Goal: Communication & Community: Participate in discussion

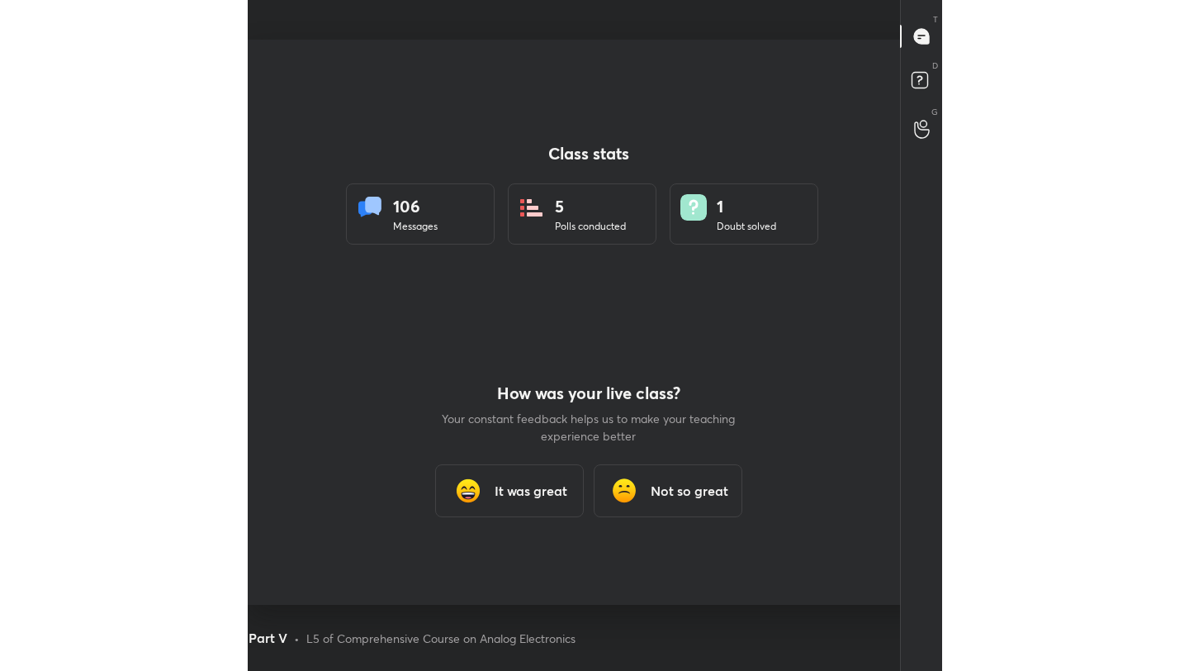
scroll to position [565, 1176]
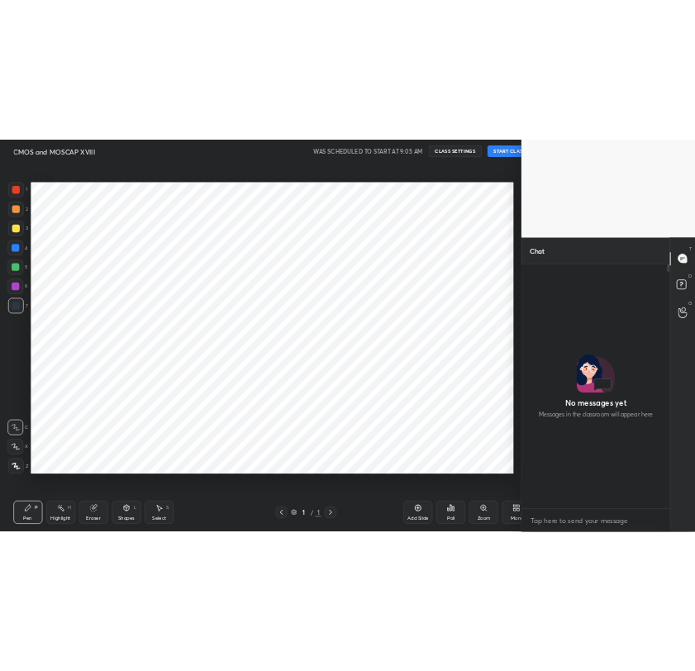
scroll to position [82024, 81763]
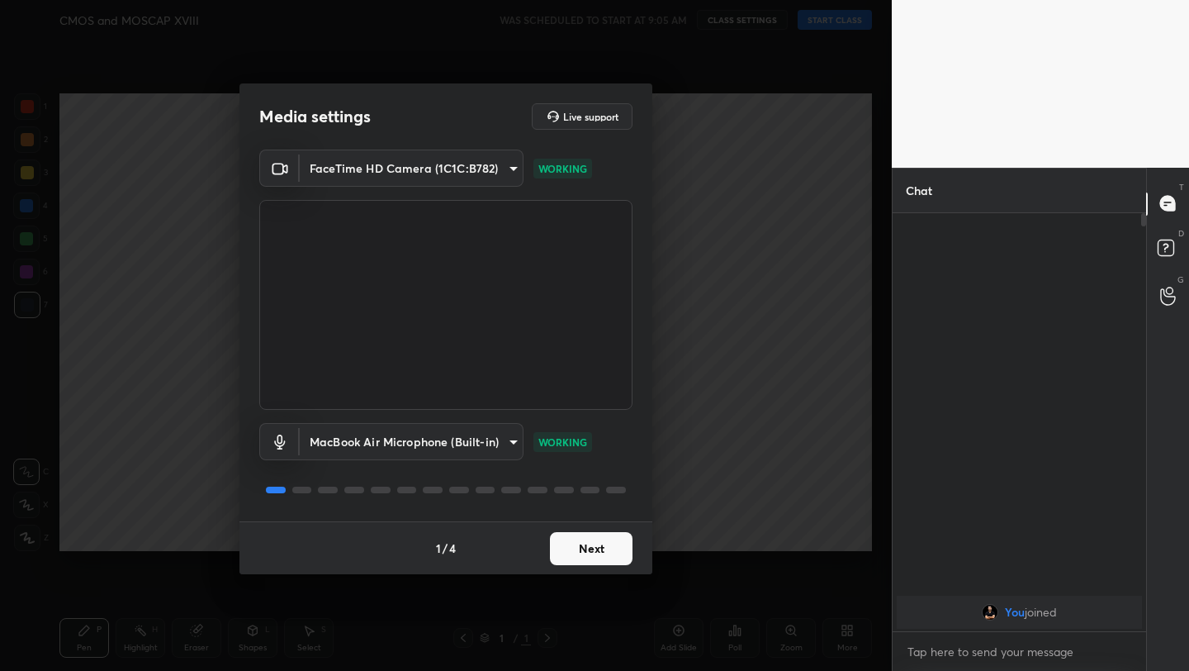
click at [620, 555] on button "Next" at bounding box center [591, 548] width 83 height 33
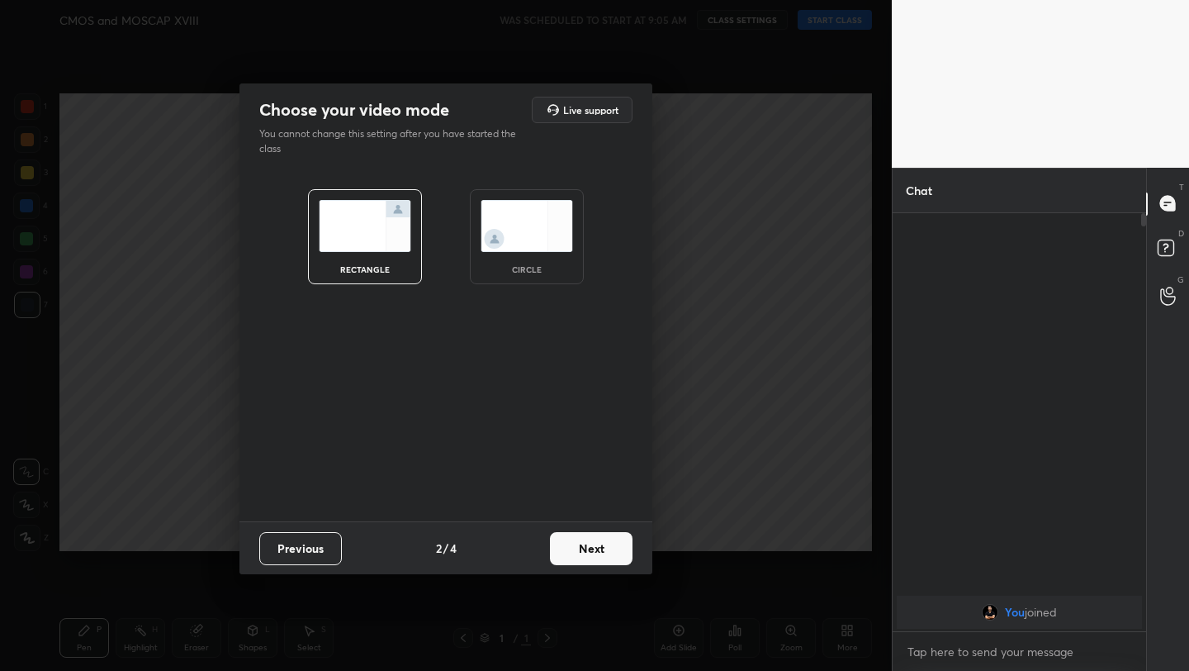
click at [620, 555] on button "Next" at bounding box center [591, 548] width 83 height 33
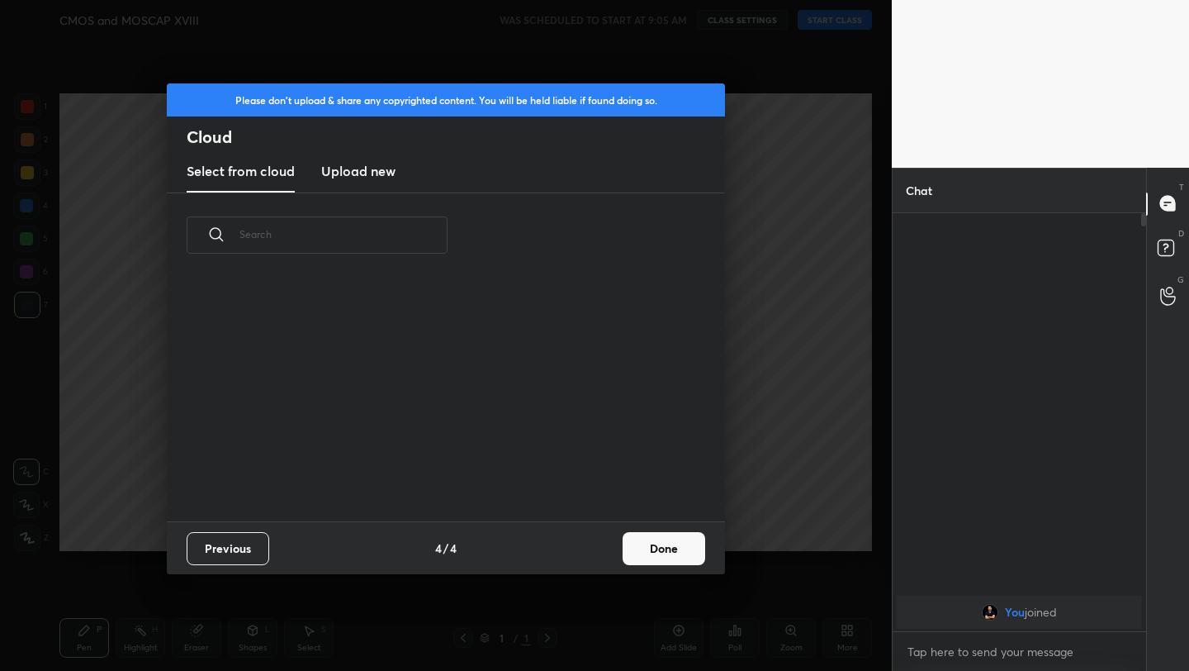
click at [620, 555] on div "Previous 4 / 4 Done" at bounding box center [446, 547] width 558 height 53
click at [680, 556] on button "Done" at bounding box center [664, 548] width 83 height 33
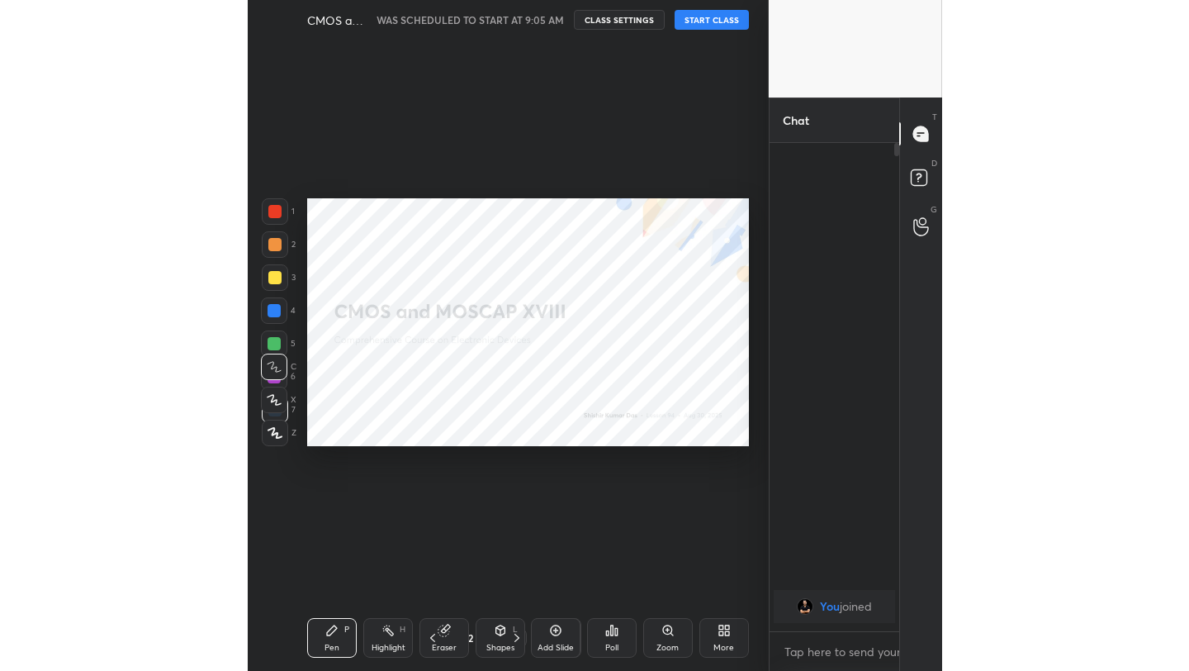
scroll to position [6, 5]
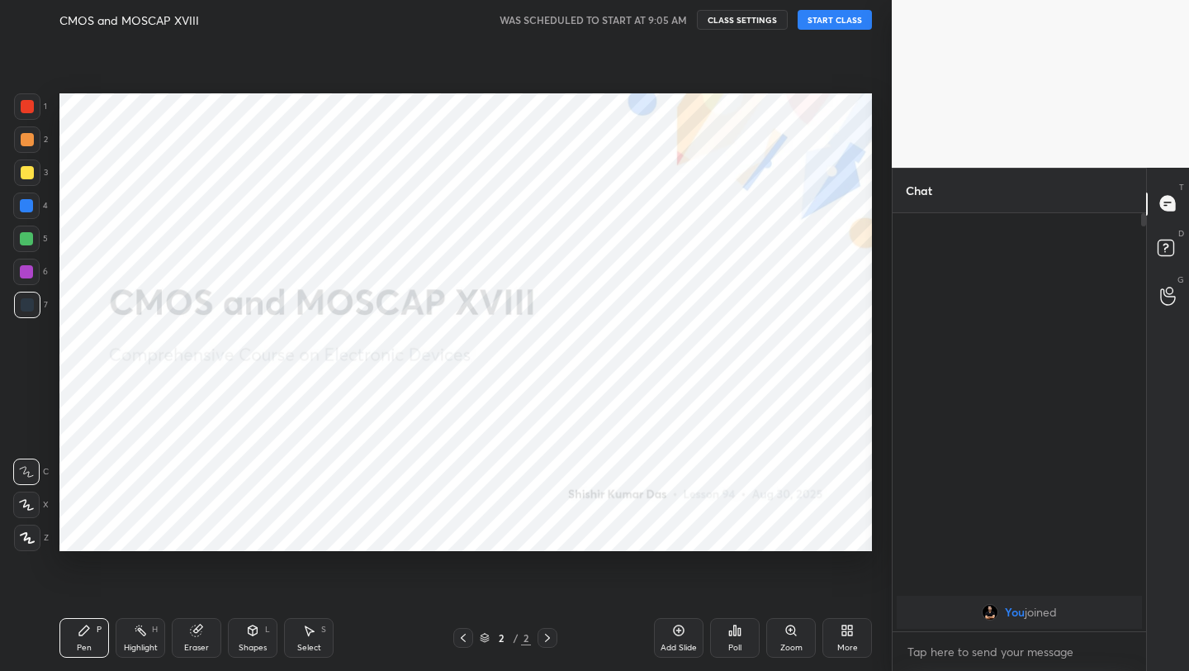
click at [827, 23] on button "START CLASS" at bounding box center [835, 20] width 74 height 20
drag, startPoint x: 676, startPoint y: 637, endPoint x: 690, endPoint y: 621, distance: 21.6
click at [676, 636] on div "Add Slide" at bounding box center [679, 638] width 50 height 40
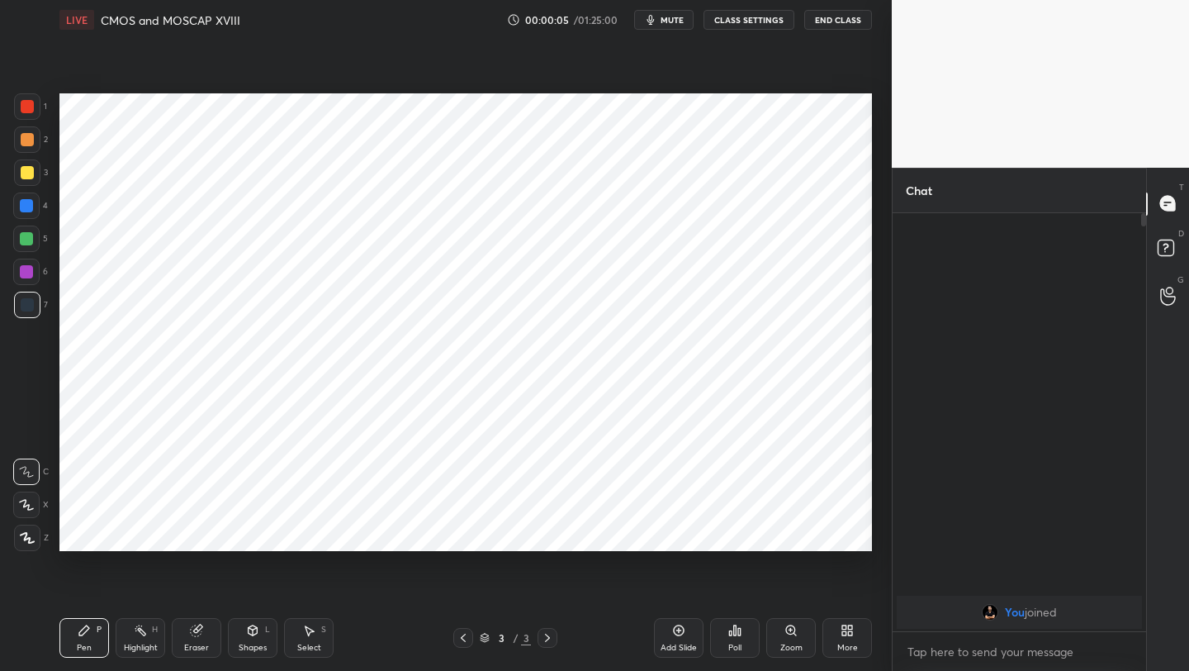
drag, startPoint x: 27, startPoint y: 114, endPoint x: 40, endPoint y: 116, distance: 13.3
click at [26, 113] on div at bounding box center [27, 106] width 26 height 26
click at [462, 631] on icon at bounding box center [463, 637] width 13 height 13
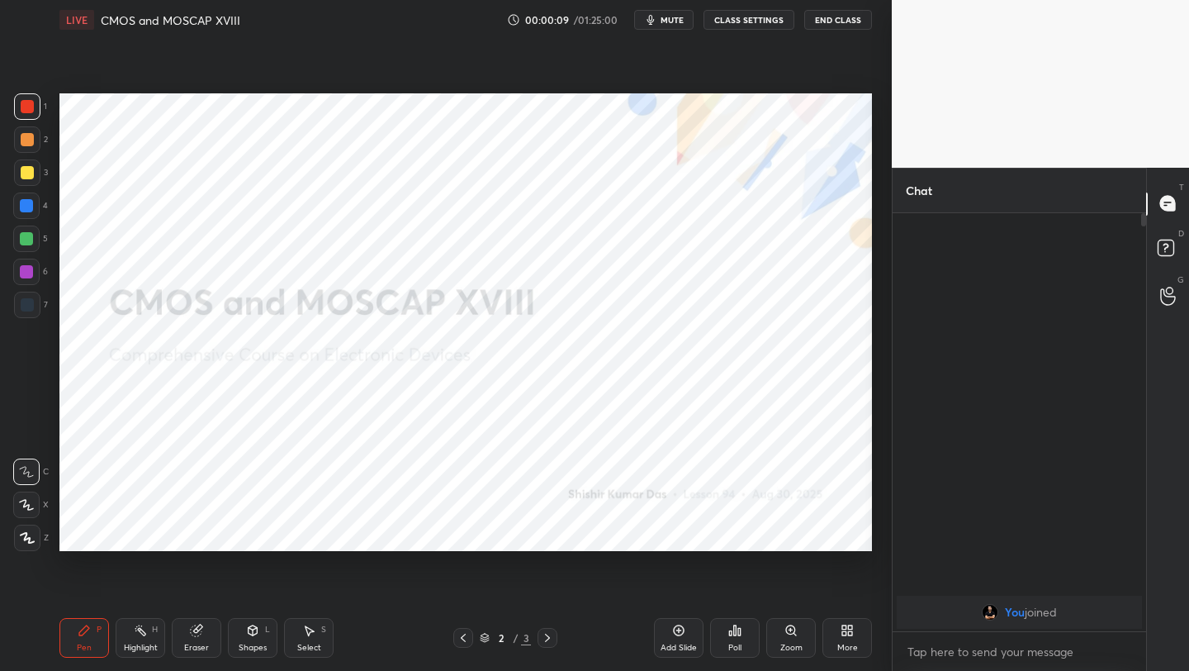
click at [27, 309] on div at bounding box center [27, 304] width 13 height 13
drag, startPoint x: 28, startPoint y: 543, endPoint x: 32, endPoint y: 511, distance: 32.5
click at [28, 543] on div at bounding box center [27, 537] width 26 height 26
click at [673, 638] on div "Add Slide" at bounding box center [679, 638] width 50 height 40
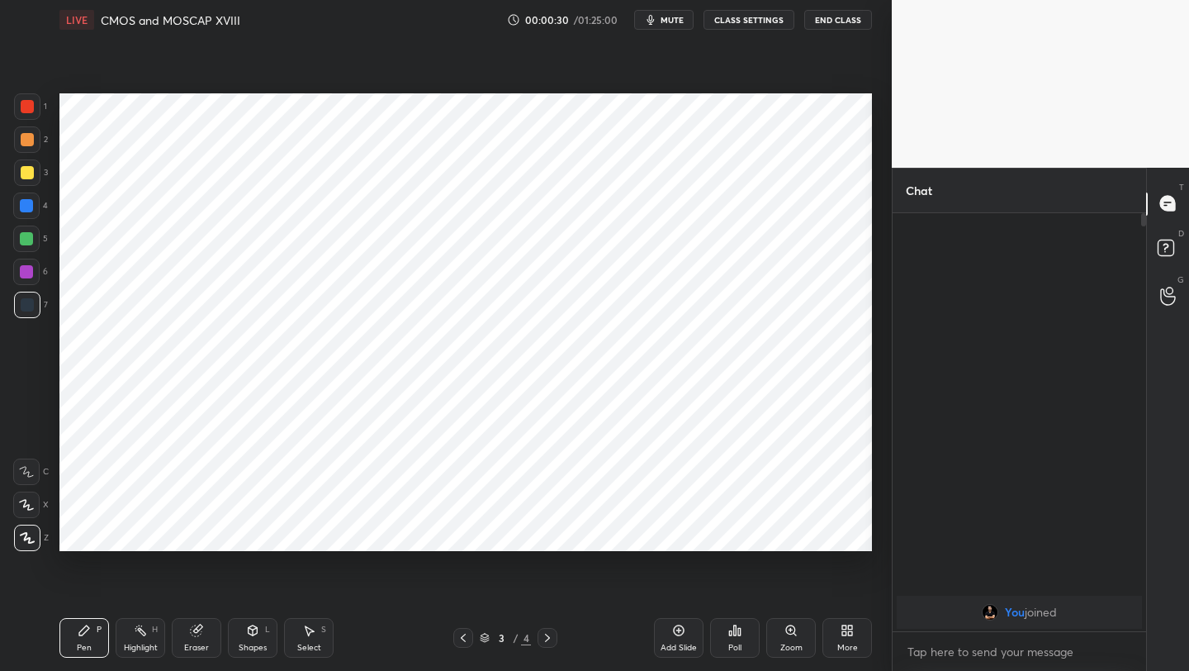
click at [248, 641] on div "Shapes L" at bounding box center [253, 638] width 50 height 40
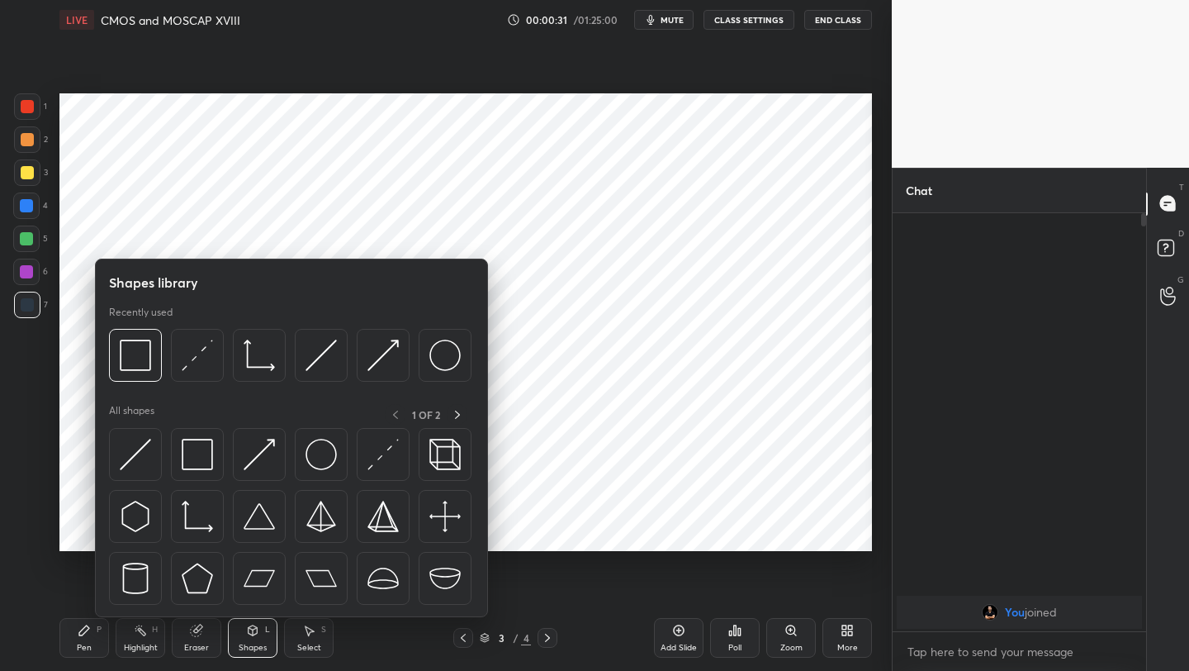
drag, startPoint x: 85, startPoint y: 635, endPoint x: 88, endPoint y: 605, distance: 29.9
click at [83, 634] on icon at bounding box center [84, 630] width 13 height 13
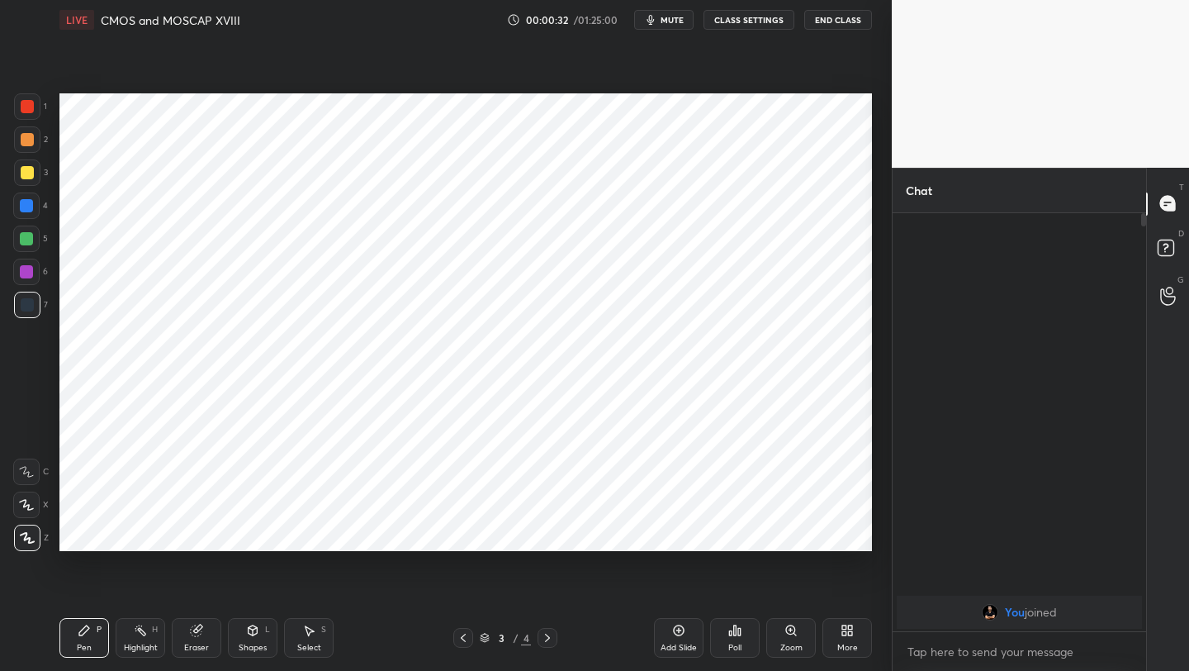
click at [29, 108] on div at bounding box center [27, 106] width 13 height 13
drag, startPoint x: 253, startPoint y: 629, endPoint x: 259, endPoint y: 618, distance: 12.9
click at [254, 629] on icon at bounding box center [252, 630] width 13 height 13
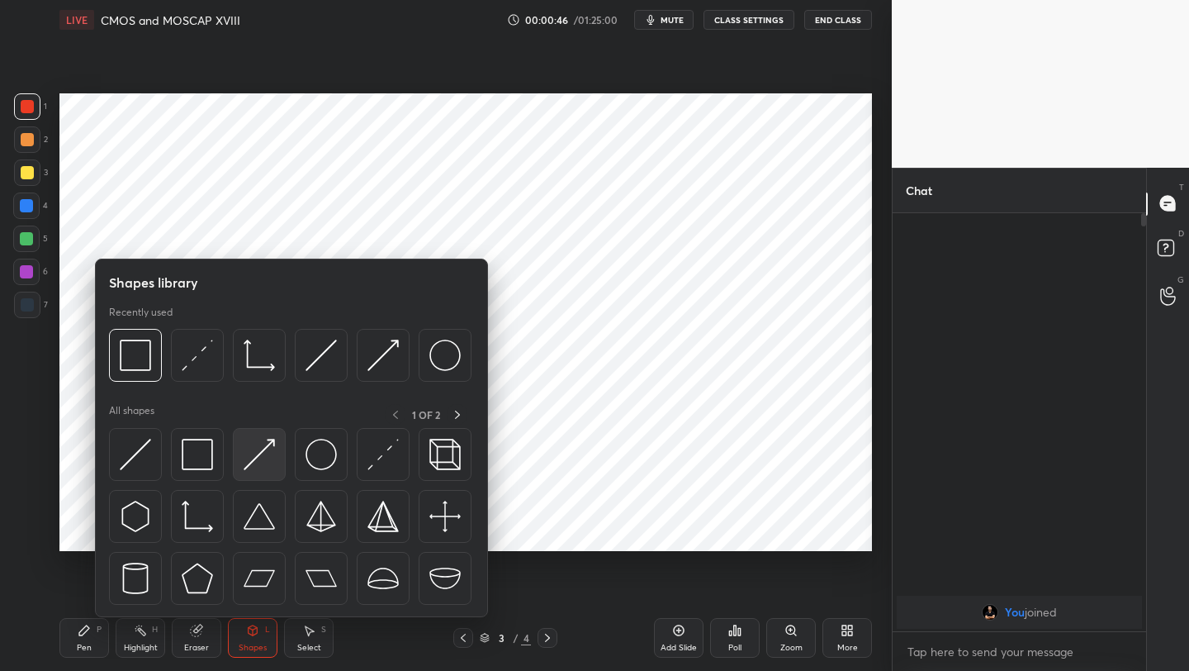
click at [258, 461] on img at bounding box center [259, 454] width 31 height 31
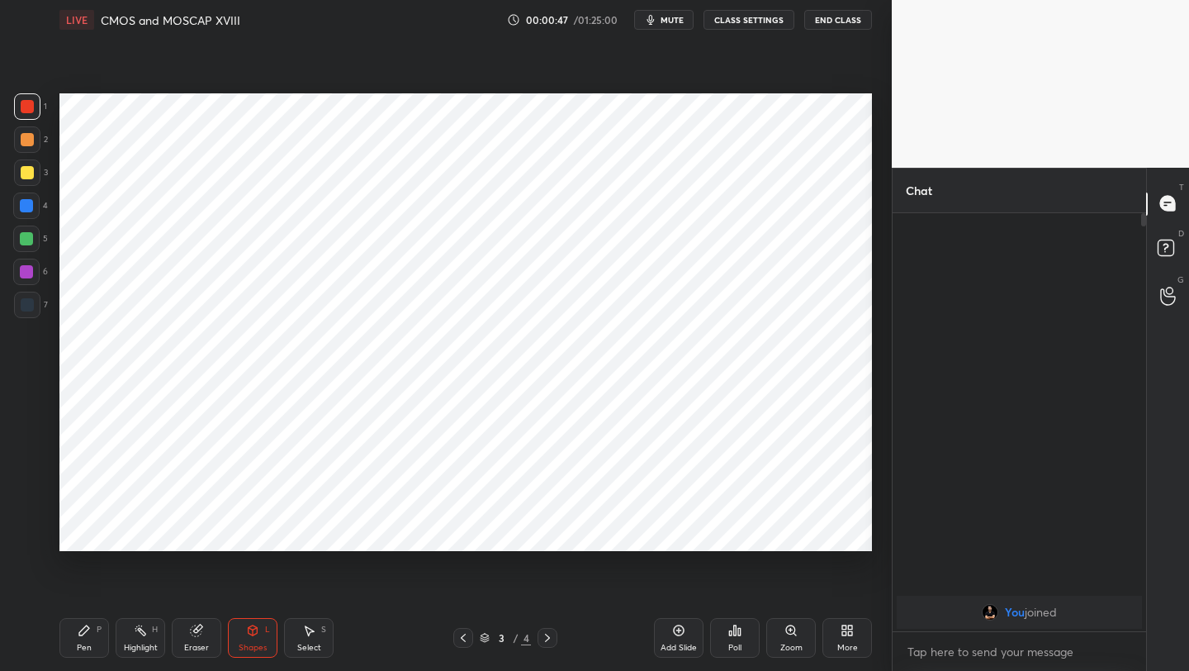
drag, startPoint x: 28, startPoint y: 315, endPoint x: 36, endPoint y: 308, distance: 10.5
click at [28, 315] on div at bounding box center [27, 305] width 26 height 26
click at [81, 632] on icon at bounding box center [84, 630] width 10 height 10
drag, startPoint x: 261, startPoint y: 631, endPoint x: 255, endPoint y: 620, distance: 12.2
click at [261, 631] on div "Shapes L" at bounding box center [253, 638] width 50 height 40
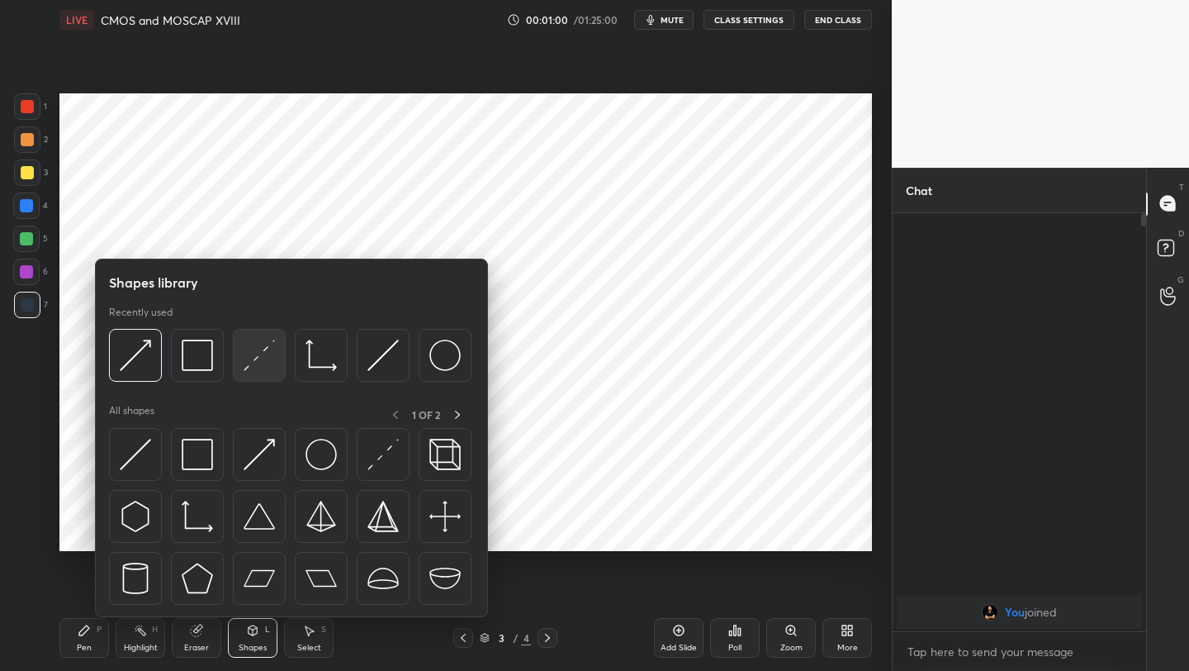
click at [255, 344] on img at bounding box center [259, 354] width 31 height 31
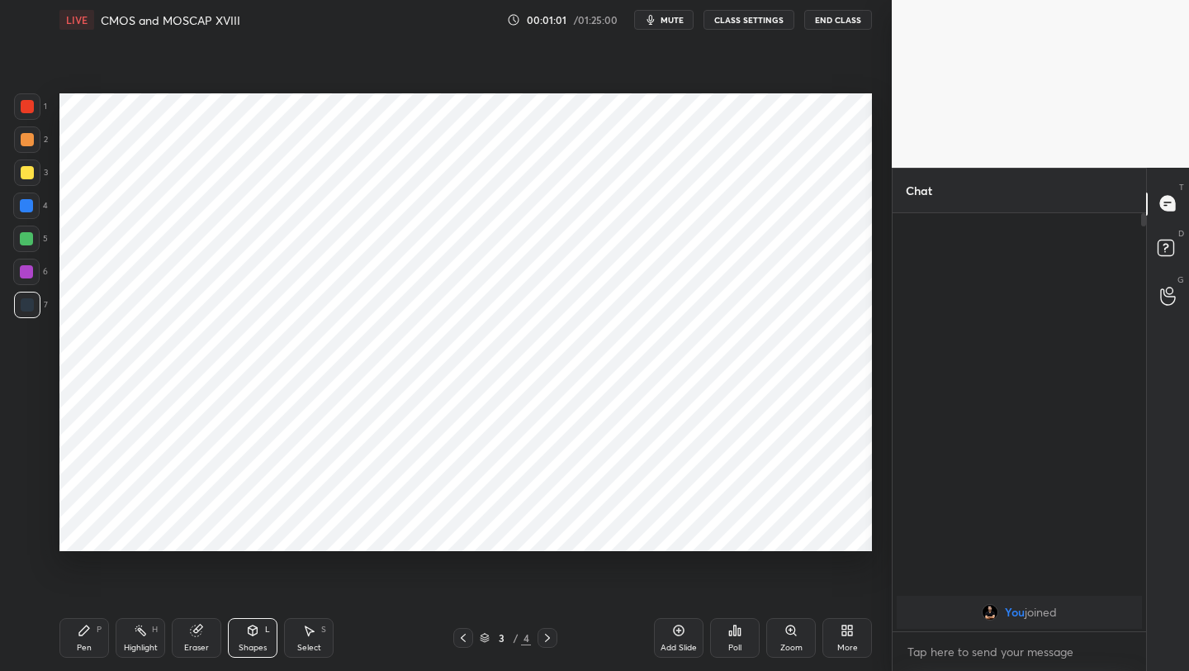
click at [24, 244] on div at bounding box center [26, 238] width 13 height 13
drag, startPoint x: 76, startPoint y: 643, endPoint x: 68, endPoint y: 619, distance: 25.3
click at [71, 639] on div "Pen P" at bounding box center [84, 638] width 50 height 40
click at [40, 212] on div "4" at bounding box center [30, 205] width 35 height 26
drag, startPoint x: 689, startPoint y: 639, endPoint x: 678, endPoint y: 630, distance: 14.1
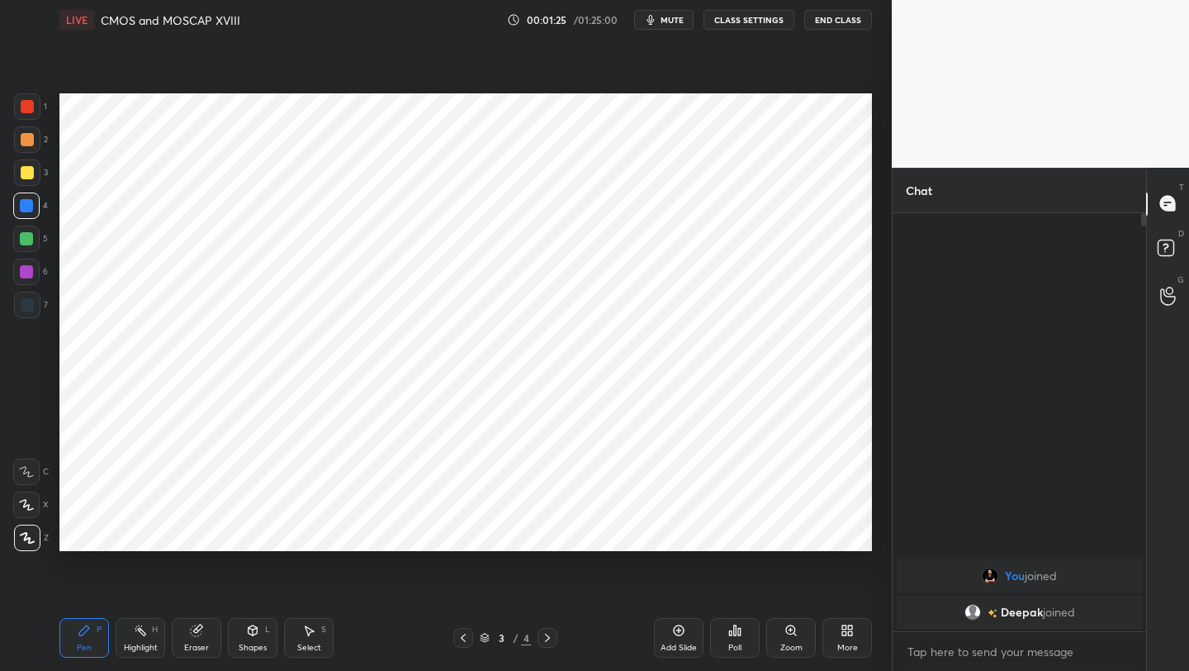
click at [685, 636] on div "Add Slide" at bounding box center [679, 638] width 50 height 40
click at [266, 633] on div "L" at bounding box center [267, 629] width 5 height 8
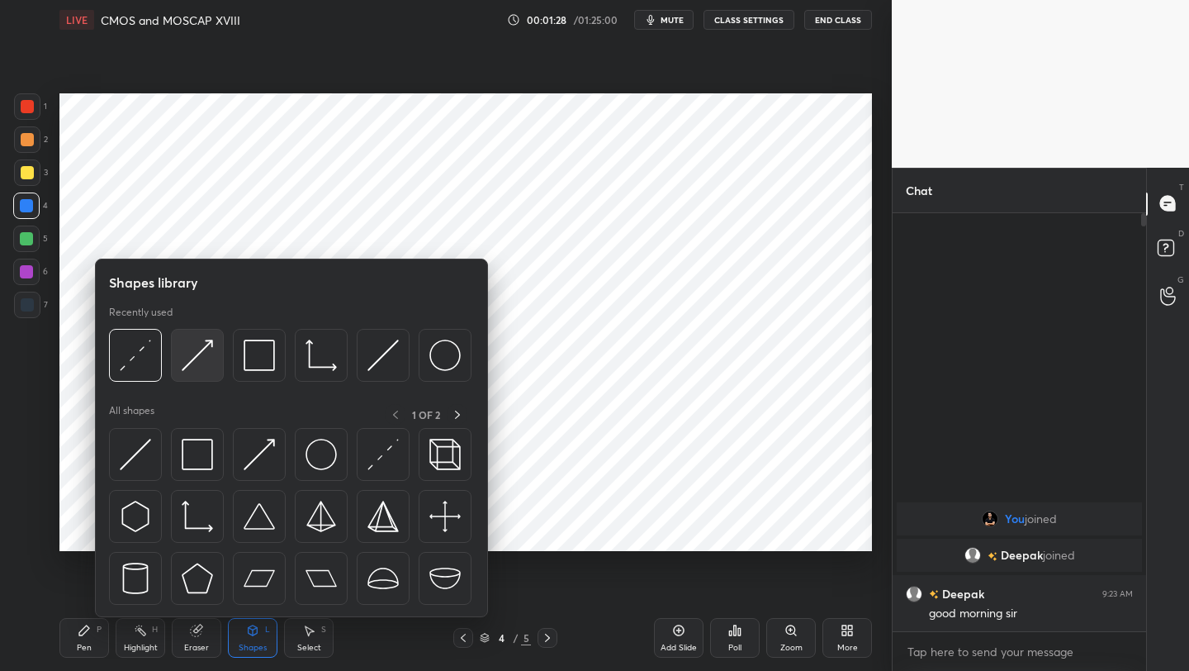
click at [200, 360] on img at bounding box center [197, 354] width 31 height 31
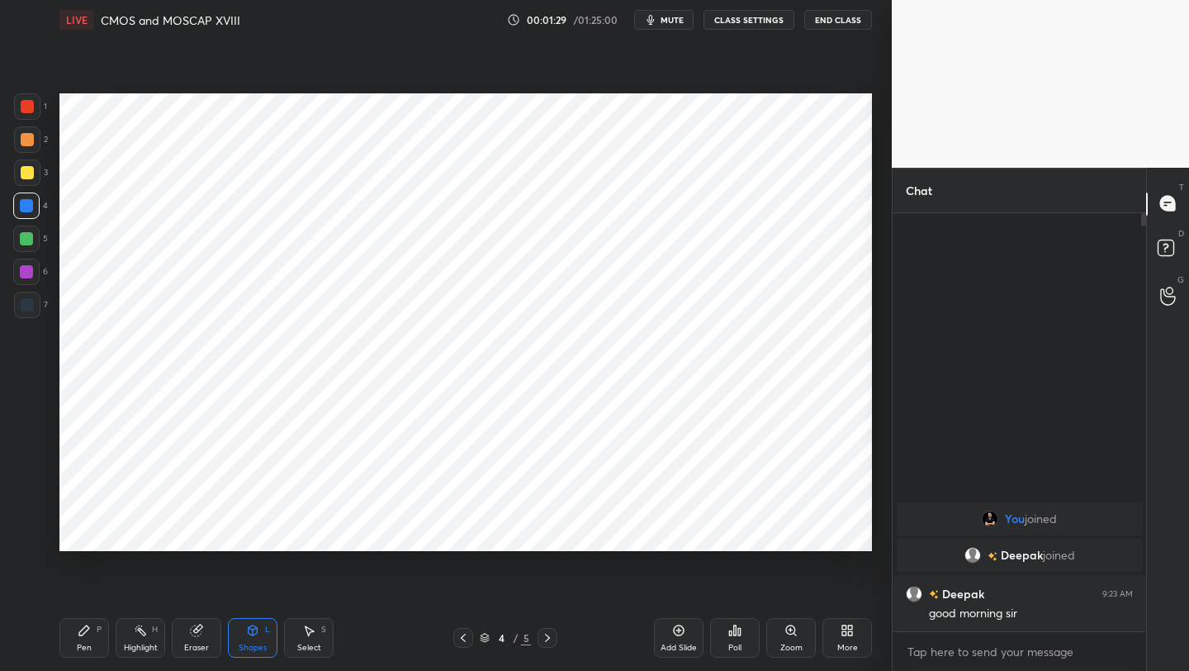
click at [17, 292] on div at bounding box center [27, 305] width 26 height 26
drag, startPoint x: 254, startPoint y: 639, endPoint x: 249, endPoint y: 627, distance: 13.3
click at [251, 634] on div "Shapes L" at bounding box center [253, 638] width 50 height 40
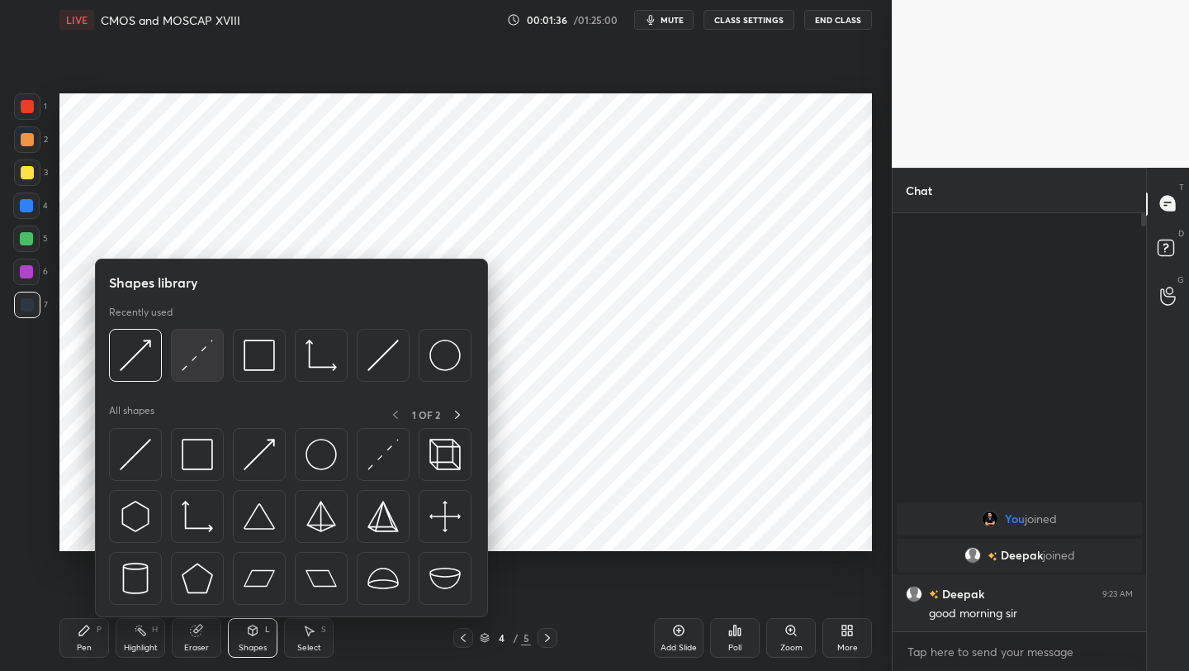
click at [194, 366] on img at bounding box center [197, 354] width 31 height 31
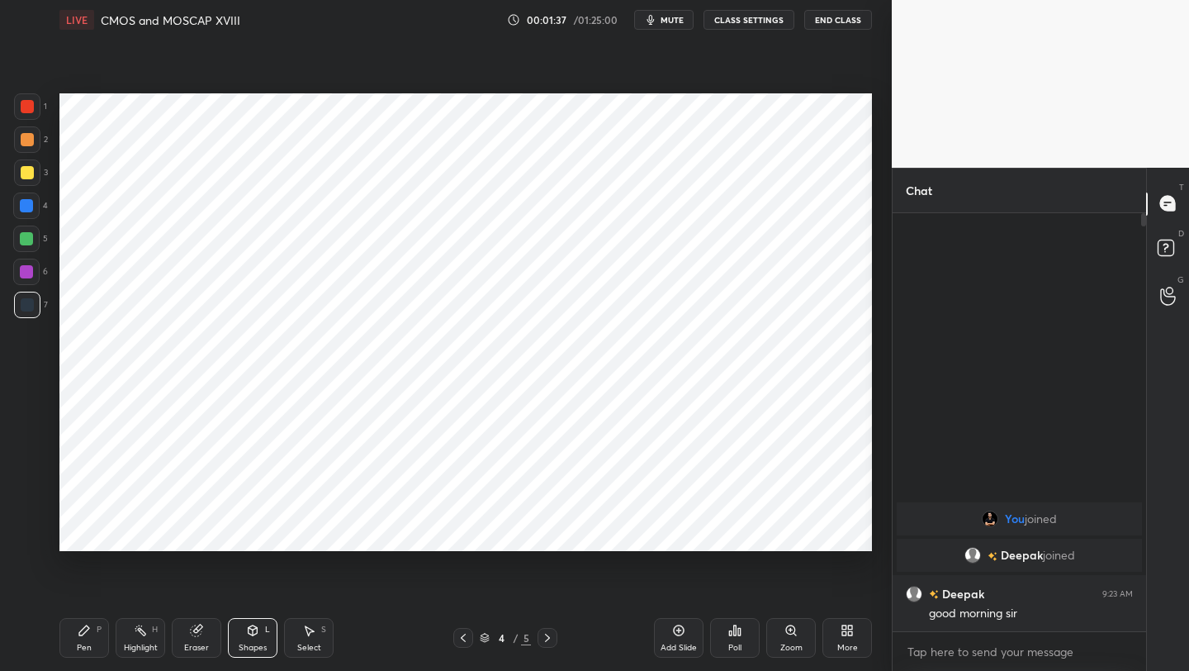
click at [31, 237] on div at bounding box center [26, 238] width 13 height 13
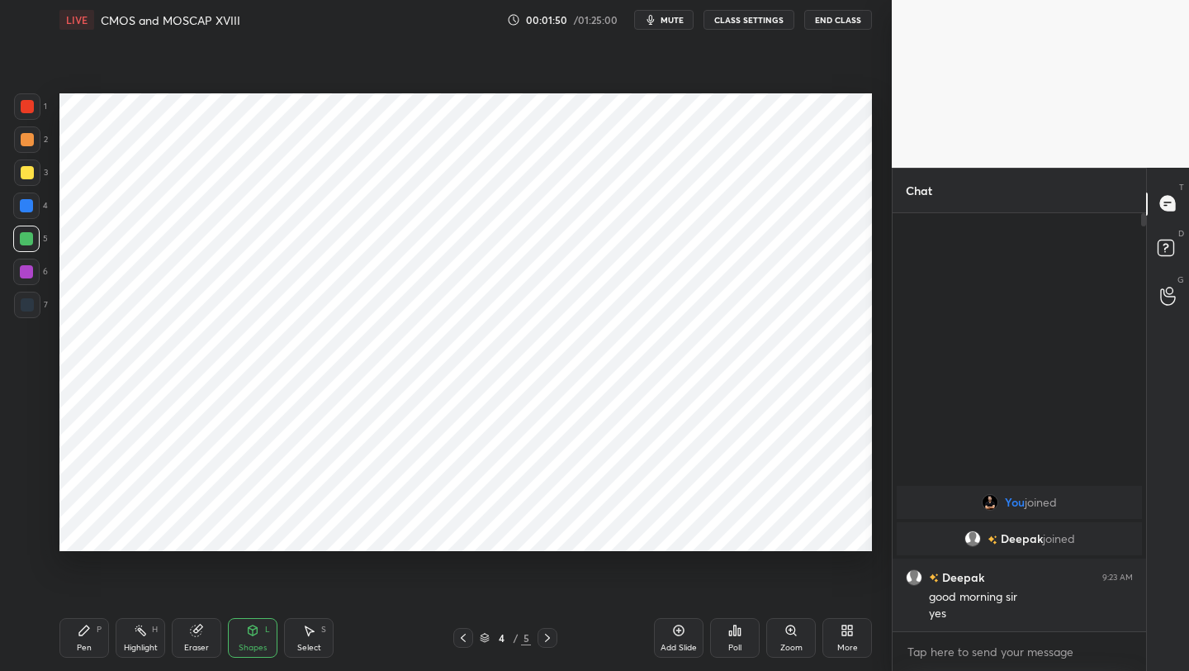
drag, startPoint x: 82, startPoint y: 652, endPoint x: 80, endPoint y: 634, distance: 17.4
click at [82, 652] on div "Pen" at bounding box center [84, 647] width 15 height 8
click at [21, 317] on div at bounding box center [27, 305] width 26 height 26
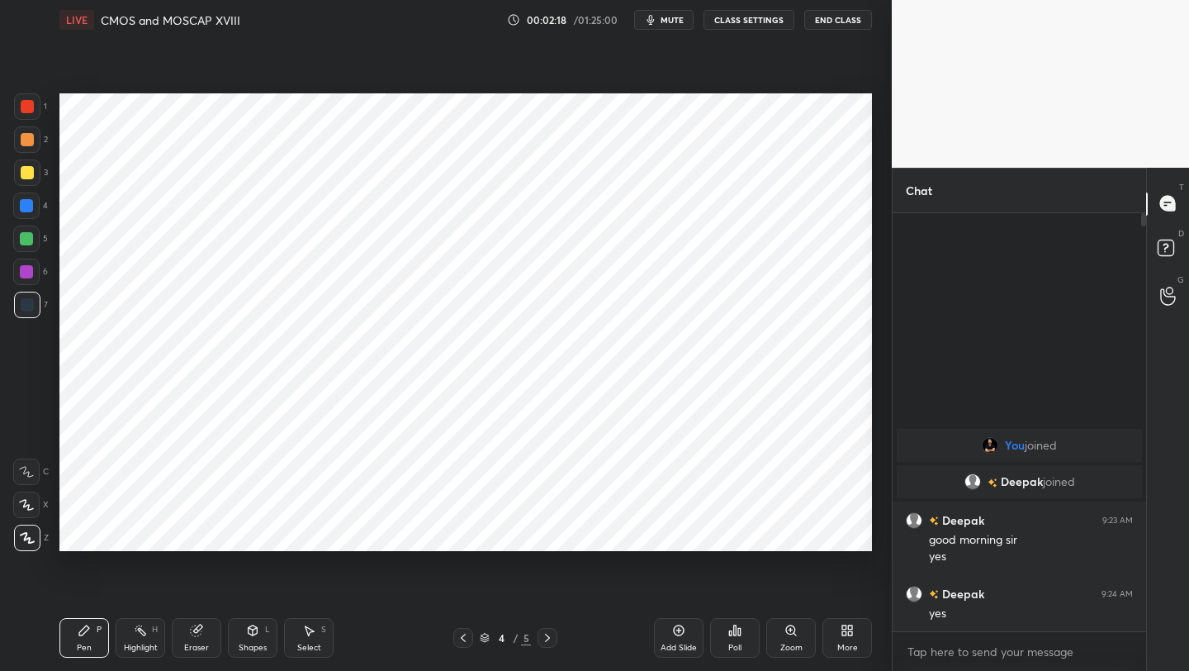
click at [463, 631] on icon at bounding box center [463, 637] width 13 height 13
click at [79, 643] on div "Pen" at bounding box center [84, 647] width 15 height 8
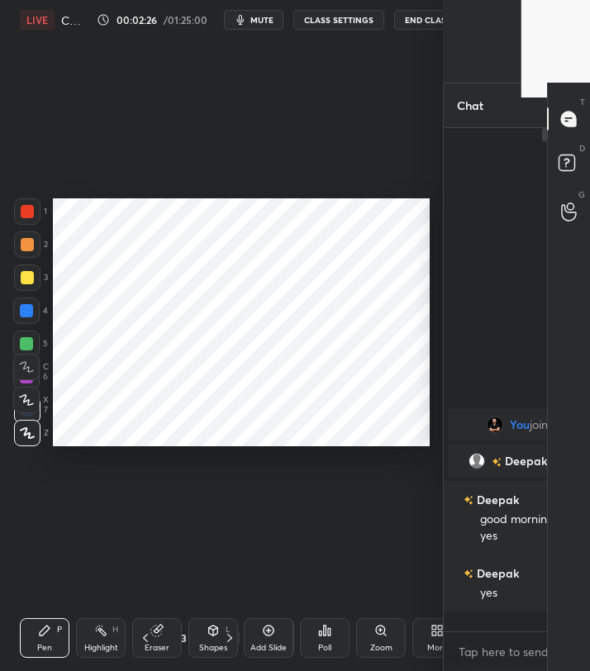
scroll to position [6, 6]
click at [29, 403] on div at bounding box center [27, 409] width 13 height 13
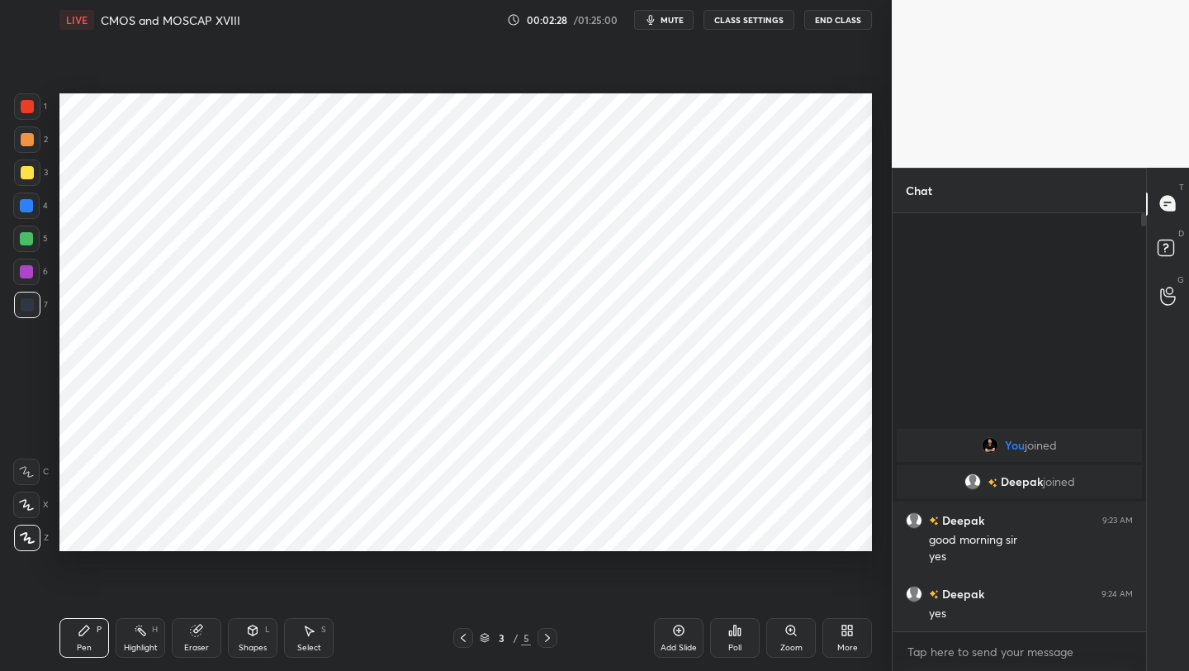
click at [24, 270] on div at bounding box center [26, 271] width 13 height 13
click at [35, 206] on div at bounding box center [26, 205] width 26 height 26
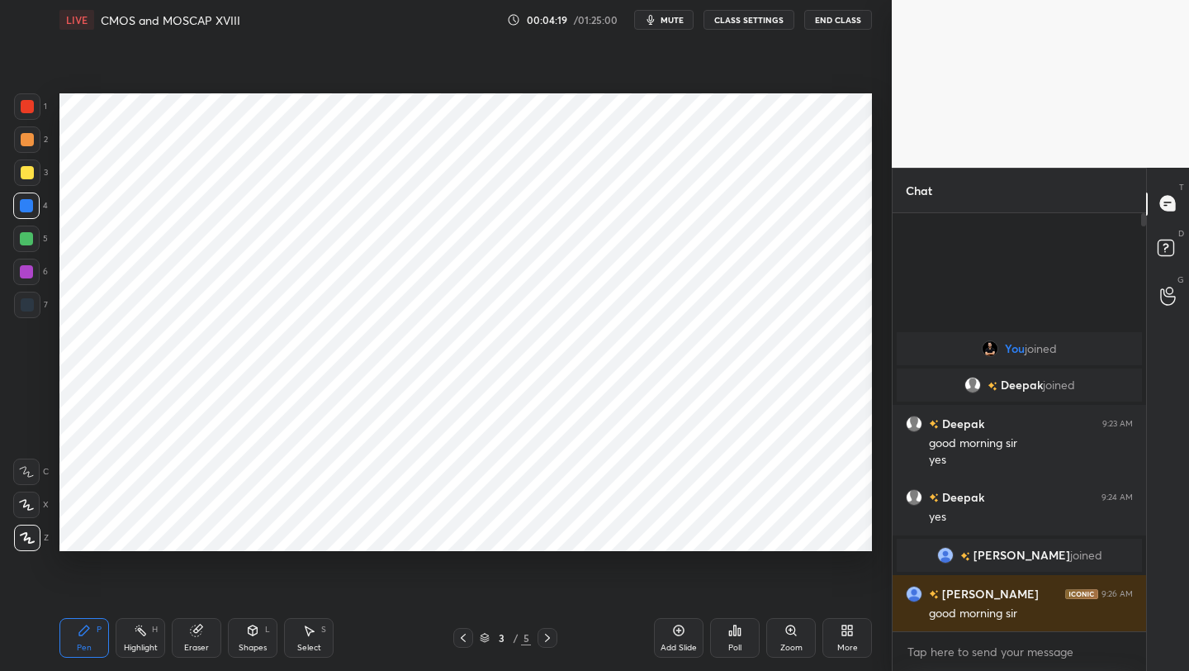
click at [666, 632] on div "Add Slide" at bounding box center [679, 638] width 50 height 40
click at [249, 637] on div "Shapes L" at bounding box center [253, 638] width 50 height 40
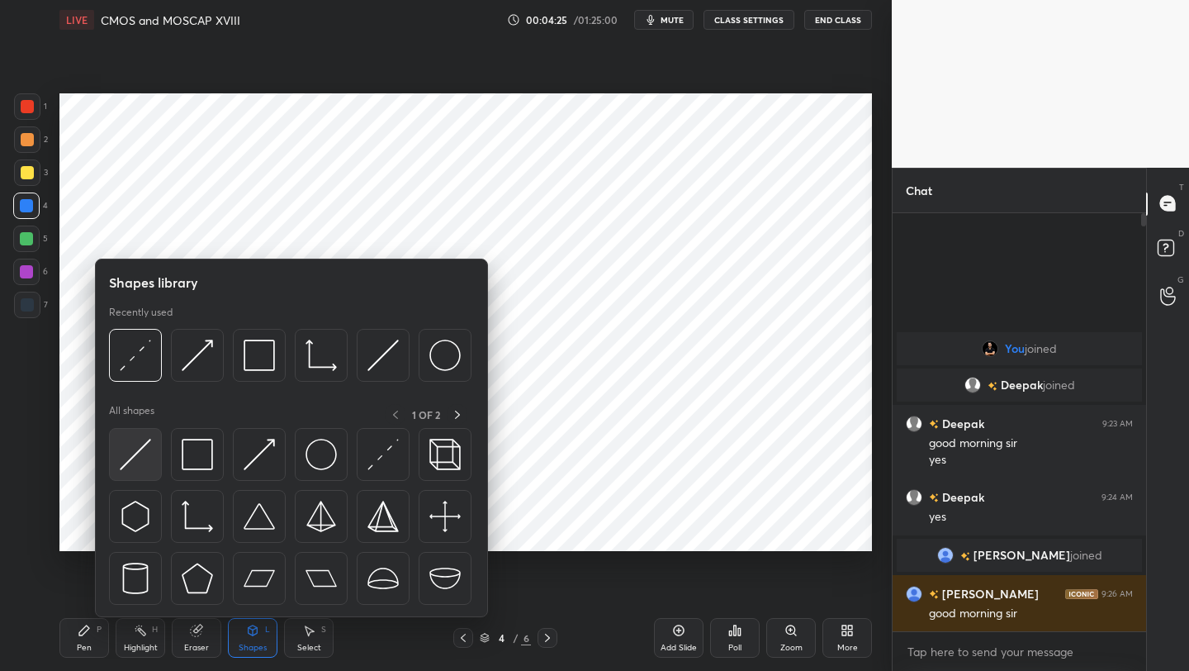
click at [142, 457] on img at bounding box center [135, 454] width 31 height 31
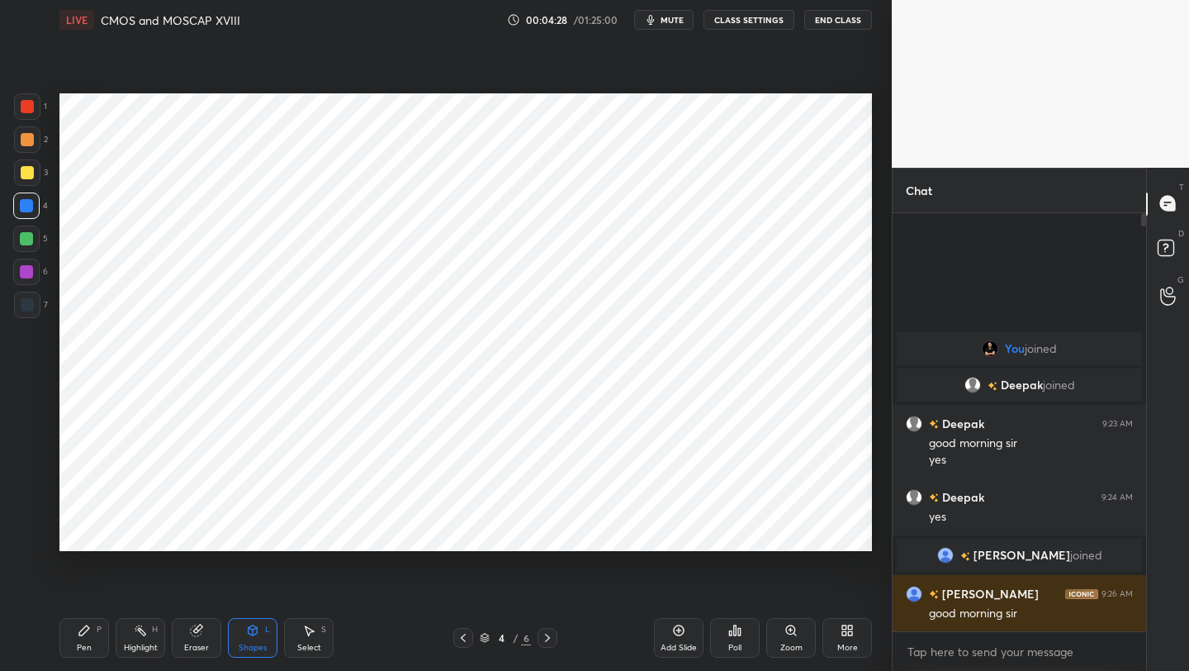
click at [86, 634] on icon at bounding box center [84, 630] width 13 height 13
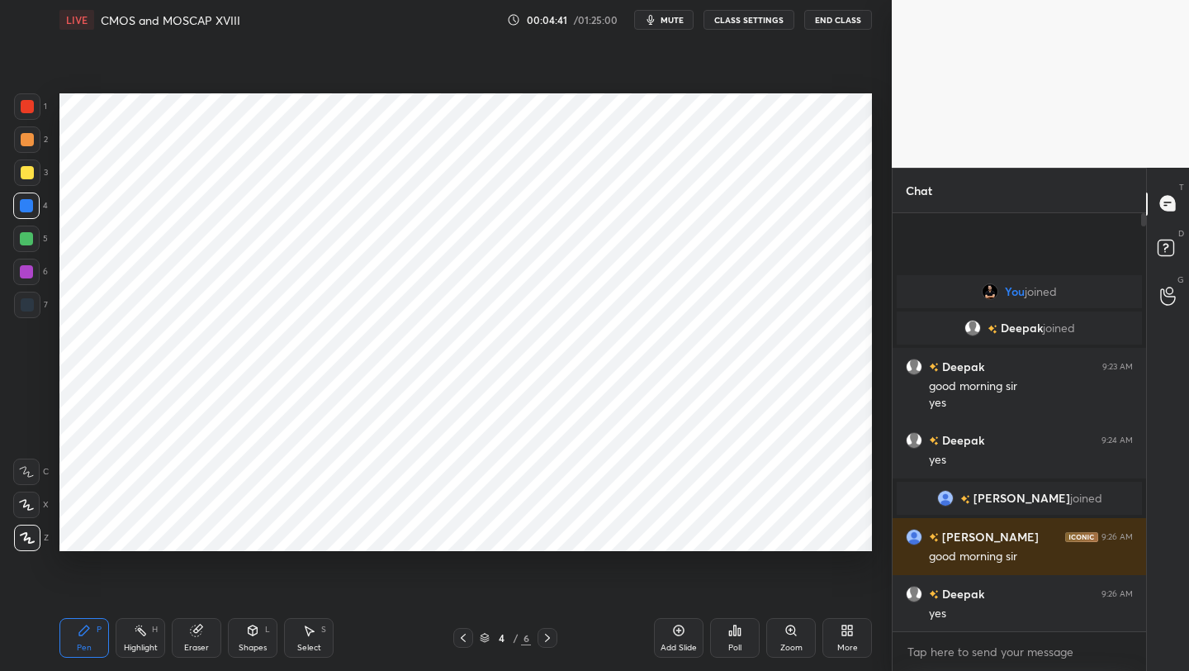
drag, startPoint x: 95, startPoint y: 632, endPoint x: 97, endPoint y: 568, distance: 63.6
click at [92, 629] on div "Pen P" at bounding box center [84, 638] width 50 height 40
click at [28, 272] on div at bounding box center [26, 271] width 13 height 13
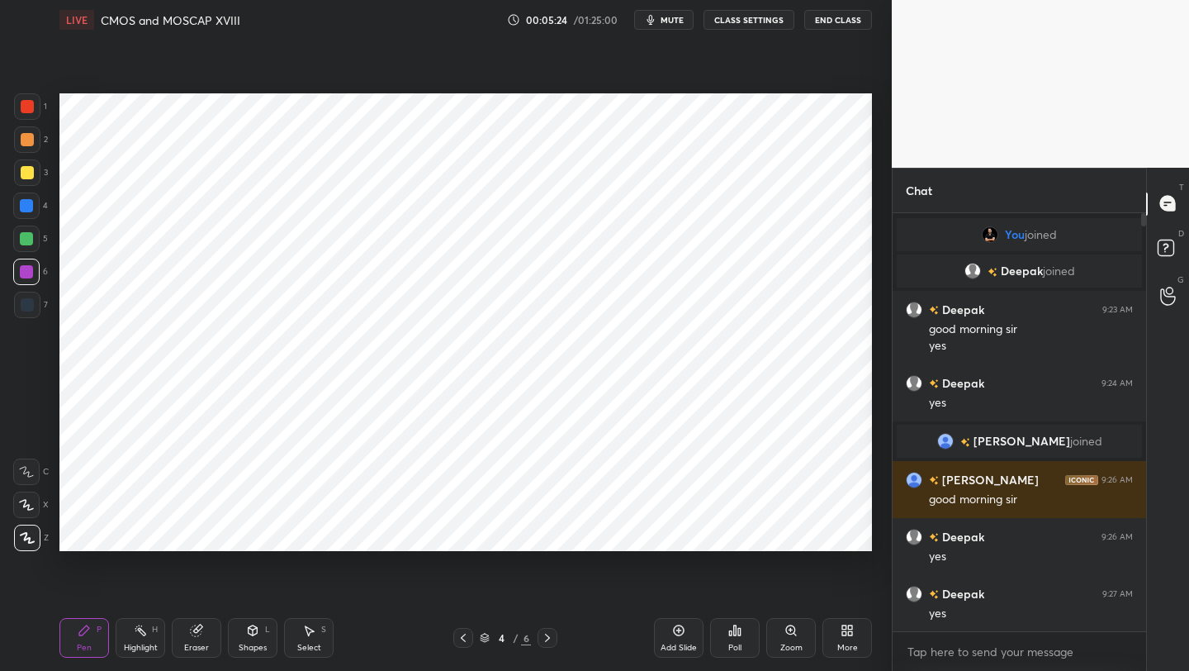
click at [458, 636] on icon at bounding box center [463, 637] width 13 height 13
drag, startPoint x: 553, startPoint y: 636, endPoint x: 536, endPoint y: 607, distance: 33.3
click at [551, 638] on icon at bounding box center [547, 637] width 13 height 13
click at [31, 105] on div at bounding box center [27, 106] width 13 height 13
click at [461, 638] on icon at bounding box center [463, 637] width 13 height 13
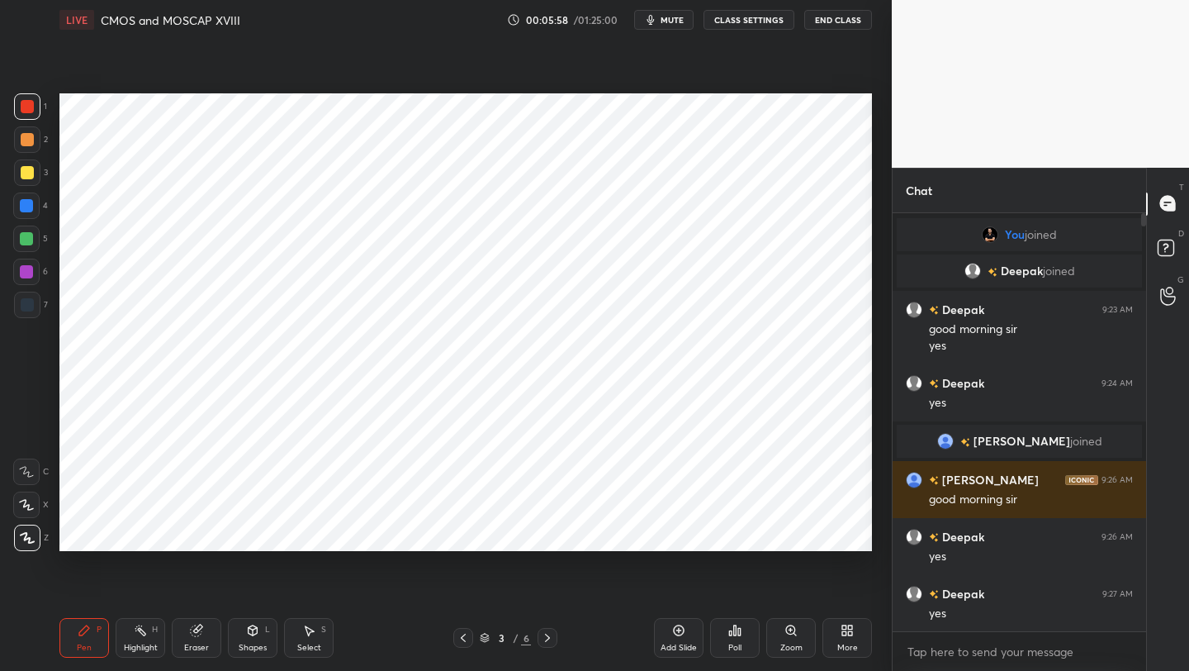
drag, startPoint x: 551, startPoint y: 633, endPoint x: 557, endPoint y: 616, distance: 17.5
click at [551, 633] on icon at bounding box center [547, 637] width 13 height 13
click at [32, 315] on div at bounding box center [27, 305] width 26 height 26
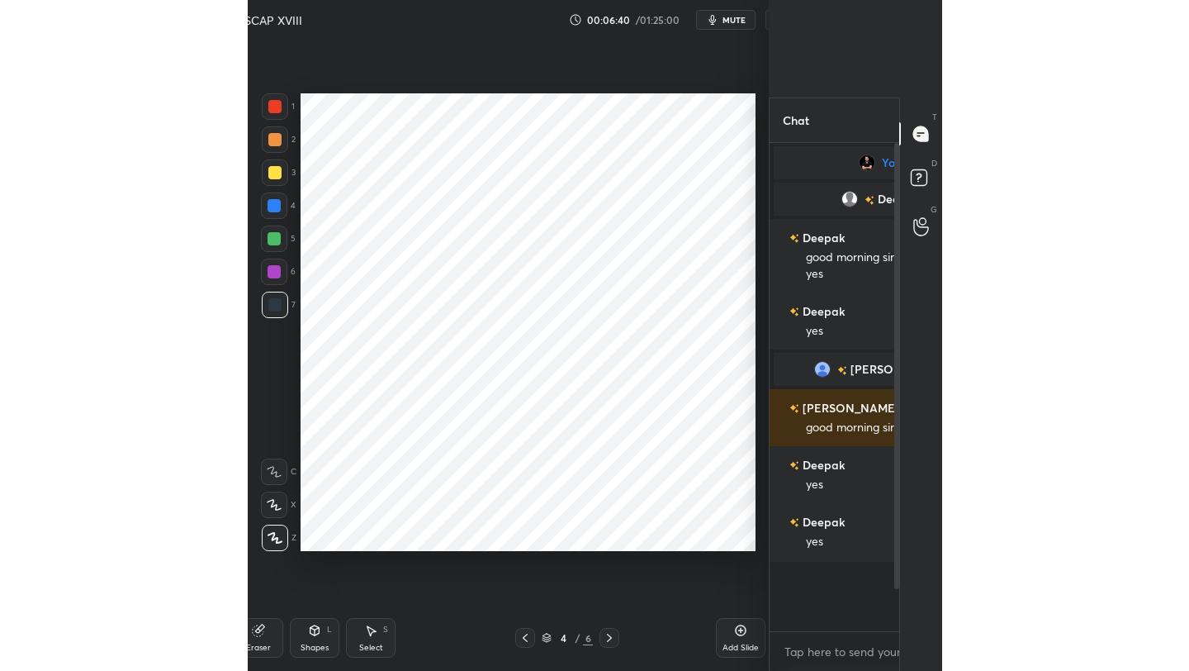
scroll to position [6, 5]
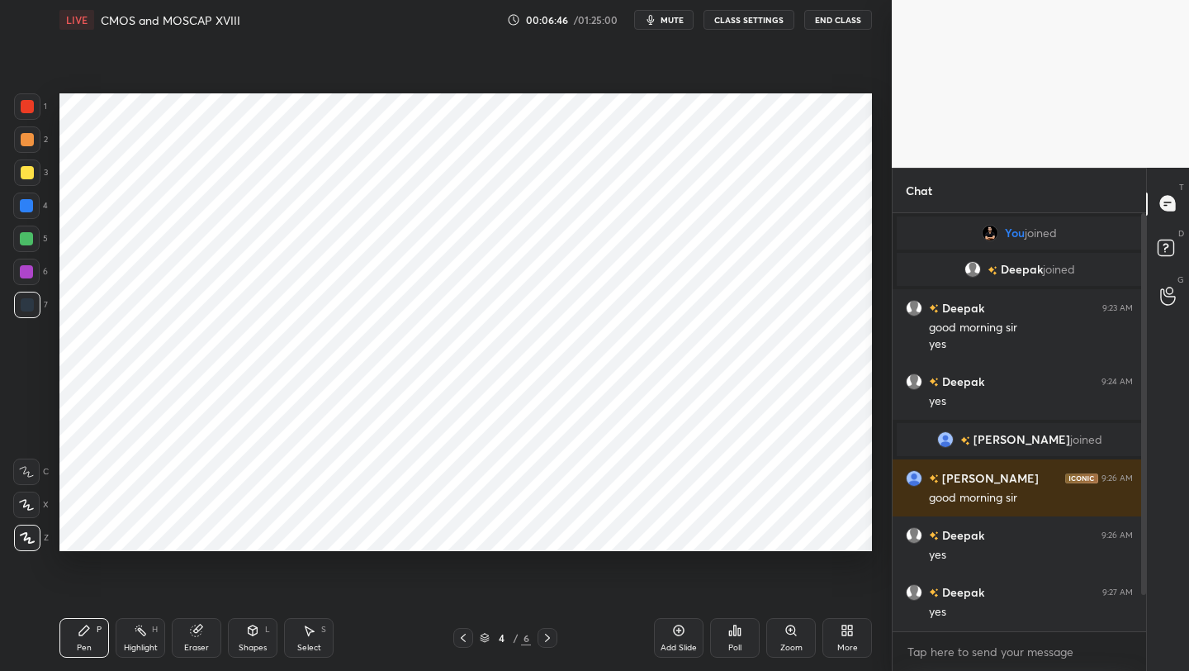
click at [464, 638] on icon at bounding box center [463, 637] width 13 height 13
click at [36, 208] on div at bounding box center [26, 205] width 26 height 26
click at [548, 634] on icon at bounding box center [547, 637] width 13 height 13
click at [552, 635] on icon at bounding box center [547, 637] width 13 height 13
drag, startPoint x: 199, startPoint y: 639, endPoint x: 209, endPoint y: 579, distance: 61.1
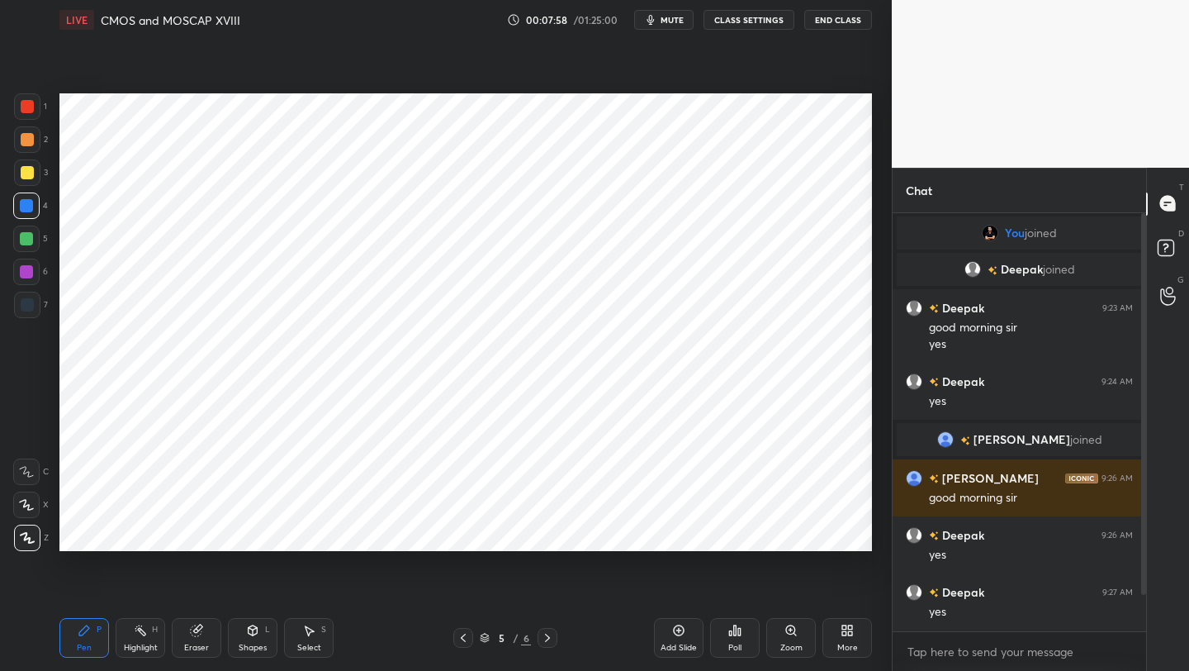
click at [195, 637] on div "Eraser" at bounding box center [197, 638] width 50 height 40
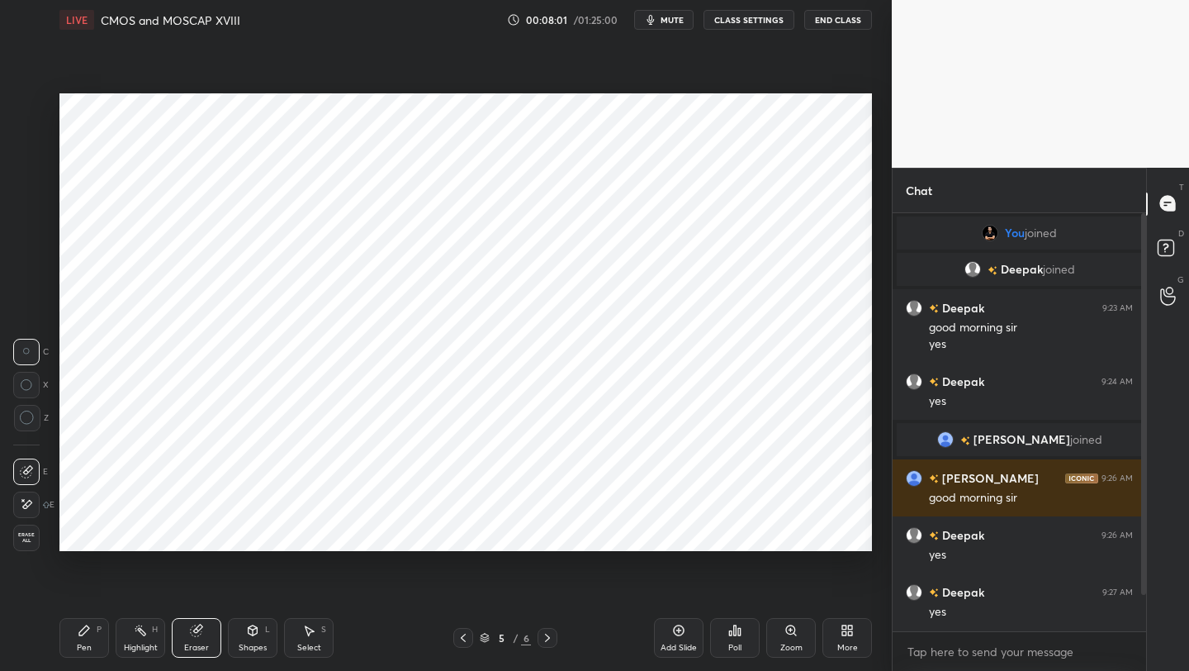
click at [91, 627] on div "Pen P" at bounding box center [84, 638] width 50 height 40
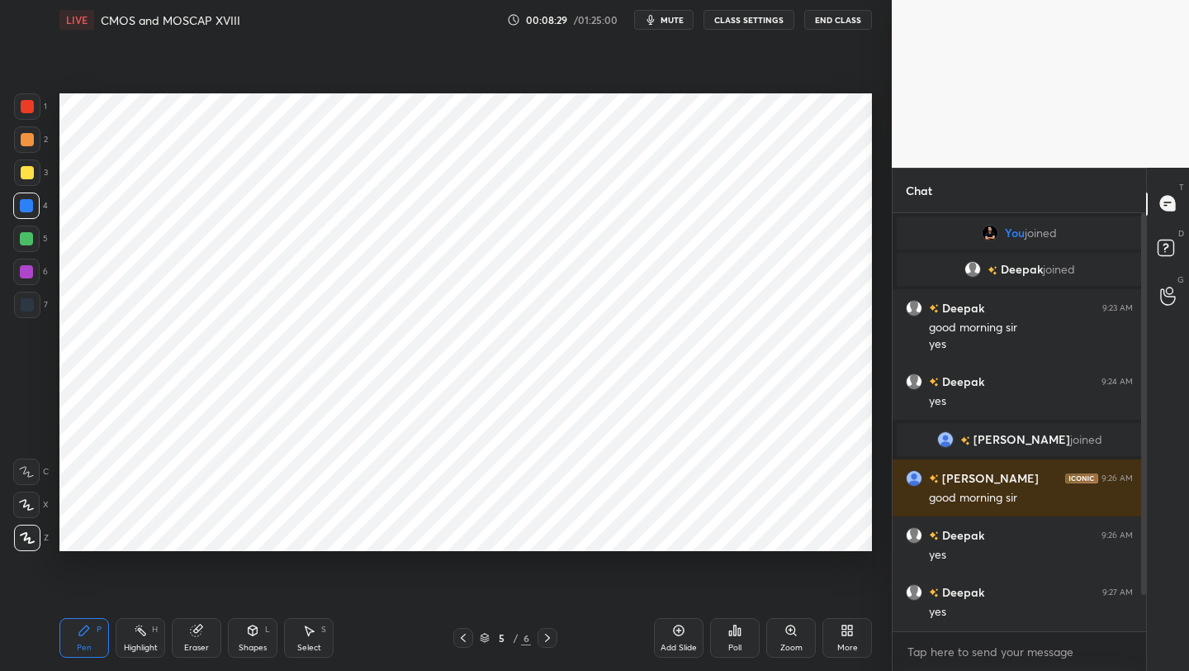
drag, startPoint x: 467, startPoint y: 640, endPoint x: 472, endPoint y: 618, distance: 22.8
click at [467, 638] on icon at bounding box center [463, 637] width 13 height 13
click at [462, 638] on icon at bounding box center [463, 637] width 13 height 13
click at [550, 636] on icon at bounding box center [547, 637] width 13 height 13
click at [677, 631] on icon at bounding box center [678, 630] width 13 height 13
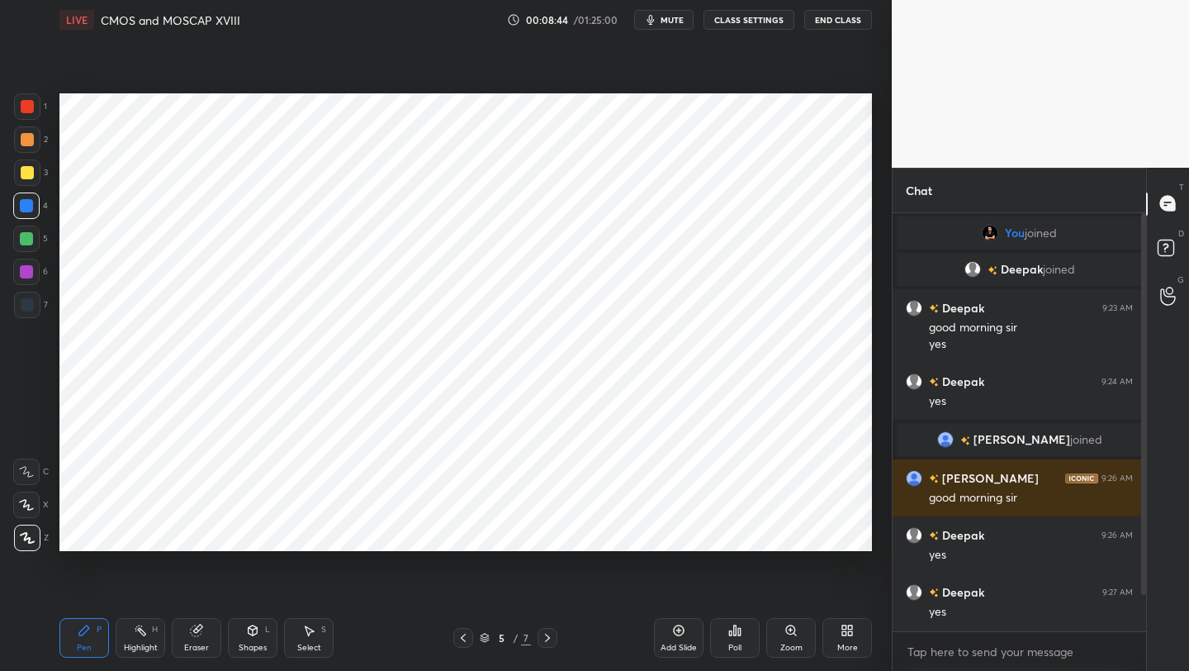
click at [191, 637] on div "Eraser" at bounding box center [197, 638] width 50 height 40
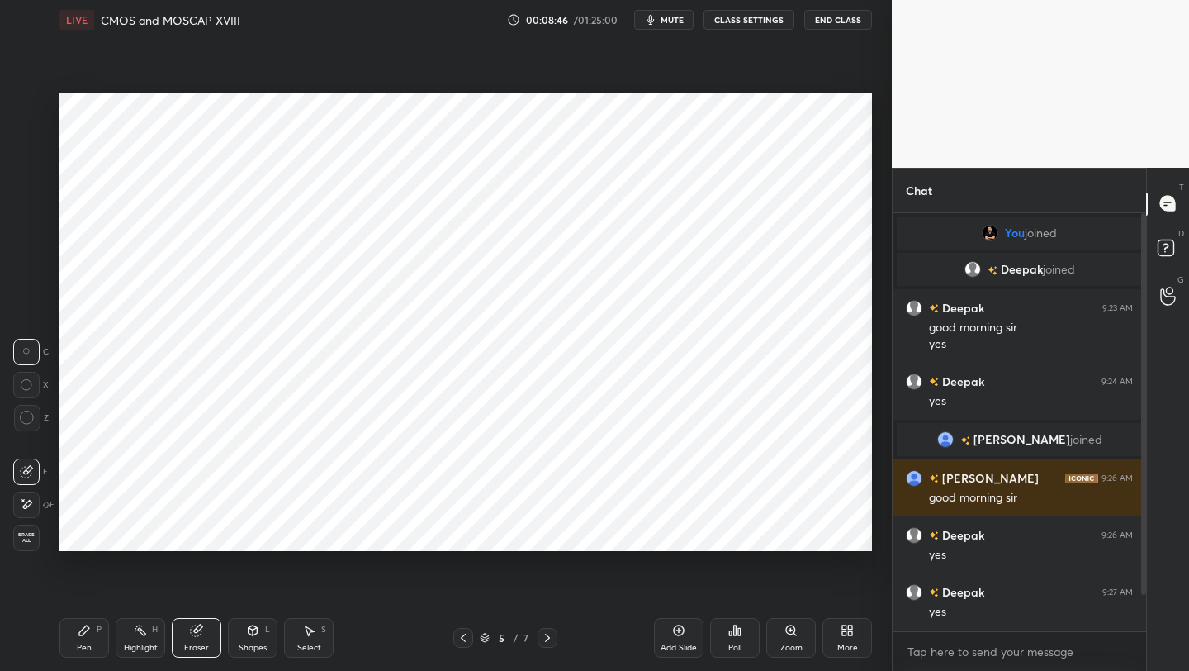
drag, startPoint x: 73, startPoint y: 638, endPoint x: 75, endPoint y: 581, distance: 57.9
click at [73, 636] on div "Pen P" at bounding box center [84, 638] width 50 height 40
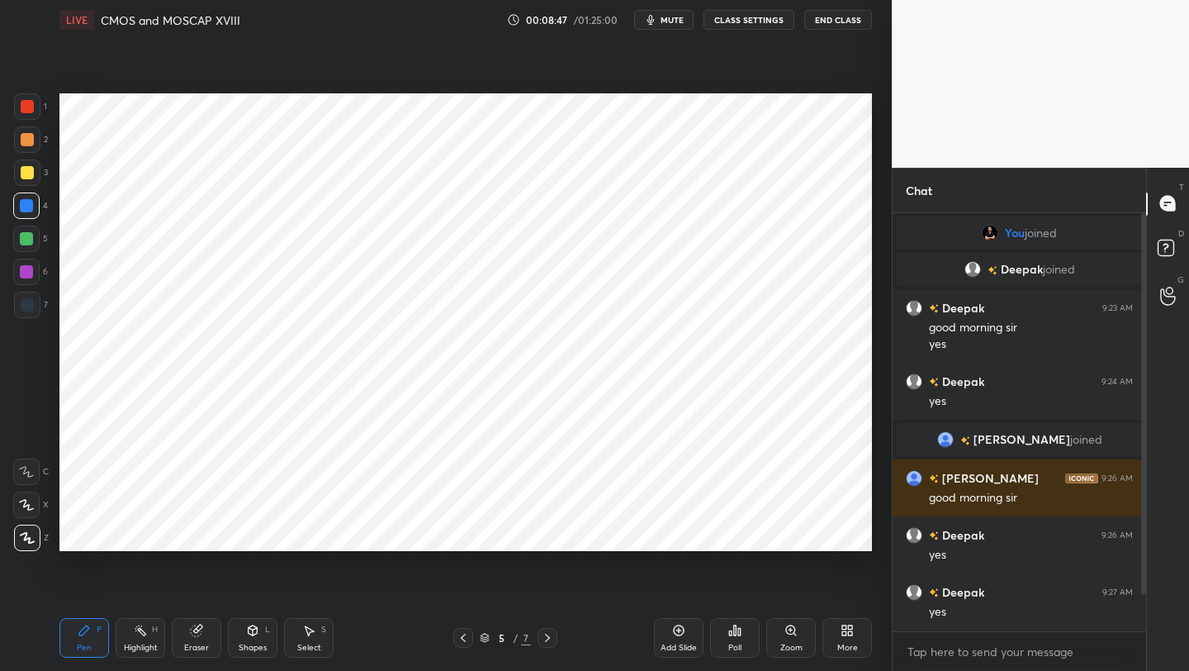
click at [35, 107] on div at bounding box center [27, 106] width 26 height 26
drag, startPoint x: 192, startPoint y: 638, endPoint x: 192, endPoint y: 616, distance: 21.5
click at [192, 636] on div "Eraser" at bounding box center [197, 638] width 50 height 40
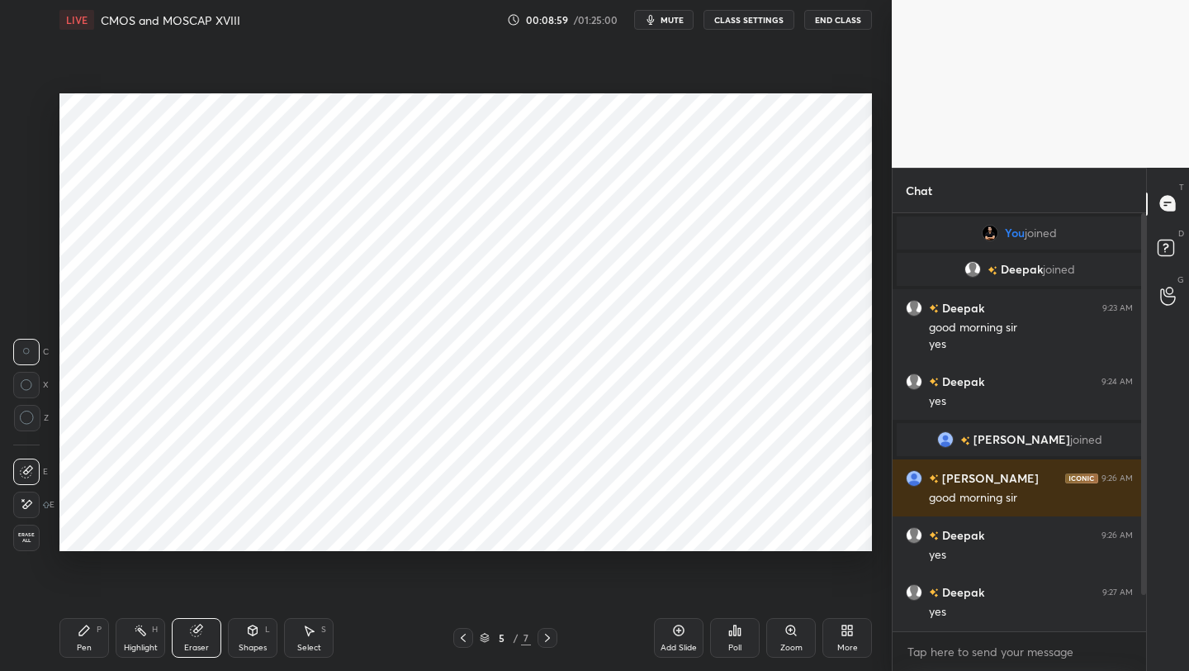
drag, startPoint x: 90, startPoint y: 638, endPoint x: 85, endPoint y: 612, distance: 26.9
click at [89, 637] on div "Pen P" at bounding box center [84, 638] width 50 height 40
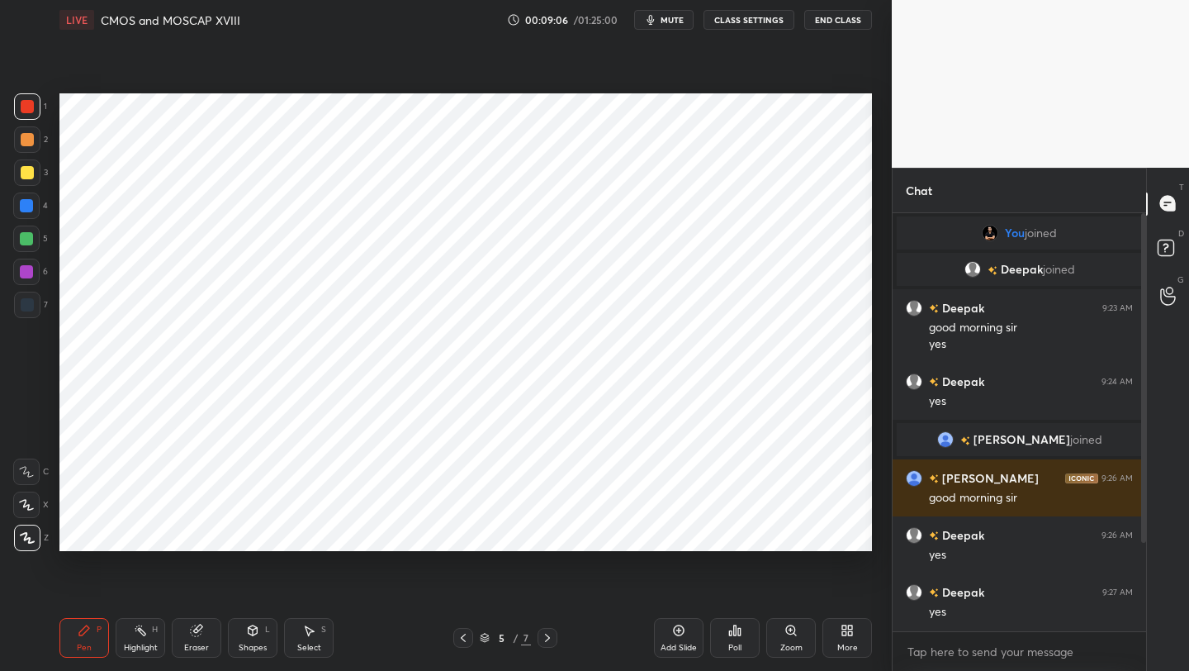
click at [26, 108] on div at bounding box center [27, 106] width 13 height 13
drag, startPoint x: 24, startPoint y: 534, endPoint x: 29, endPoint y: 516, distance: 18.0
click at [26, 530] on div at bounding box center [27, 537] width 26 height 26
click at [1150, 513] on div "T Messages (T) D Doubts (D) G Raise Hand (G)" at bounding box center [1167, 420] width 43 height 504
click at [1146, 512] on div "Chat You joined [PERSON_NAME] joined Deepak 9:23 AM good morning sir yes [PERSO…" at bounding box center [1040, 420] width 297 height 504
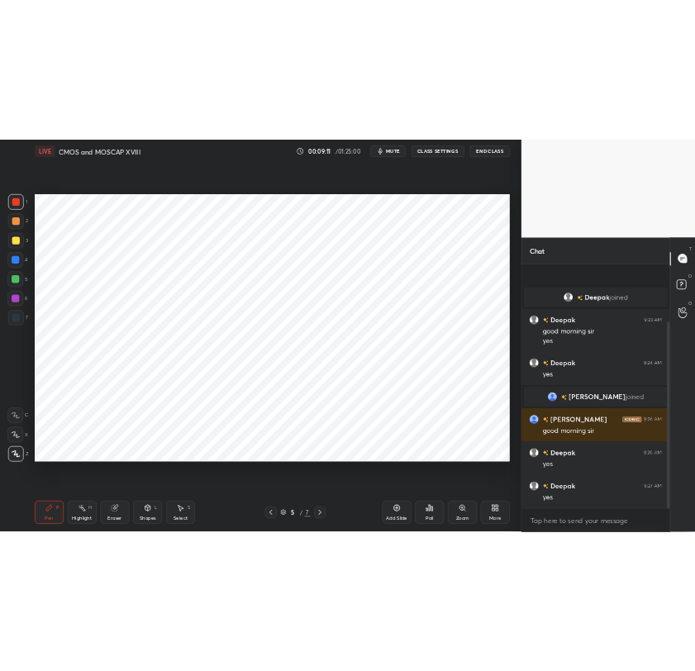
scroll to position [129, 0]
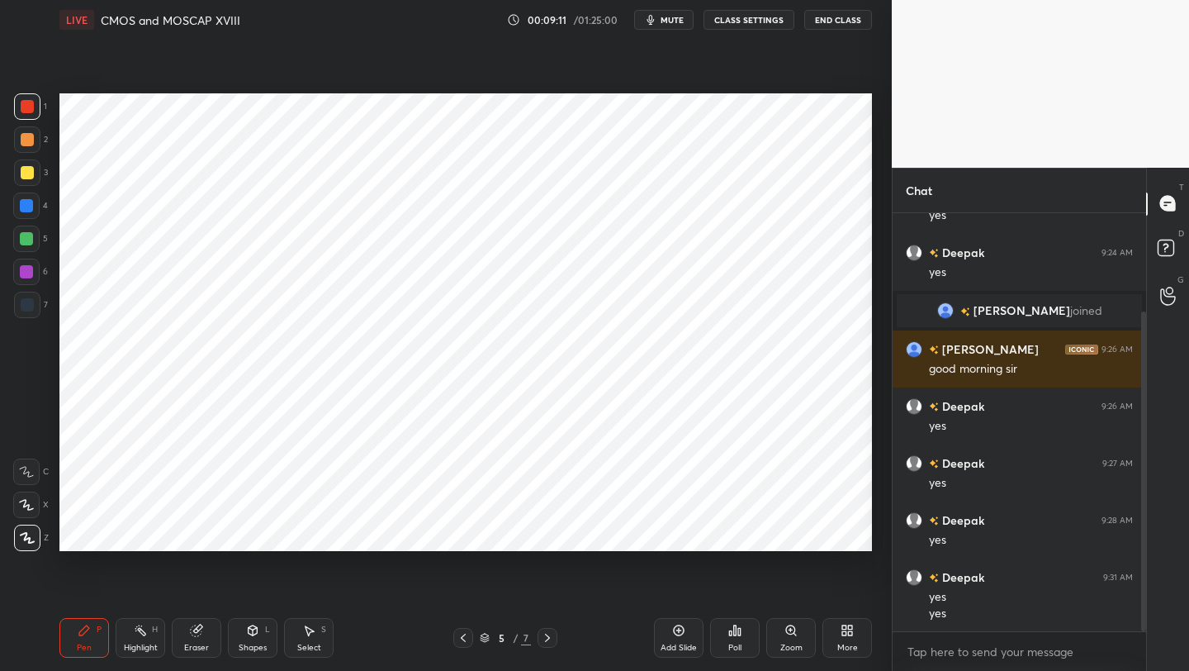
drag, startPoint x: 1145, startPoint y: 512, endPoint x: 1140, endPoint y: 526, distance: 14.9
click at [1141, 528] on div at bounding box center [1141, 422] width 10 height 419
drag, startPoint x: 98, startPoint y: 629, endPoint x: 100, endPoint y: 560, distance: 69.4
click at [91, 626] on div "Pen P" at bounding box center [84, 638] width 50 height 40
drag, startPoint x: 26, startPoint y: 301, endPoint x: 26, endPoint y: 292, distance: 9.1
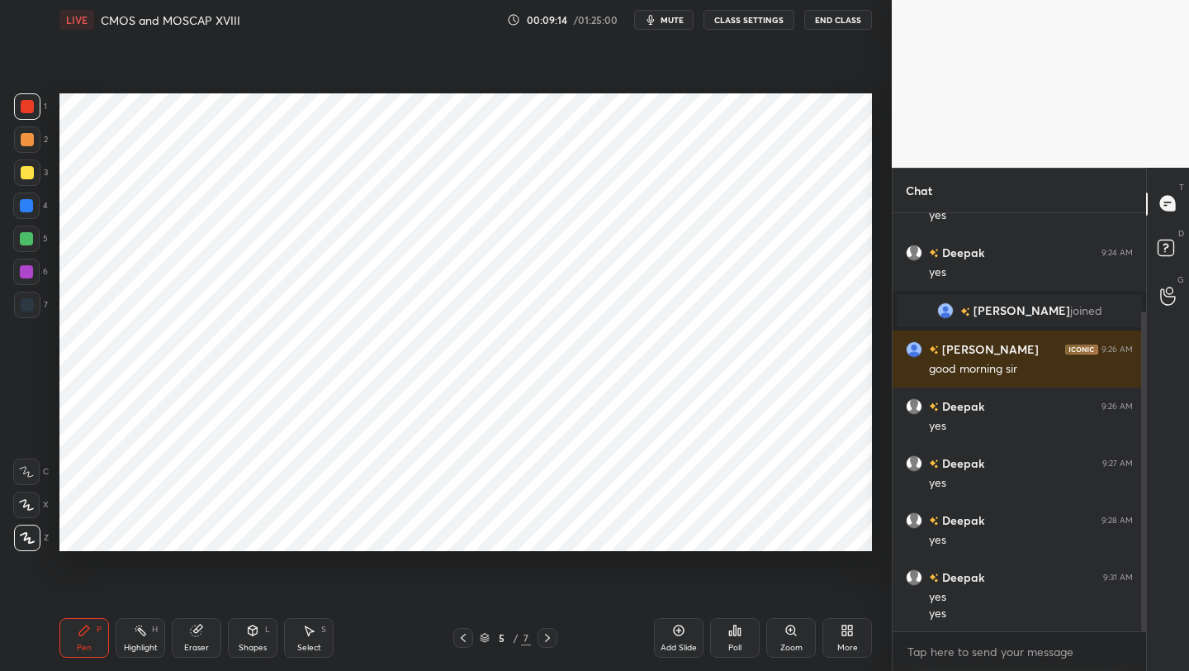
click at [24, 306] on div at bounding box center [27, 304] width 13 height 13
click at [28, 268] on div at bounding box center [26, 271] width 13 height 13
click at [26, 116] on div at bounding box center [27, 106] width 26 height 26
click at [22, 274] on div at bounding box center [26, 271] width 13 height 13
click at [472, 633] on div at bounding box center [463, 638] width 20 height 20
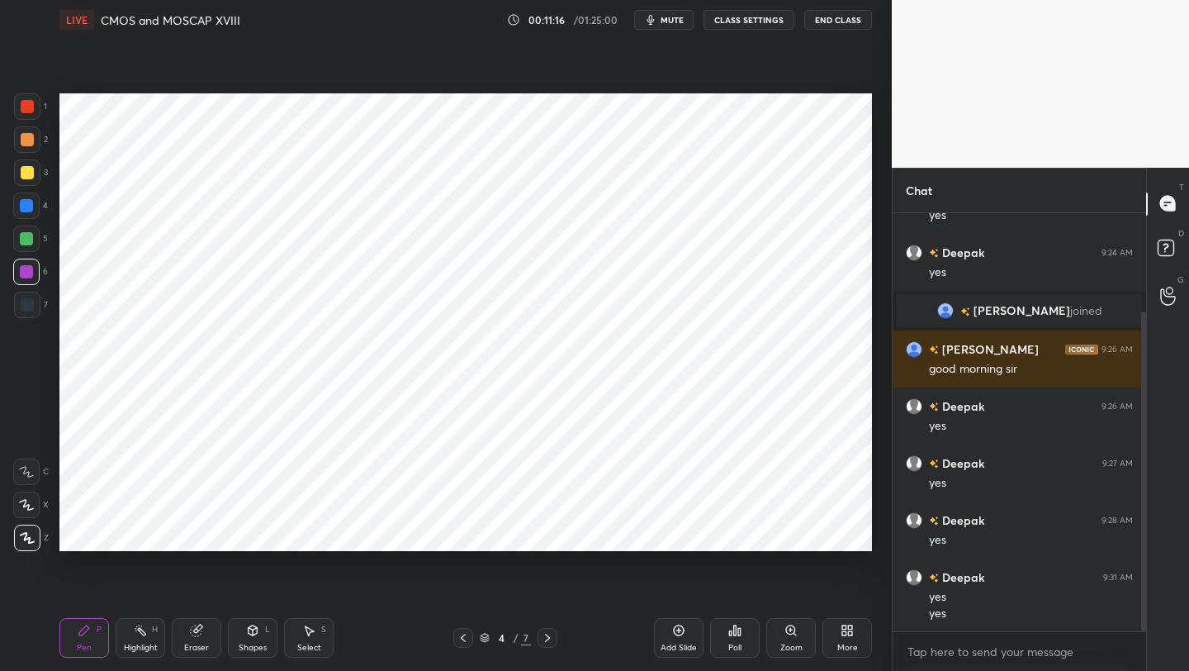
click at [554, 643] on div at bounding box center [548, 638] width 20 height 20
click at [466, 640] on icon at bounding box center [463, 637] width 13 height 13
click at [469, 639] on icon at bounding box center [463, 637] width 13 height 13
click at [544, 633] on icon at bounding box center [547, 637] width 13 height 13
click at [548, 640] on icon at bounding box center [547, 637] width 13 height 13
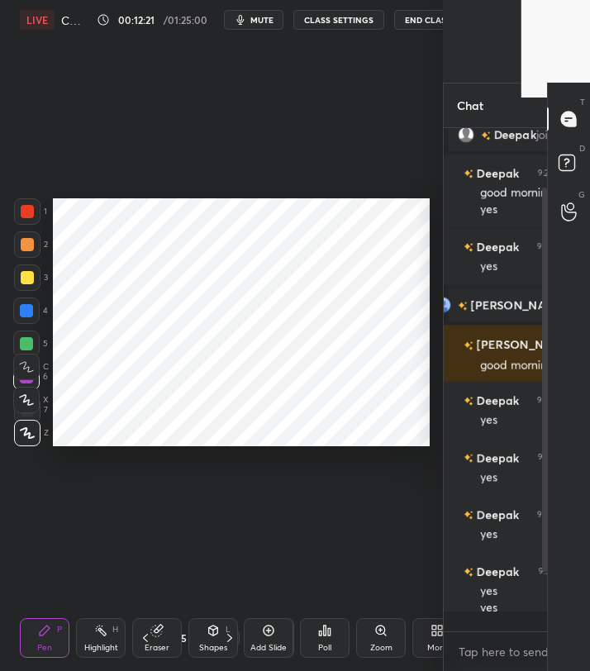
scroll to position [1, 0]
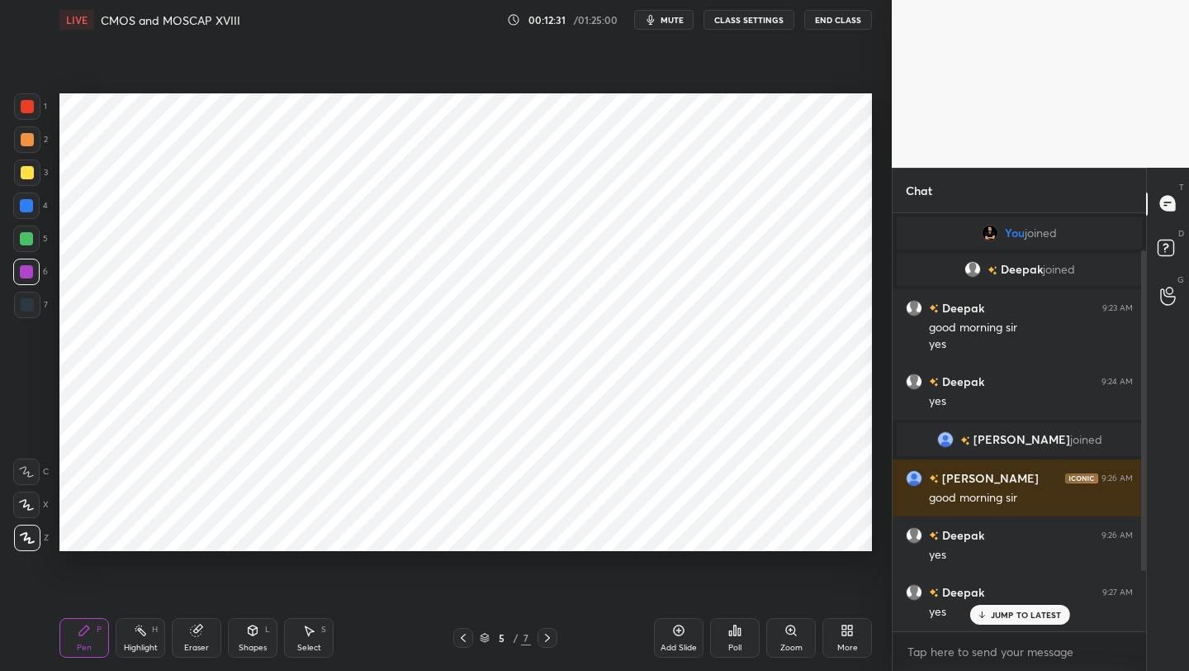
drag, startPoint x: 1140, startPoint y: 534, endPoint x: 1144, endPoint y: 567, distance: 33.3
click at [1144, 569] on div at bounding box center [1141, 422] width 10 height 419
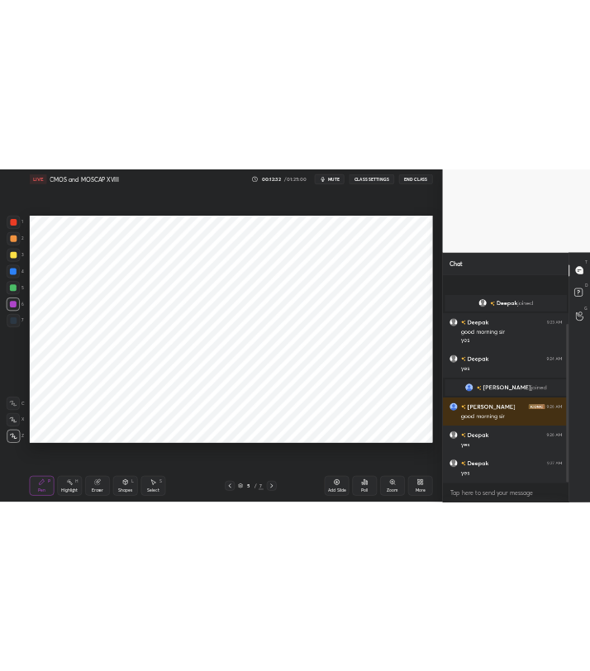
scroll to position [129, 0]
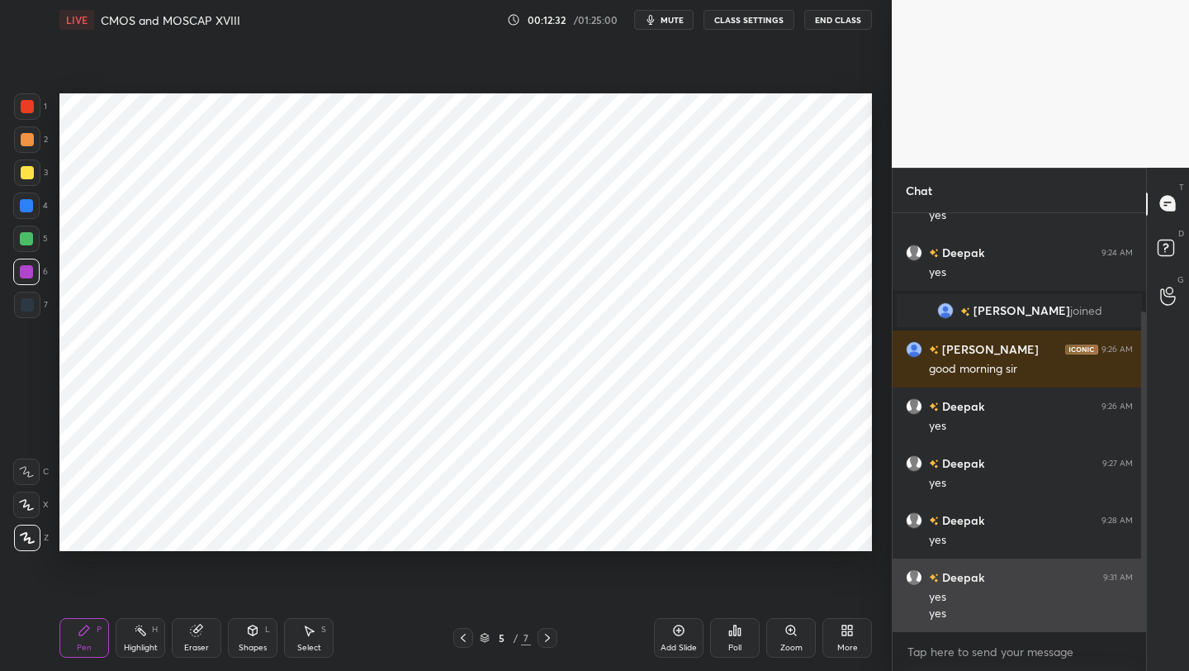
drag, startPoint x: 1141, startPoint y: 555, endPoint x: 1105, endPoint y: 561, distance: 36.0
click at [1139, 579] on div at bounding box center [1141, 422] width 10 height 419
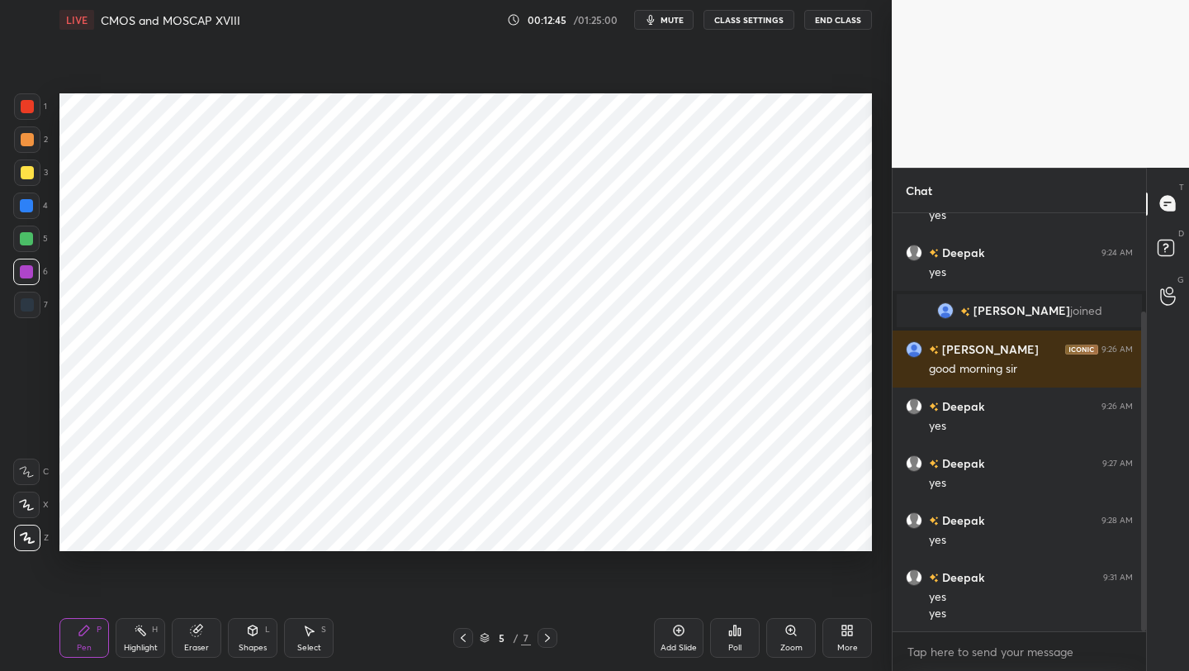
drag, startPoint x: 680, startPoint y: 635, endPoint x: 679, endPoint y: 624, distance: 10.8
click at [680, 635] on icon at bounding box center [678, 630] width 13 height 13
click at [460, 643] on icon at bounding box center [463, 637] width 13 height 13
click at [470, 635] on div at bounding box center [463, 638] width 20 height 20
click at [550, 634] on icon at bounding box center [547, 637] width 13 height 13
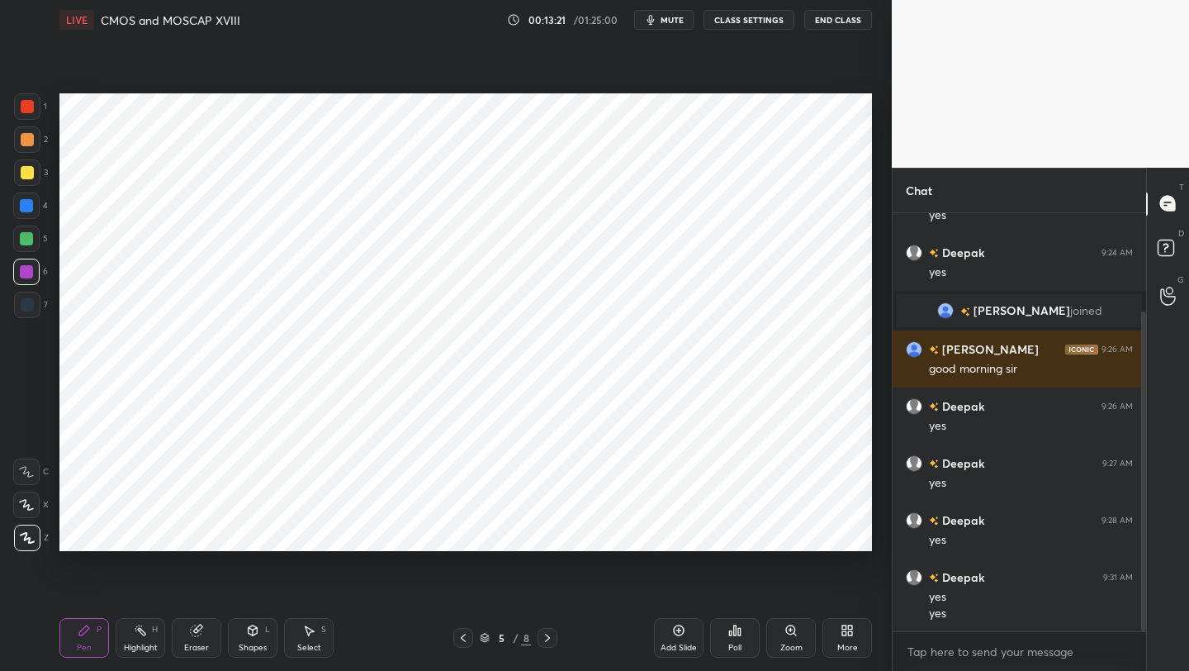
click at [551, 637] on icon at bounding box center [547, 637] width 13 height 13
click at [253, 631] on icon at bounding box center [253, 632] width 0 height 6
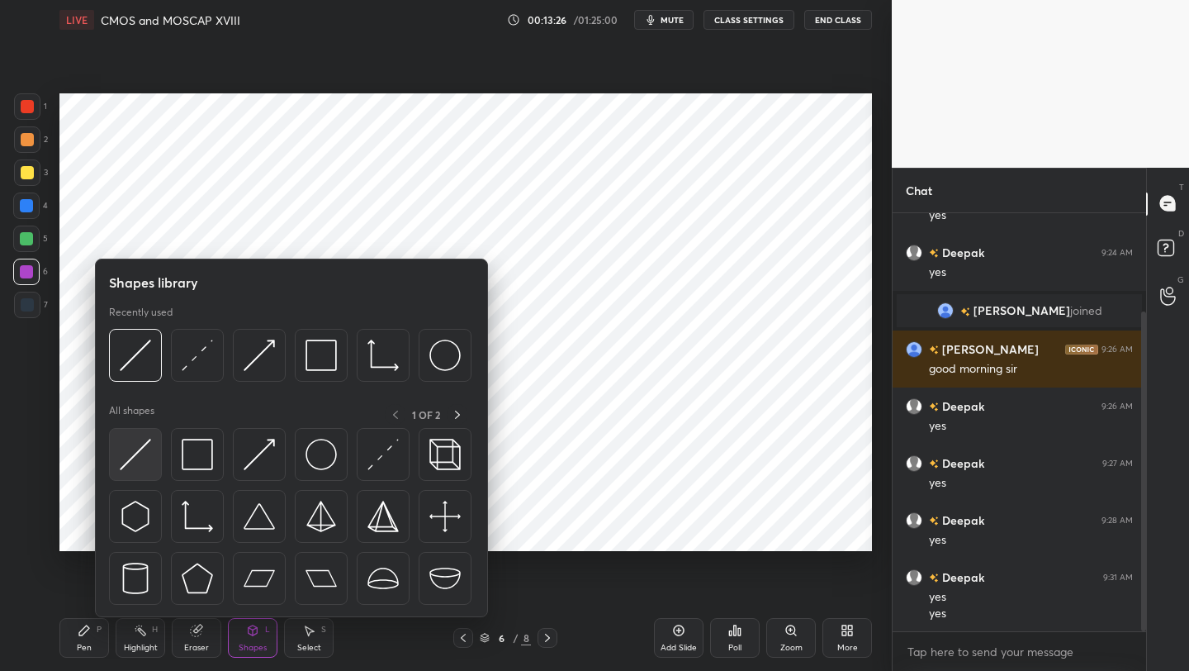
click at [145, 449] on img at bounding box center [135, 454] width 31 height 31
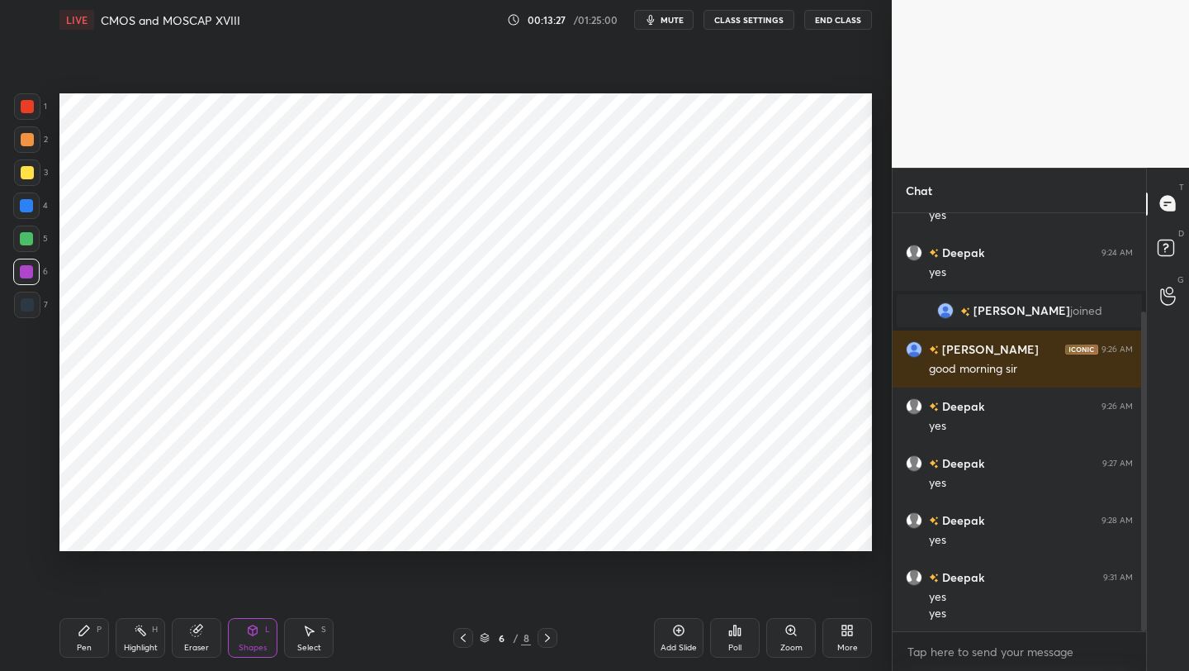
click at [26, 306] on div at bounding box center [27, 304] width 13 height 13
click at [74, 653] on div "Pen P" at bounding box center [84, 638] width 50 height 40
drag, startPoint x: 41, startPoint y: 314, endPoint x: 54, endPoint y: 302, distance: 16.9
click at [42, 313] on div "7" at bounding box center [31, 305] width 34 height 26
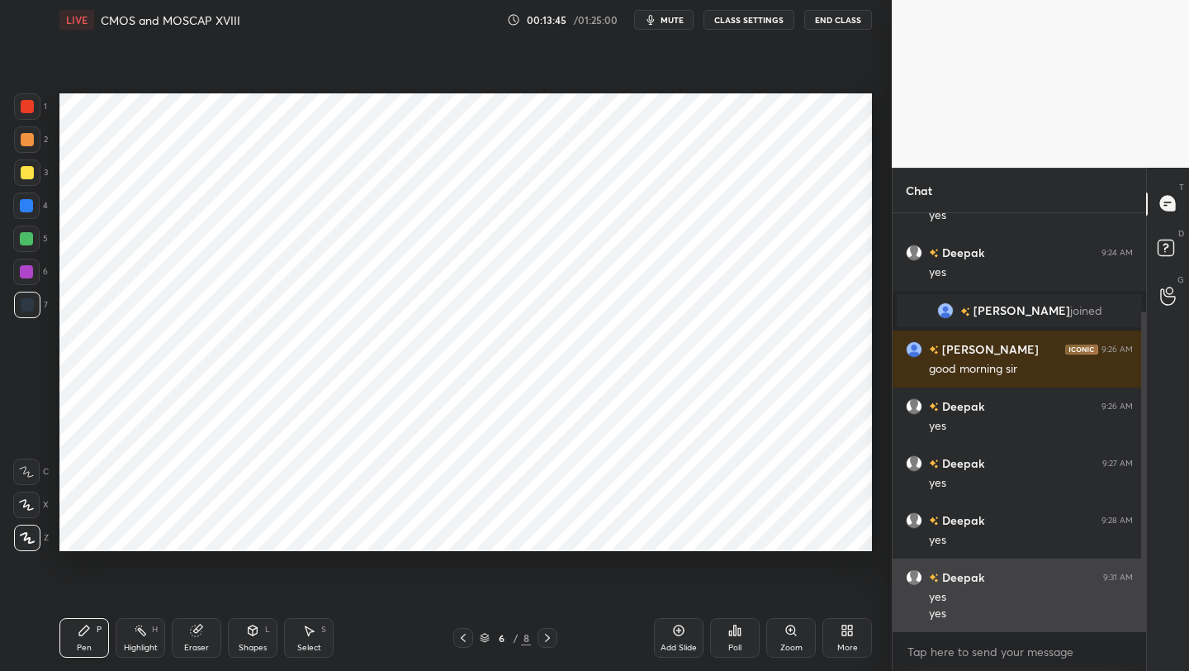
drag, startPoint x: 1143, startPoint y: 552, endPoint x: 1132, endPoint y: 586, distance: 36.3
click at [1135, 589] on div "[PERSON_NAME] joined Deepak 9:23 AM good morning sir yes [PERSON_NAME] 9:24 AM …" at bounding box center [1020, 422] width 254 height 419
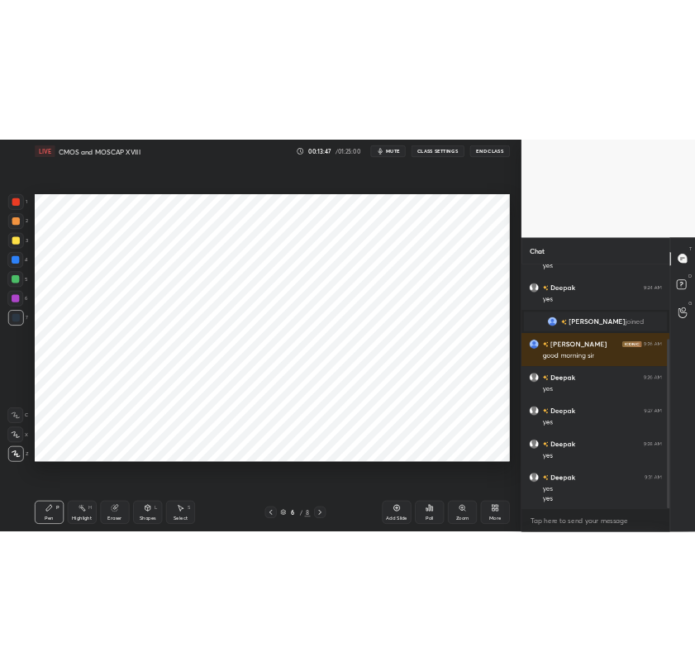
scroll to position [186, 0]
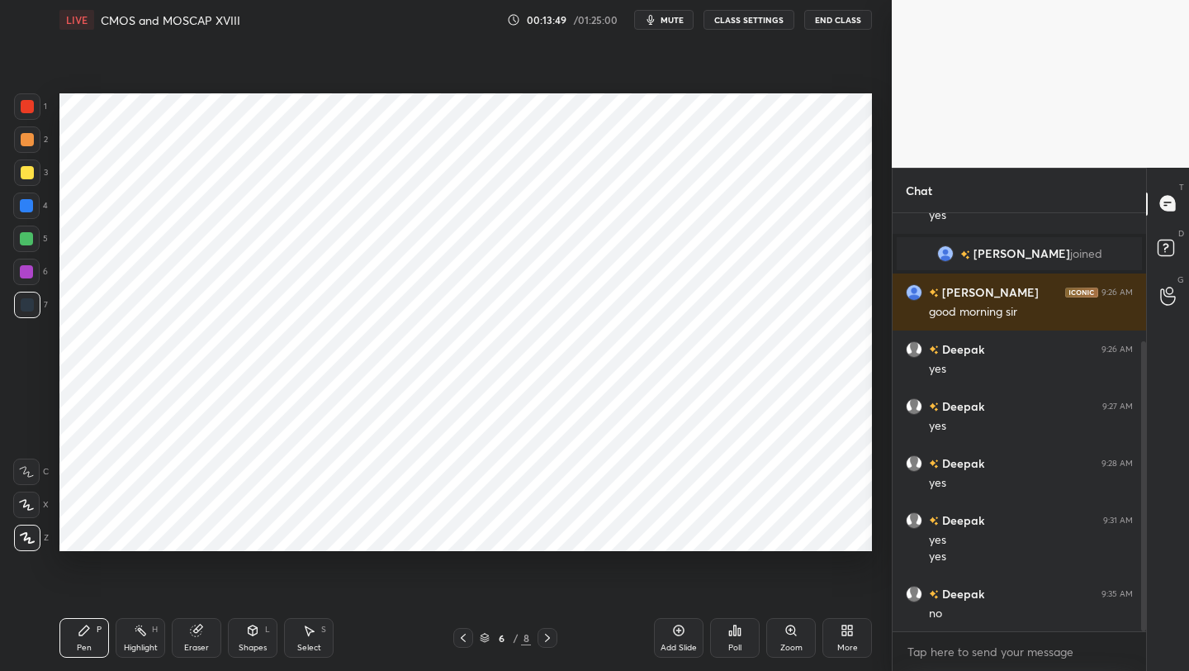
drag, startPoint x: 263, startPoint y: 636, endPoint x: 263, endPoint y: 627, distance: 9.1
click at [263, 636] on div "Shapes L" at bounding box center [253, 638] width 50 height 40
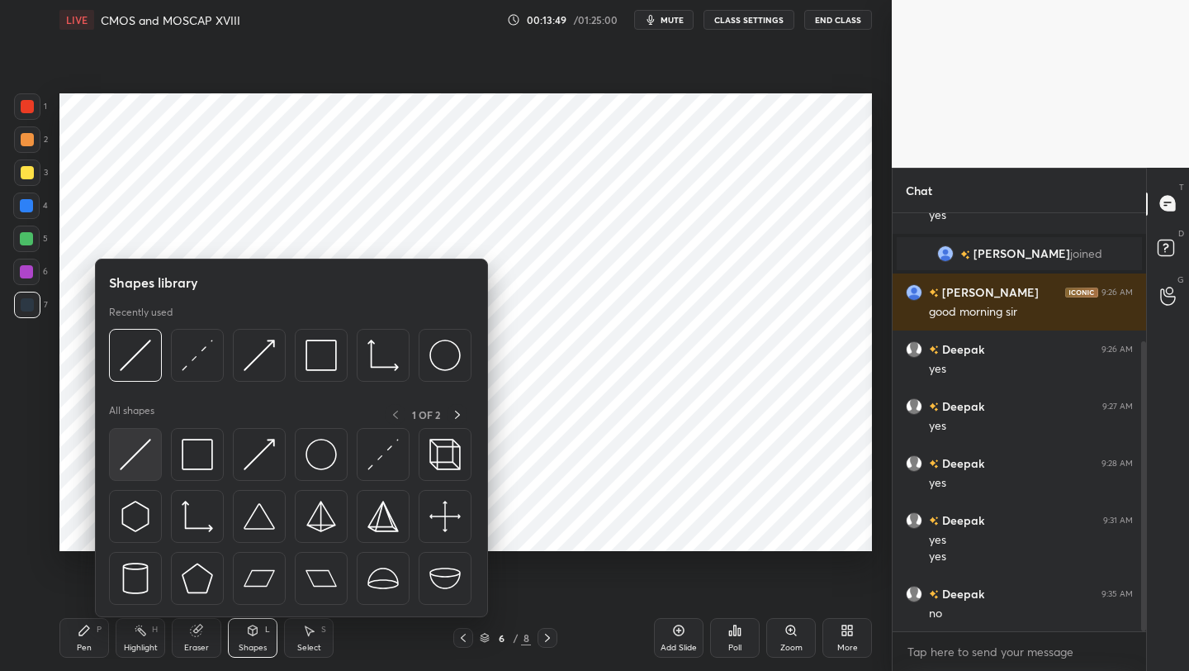
click at [144, 459] on img at bounding box center [135, 454] width 31 height 31
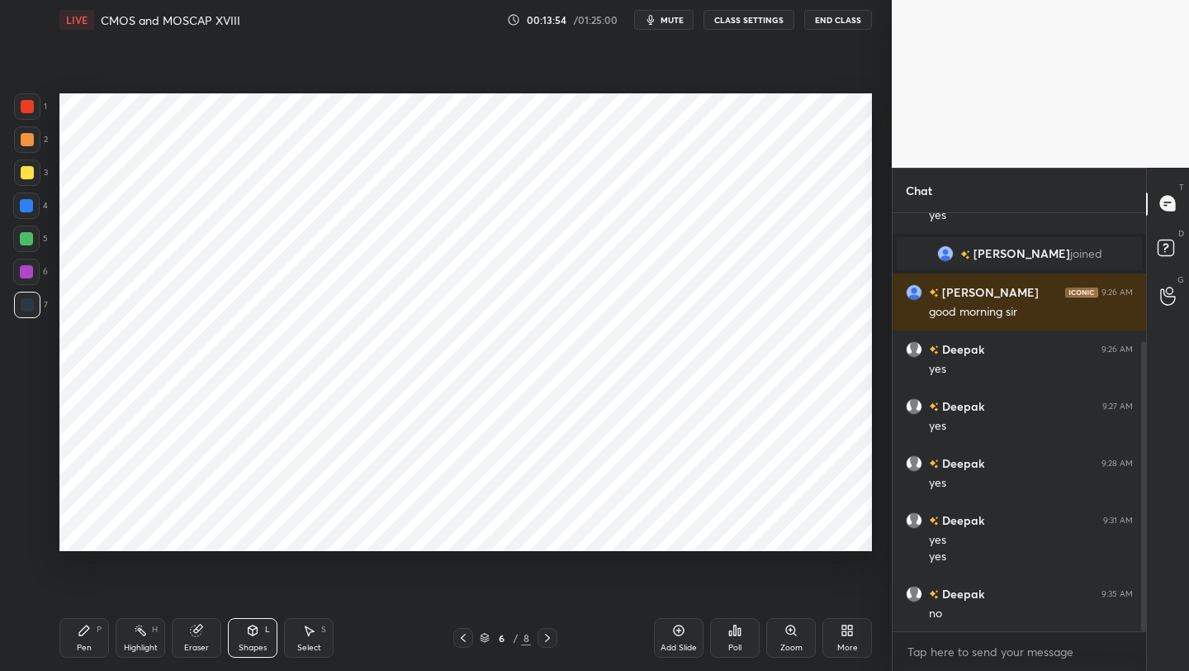
drag, startPoint x: 74, startPoint y: 636, endPoint x: 92, endPoint y: 551, distance: 87.0
click at [72, 635] on div "Pen P" at bounding box center [84, 638] width 50 height 40
click at [34, 273] on div at bounding box center [26, 272] width 26 height 26
drag, startPoint x: 18, startPoint y: 304, endPoint x: 36, endPoint y: 298, distance: 19.1
click at [18, 304] on div at bounding box center [27, 305] width 26 height 26
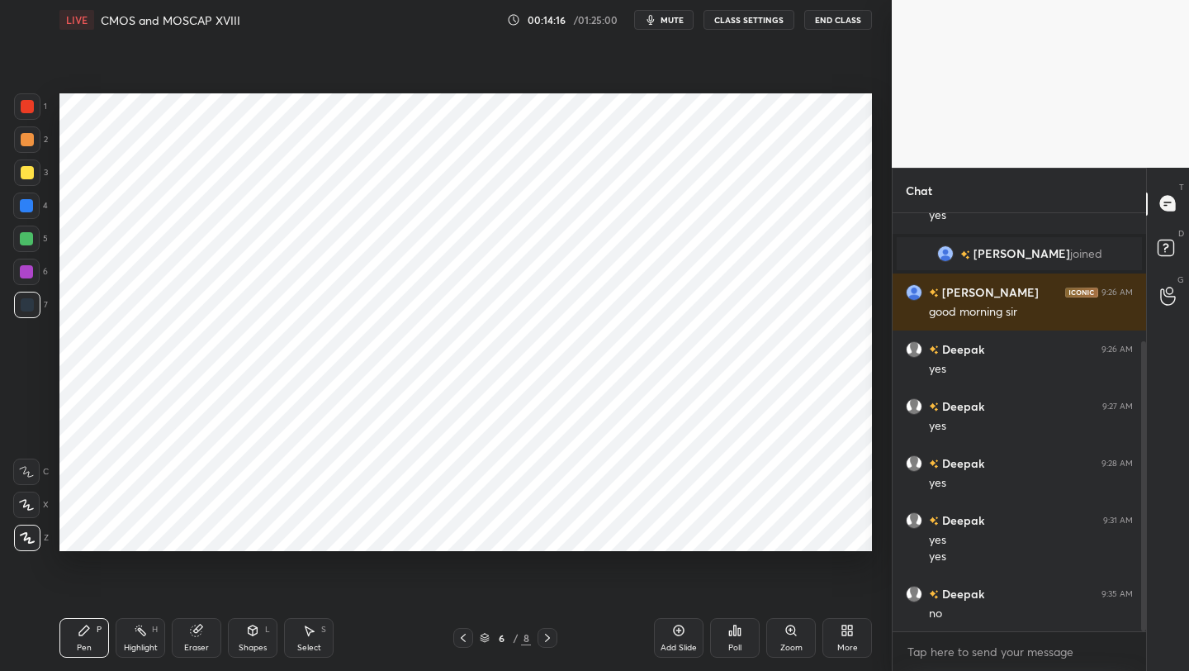
click at [26, 107] on div at bounding box center [27, 106] width 13 height 13
click at [98, 631] on div "P" at bounding box center [99, 629] width 5 height 8
click at [31, 270] on div at bounding box center [26, 272] width 26 height 26
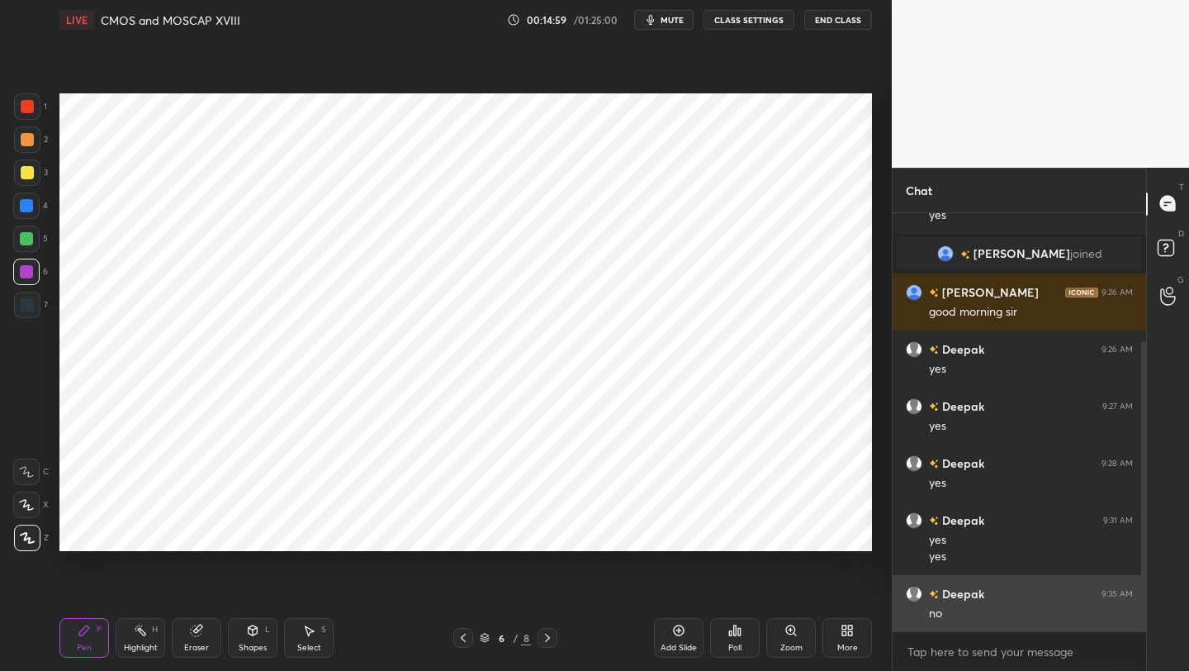
drag, startPoint x: 1145, startPoint y: 492, endPoint x: 1098, endPoint y: 605, distance: 121.8
click at [1128, 616] on div "Deepak 9:23 AM good morning sir yes [PERSON_NAME] 9:24 AM yes [PERSON_NAME] joi…" at bounding box center [1020, 422] width 254 height 419
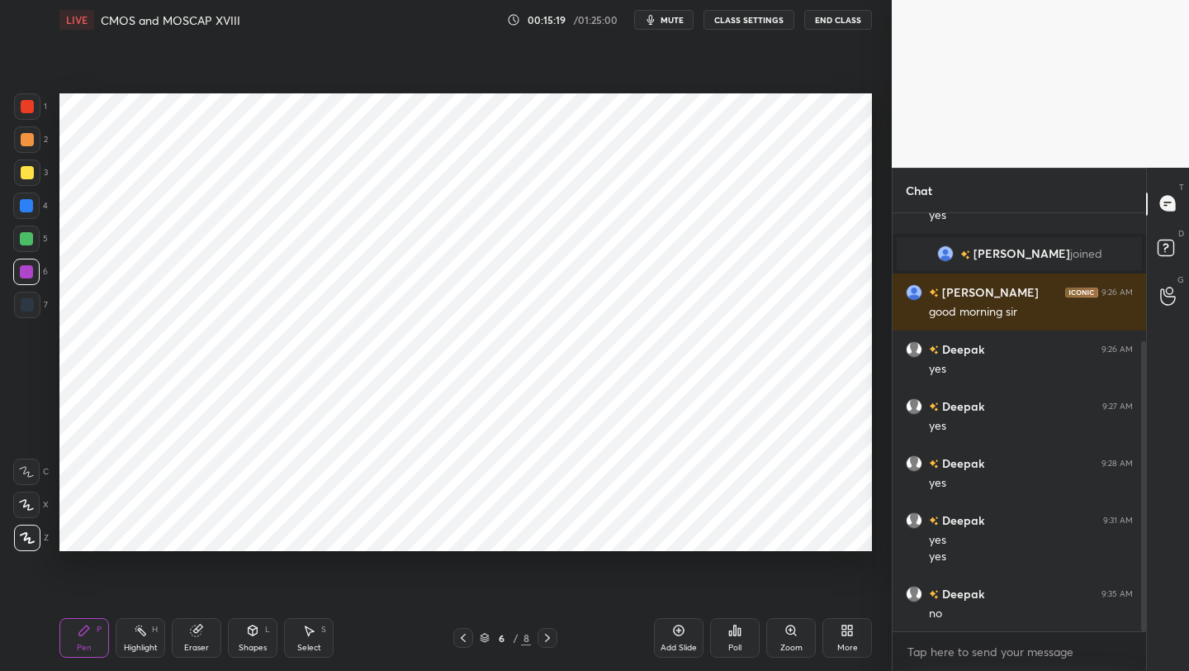
click at [187, 631] on div "Eraser" at bounding box center [197, 638] width 50 height 40
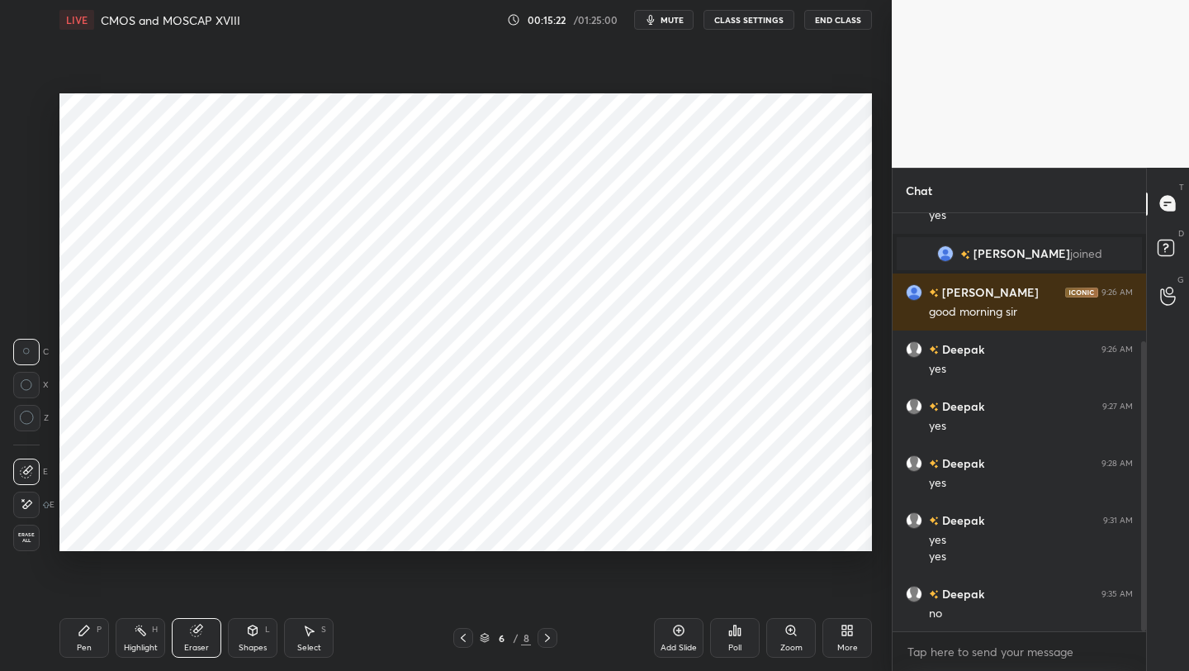
click at [86, 637] on div "Pen P" at bounding box center [84, 638] width 50 height 40
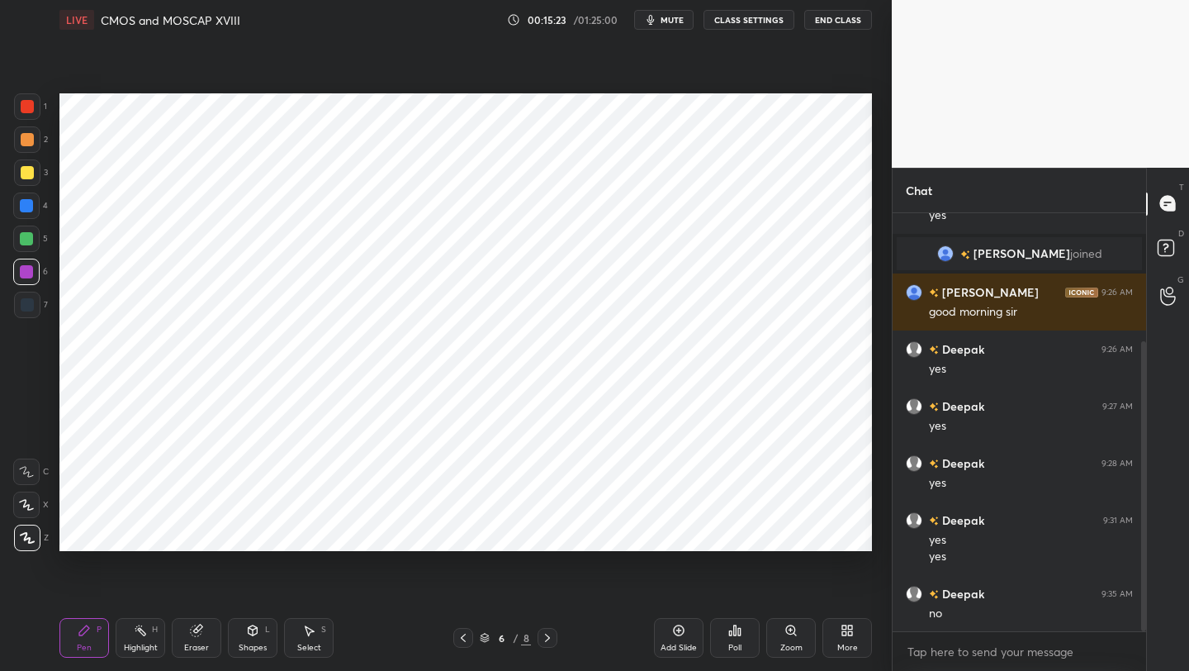
click at [30, 110] on div at bounding box center [27, 106] width 13 height 13
click at [249, 646] on div "Shapes" at bounding box center [253, 647] width 28 height 8
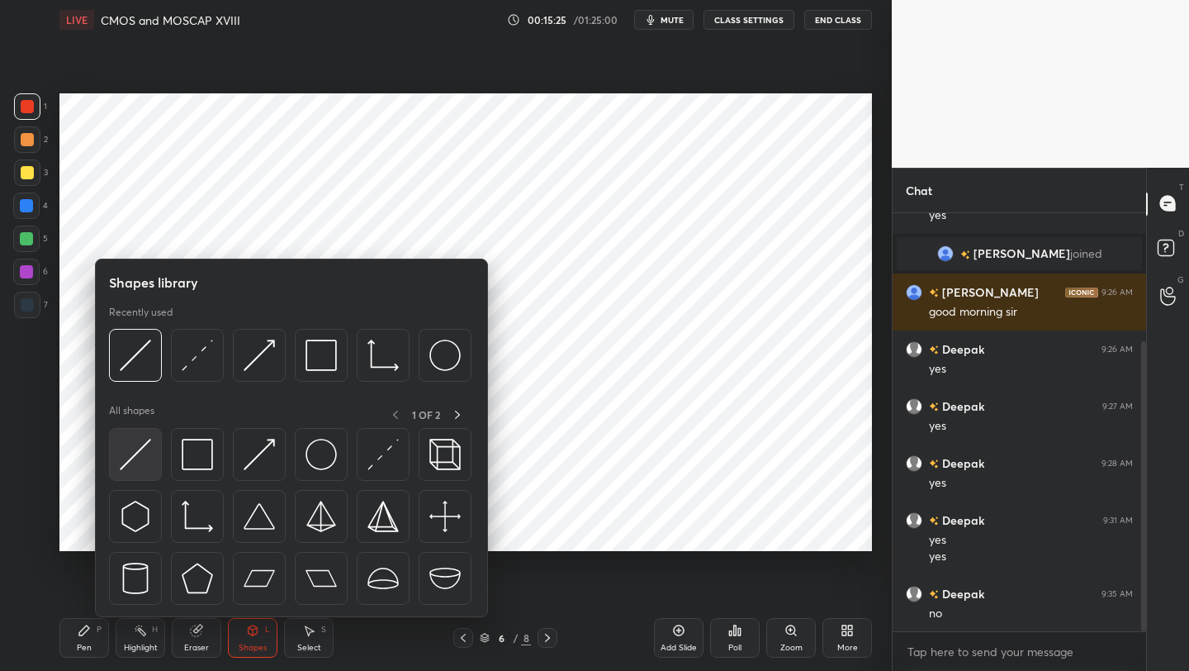
click at [135, 446] on img at bounding box center [135, 454] width 31 height 31
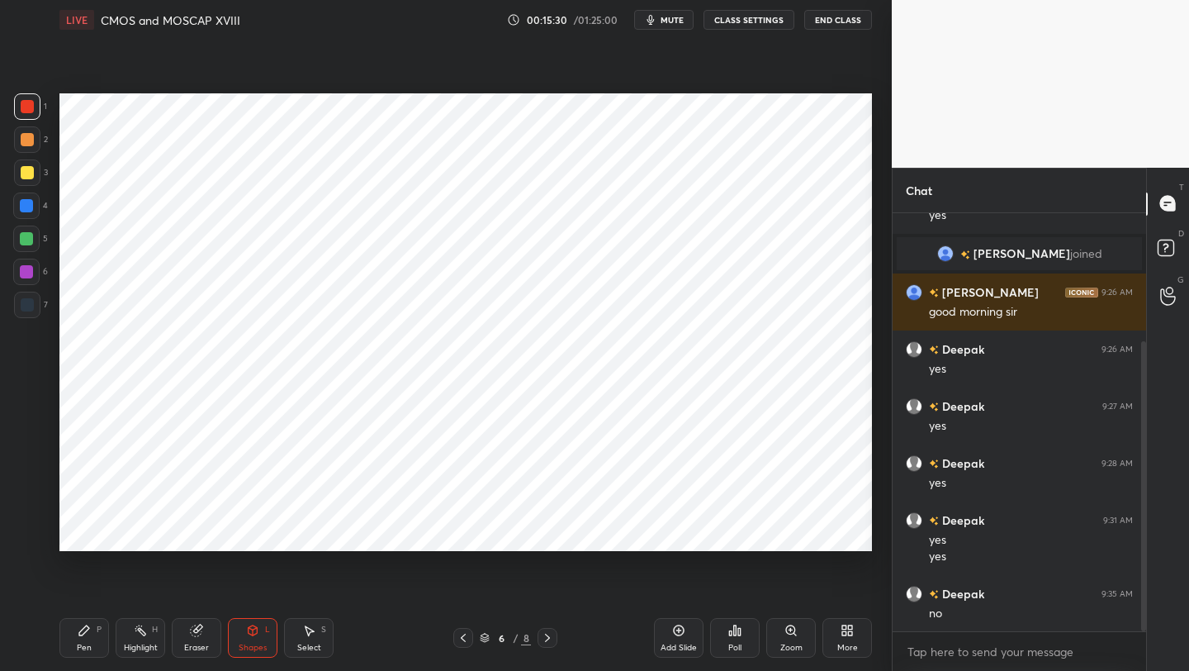
drag, startPoint x: 79, startPoint y: 643, endPoint x: 93, endPoint y: 627, distance: 21.7
click at [79, 643] on div "Pen" at bounding box center [84, 647] width 15 height 8
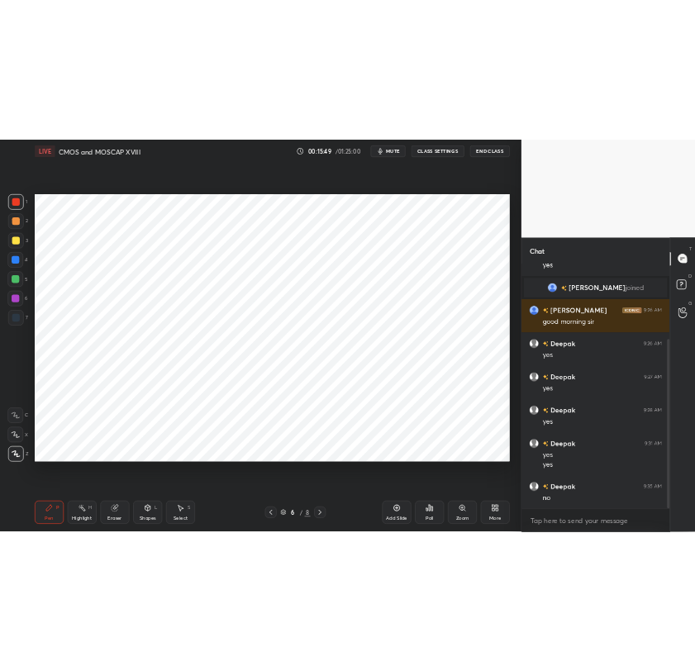
scroll to position [243, 0]
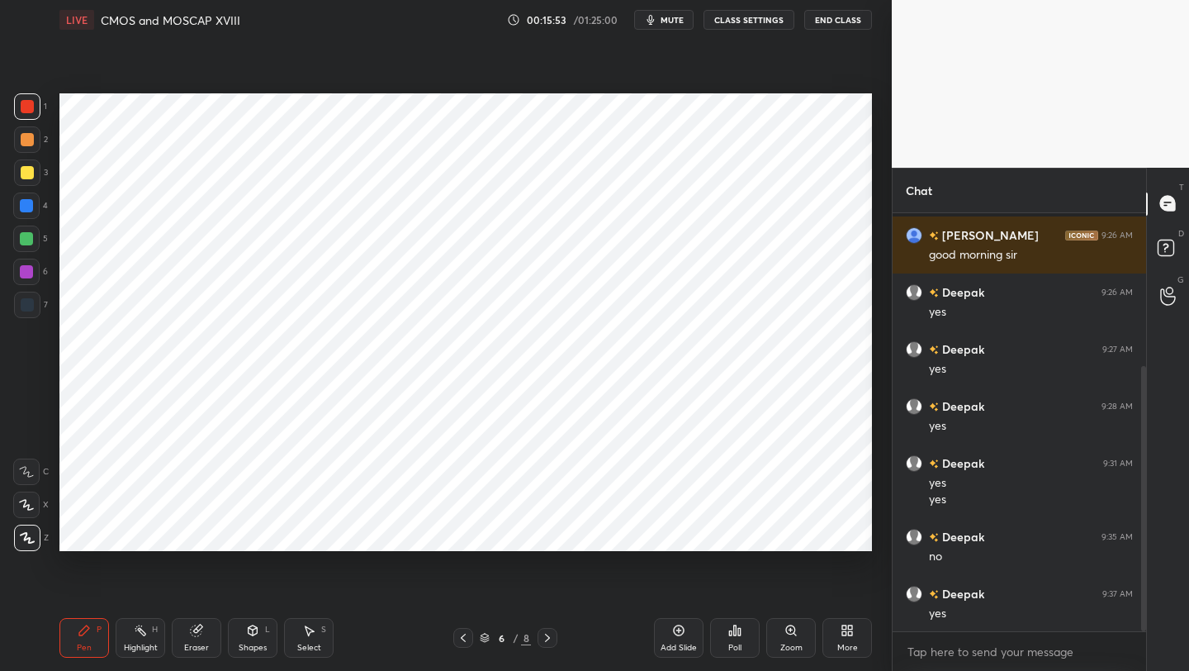
click at [467, 641] on icon at bounding box center [463, 637] width 13 height 13
click at [464, 638] on icon at bounding box center [463, 637] width 13 height 13
click at [468, 635] on icon at bounding box center [463, 637] width 13 height 13
drag, startPoint x: 1146, startPoint y: 511, endPoint x: 1128, endPoint y: 641, distance: 130.8
click at [1135, 665] on div "Deepak 9:24 AM yes [PERSON_NAME] joined [PERSON_NAME] 9:26 AM good morning [PER…" at bounding box center [1020, 442] width 254 height 458
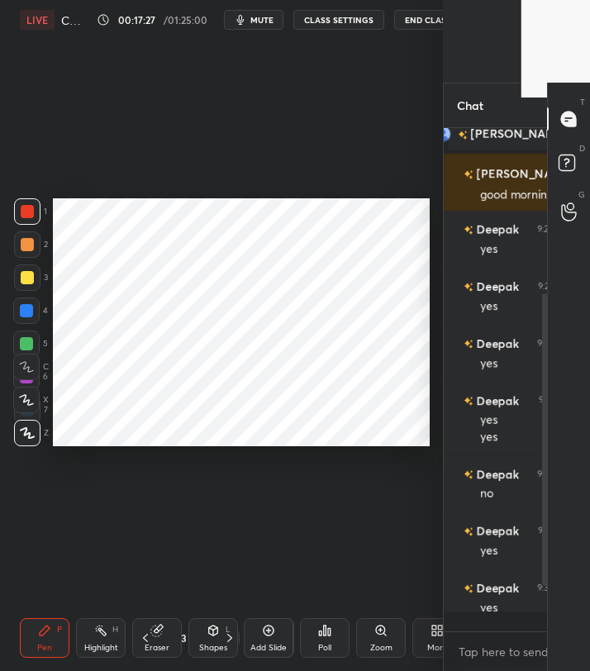
scroll to position [6, 6]
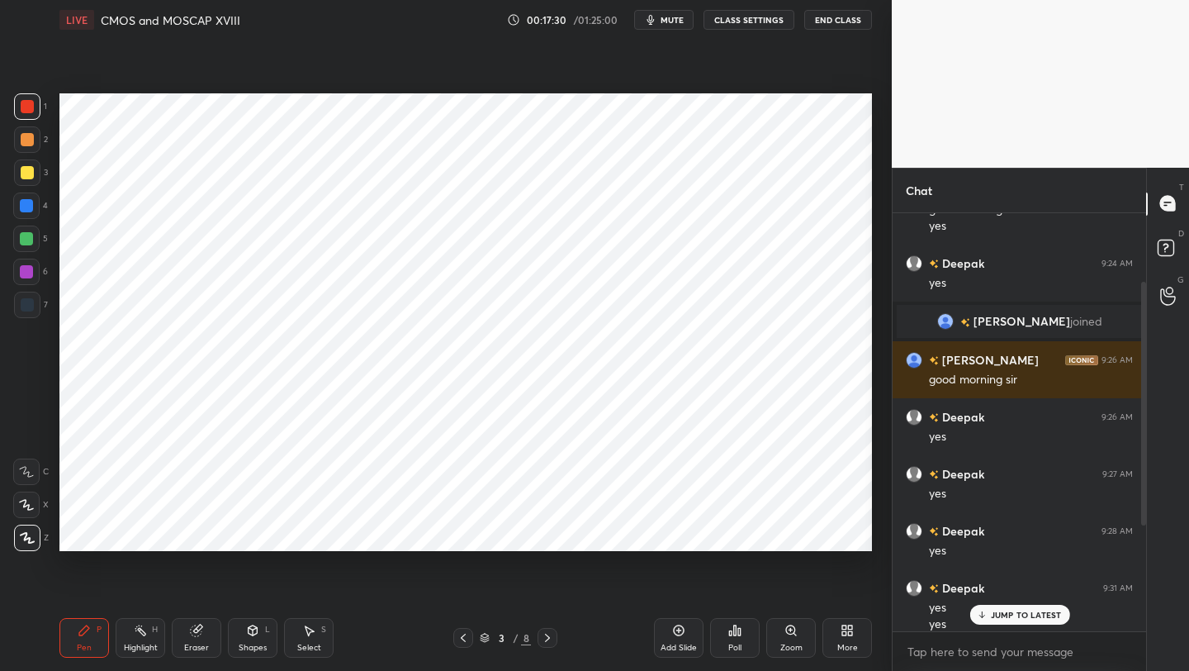
click at [1053, 610] on p "JUMP TO LATEST" at bounding box center [1025, 615] width 71 height 10
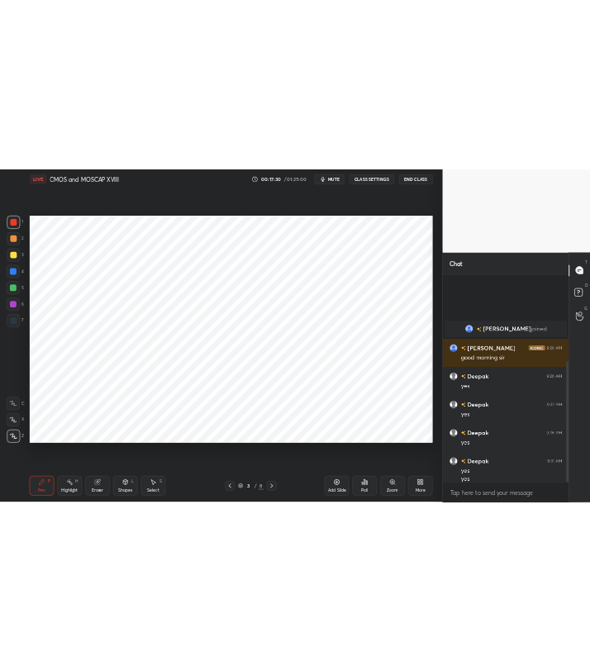
scroll to position [300, 0]
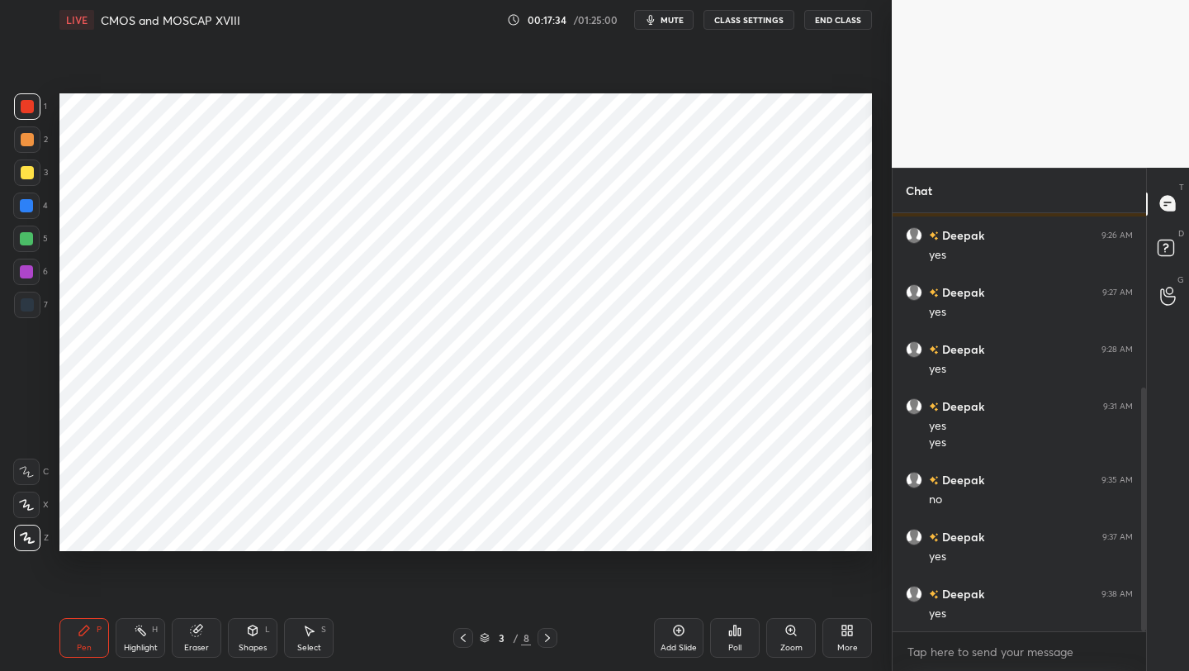
click at [543, 636] on icon at bounding box center [547, 637] width 13 height 13
click at [544, 636] on icon at bounding box center [547, 637] width 13 height 13
click at [547, 638] on icon at bounding box center [547, 637] width 13 height 13
click at [549, 635] on icon at bounding box center [547, 637] width 13 height 13
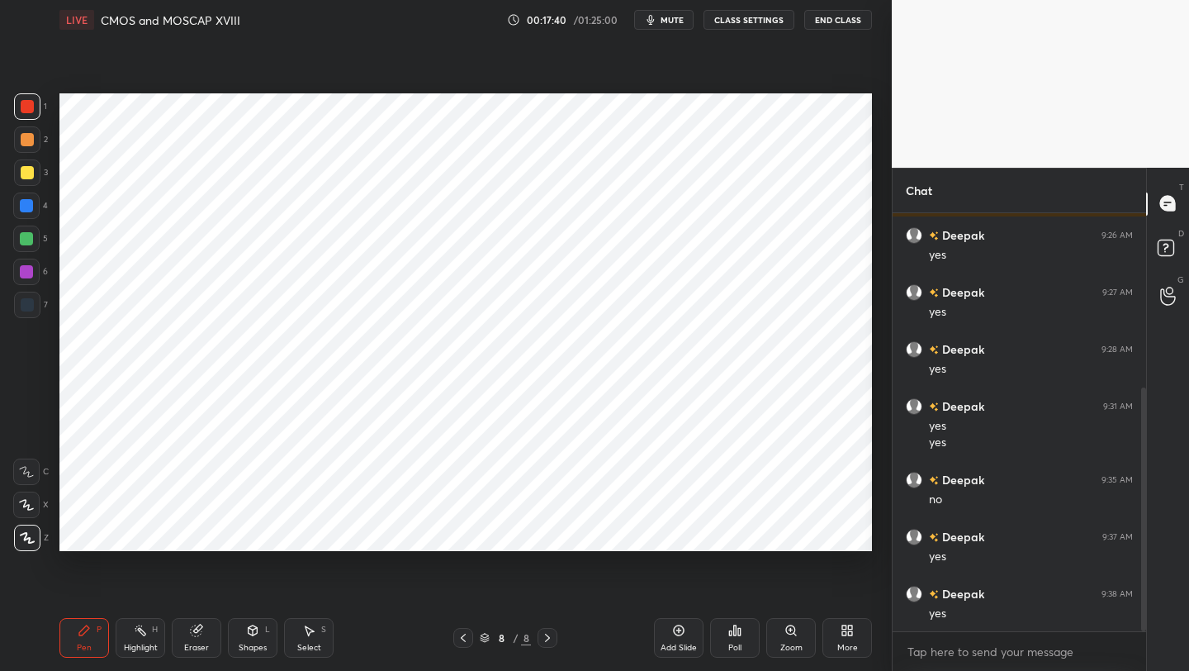
click at [19, 109] on div at bounding box center [27, 106] width 26 height 26
click at [33, 216] on div at bounding box center [26, 205] width 26 height 26
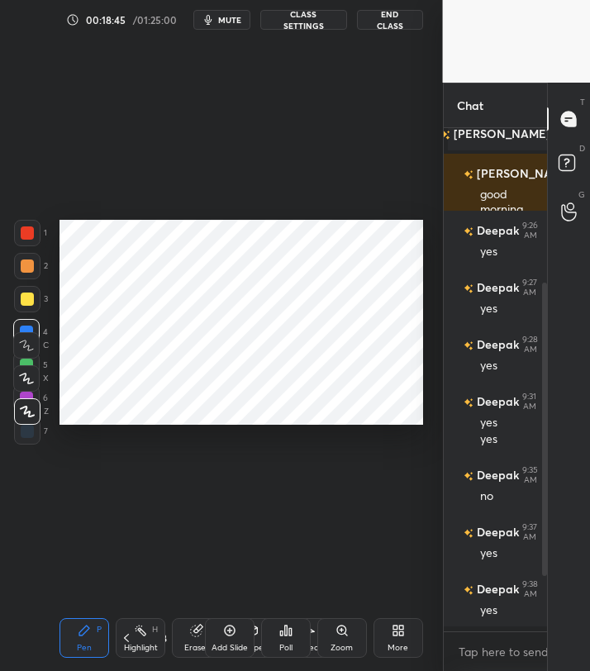
scroll to position [82024, 81763]
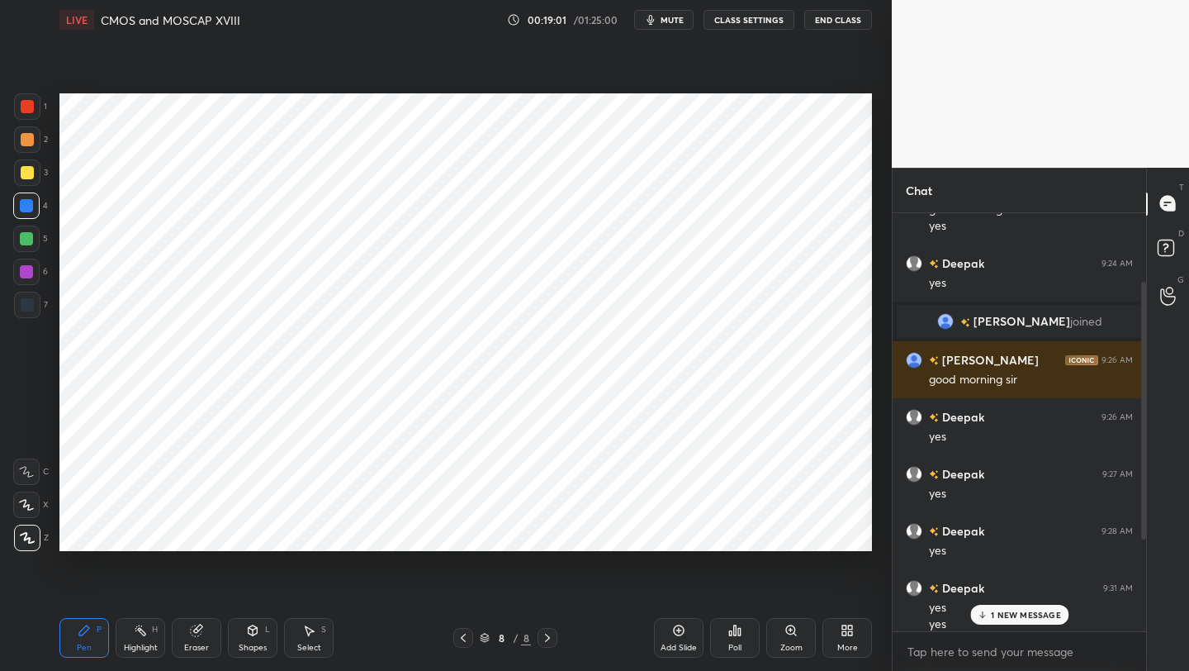
drag, startPoint x: 35, startPoint y: 272, endPoint x: 56, endPoint y: 273, distance: 21.5
click at [36, 272] on div at bounding box center [26, 272] width 26 height 26
click at [34, 113] on div at bounding box center [27, 106] width 26 height 26
drag, startPoint x: 27, startPoint y: 207, endPoint x: 47, endPoint y: 216, distance: 21.5
click at [32, 208] on div at bounding box center [26, 205] width 13 height 13
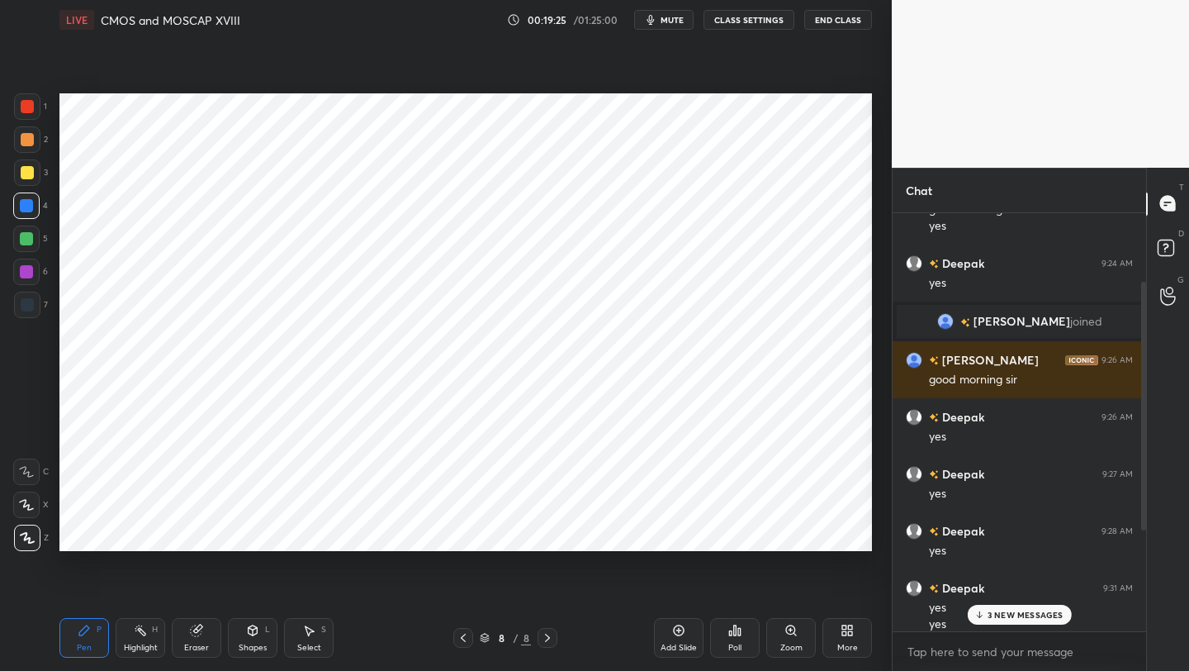
click at [1033, 607] on div "3 NEW MESSAGES" at bounding box center [1019, 615] width 104 height 20
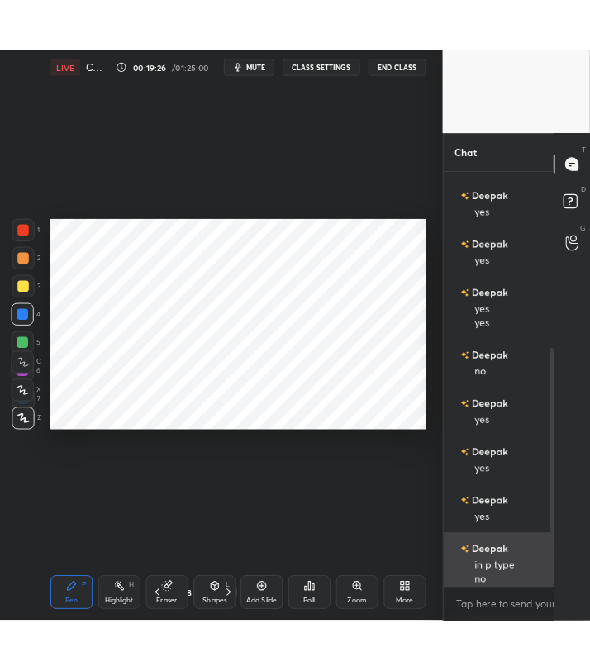
scroll to position [351, 0]
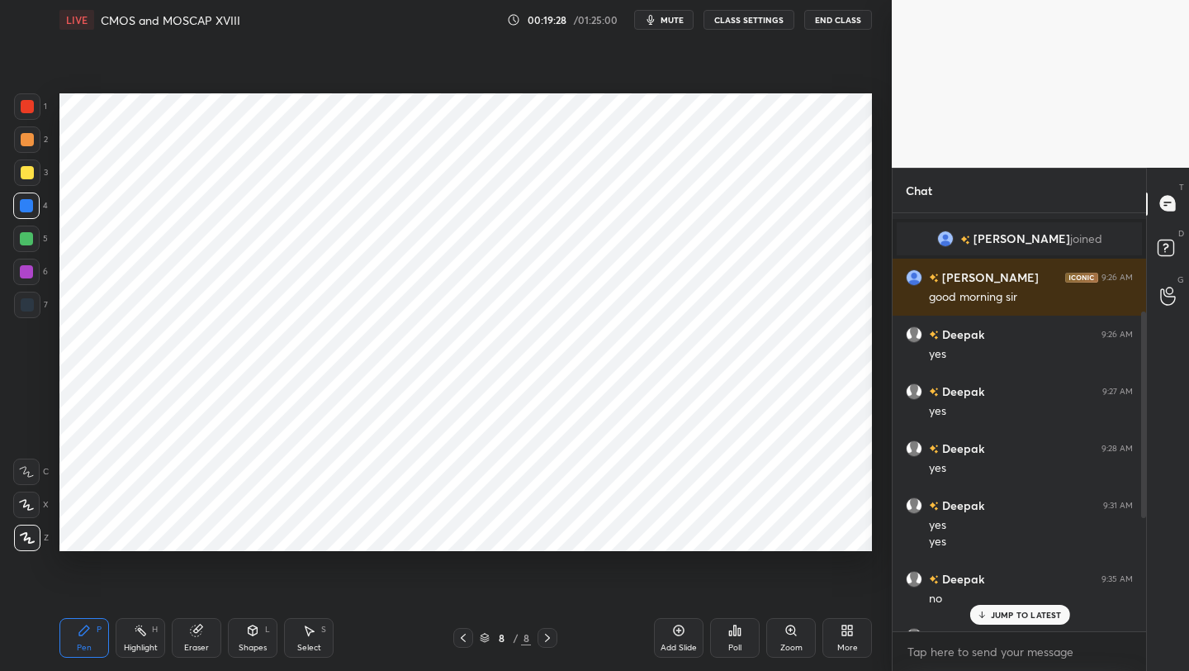
click at [1024, 610] on p "JUMP TO LATEST" at bounding box center [1025, 615] width 71 height 10
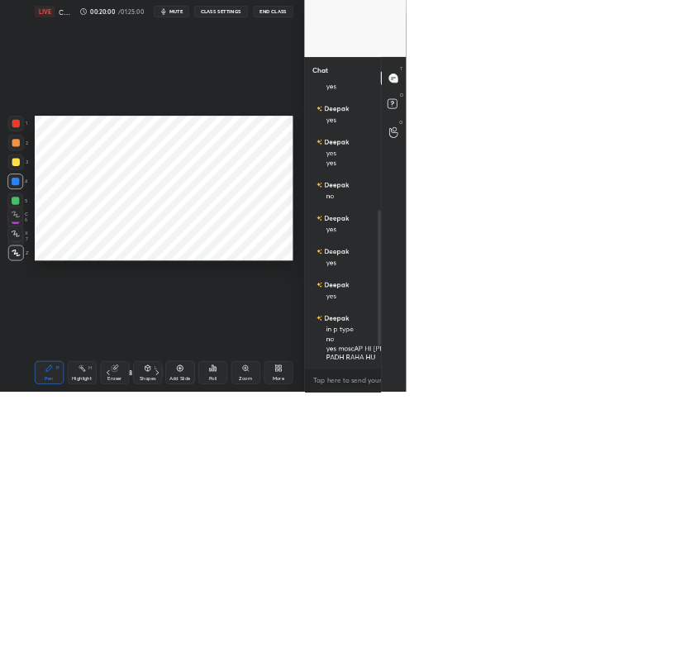
scroll to position [82024, 82134]
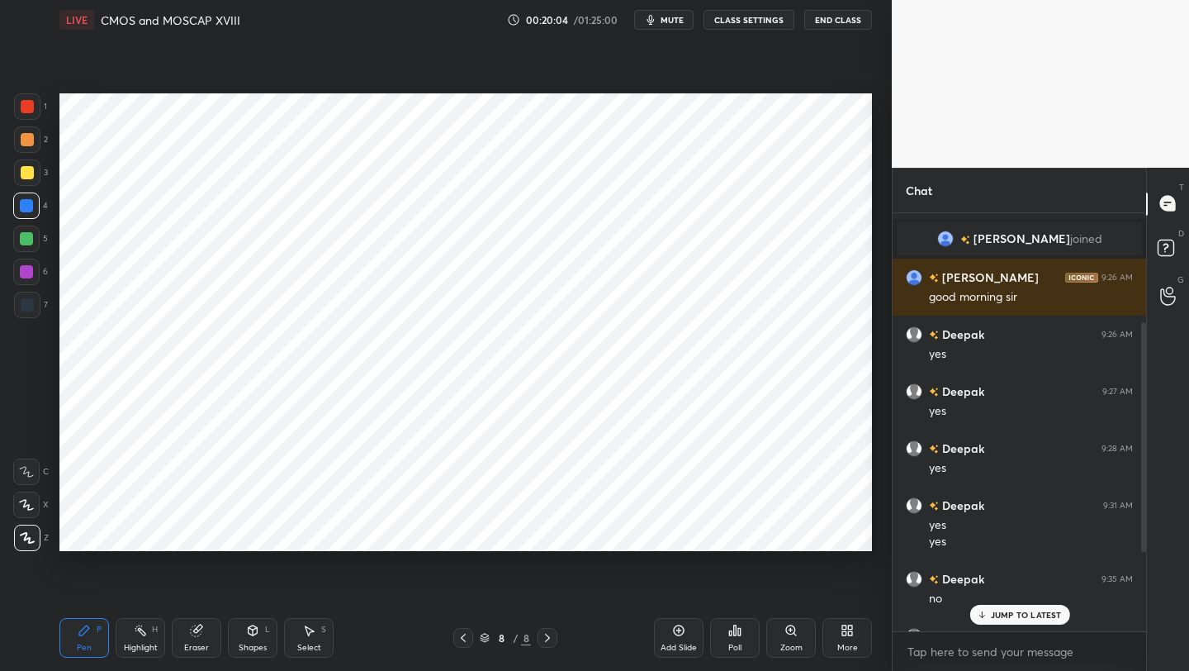
click at [202, 636] on div "Eraser" at bounding box center [197, 638] width 50 height 40
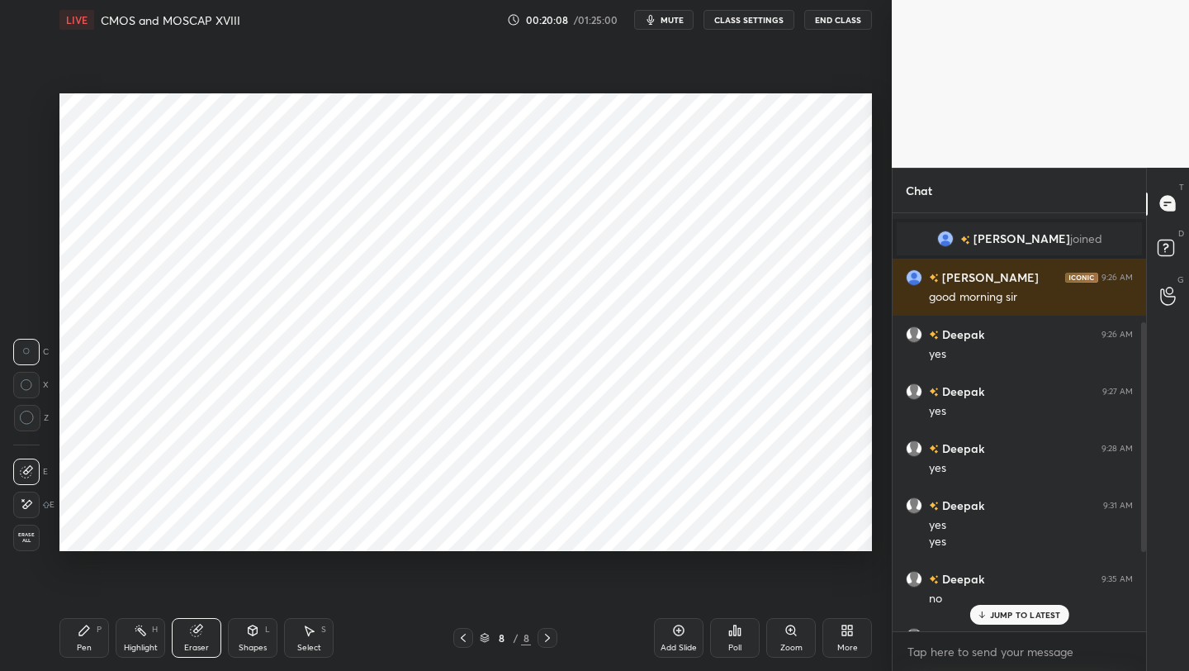
click at [99, 638] on div "Pen P" at bounding box center [84, 638] width 50 height 40
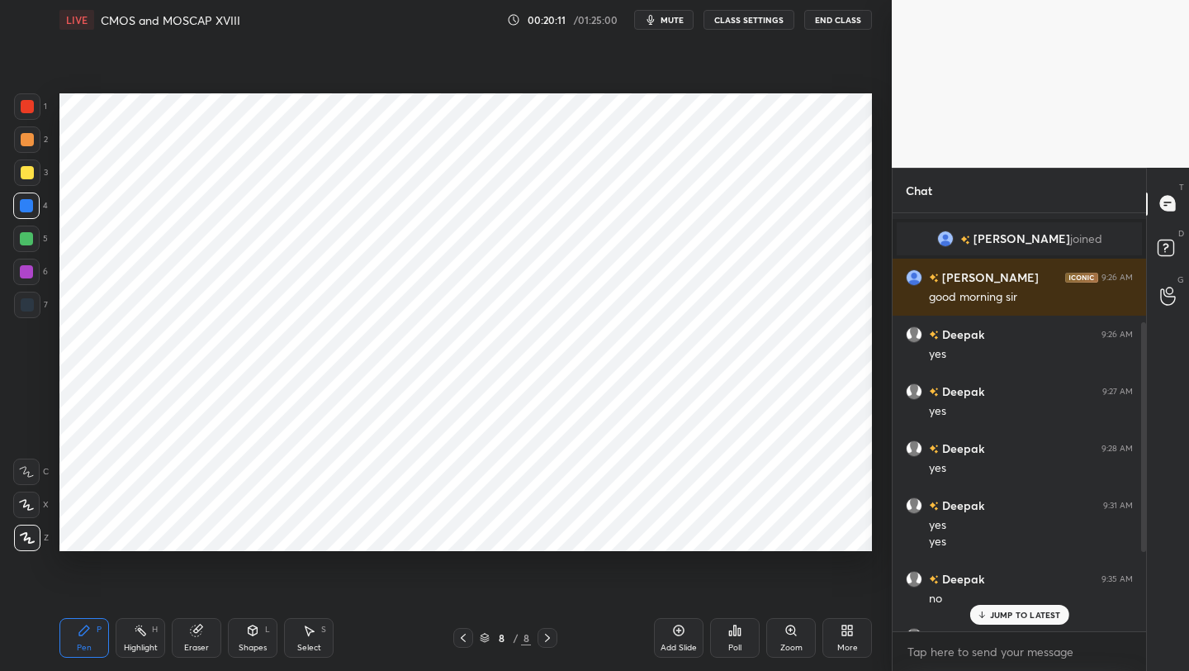
click at [1005, 613] on p "JUMP TO LATEST" at bounding box center [1025, 615] width 71 height 10
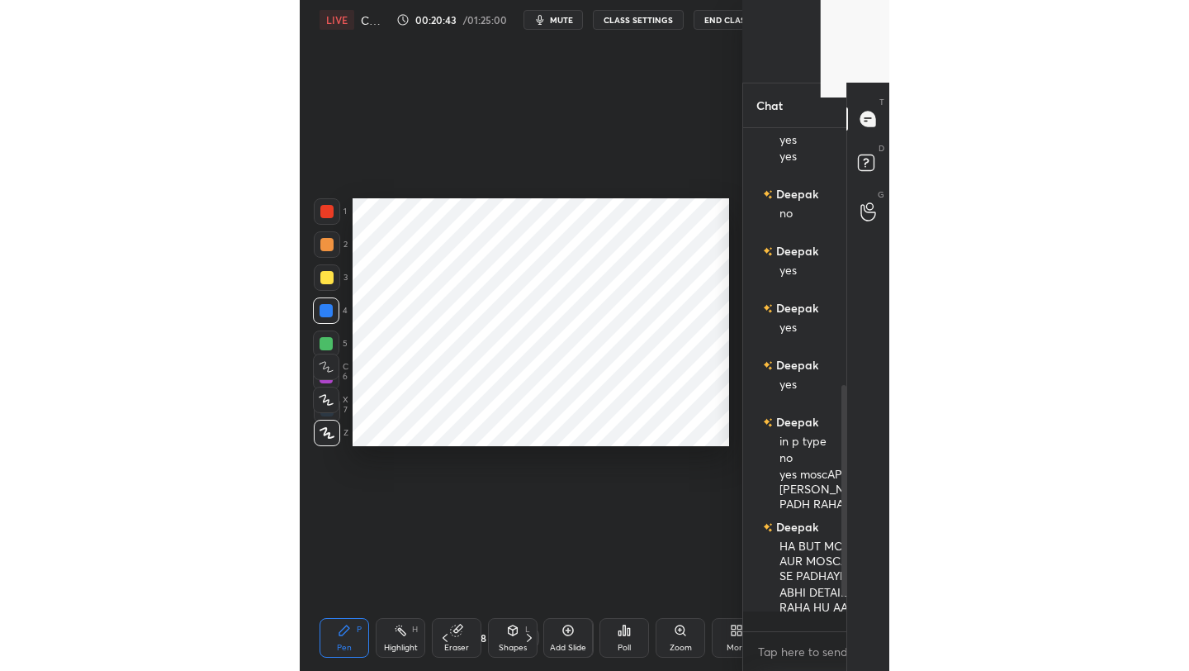
scroll to position [6, 6]
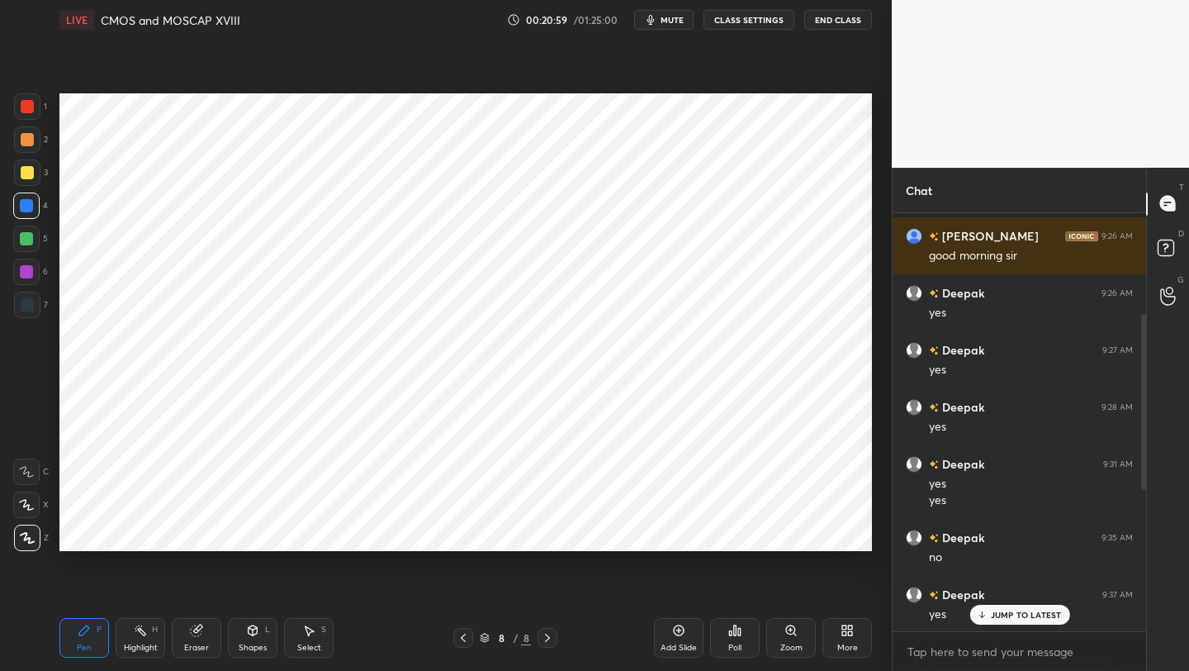
drag, startPoint x: 254, startPoint y: 630, endPoint x: 260, endPoint y: 621, distance: 11.2
click at [254, 630] on icon at bounding box center [253, 630] width 9 height 10
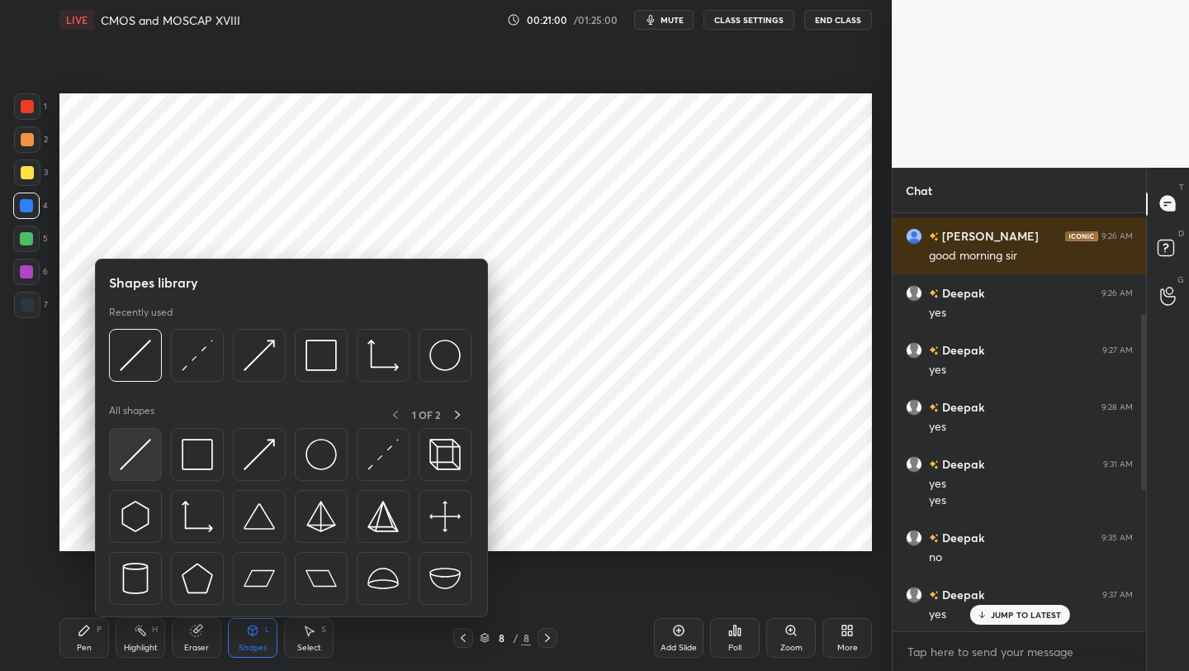
click at [132, 462] on img at bounding box center [135, 454] width 31 height 31
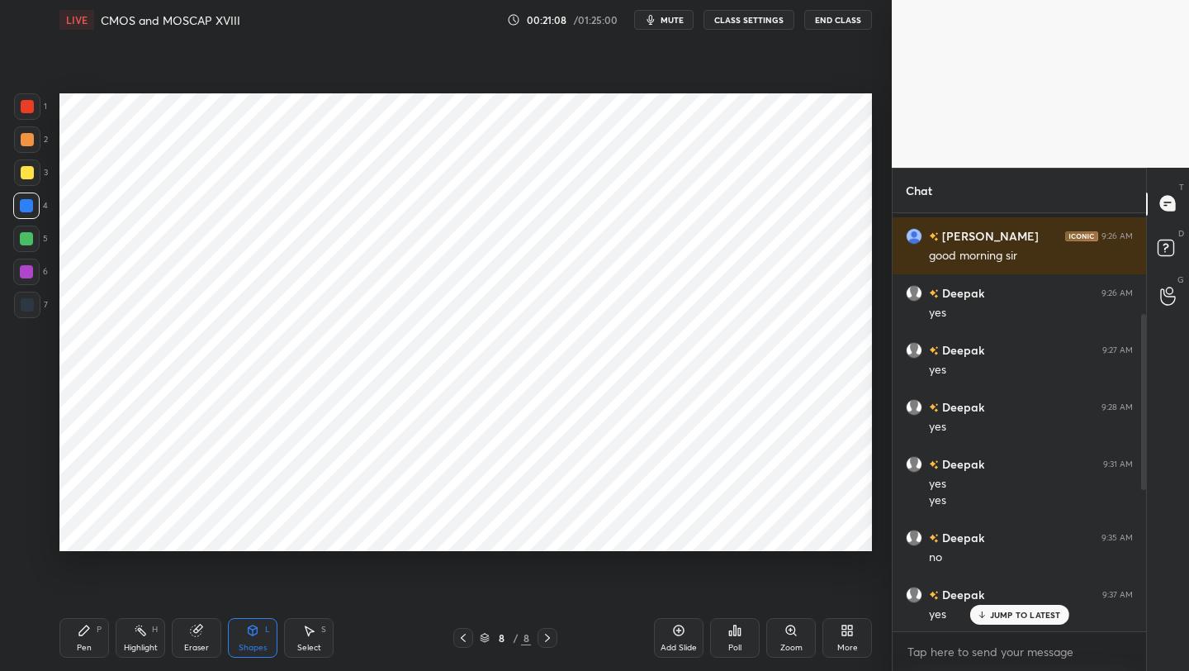
click at [676, 633] on icon at bounding box center [678, 630] width 13 height 13
click at [254, 637] on div "Shapes L" at bounding box center [253, 638] width 50 height 40
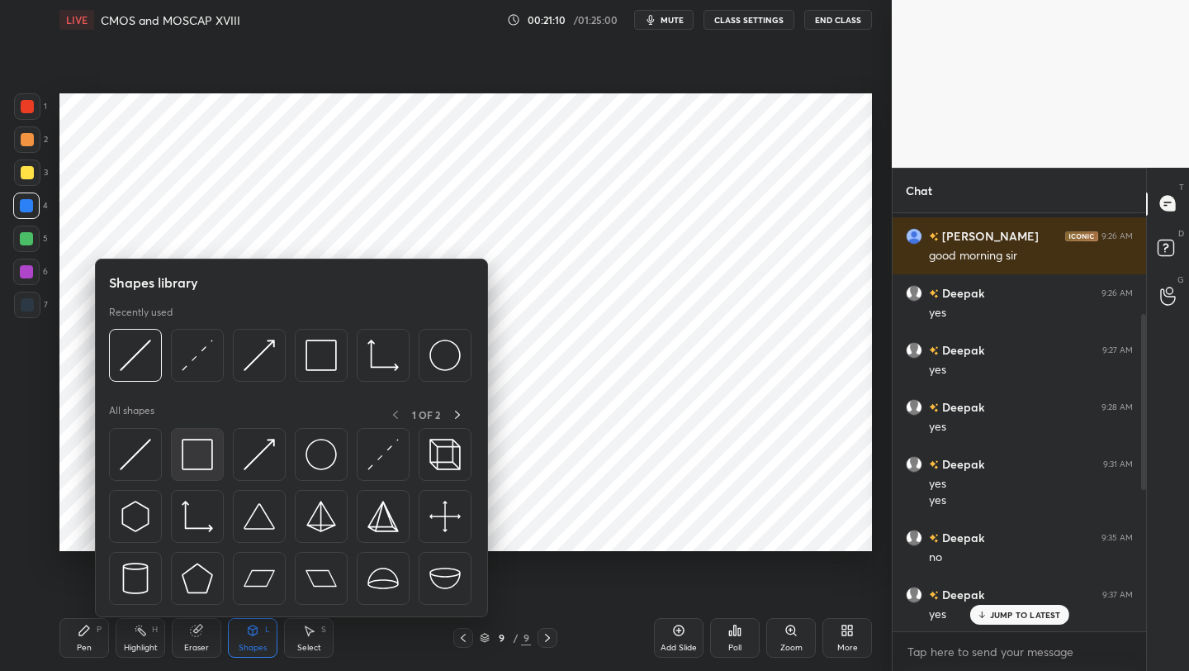
click at [215, 468] on div at bounding box center [197, 454] width 53 height 53
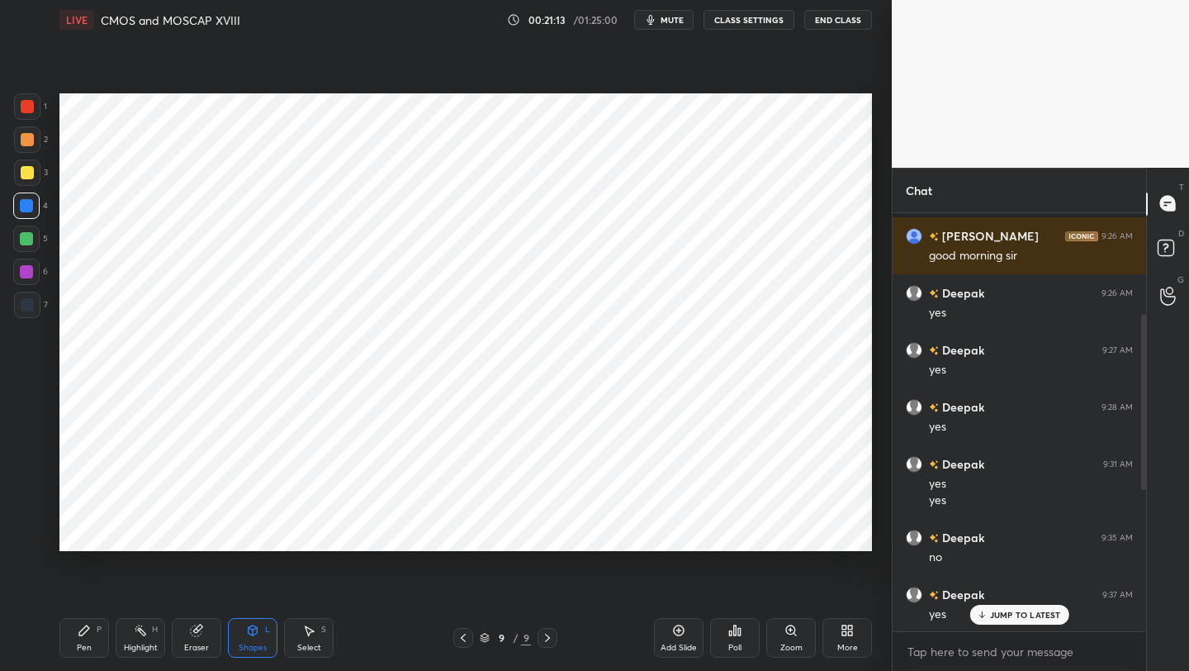
click at [248, 632] on icon at bounding box center [252, 630] width 13 height 13
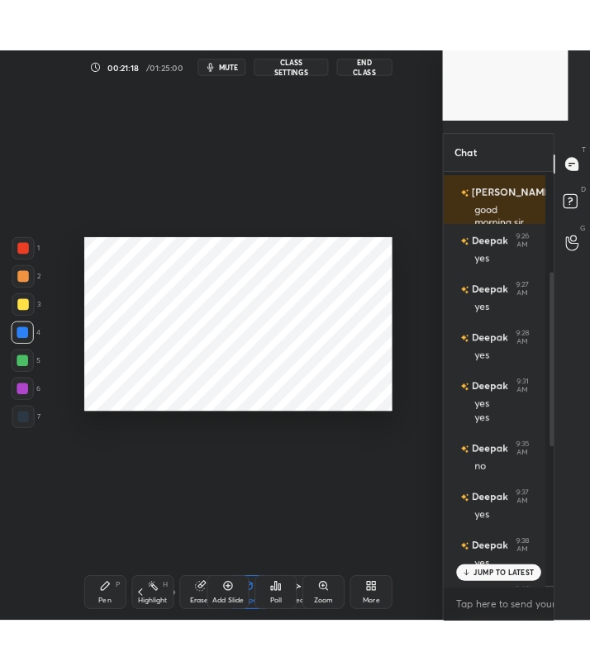
scroll to position [492, 98]
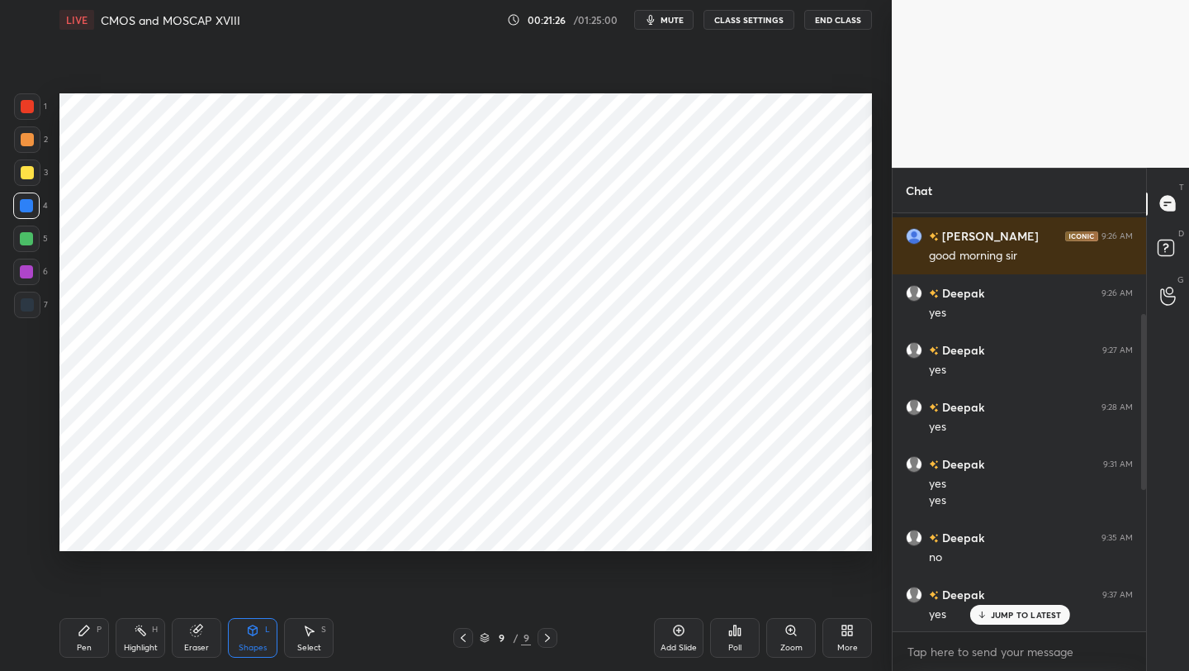
click at [251, 628] on icon at bounding box center [253, 629] width 9 height 2
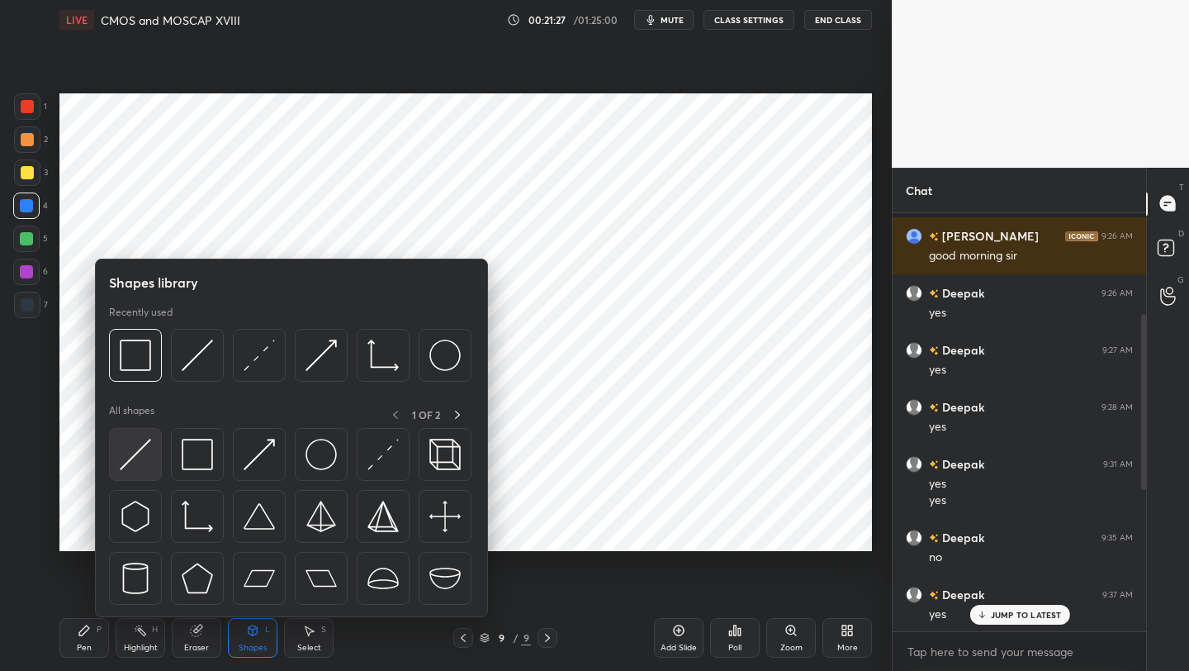
click at [154, 454] on div at bounding box center [135, 454] width 53 height 53
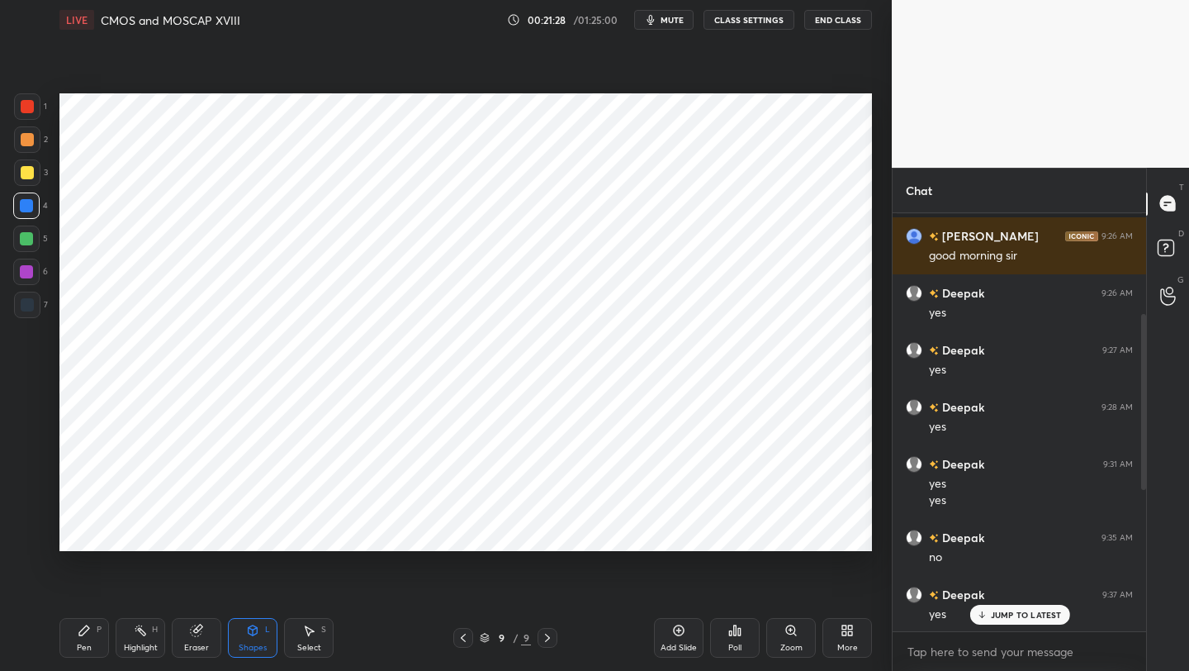
click at [40, 310] on div at bounding box center [27, 305] width 26 height 26
drag, startPoint x: 24, startPoint y: 265, endPoint x: 35, endPoint y: 262, distance: 11.2
click at [24, 265] on div at bounding box center [26, 271] width 13 height 13
click at [1033, 612] on p "1 NEW MESSAGE" at bounding box center [1025, 615] width 70 height 10
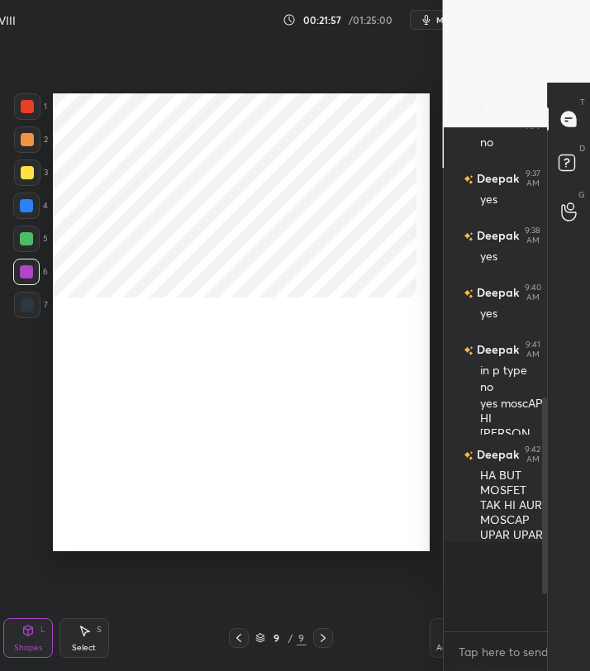
scroll to position [6, 6]
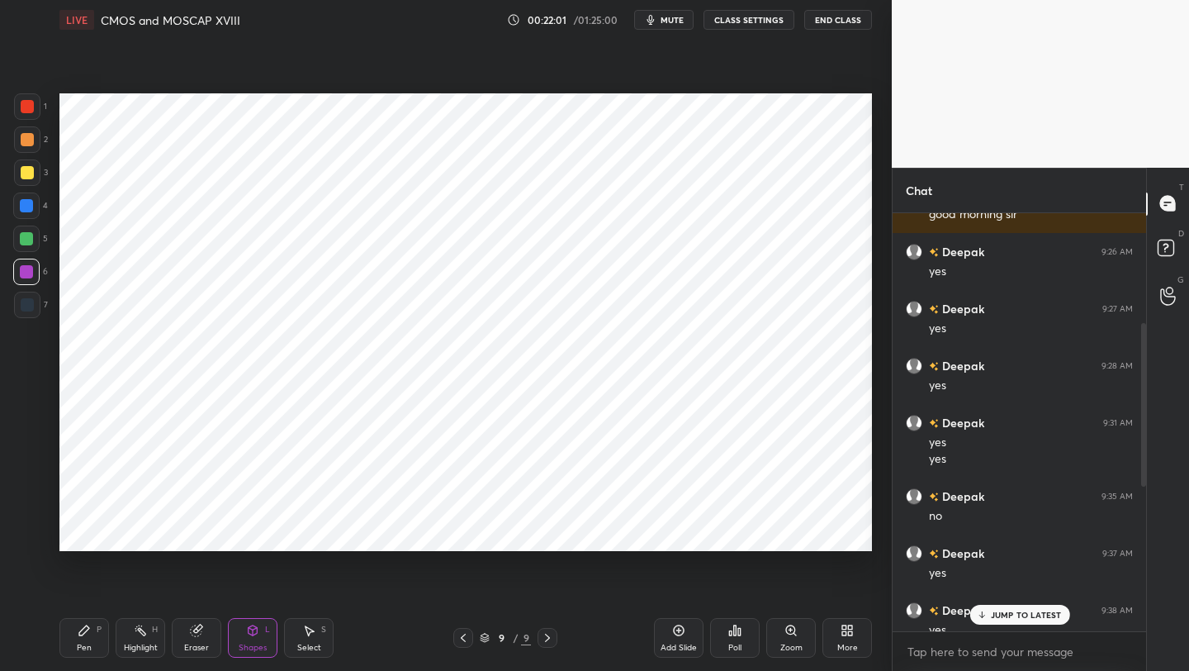
click at [1032, 618] on p "JUMP TO LATEST" at bounding box center [1025, 615] width 71 height 10
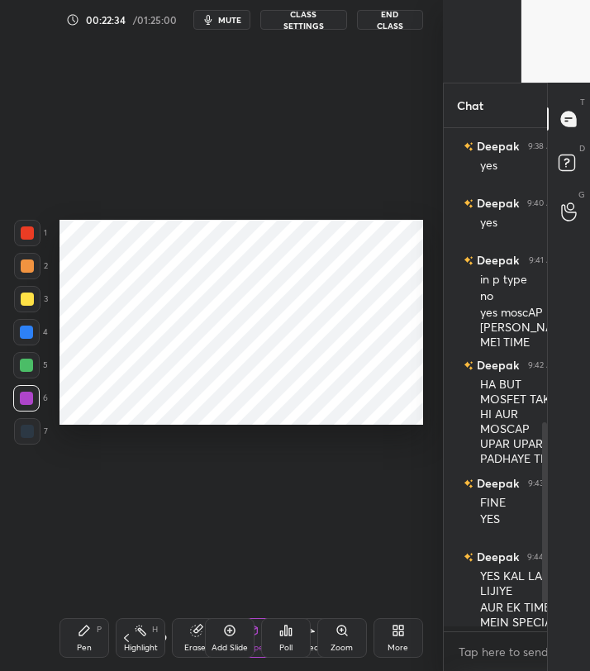
scroll to position [0, 0]
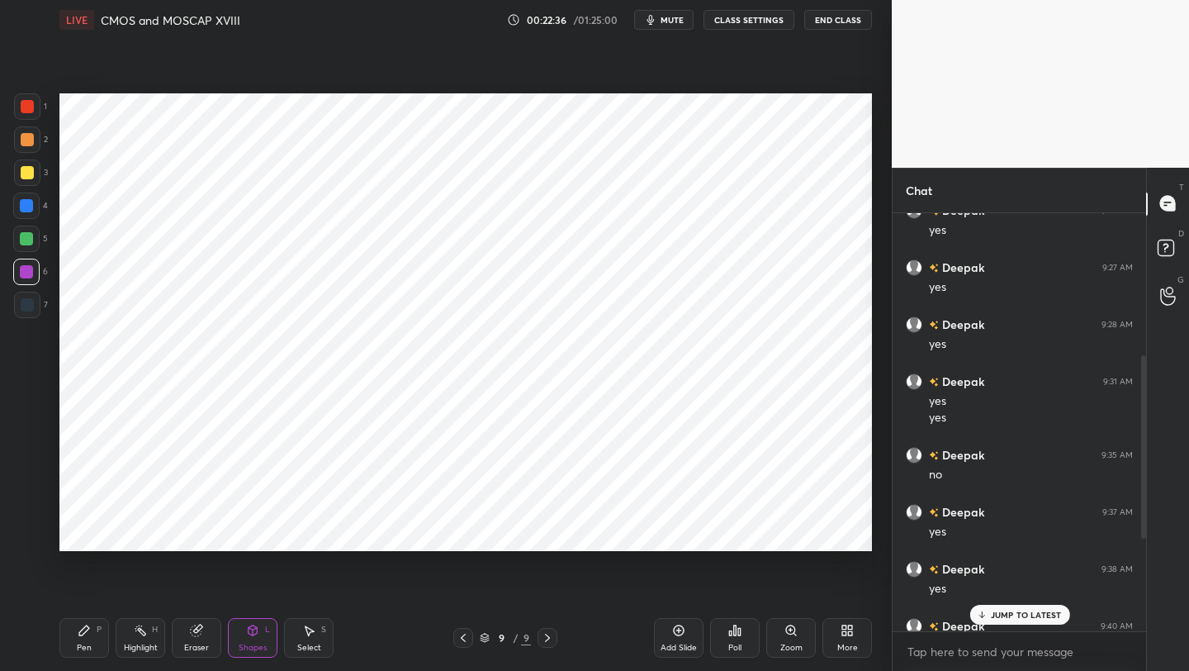
click at [1032, 618] on p "JUMP TO LATEST" at bounding box center [1025, 615] width 71 height 10
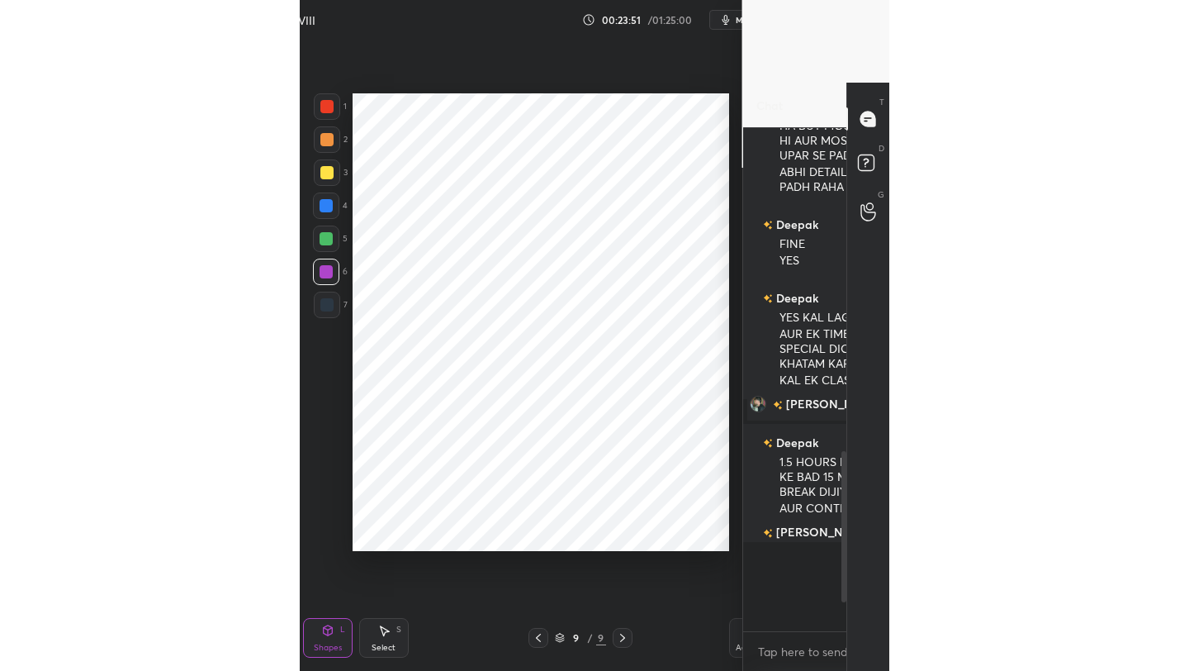
scroll to position [82024, 81763]
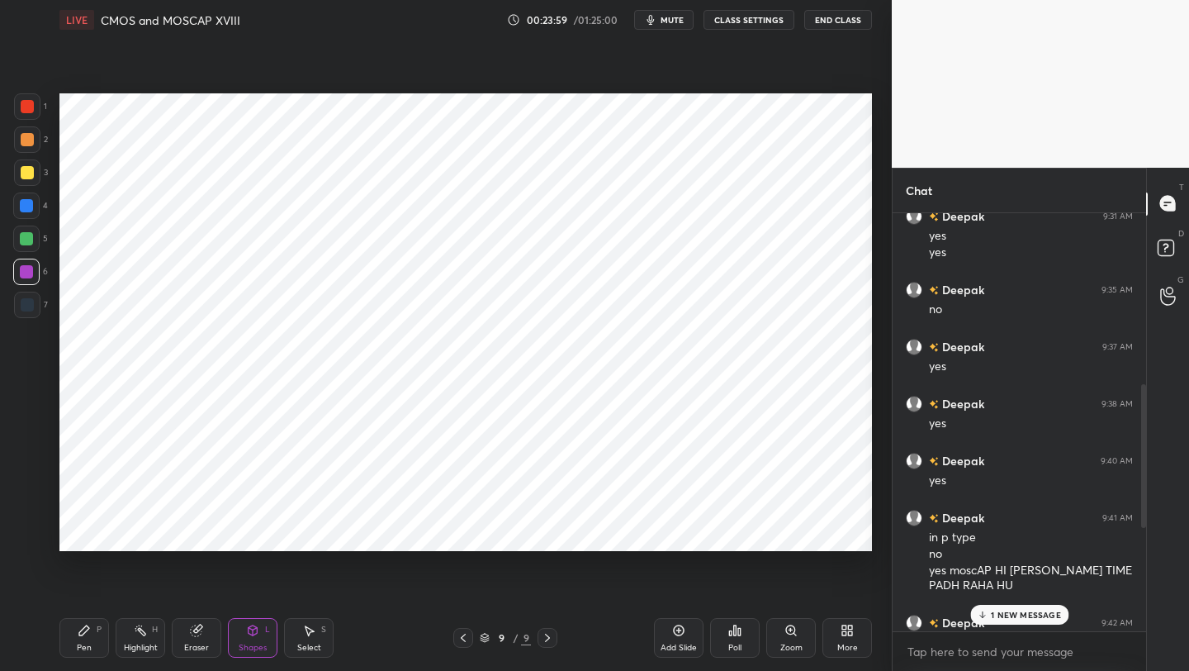
click at [1024, 610] on p "1 NEW MESSAGE" at bounding box center [1025, 615] width 70 height 10
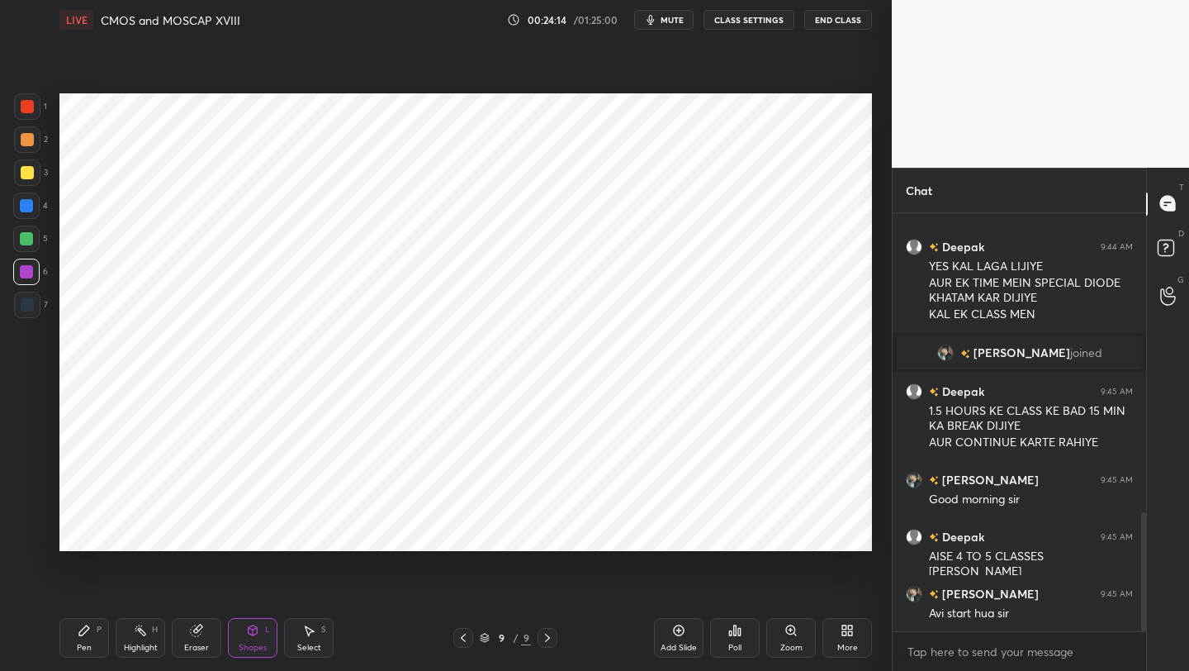
click at [30, 115] on div at bounding box center [27, 106] width 26 height 26
drag, startPoint x: 89, startPoint y: 651, endPoint x: 90, endPoint y: 621, distance: 29.7
click at [88, 650] on div "Pen" at bounding box center [84, 647] width 15 height 8
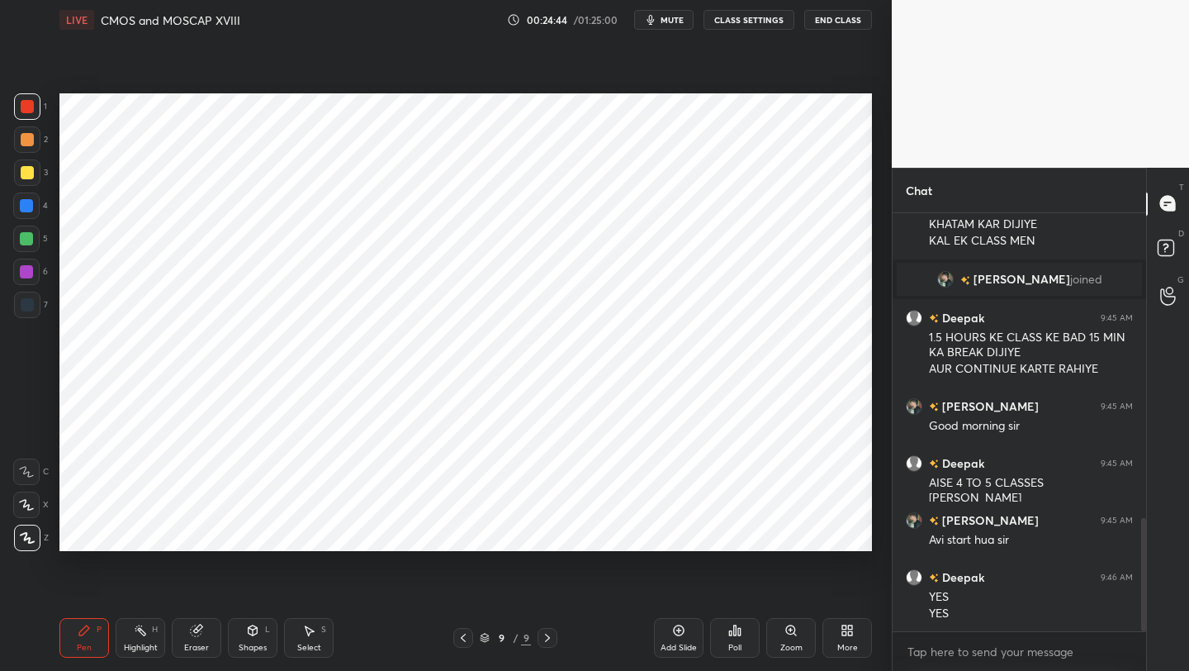
scroll to position [1147, 0]
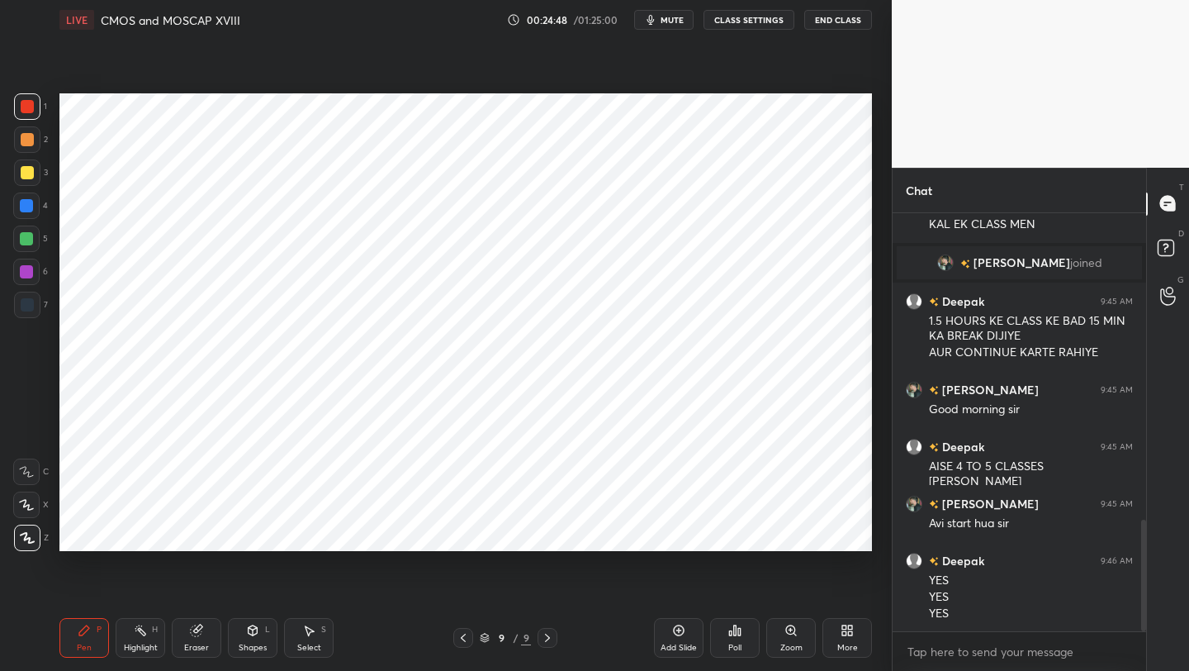
click at [27, 268] on div at bounding box center [26, 271] width 13 height 13
click at [30, 110] on div at bounding box center [27, 106] width 13 height 13
click at [461, 640] on icon at bounding box center [463, 637] width 13 height 13
click at [544, 638] on icon at bounding box center [547, 637] width 13 height 13
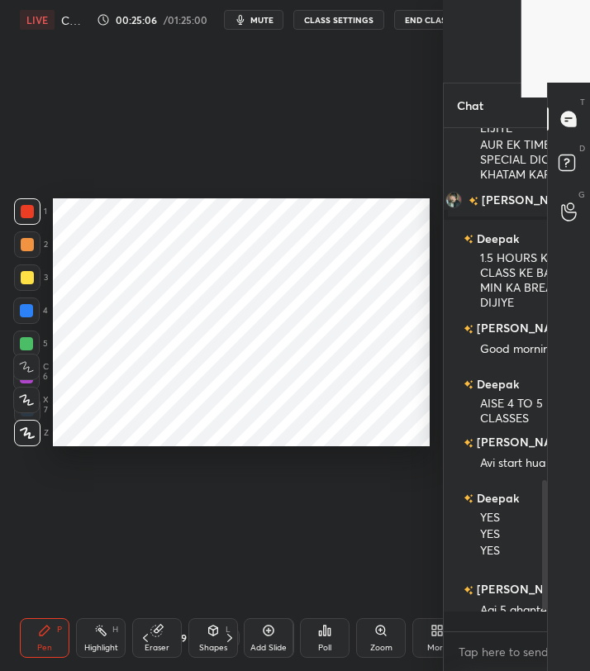
scroll to position [82024, 81763]
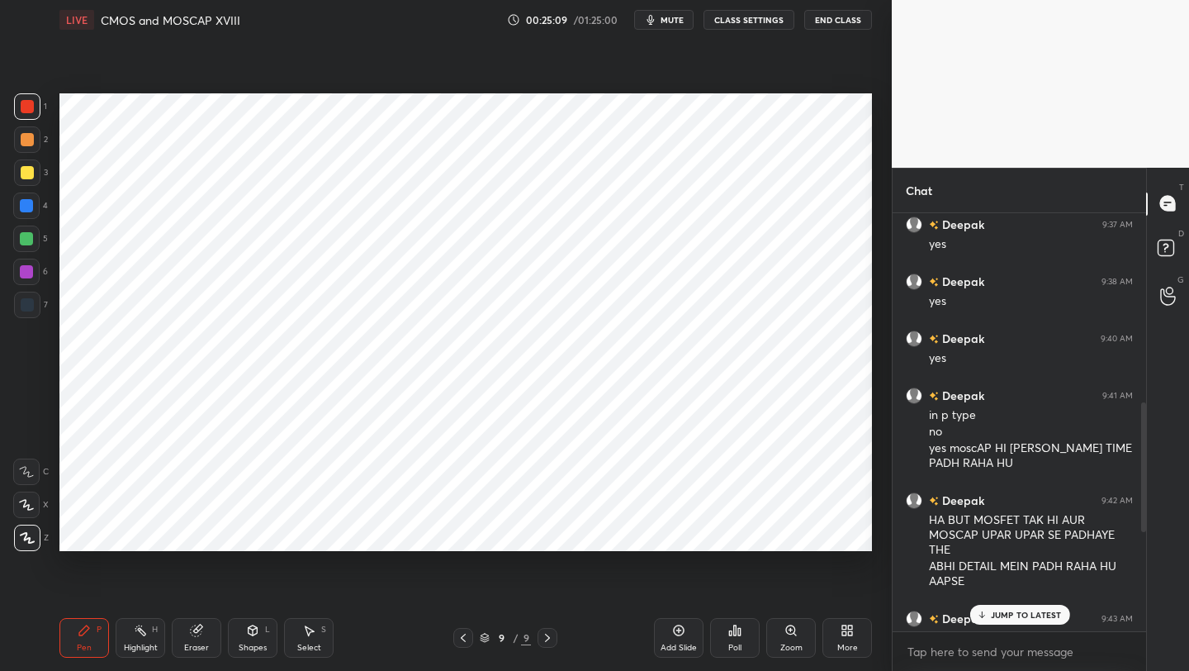
click at [994, 617] on p "JUMP TO LATEST" at bounding box center [1025, 615] width 71 height 10
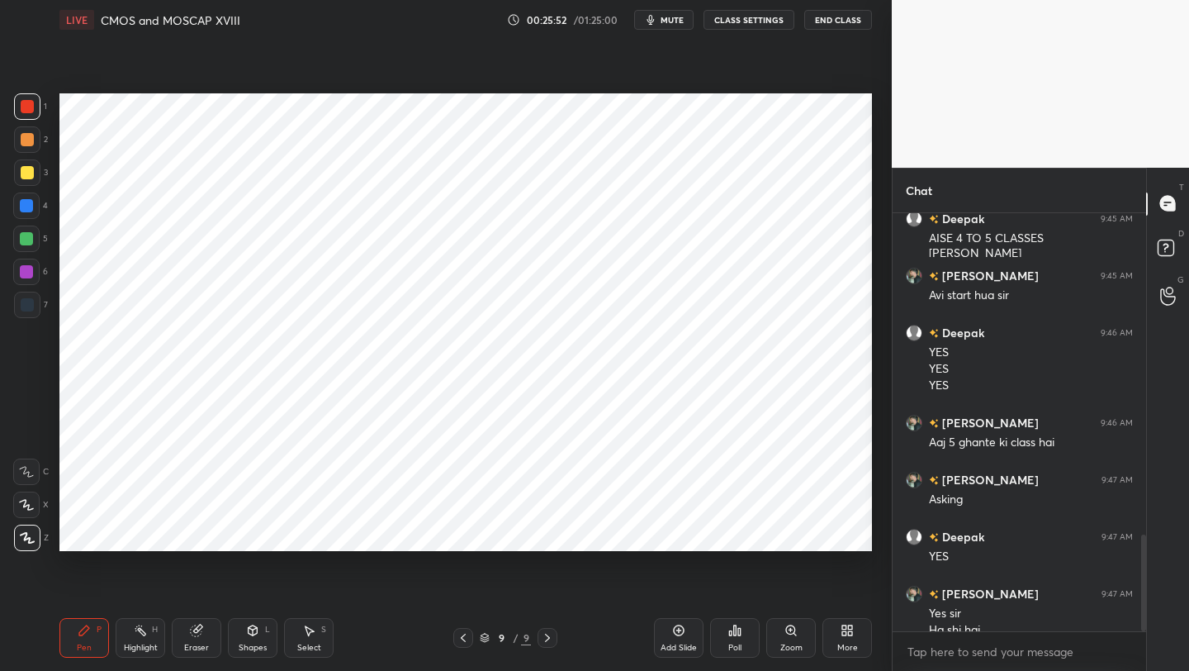
scroll to position [1393, 0]
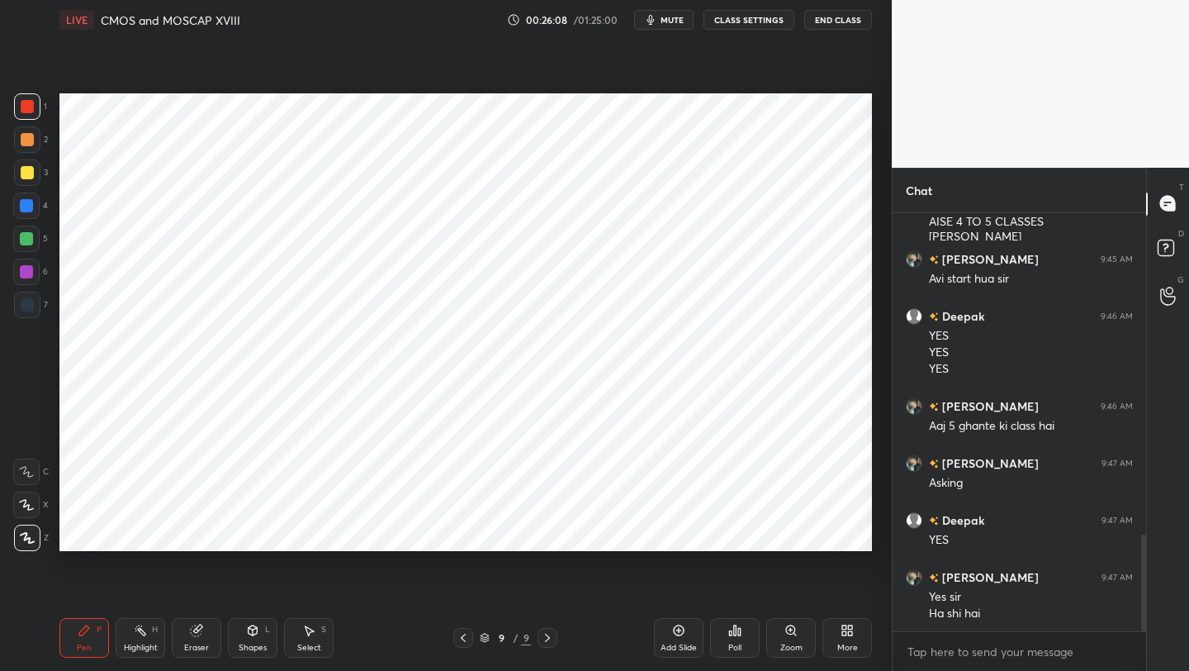
click at [26, 276] on div at bounding box center [26, 271] width 13 height 13
click at [30, 312] on div at bounding box center [27, 305] width 26 height 26
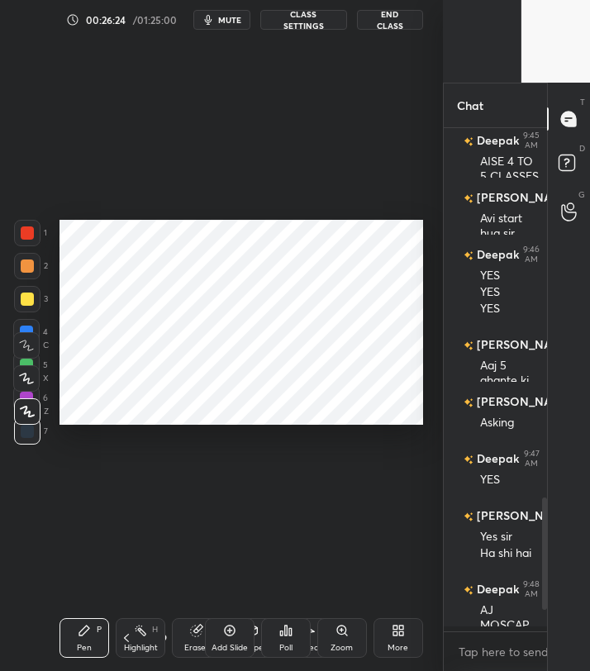
scroll to position [0, 0]
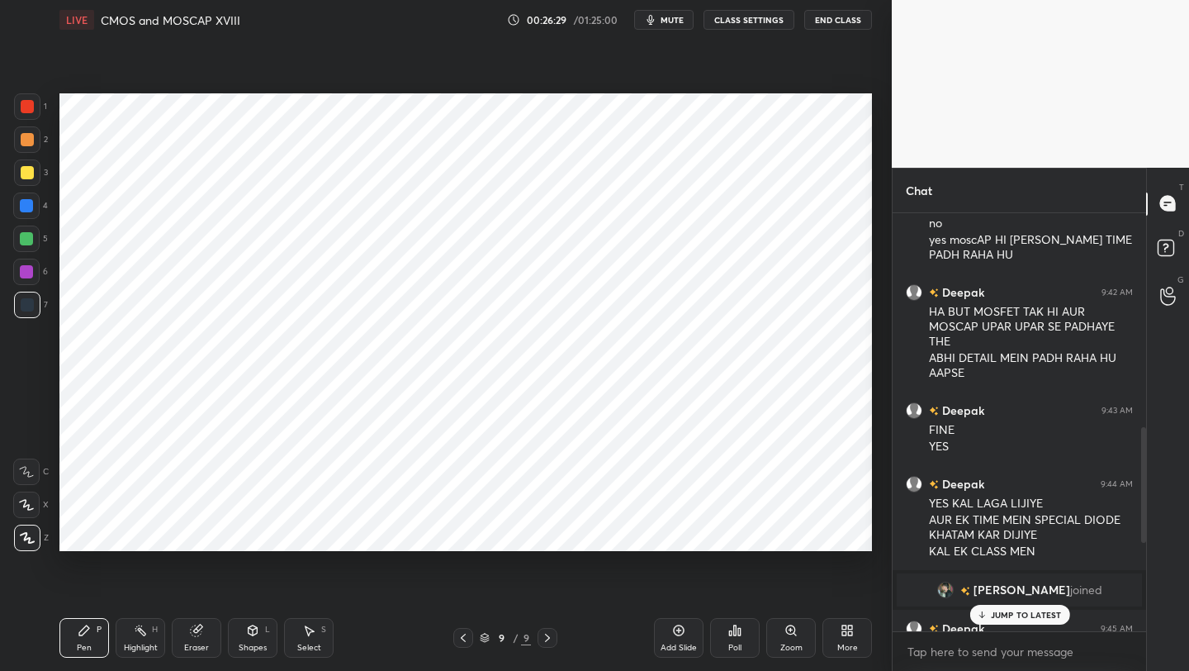
click at [1009, 610] on p "JUMP TO LATEST" at bounding box center [1025, 615] width 71 height 10
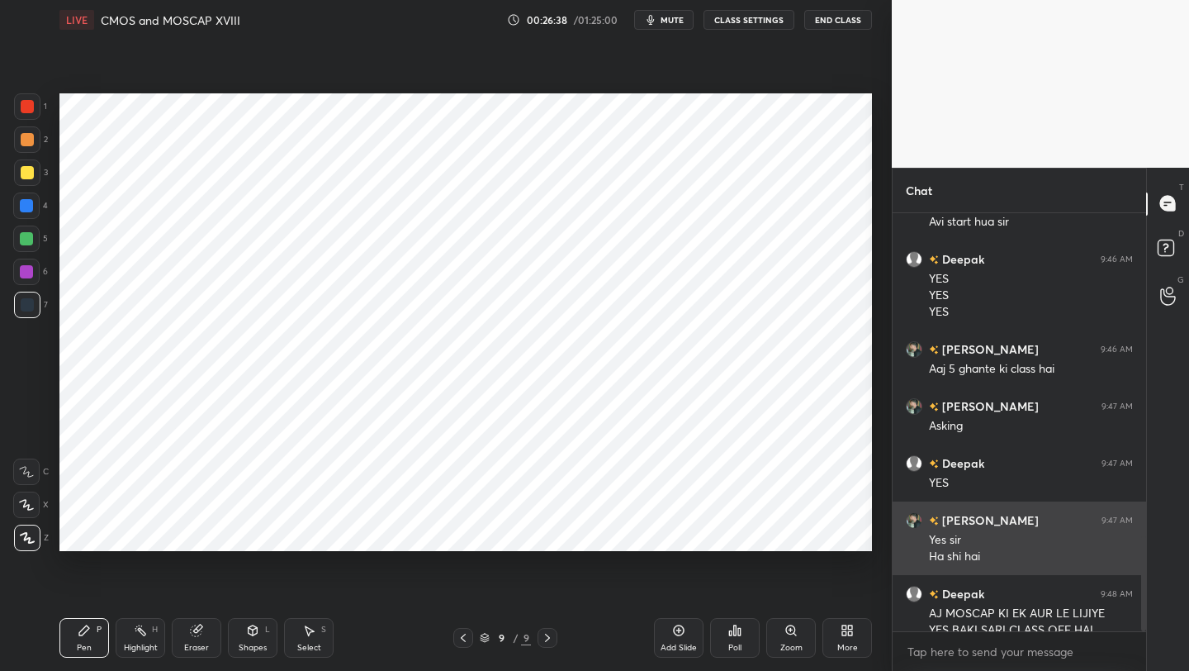
scroll to position [1424, 0]
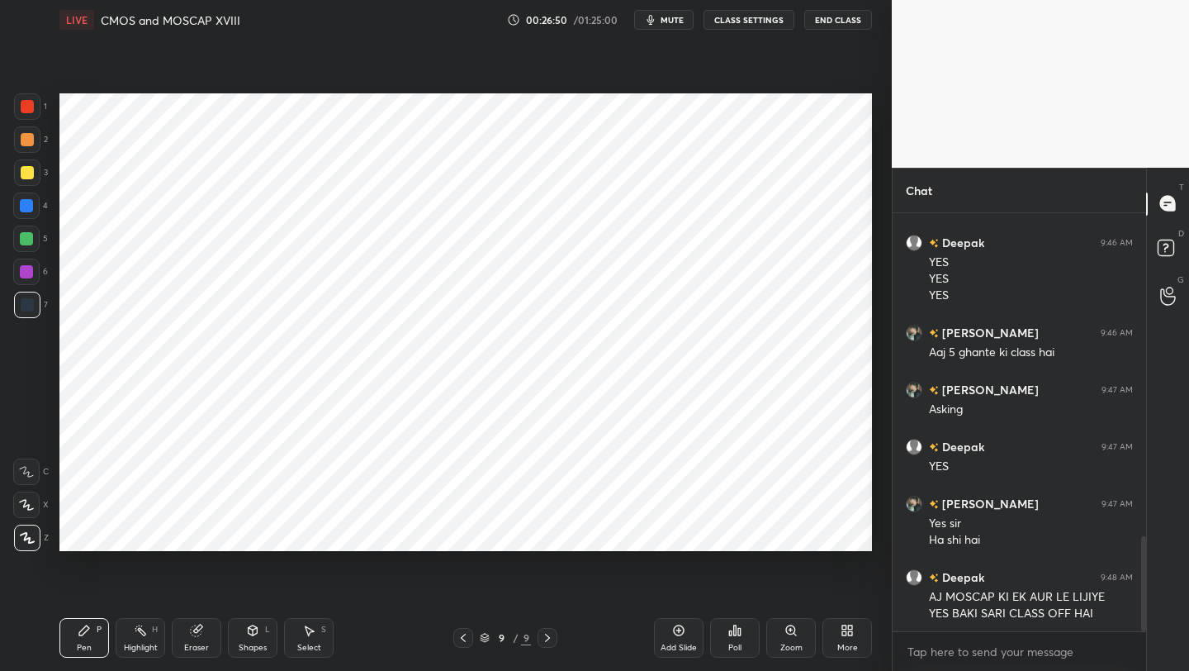
click at [28, 240] on div at bounding box center [26, 238] width 13 height 13
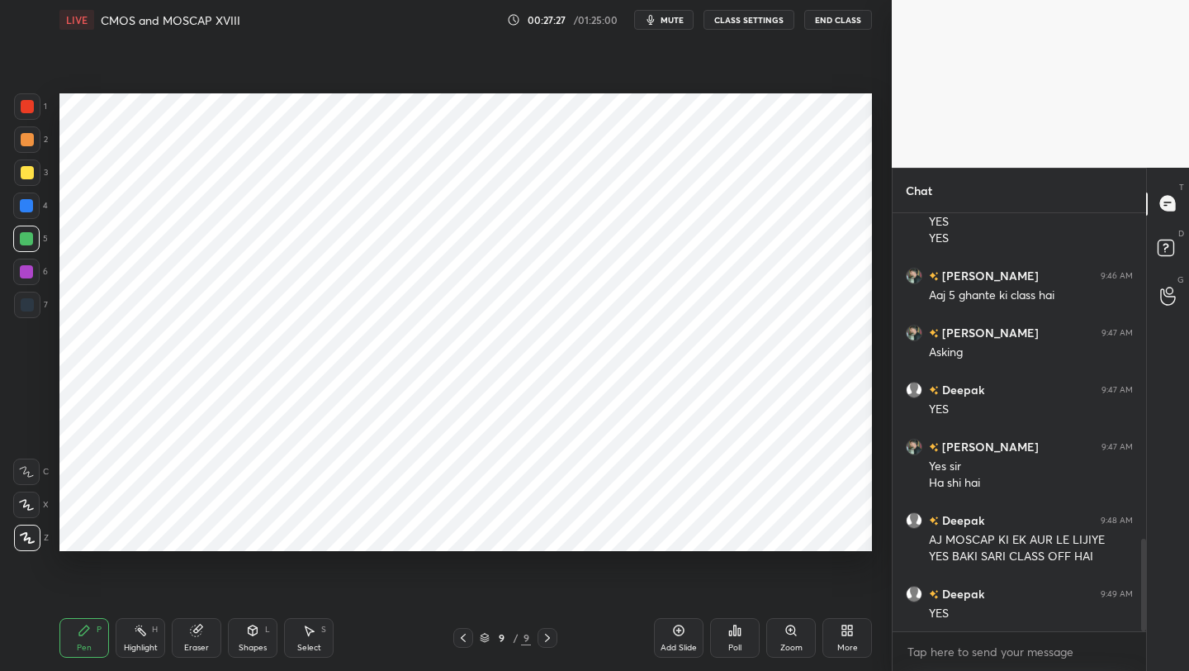
click at [249, 632] on icon at bounding box center [253, 630] width 9 height 10
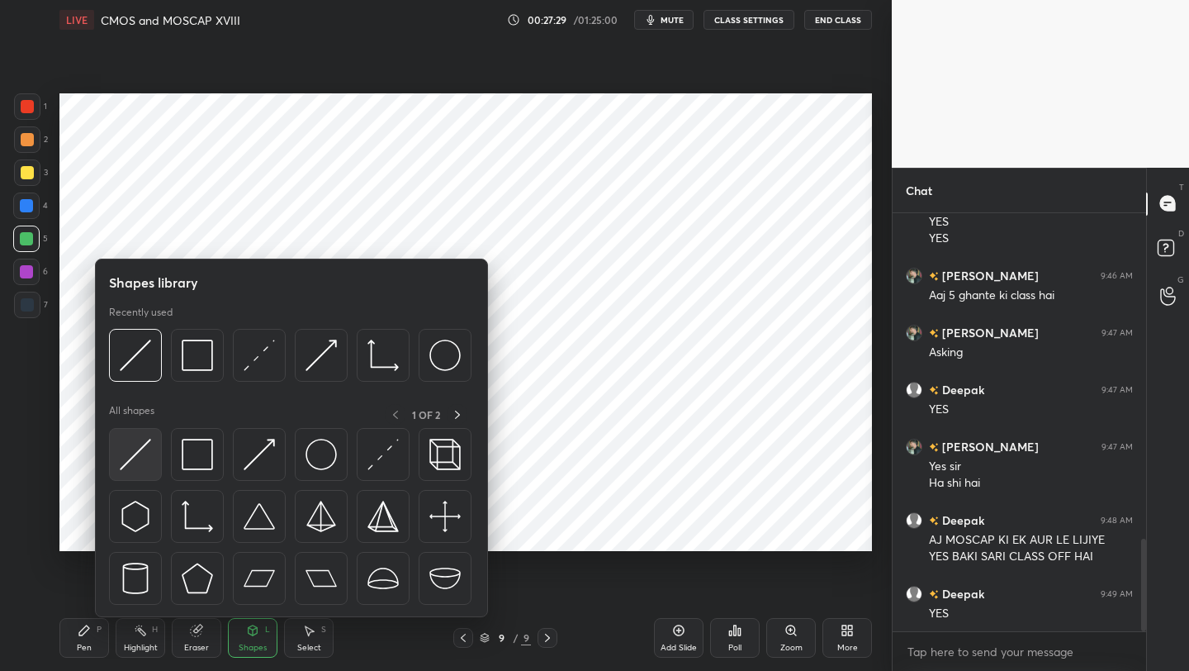
click at [145, 434] on div at bounding box center [135, 454] width 53 height 53
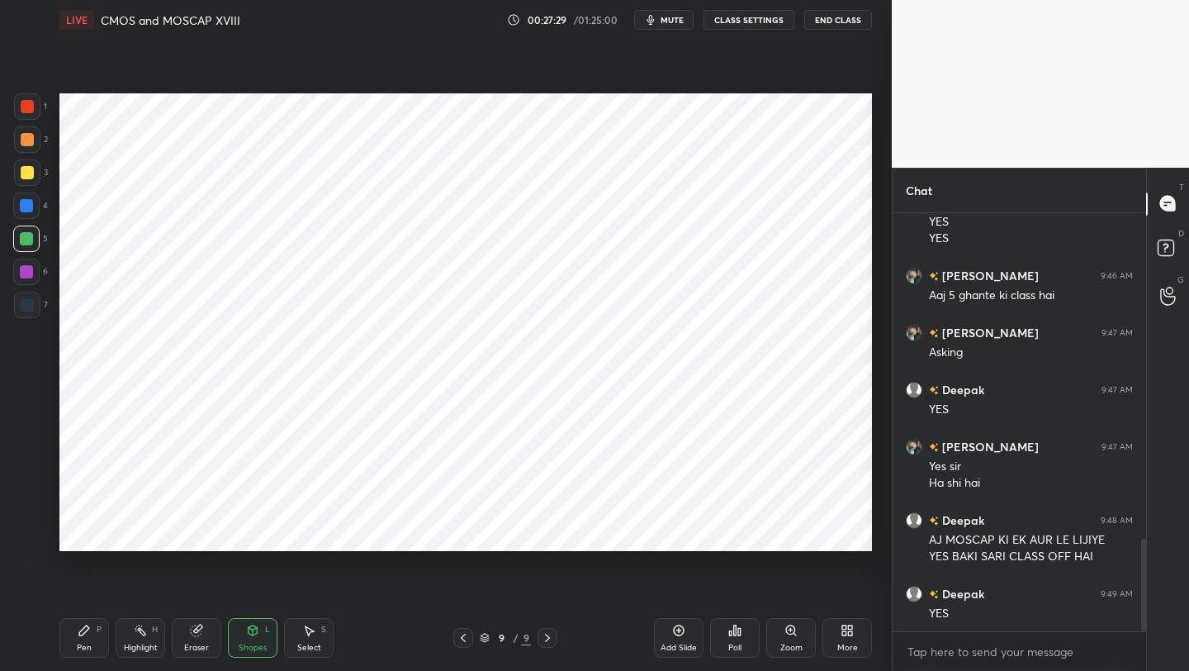
scroll to position [1497, 0]
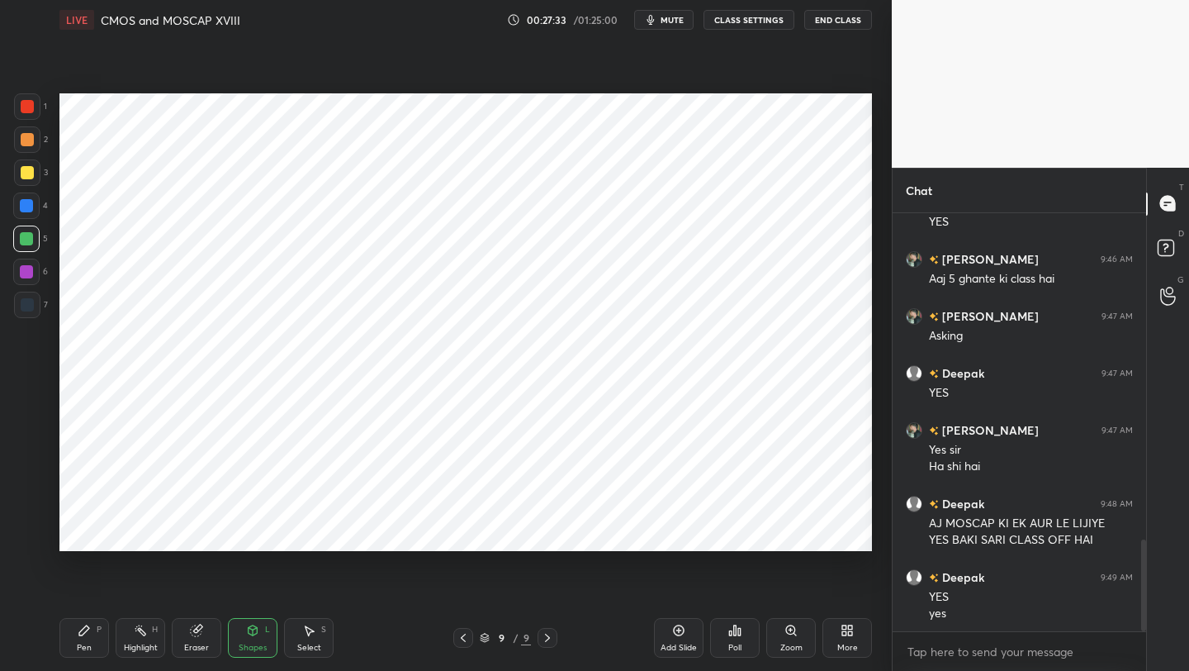
drag, startPoint x: 88, startPoint y: 633, endPoint x: 95, endPoint y: 585, distance: 49.2
click at [84, 624] on icon at bounding box center [84, 630] width 13 height 13
click at [30, 237] on div at bounding box center [26, 238] width 13 height 13
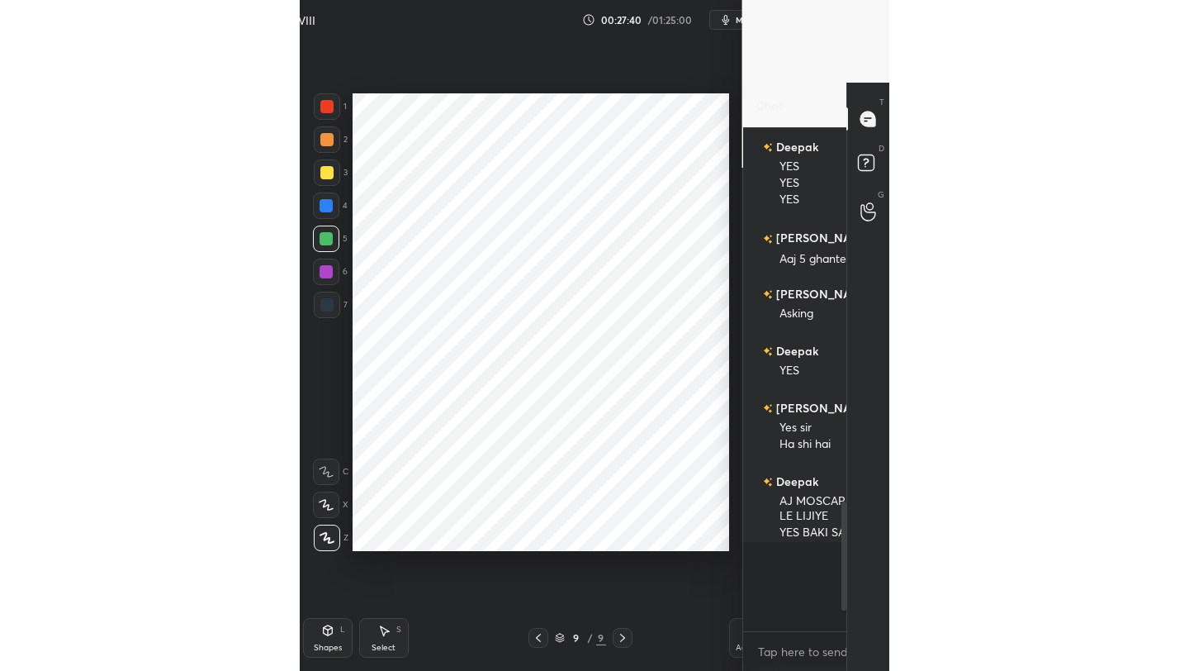
scroll to position [82024, 81763]
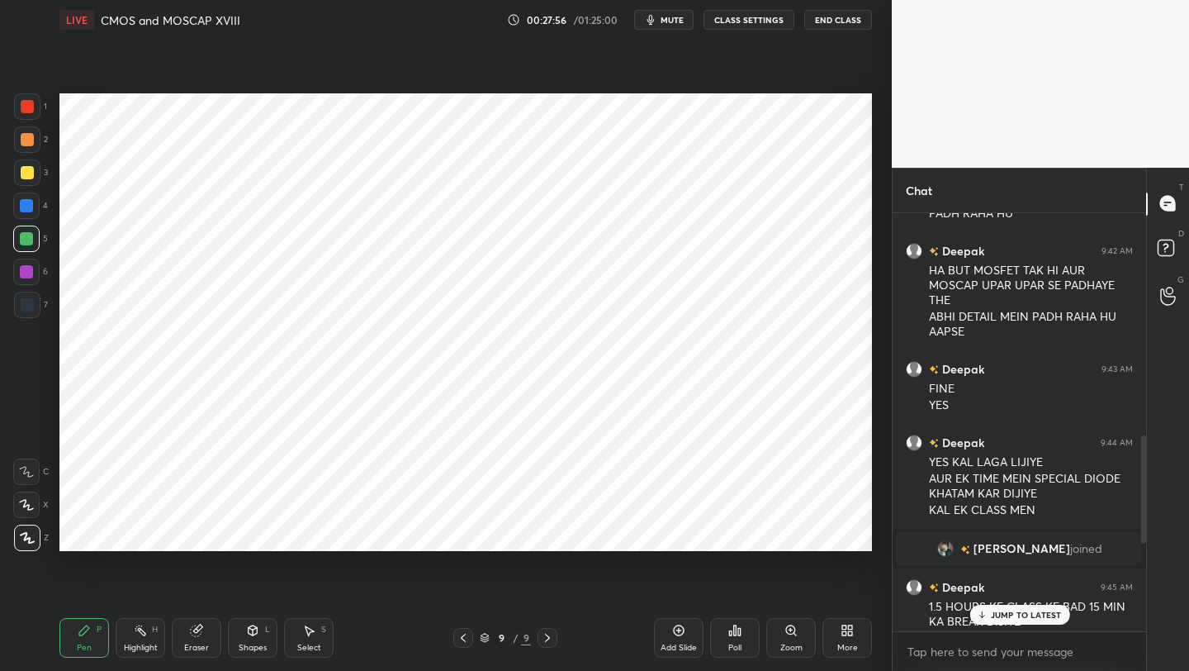
click at [33, 104] on div at bounding box center [27, 106] width 13 height 13
click at [1030, 613] on p "JUMP TO LATEST" at bounding box center [1025, 615] width 71 height 10
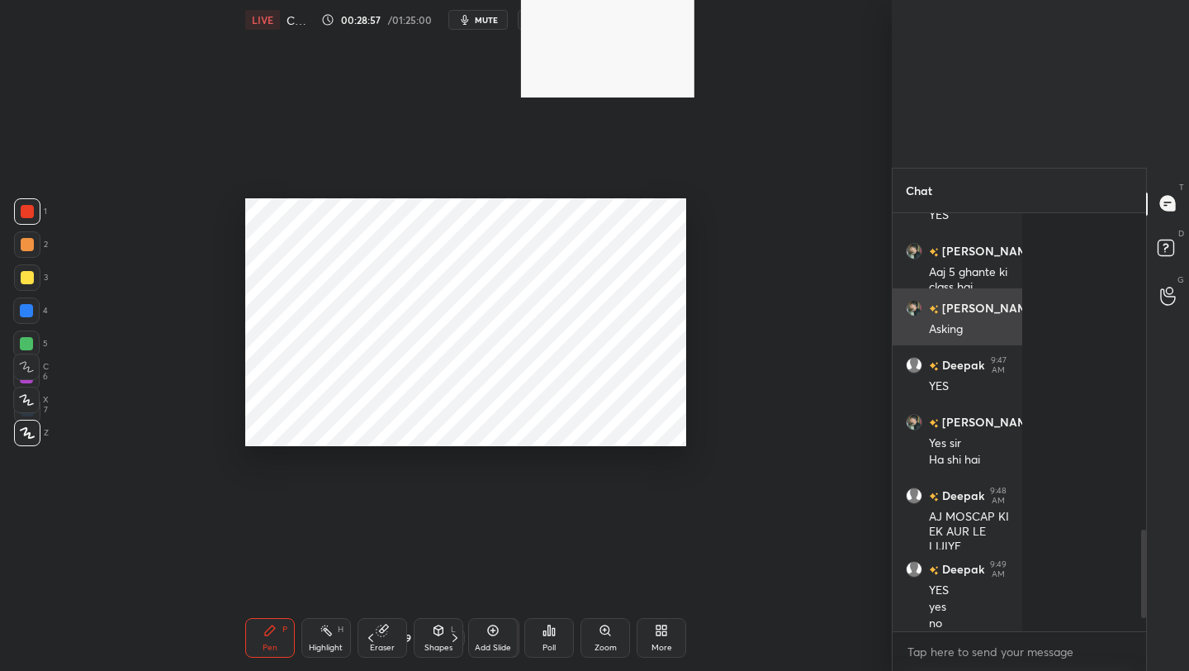
scroll to position [453, 249]
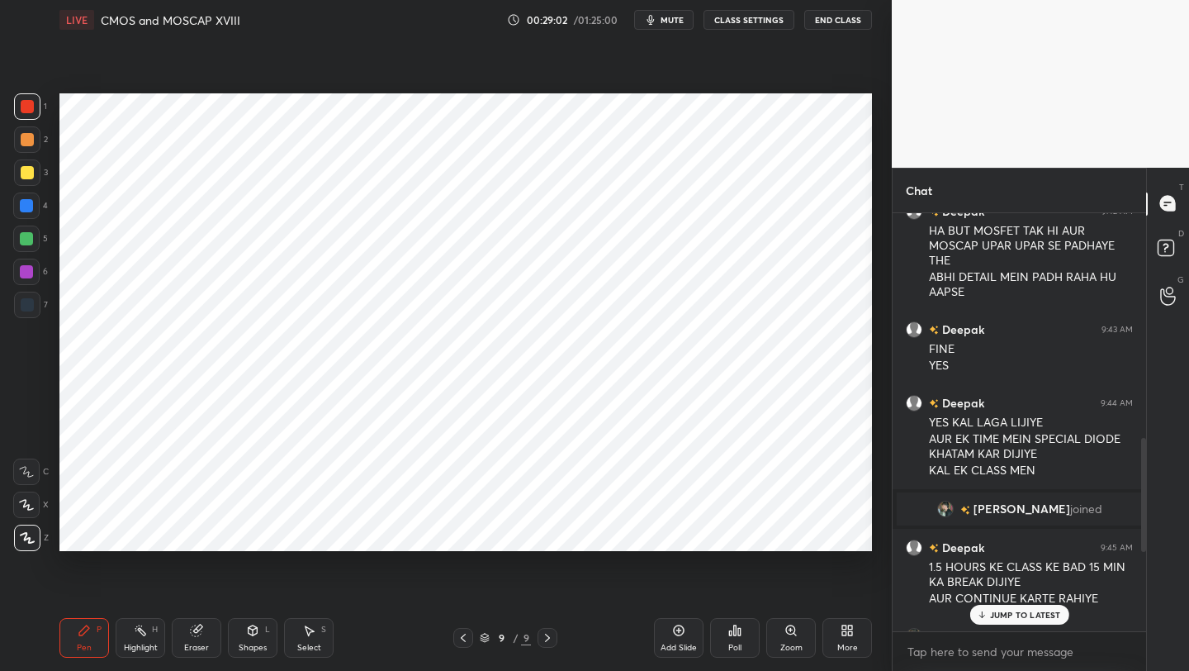
click at [1029, 610] on p "JUMP TO LATEST" at bounding box center [1025, 615] width 71 height 10
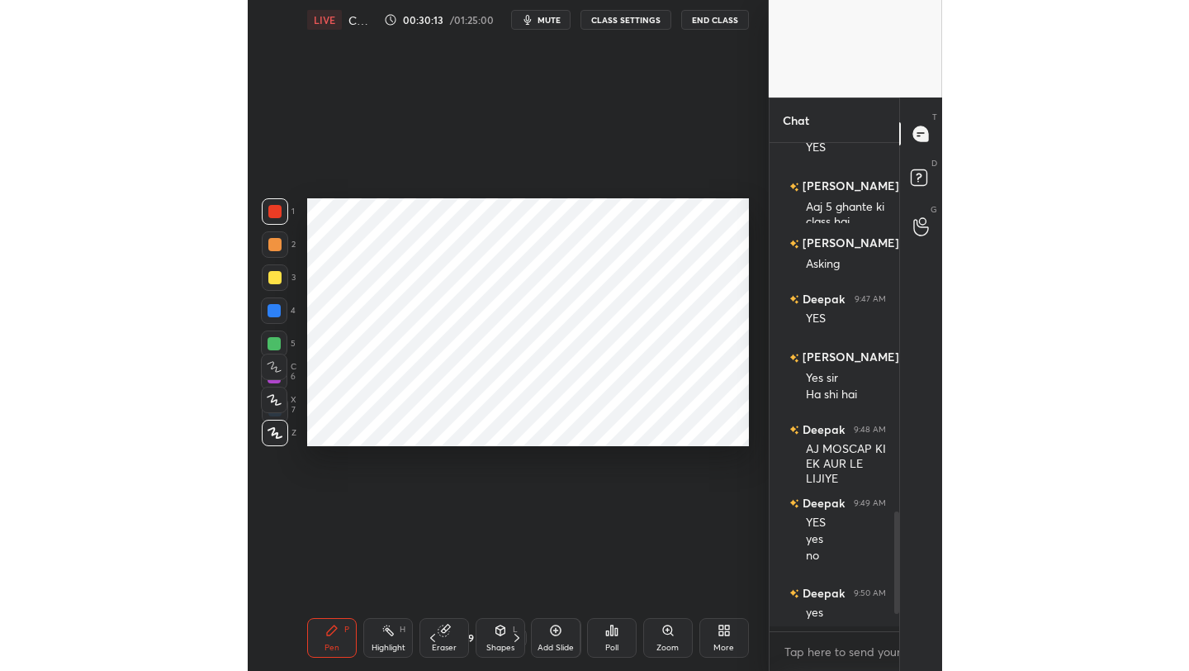
scroll to position [453, 241]
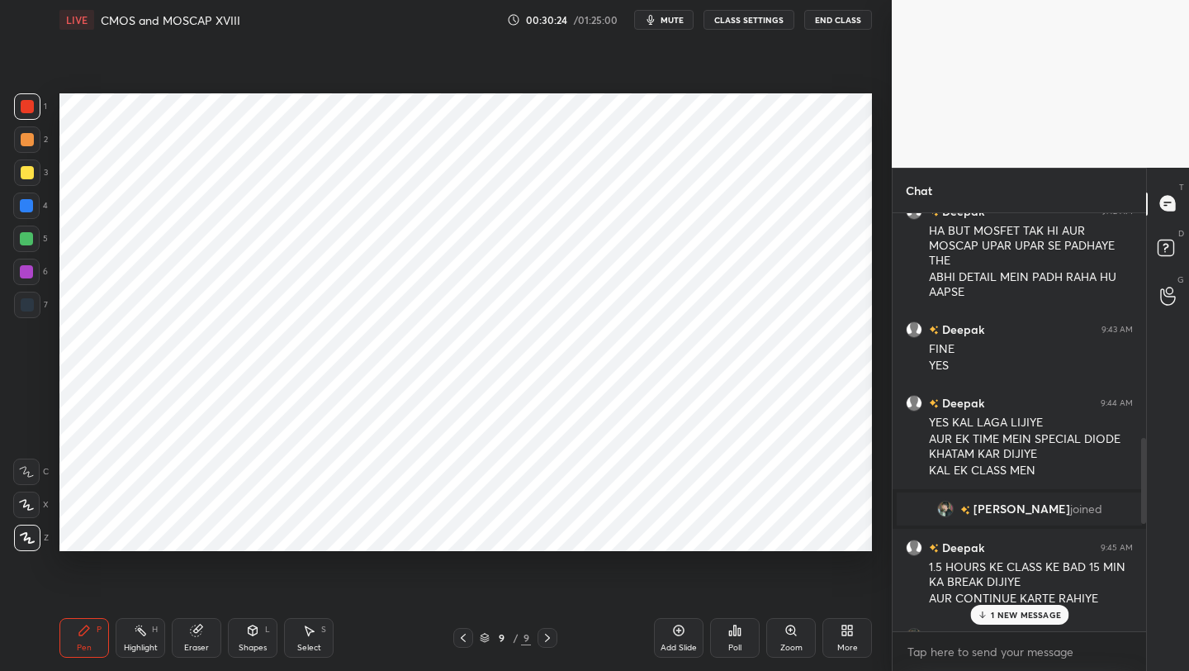
click at [29, 235] on div at bounding box center [26, 238] width 13 height 13
click at [1050, 614] on p "3 NEW MESSAGES" at bounding box center [1026, 615] width 76 height 10
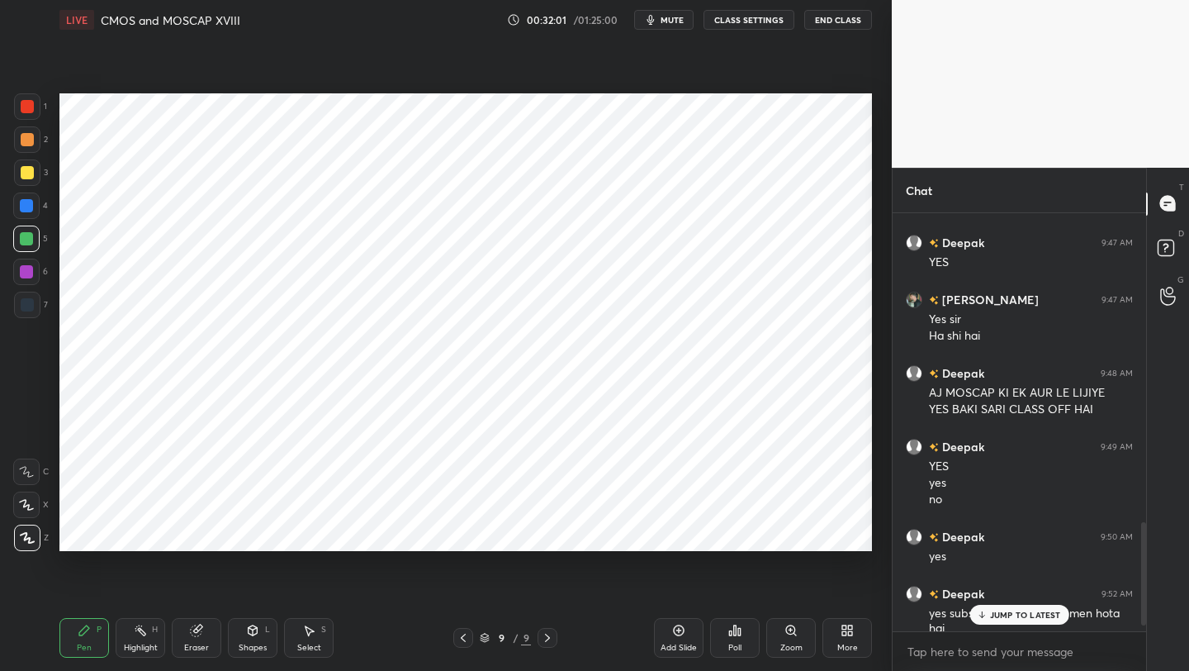
scroll to position [1617, 0]
drag, startPoint x: 1144, startPoint y: 505, endPoint x: 1136, endPoint y: 651, distance: 145.6
click at [1137, 661] on div "[PERSON_NAME] 9:46 AM Aaj 5 ghante ki class hai [PERSON_NAME] 9:47 AM Asking De…" at bounding box center [1020, 442] width 254 height 458
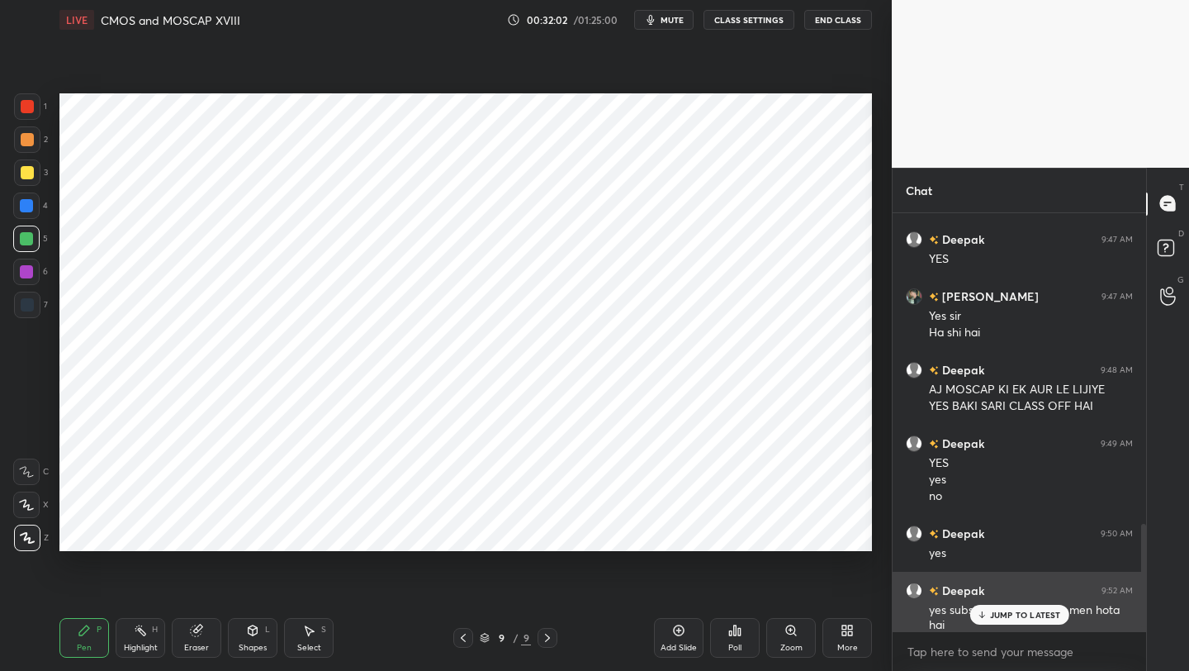
drag, startPoint x: 1146, startPoint y: 557, endPoint x: 1104, endPoint y: 598, distance: 59.0
click at [1138, 606] on div "Chat Deepak 9:42 AM HA BUT MOSFET TAK HI AUR MOSCAP UPAR UPAR SE PADHAYE THE AB…" at bounding box center [1040, 420] width 297 height 504
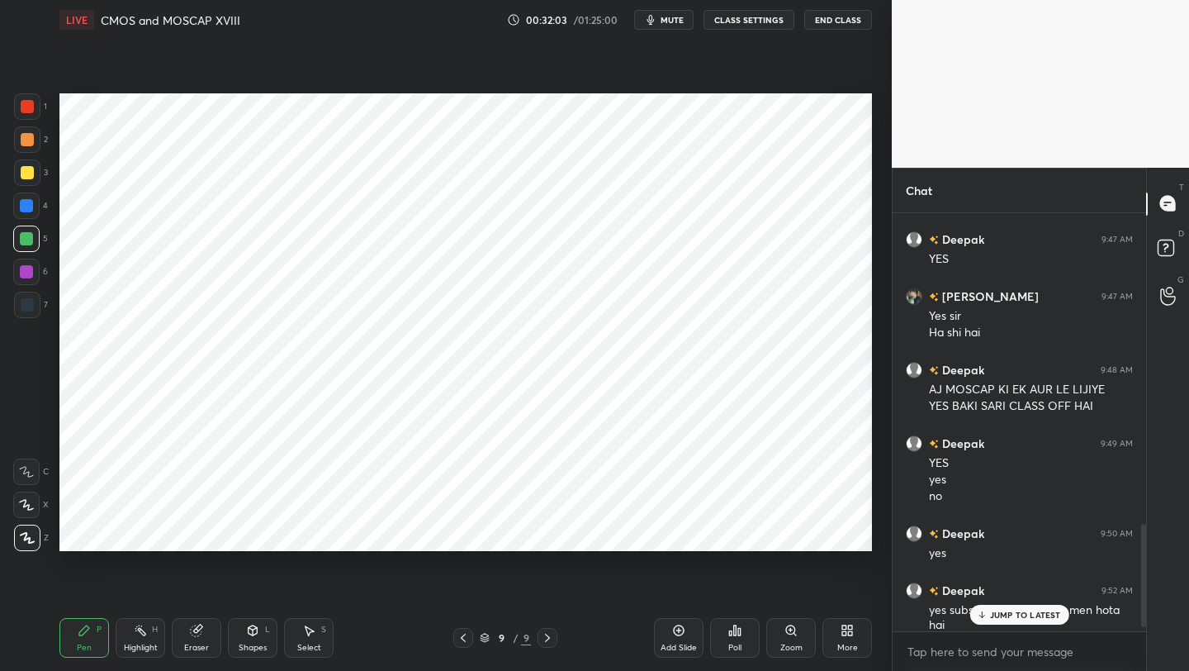
click at [1032, 610] on p "JUMP TO LATEST" at bounding box center [1025, 615] width 71 height 10
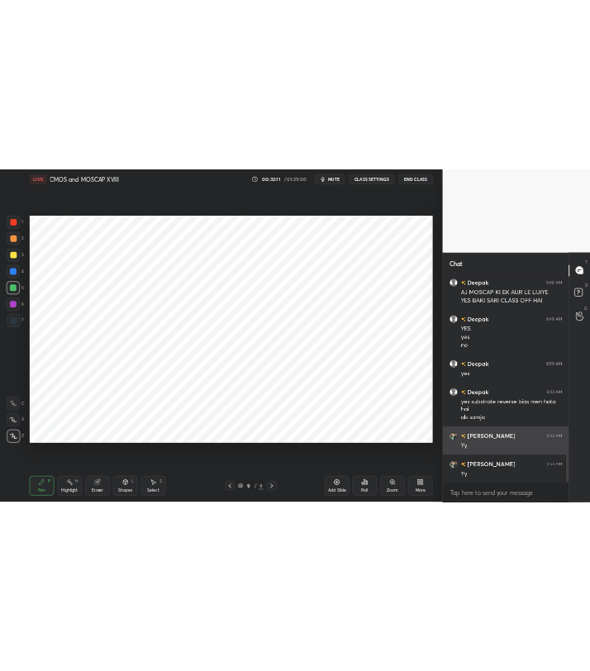
scroll to position [1799, 0]
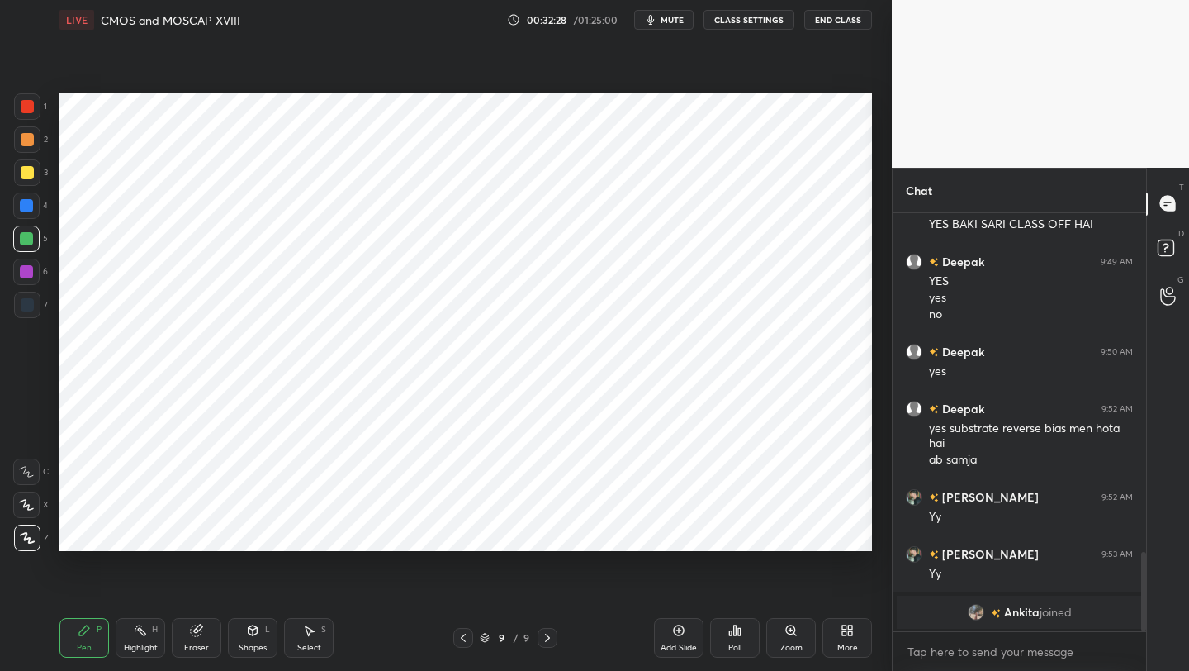
click at [457, 646] on div at bounding box center [463, 638] width 20 height 20
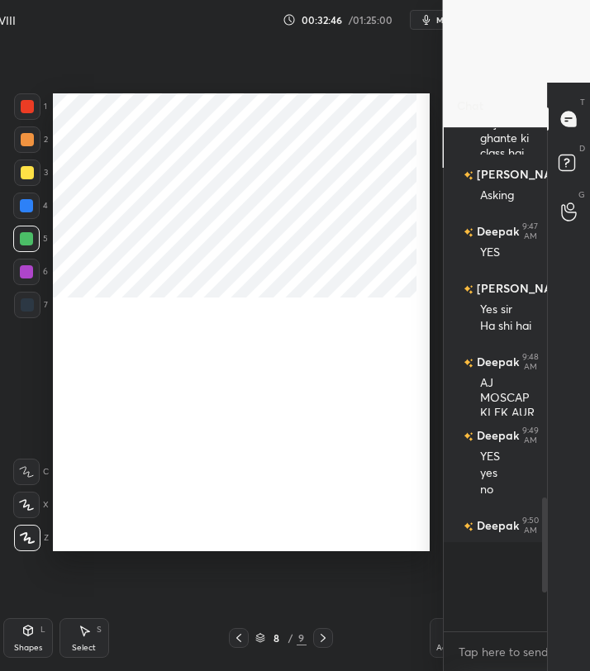
scroll to position [6, 6]
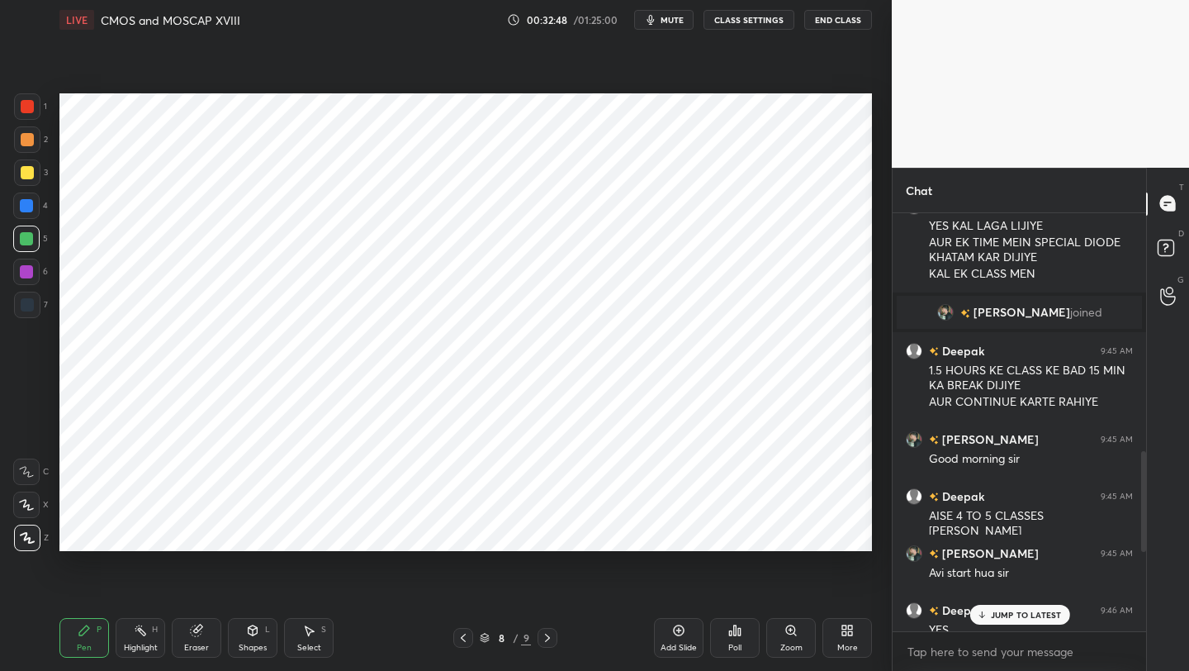
click at [1019, 611] on p "JUMP TO LATEST" at bounding box center [1025, 615] width 71 height 10
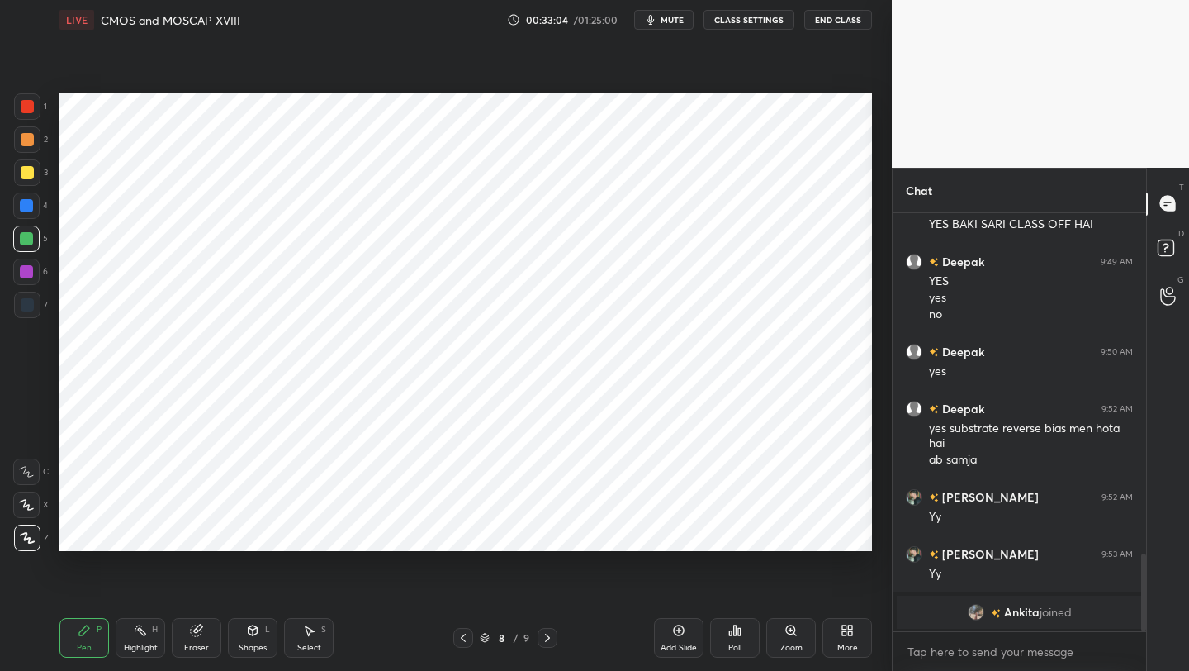
scroll to position [1840, 0]
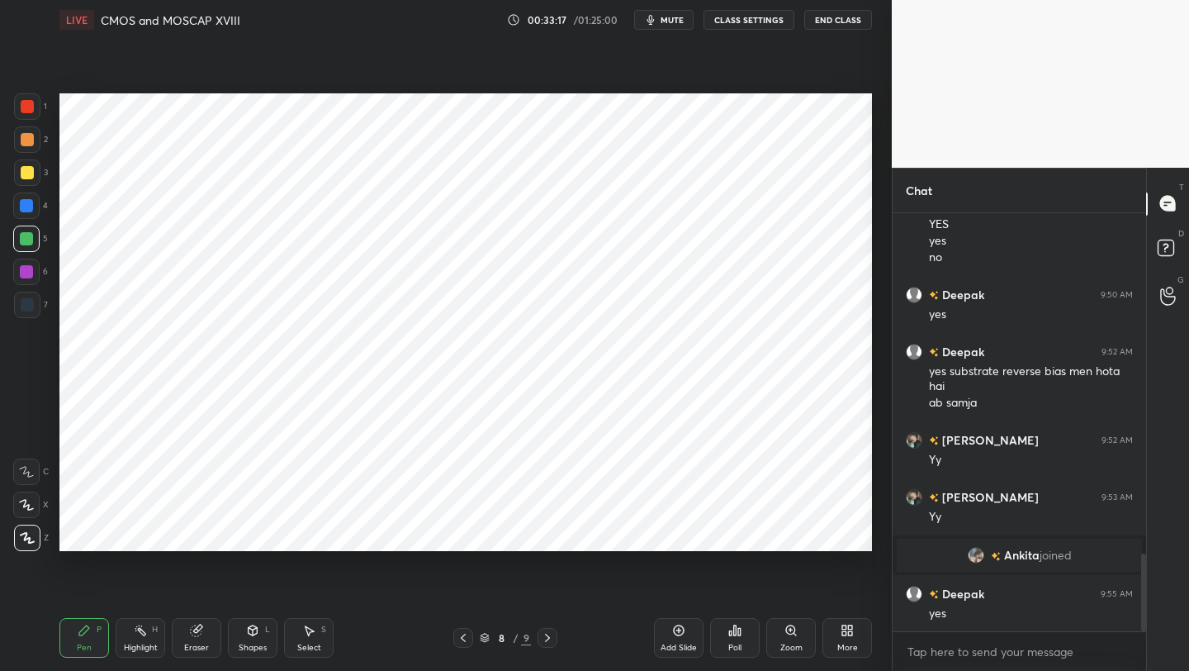
click at [546, 633] on icon at bounding box center [547, 637] width 13 height 13
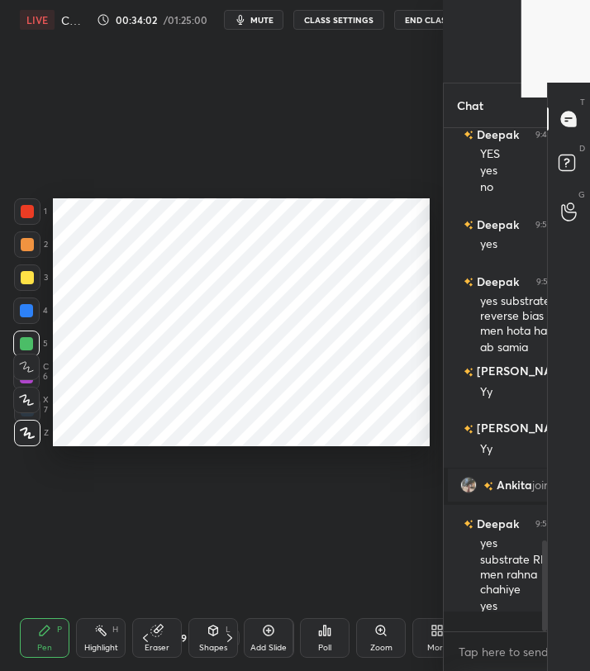
scroll to position [6, 6]
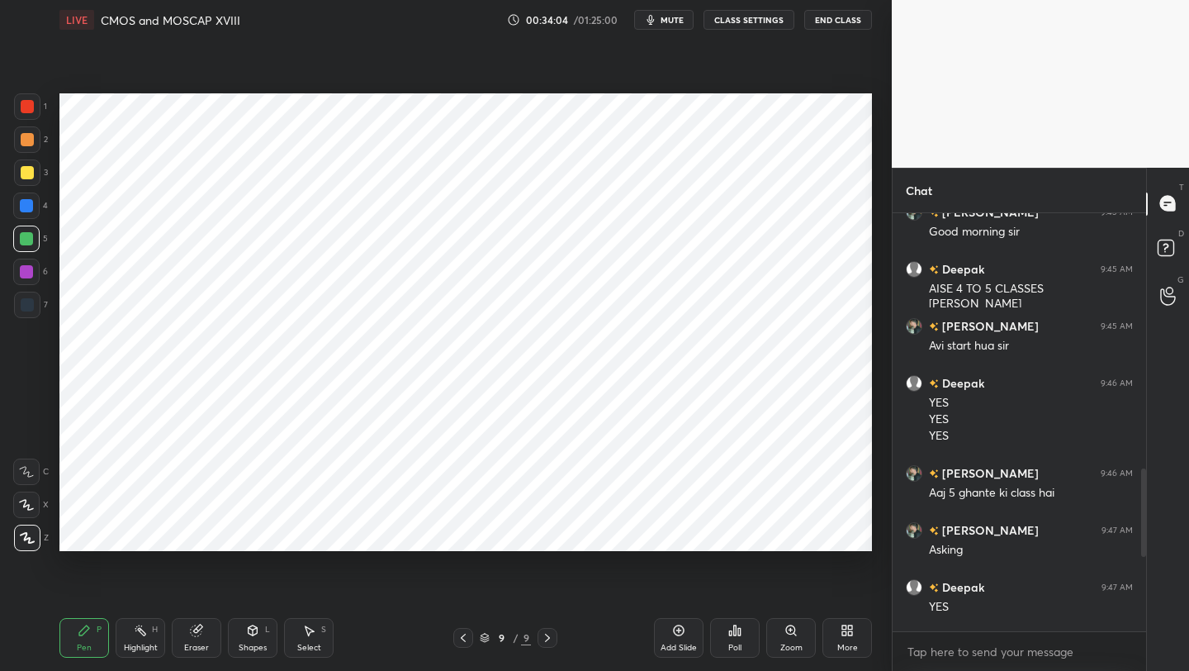
click at [536, 643] on div "9 / 9" at bounding box center [505, 638] width 104 height 20
drag, startPoint x: 676, startPoint y: 637, endPoint x: 683, endPoint y: 626, distance: 13.1
click at [676, 635] on div "Add Slide" at bounding box center [679, 638] width 50 height 40
drag, startPoint x: 29, startPoint y: 111, endPoint x: 37, endPoint y: 108, distance: 8.6
click at [30, 109] on div at bounding box center [27, 106] width 13 height 13
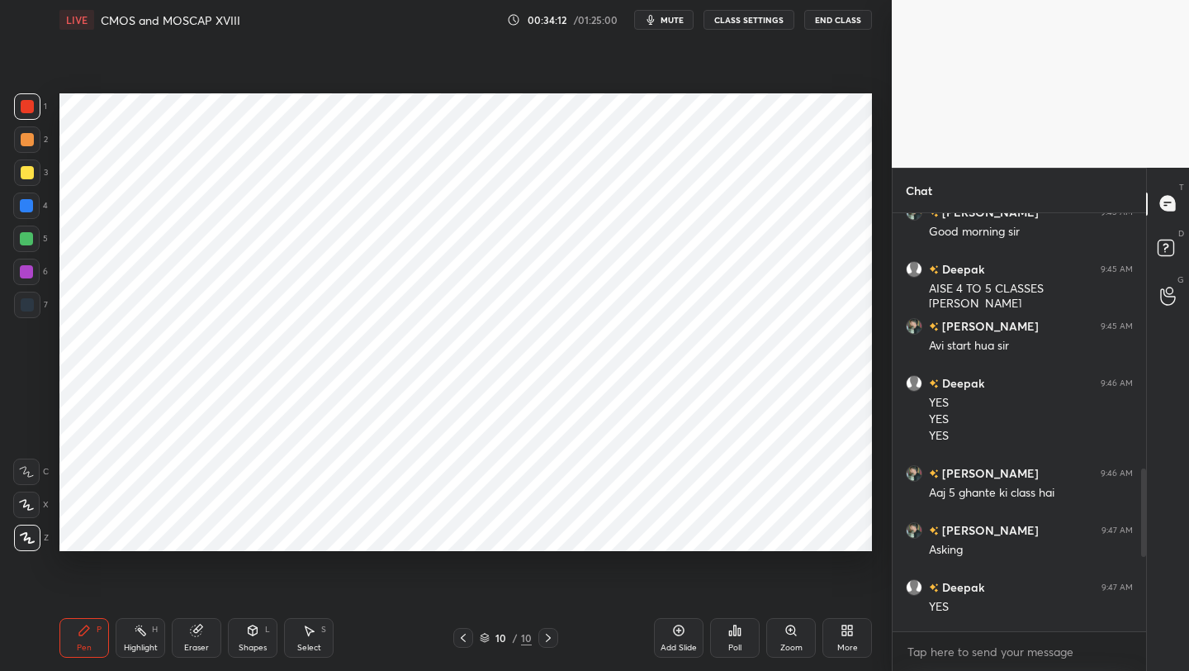
click at [465, 641] on icon at bounding box center [463, 637] width 5 height 8
click at [548, 639] on icon at bounding box center [548, 637] width 13 height 13
click at [547, 637] on icon at bounding box center [548, 637] width 13 height 13
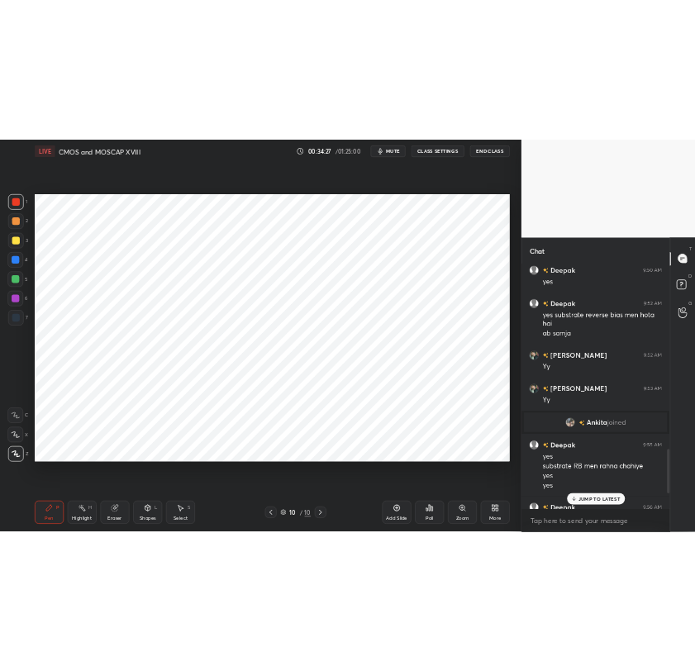
scroll to position [1883, 0]
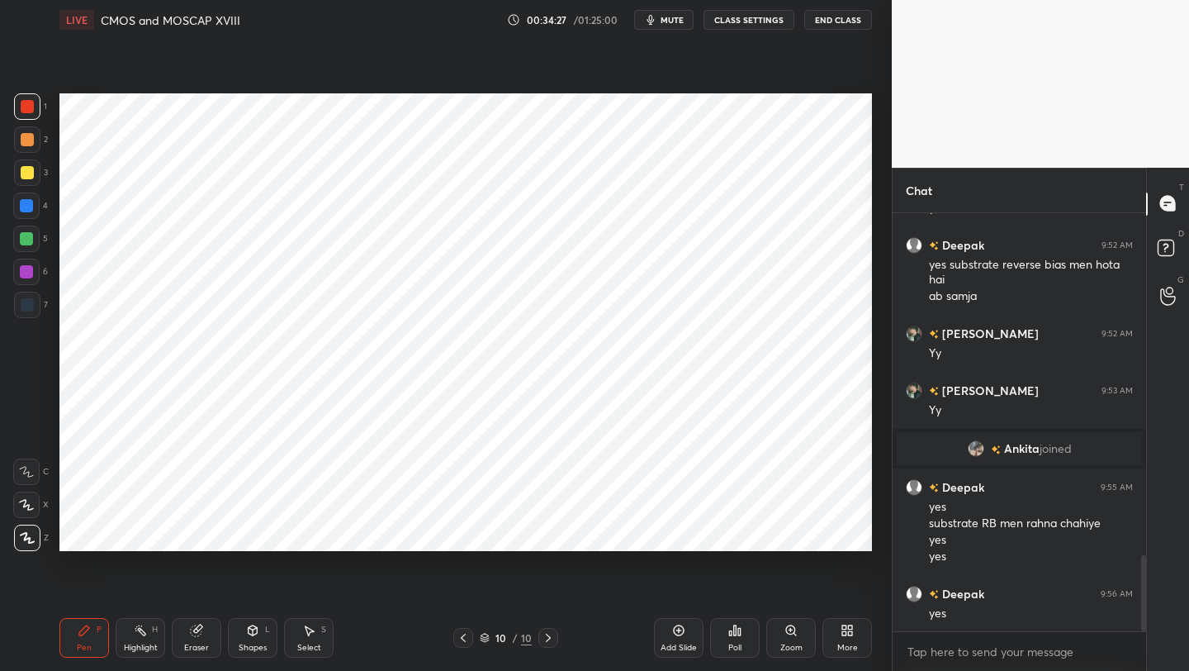
drag, startPoint x: 1143, startPoint y: 538, endPoint x: 1155, endPoint y: 670, distance: 131.8
click at [1155, 670] on div "Chat Deepak 9:49 AM YES yes no Deepak 9:50 AM yes Deepak 9:52 AM yes substrate …" at bounding box center [1040, 420] width 297 height 504
click at [27, 109] on div at bounding box center [27, 106] width 13 height 13
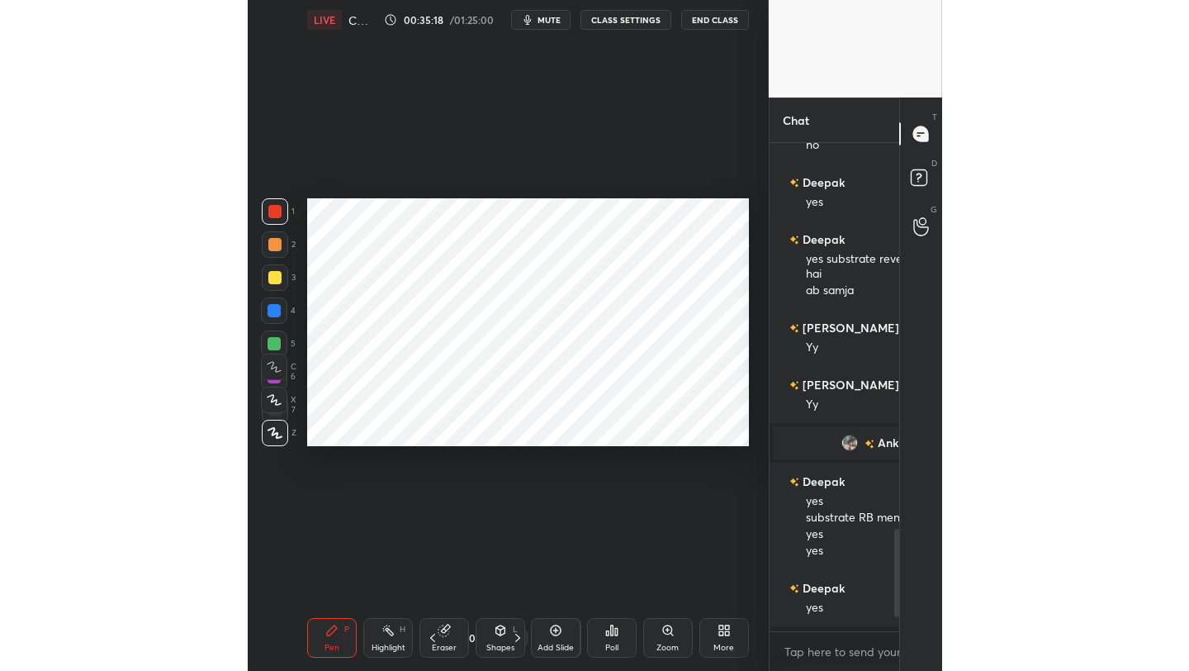
scroll to position [1819, 0]
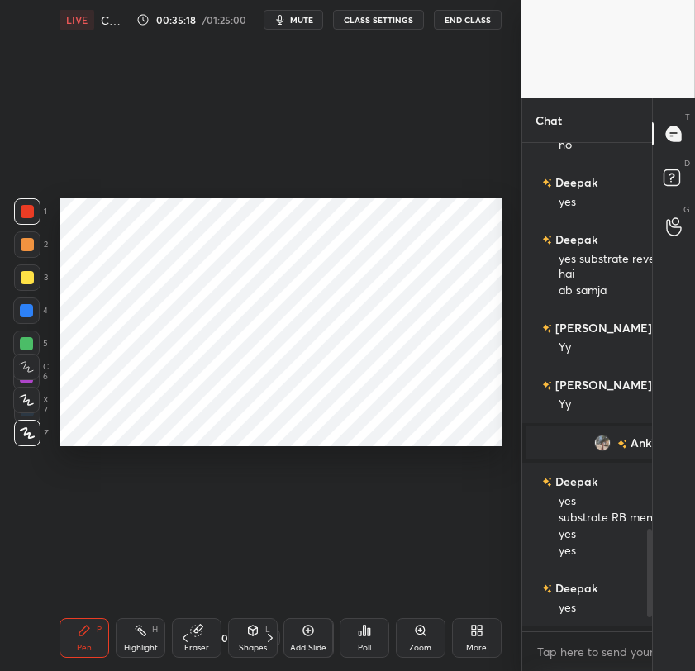
click at [589, 135] on div "1 2 3 4 5 6 7 C X Z C X Z E E Erase all H H LIVE CMOS and MOSCAP XVIII 00:35:18…" at bounding box center [347, 335] width 695 height 671
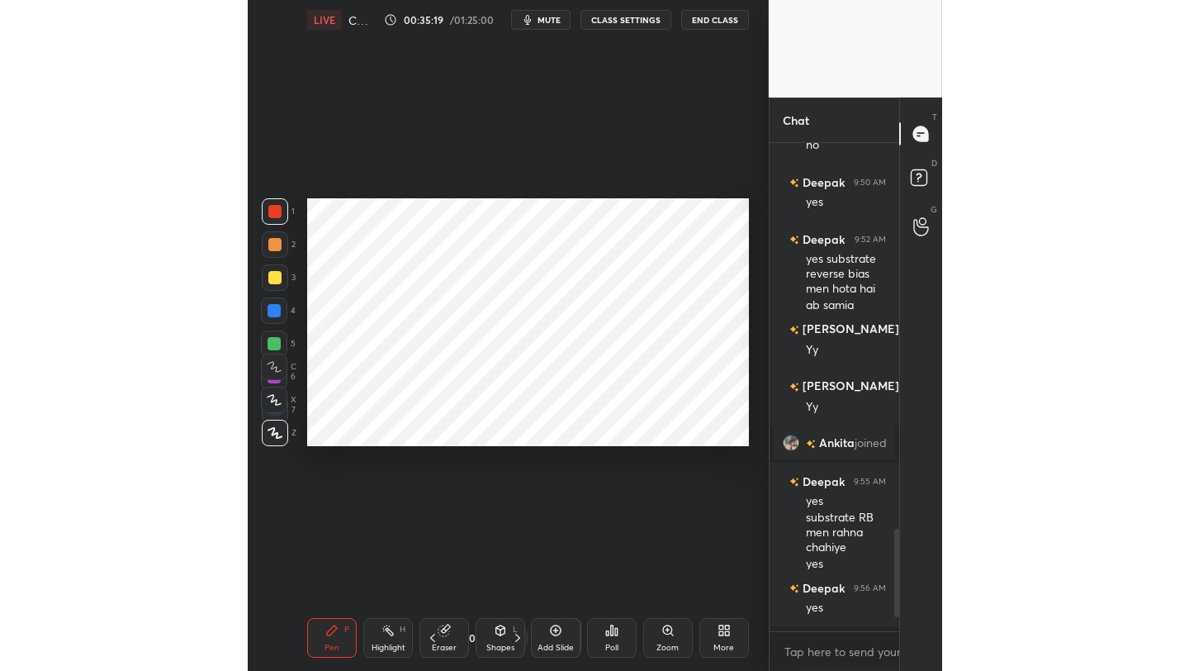
scroll to position [453, 241]
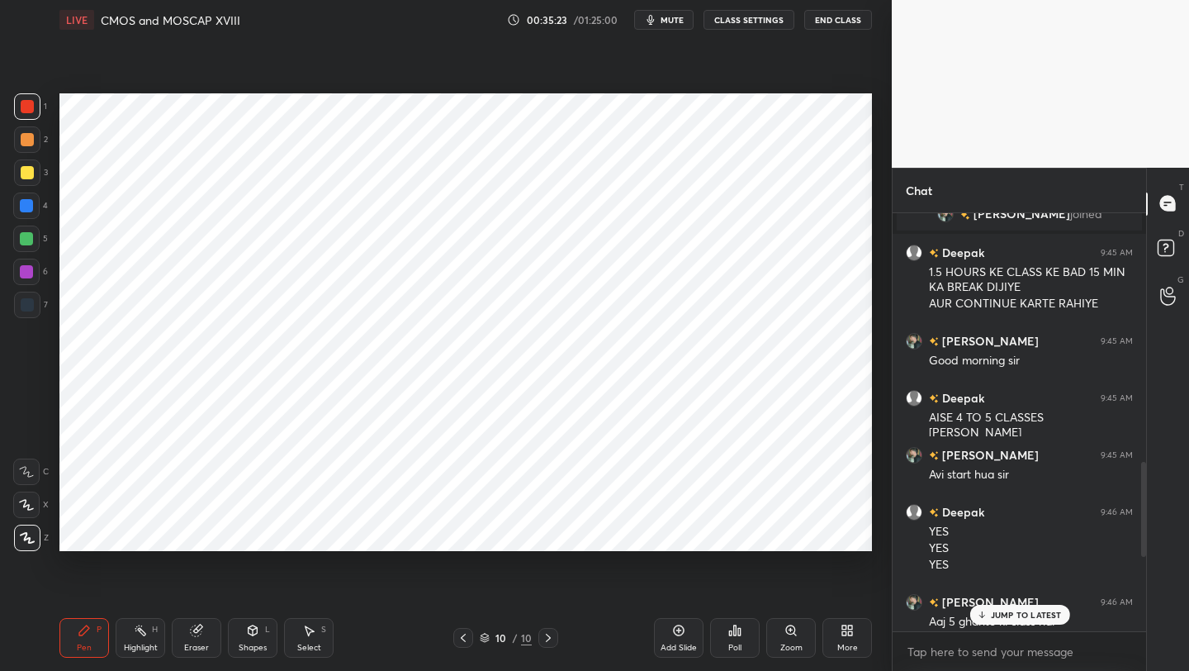
click at [1058, 618] on p "JUMP TO LATEST" at bounding box center [1025, 615] width 71 height 10
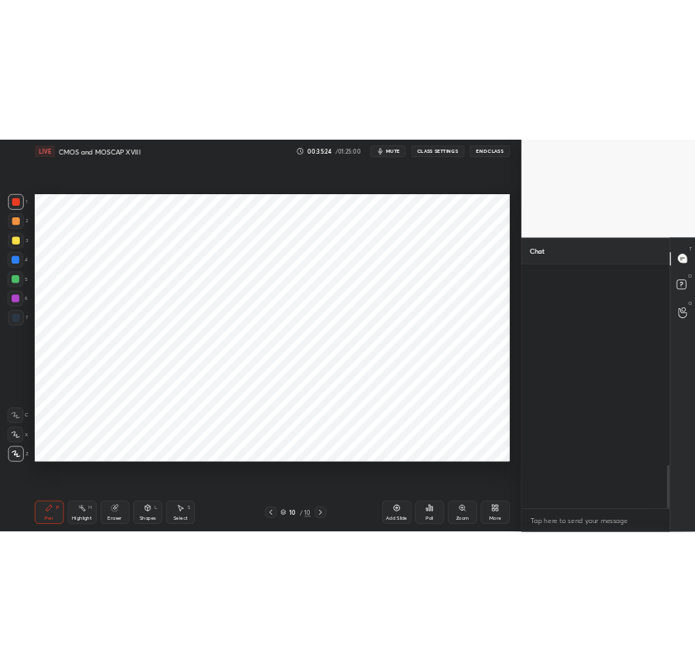
scroll to position [1931, 0]
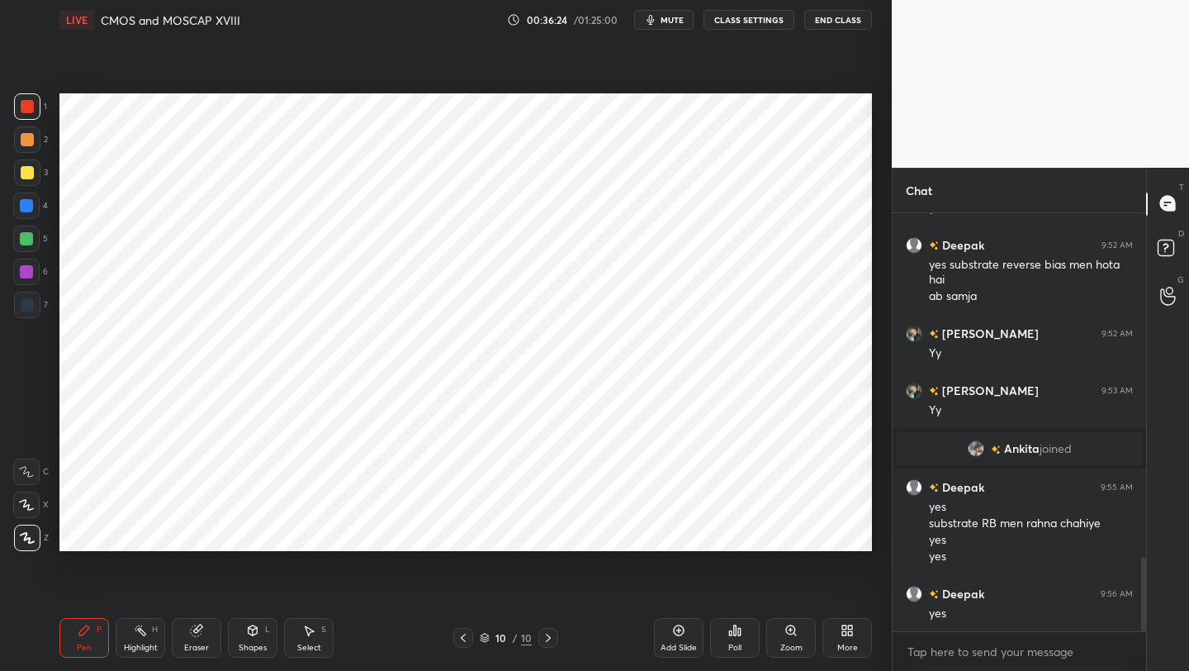
drag, startPoint x: 206, startPoint y: 638, endPoint x: 211, endPoint y: 624, distance: 15.7
click at [205, 638] on div "Eraser" at bounding box center [197, 638] width 50 height 40
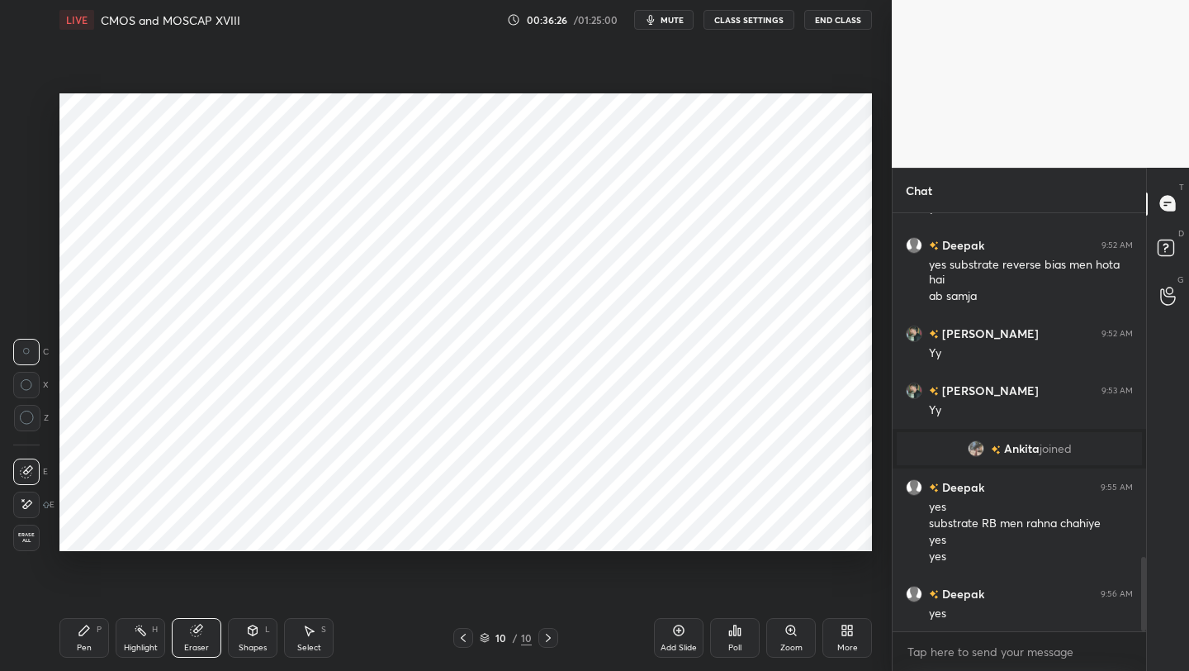
drag, startPoint x: 80, startPoint y: 646, endPoint x: 116, endPoint y: 567, distance: 86.9
click at [79, 644] on div "Pen" at bounding box center [84, 647] width 15 height 8
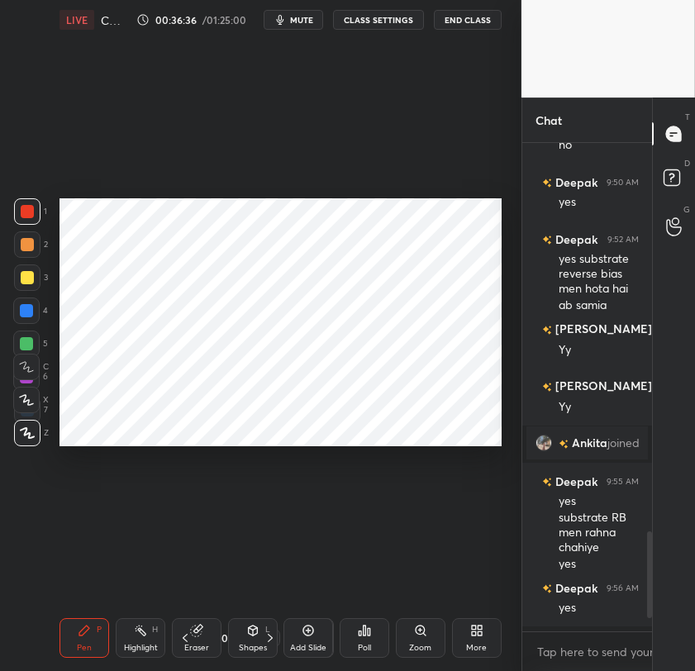
scroll to position [6, 5]
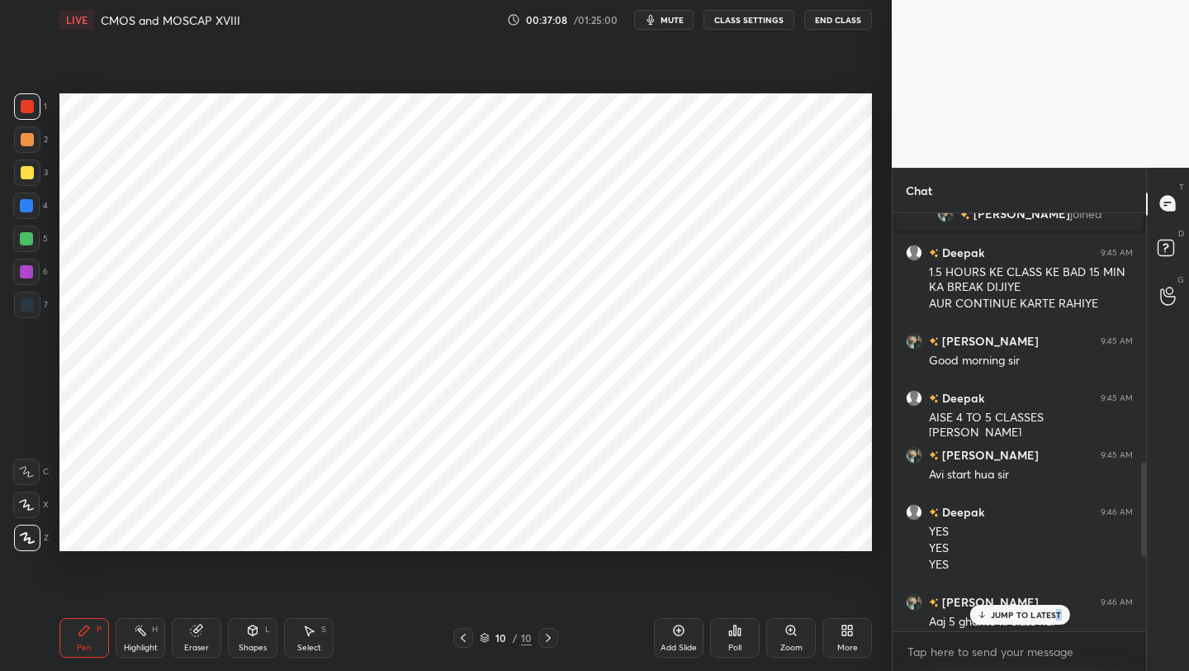
click at [472, 636] on div at bounding box center [463, 638] width 20 height 20
click at [553, 639] on icon at bounding box center [548, 637] width 13 height 13
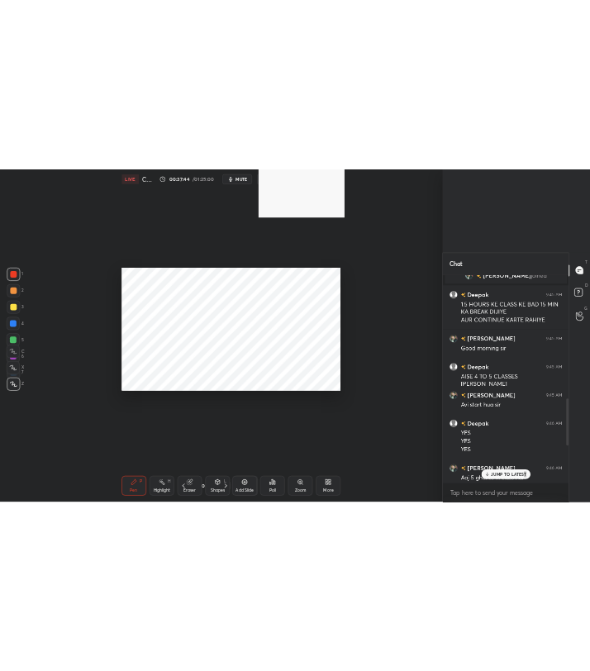
scroll to position [532, 142]
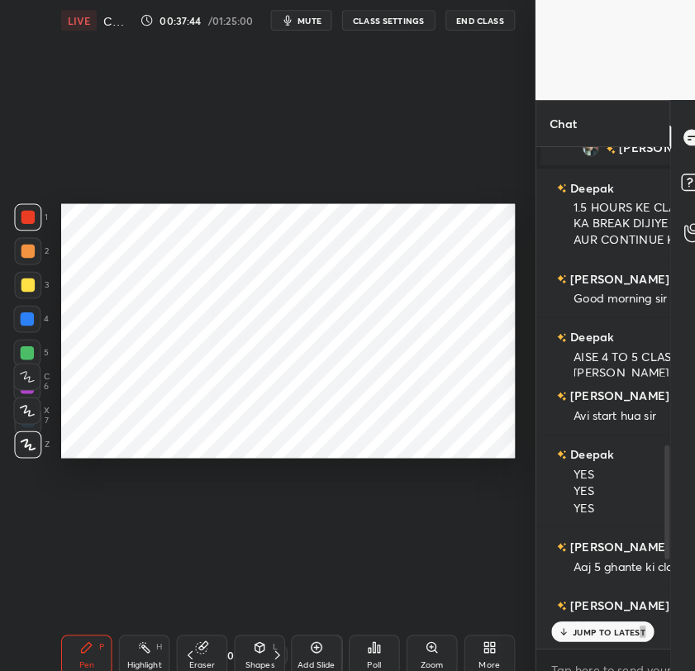
click at [514, 377] on div "1 2 3 4 5 6 7 C X Z C X Z E E Erase all H H LIVE CMOS and MOSCAP XVIII 00:37:44…" at bounding box center [347, 335] width 695 height 671
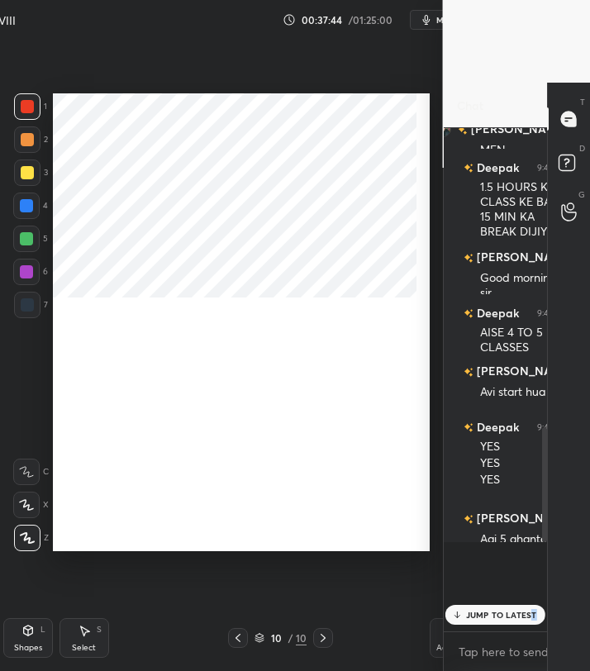
scroll to position [82024, 81763]
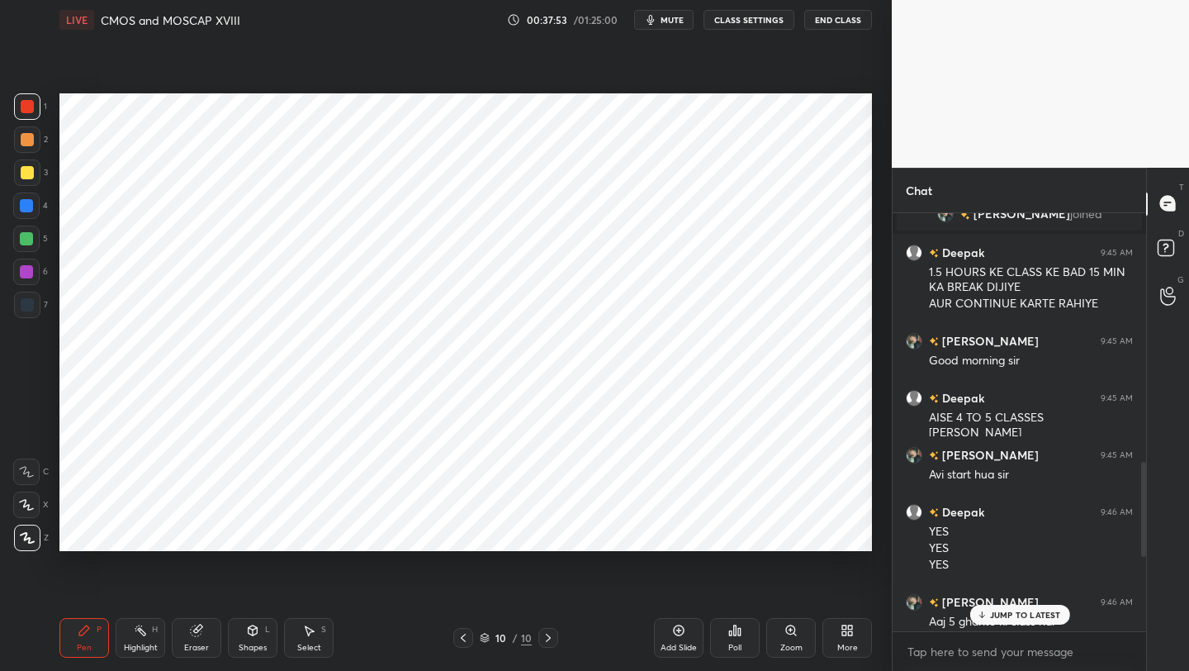
click at [1052, 613] on p "JUMP TO LATEST" at bounding box center [1025, 615] width 71 height 10
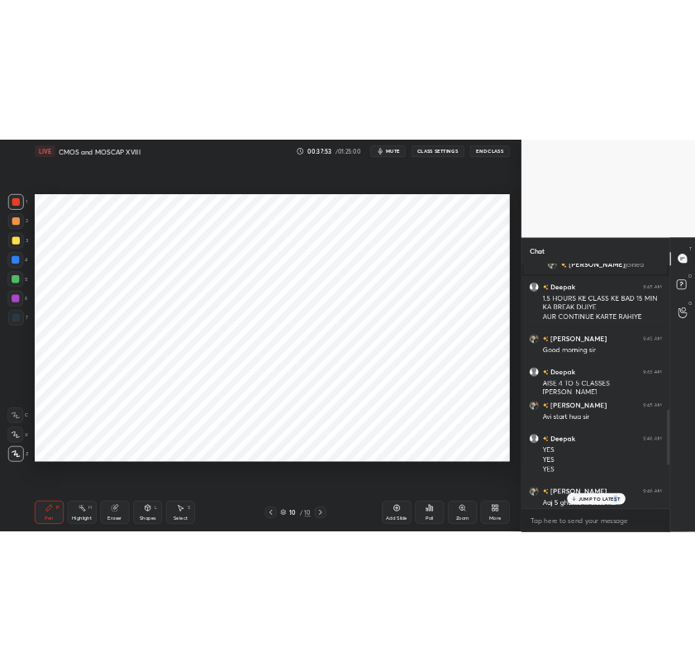
scroll to position [1931, 0]
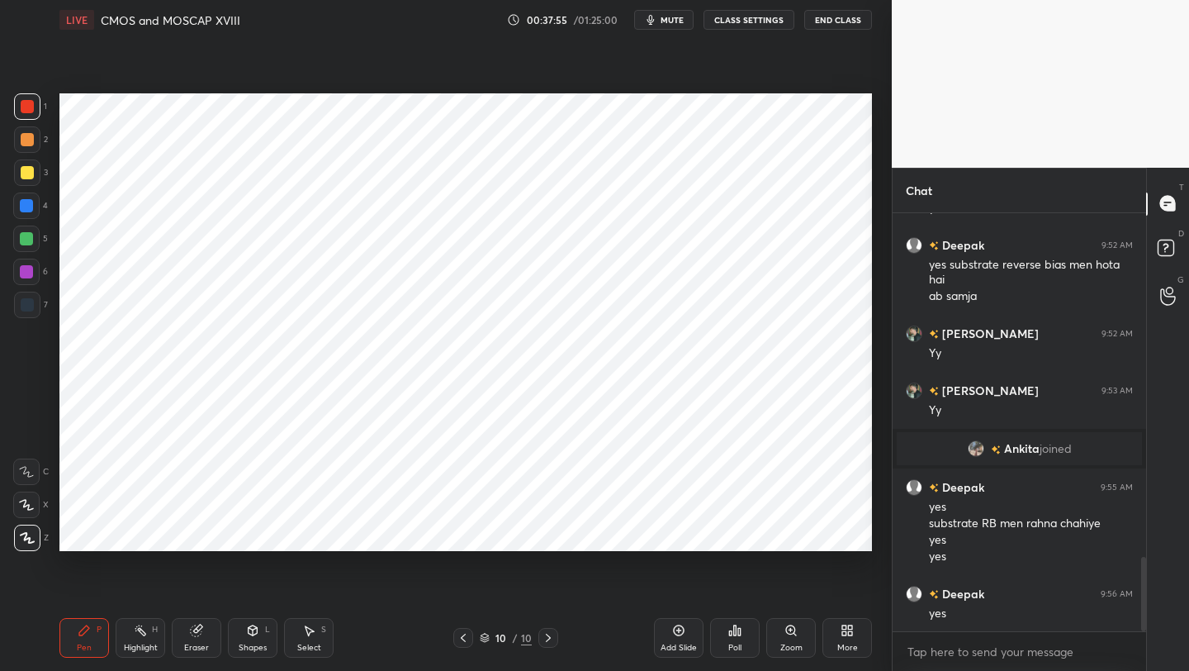
click at [466, 630] on div at bounding box center [463, 638] width 20 height 20
click at [550, 636] on icon at bounding box center [548, 637] width 13 height 13
click at [462, 635] on icon at bounding box center [463, 637] width 13 height 13
click at [463, 638] on icon at bounding box center [463, 637] width 13 height 13
click at [26, 306] on div at bounding box center [27, 304] width 13 height 13
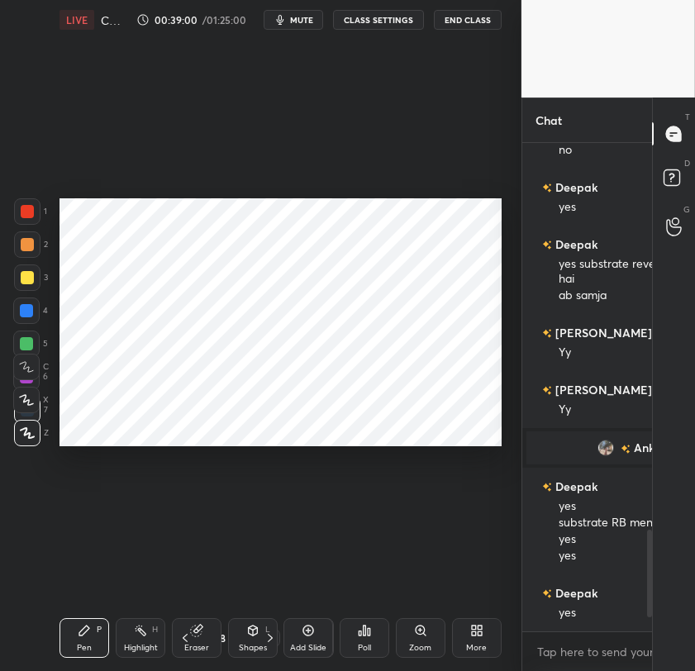
scroll to position [6, 5]
click at [508, 505] on div "1 2 3 4 5 6 7 C X Z C X Z E E Erase all H H LIVE CMOS and MOSCAP XVIII 00:39:00…" at bounding box center [260, 335] width 521 height 671
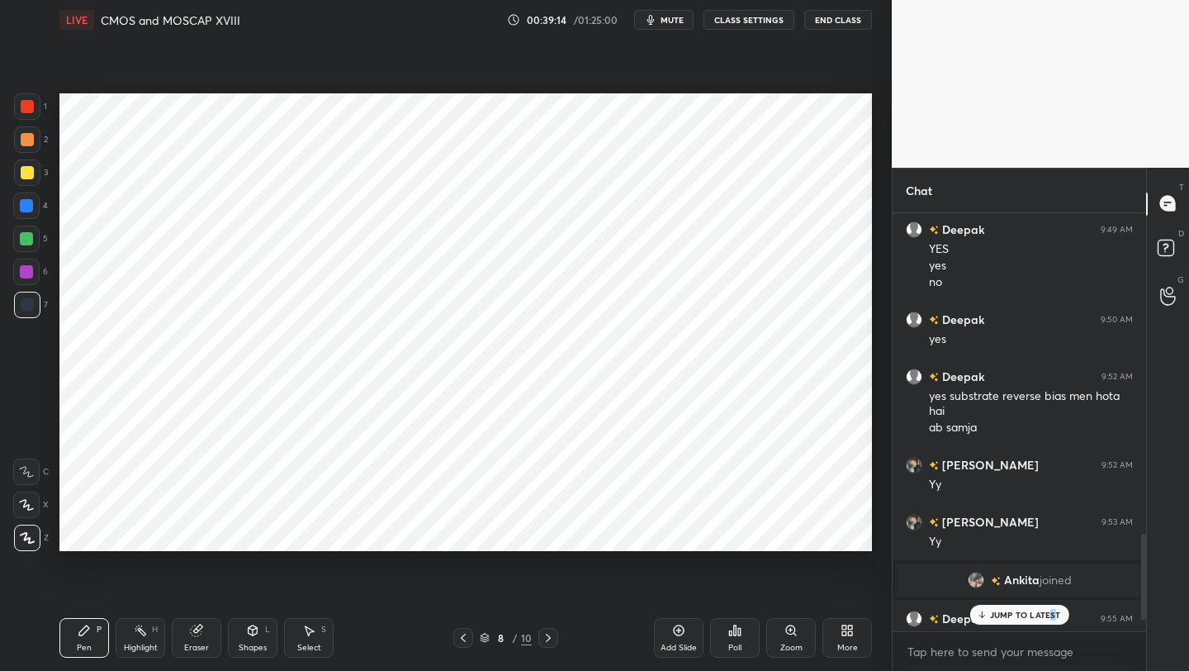
scroll to position [1816, 0]
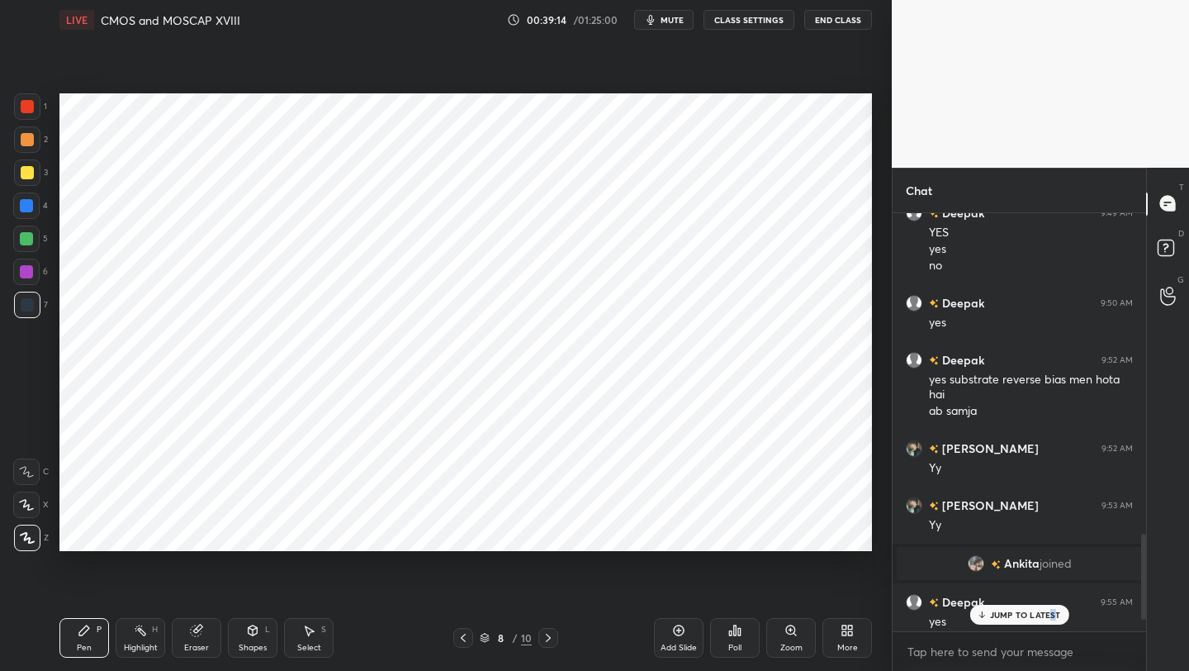
drag, startPoint x: 1141, startPoint y: 524, endPoint x: 1140, endPoint y: 659, distance: 135.5
click at [1143, 669] on div "Deepak 9:48 AM [PERSON_NAME] KI EK AUR LE LIJIYE YES BAKI SARI CLASS OFF HAI De…" at bounding box center [1020, 442] width 254 height 458
drag, startPoint x: 1138, startPoint y: 561, endPoint x: 1140, endPoint y: 626, distance: 65.3
click at [1144, 629] on div at bounding box center [1141, 422] width 10 height 419
click at [1020, 610] on p "JUMP TO LATEST" at bounding box center [1025, 615] width 71 height 10
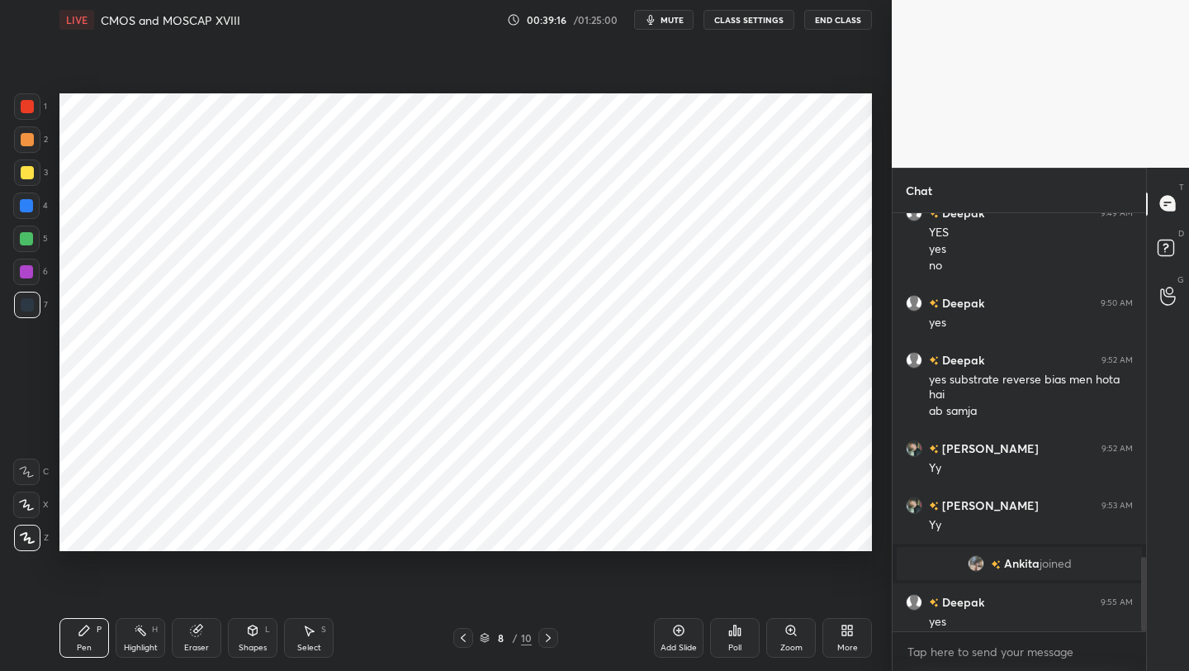
scroll to position [1931, 0]
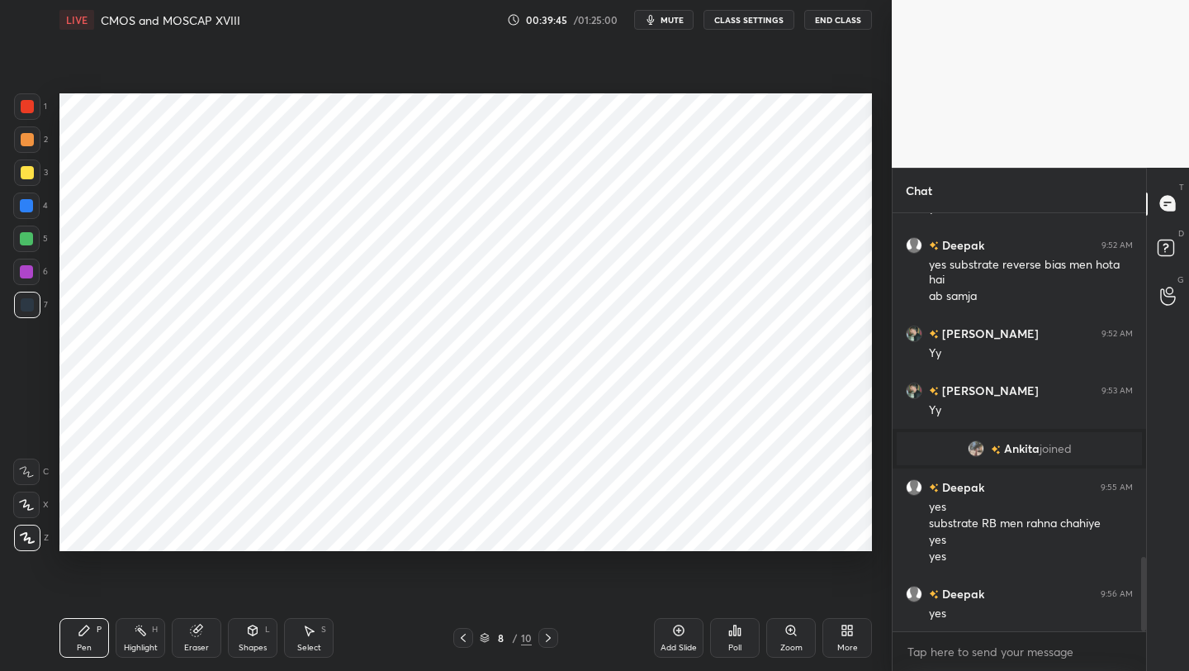
click at [683, 628] on icon at bounding box center [679, 630] width 11 height 11
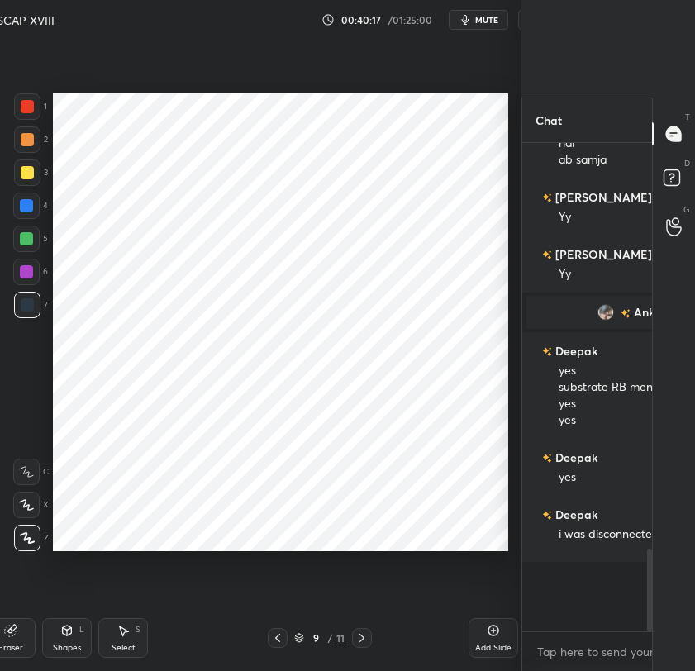
scroll to position [6, 5]
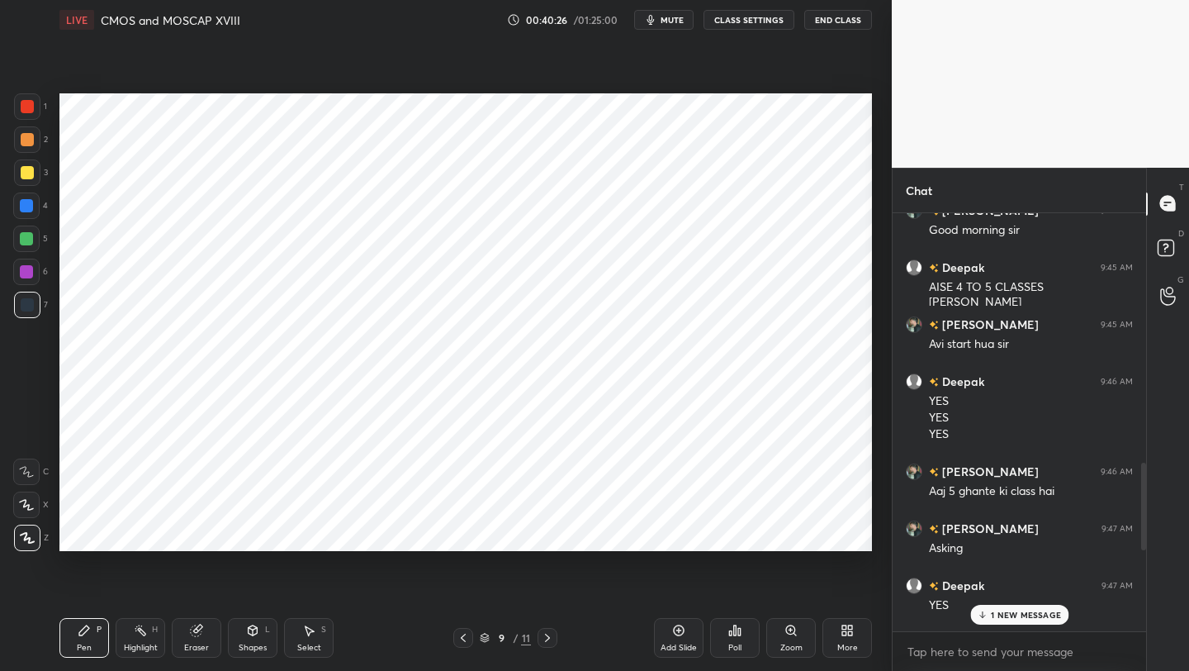
click at [1004, 610] on p "1 NEW MESSAGE" at bounding box center [1025, 615] width 70 height 10
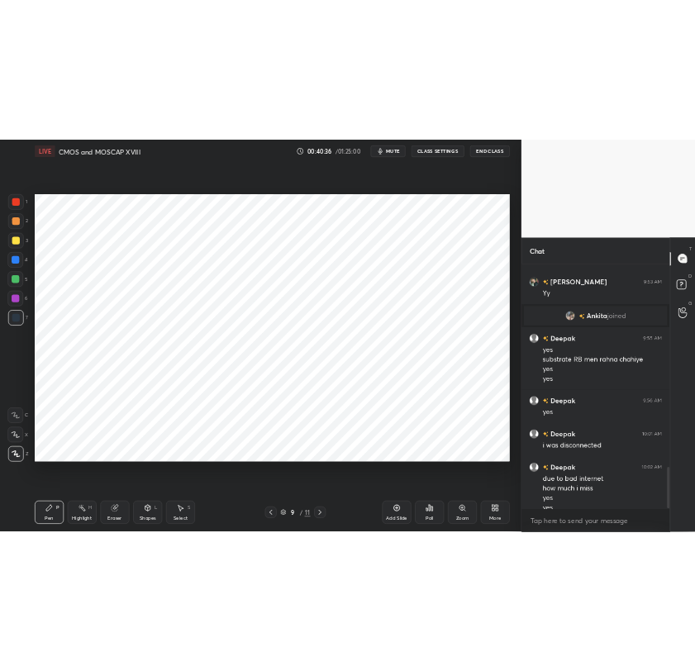
scroll to position [2047, 0]
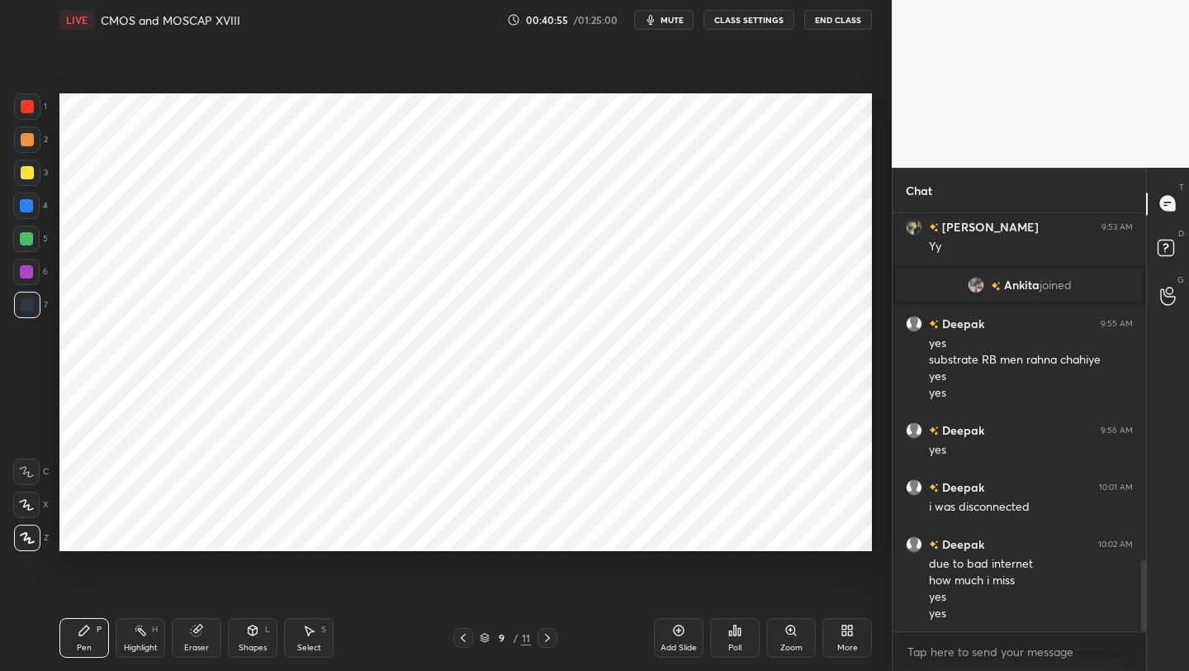
drag, startPoint x: 26, startPoint y: 108, endPoint x: 39, endPoint y: 134, distance: 28.8
click at [26, 111] on div at bounding box center [27, 106] width 13 height 13
click at [463, 636] on icon at bounding box center [463, 637] width 13 height 13
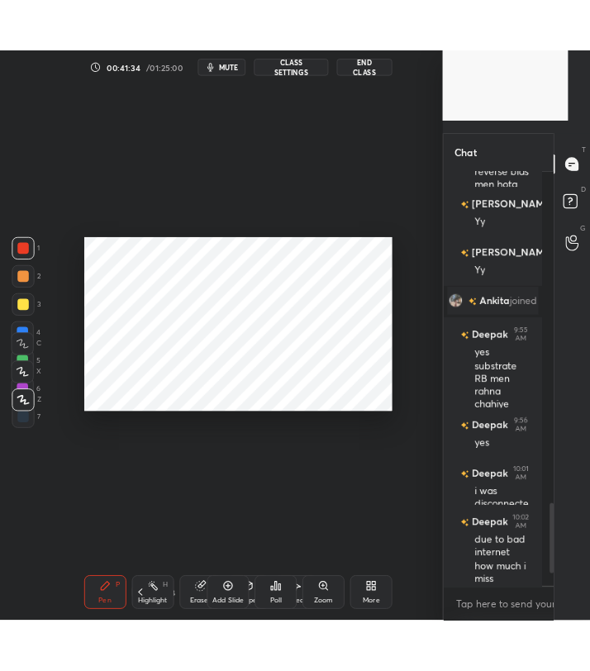
scroll to position [6, 6]
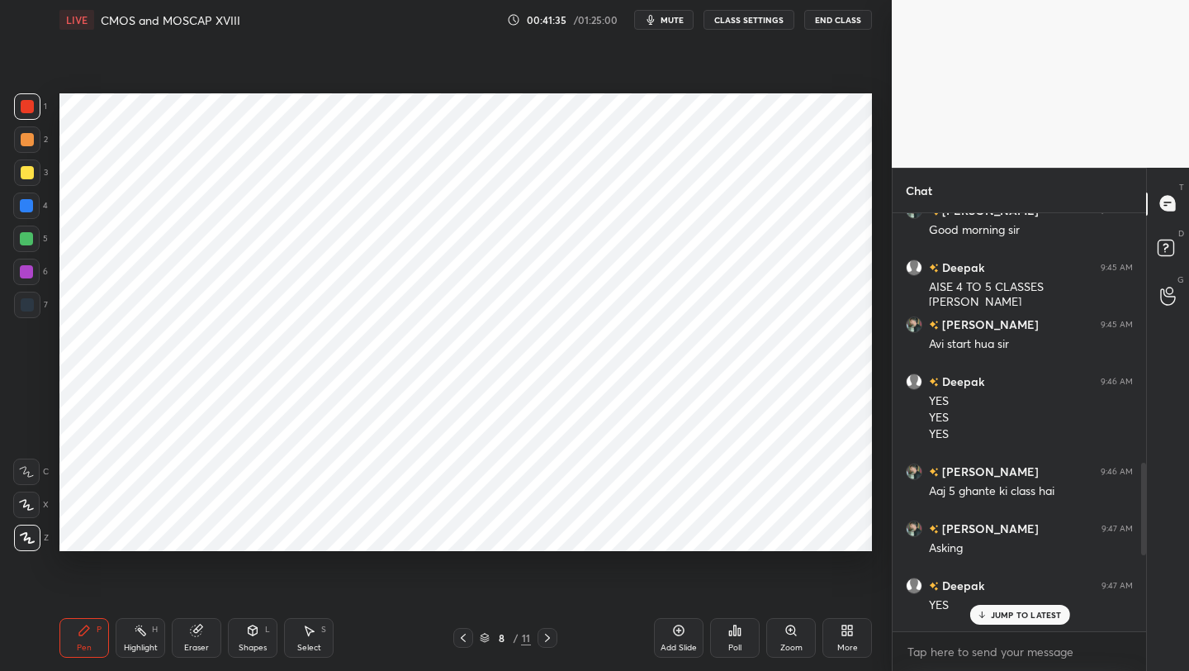
click at [258, 641] on div "Shapes L" at bounding box center [253, 638] width 50 height 40
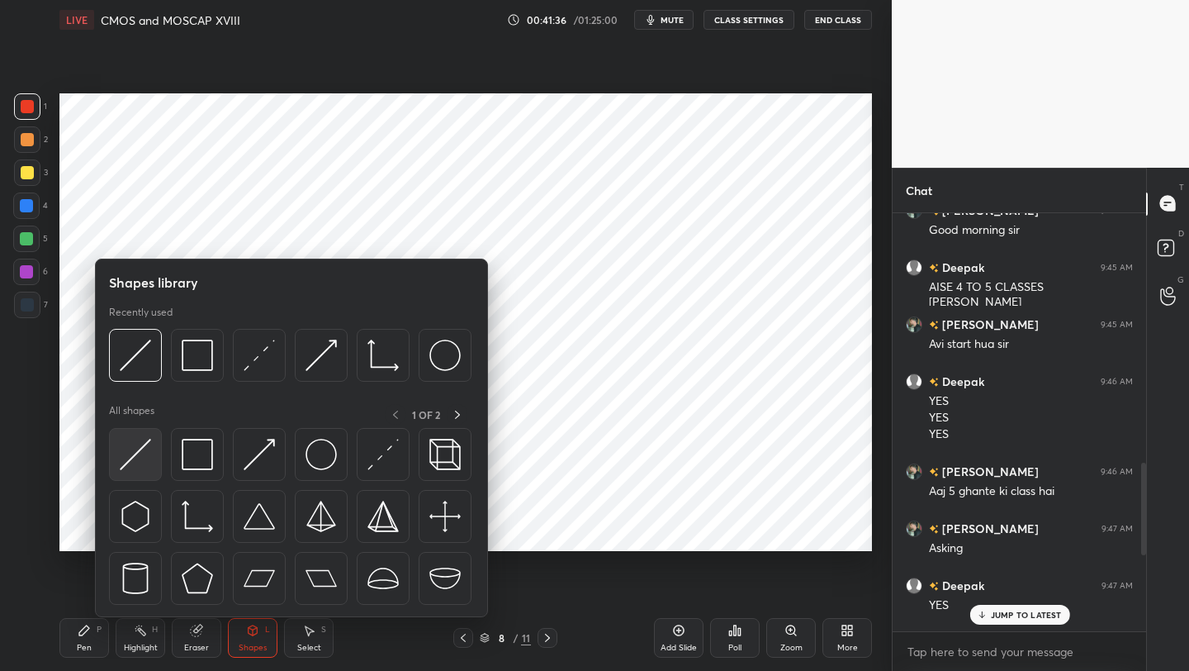
click at [154, 448] on div at bounding box center [135, 454] width 53 height 53
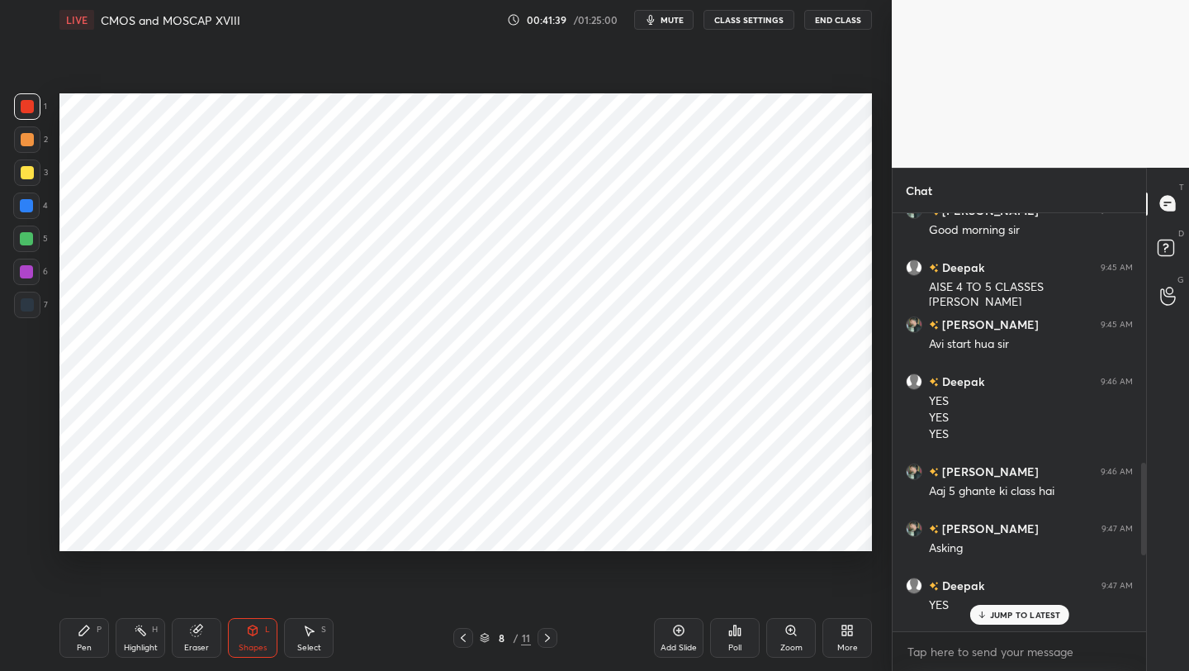
click at [1023, 613] on p "JUMP TO LATEST" at bounding box center [1025, 615] width 71 height 10
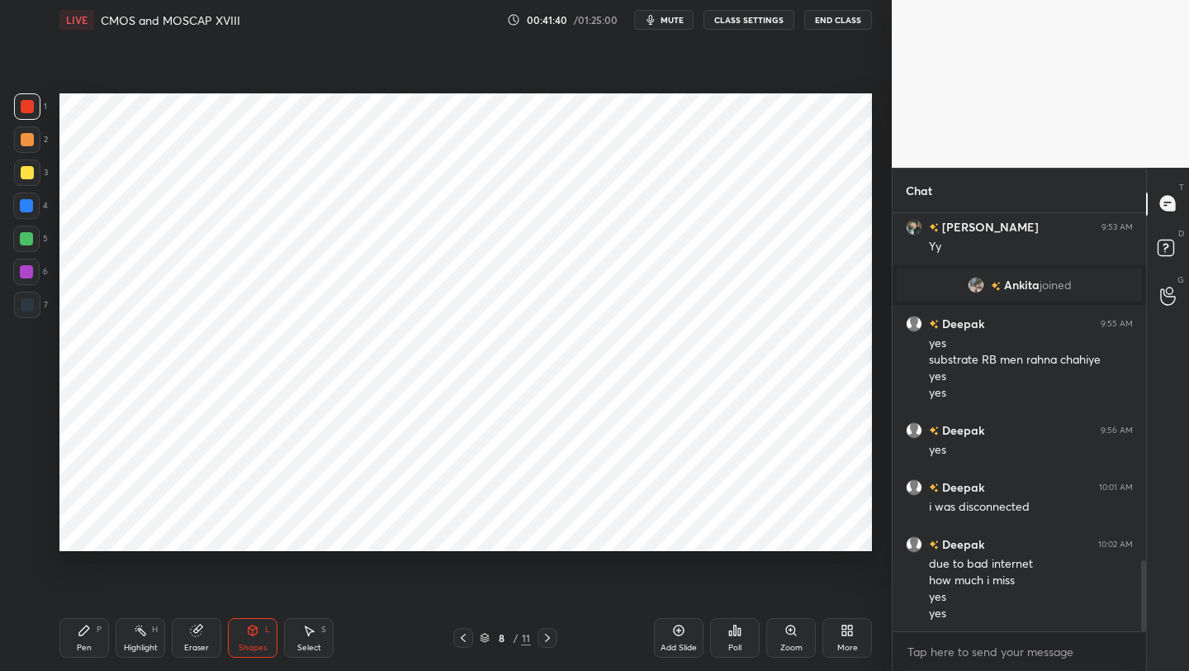
click at [548, 635] on icon at bounding box center [547, 637] width 13 height 13
click at [552, 636] on icon at bounding box center [547, 637] width 13 height 13
click at [548, 635] on icon at bounding box center [547, 637] width 13 height 13
click at [679, 628] on icon at bounding box center [678, 630] width 13 height 13
drag, startPoint x: 26, startPoint y: 203, endPoint x: 40, endPoint y: 192, distance: 17.7
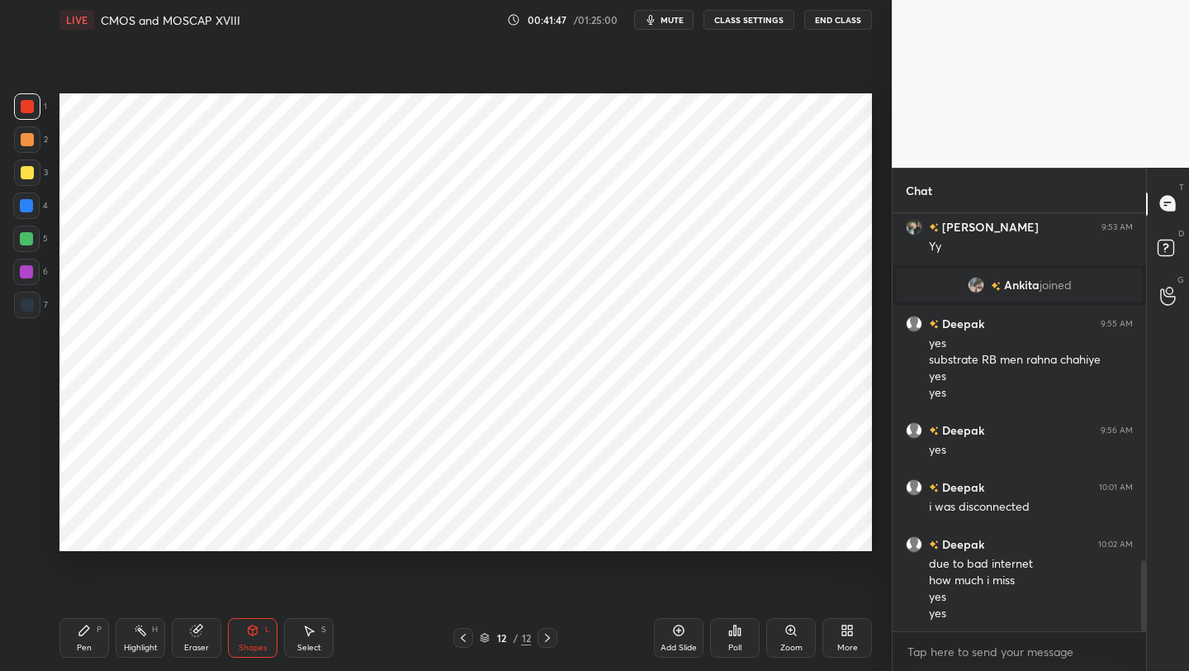
click at [28, 202] on div at bounding box center [26, 205] width 13 height 13
click at [78, 643] on div "Pen" at bounding box center [84, 647] width 15 height 8
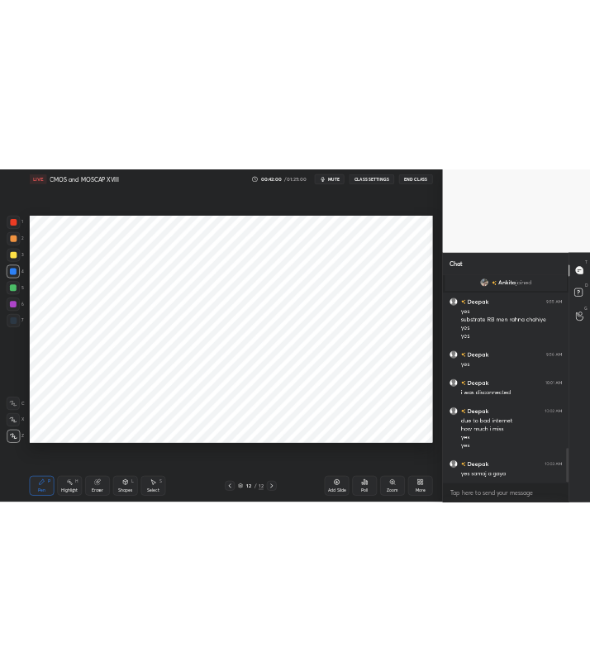
scroll to position [2161, 0]
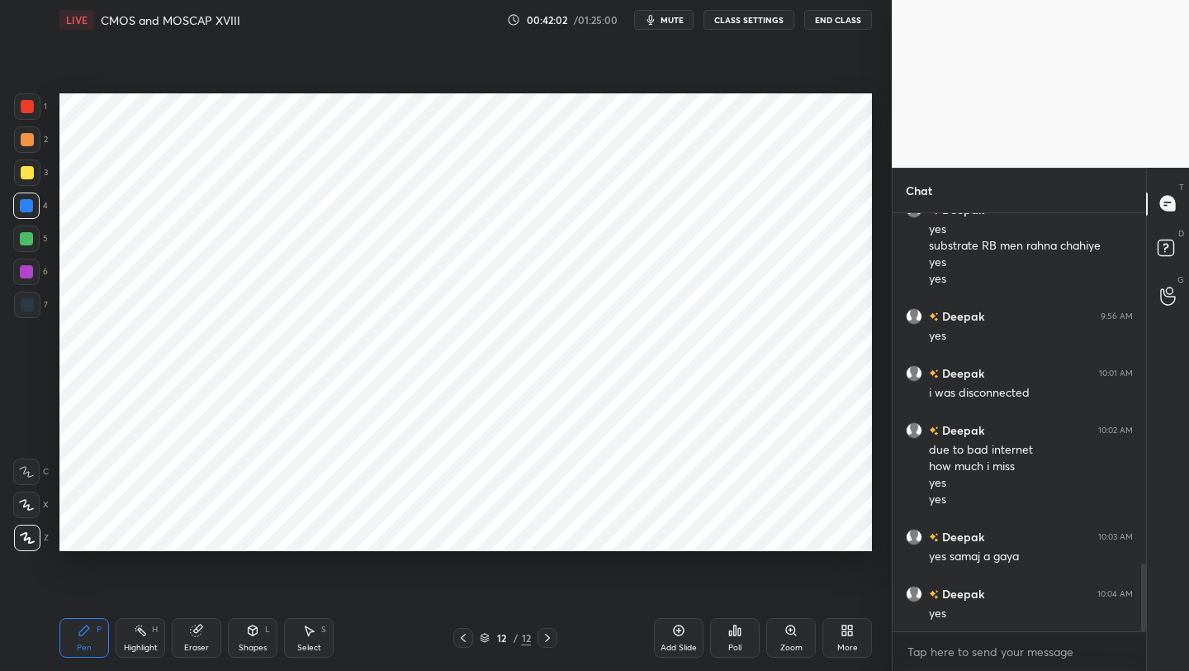
click at [254, 628] on icon at bounding box center [252, 630] width 13 height 13
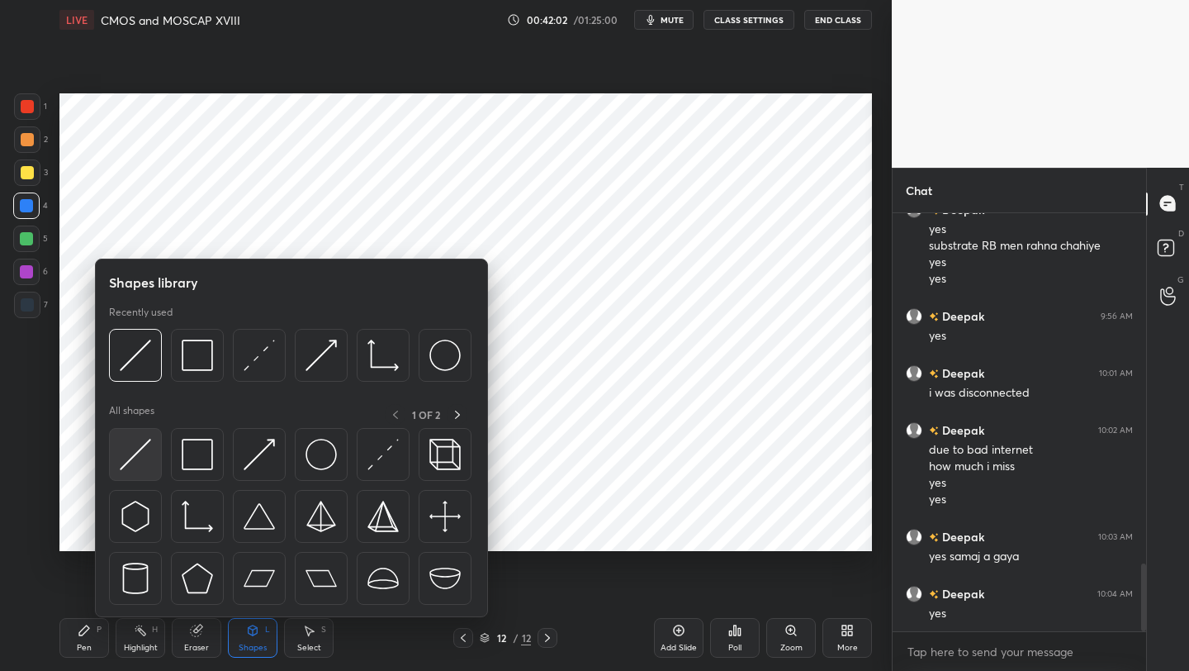
click at [149, 456] on div at bounding box center [135, 454] width 53 height 53
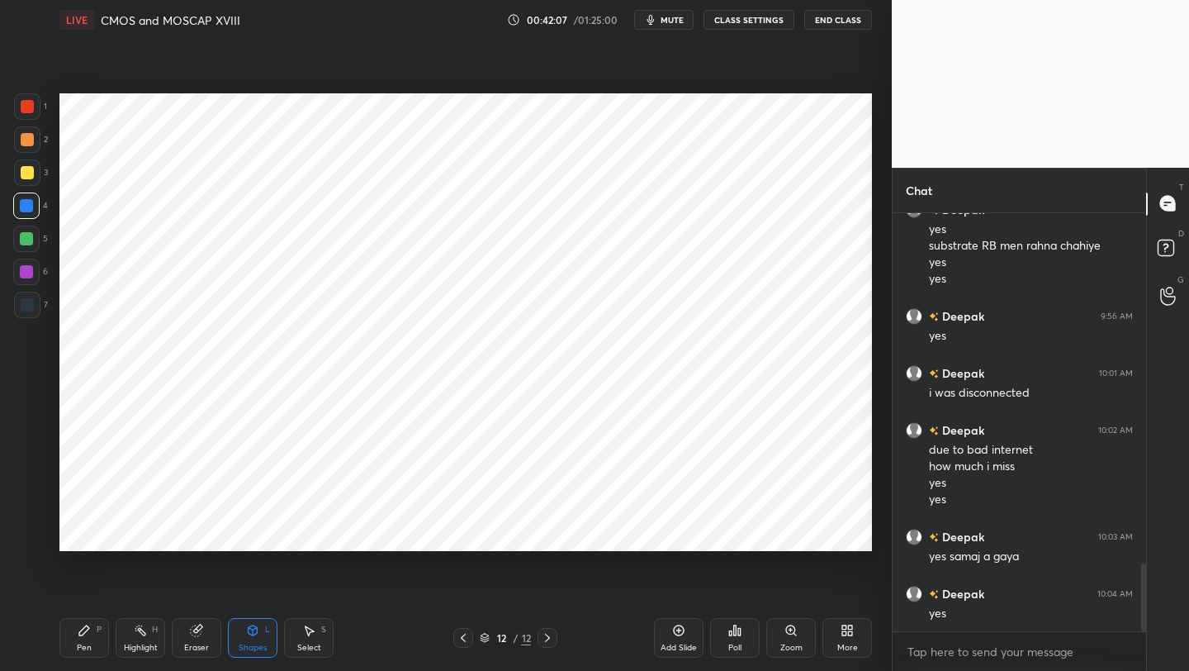
drag, startPoint x: 79, startPoint y: 644, endPoint x: 89, endPoint y: 615, distance: 30.6
click at [81, 643] on div "Pen" at bounding box center [84, 647] width 15 height 8
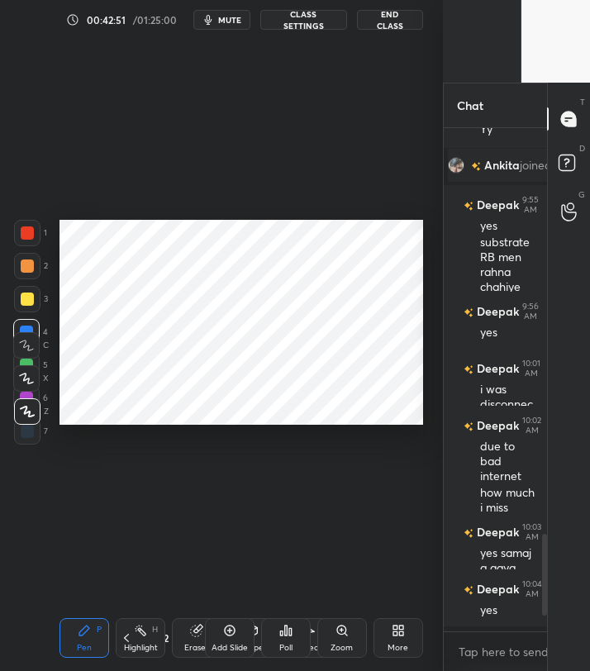
scroll to position [82024, 81763]
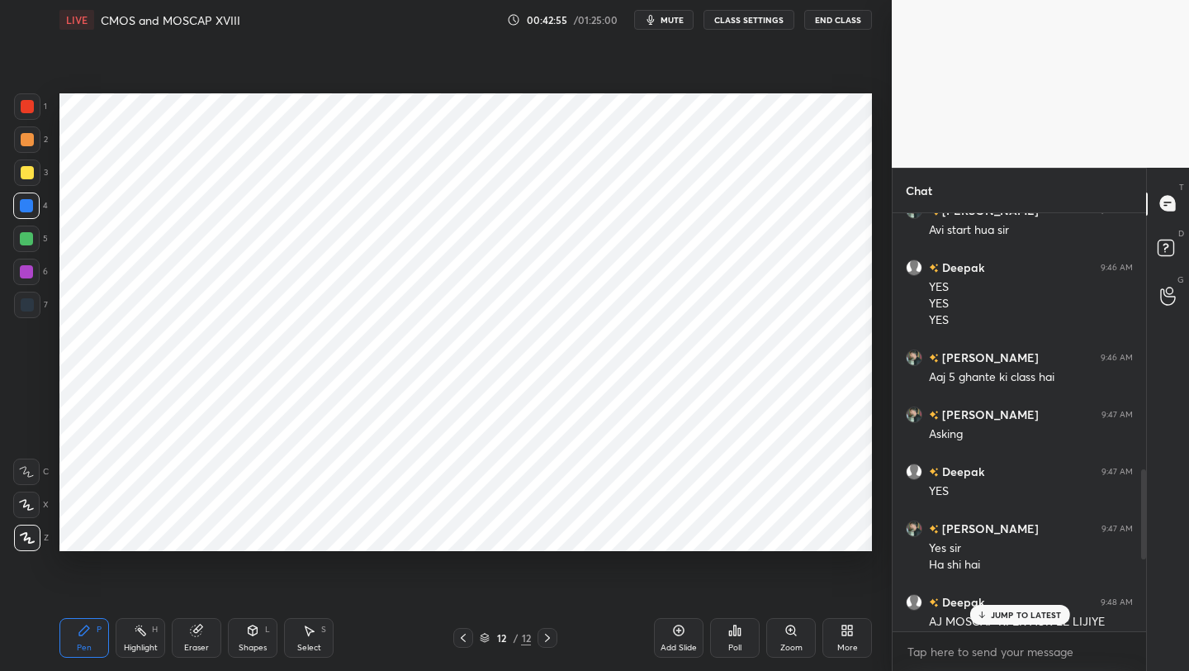
click at [1015, 614] on p "JUMP TO LATEST" at bounding box center [1025, 615] width 71 height 10
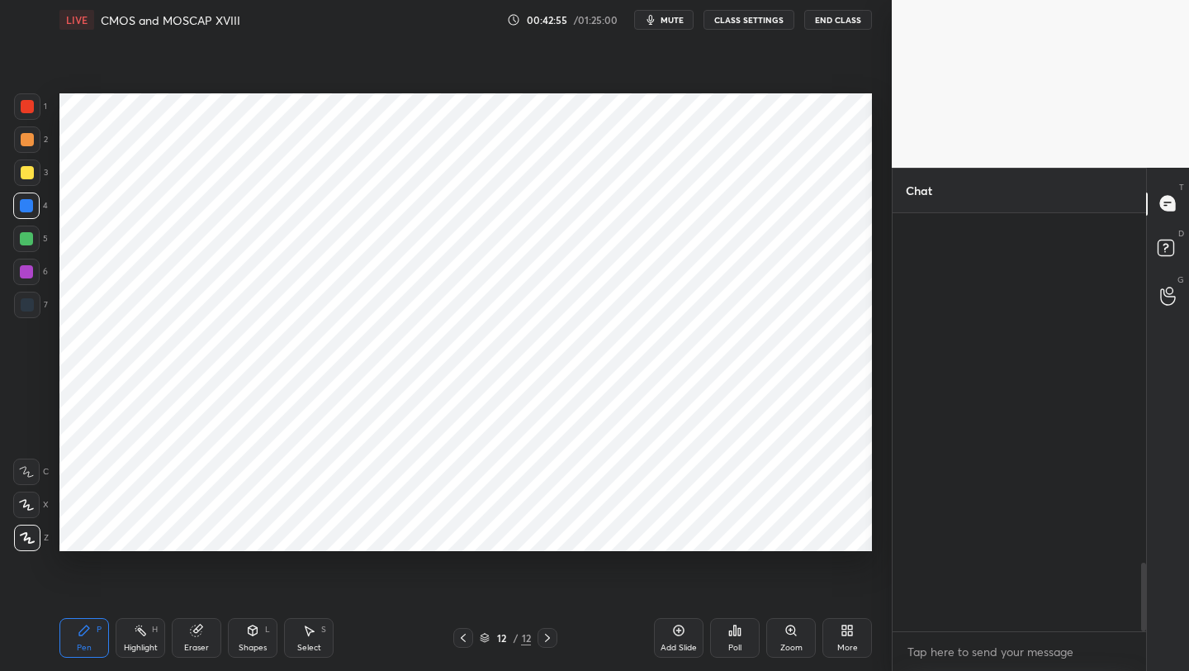
scroll to position [2129, 0]
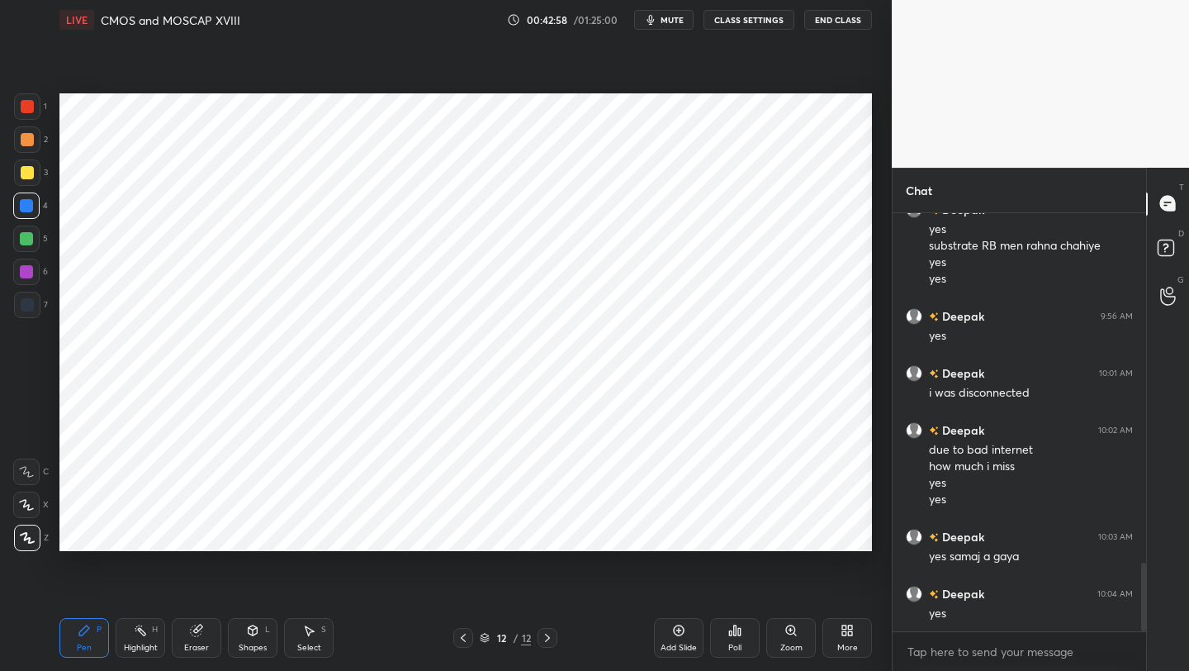
click at [463, 640] on icon at bounding box center [463, 637] width 13 height 13
click at [463, 637] on icon at bounding box center [463, 637] width 13 height 13
click at [560, 638] on div "10 / 12" at bounding box center [505, 638] width 297 height 20
click at [549, 643] on icon at bounding box center [547, 637] width 13 height 13
click at [548, 640] on icon at bounding box center [547, 637] width 13 height 13
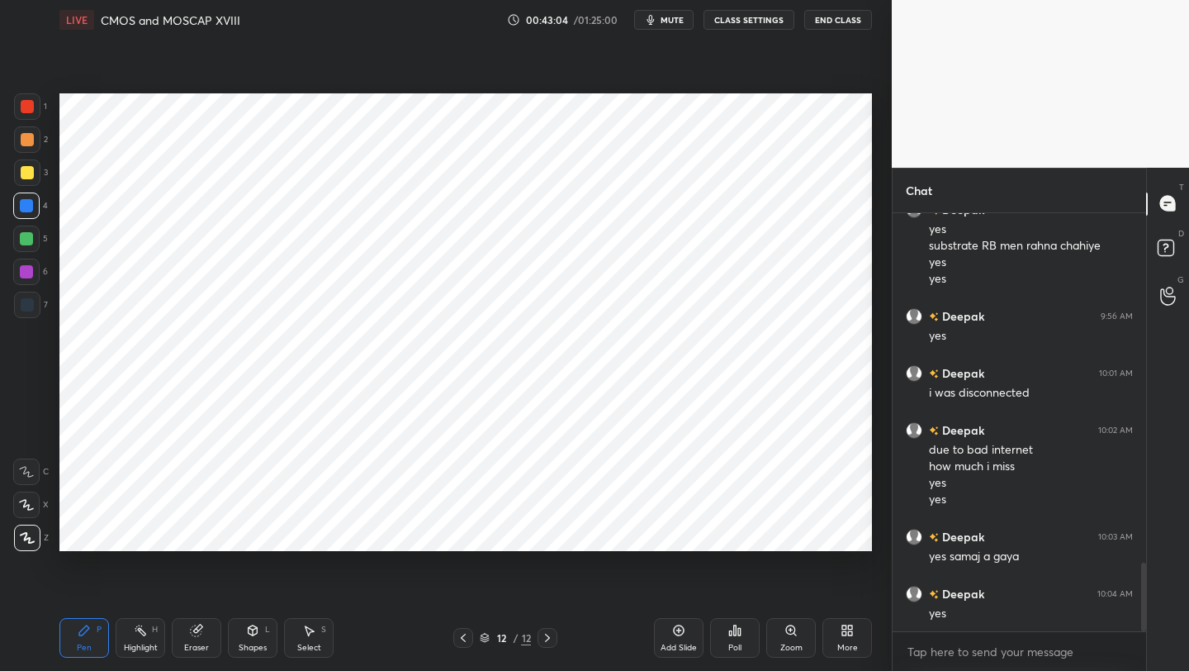
click at [548, 640] on icon at bounding box center [547, 637] width 13 height 13
click at [467, 640] on icon at bounding box center [463, 637] width 13 height 13
click at [465, 637] on icon at bounding box center [463, 637] width 13 height 13
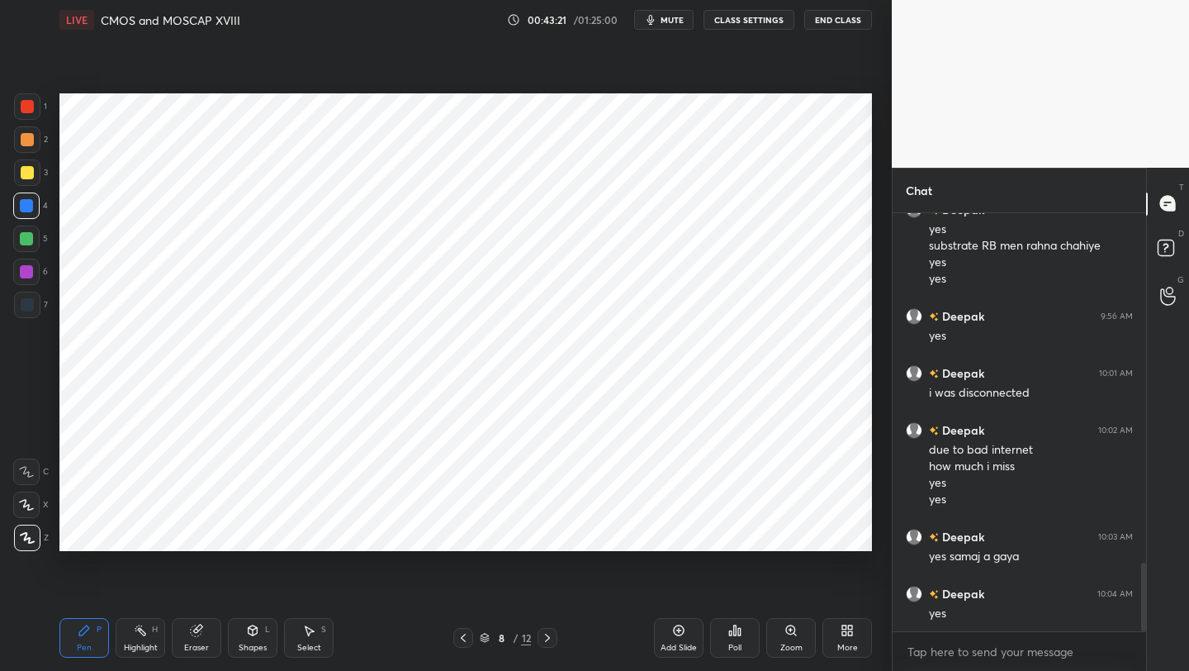
click at [464, 635] on icon at bounding box center [463, 637] width 13 height 13
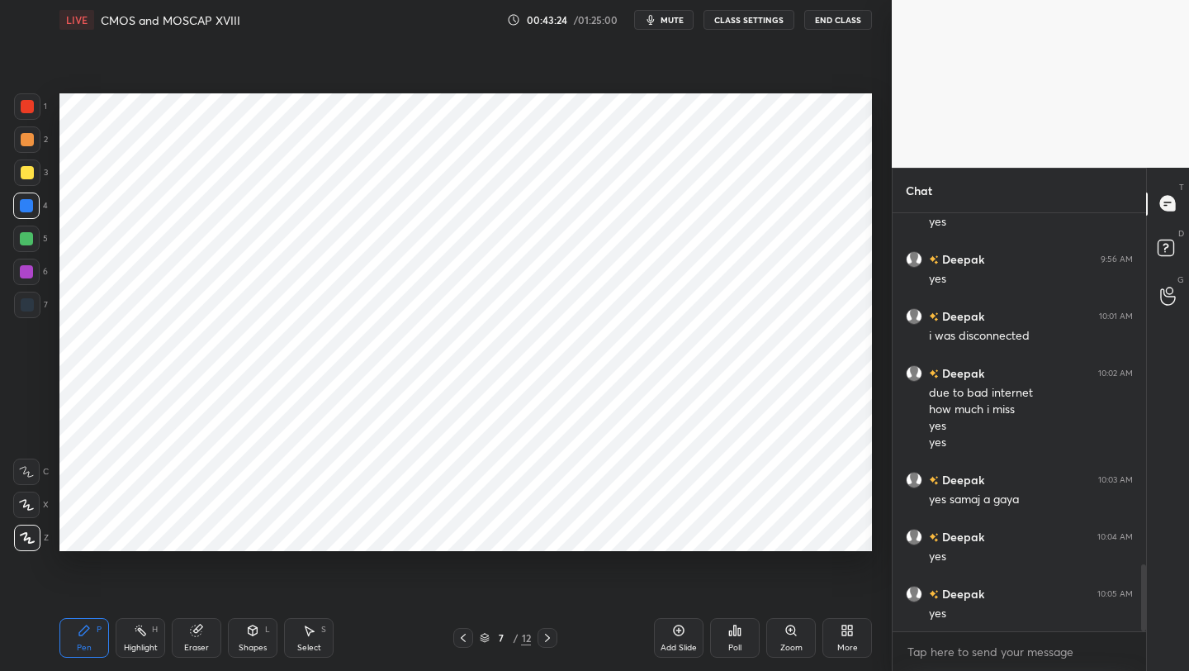
click at [541, 638] on icon at bounding box center [547, 637] width 13 height 13
click at [548, 638] on icon at bounding box center [547, 637] width 13 height 13
click at [550, 637] on icon at bounding box center [547, 637] width 13 height 13
click at [549, 635] on icon at bounding box center [547, 637] width 13 height 13
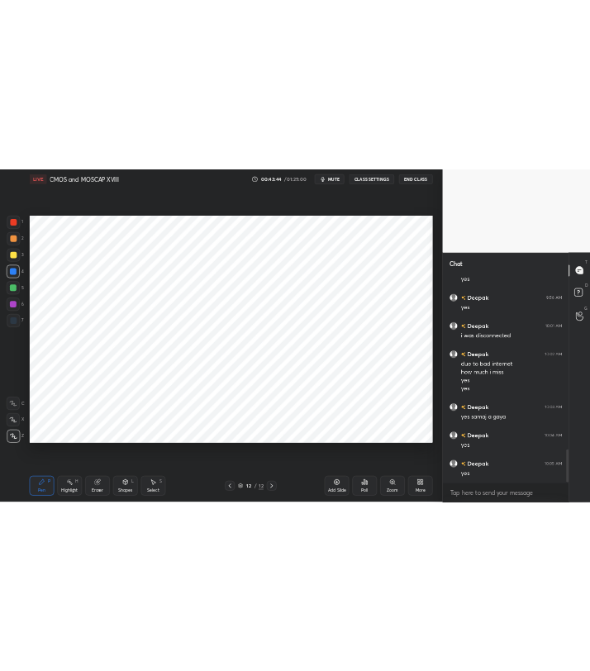
scroll to position [2203, 0]
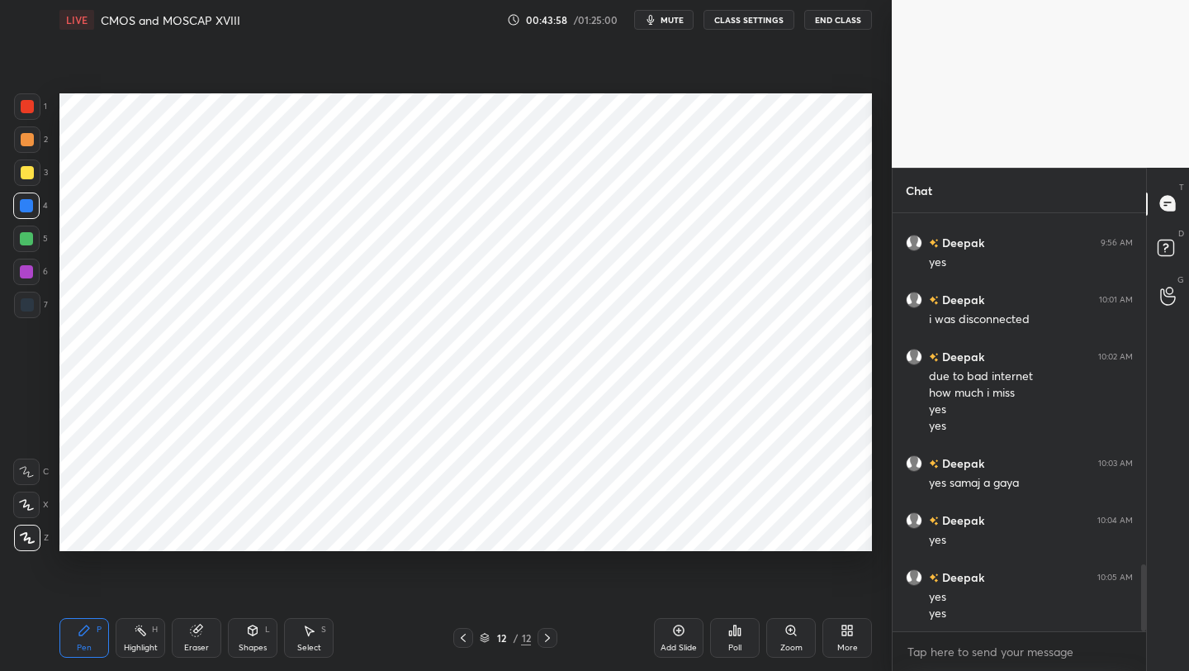
drag, startPoint x: 195, startPoint y: 636, endPoint x: 187, endPoint y: 620, distance: 17.7
click at [185, 635] on div "Eraser" at bounding box center [197, 638] width 50 height 40
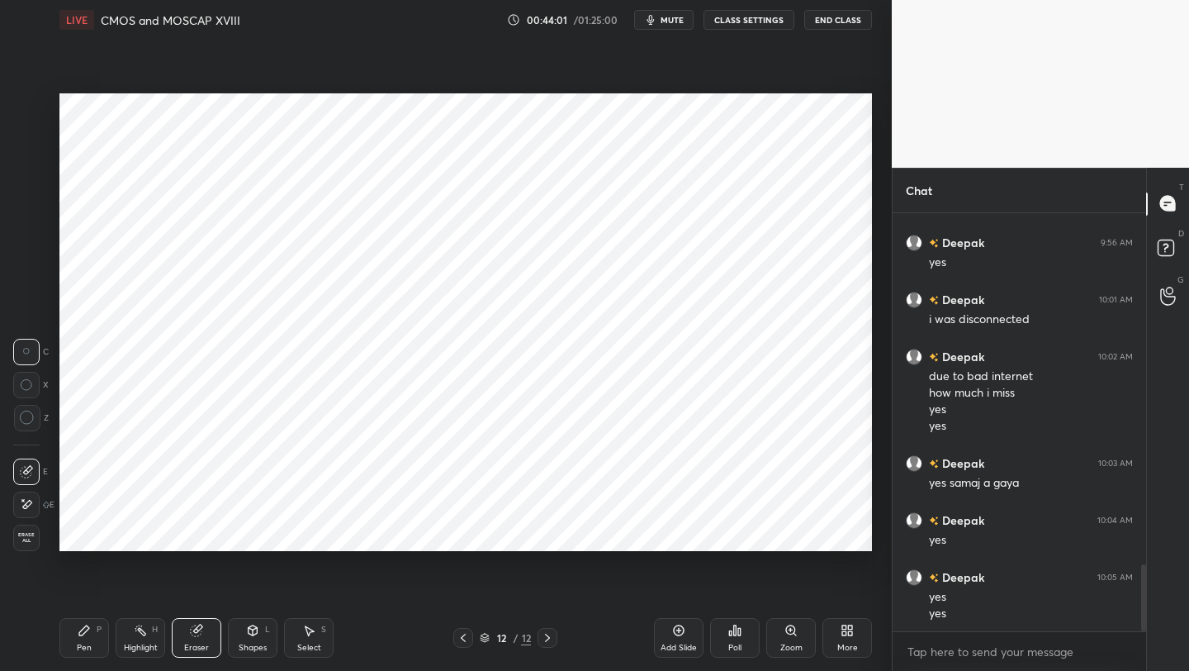
click at [85, 643] on div "Pen" at bounding box center [84, 647] width 15 height 8
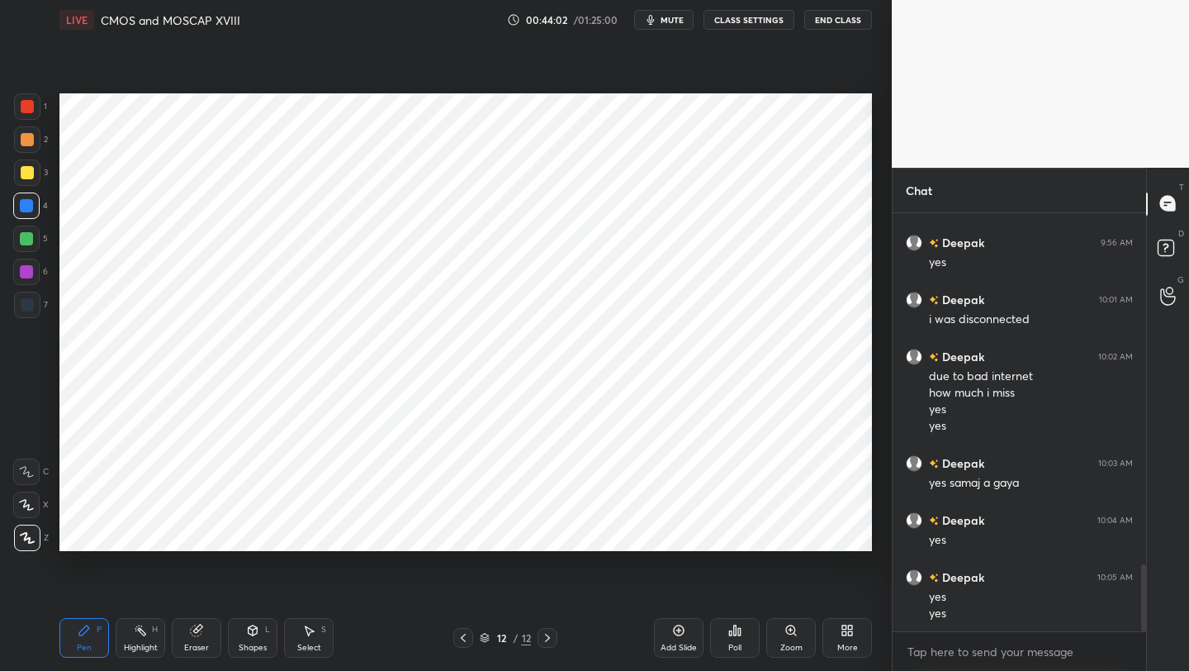
click at [35, 240] on div at bounding box center [26, 238] width 26 height 26
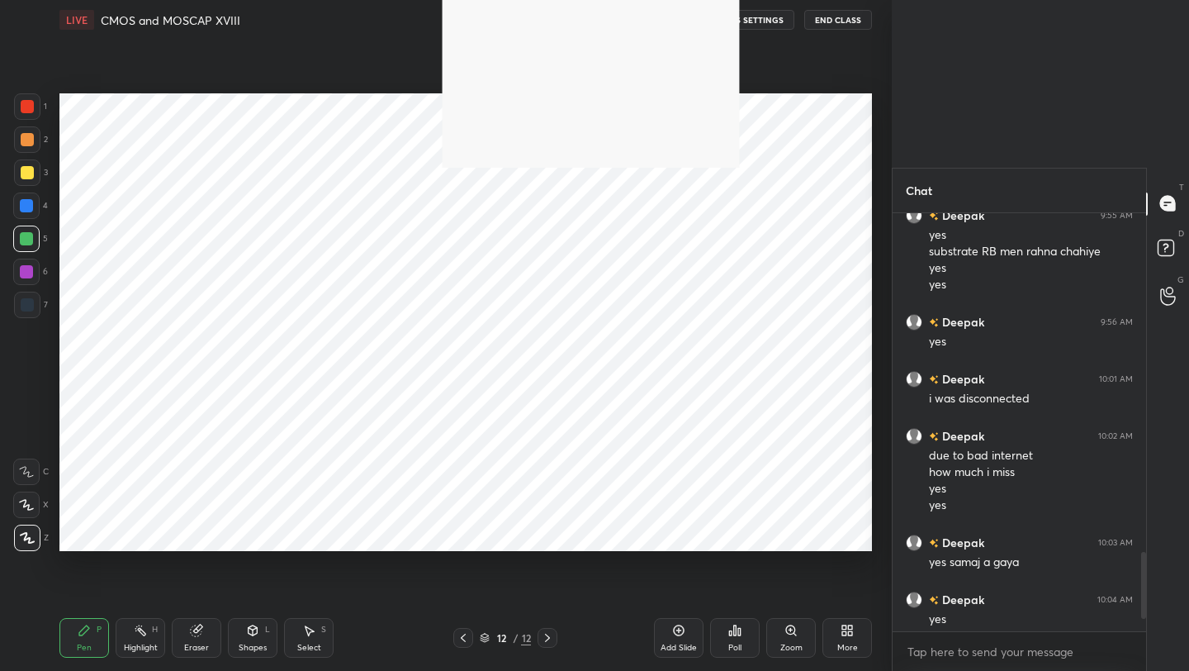
scroll to position [6, 6]
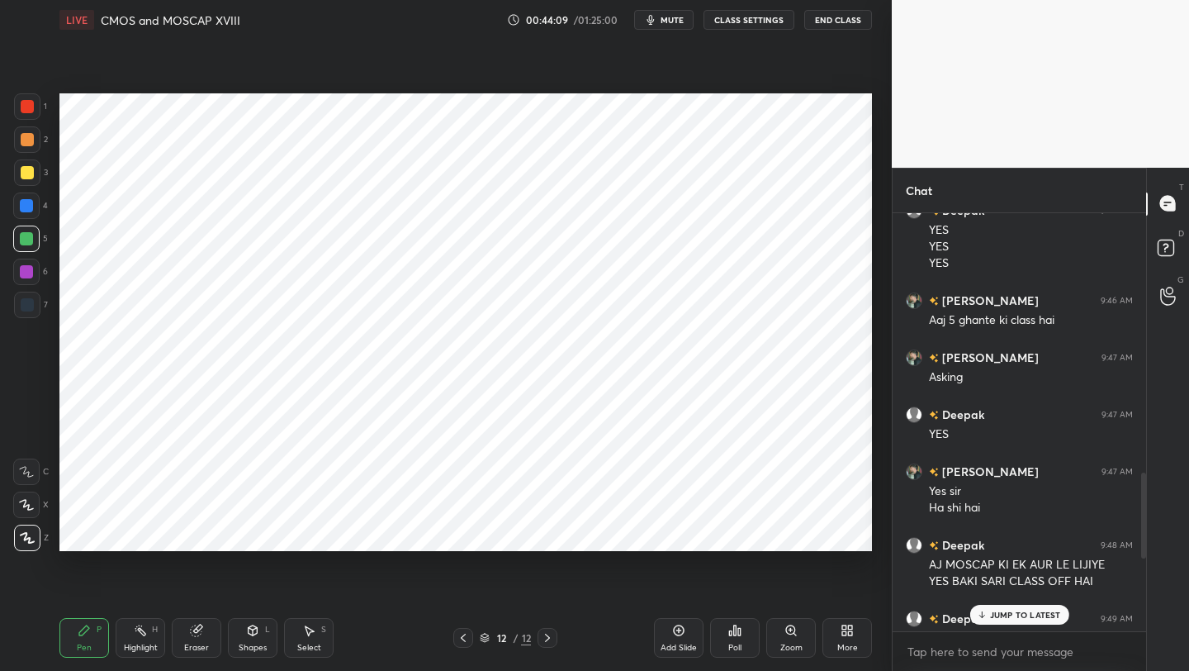
click at [1022, 616] on p "JUMP TO LATEST" at bounding box center [1025, 615] width 71 height 10
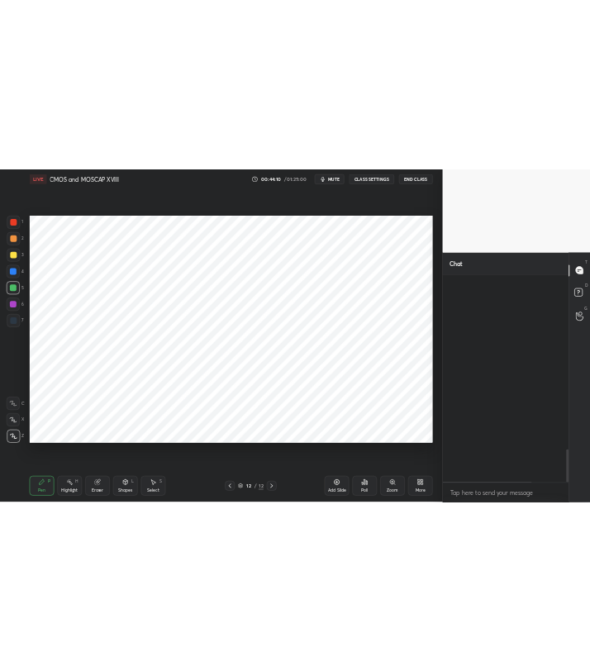
scroll to position [2187, 0]
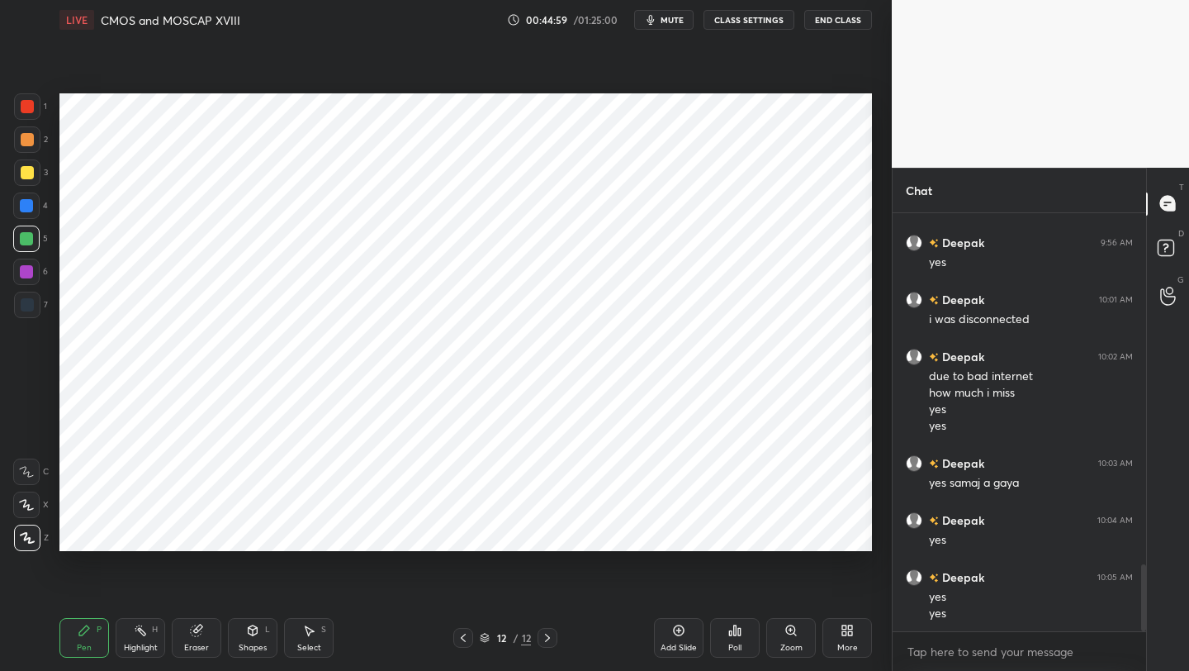
click at [32, 109] on div at bounding box center [27, 106] width 13 height 13
click at [45, 246] on div "5" at bounding box center [30, 238] width 35 height 26
drag, startPoint x: 197, startPoint y: 654, endPoint x: 216, endPoint y: 582, distance: 74.1
click at [197, 654] on div "Eraser" at bounding box center [197, 638] width 50 height 40
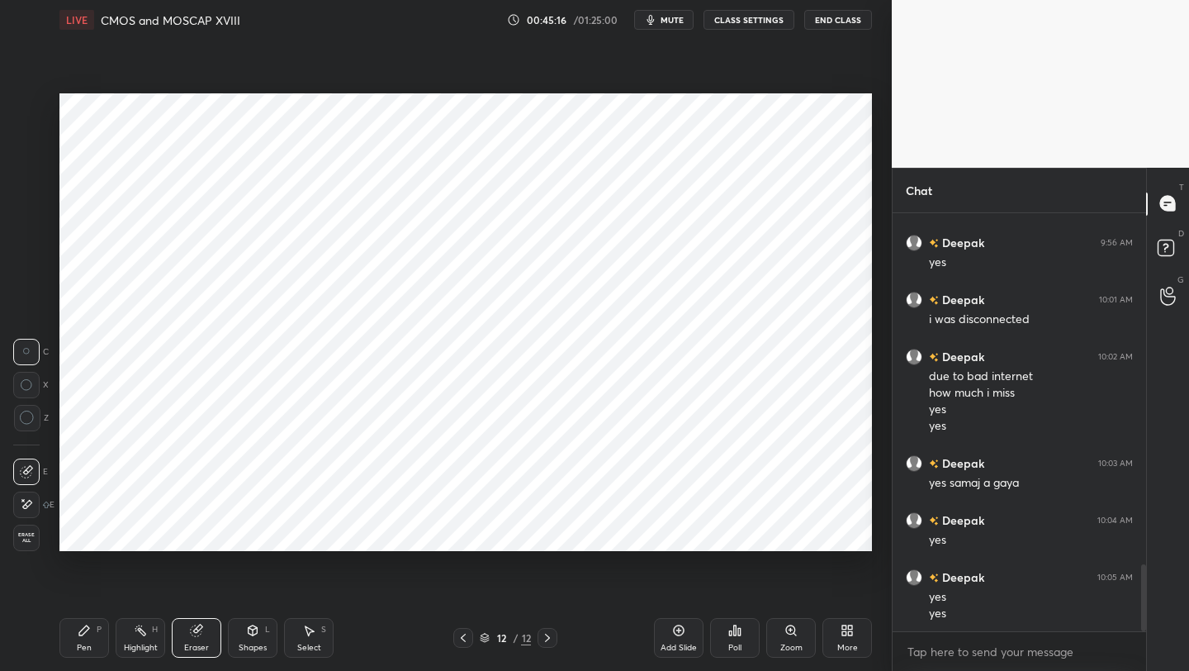
click at [69, 662] on div "Pen P Highlight H Eraser Shapes L Select S 12 / 12 Add Slide Poll Zoom More" at bounding box center [465, 638] width 813 height 66
click at [90, 648] on div "Pen" at bounding box center [84, 647] width 15 height 8
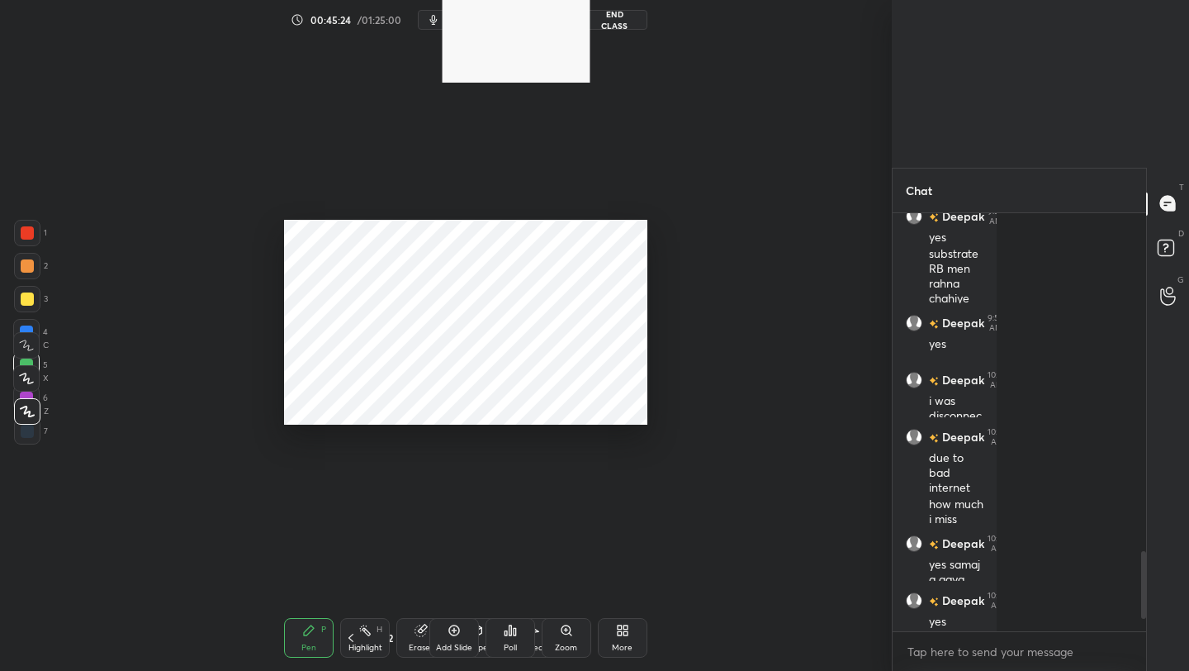
scroll to position [6, 6]
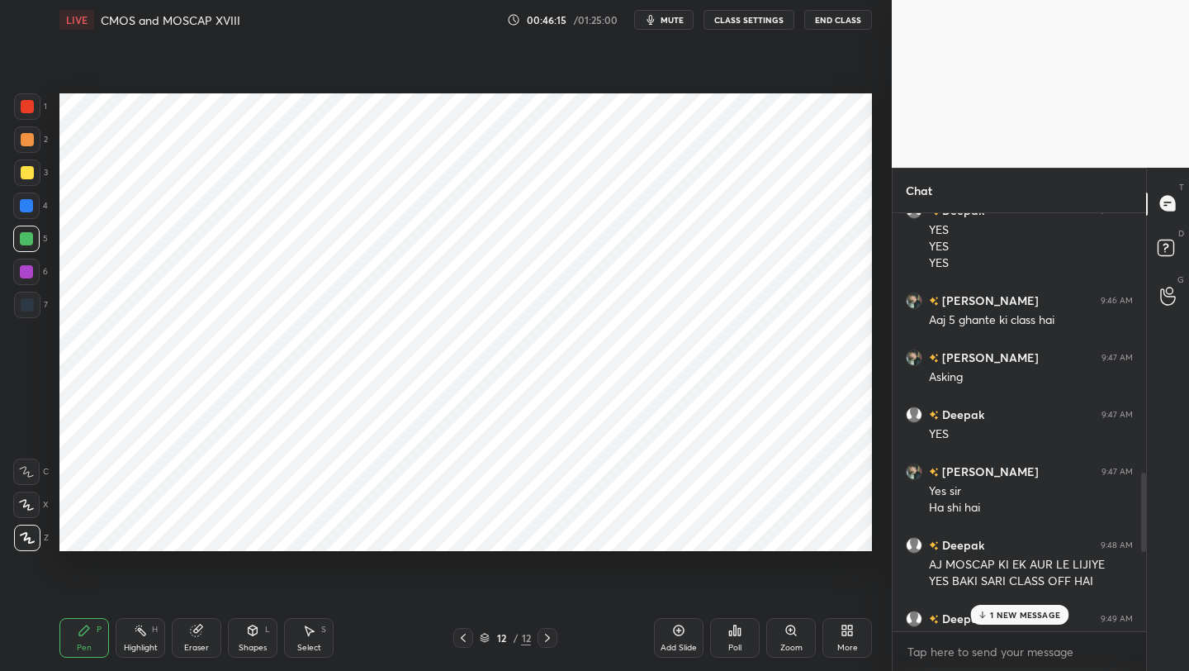
click at [1013, 612] on p "1 NEW MESSAGE" at bounding box center [1025, 615] width 70 height 10
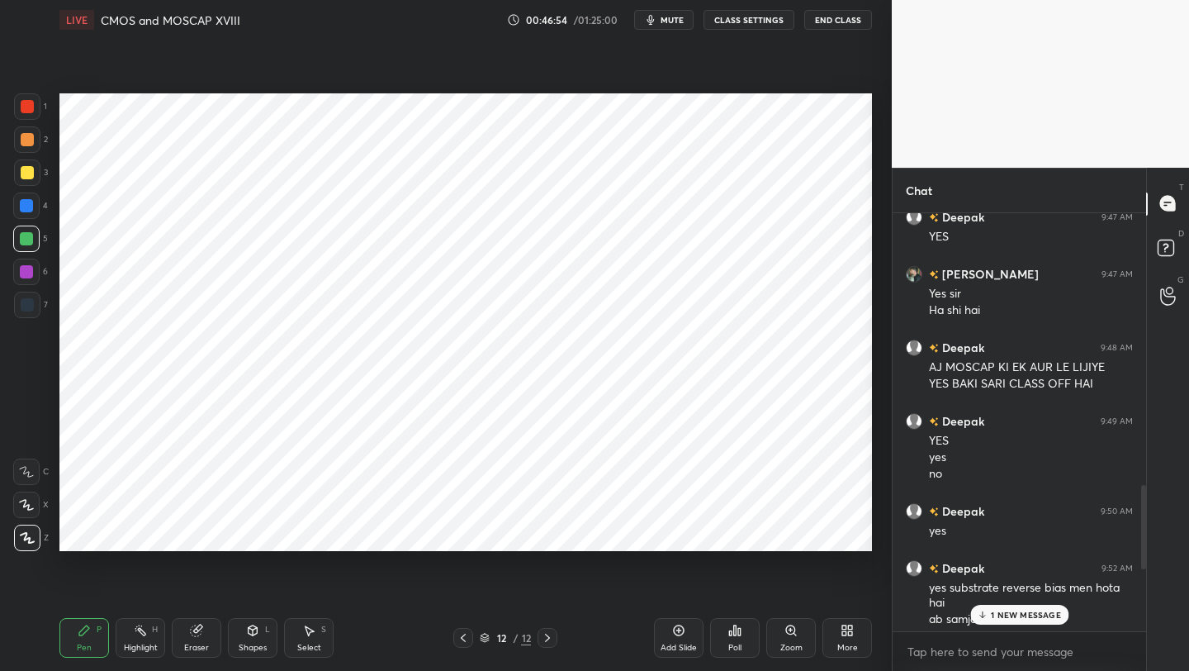
click at [1046, 621] on div "1 NEW MESSAGE" at bounding box center [1019, 615] width 98 height 20
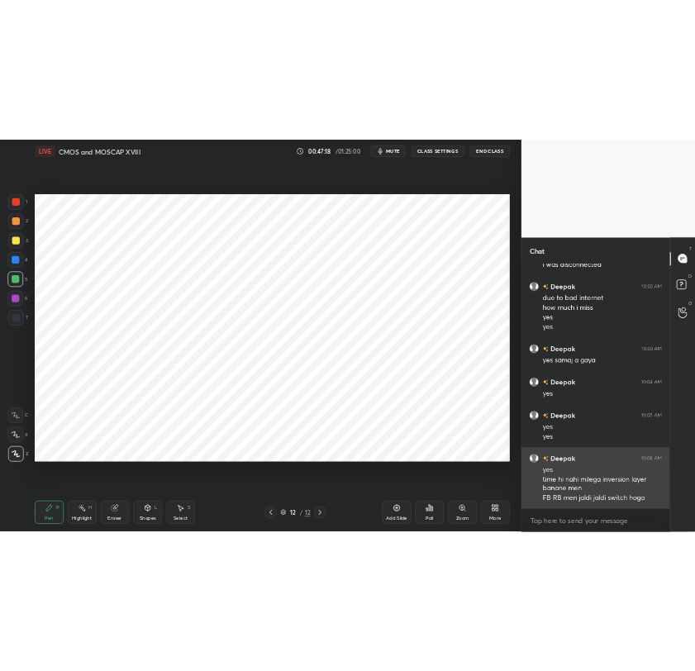
scroll to position [2193, 0]
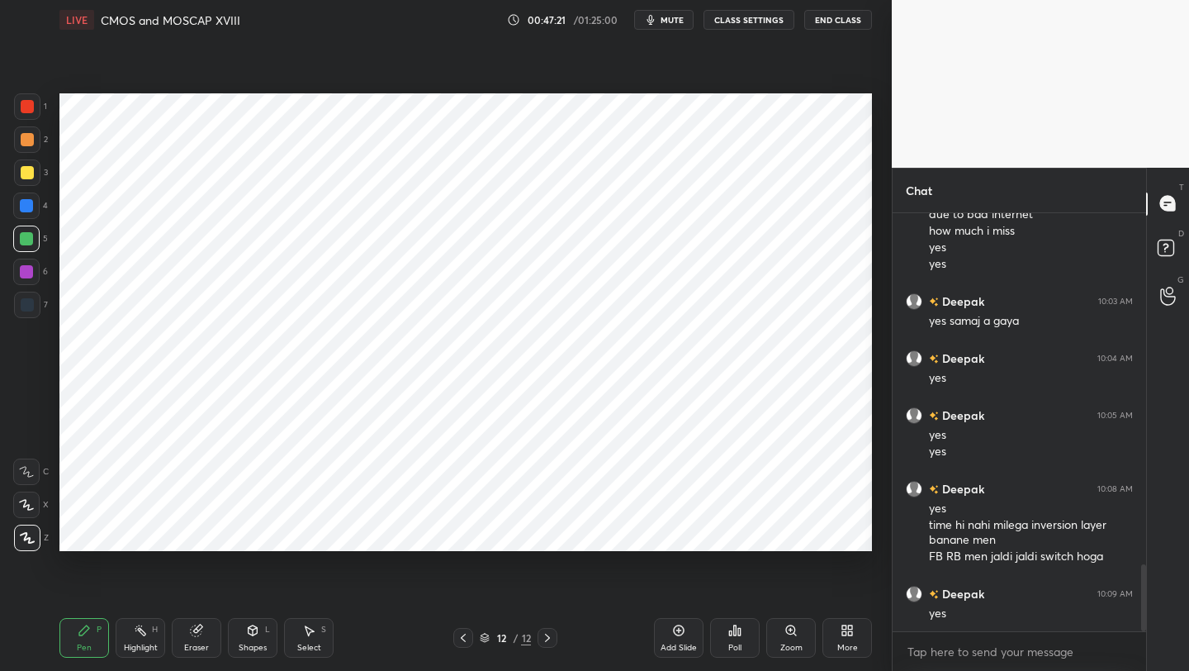
click at [675, 633] on icon at bounding box center [678, 630] width 13 height 13
drag, startPoint x: 31, startPoint y: 112, endPoint x: 50, endPoint y: 122, distance: 22.2
click at [31, 111] on div at bounding box center [27, 106] width 13 height 13
drag, startPoint x: 216, startPoint y: 631, endPoint x: 221, endPoint y: 605, distance: 25.9
click at [216, 630] on div "Eraser" at bounding box center [197, 638] width 50 height 40
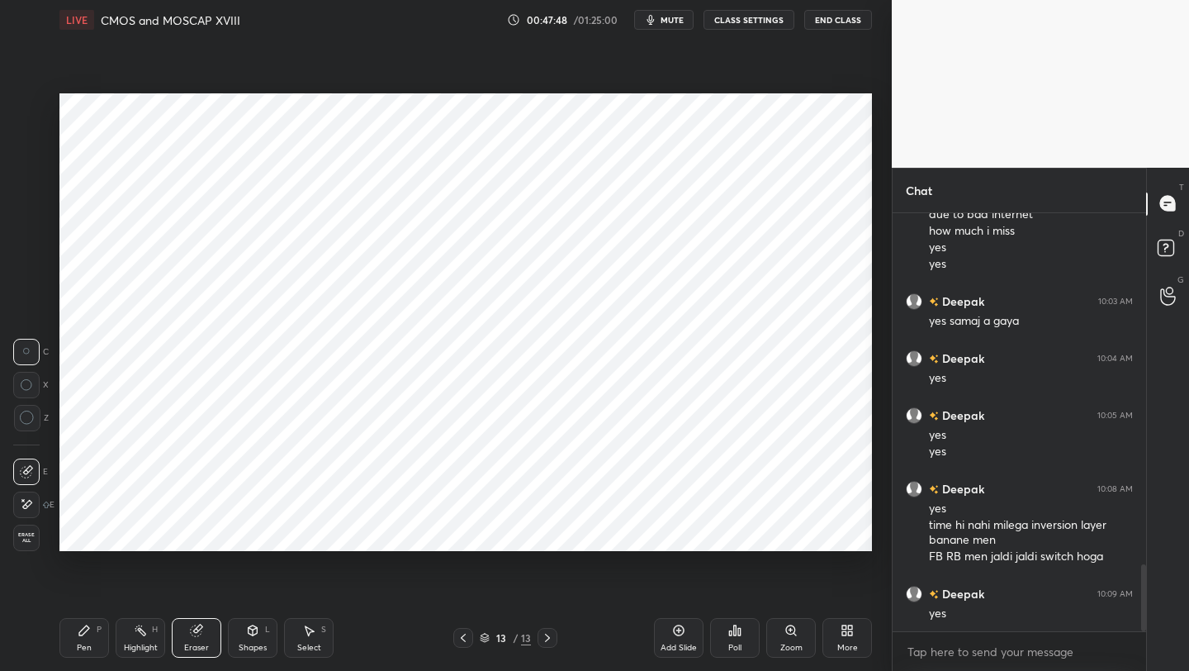
click at [79, 638] on div "Pen P" at bounding box center [84, 638] width 50 height 40
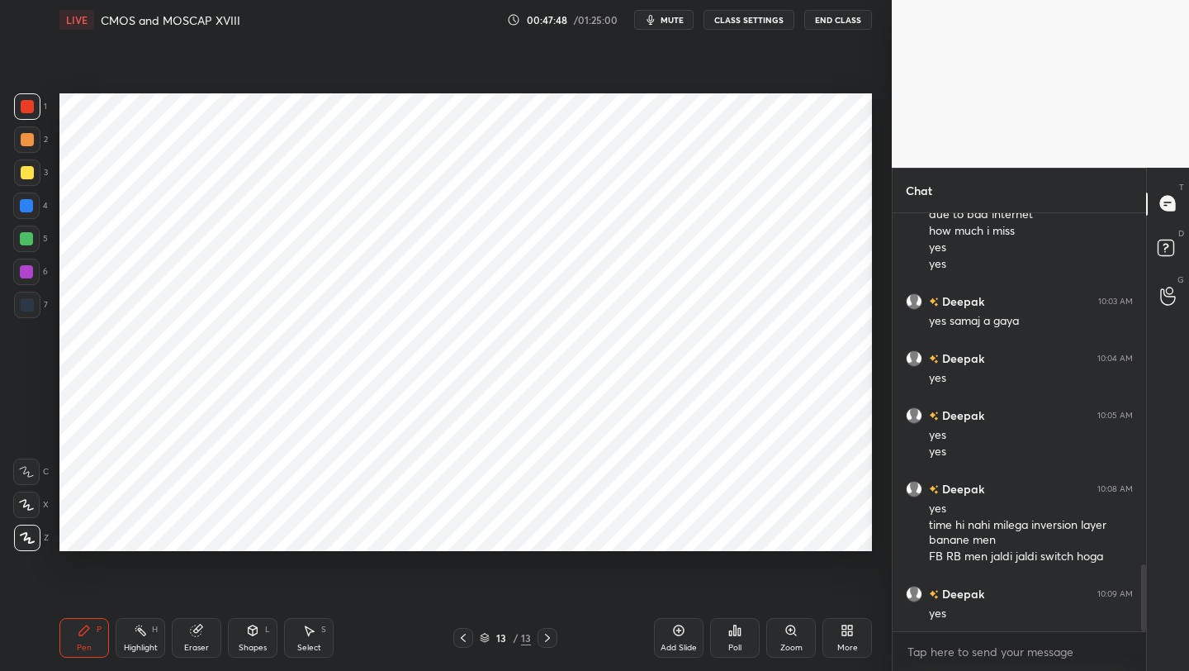
drag, startPoint x: 78, startPoint y: 635, endPoint x: 121, endPoint y: 553, distance: 92.7
click at [78, 633] on div "Pen P" at bounding box center [84, 638] width 50 height 40
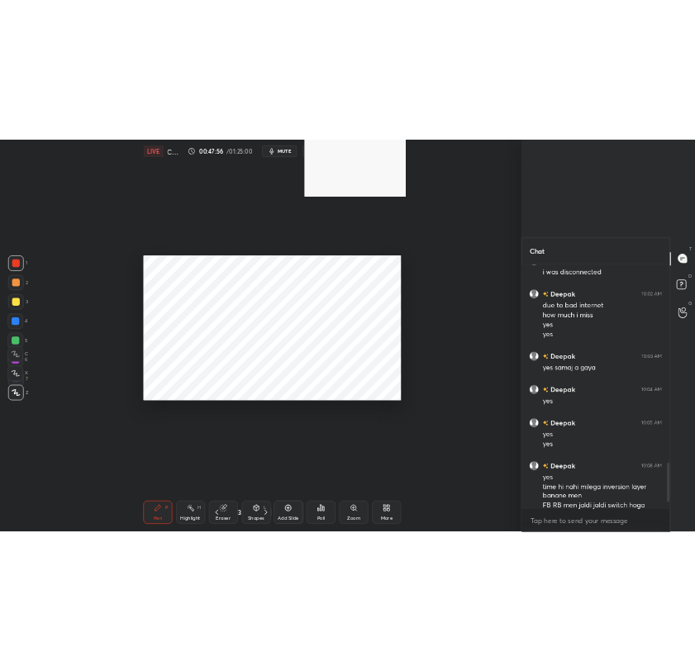
scroll to position [532, 140]
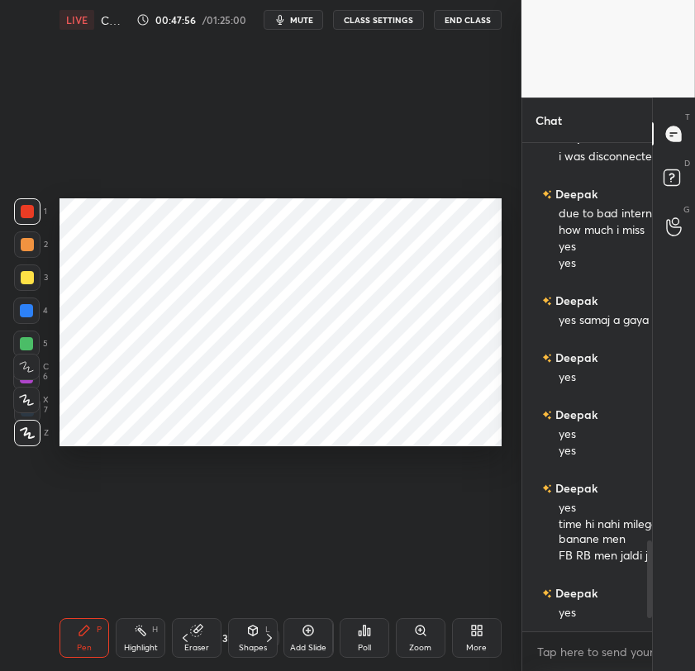
click at [444, 415] on div "1 2 3 4 5 6 7 C X Z C X Z E E Erase all H H LIVE CMOS and MOSCAP XVIII 00:47:56…" at bounding box center [347, 335] width 695 height 671
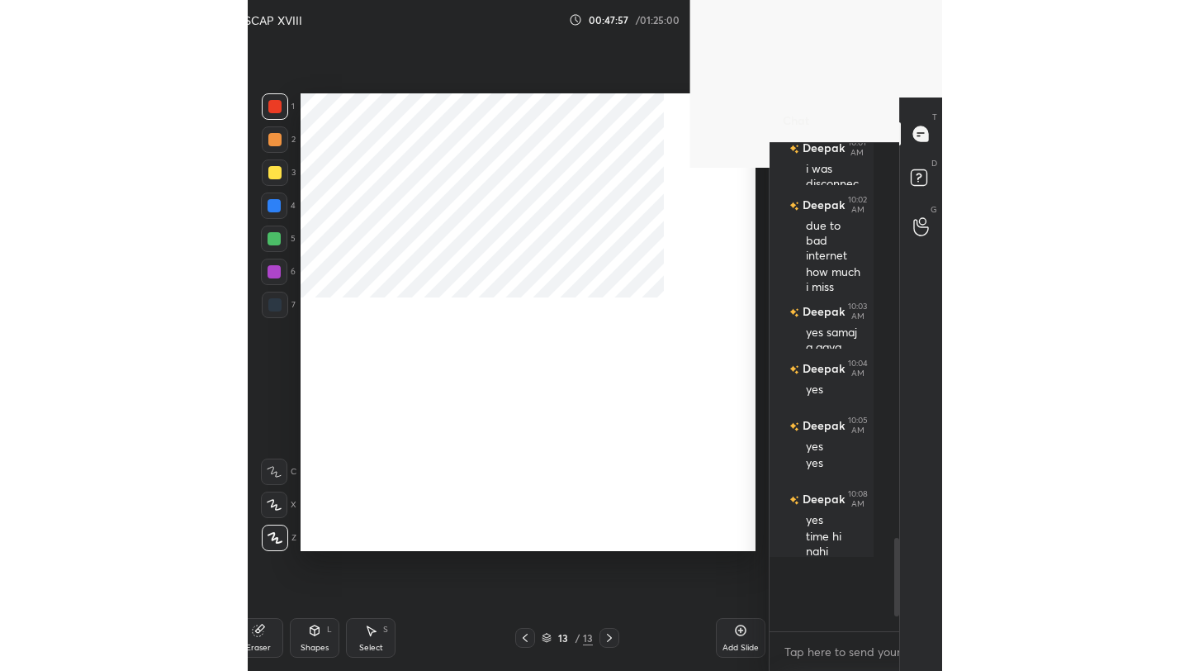
scroll to position [6, 6]
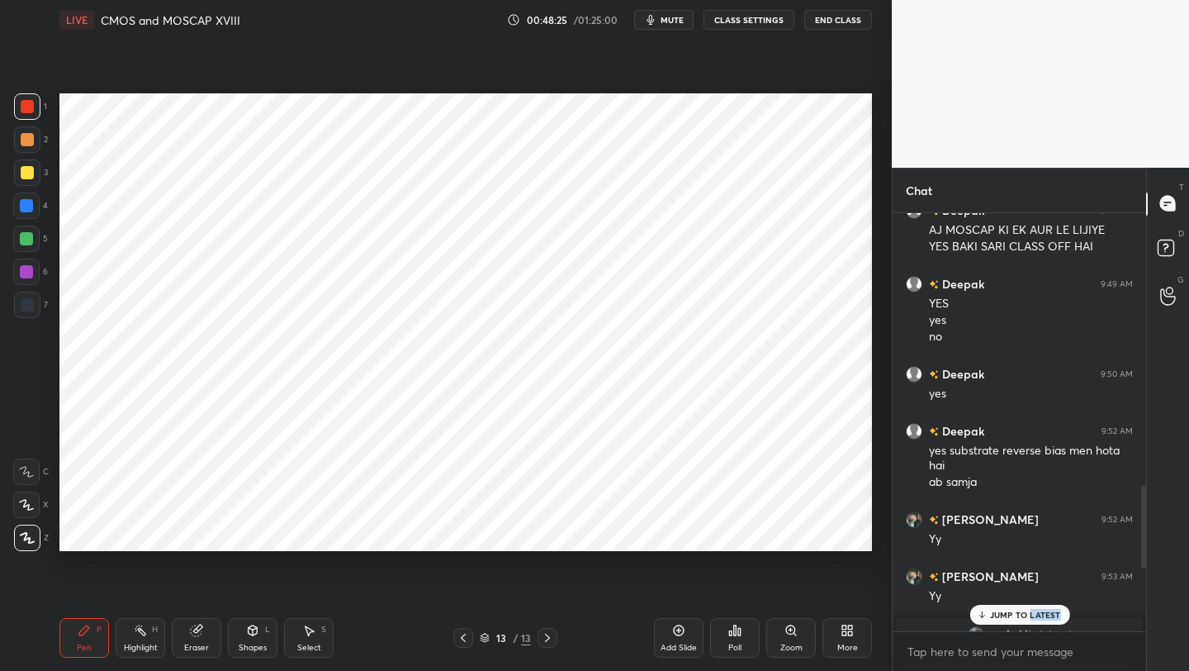
click at [1029, 618] on div "JUMP TO LATEST" at bounding box center [1019, 615] width 99 height 20
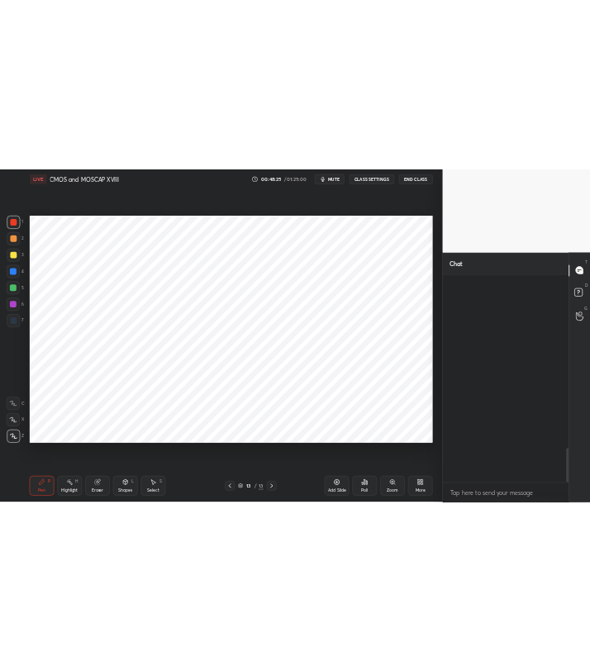
scroll to position [2097, 0]
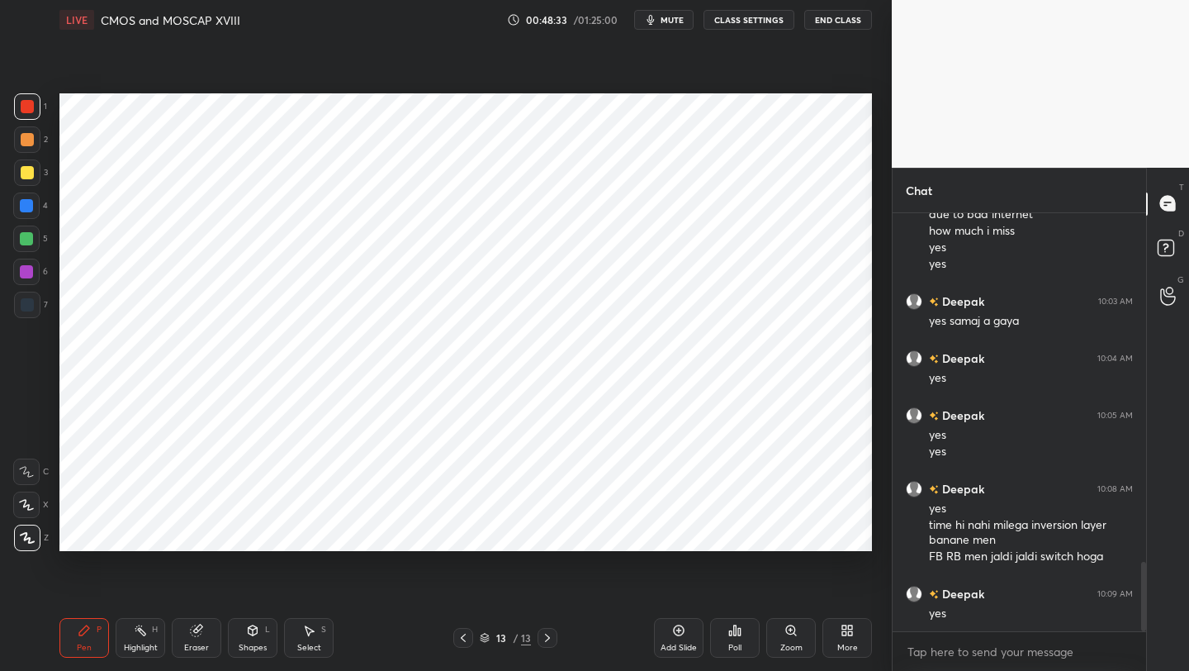
click at [30, 141] on div at bounding box center [27, 139] width 13 height 13
click at [30, 202] on div at bounding box center [26, 205] width 13 height 13
drag, startPoint x: 24, startPoint y: 301, endPoint x: 55, endPoint y: 261, distance: 50.7
click at [24, 301] on div at bounding box center [27, 304] width 13 height 13
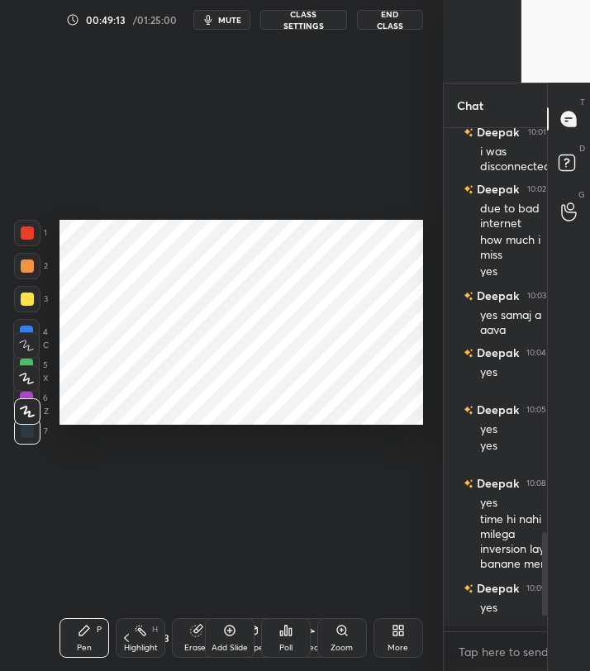
scroll to position [82024, 82212]
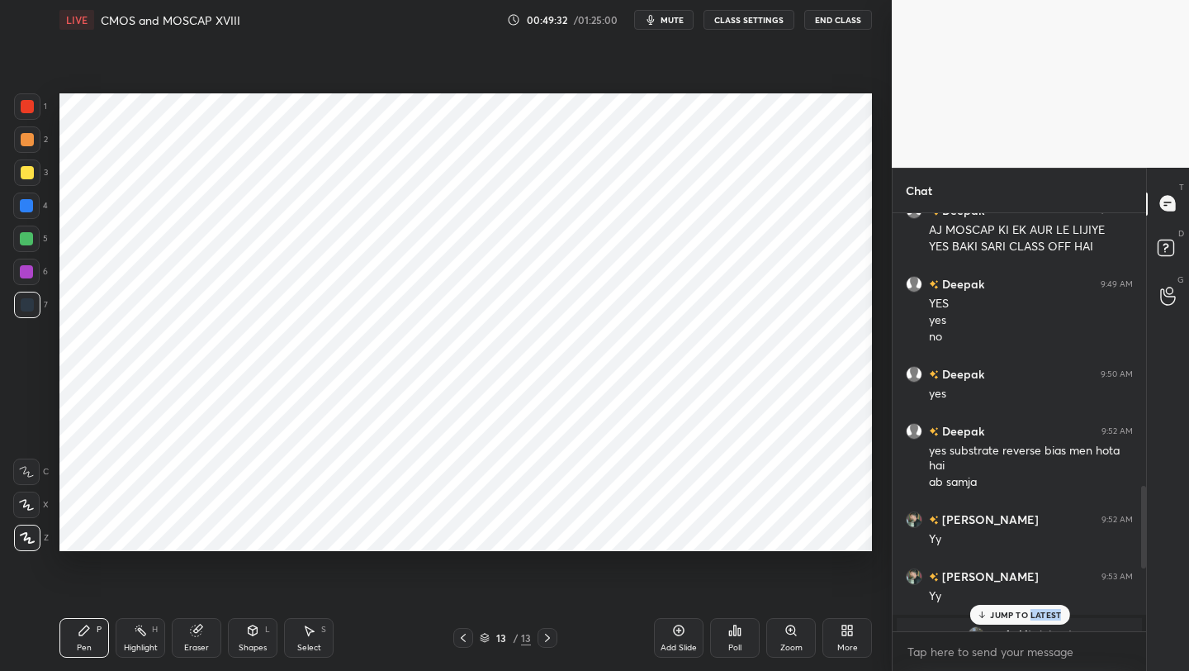
click at [475, 634] on div "13 / 13" at bounding box center [505, 638] width 104 height 20
click at [466, 639] on icon at bounding box center [463, 637] width 13 height 13
click at [465, 638] on icon at bounding box center [463, 637] width 13 height 13
click at [468, 633] on icon at bounding box center [463, 637] width 13 height 13
click at [472, 627] on div "Pen P Highlight H Eraser Shapes L Select S 10 / 13 Add Slide Poll Zoom More" at bounding box center [465, 638] width 813 height 66
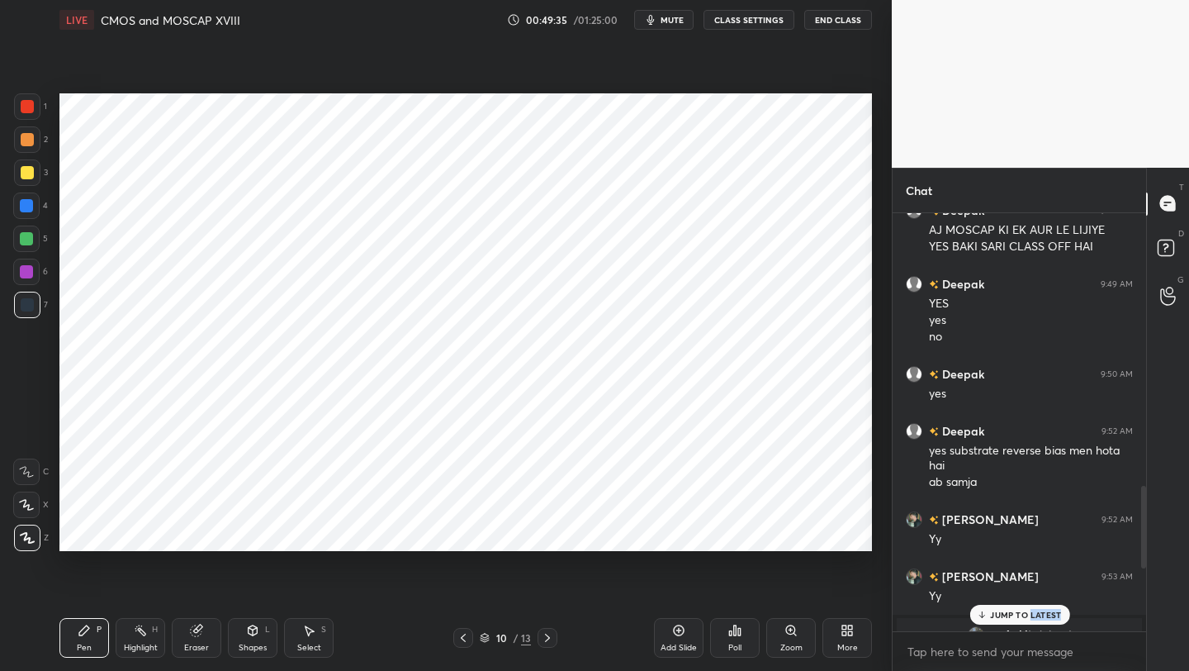
click at [470, 626] on div "Pen P Highlight H Eraser Shapes L Select S 10 / 13 Add Slide Poll Zoom More" at bounding box center [465, 638] width 813 height 66
click at [468, 638] on icon at bounding box center [463, 637] width 13 height 13
click at [467, 634] on icon at bounding box center [463, 637] width 13 height 13
click at [470, 629] on div at bounding box center [463, 638] width 20 height 20
click at [542, 637] on div at bounding box center [548, 638] width 20 height 20
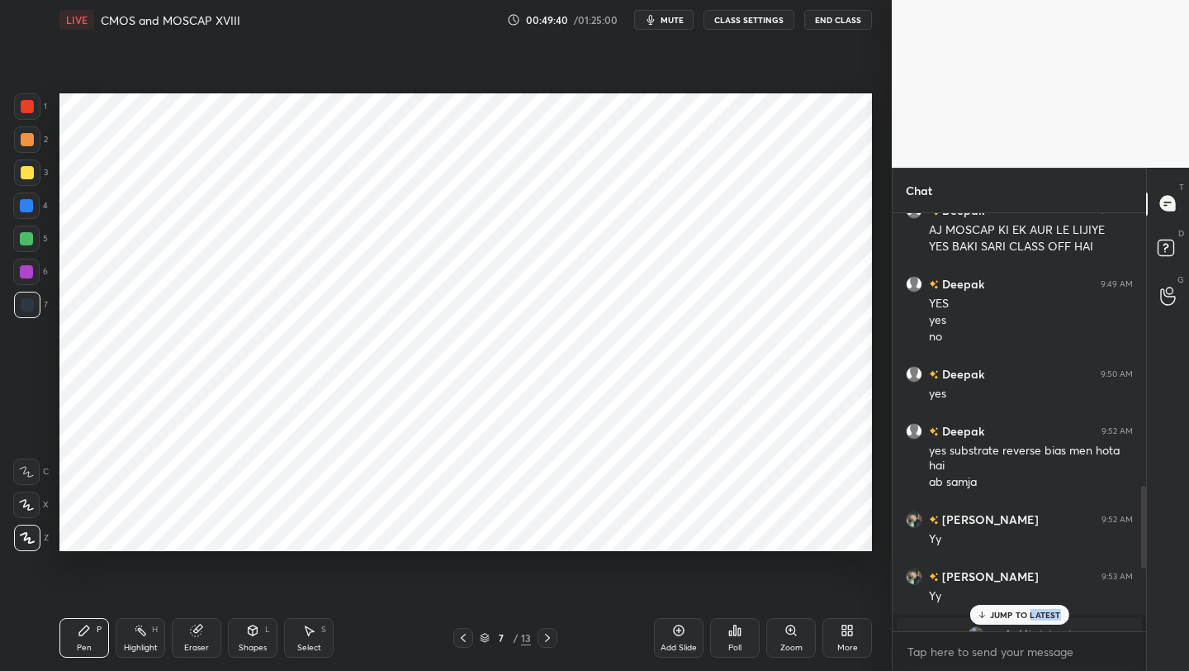
click at [543, 637] on icon at bounding box center [547, 637] width 13 height 13
click at [476, 643] on div "9 / 13" at bounding box center [505, 638] width 104 height 20
click at [471, 638] on div at bounding box center [463, 638] width 20 height 20
click at [465, 639] on icon at bounding box center [463, 637] width 13 height 13
click at [467, 634] on icon at bounding box center [463, 637] width 13 height 13
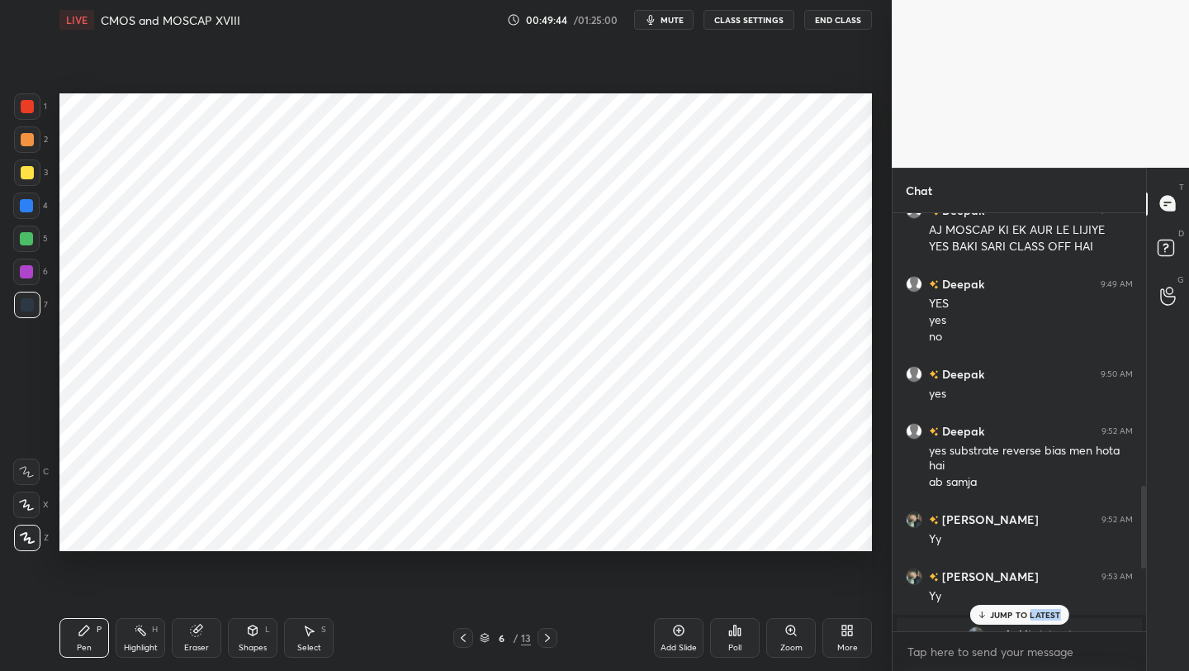
click at [467, 637] on icon at bounding box center [463, 637] width 13 height 13
click at [462, 634] on icon at bounding box center [463, 637] width 13 height 13
click at [470, 636] on div at bounding box center [463, 638] width 20 height 20
click at [537, 638] on div "3 / 13" at bounding box center [505, 638] width 104 height 20
click at [544, 638] on icon at bounding box center [547, 637] width 13 height 13
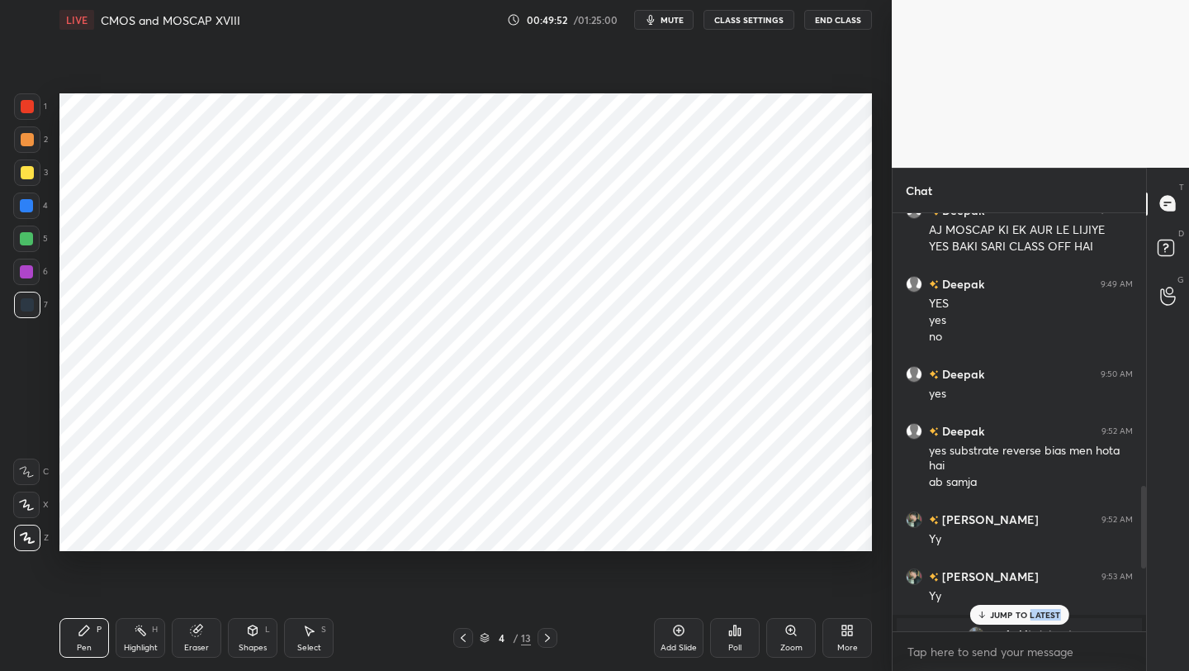
click at [544, 638] on icon at bounding box center [547, 637] width 13 height 13
click at [548, 638] on icon at bounding box center [547, 637] width 13 height 13
click at [547, 638] on icon at bounding box center [547, 637] width 13 height 13
click at [548, 638] on icon at bounding box center [547, 637] width 13 height 13
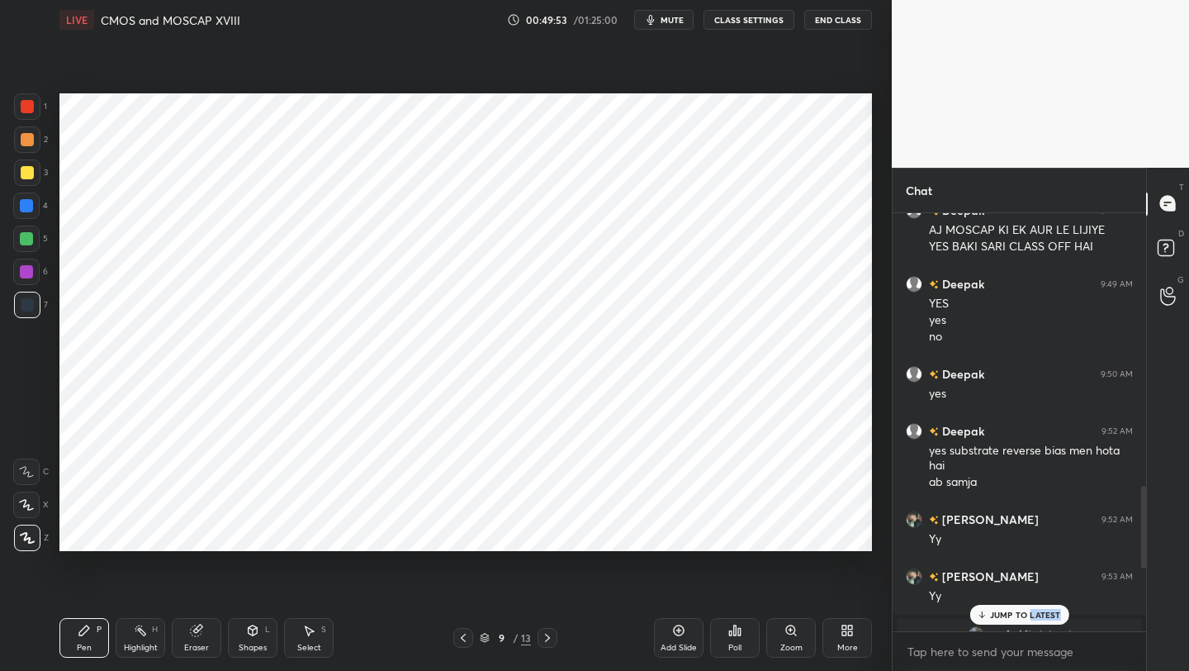
click at [548, 638] on icon at bounding box center [547, 637] width 13 height 13
click at [551, 636] on icon at bounding box center [547, 637] width 13 height 13
click at [550, 637] on icon at bounding box center [547, 637] width 13 height 13
click at [550, 638] on icon at bounding box center [547, 637] width 13 height 13
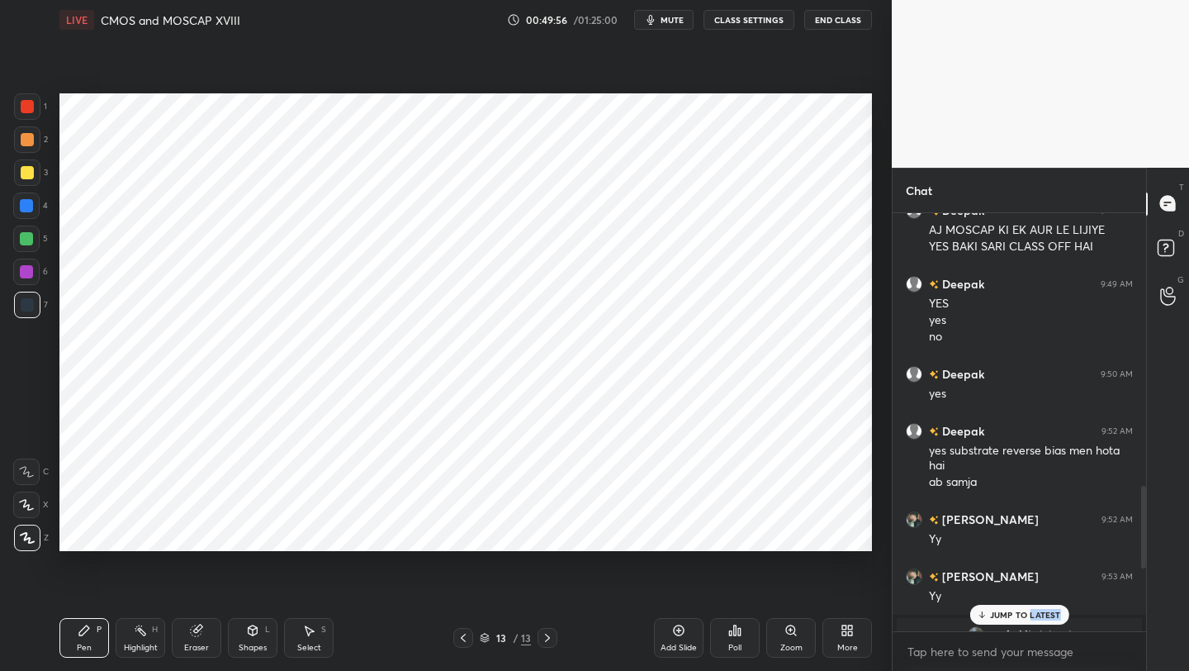
click at [686, 631] on div "Add Slide" at bounding box center [679, 638] width 50 height 40
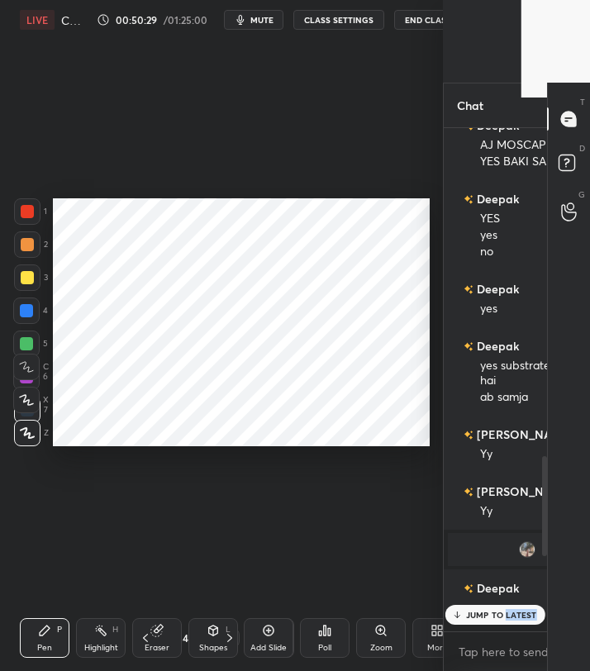
scroll to position [532, 98]
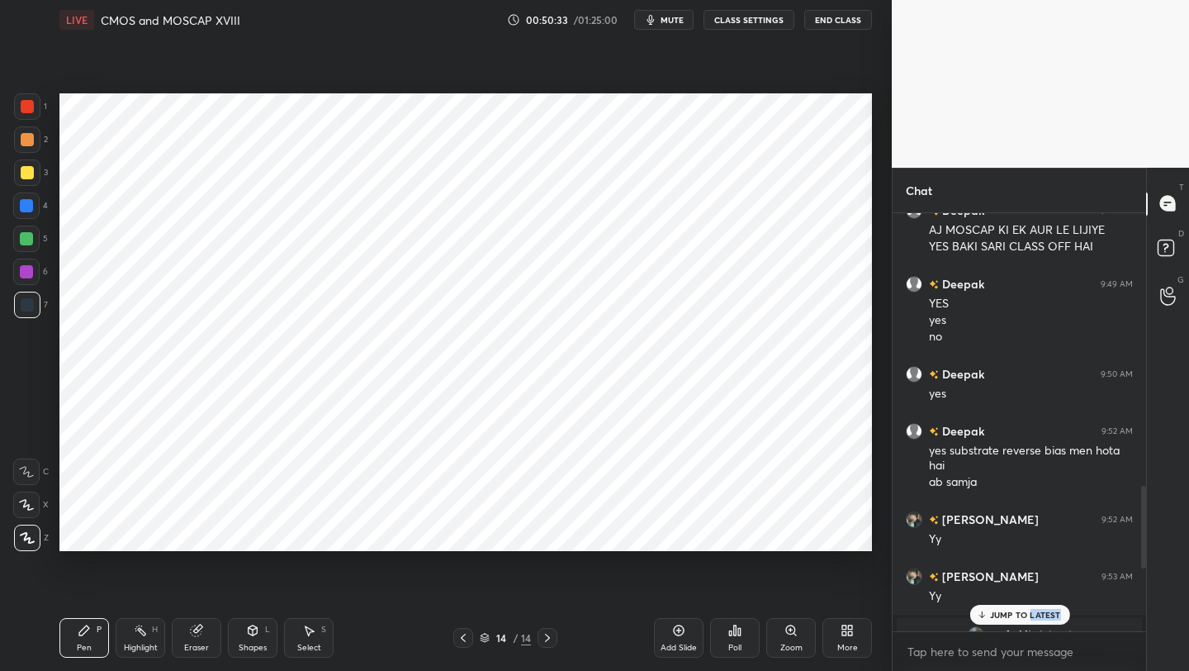
click at [27, 105] on div at bounding box center [27, 106] width 13 height 13
click at [35, 225] on div "4" at bounding box center [30, 208] width 35 height 33
drag, startPoint x: 32, startPoint y: 296, endPoint x: 46, endPoint y: 283, distance: 18.7
click at [32, 296] on div at bounding box center [27, 305] width 26 height 26
click at [691, 641] on div "Add Slide" at bounding box center [679, 638] width 50 height 40
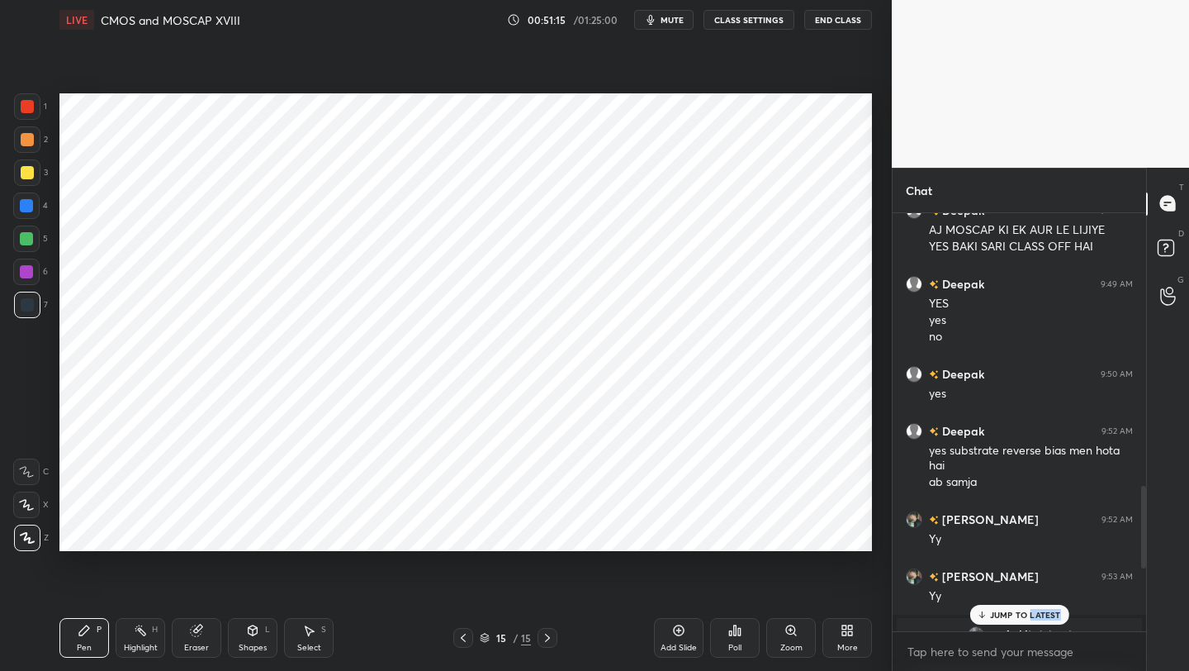
click at [1024, 618] on p "JUMP TO LATEST" at bounding box center [1025, 615] width 71 height 10
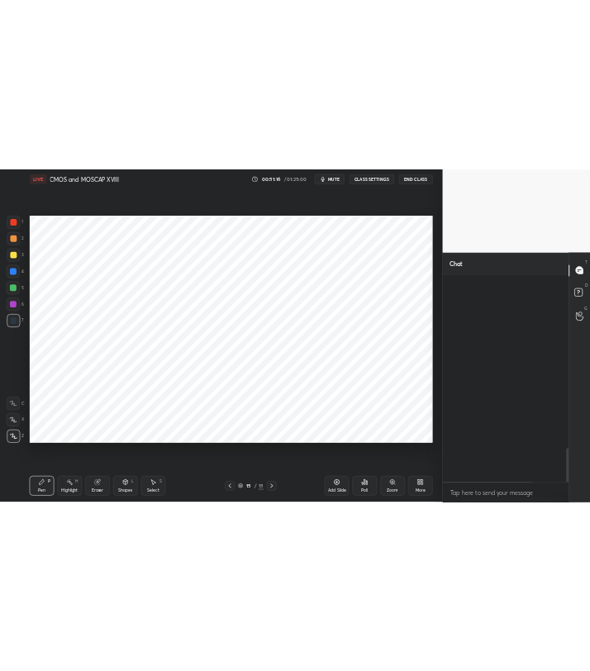
scroll to position [2097, 0]
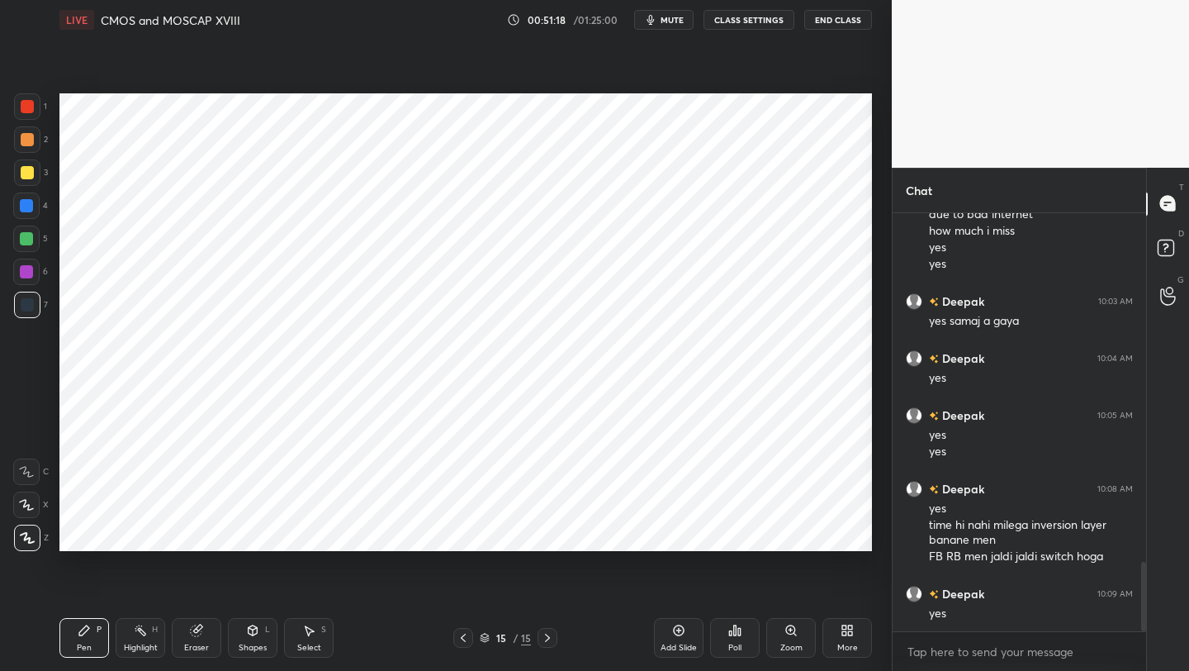
click at [38, 107] on div at bounding box center [27, 106] width 26 height 26
click at [240, 638] on div "Shapes L" at bounding box center [253, 638] width 50 height 40
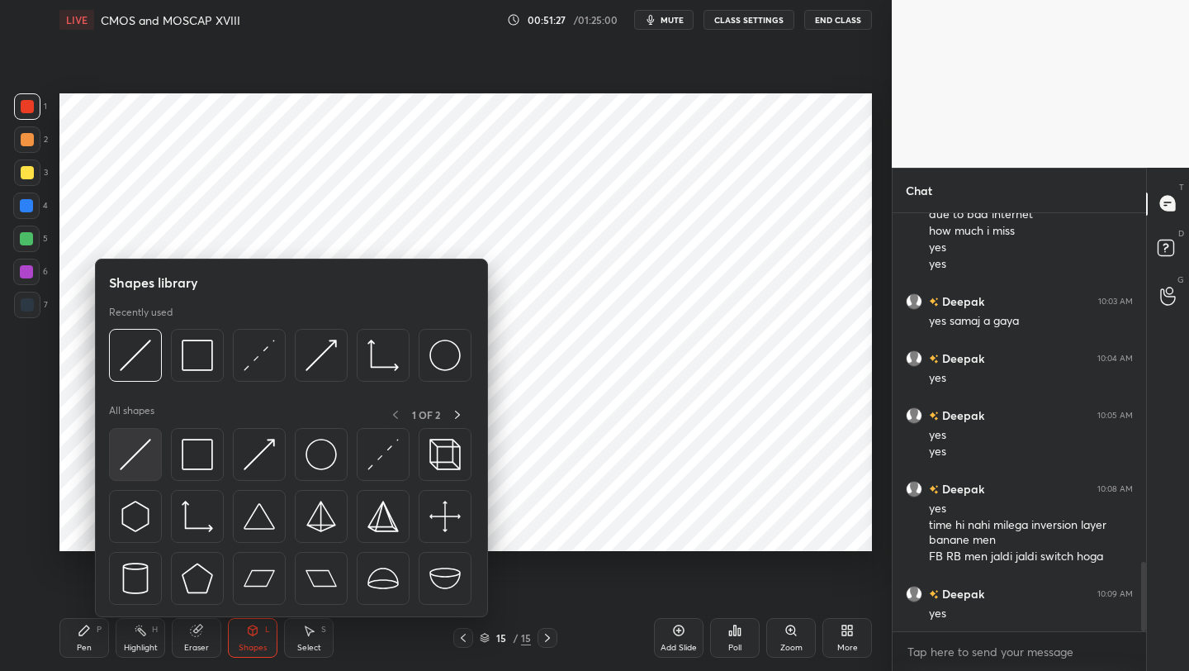
click at [144, 458] on img at bounding box center [135, 454] width 31 height 31
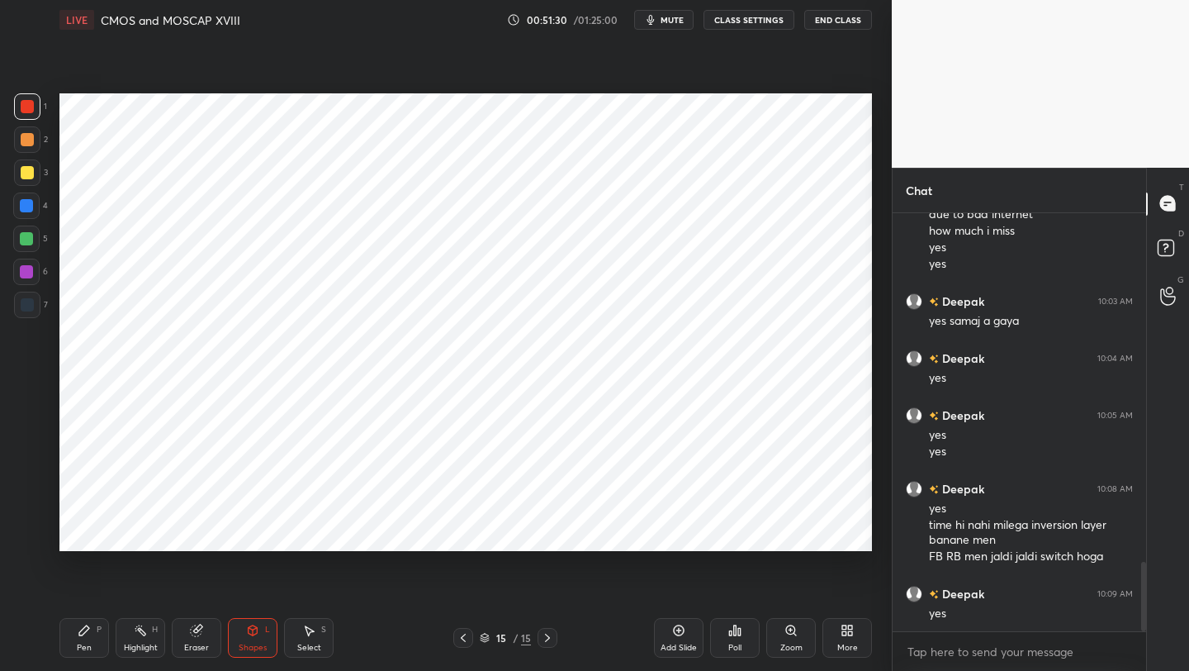
drag, startPoint x: 101, startPoint y: 629, endPoint x: 97, endPoint y: 583, distance: 46.4
click at [99, 626] on div "P" at bounding box center [99, 629] width 5 height 8
click at [28, 207] on div at bounding box center [26, 205] width 13 height 13
click at [21, 300] on div at bounding box center [27, 304] width 13 height 13
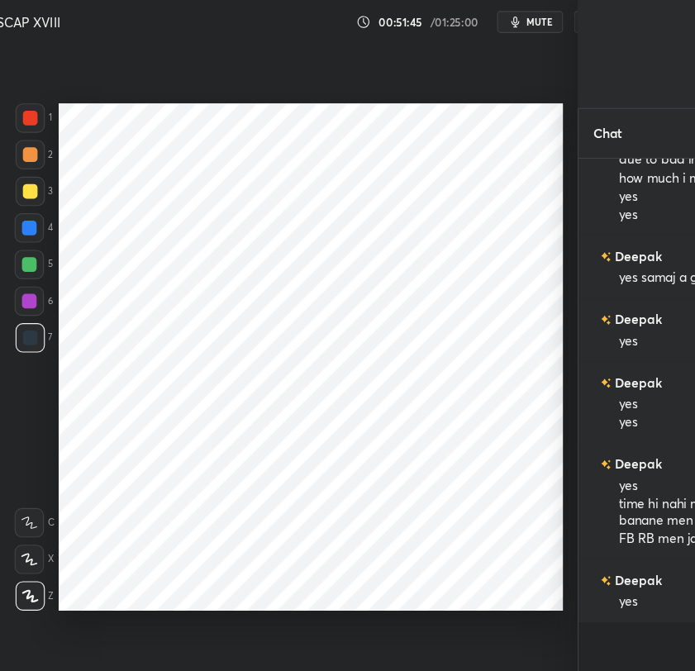
click at [458, 195] on div "Setting up your live class Poll for secs No correct answer Start poll" at bounding box center [280, 322] width 455 height 565
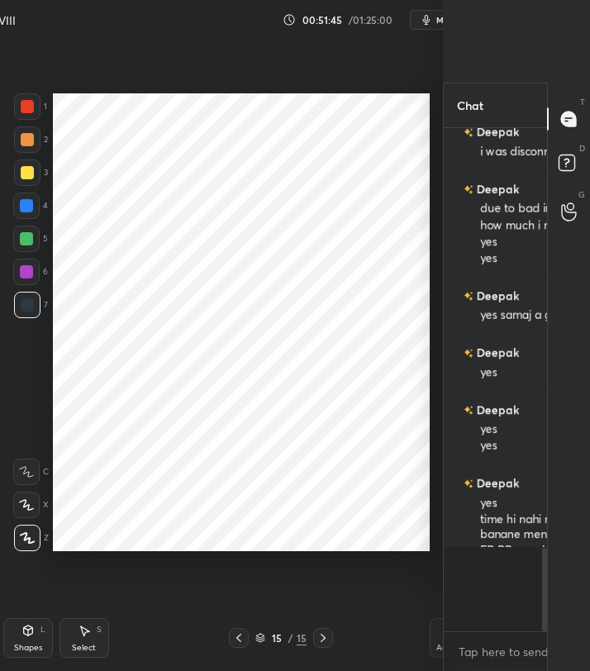
scroll to position [408, 98]
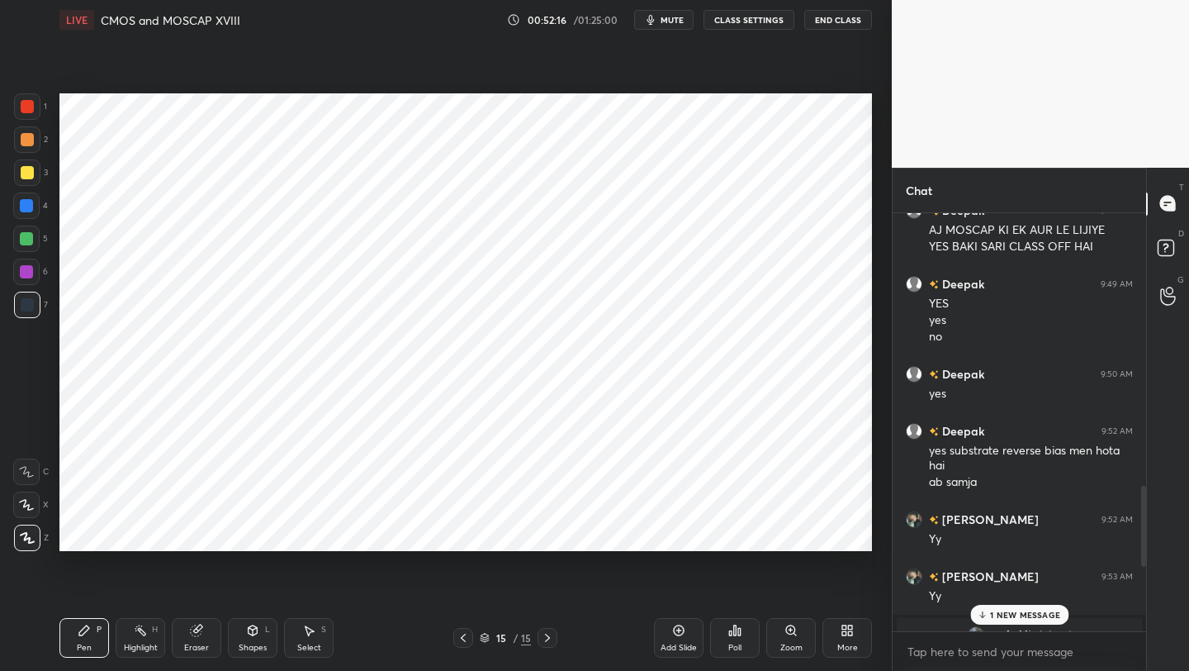
click at [1004, 610] on p "1 NEW MESSAGE" at bounding box center [1025, 615] width 70 height 10
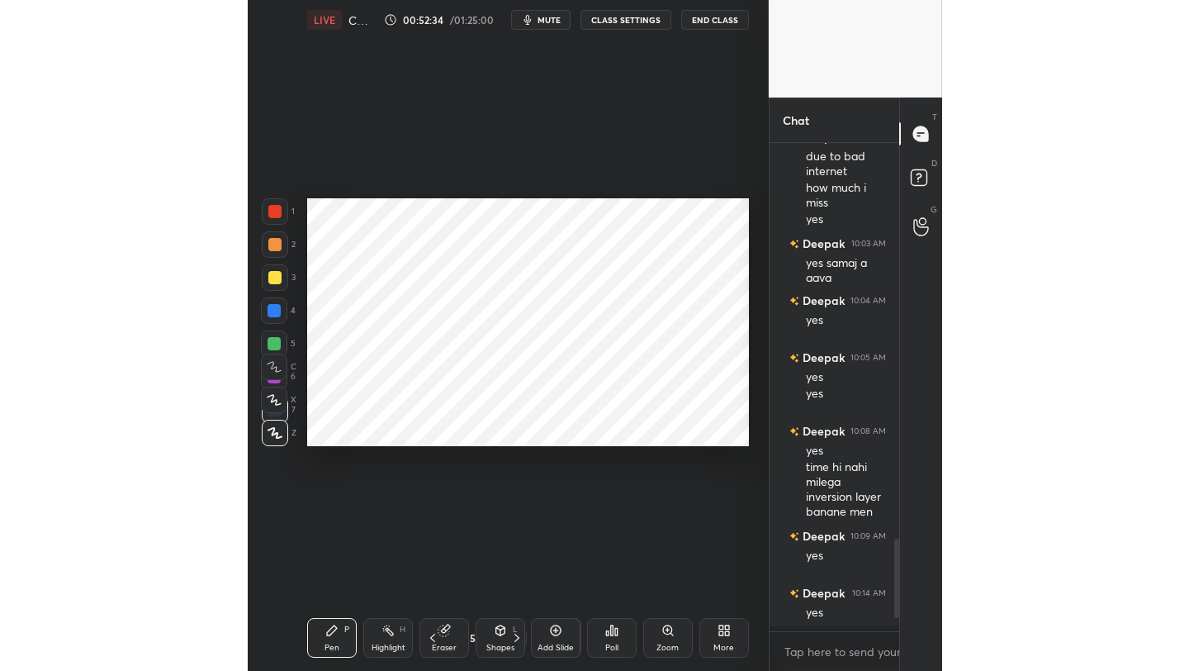
scroll to position [413, 241]
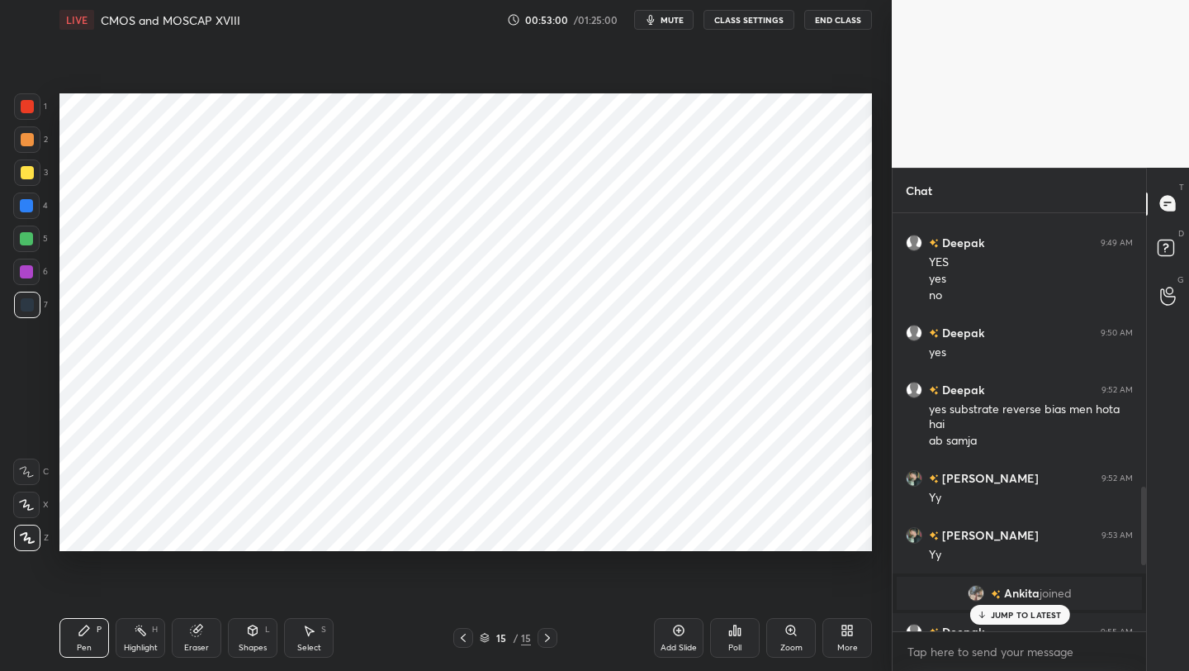
click at [28, 208] on div at bounding box center [26, 205] width 13 height 13
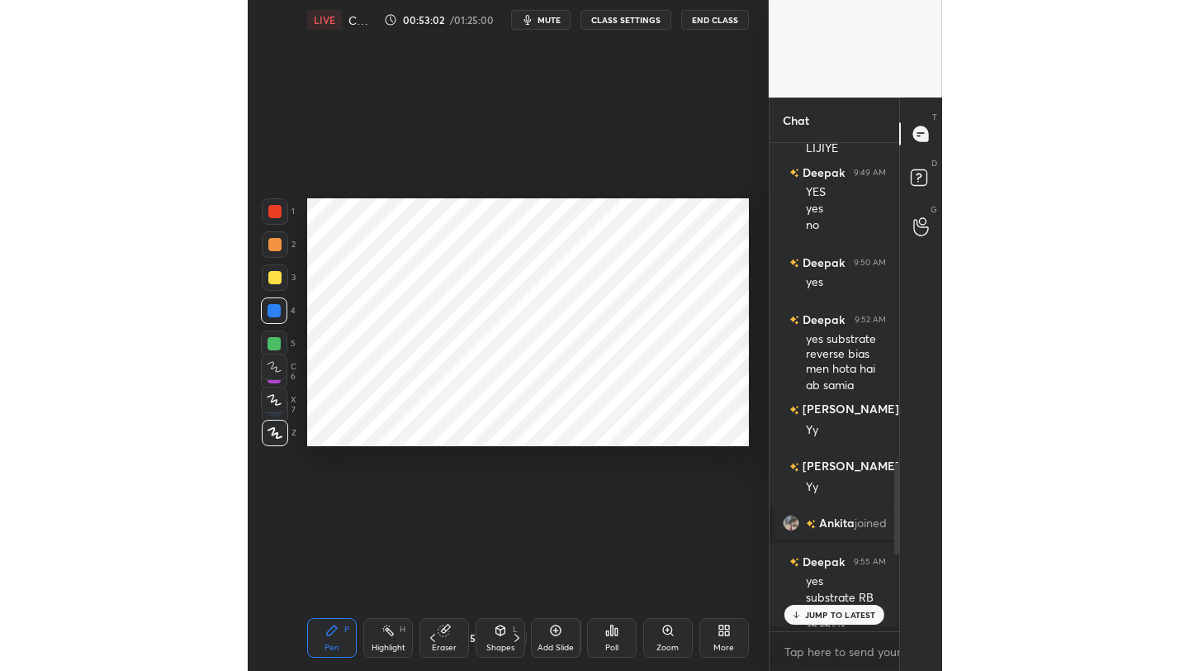
scroll to position [6, 5]
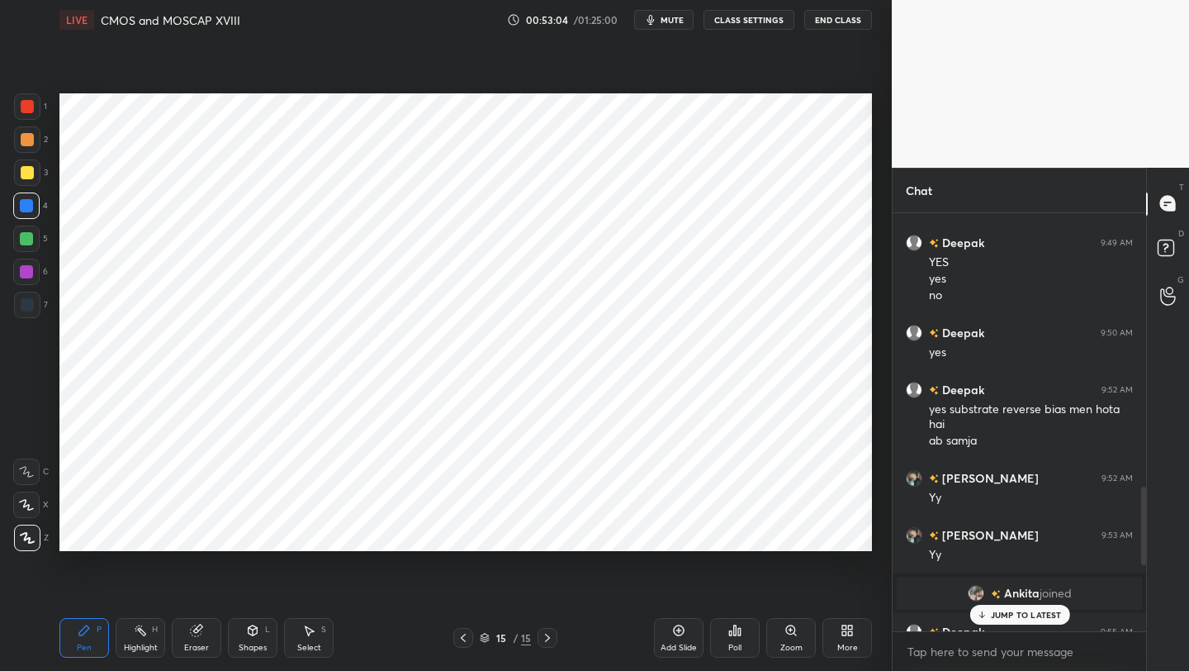
click at [206, 640] on div "Eraser" at bounding box center [197, 638] width 50 height 40
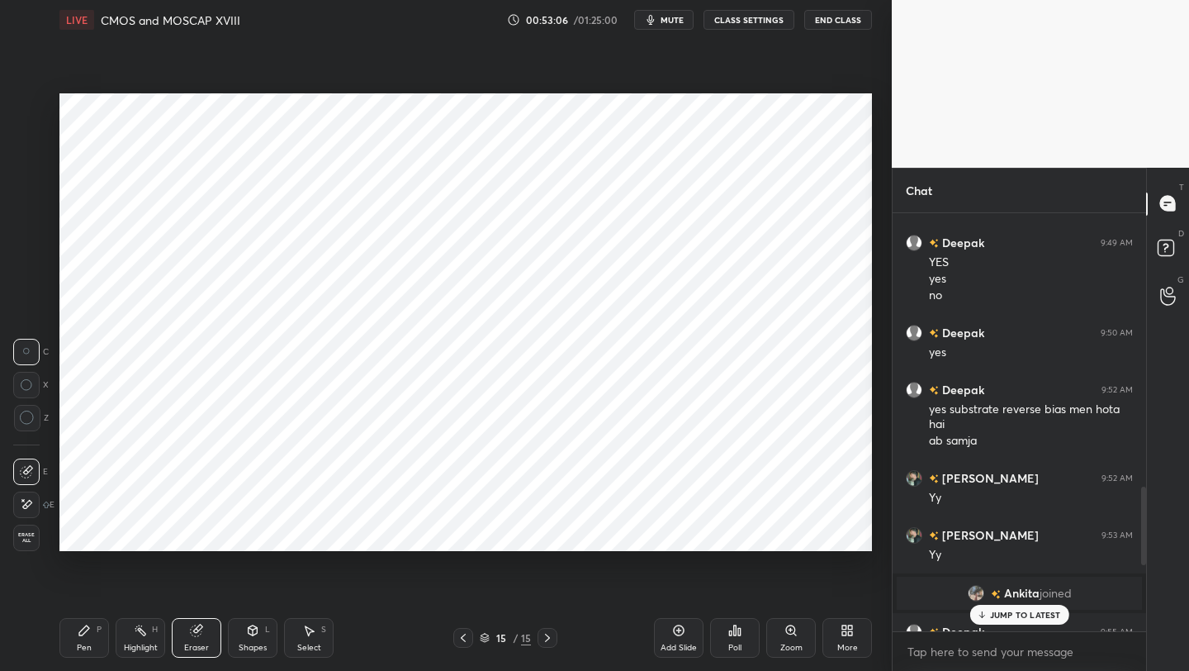
click at [88, 613] on div "Pen P Highlight H Eraser Shapes L Select S 15 / 15 Add Slide Poll Zoom More" at bounding box center [465, 638] width 813 height 66
click at [91, 638] on div "Pen P" at bounding box center [84, 638] width 50 height 40
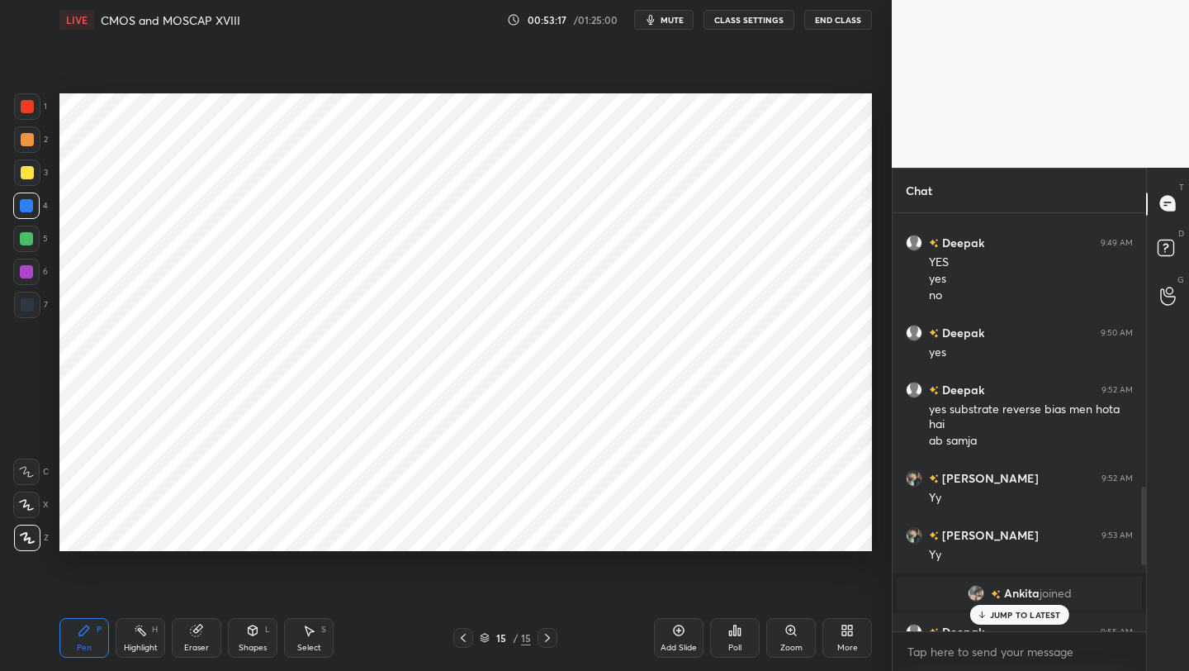
drag, startPoint x: 43, startPoint y: 307, endPoint x: 56, endPoint y: 302, distance: 14.1
click at [43, 307] on div "7" at bounding box center [31, 305] width 34 height 26
click at [27, 273] on div at bounding box center [26, 271] width 13 height 13
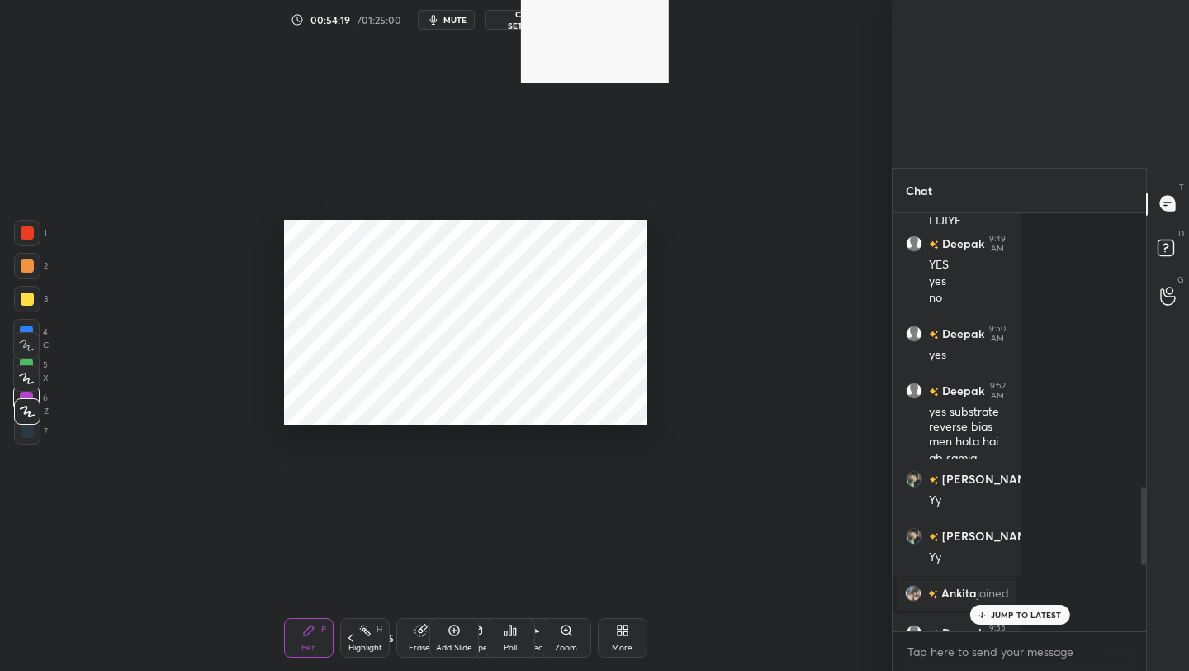
scroll to position [453, 249]
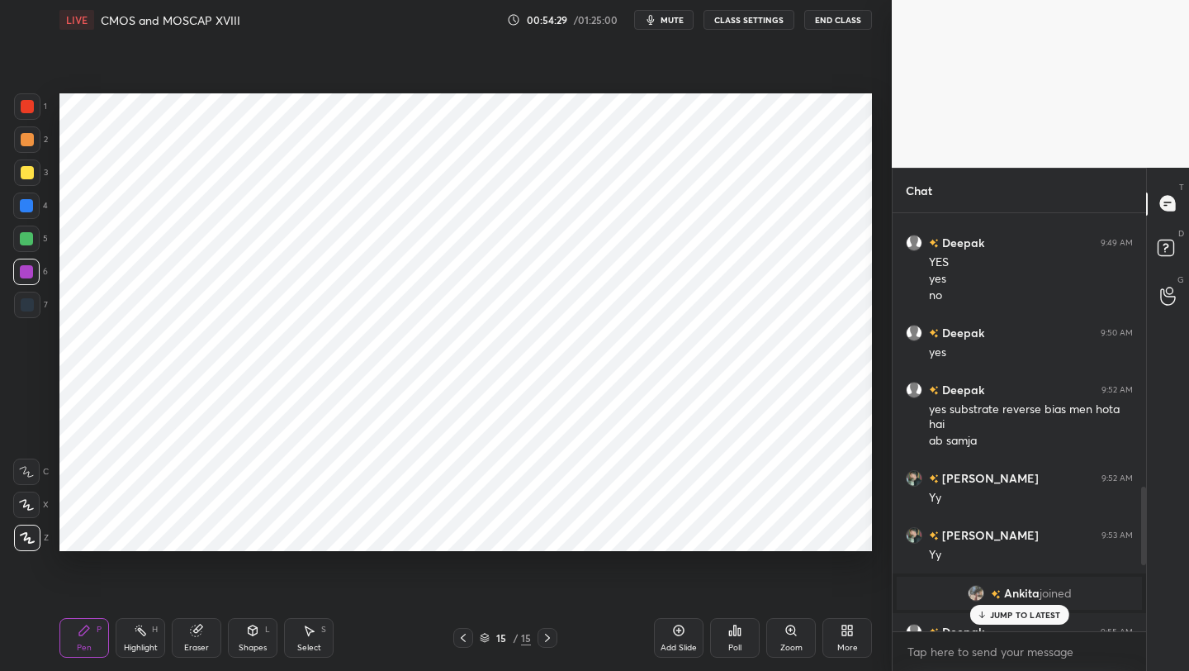
drag, startPoint x: 202, startPoint y: 638, endPoint x: 216, endPoint y: 630, distance: 17.0
click at [202, 638] on div "Eraser" at bounding box center [197, 638] width 50 height 40
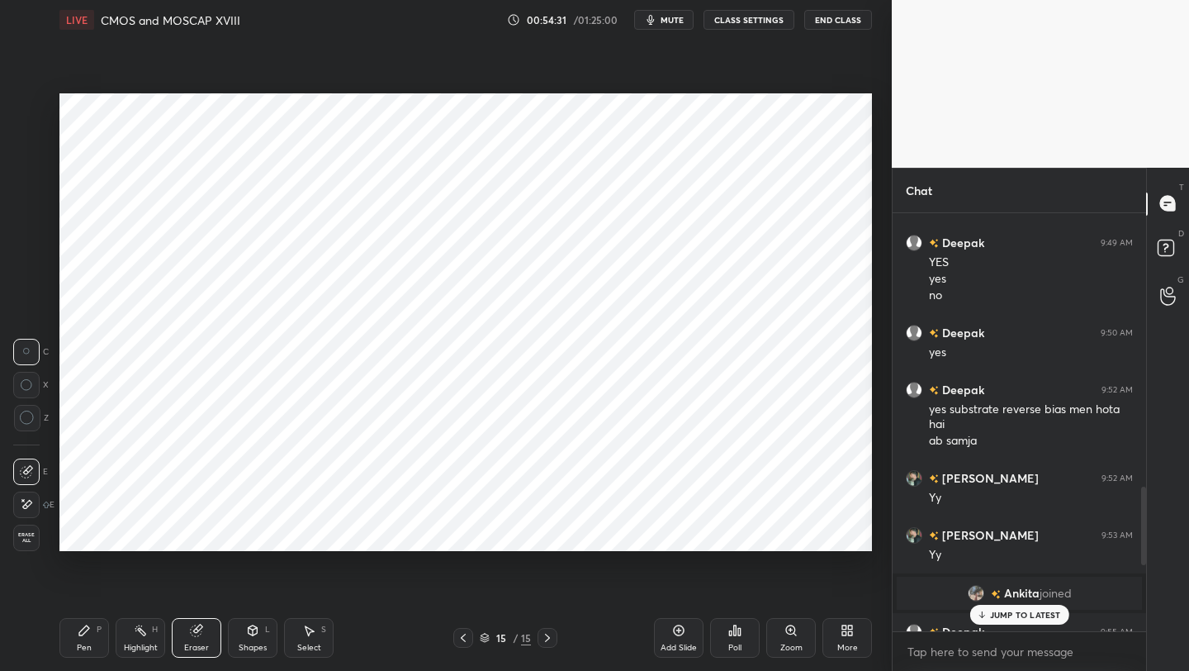
click at [196, 637] on div "Eraser" at bounding box center [197, 638] width 50 height 40
click at [193, 638] on div "Eraser" at bounding box center [197, 638] width 50 height 40
click at [1032, 616] on p "JUMP TO LATEST" at bounding box center [1025, 615] width 71 height 10
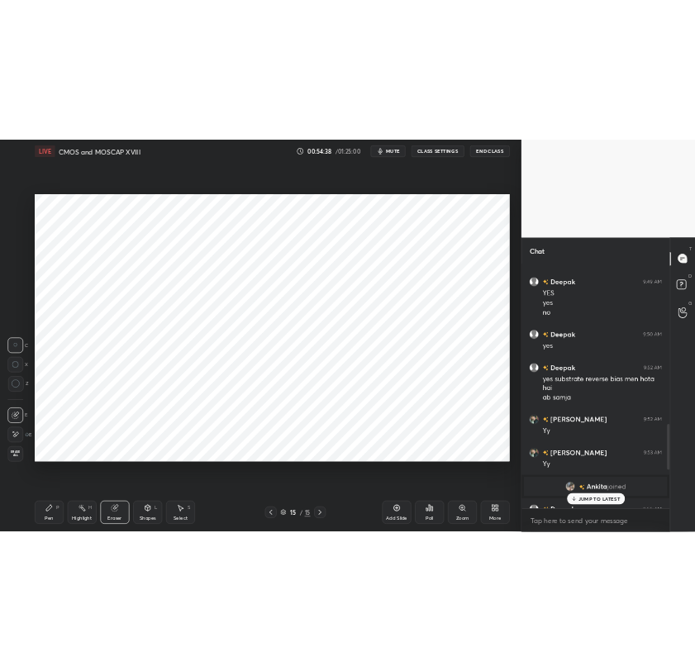
scroll to position [2154, 0]
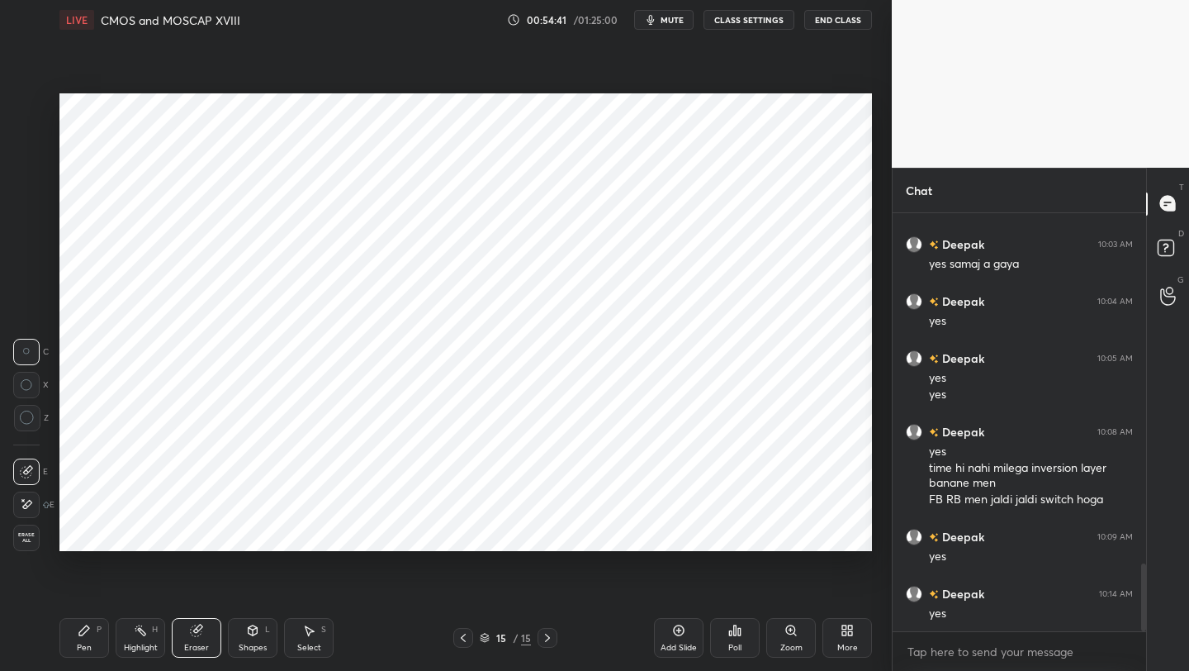
click at [75, 649] on div "Pen P" at bounding box center [84, 638] width 50 height 40
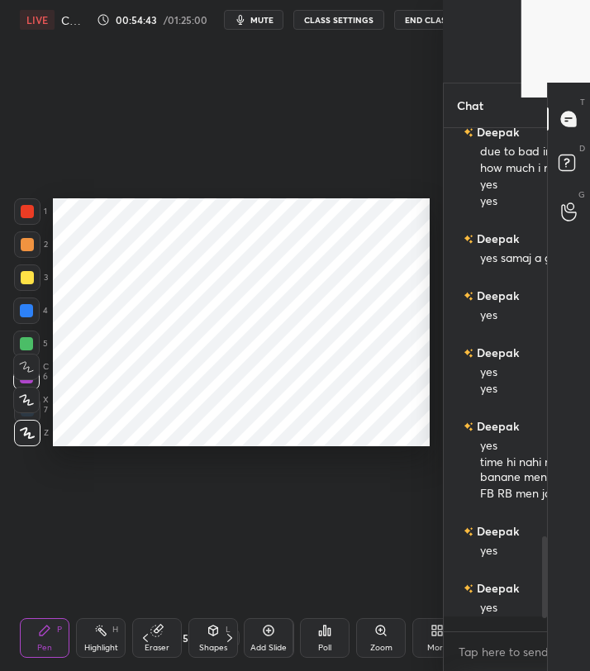
scroll to position [408, 107]
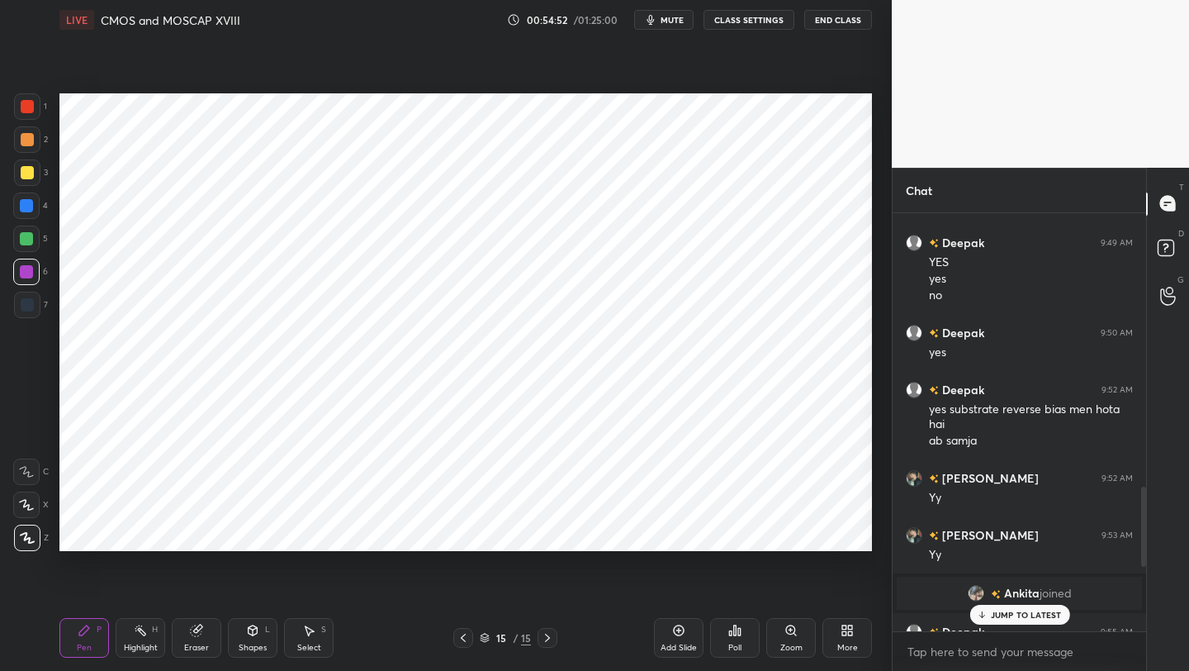
click at [999, 610] on p "JUMP TO LATEST" at bounding box center [1025, 615] width 71 height 10
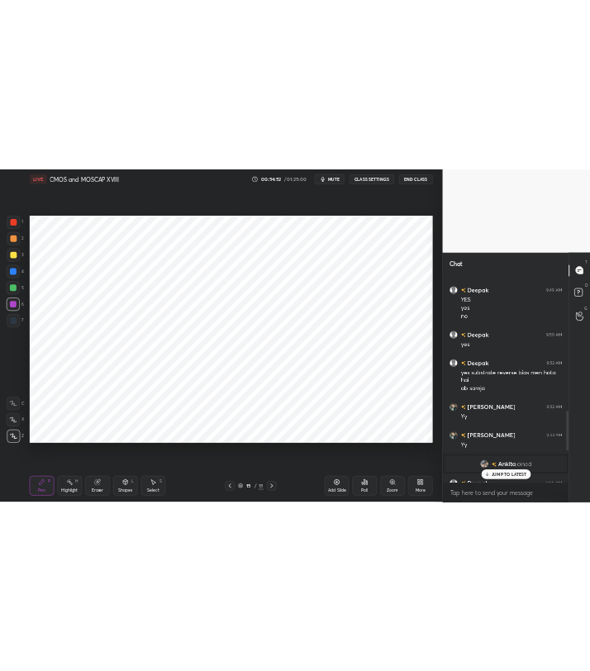
scroll to position [2154, 0]
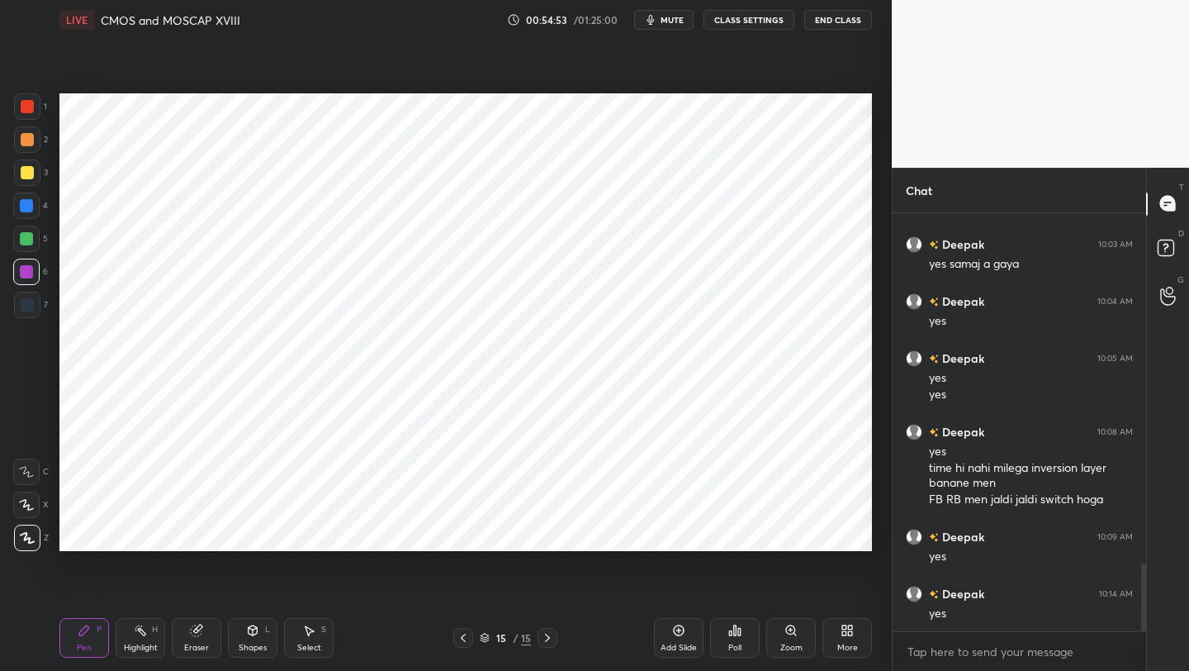
click at [30, 301] on div at bounding box center [27, 304] width 13 height 13
click at [544, 635] on icon at bounding box center [547, 637] width 13 height 13
click at [461, 638] on icon at bounding box center [463, 637] width 13 height 13
click at [462, 639] on icon at bounding box center [463, 637] width 13 height 13
click at [462, 641] on icon at bounding box center [463, 637] width 13 height 13
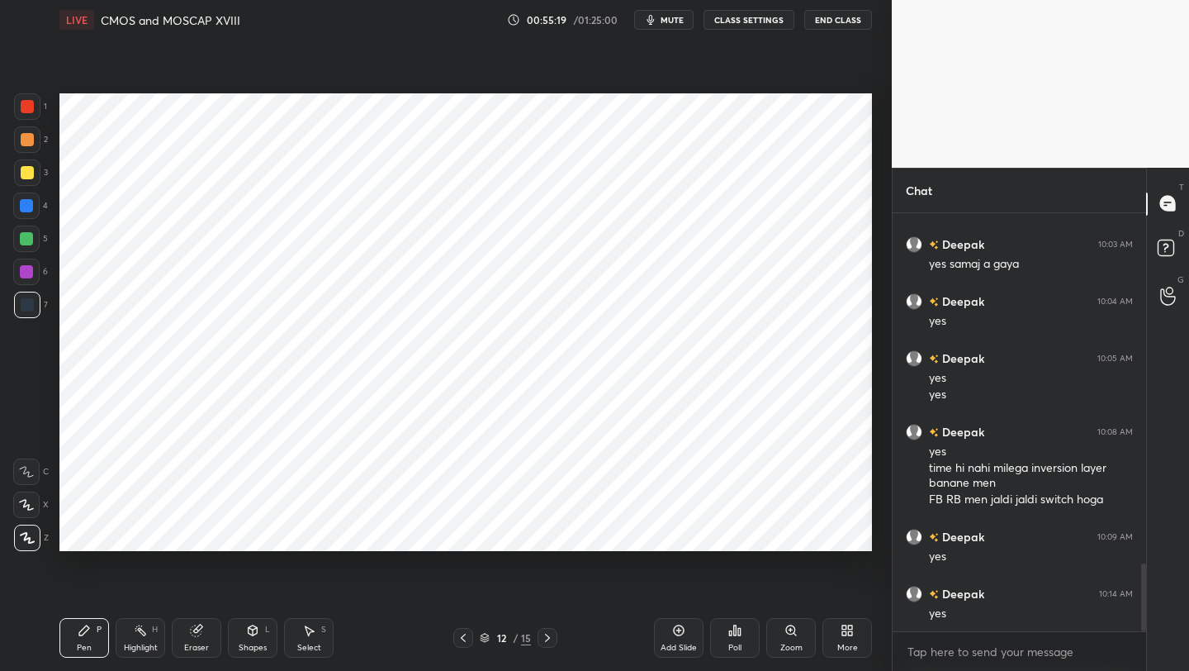
click at [462, 641] on icon at bounding box center [463, 637] width 13 height 13
click at [465, 638] on icon at bounding box center [463, 637] width 13 height 13
click at [464, 639] on icon at bounding box center [463, 637] width 5 height 8
click at [557, 636] on div "8 / 15" at bounding box center [505, 638] width 297 height 20
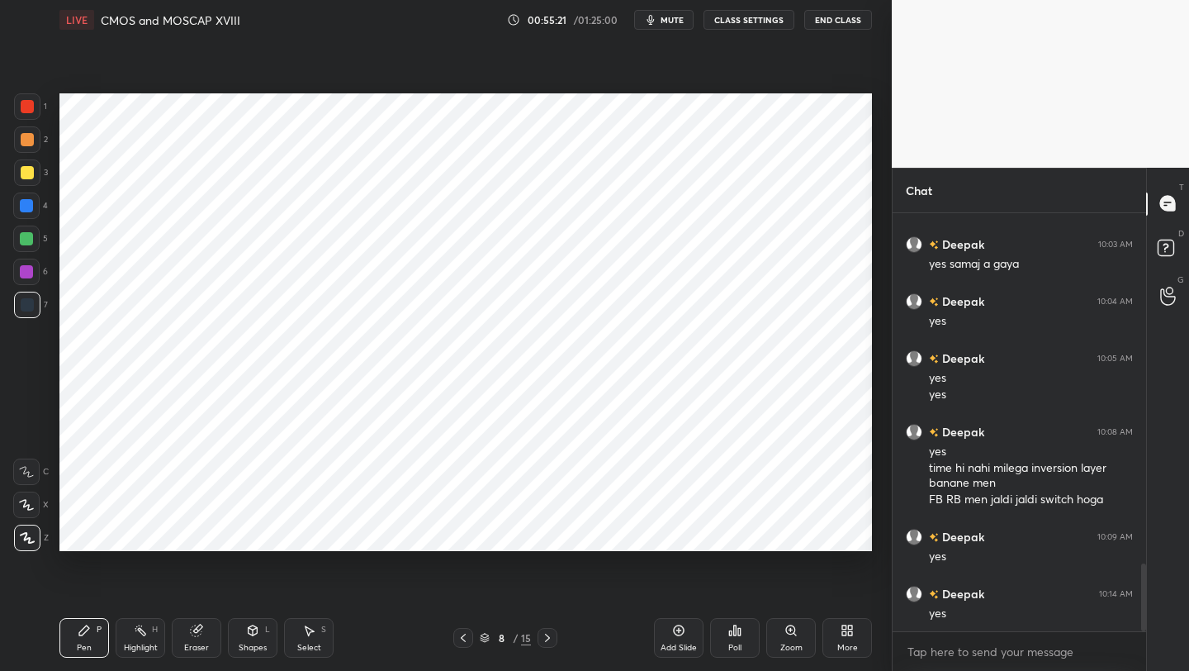
click at [548, 635] on icon at bounding box center [547, 637] width 13 height 13
click at [550, 636] on icon at bounding box center [547, 637] width 13 height 13
click at [550, 637] on icon at bounding box center [547, 637] width 13 height 13
click at [548, 636] on icon at bounding box center [547, 637] width 13 height 13
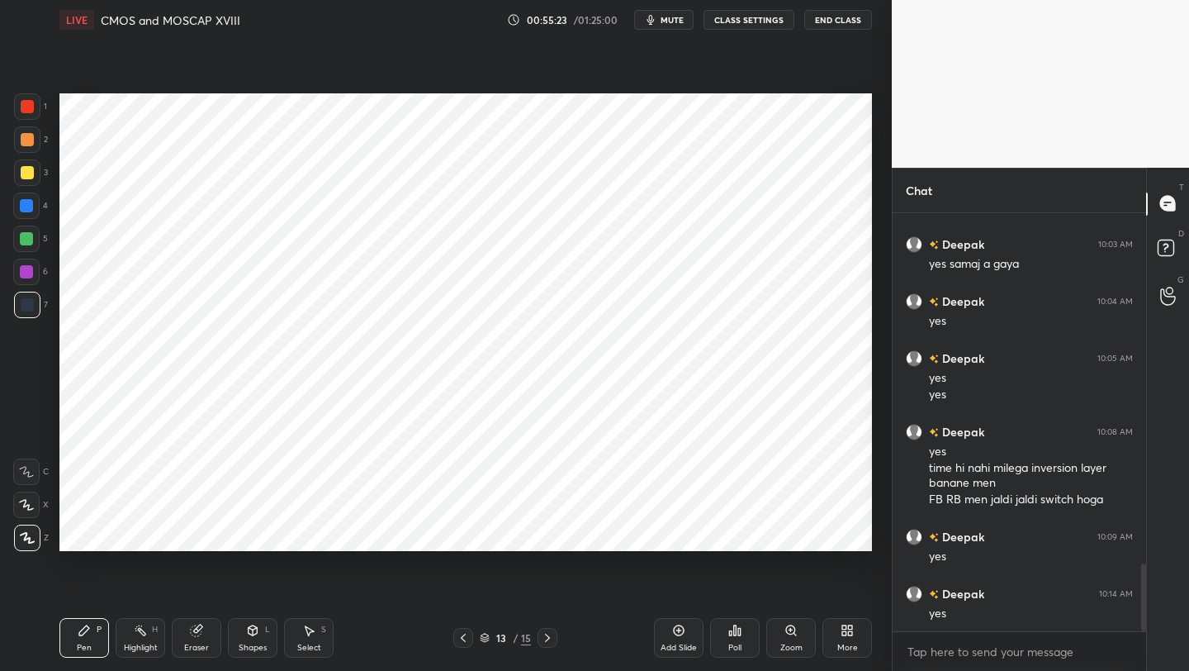
click at [549, 635] on icon at bounding box center [547, 637] width 13 height 13
click at [549, 634] on icon at bounding box center [547, 637] width 13 height 13
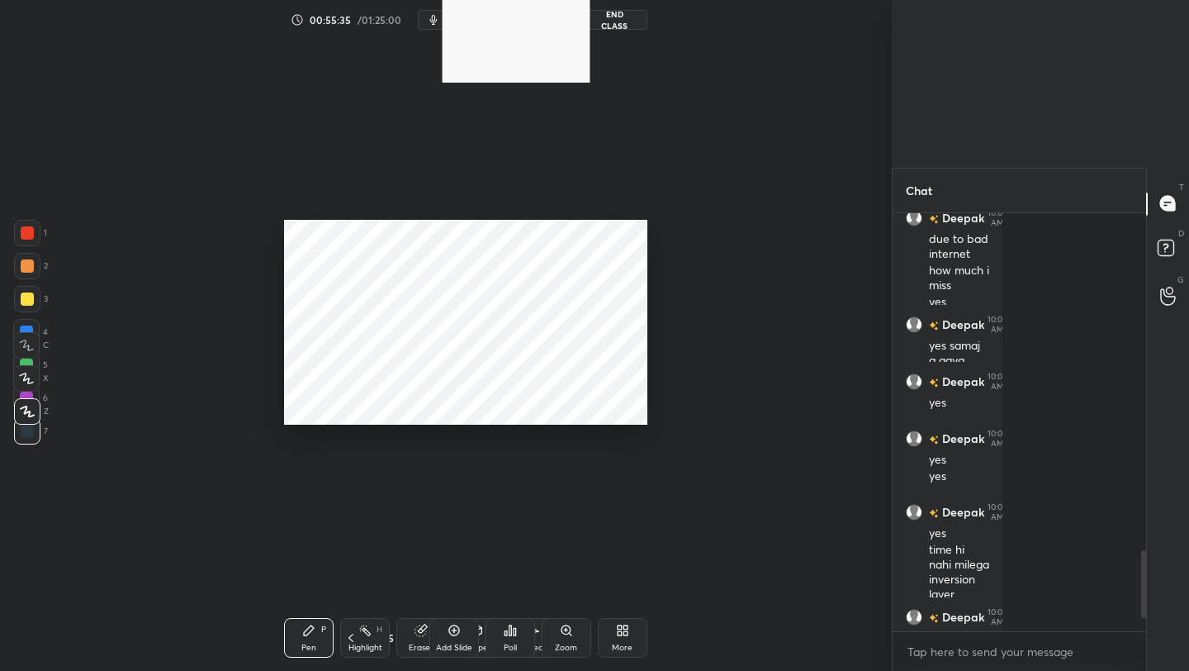
scroll to position [453, 249]
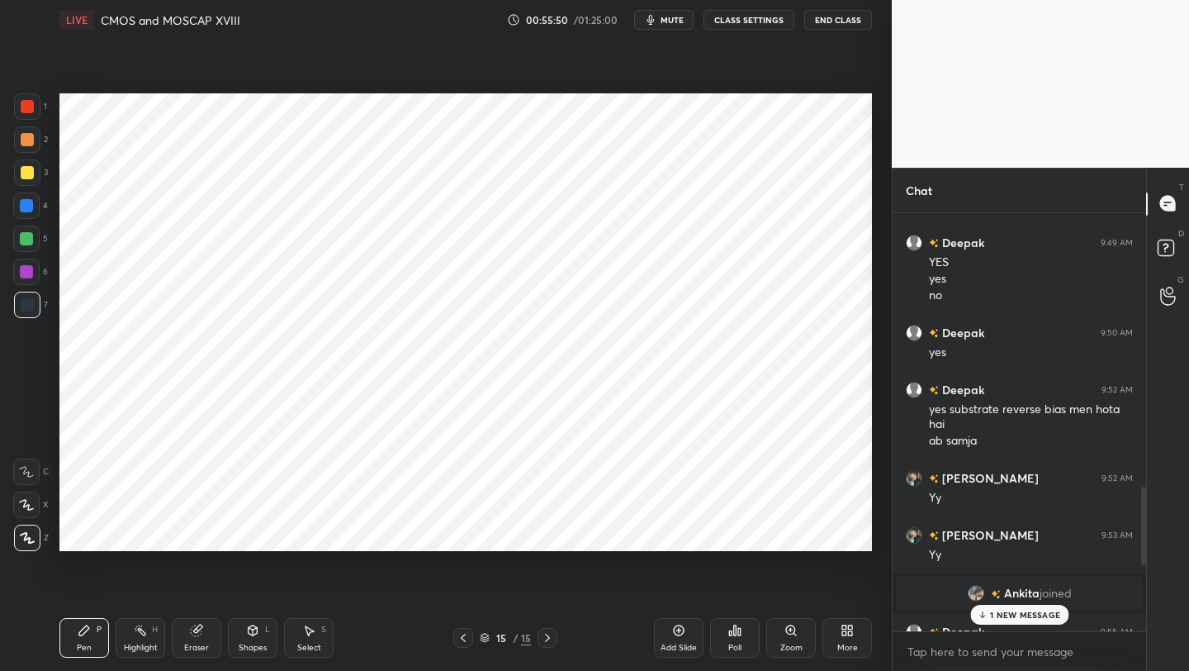
click at [1016, 607] on div "1 NEW MESSAGE" at bounding box center [1019, 615] width 98 height 20
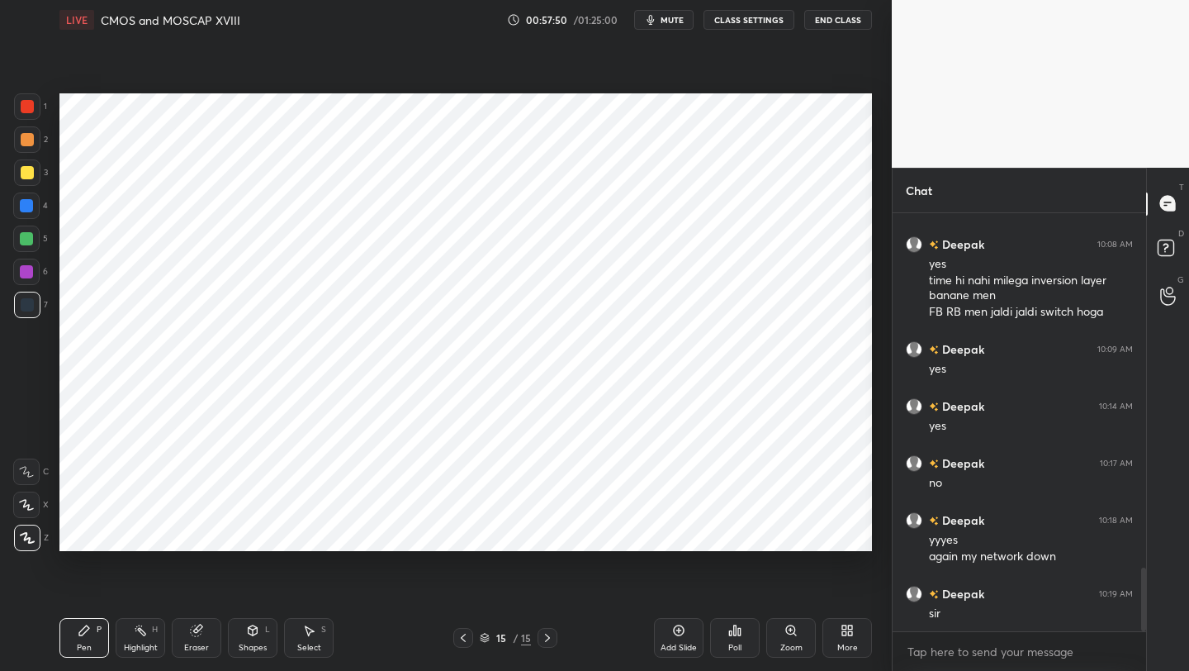
scroll to position [2358, 0]
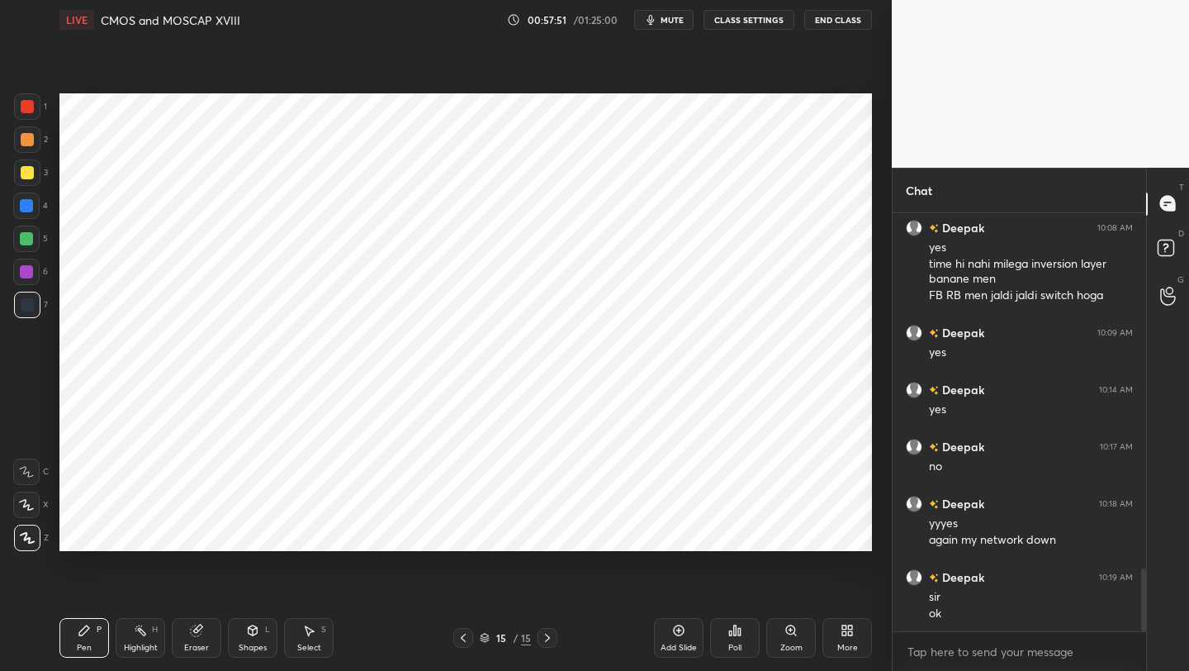
drag, startPoint x: 1146, startPoint y: 581, endPoint x: 1147, endPoint y: 616, distance: 35.6
click at [1147, 616] on div "T Messages (T) D Doubts (D) G Raise Hand (G)" at bounding box center [1167, 420] width 43 height 504
click at [843, 636] on icon at bounding box center [847, 630] width 13 height 13
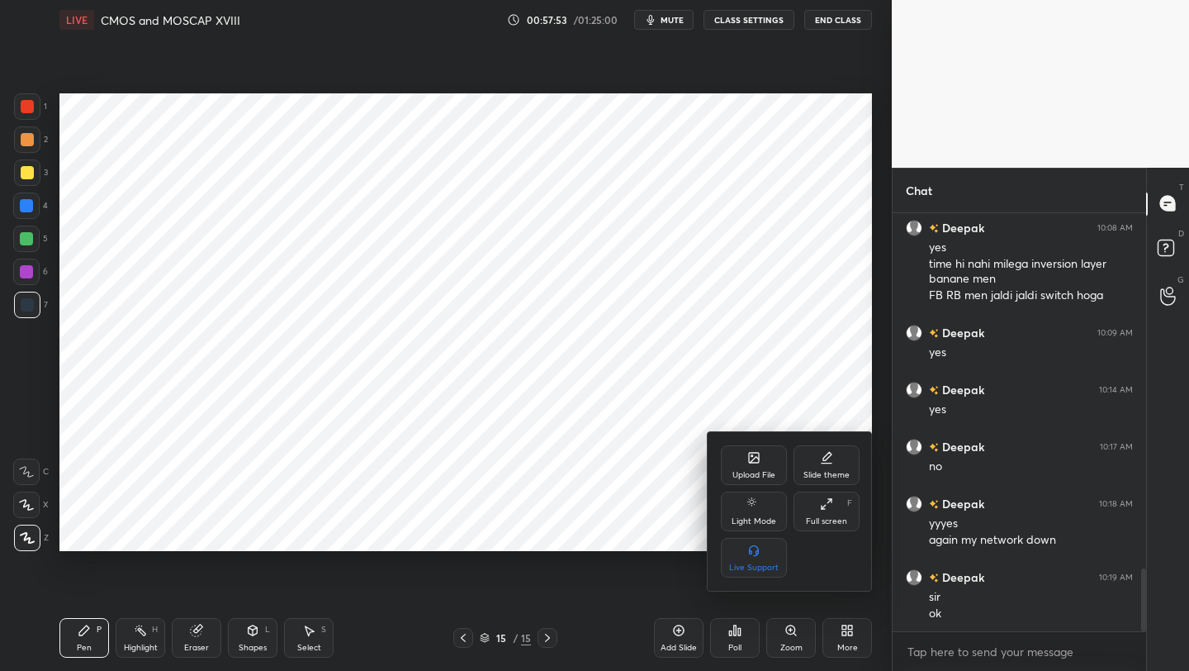
click at [749, 455] on icon at bounding box center [754, 458] width 10 height 10
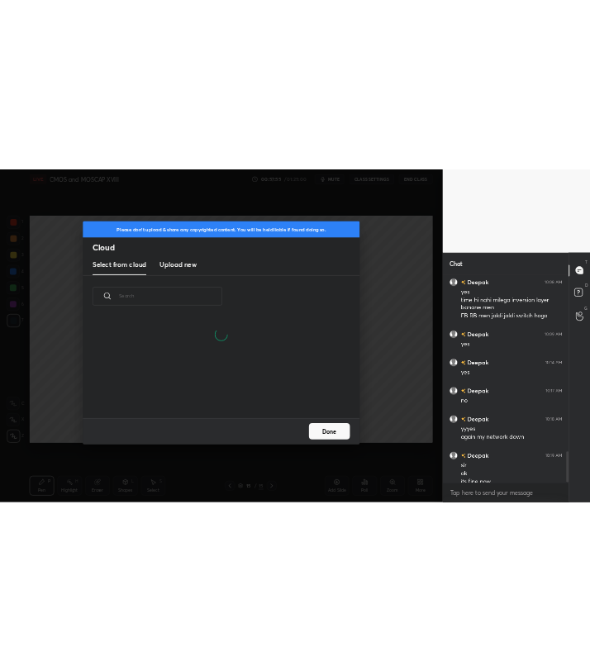
scroll to position [2374, 0]
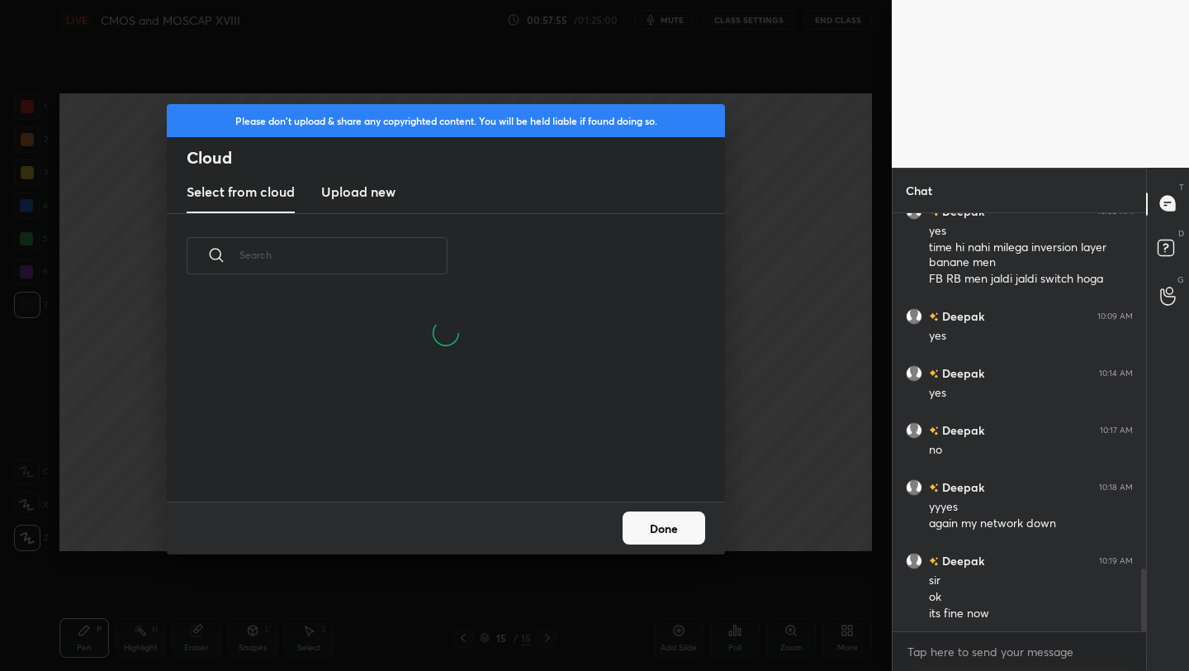
click at [368, 194] on h3 "Upload new" at bounding box center [358, 192] width 74 height 20
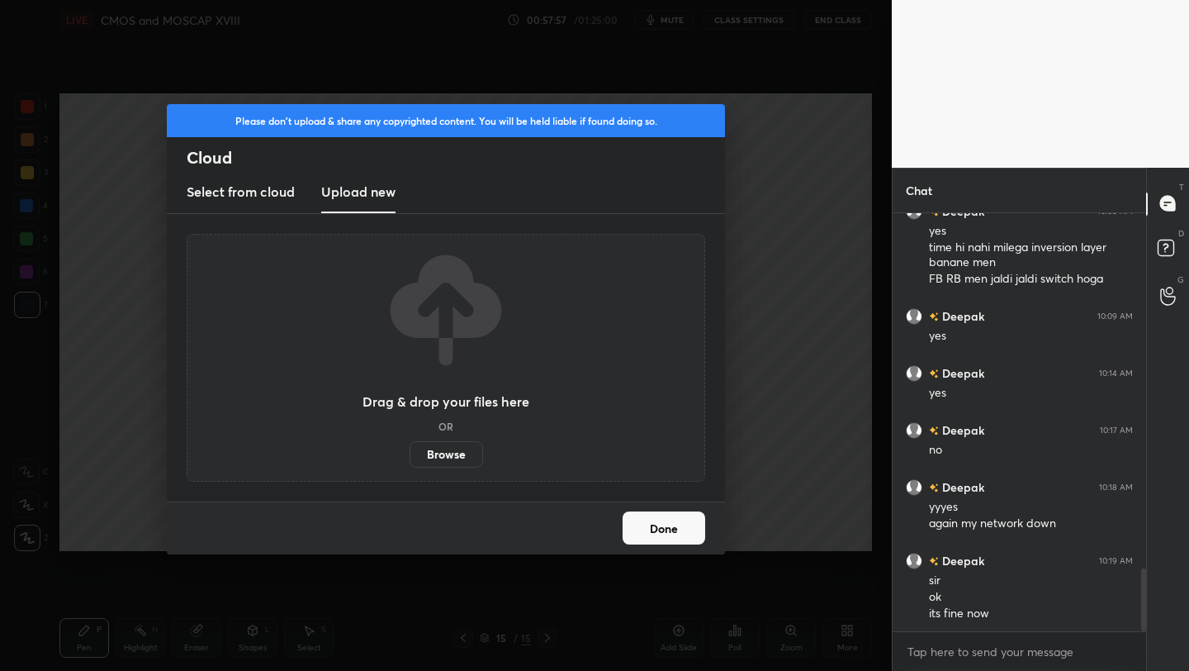
click at [443, 457] on label "Browse" at bounding box center [447, 454] width 74 height 26
click at [410, 457] on input "Browse" at bounding box center [410, 454] width 0 height 26
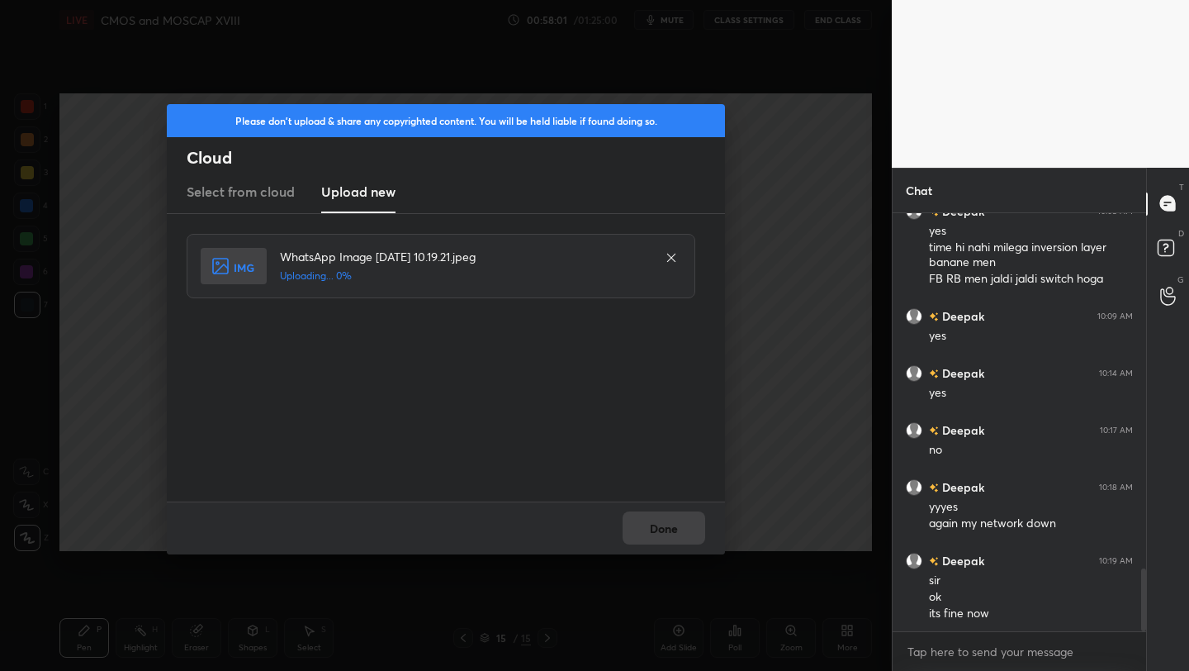
click at [675, 519] on div "Done" at bounding box center [446, 527] width 558 height 53
click at [675, 519] on button "Done" at bounding box center [664, 527] width 83 height 33
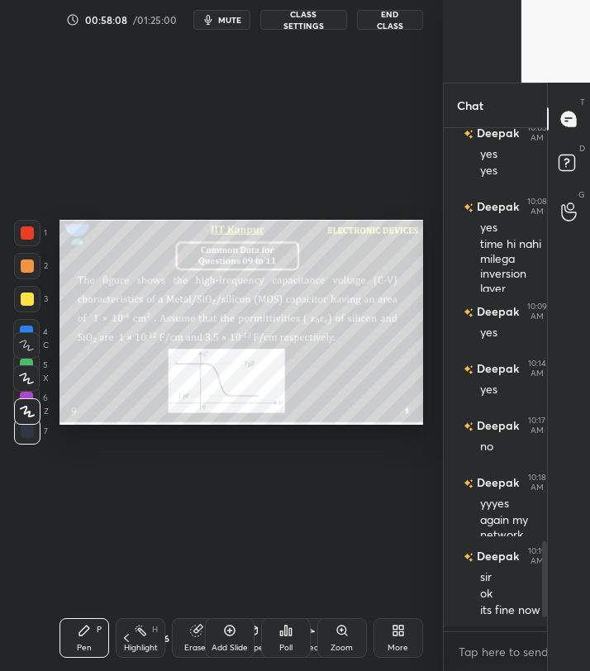
scroll to position [82024, 82212]
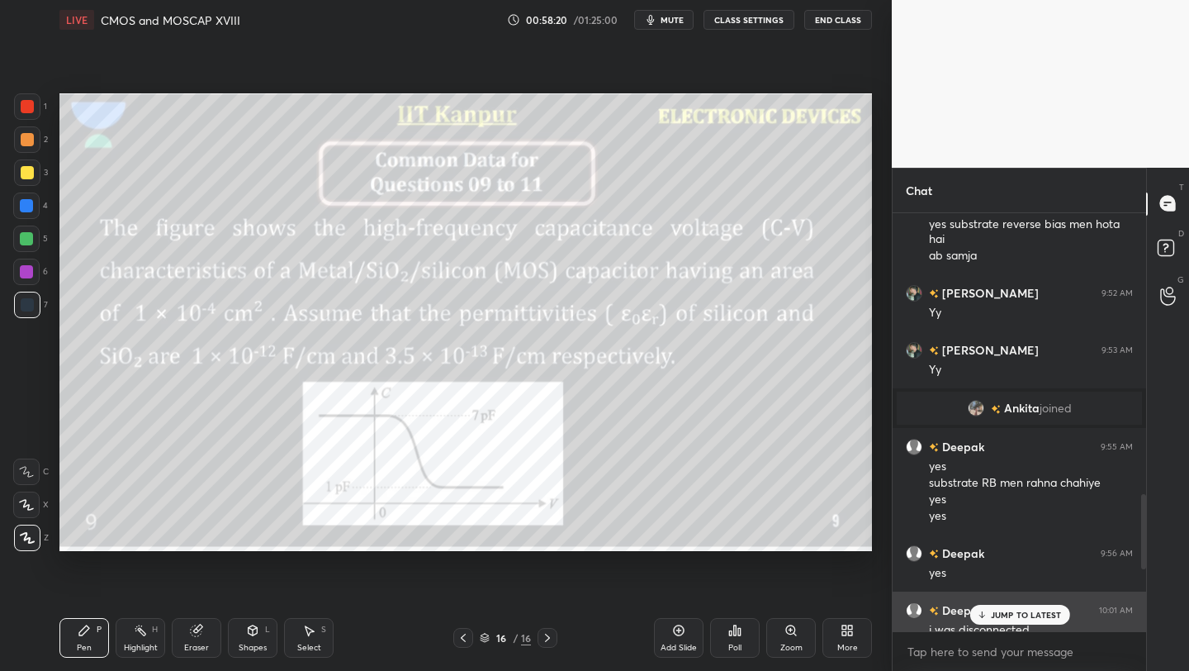
click at [1008, 627] on div "i was disconnected" at bounding box center [1031, 630] width 204 height 17
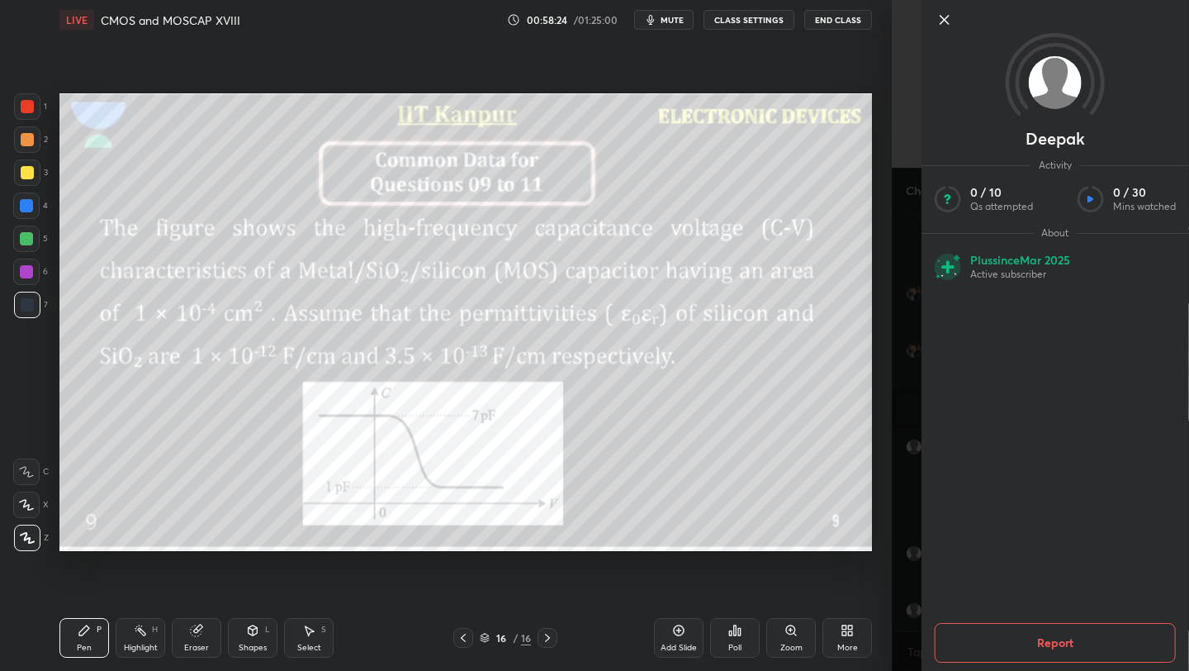
click at [938, 26] on icon at bounding box center [945, 20] width 20 height 20
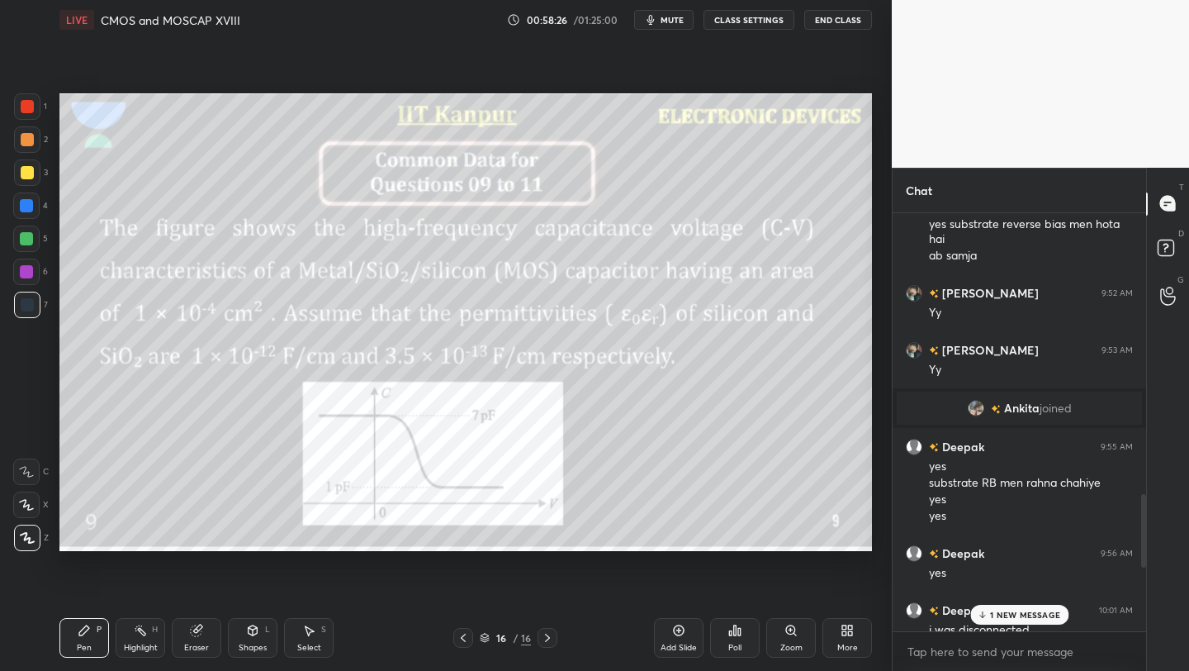
click at [997, 611] on p "1 NEW MESSAGE" at bounding box center [1025, 615] width 70 height 10
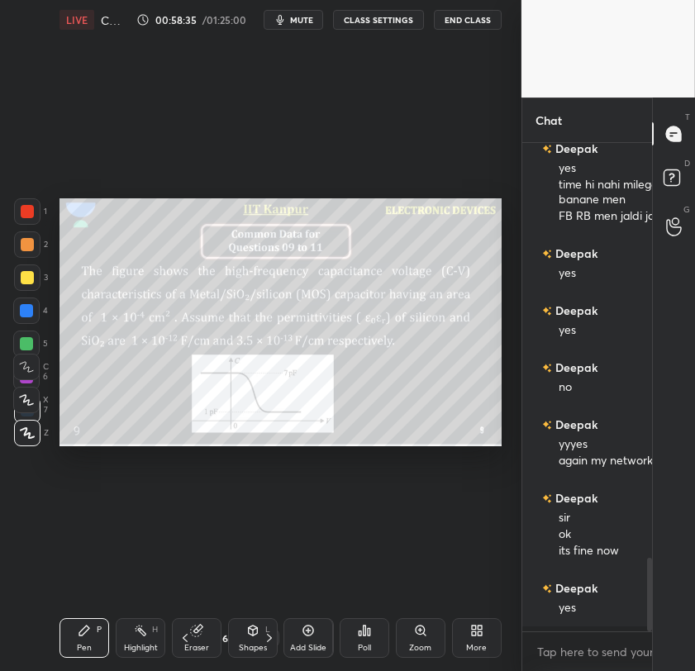
scroll to position [82024, 82134]
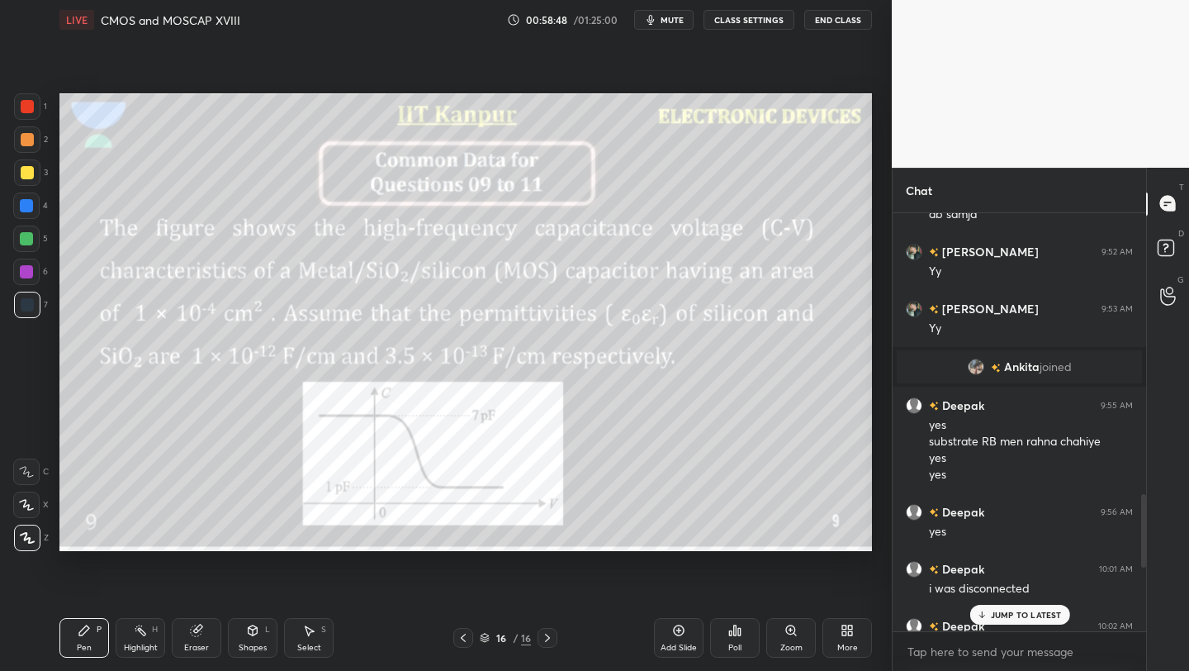
click at [25, 111] on div at bounding box center [27, 106] width 13 height 13
click at [28, 268] on div at bounding box center [26, 271] width 13 height 13
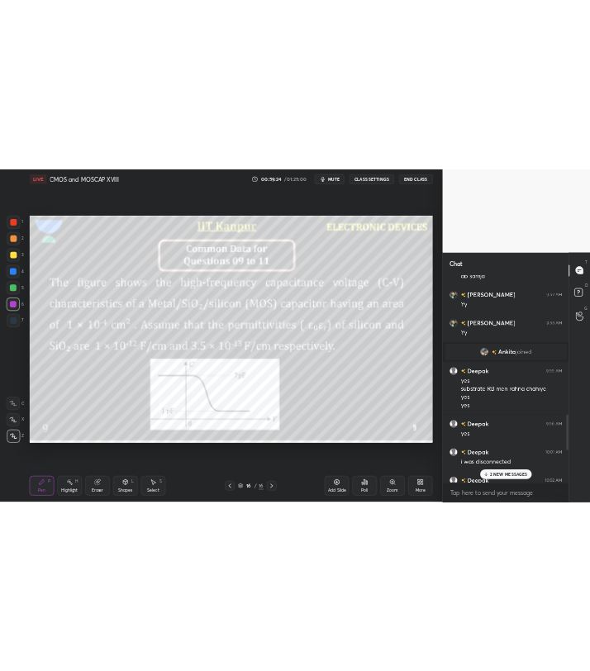
scroll to position [532, 125]
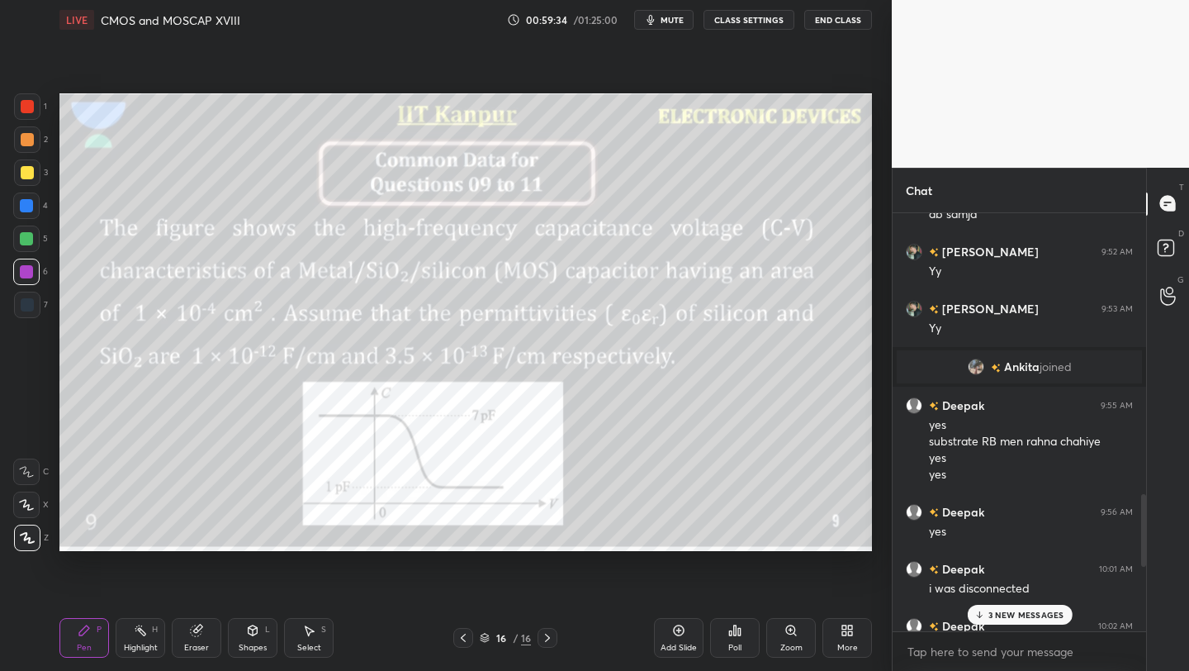
drag, startPoint x: 678, startPoint y: 633, endPoint x: 680, endPoint y: 621, distance: 11.7
click at [678, 633] on icon at bounding box center [678, 630] width 13 height 13
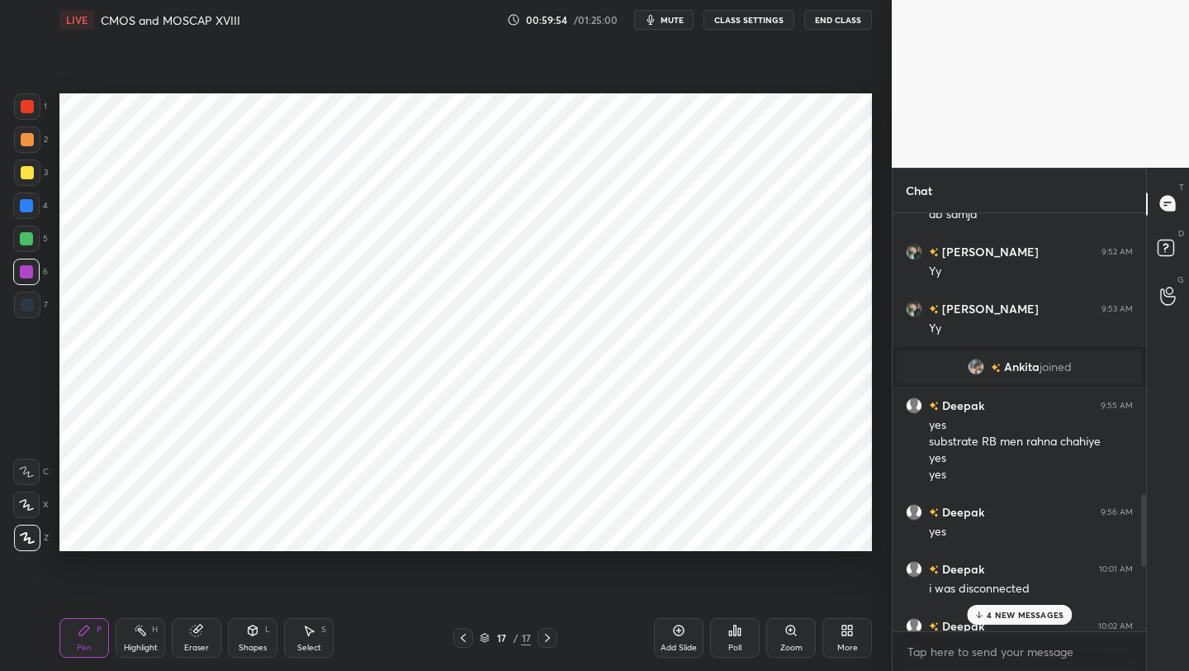
click at [462, 642] on div at bounding box center [463, 638] width 20 height 20
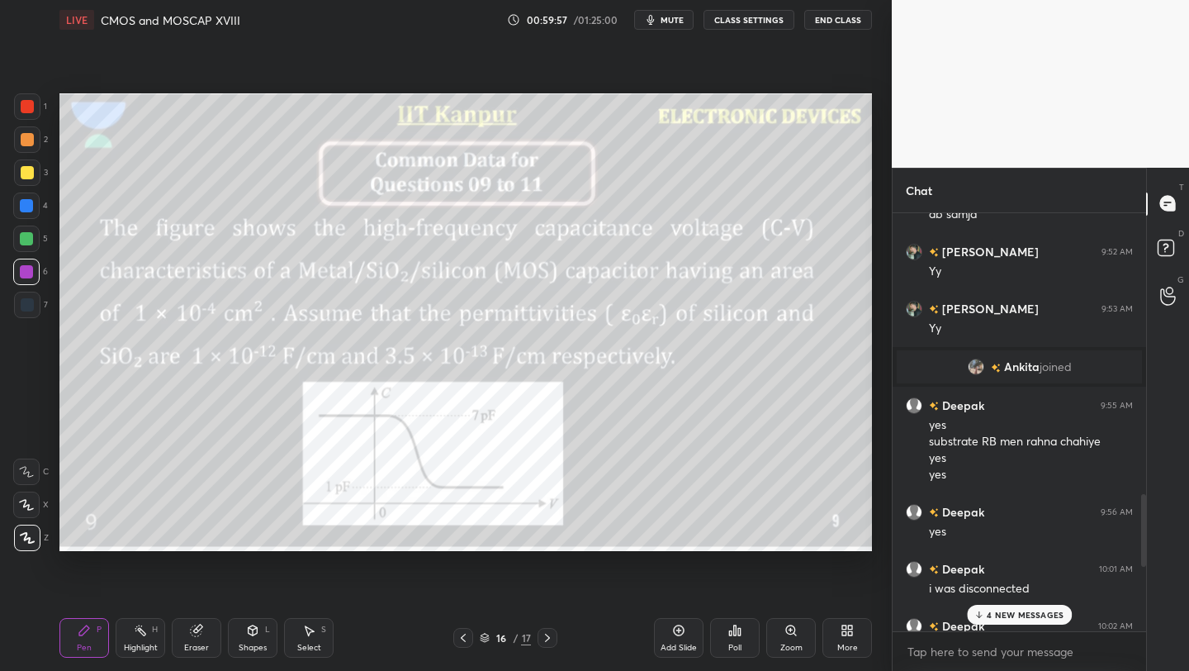
click at [548, 637] on icon at bounding box center [547, 637] width 13 height 13
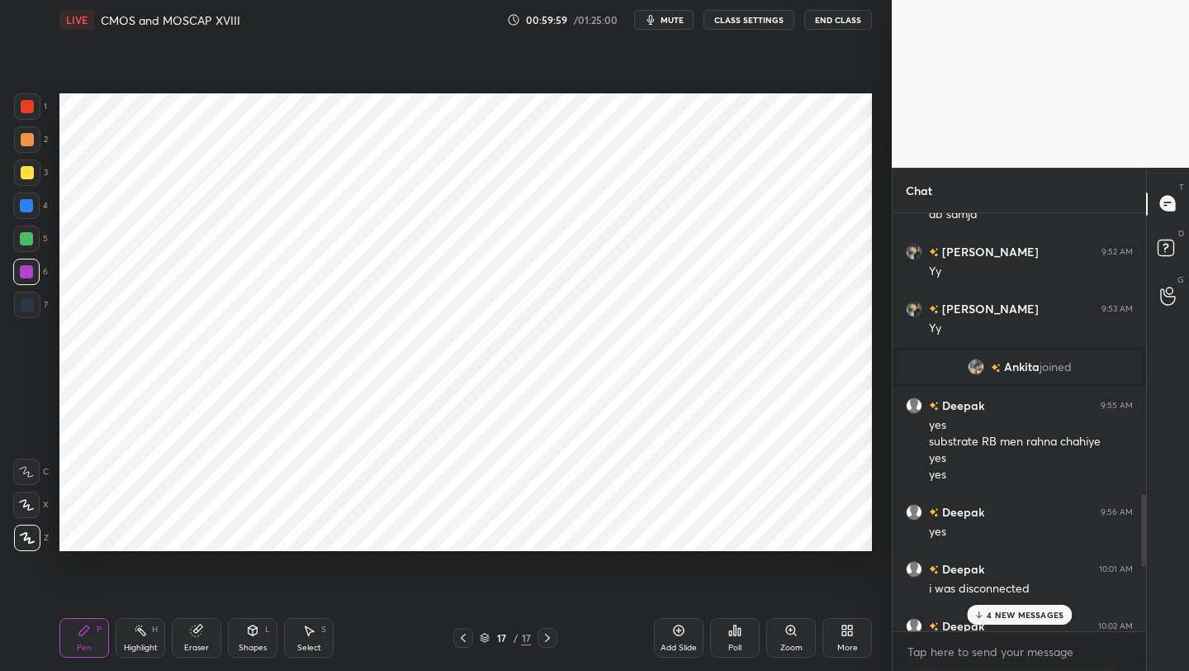
click at [464, 638] on icon at bounding box center [463, 637] width 13 height 13
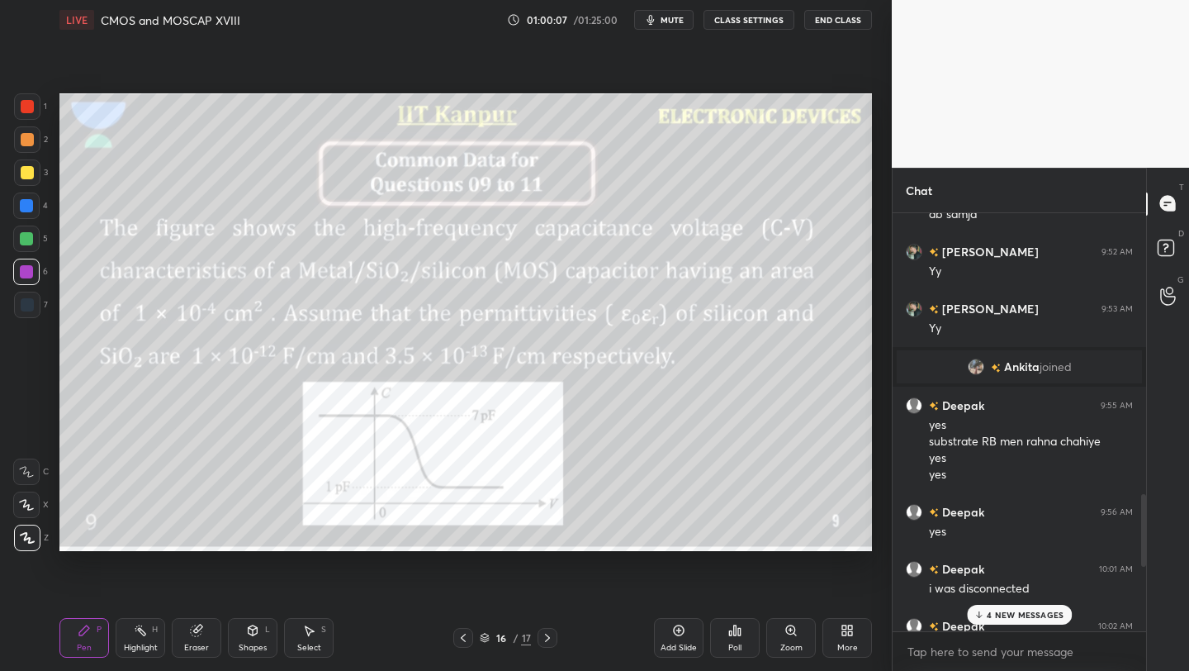
click at [998, 608] on div "4 NEW MESSAGES" at bounding box center [1019, 615] width 105 height 20
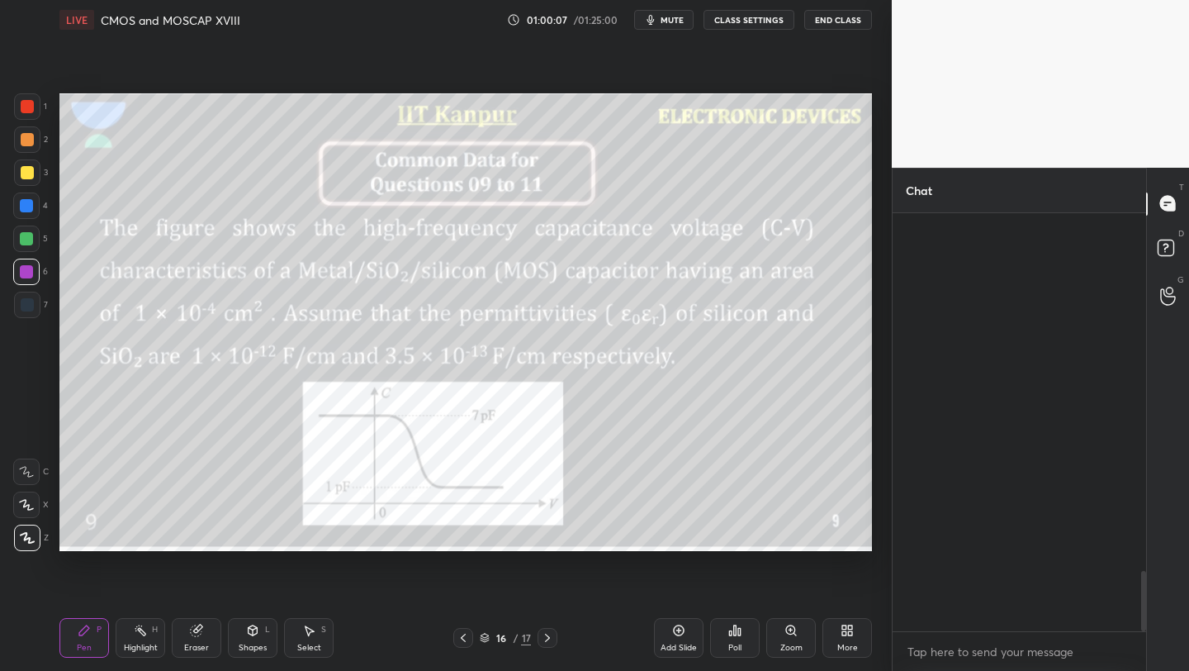
scroll to position [2477, 0]
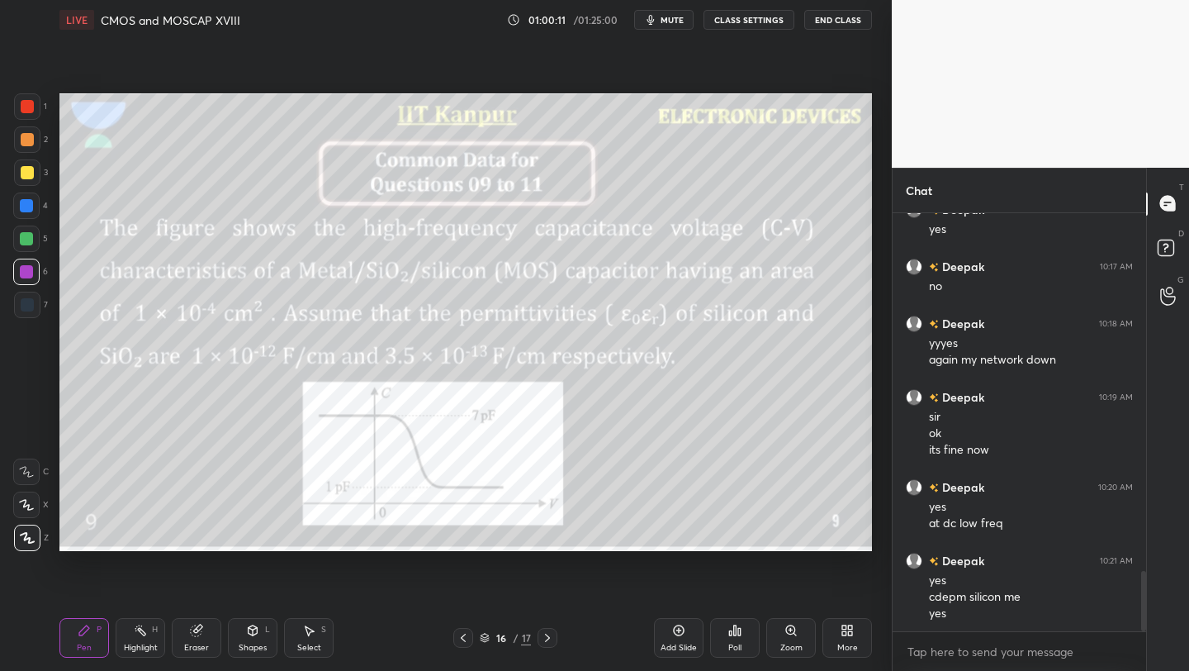
click at [541, 635] on icon at bounding box center [547, 637] width 13 height 13
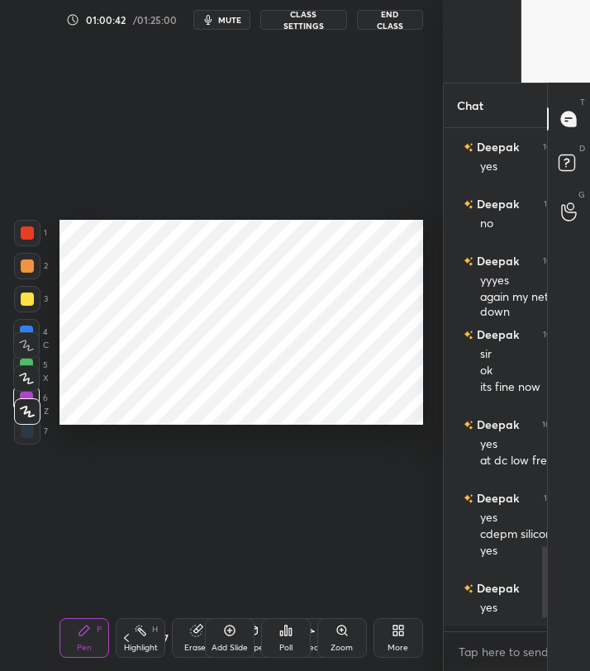
scroll to position [6, 6]
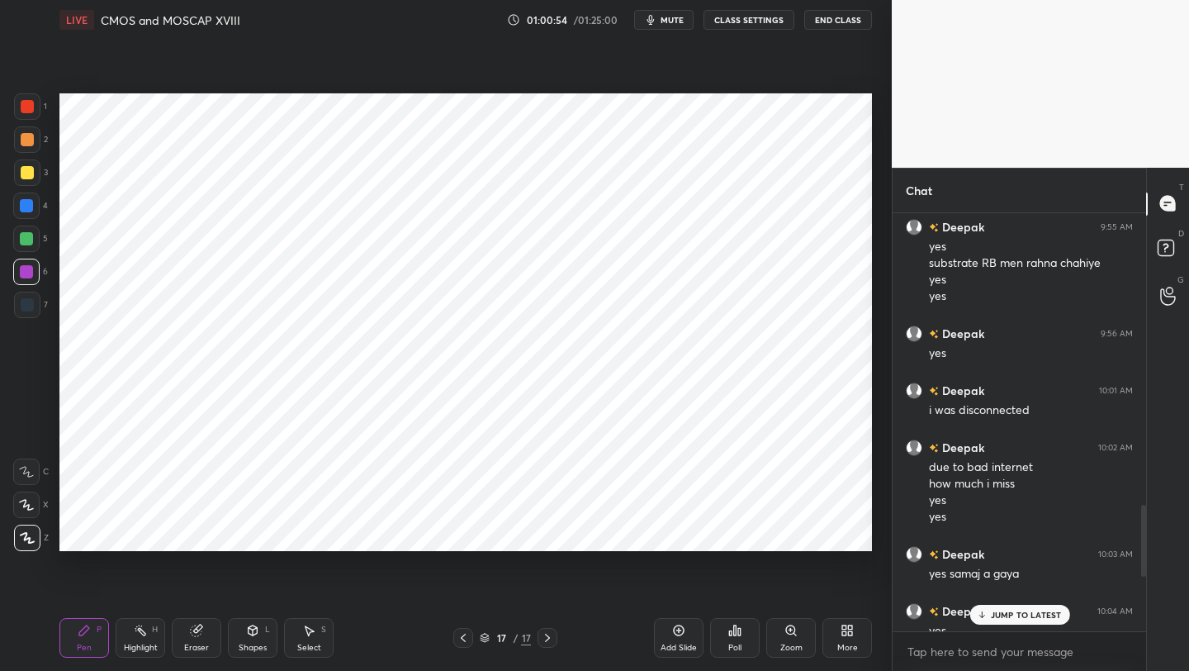
click at [1016, 605] on div "JUMP TO LATEST" at bounding box center [1019, 615] width 99 height 20
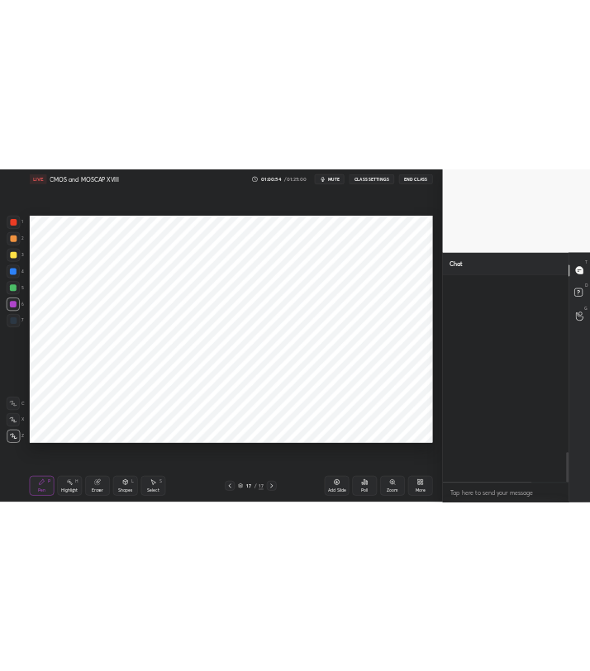
scroll to position [2438, 0]
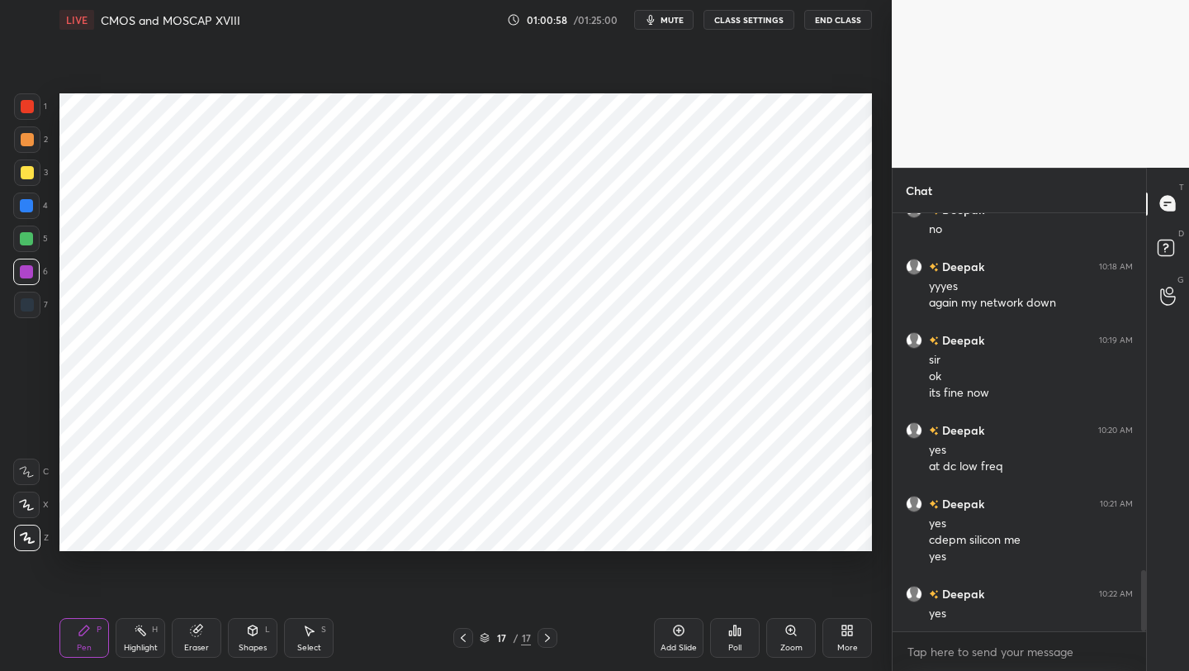
click at [461, 633] on icon at bounding box center [463, 637] width 13 height 13
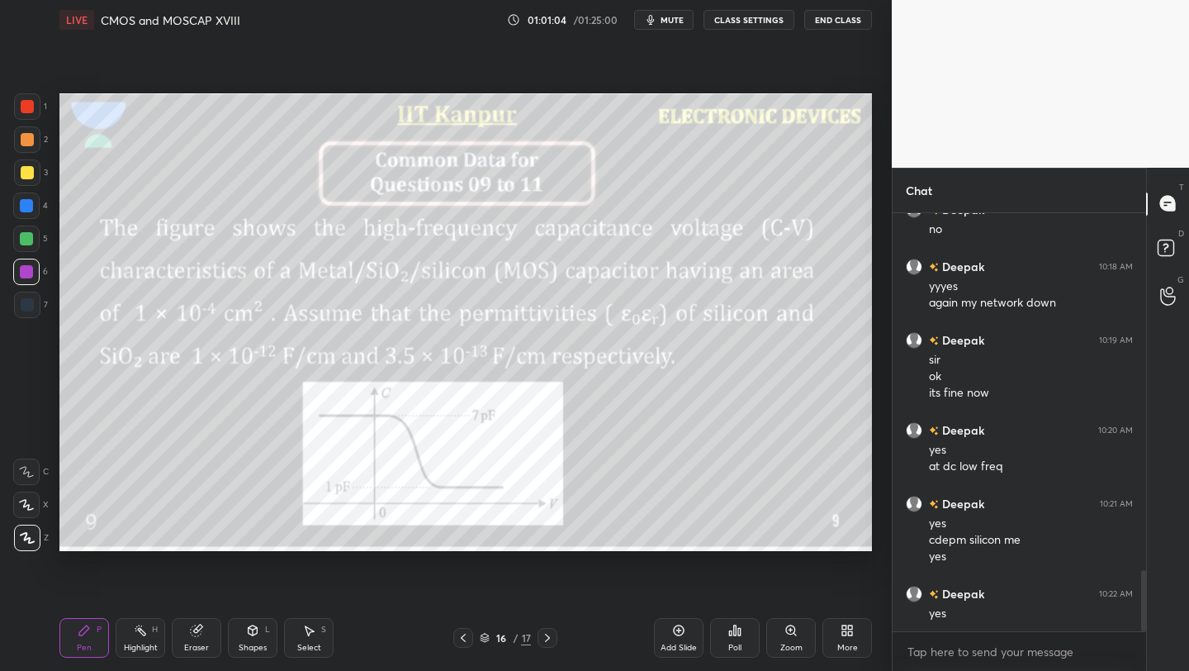
click at [29, 107] on div at bounding box center [27, 106] width 13 height 13
click at [195, 639] on div "Eraser" at bounding box center [197, 638] width 50 height 40
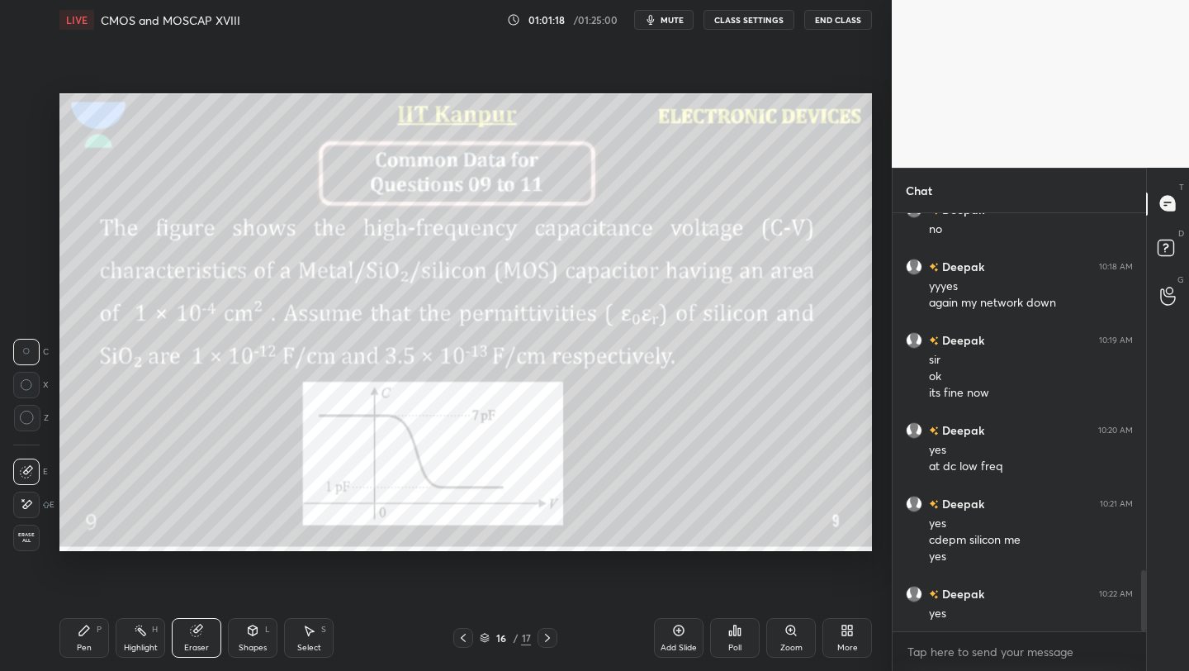
drag, startPoint x: 79, startPoint y: 635, endPoint x: 110, endPoint y: 600, distance: 46.2
click at [79, 635] on icon at bounding box center [84, 630] width 10 height 10
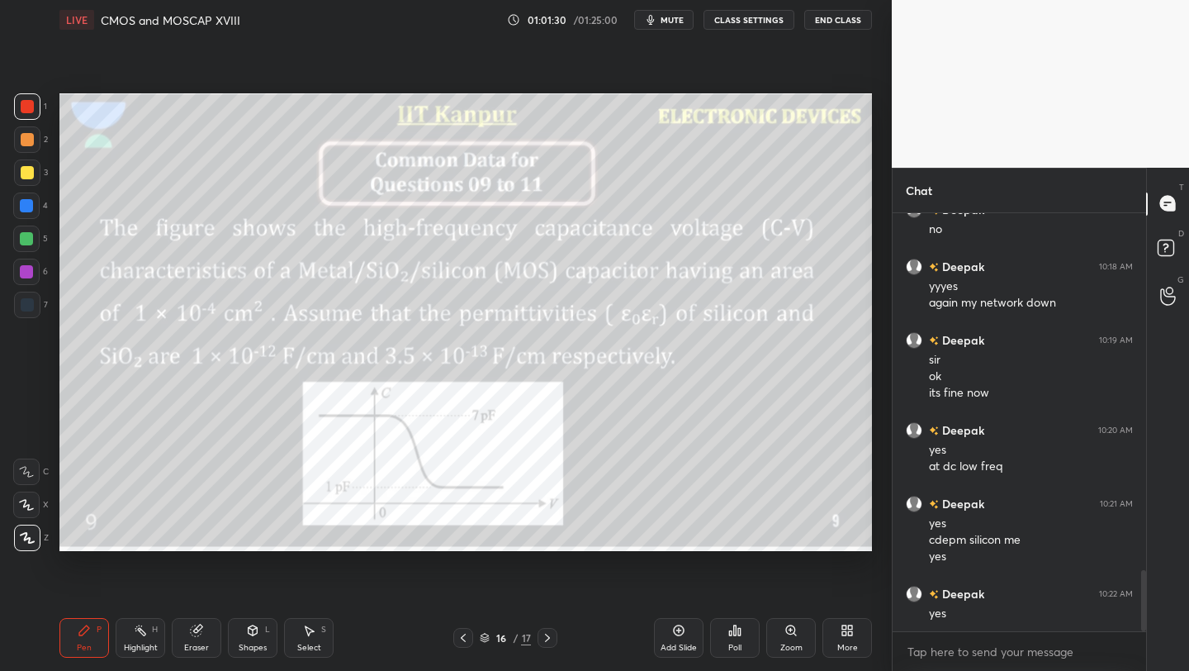
click at [548, 641] on icon at bounding box center [547, 637] width 13 height 13
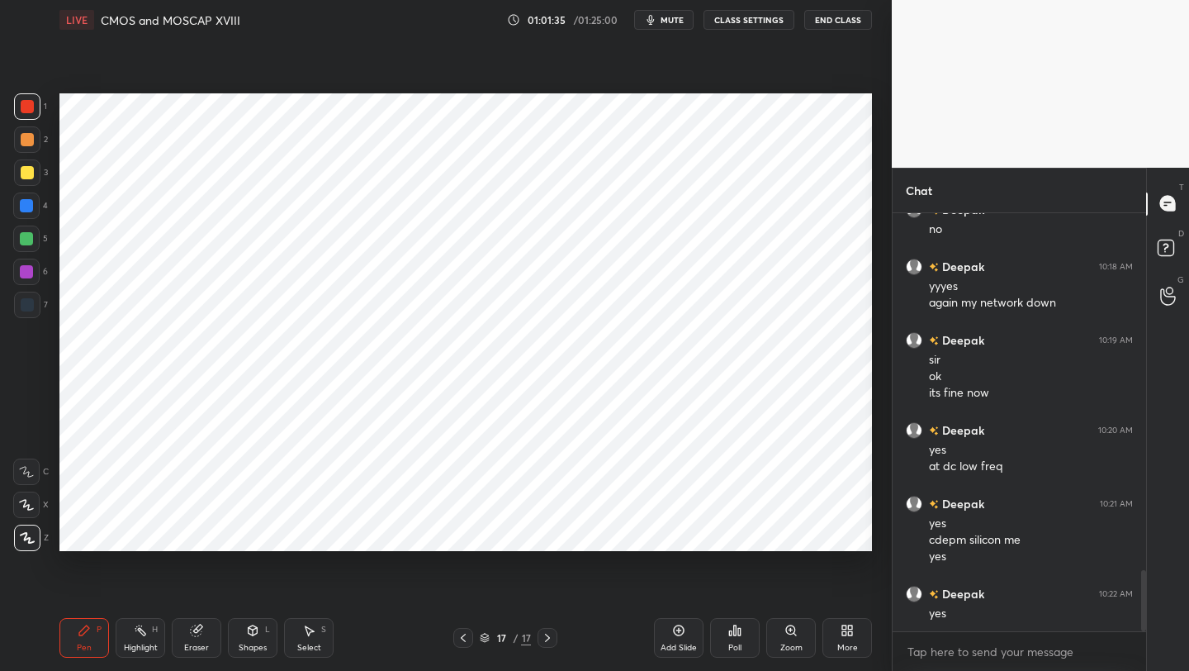
click at [454, 641] on div at bounding box center [463, 638] width 20 height 20
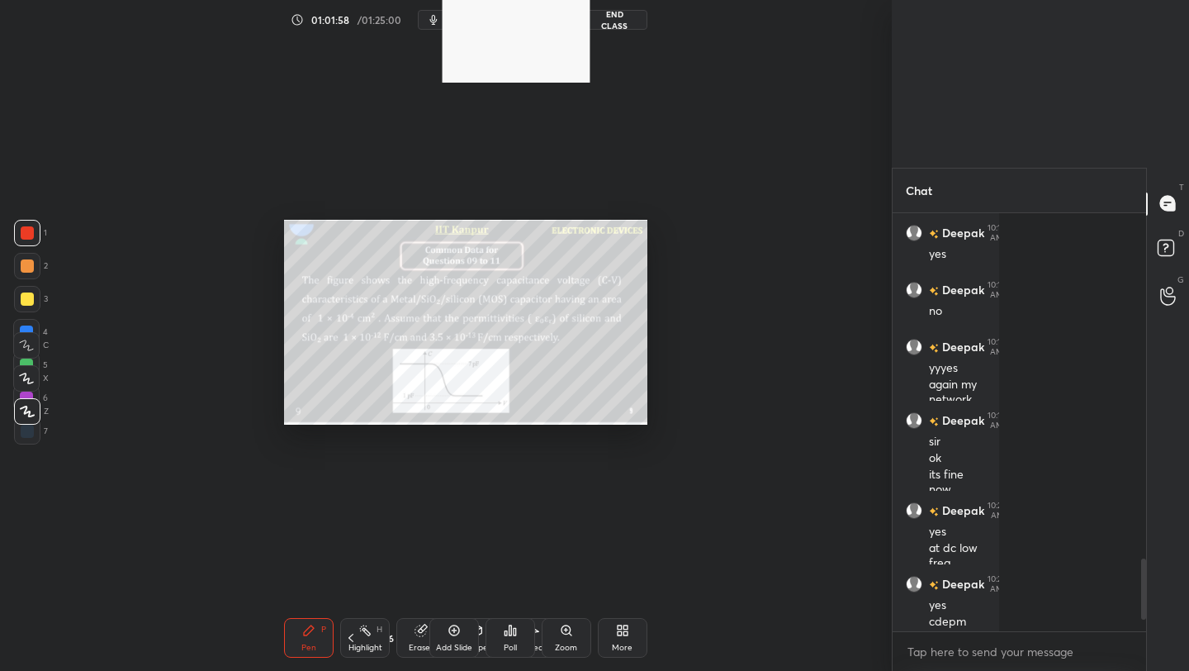
scroll to position [1, 0]
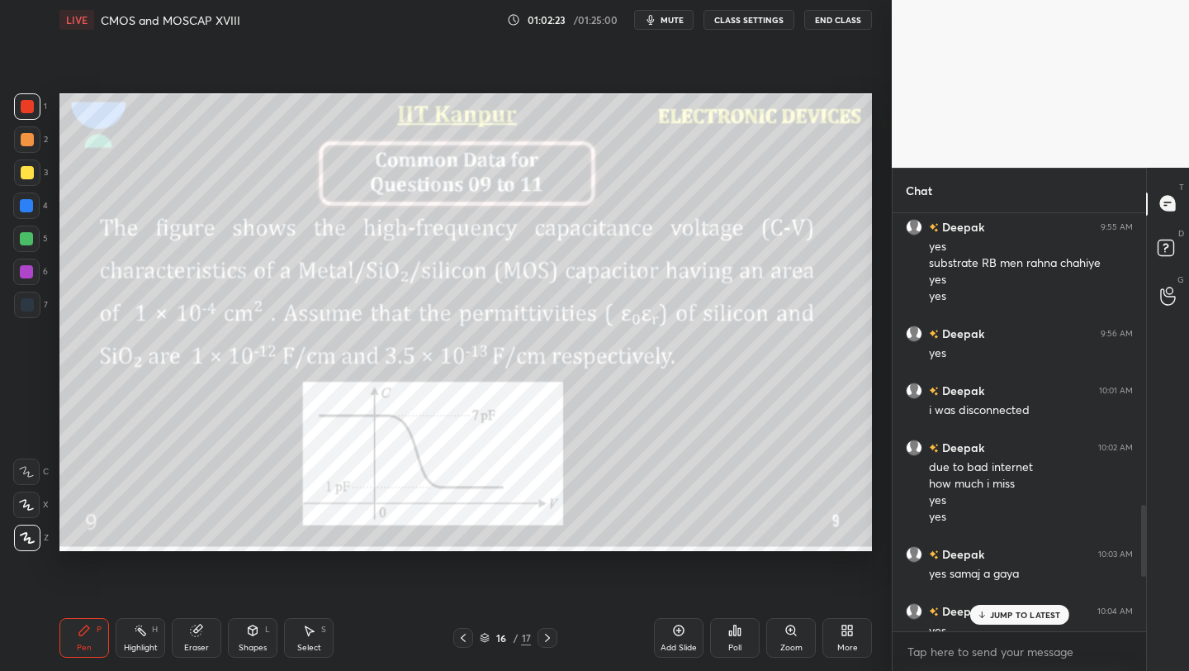
click at [1003, 614] on p "JUMP TO LATEST" at bounding box center [1025, 615] width 71 height 10
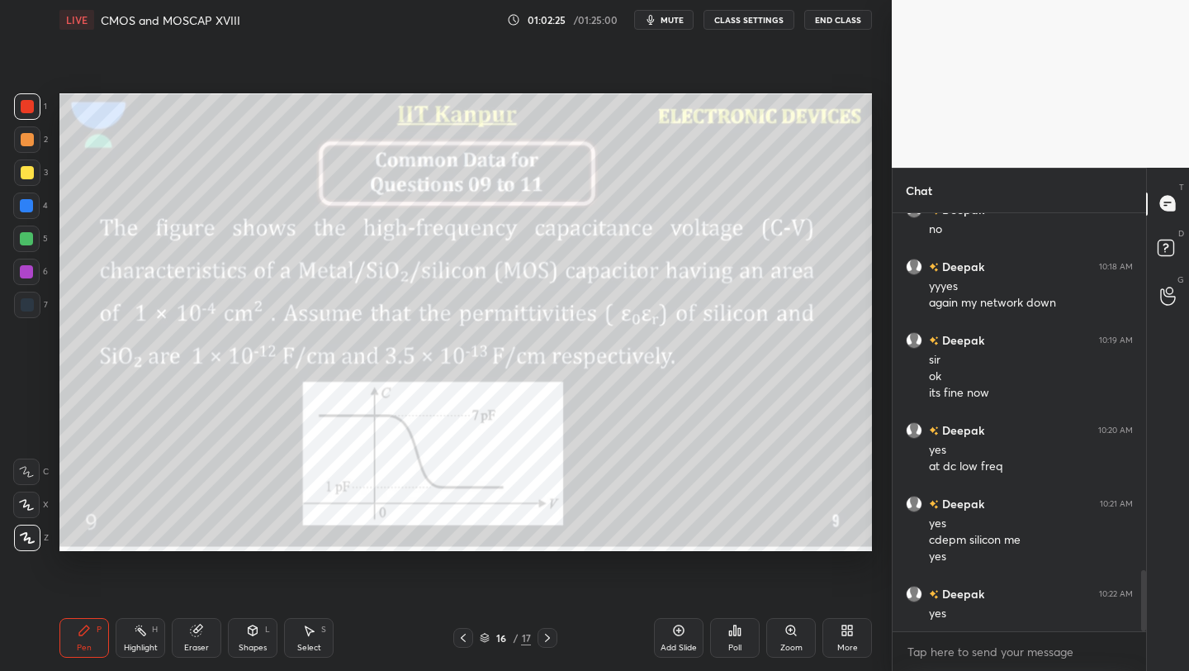
click at [850, 637] on div "More" at bounding box center [848, 638] width 50 height 40
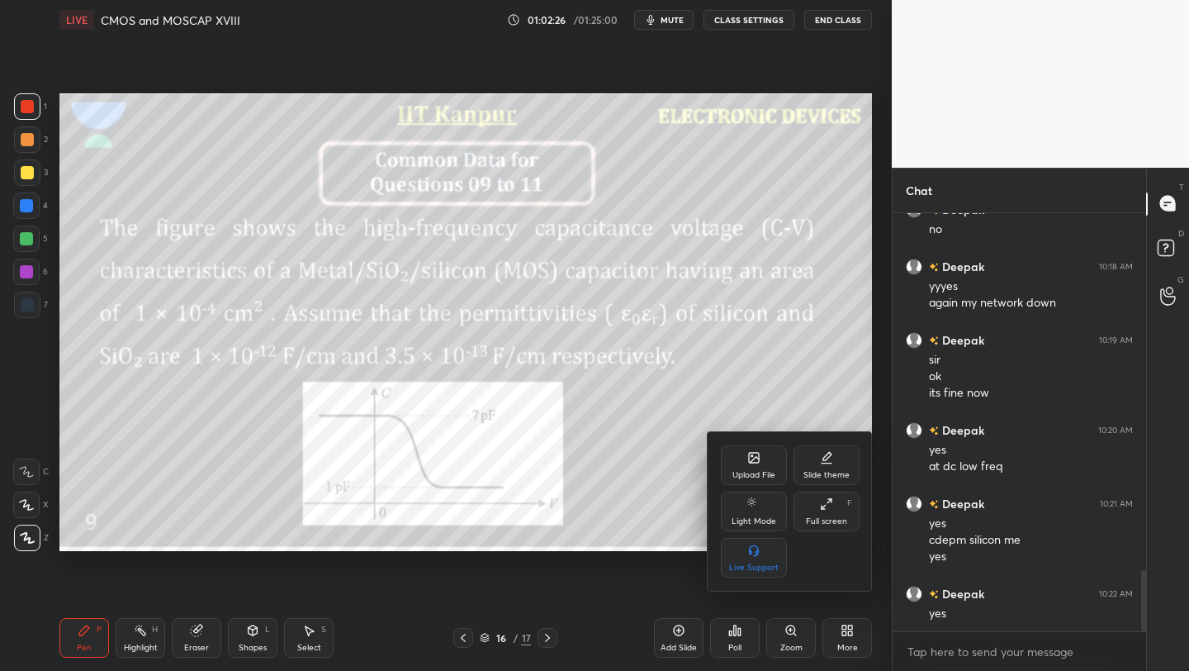
click at [761, 464] on div "Upload File" at bounding box center [754, 465] width 66 height 40
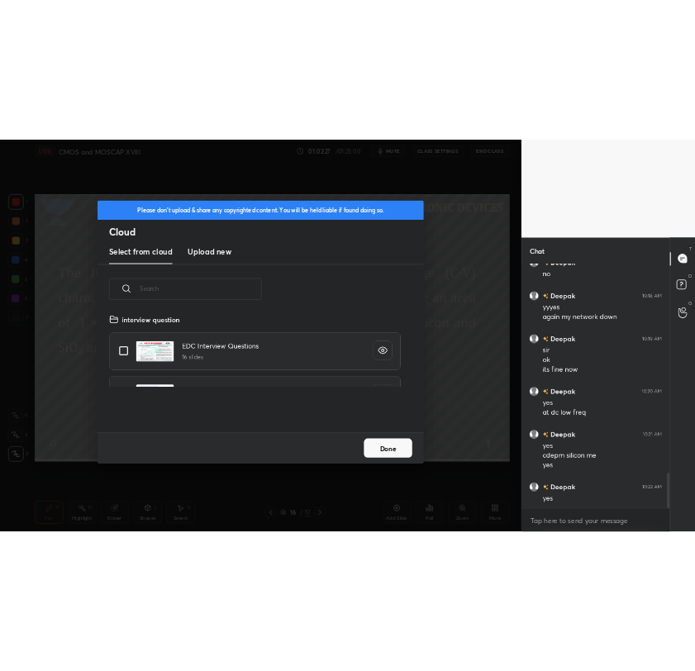
scroll to position [203, 530]
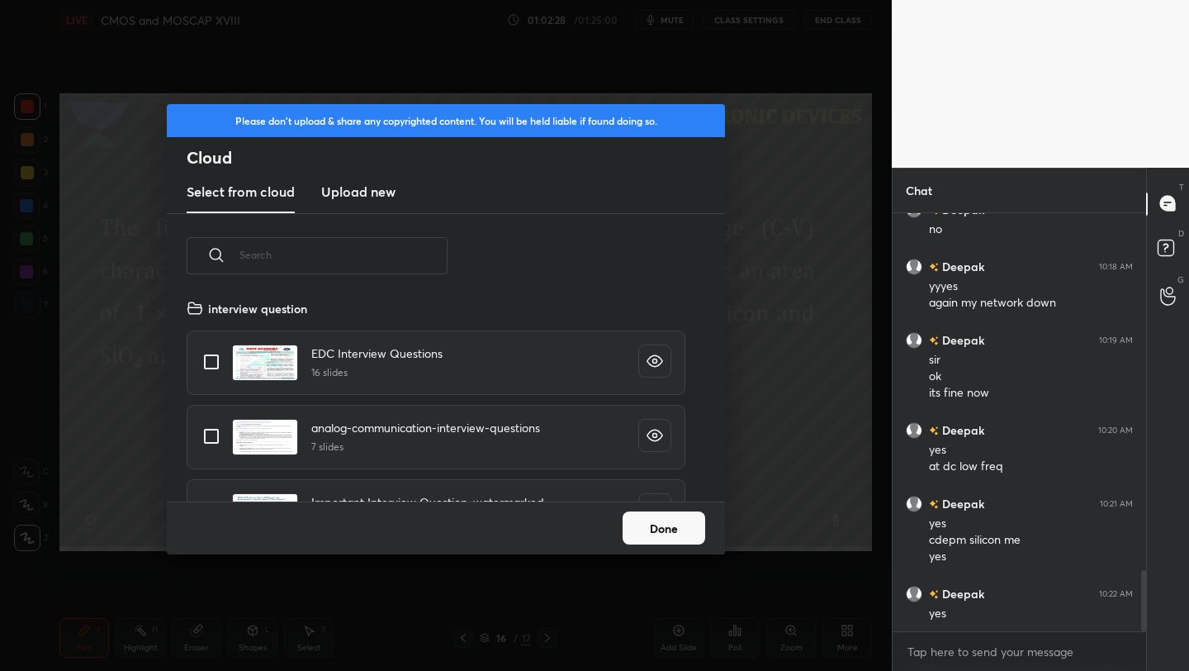
click at [358, 189] on h3 "Upload new" at bounding box center [358, 192] width 74 height 20
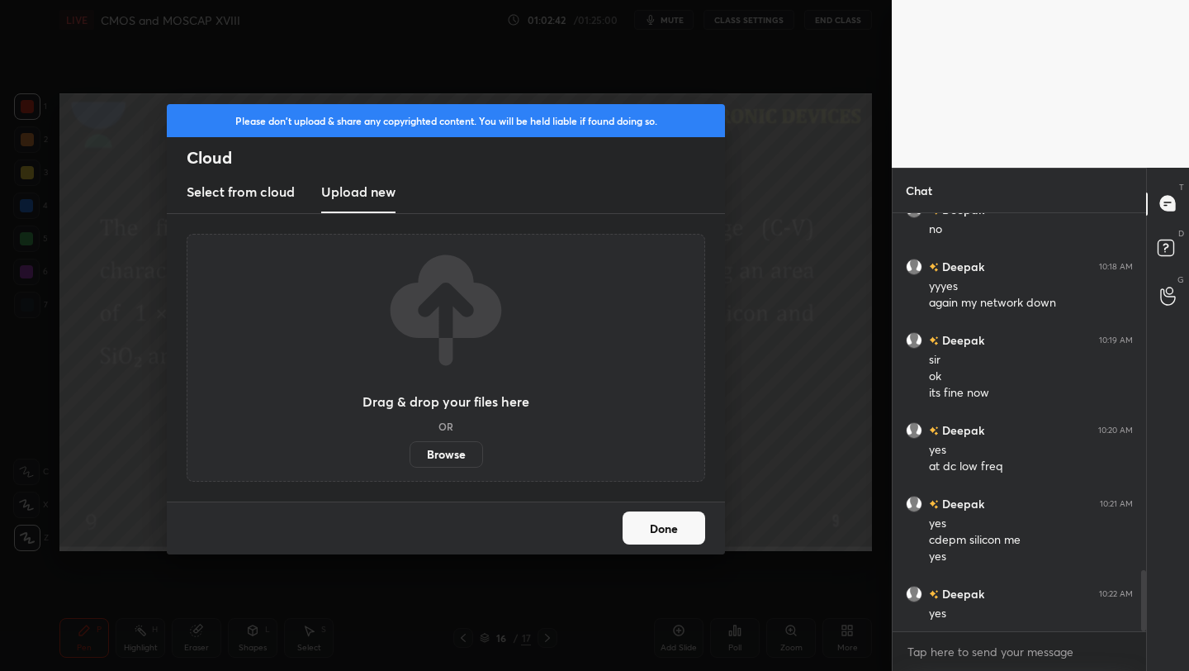
click at [427, 453] on label "Browse" at bounding box center [447, 454] width 74 height 26
click at [410, 453] on input "Browse" at bounding box center [410, 454] width 0 height 26
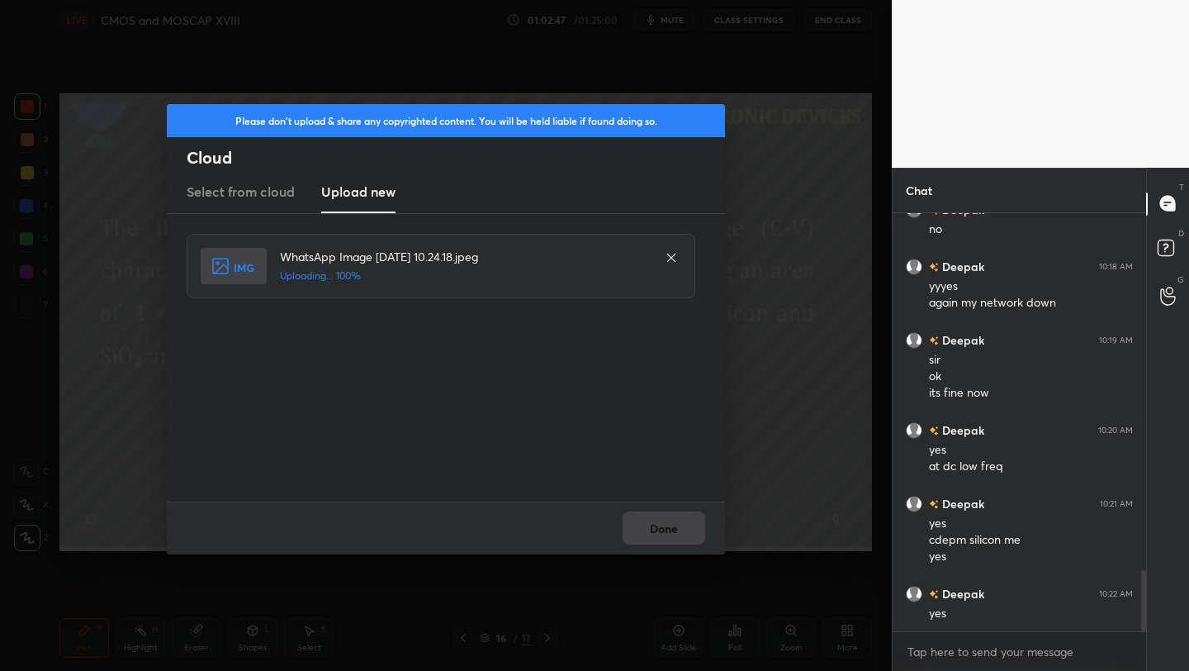
click at [675, 527] on div "Done" at bounding box center [446, 527] width 558 height 53
click at [675, 527] on button "Done" at bounding box center [664, 527] width 83 height 33
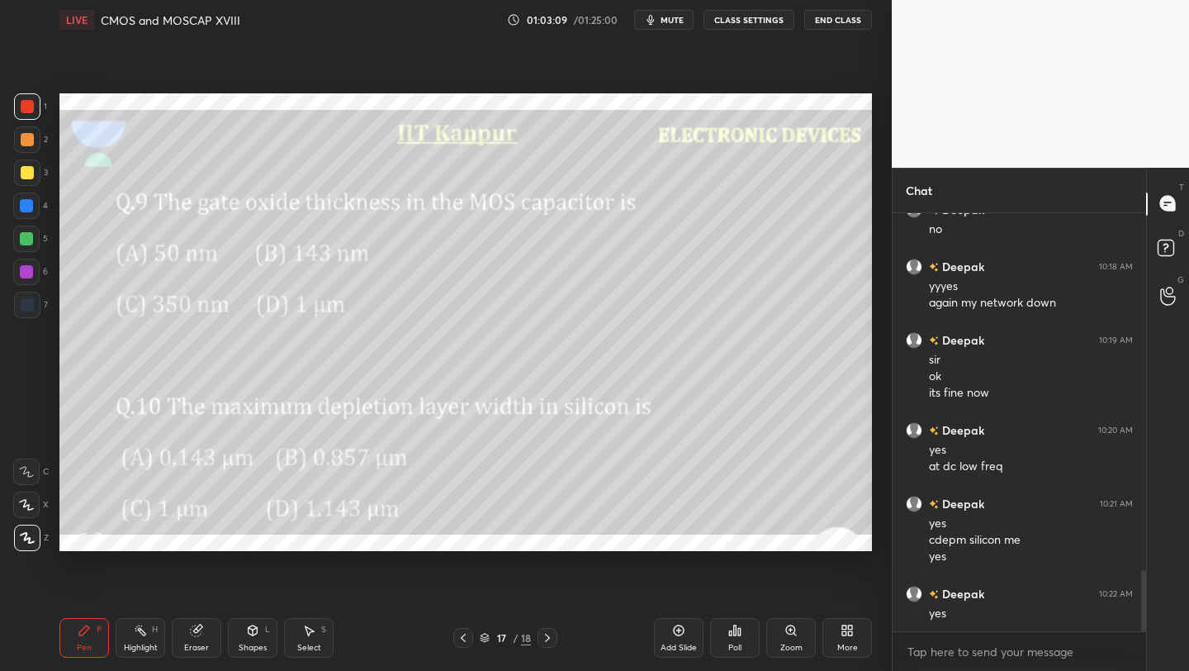
click at [461, 635] on icon at bounding box center [463, 637] width 13 height 13
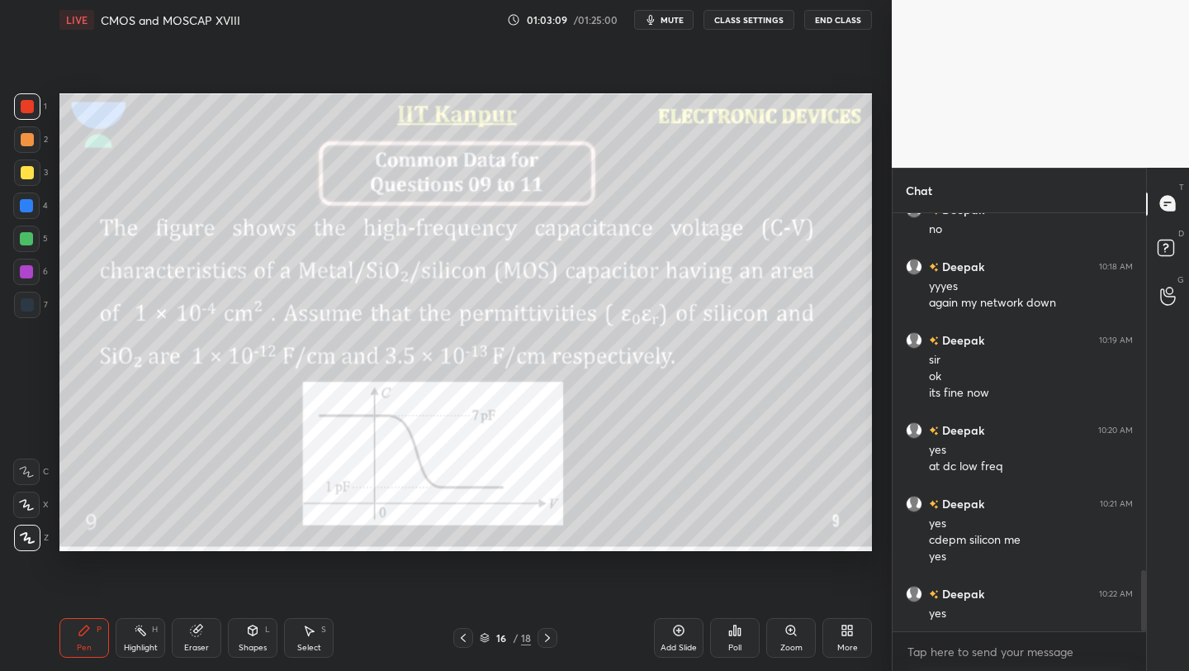
click at [466, 635] on icon at bounding box center [463, 637] width 13 height 13
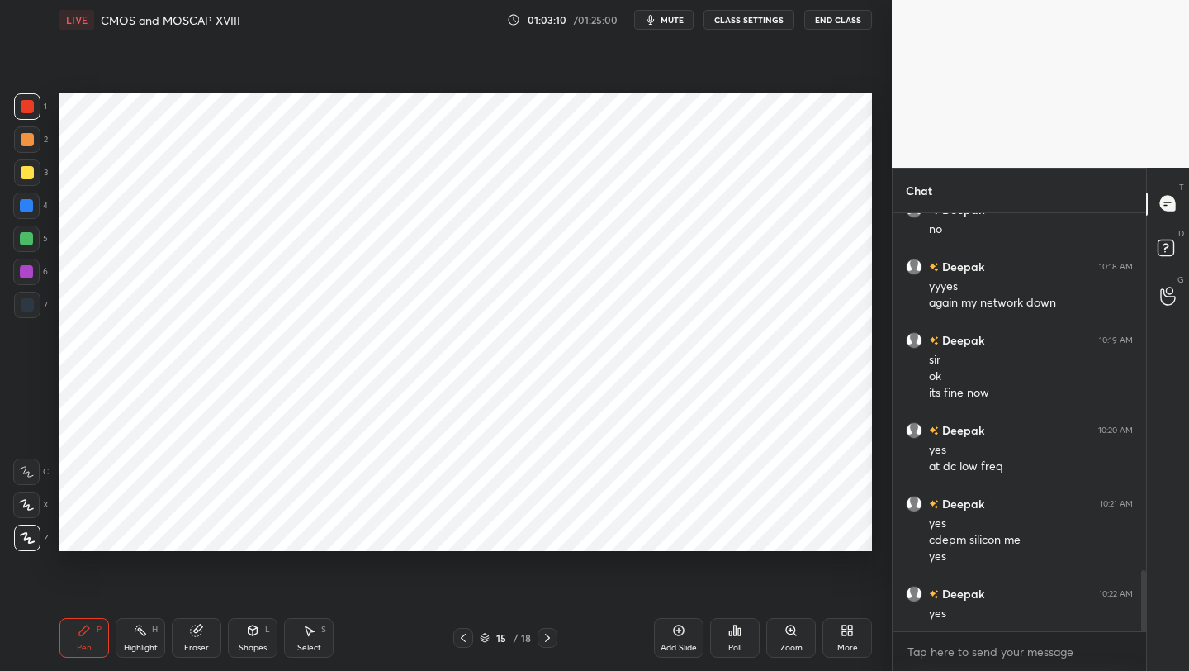
click at [547, 635] on icon at bounding box center [547, 637] width 5 height 8
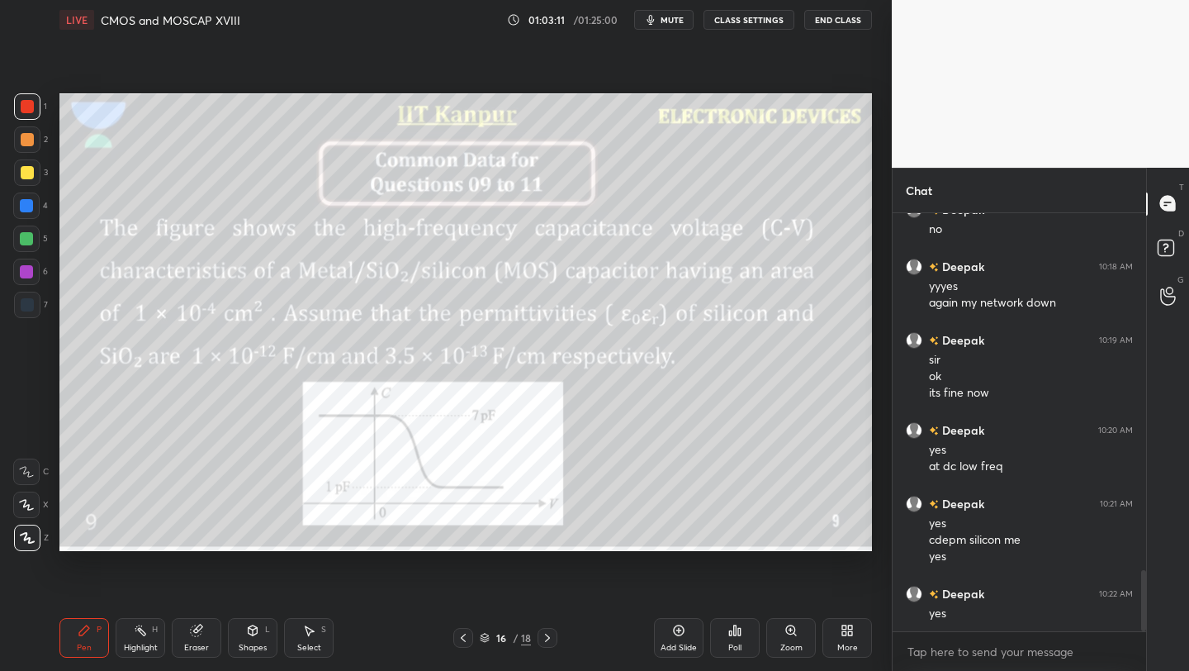
click at [547, 636] on icon at bounding box center [547, 637] width 5 height 8
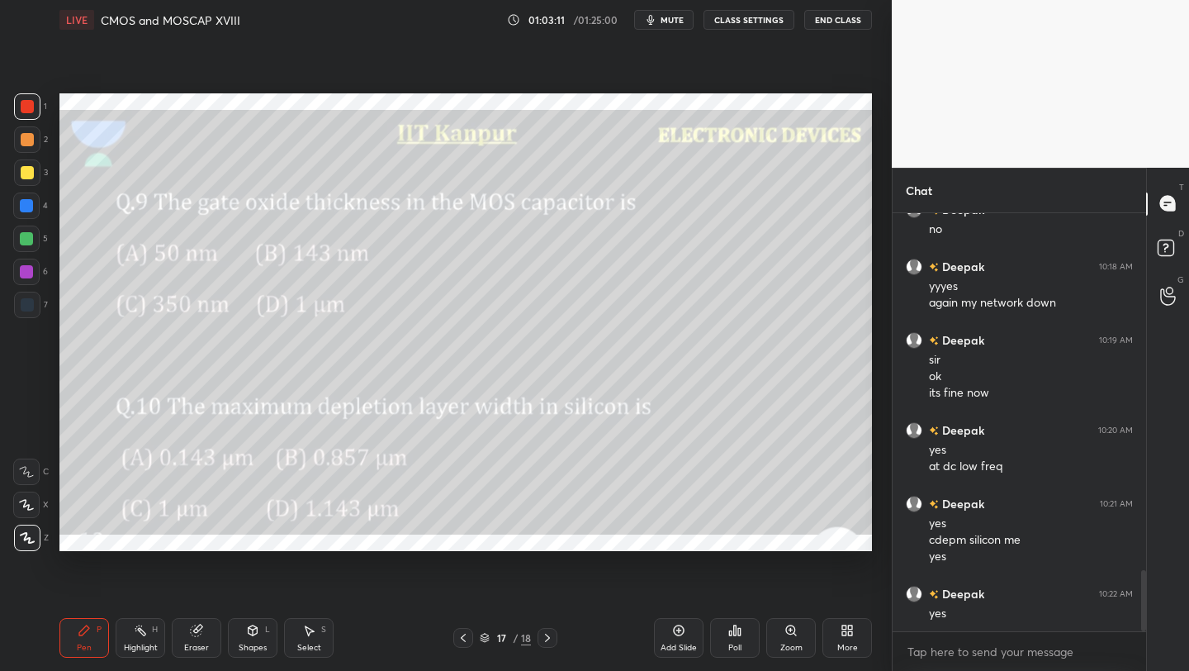
click at [548, 635] on icon at bounding box center [547, 637] width 5 height 8
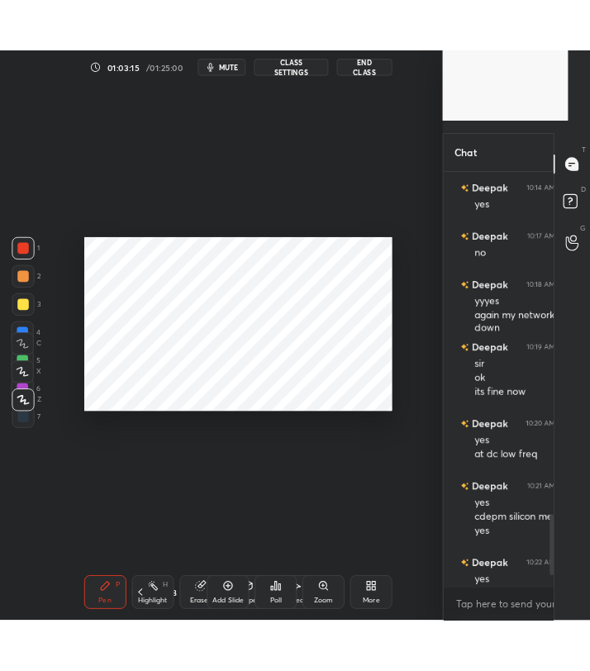
scroll to position [6, 6]
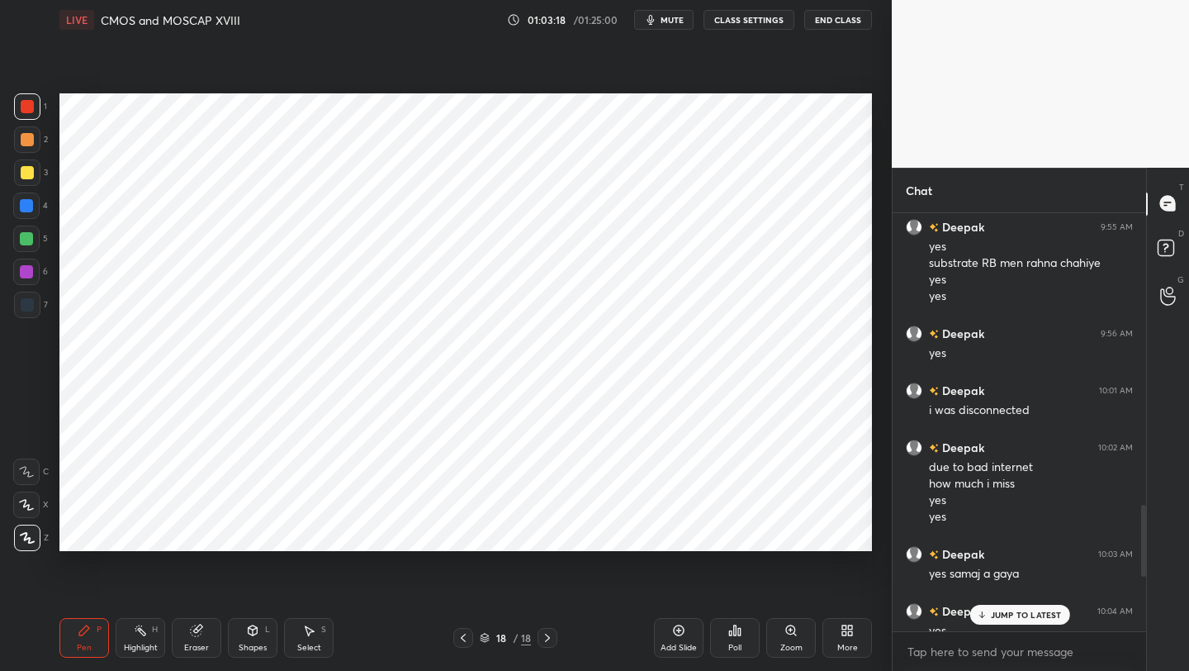
click at [1007, 612] on p "JUMP TO LATEST" at bounding box center [1025, 615] width 71 height 10
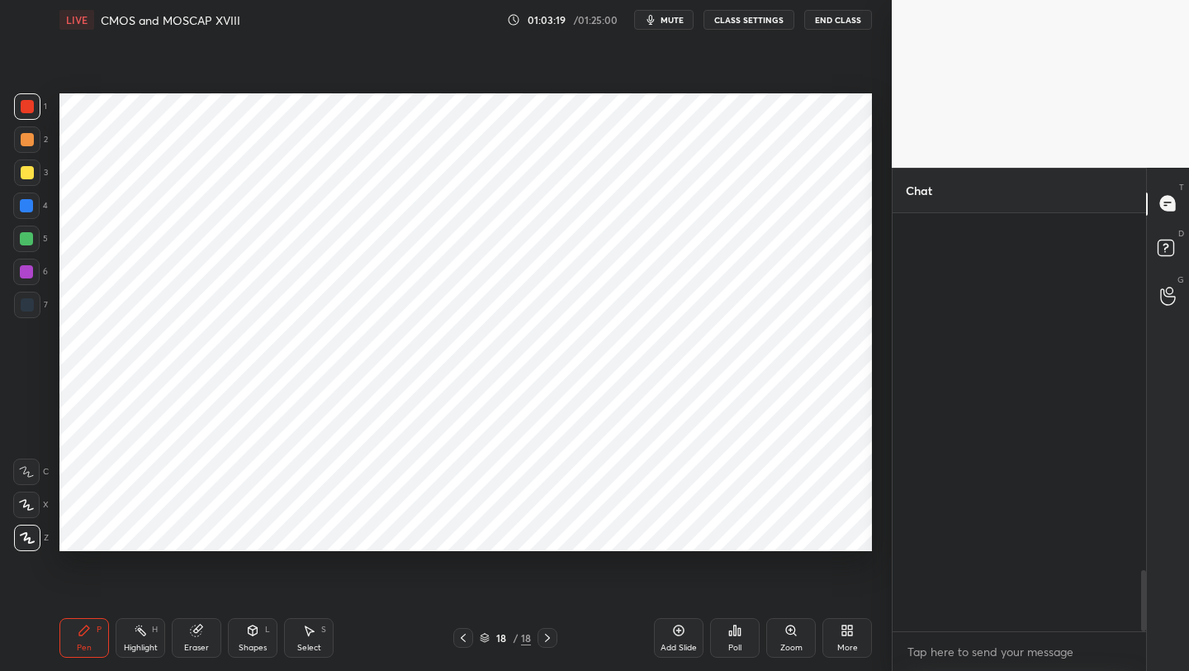
scroll to position [2438, 0]
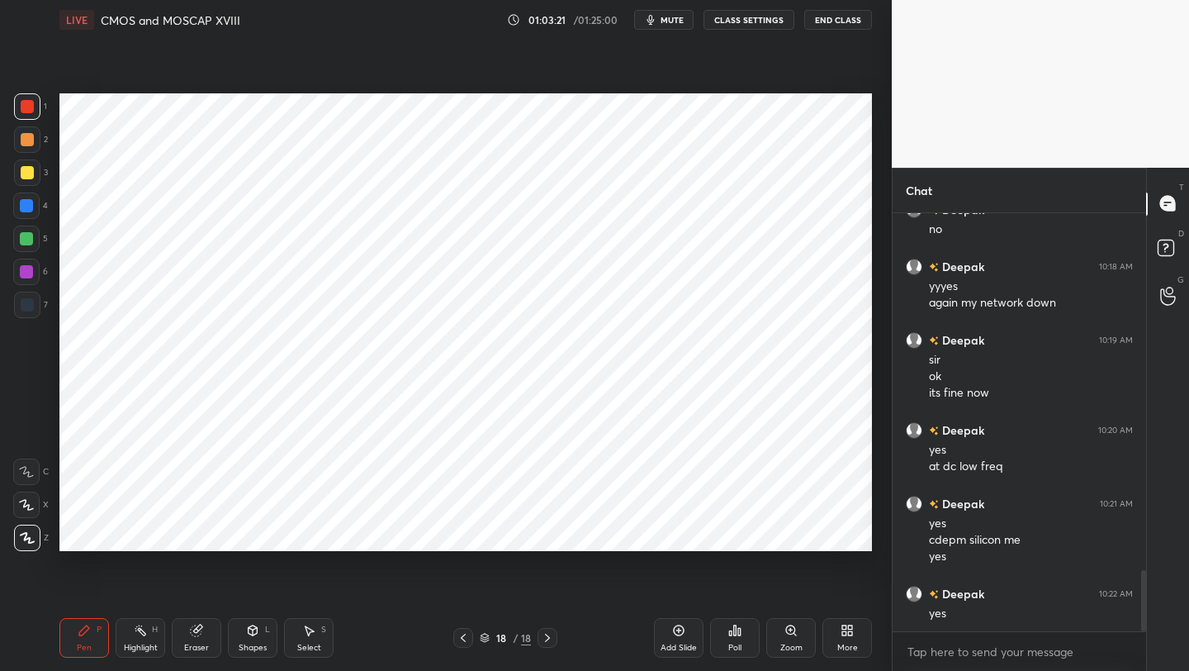
click at [467, 636] on icon at bounding box center [463, 637] width 13 height 13
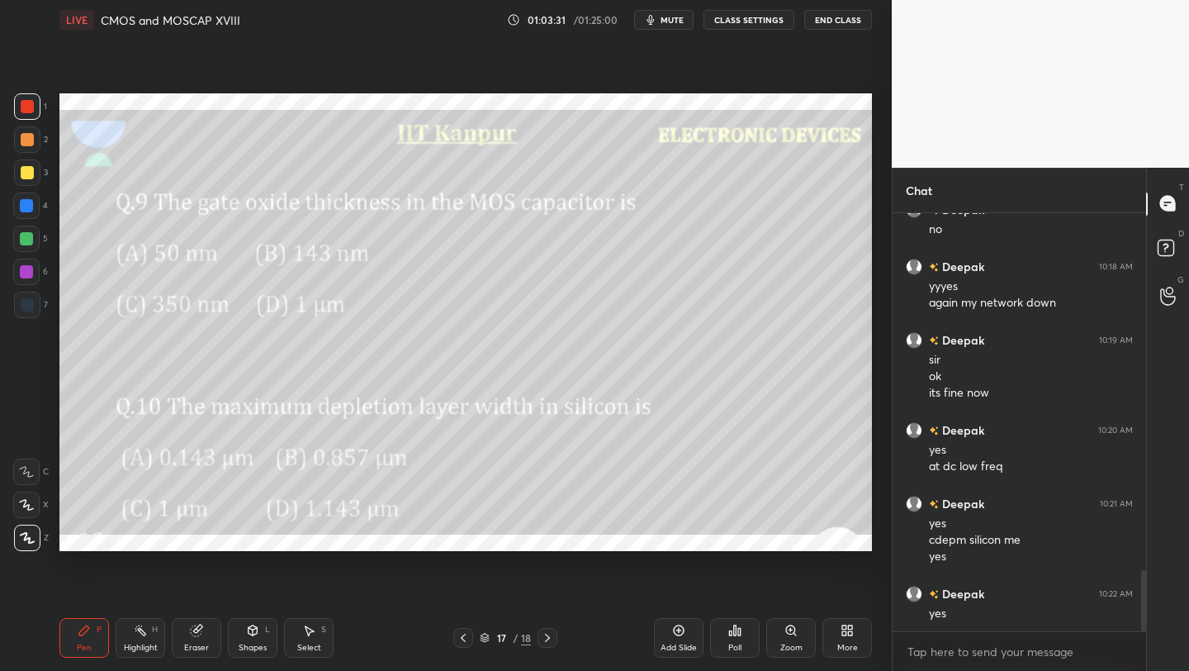
click at [462, 638] on icon at bounding box center [463, 637] width 13 height 13
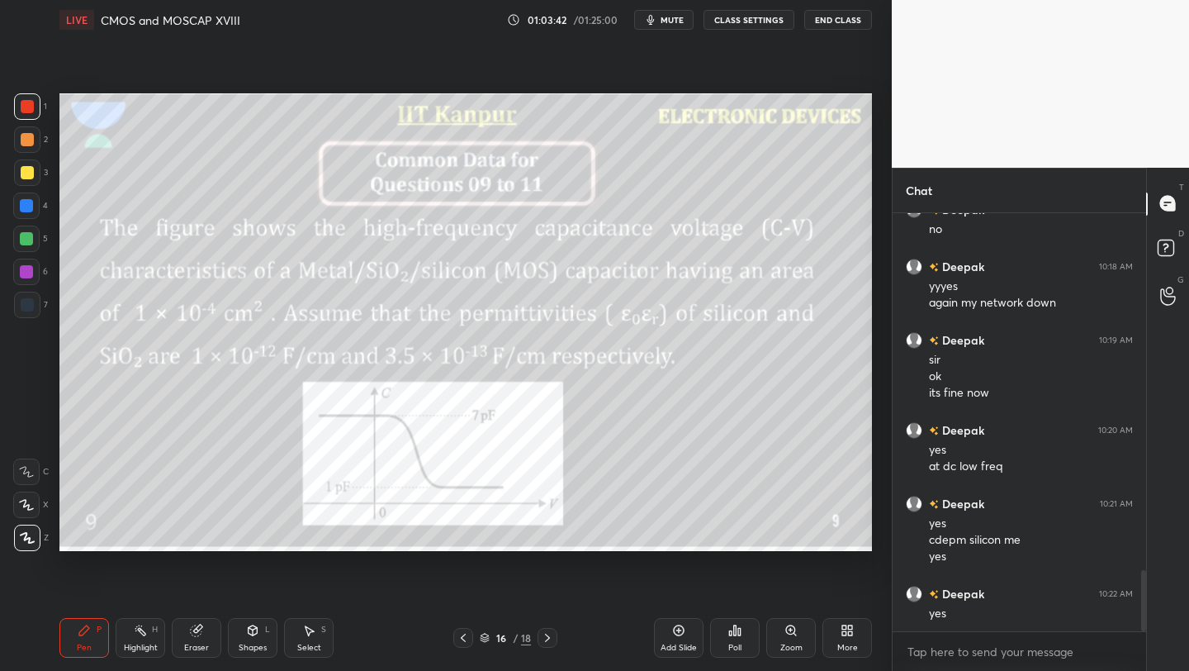
click at [547, 638] on icon at bounding box center [547, 637] width 13 height 13
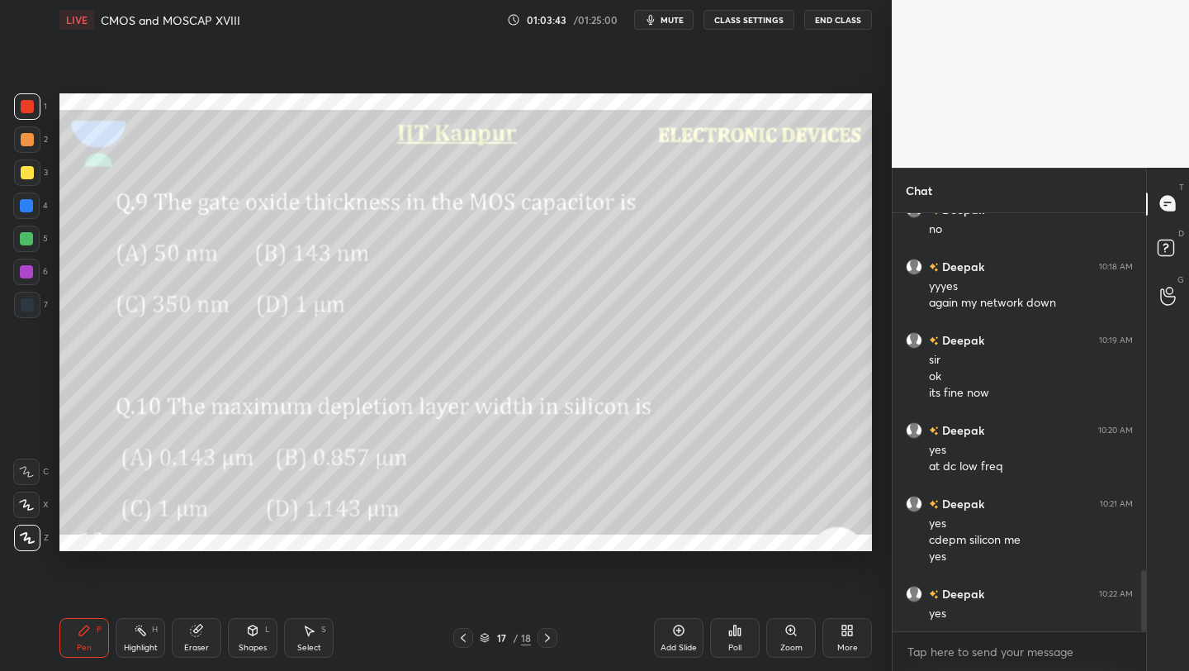
click at [555, 635] on div at bounding box center [548, 638] width 20 height 20
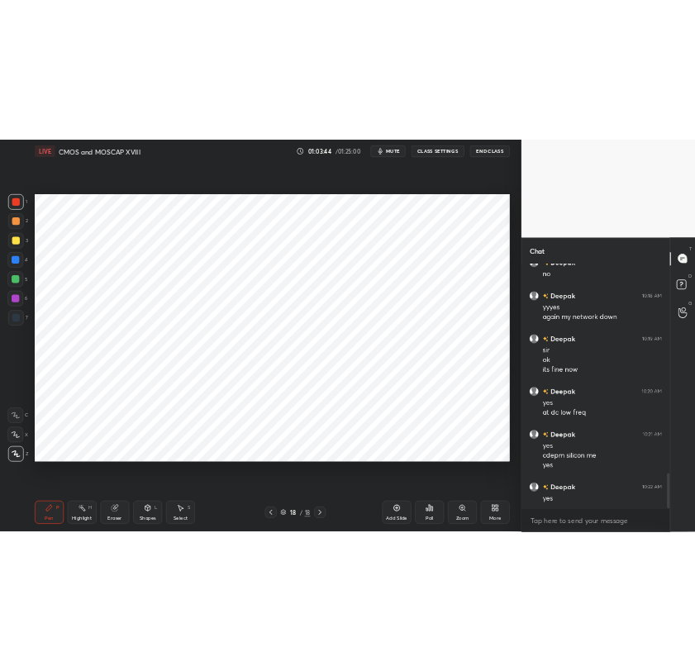
scroll to position [2495, 0]
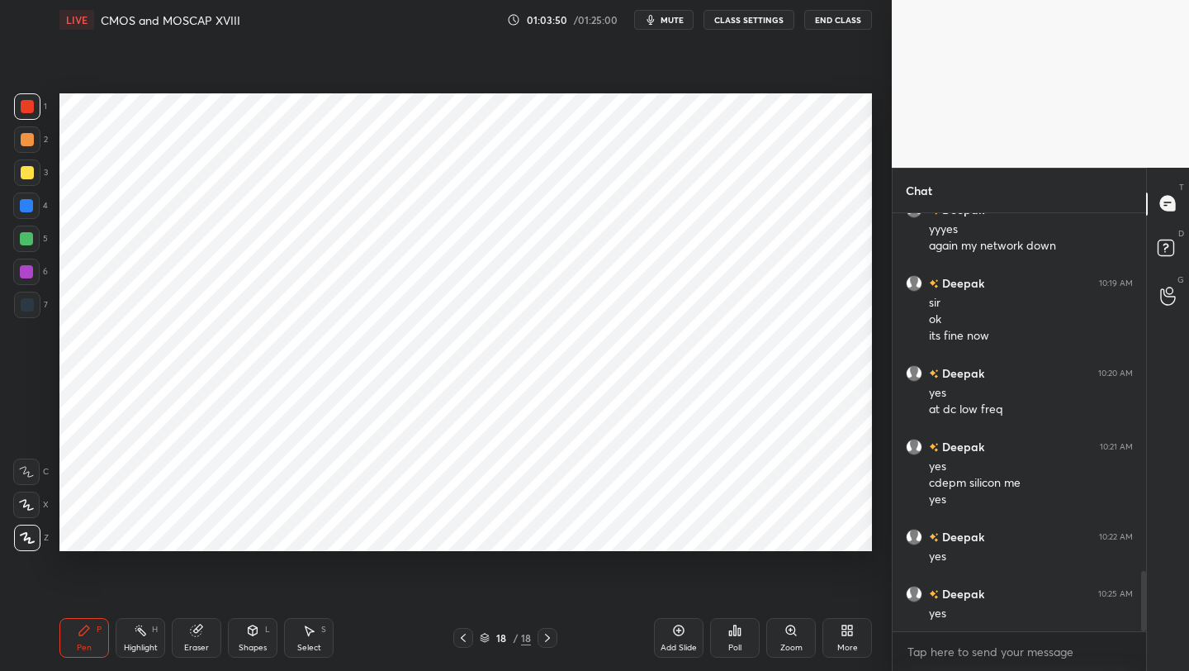
click at [670, 18] on span "mute" at bounding box center [672, 20] width 23 height 12
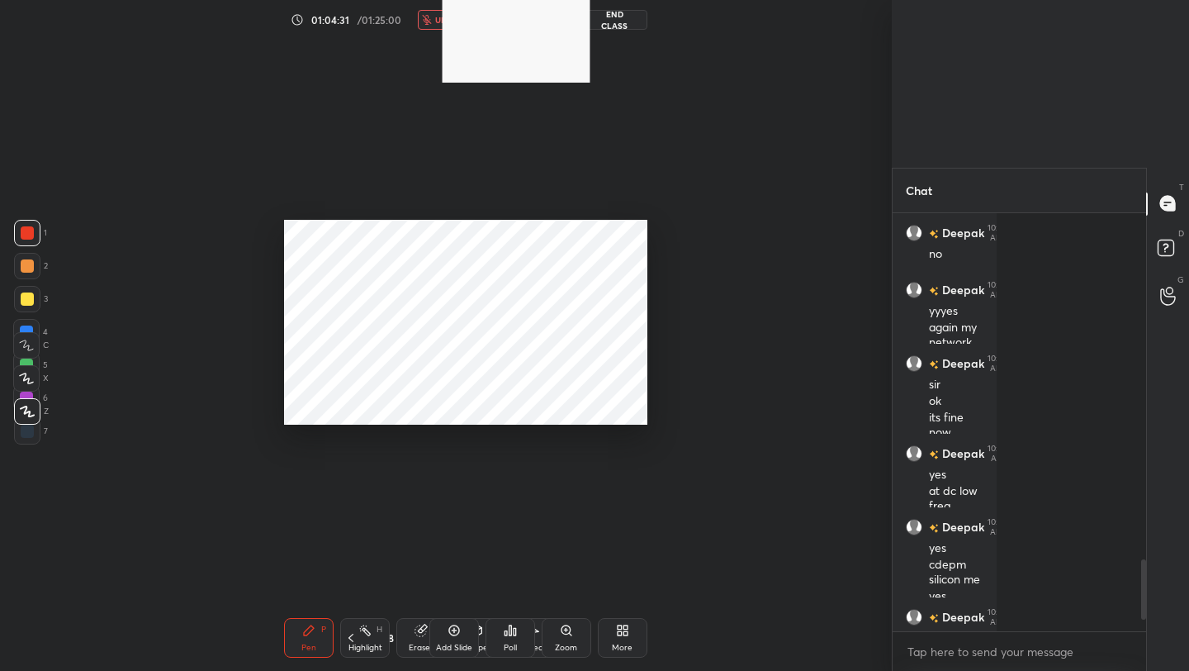
scroll to position [6, 6]
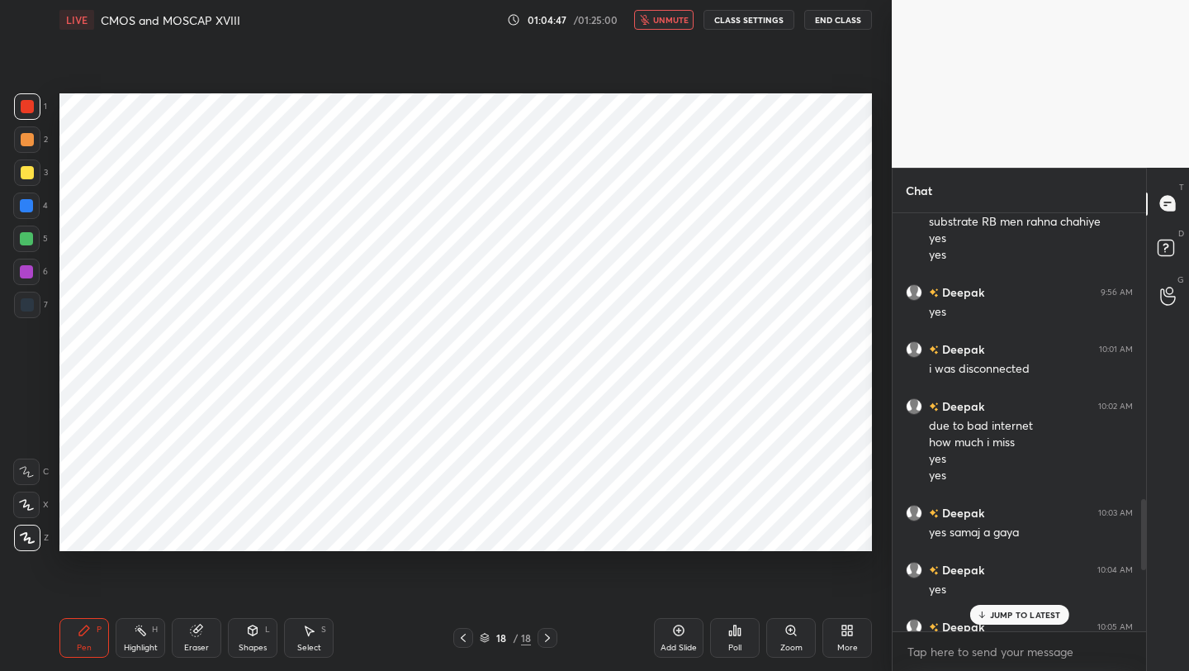
click at [670, 18] on span "unmute" at bounding box center [671, 20] width 36 height 12
click at [1032, 616] on p "JUMP TO LATEST" at bounding box center [1025, 615] width 71 height 10
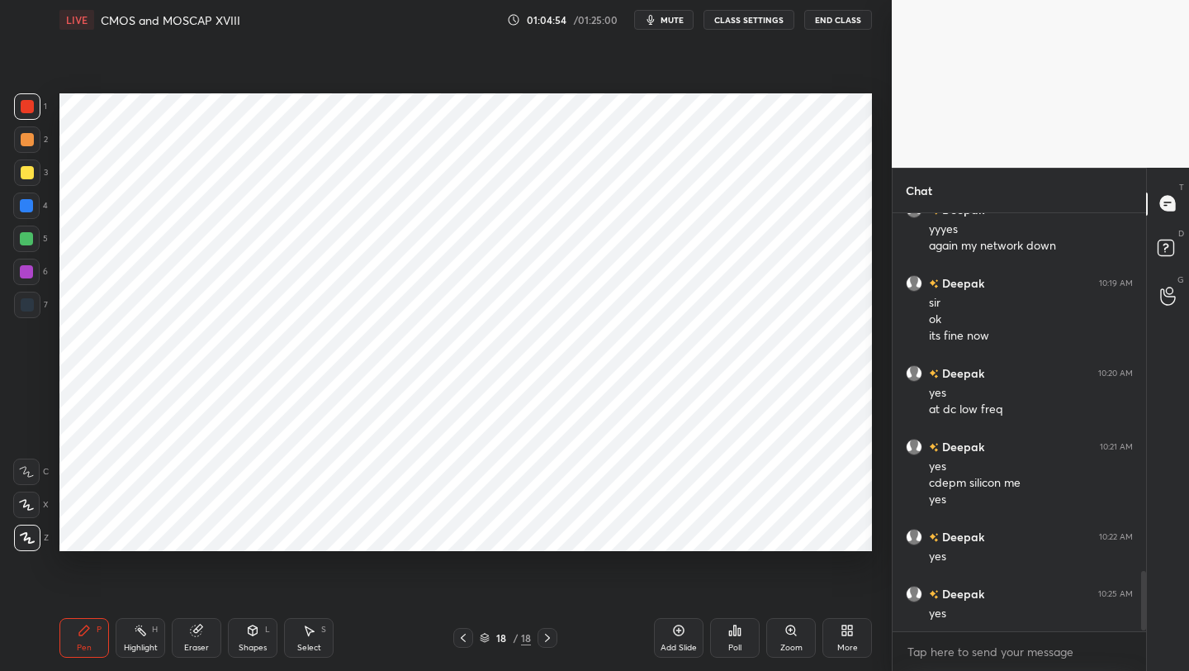
scroll to position [2552, 0]
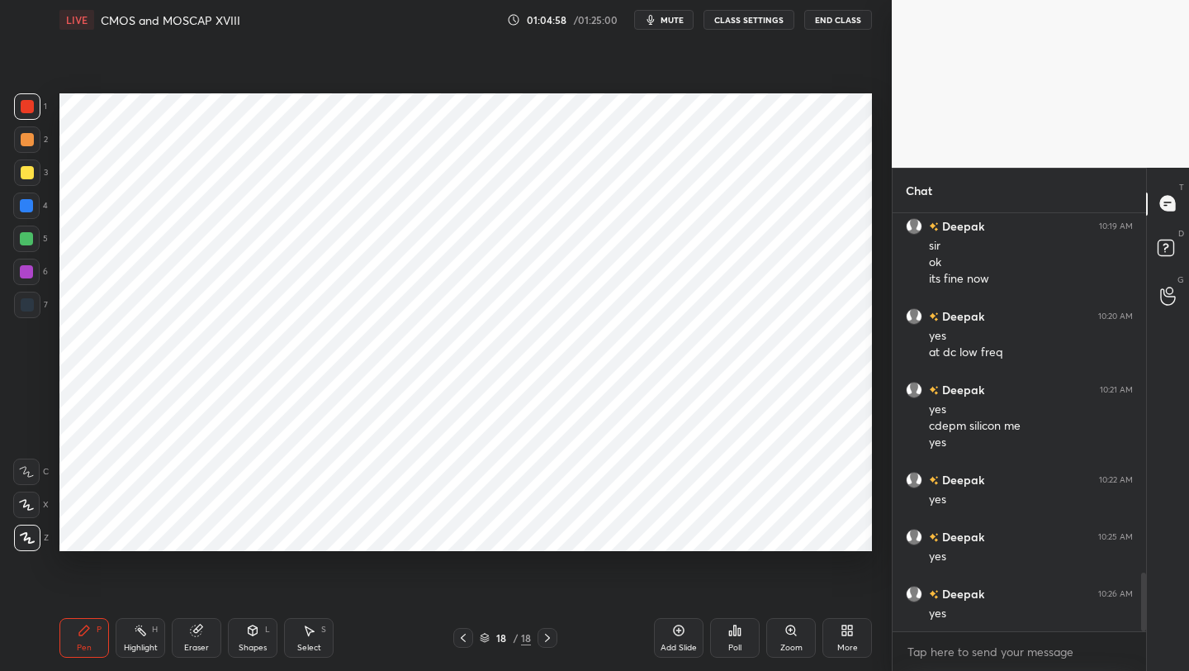
click at [465, 637] on icon at bounding box center [463, 637] width 13 height 13
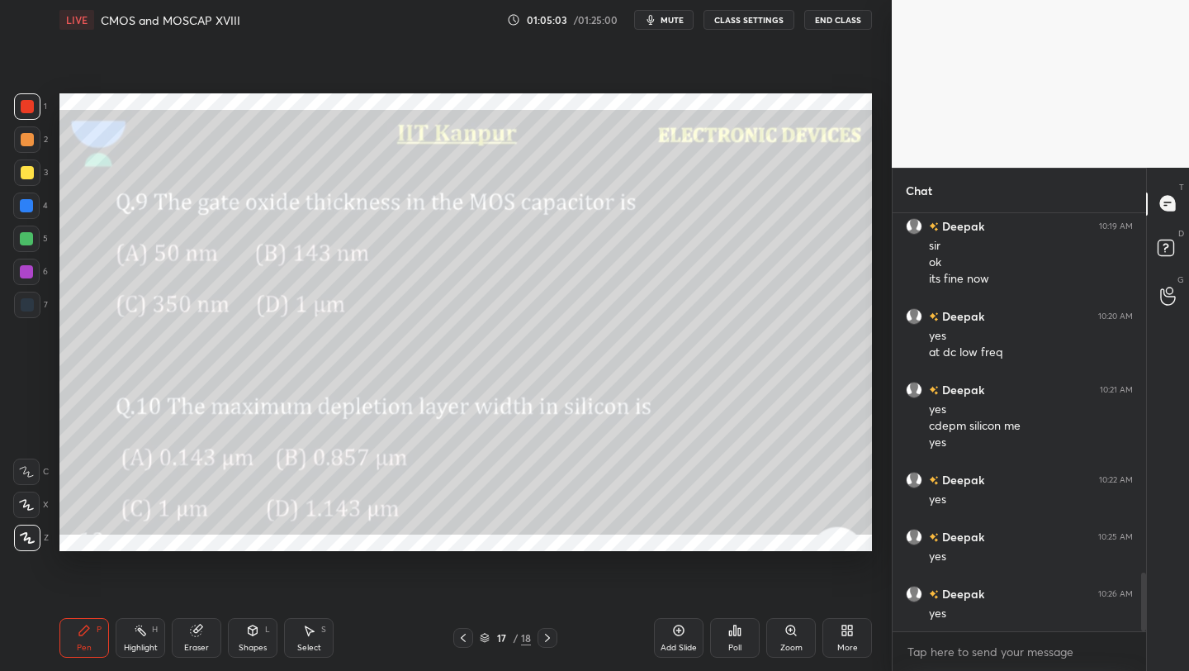
drag, startPoint x: 464, startPoint y: 635, endPoint x: 469, endPoint y: 628, distance: 8.9
click at [462, 633] on icon at bounding box center [463, 637] width 13 height 13
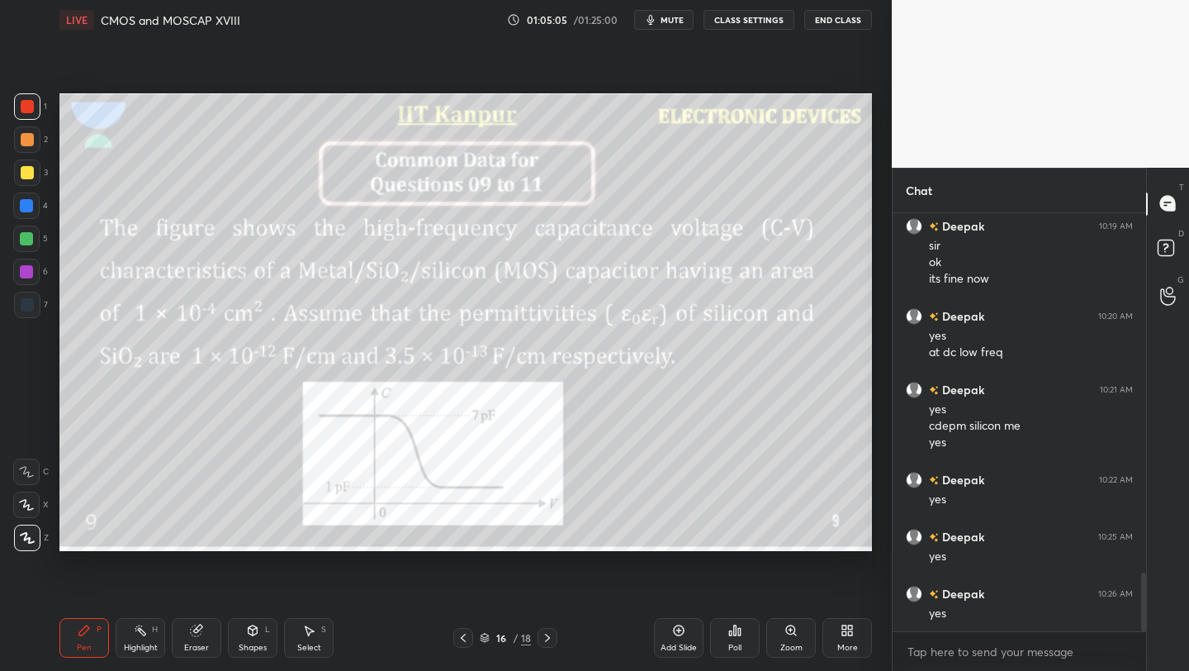
drag, startPoint x: 548, startPoint y: 633, endPoint x: 558, endPoint y: 600, distance: 33.7
click at [546, 633] on icon at bounding box center [547, 637] width 13 height 13
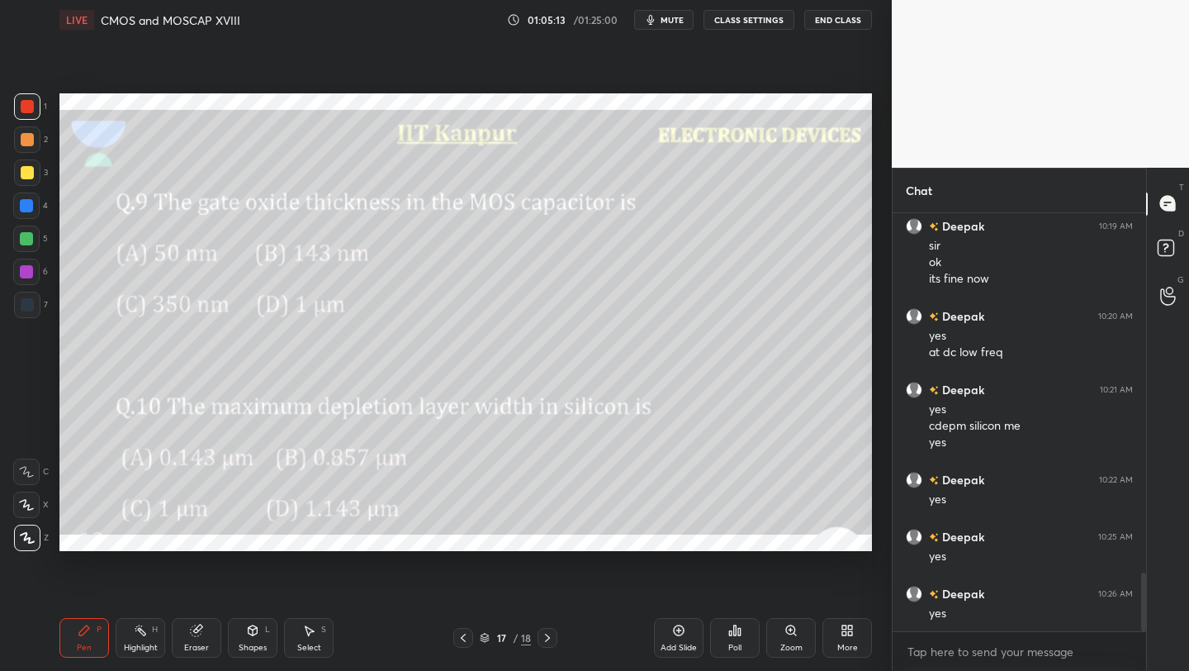
drag, startPoint x: 462, startPoint y: 634, endPoint x: 463, endPoint y: 626, distance: 8.4
click at [462, 634] on icon at bounding box center [463, 637] width 13 height 13
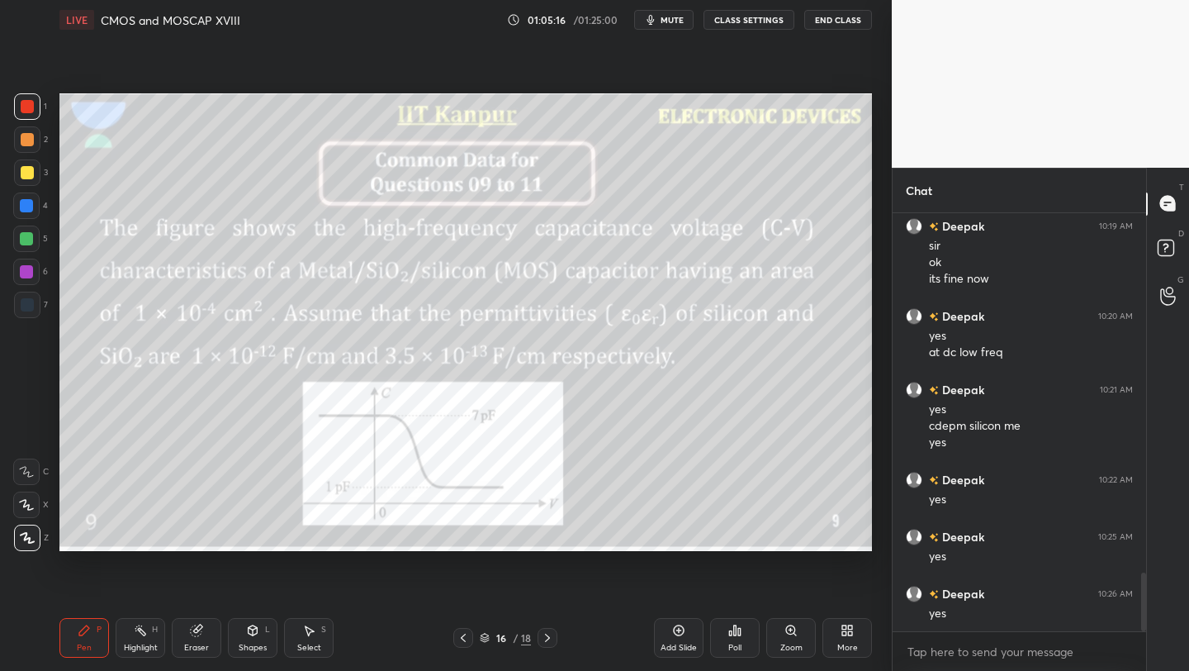
click at [546, 634] on icon at bounding box center [547, 637] width 13 height 13
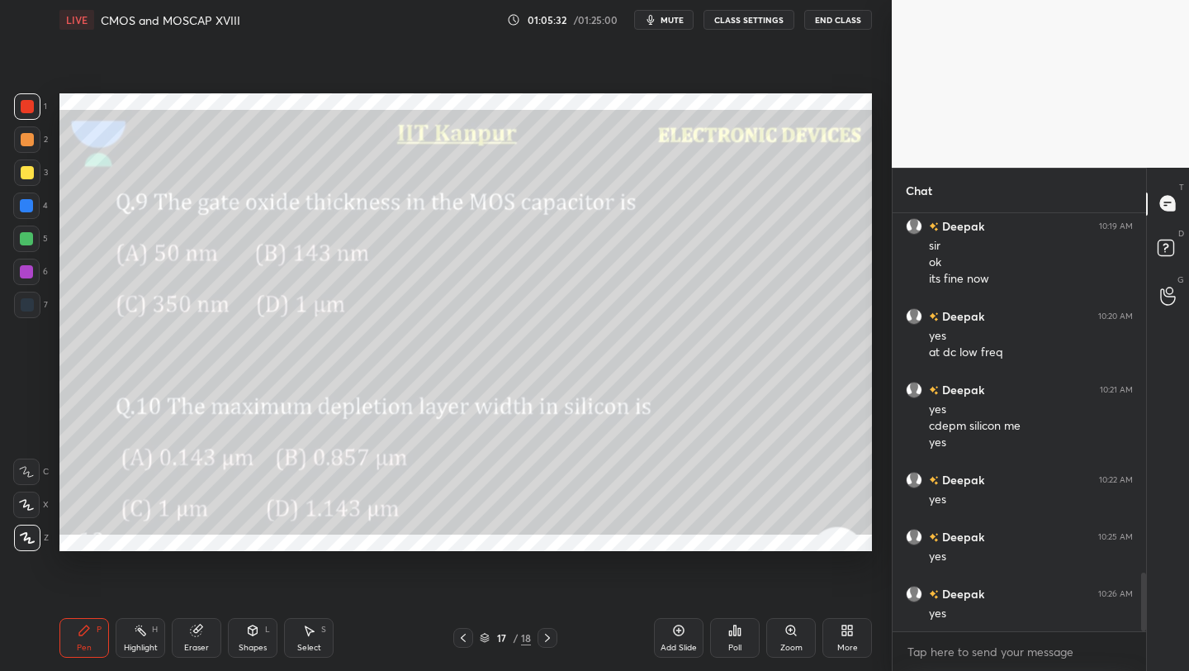
click at [469, 634] on div at bounding box center [463, 638] width 20 height 20
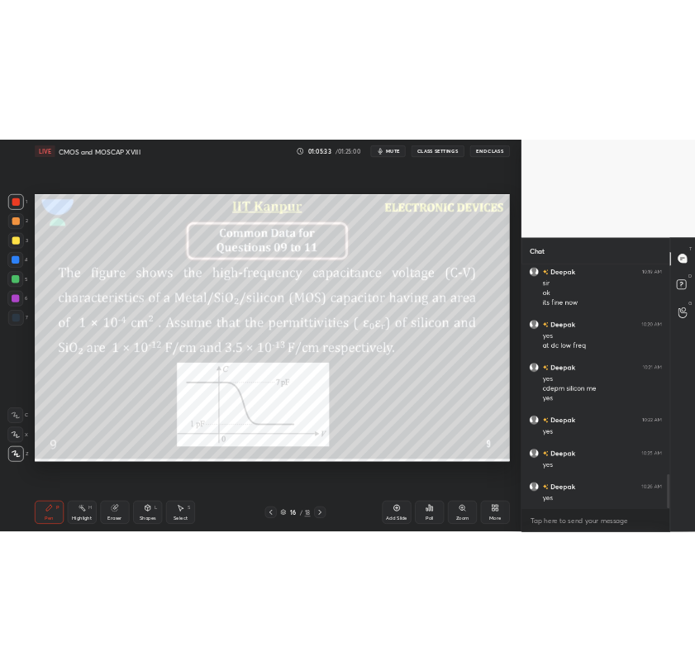
scroll to position [2609, 0]
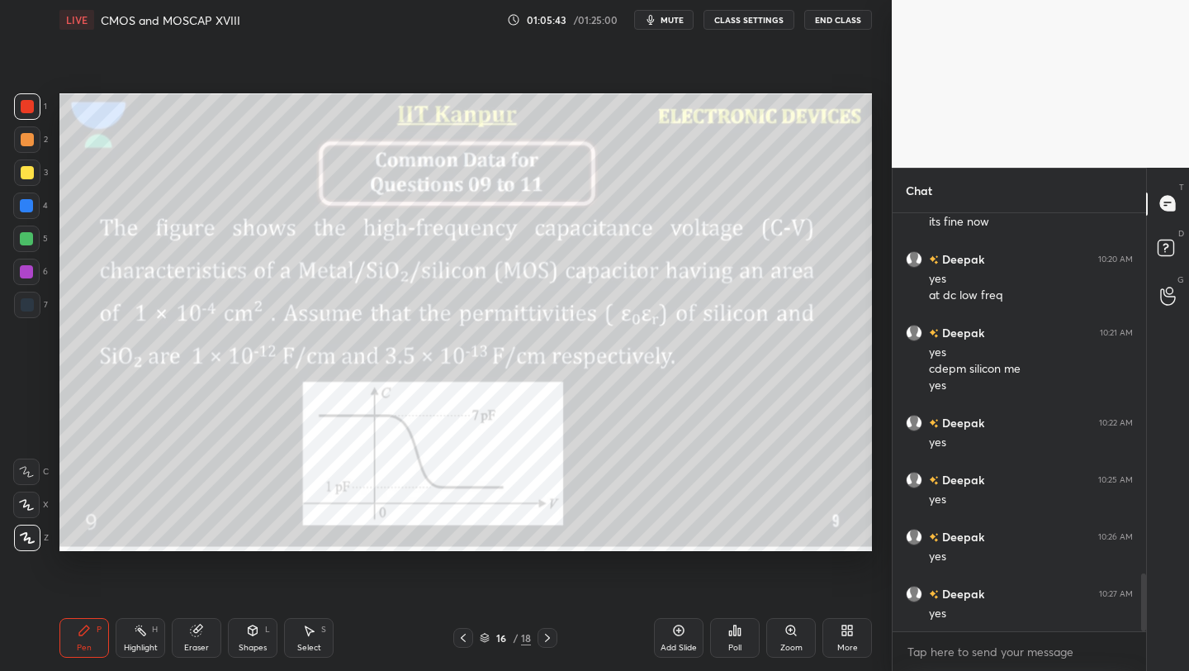
click at [545, 640] on icon at bounding box center [547, 637] width 13 height 13
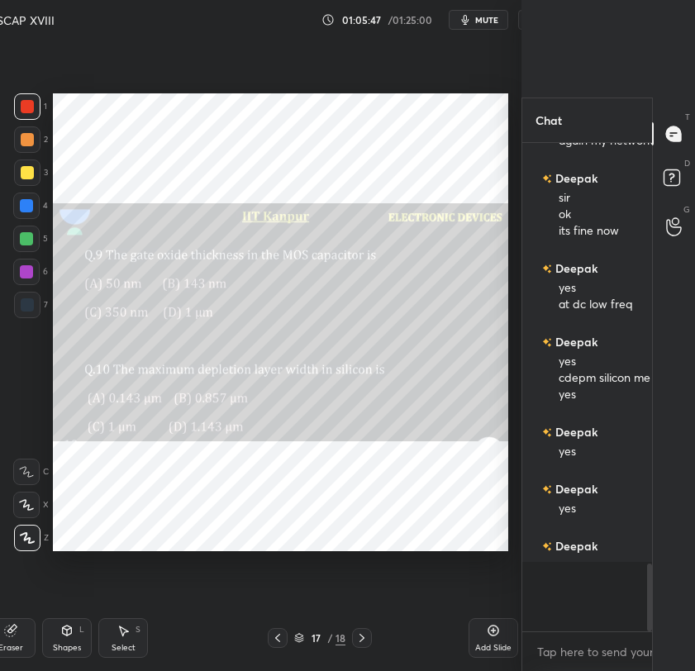
scroll to position [6, 5]
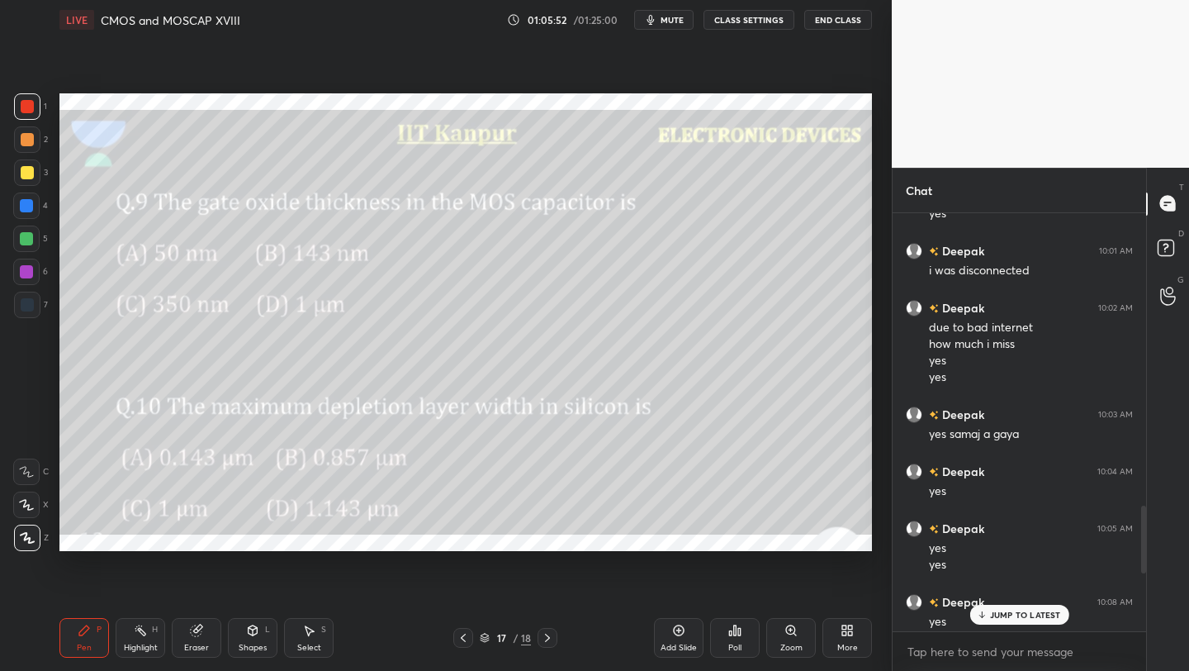
click at [467, 641] on icon at bounding box center [463, 637] width 13 height 13
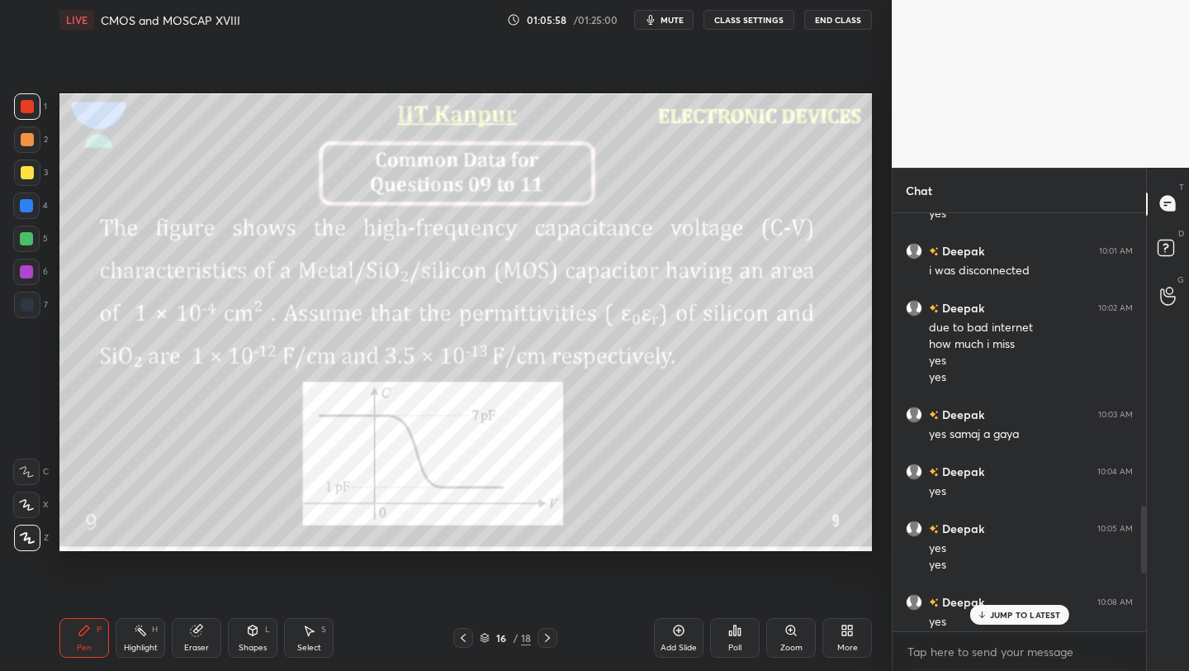
click at [545, 636] on icon at bounding box center [547, 637] width 13 height 13
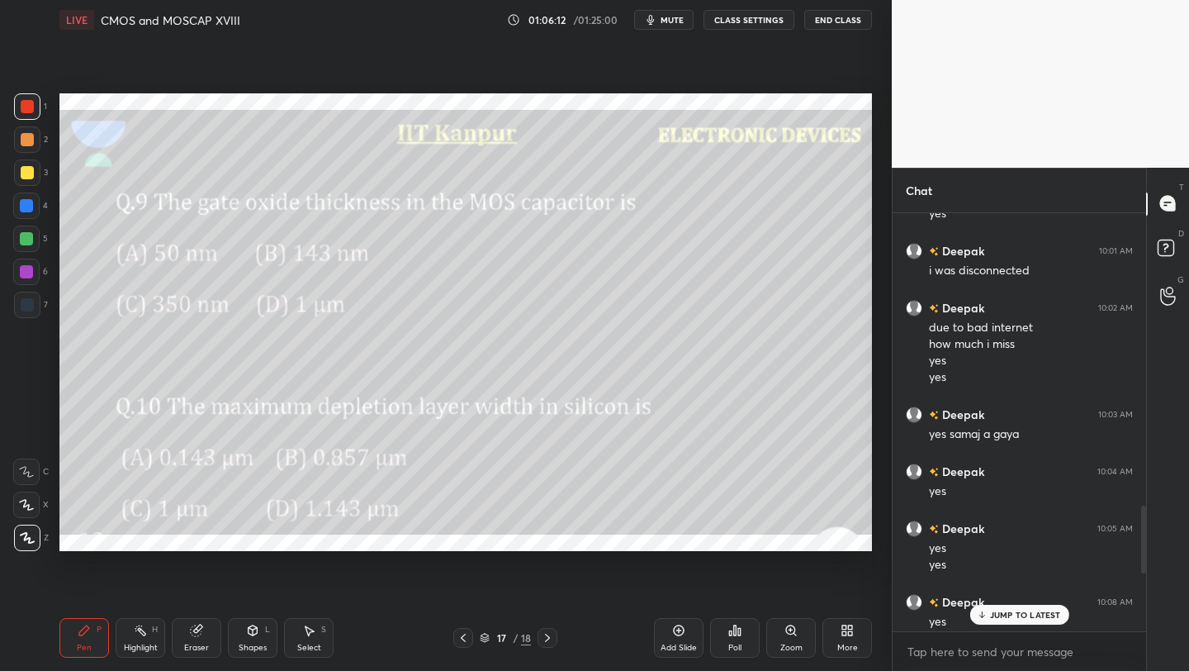
click at [198, 647] on div "Eraser" at bounding box center [196, 647] width 25 height 8
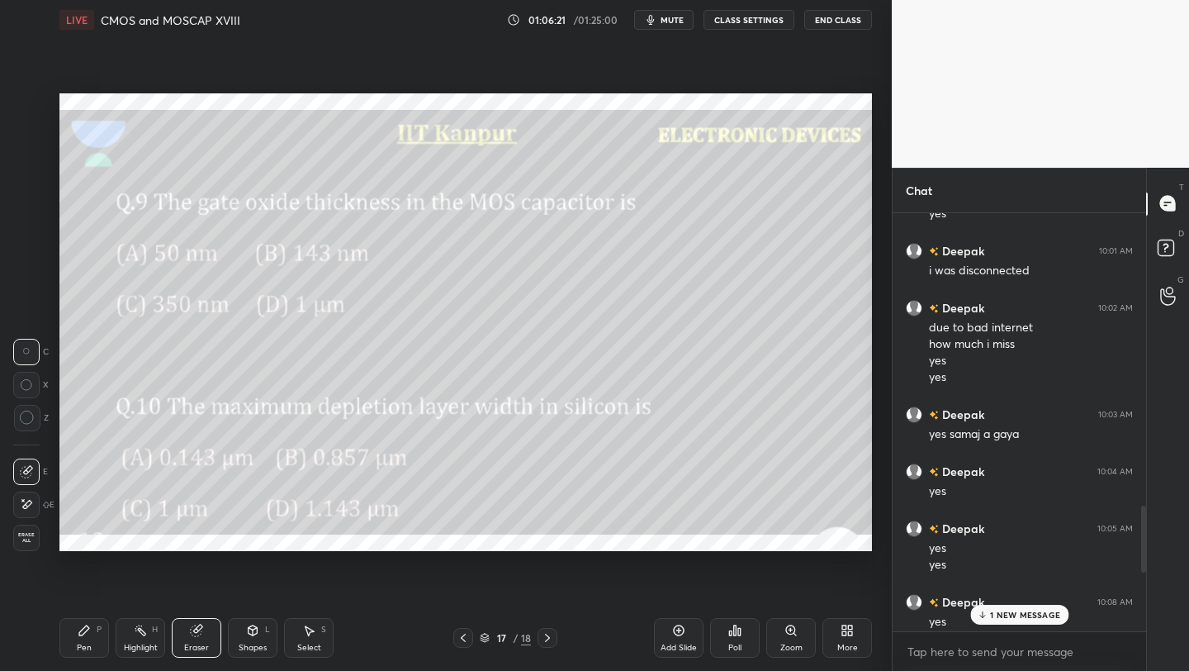
click at [76, 640] on div "Pen P" at bounding box center [84, 638] width 50 height 40
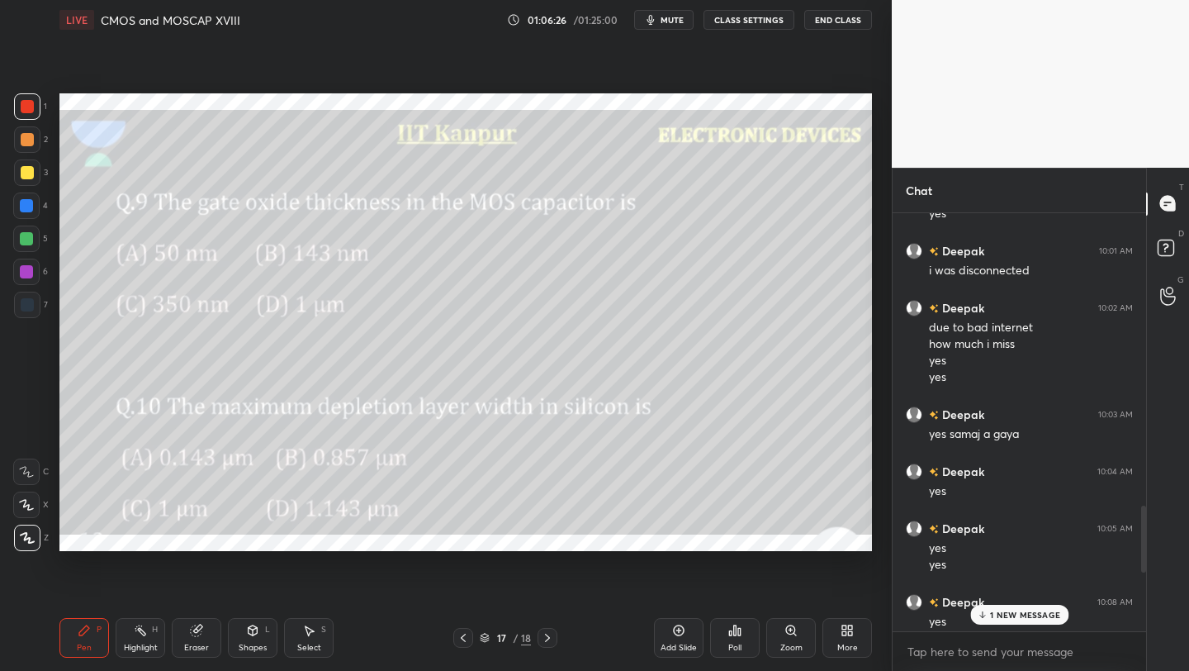
click at [1036, 613] on p "1 NEW MESSAGE" at bounding box center [1025, 615] width 70 height 10
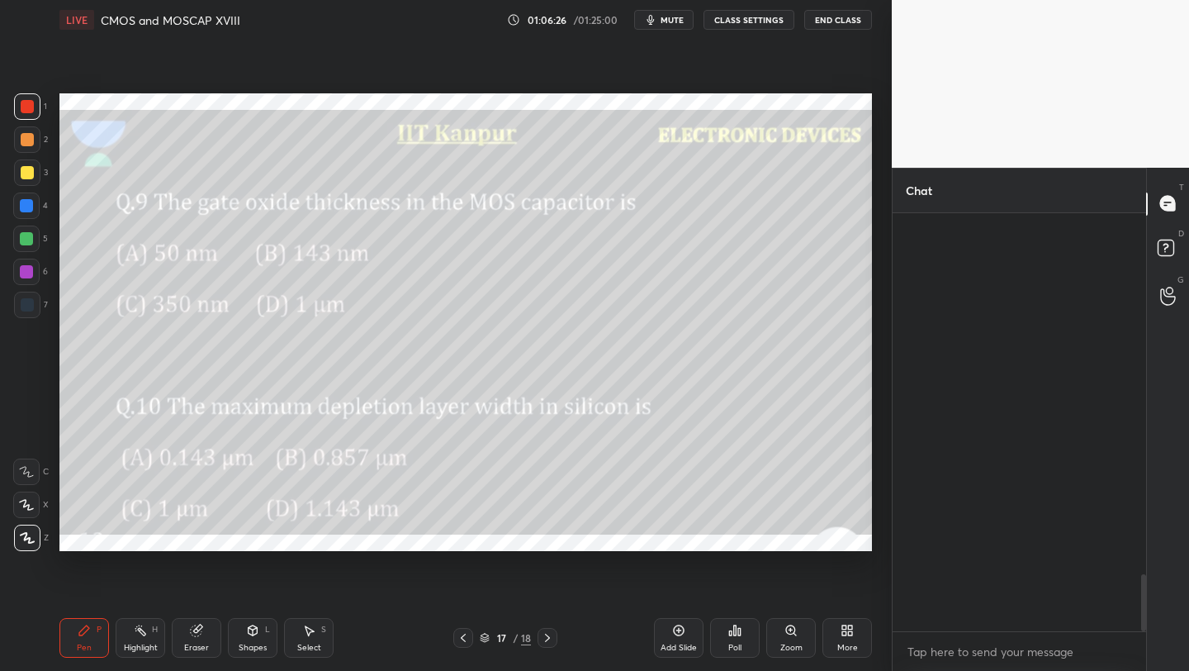
scroll to position [2650, 0]
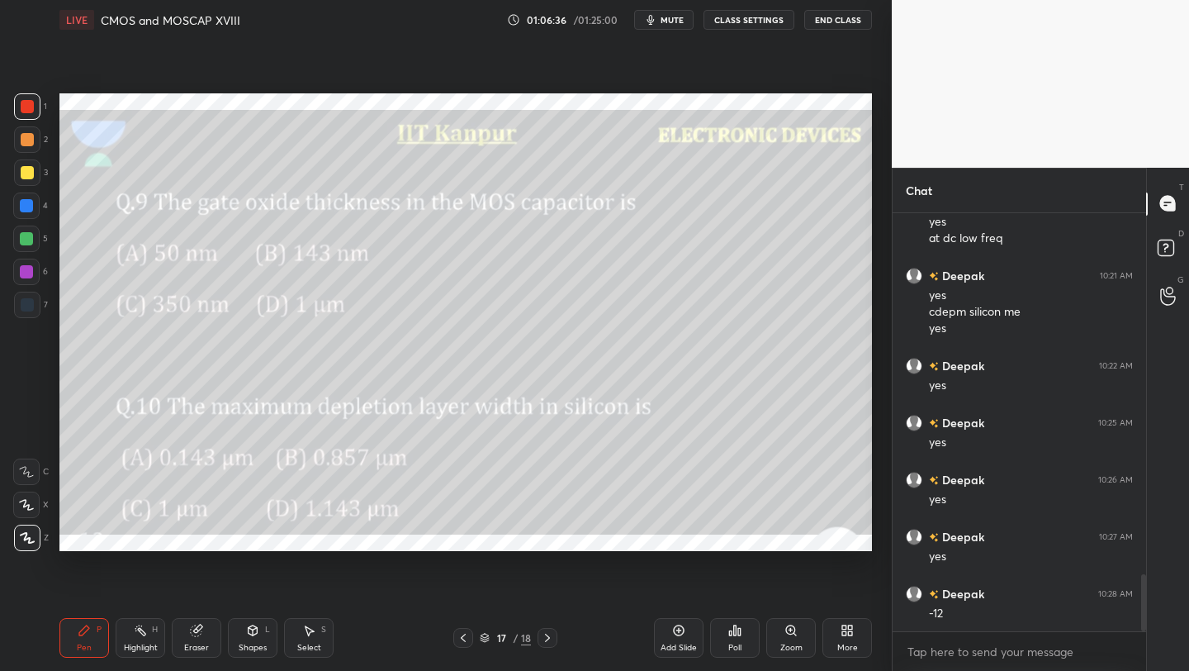
click at [21, 304] on div at bounding box center [27, 304] width 13 height 13
drag, startPoint x: 29, startPoint y: 275, endPoint x: 43, endPoint y: 272, distance: 14.4
click at [28, 276] on div at bounding box center [26, 271] width 13 height 13
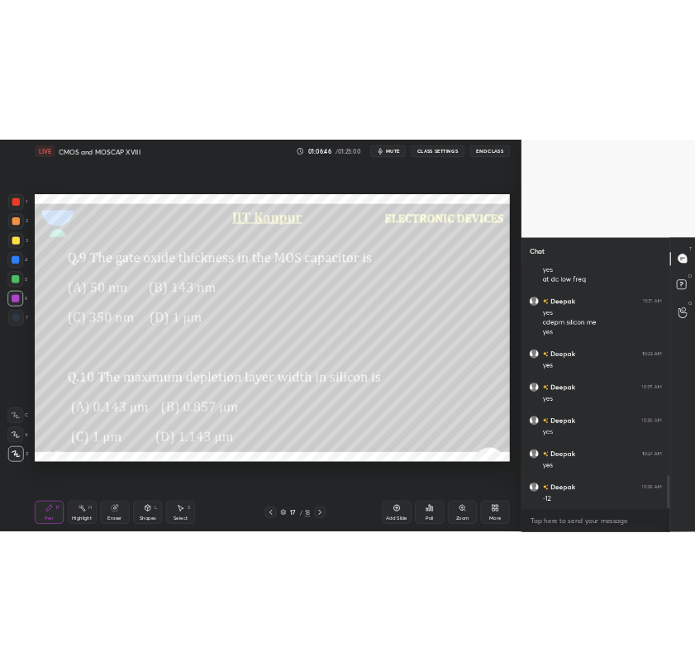
scroll to position [2690, 0]
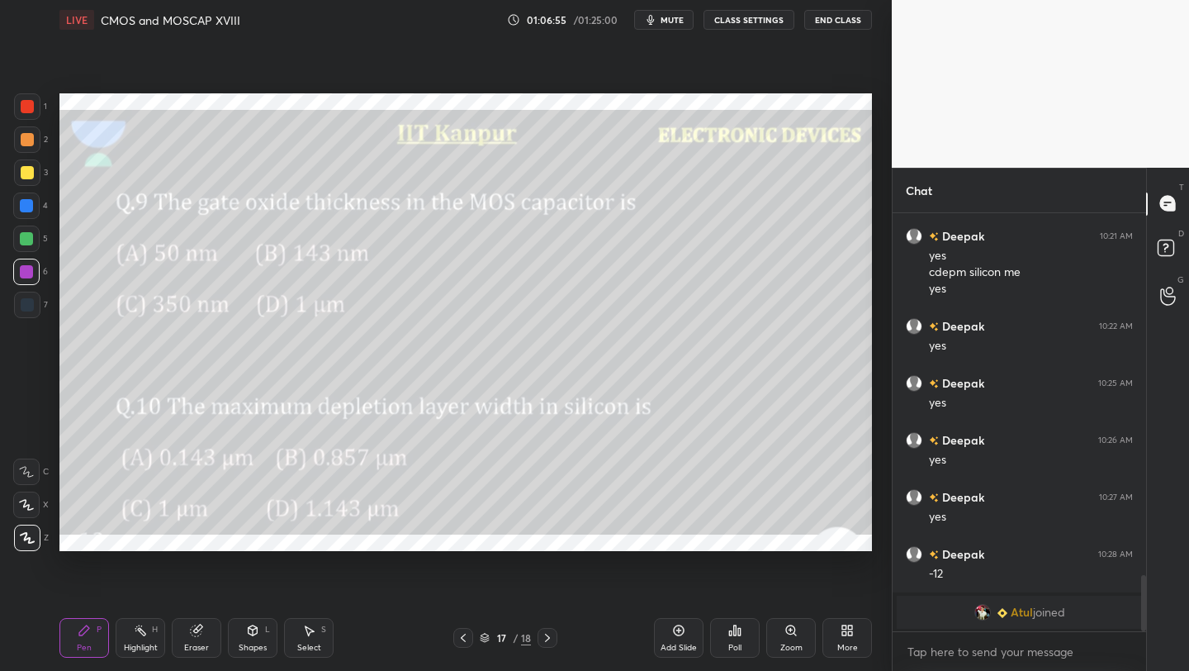
click at [461, 638] on icon at bounding box center [463, 637] width 13 height 13
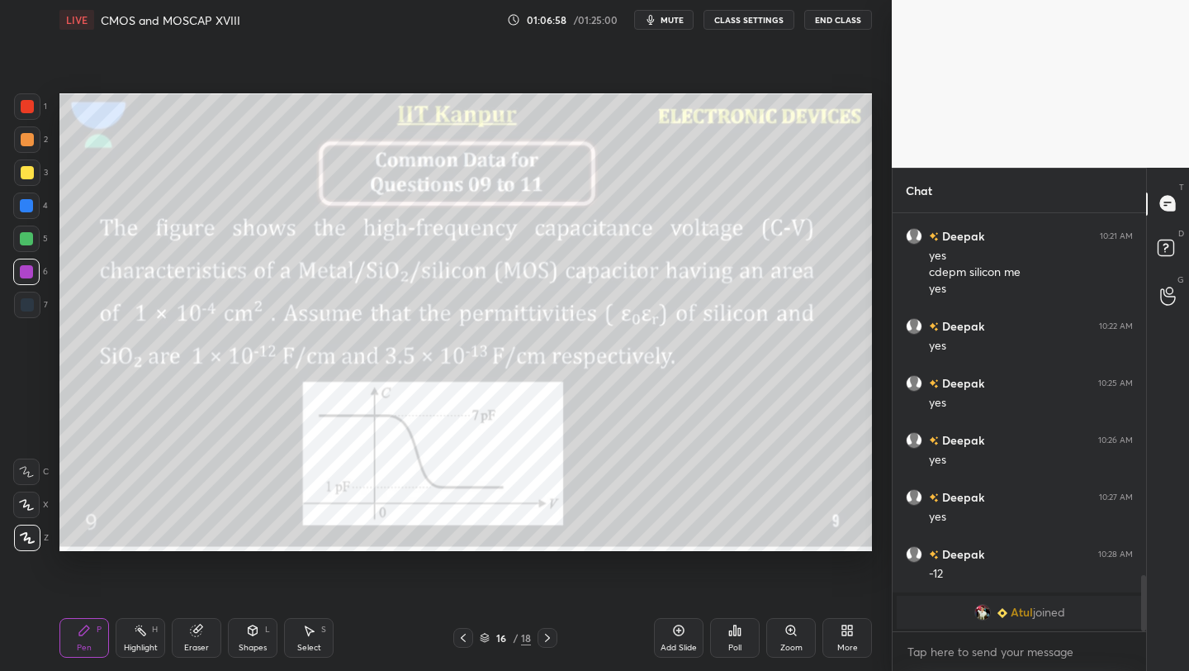
click at [546, 636] on icon at bounding box center [547, 637] width 13 height 13
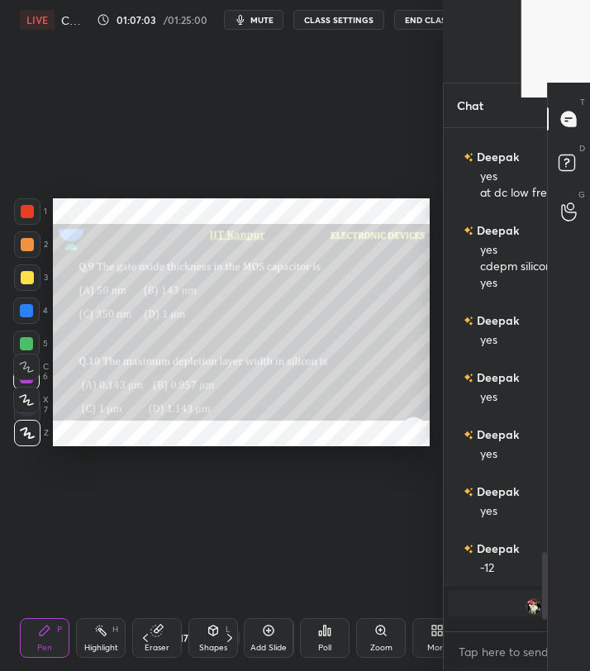
scroll to position [408, 98]
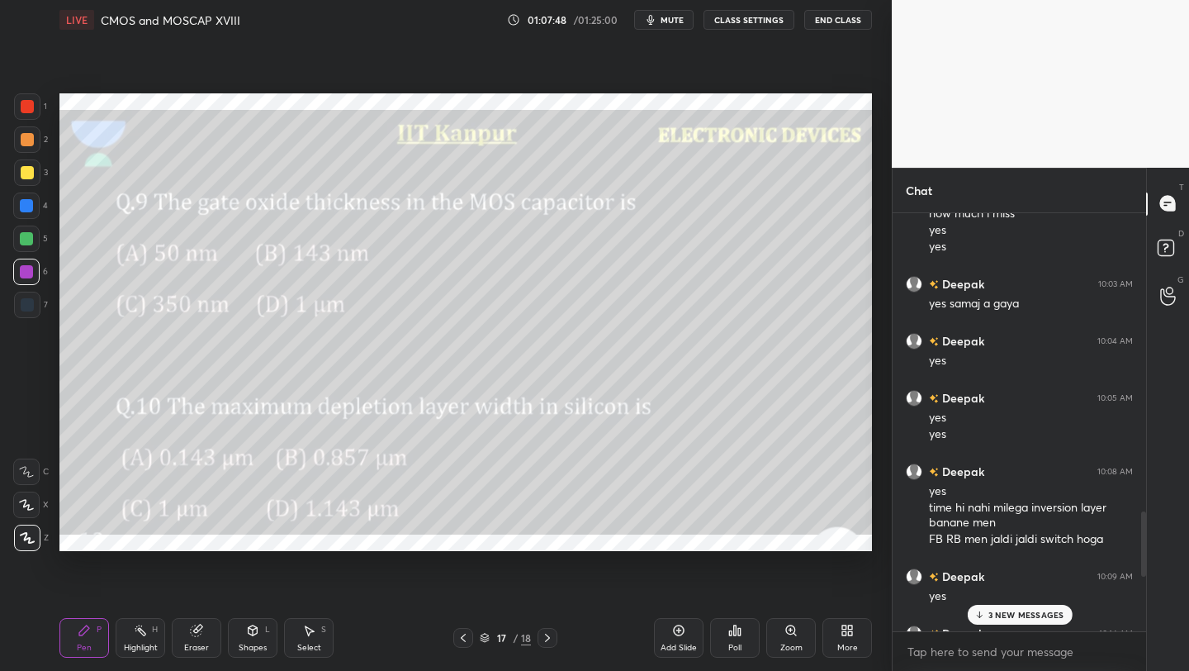
click at [1049, 611] on p "3 NEW MESSAGES" at bounding box center [1026, 615] width 76 height 10
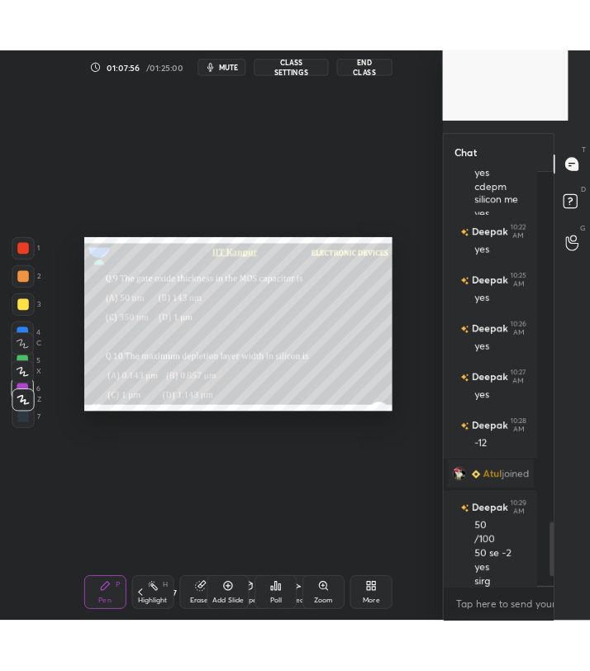
scroll to position [6, 6]
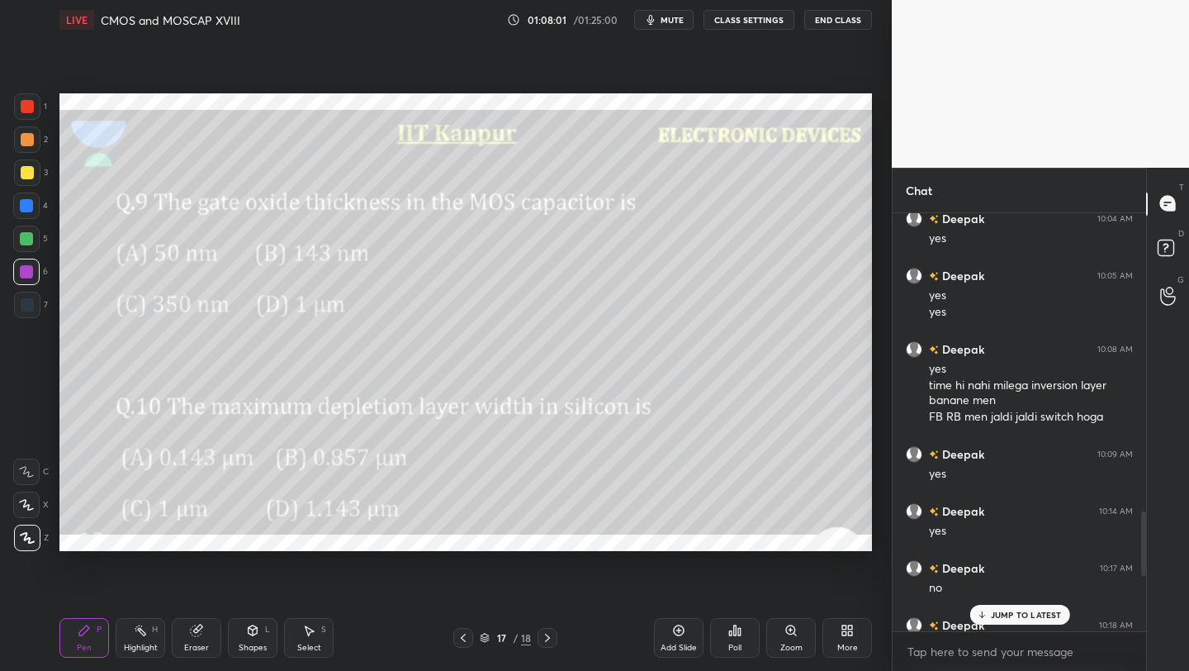
click at [461, 635] on icon at bounding box center [463, 637] width 13 height 13
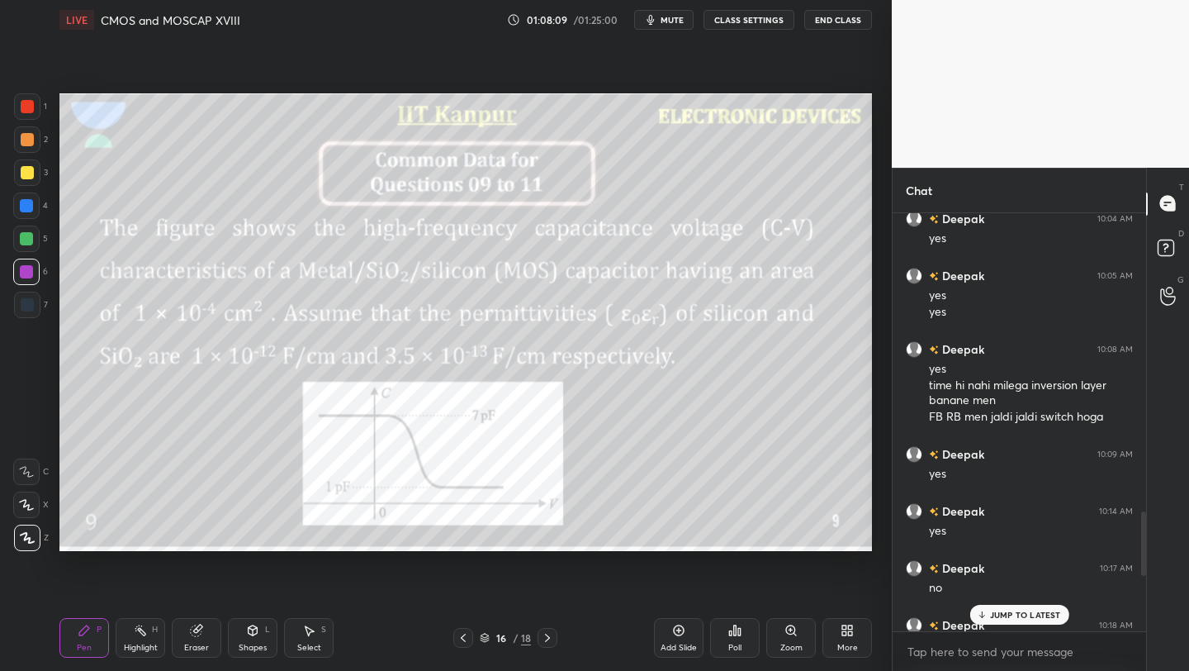
click at [548, 636] on icon at bounding box center [547, 637] width 13 height 13
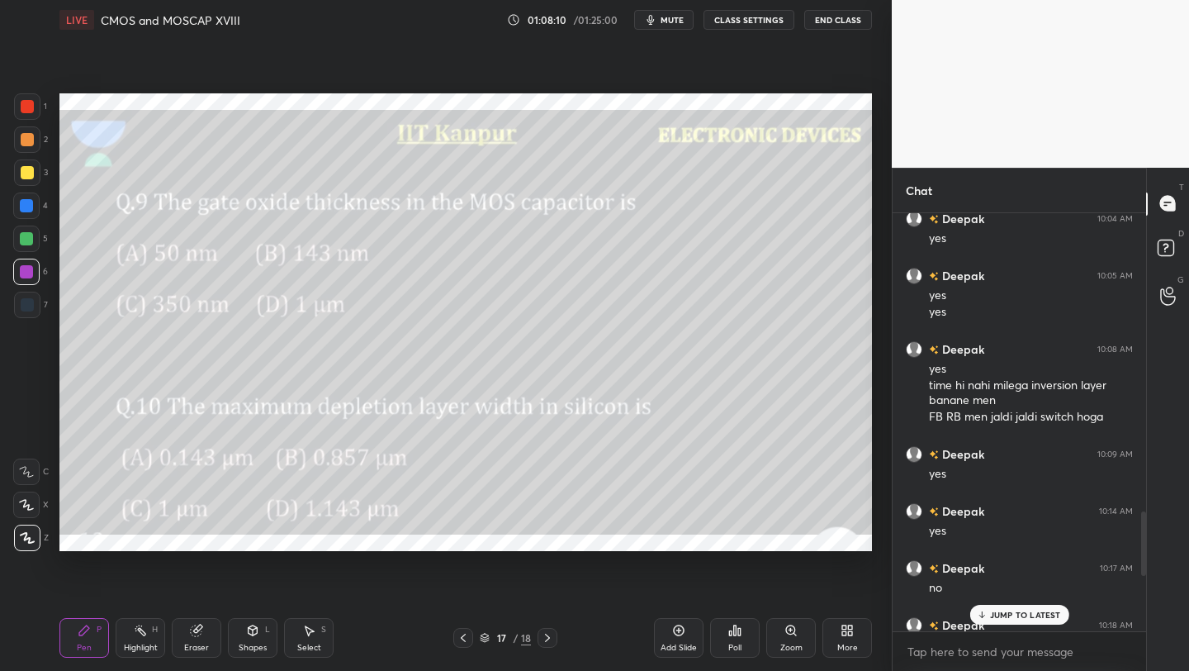
click at [534, 643] on div "17 / 18" at bounding box center [505, 638] width 104 height 20
click at [542, 642] on icon at bounding box center [547, 637] width 13 height 13
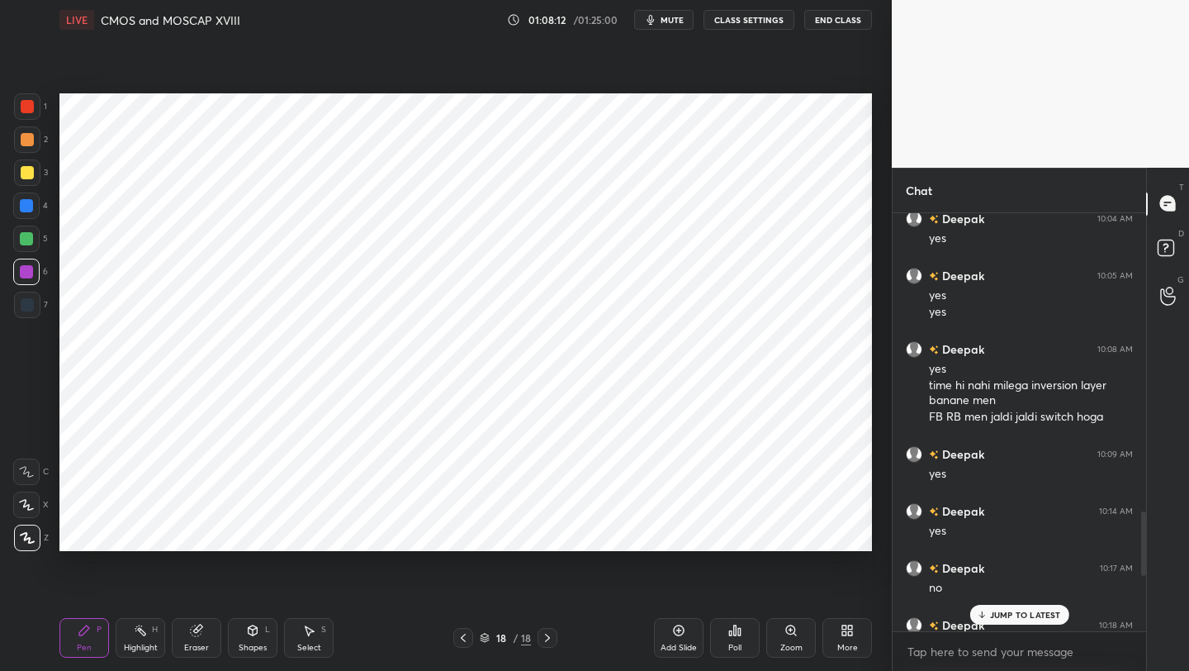
click at [545, 639] on icon at bounding box center [547, 637] width 13 height 13
click at [690, 624] on div "Add Slide" at bounding box center [679, 638] width 50 height 40
click at [31, 139] on div at bounding box center [27, 139] width 13 height 13
click at [29, 105] on div at bounding box center [27, 106] width 13 height 13
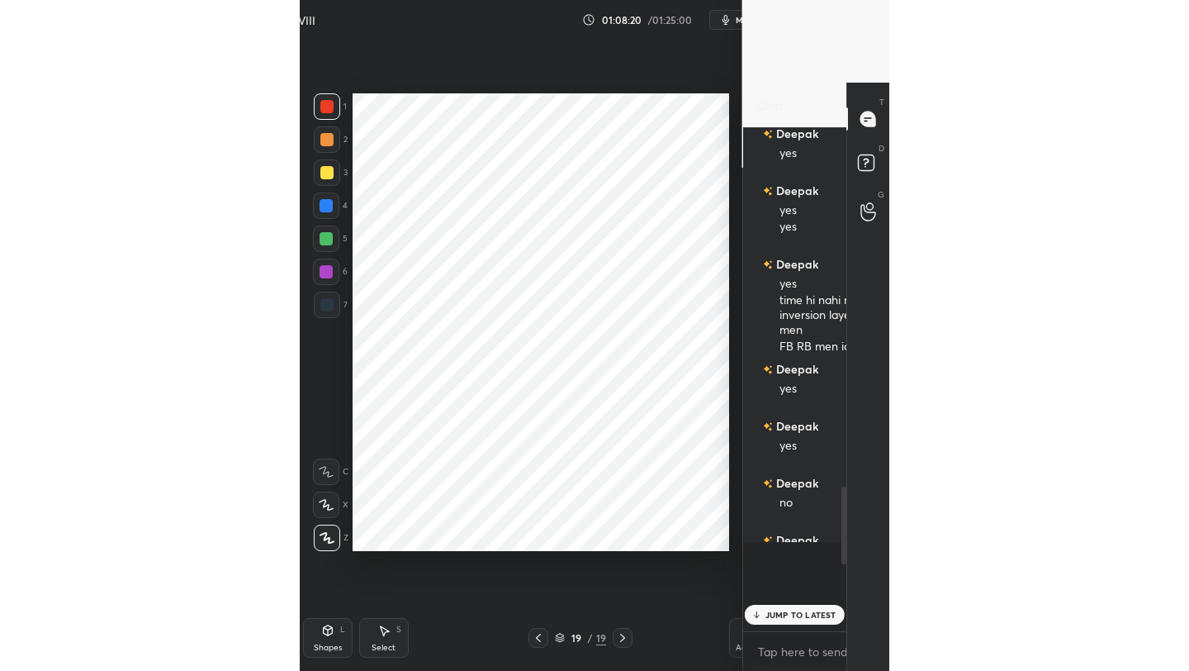
scroll to position [82024, 81763]
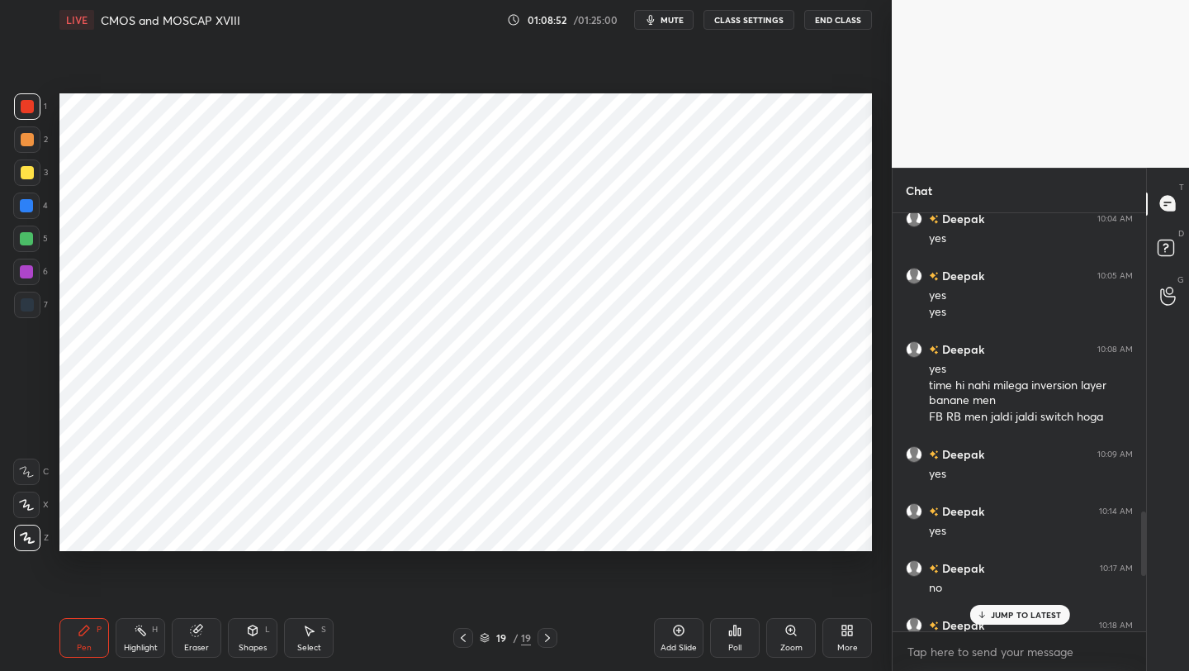
click at [463, 636] on icon at bounding box center [463, 637] width 13 height 13
click at [545, 635] on icon at bounding box center [547, 637] width 13 height 13
click at [458, 638] on icon at bounding box center [463, 637] width 13 height 13
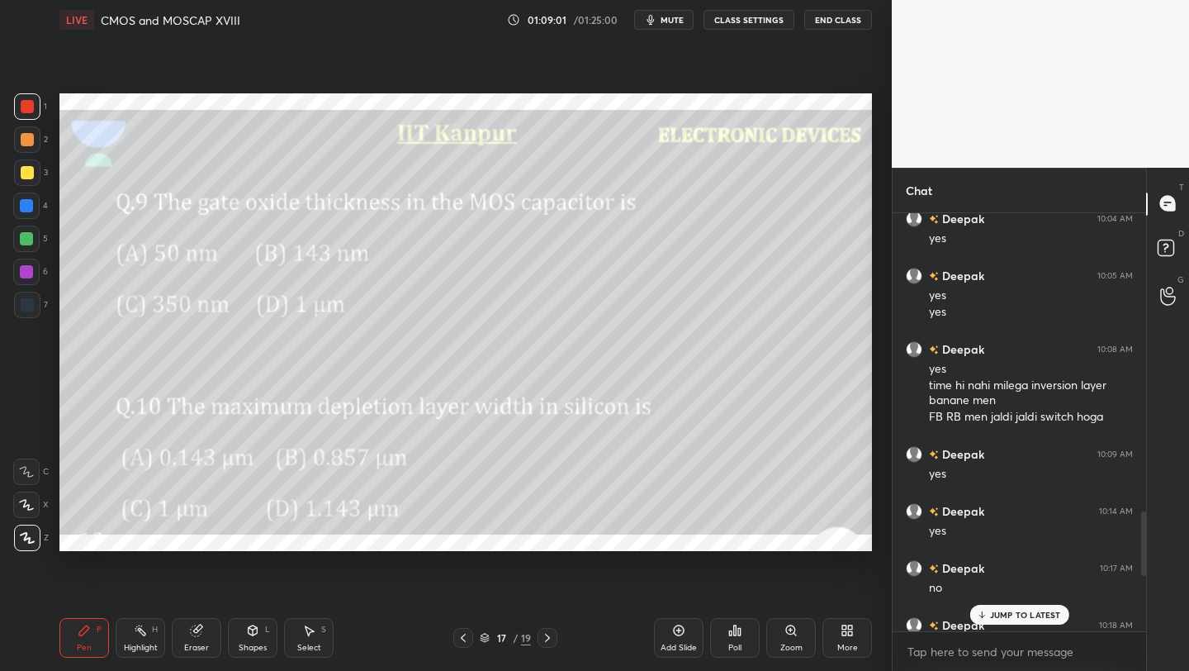
click at [464, 635] on icon at bounding box center [463, 637] width 13 height 13
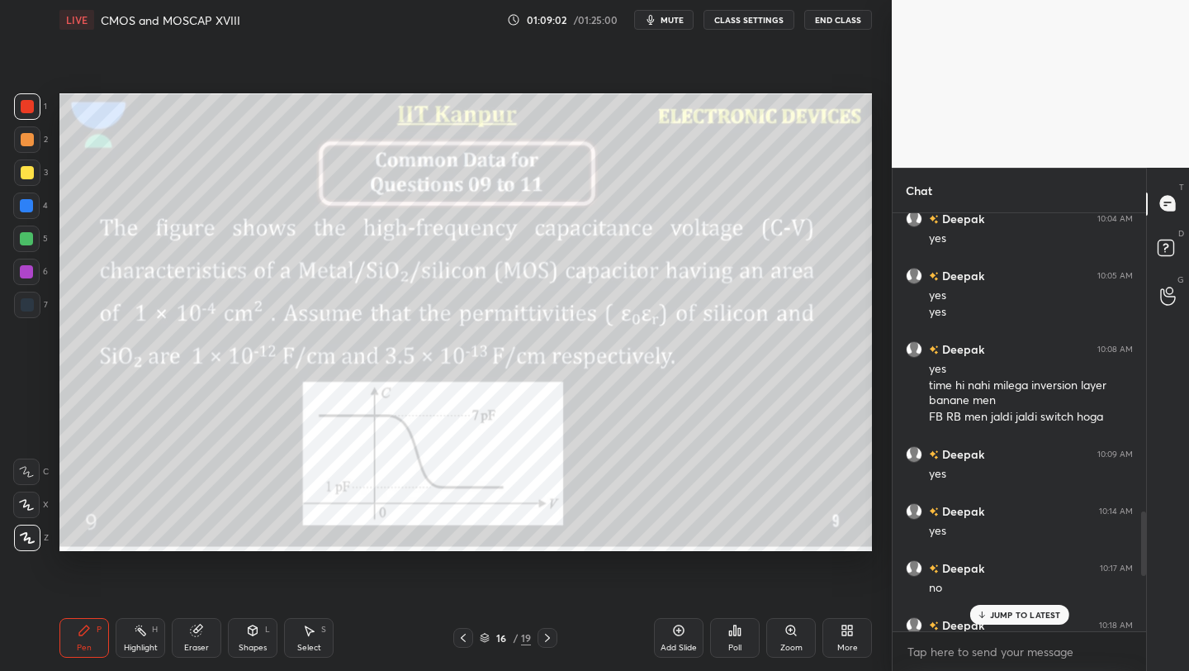
click at [548, 635] on icon at bounding box center [547, 637] width 13 height 13
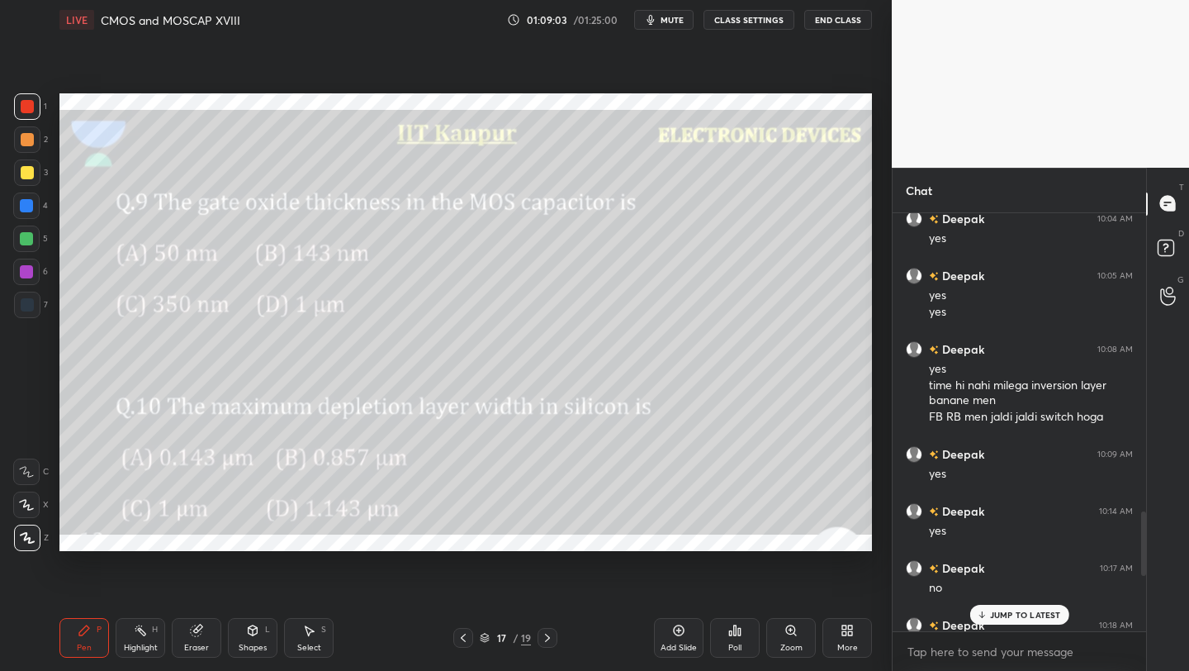
click at [547, 636] on icon at bounding box center [547, 637] width 5 height 8
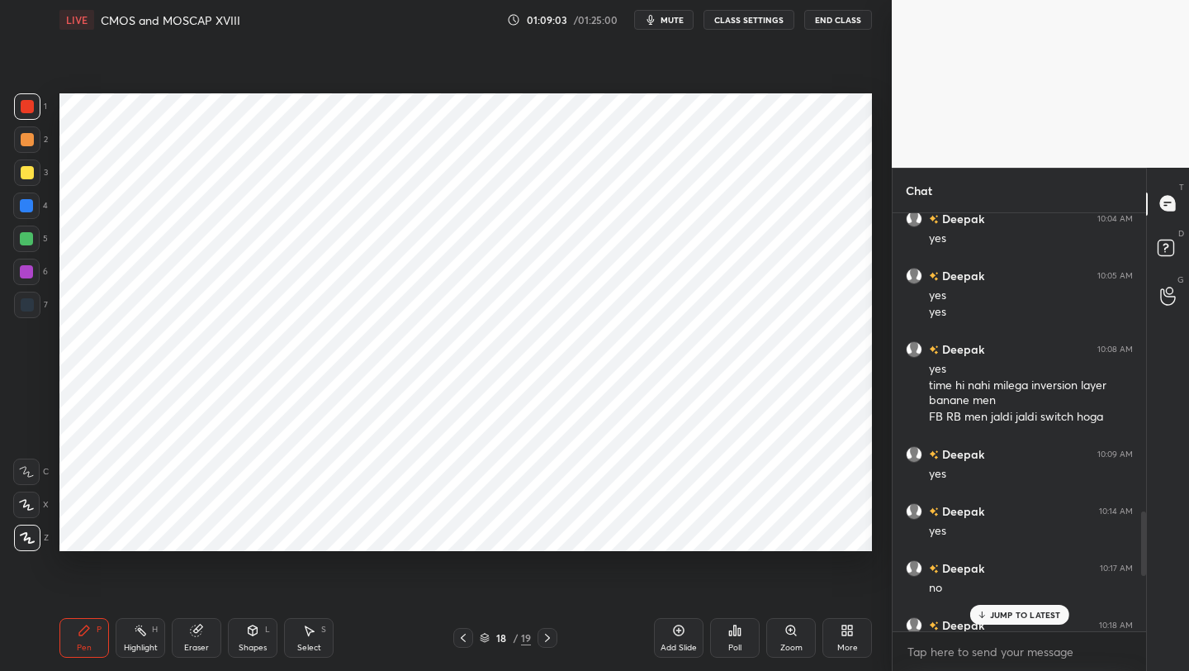
click at [545, 638] on icon at bounding box center [547, 637] width 13 height 13
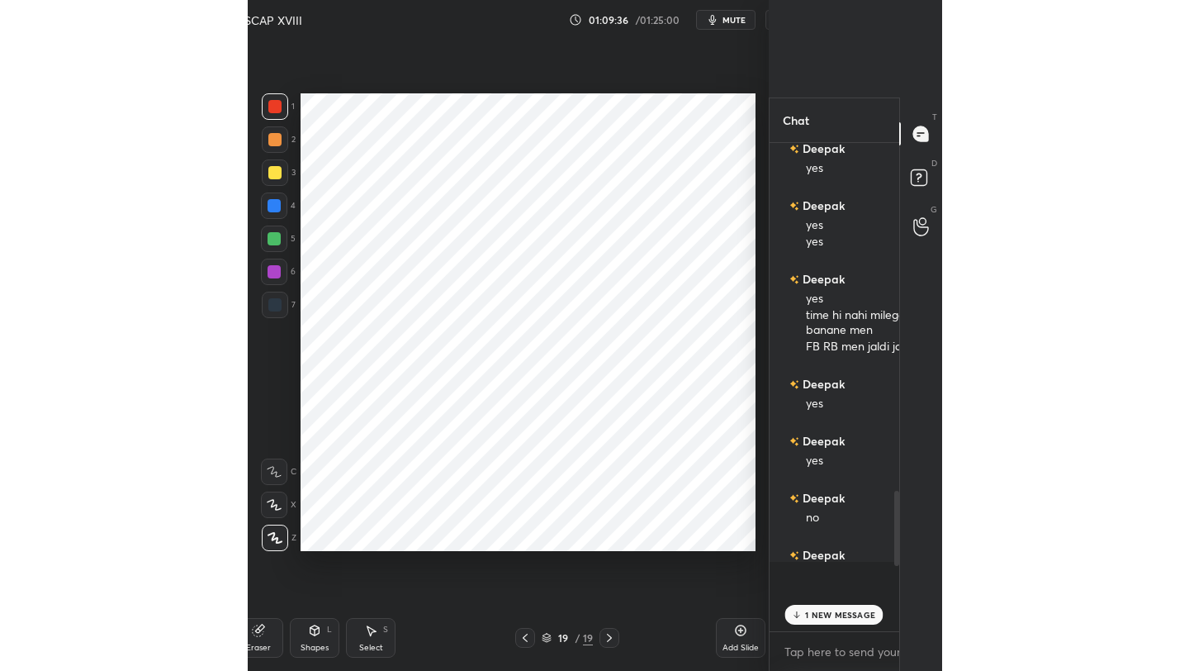
scroll to position [6, 5]
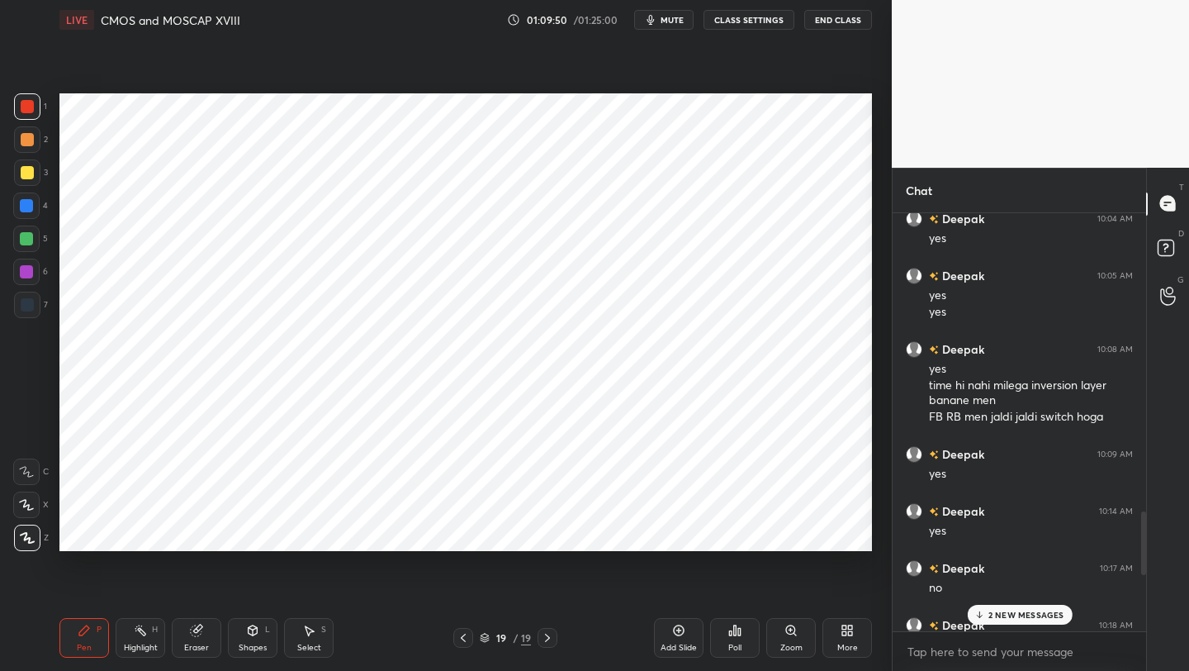
click at [1015, 613] on p "2 NEW MESSAGES" at bounding box center [1026, 615] width 76 height 10
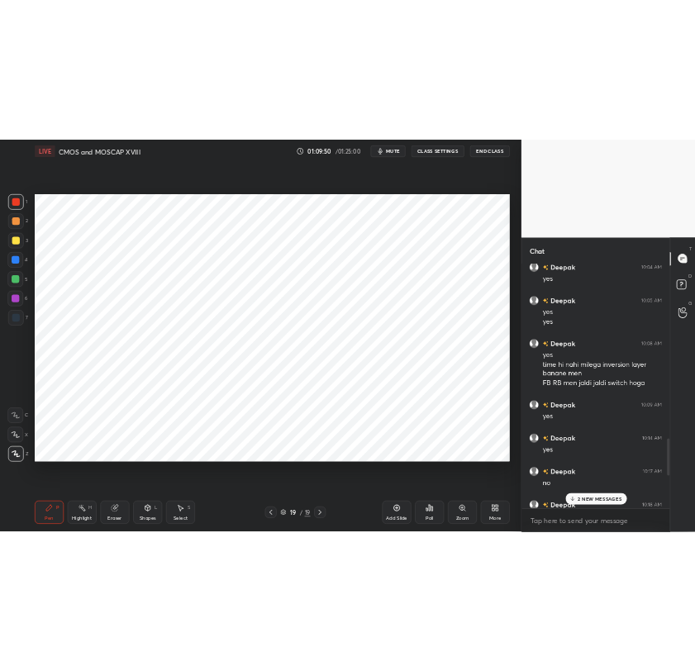
scroll to position [2758, 0]
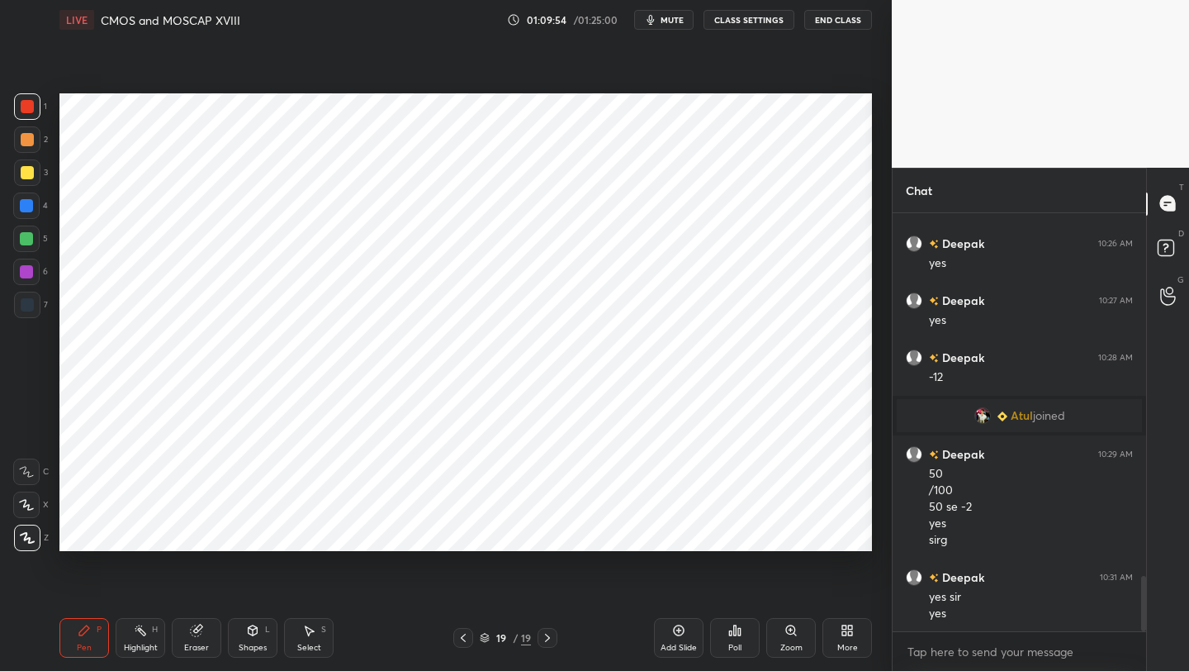
click at [680, 631] on icon at bounding box center [678, 630] width 13 height 13
click at [145, 632] on rect at bounding box center [142, 632] width 8 height 8
drag, startPoint x: 209, startPoint y: 633, endPoint x: 230, endPoint y: 555, distance: 81.1
click at [209, 632] on div "Eraser" at bounding box center [197, 638] width 50 height 40
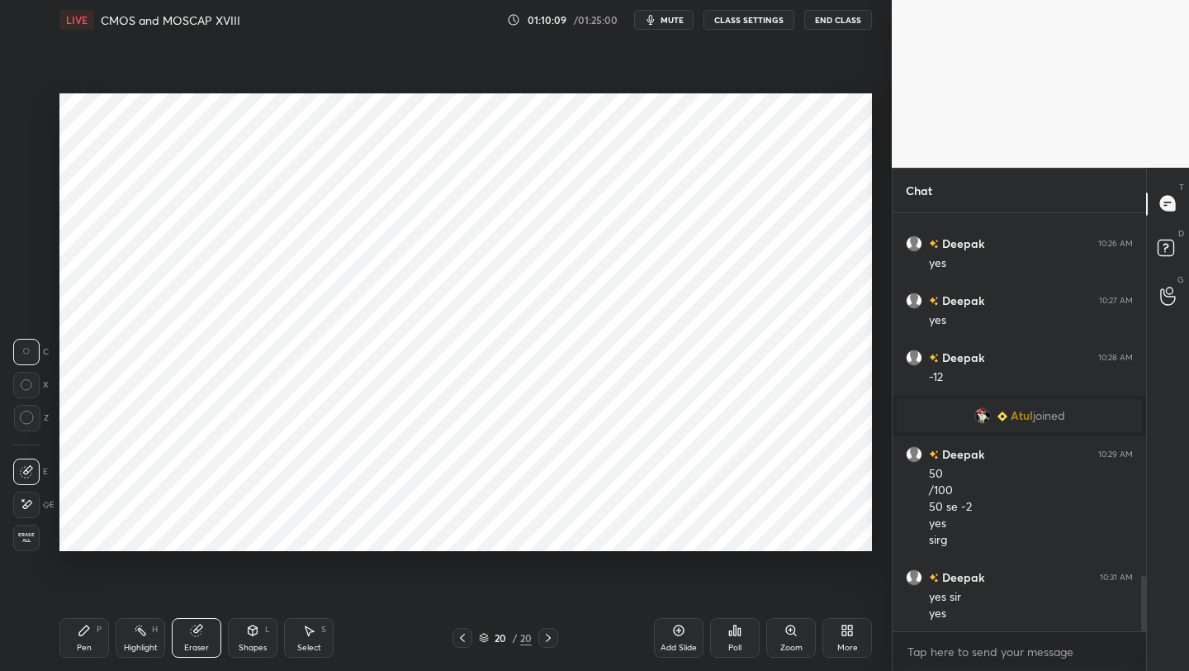
click at [78, 639] on div "Pen P" at bounding box center [84, 638] width 50 height 40
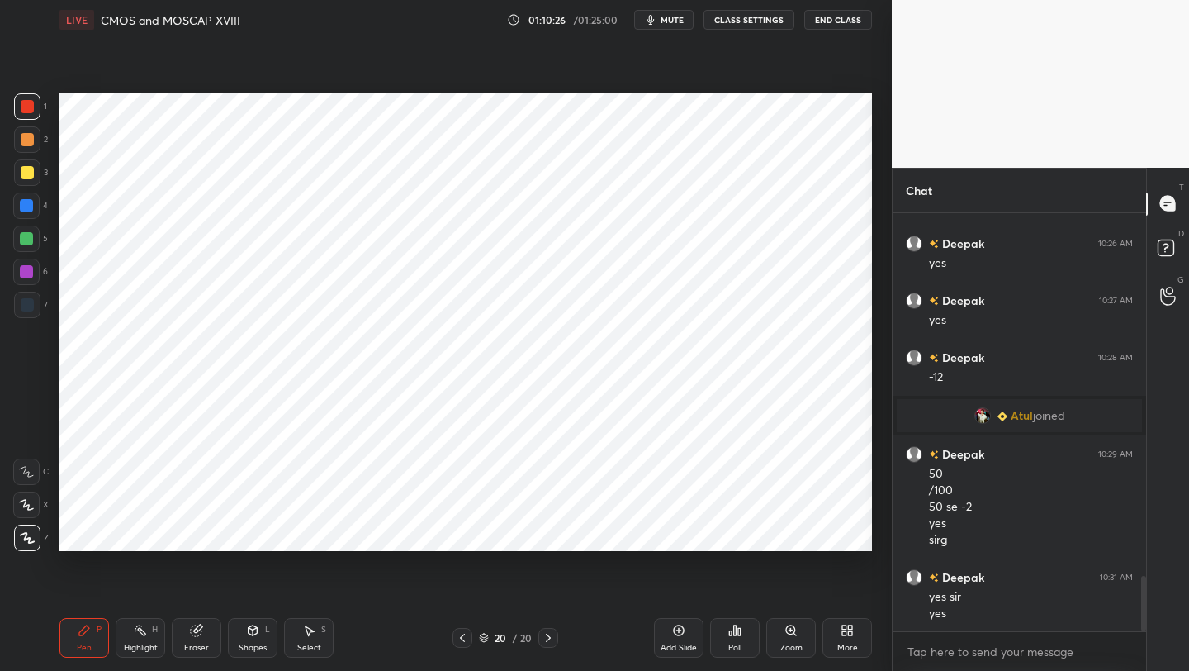
click at [458, 637] on icon at bounding box center [462, 637] width 13 height 13
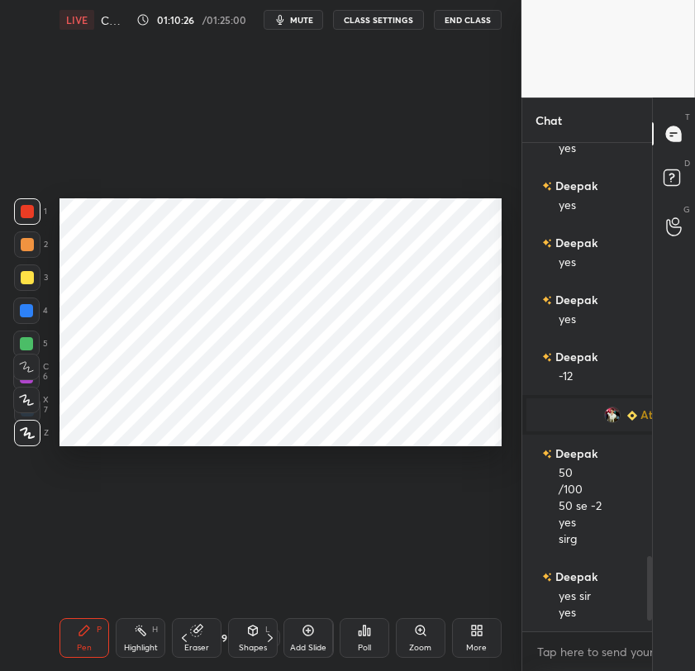
click at [463, 638] on div "Pen P Highlight H Eraser Shapes L Select S 19 / 20 Add Slide Poll Zoom More" at bounding box center [280, 638] width 442 height 66
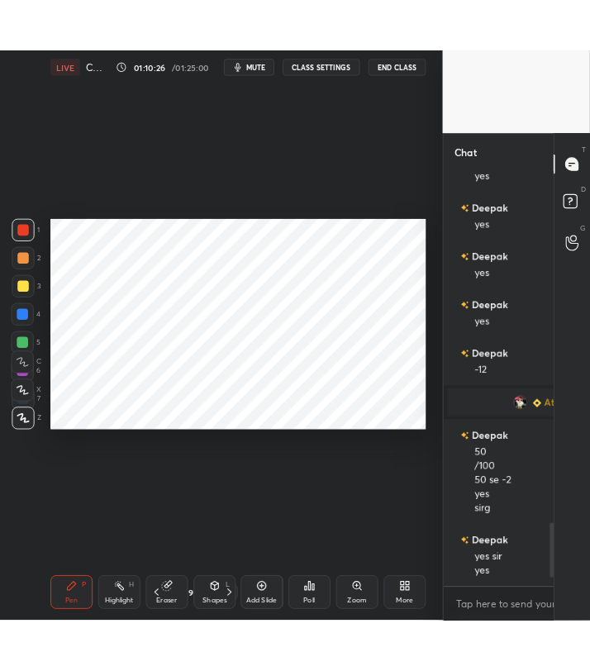
scroll to position [2678, 0]
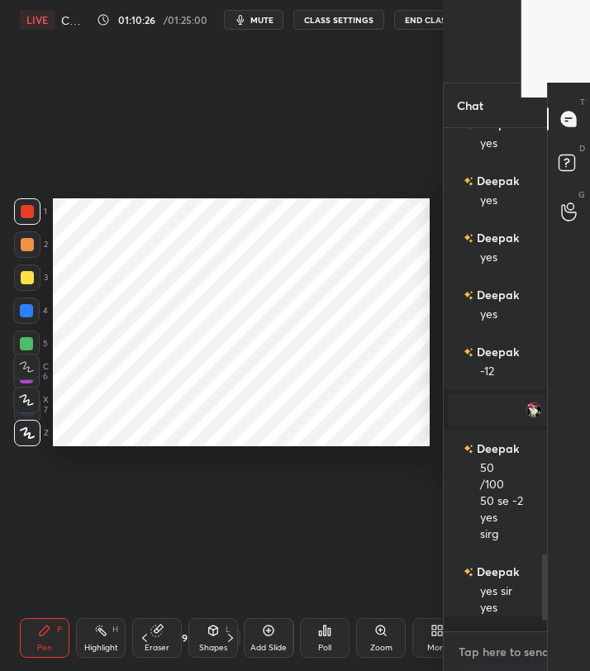
click at [463, 638] on textarea at bounding box center [569, 651] width 224 height 26
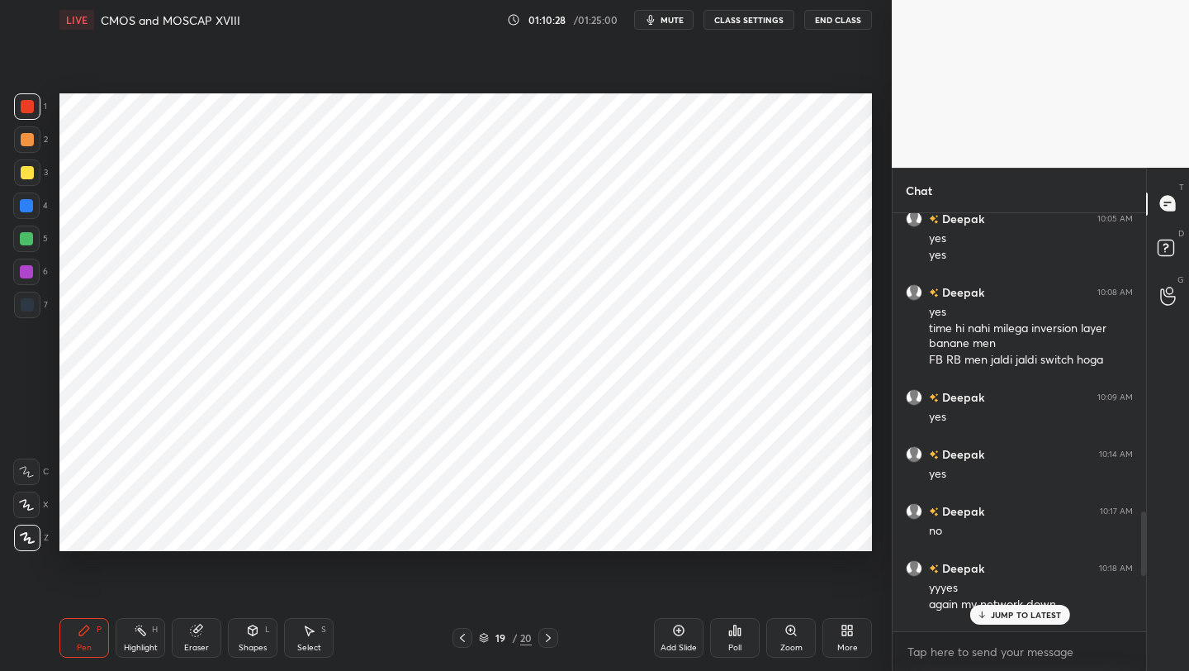
click at [463, 635] on icon at bounding box center [462, 637] width 13 height 13
click at [464, 635] on icon at bounding box center [462, 637] width 13 height 13
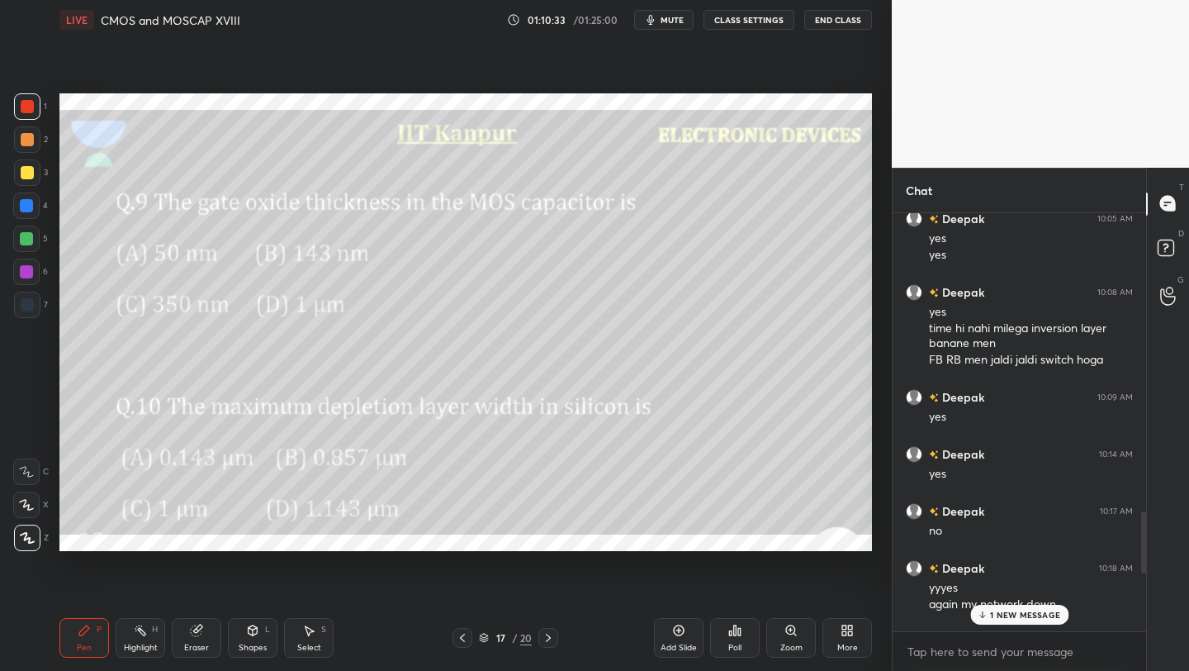
click at [467, 633] on icon at bounding box center [462, 637] width 13 height 13
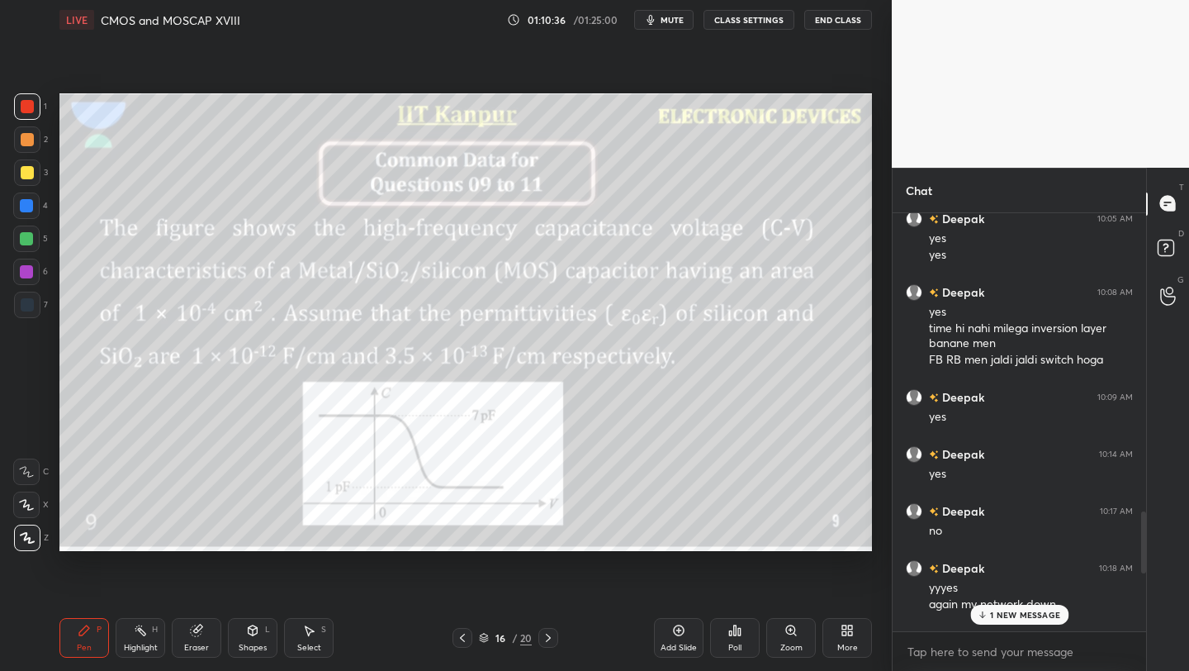
click at [548, 638] on icon at bounding box center [548, 637] width 13 height 13
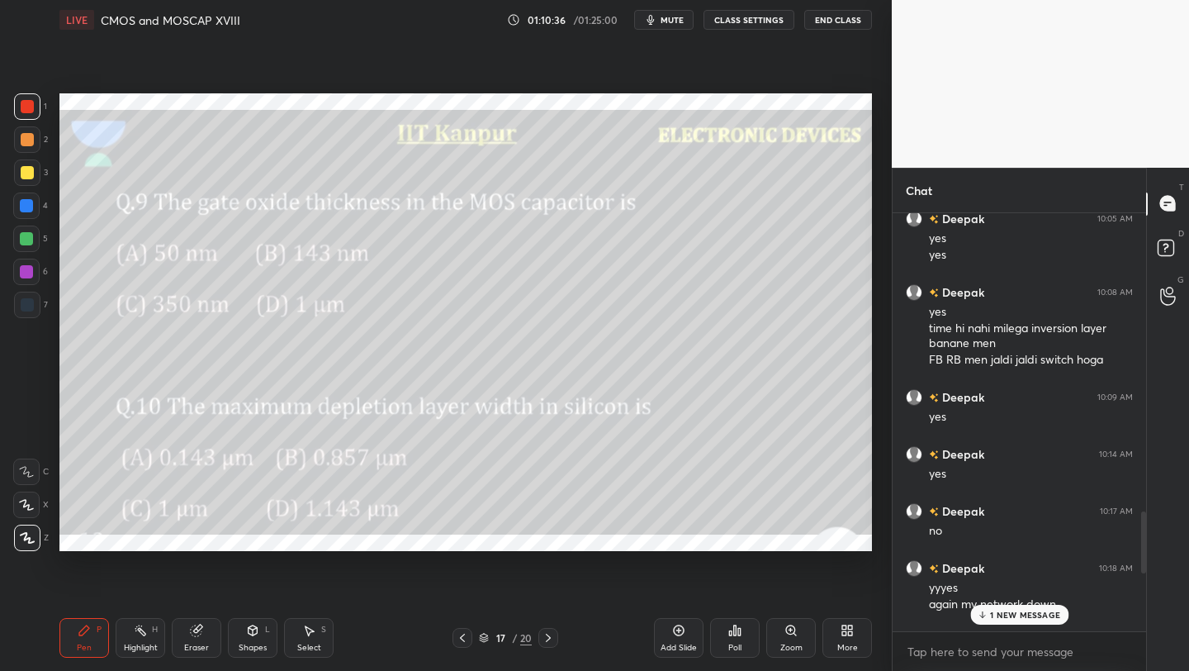
click at [548, 637] on icon at bounding box center [548, 637] width 13 height 13
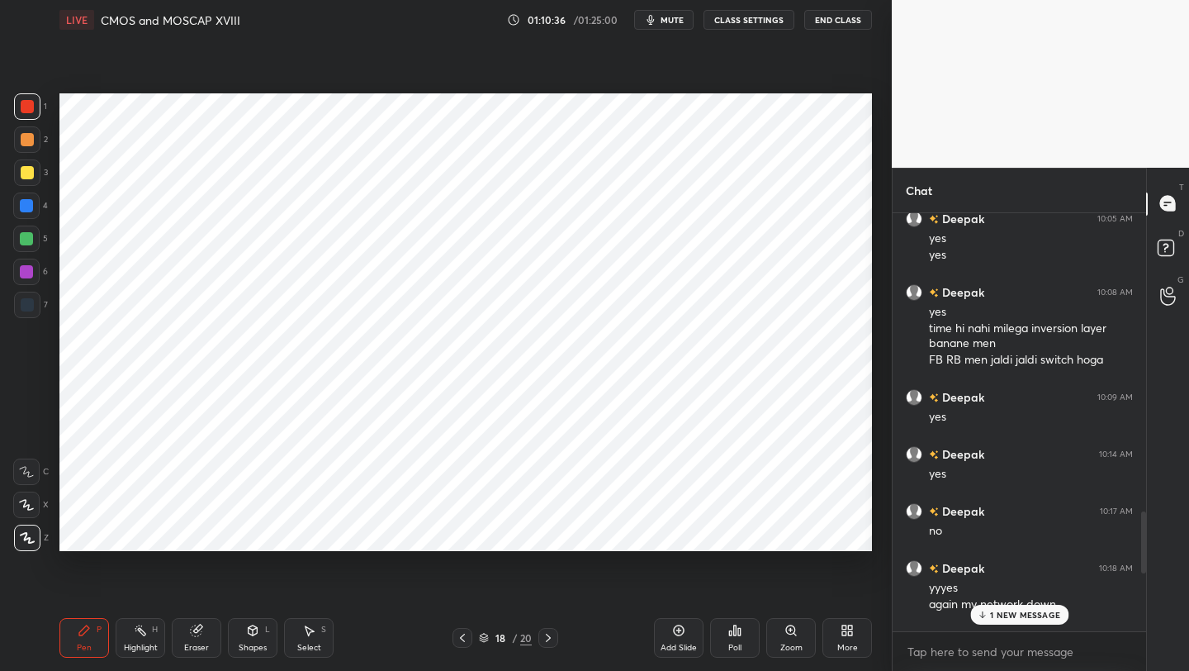
click at [551, 638] on icon at bounding box center [548, 637] width 13 height 13
click at [549, 639] on icon at bounding box center [548, 637] width 13 height 13
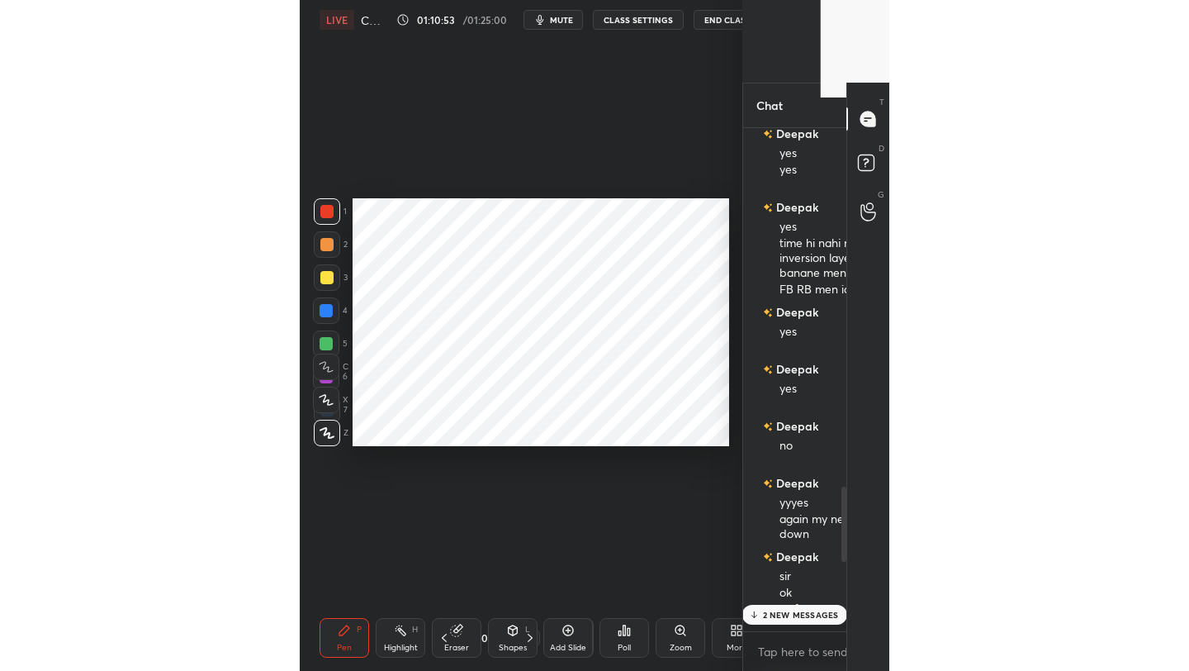
scroll to position [565, 826]
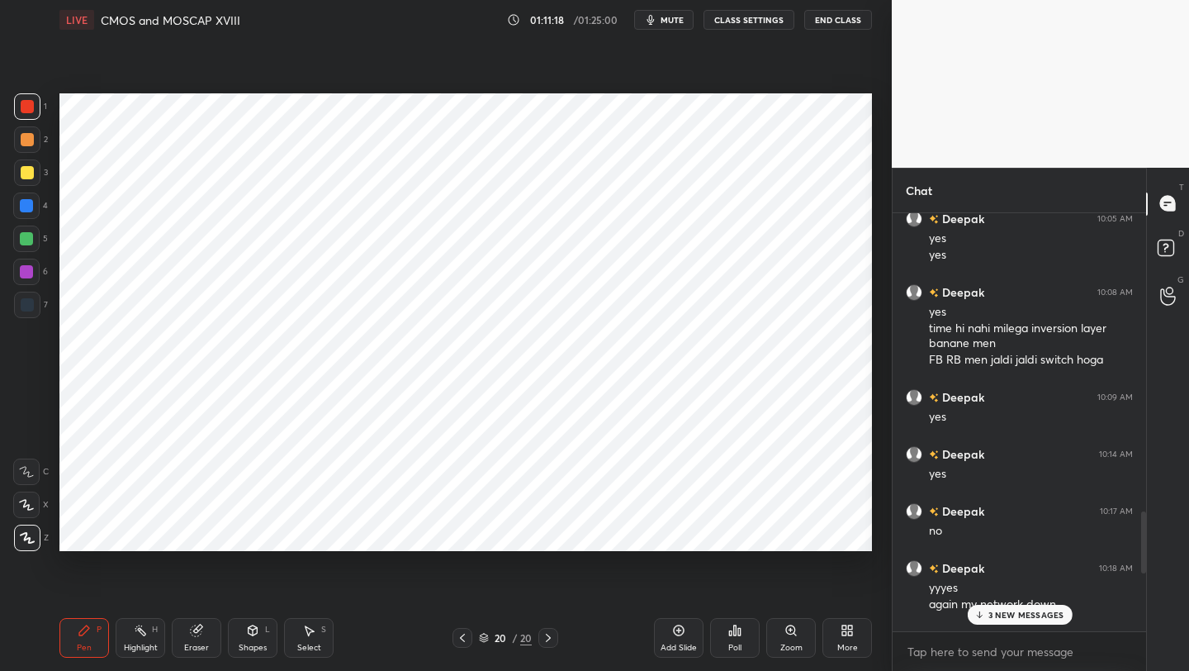
click at [470, 634] on div at bounding box center [463, 638] width 20 height 20
click at [468, 633] on icon at bounding box center [462, 637] width 13 height 13
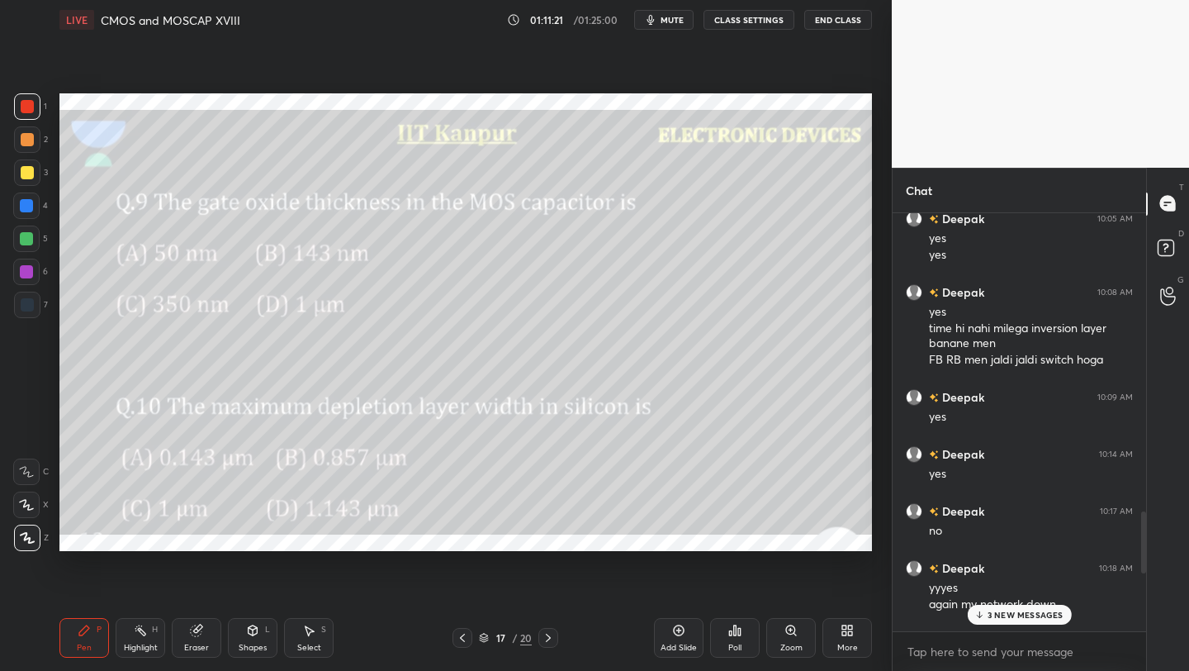
click at [546, 634] on icon at bounding box center [548, 637] width 13 height 13
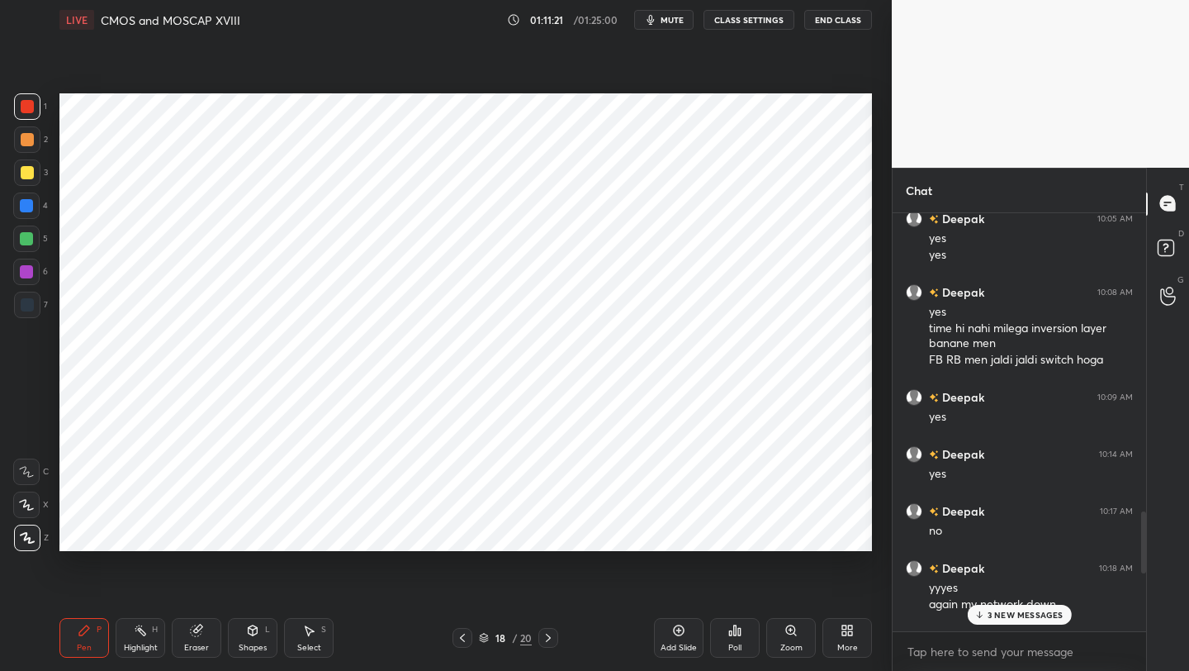
click at [545, 634] on icon at bounding box center [548, 637] width 13 height 13
click at [549, 633] on icon at bounding box center [548, 637] width 13 height 13
click at [548, 632] on icon at bounding box center [548, 637] width 13 height 13
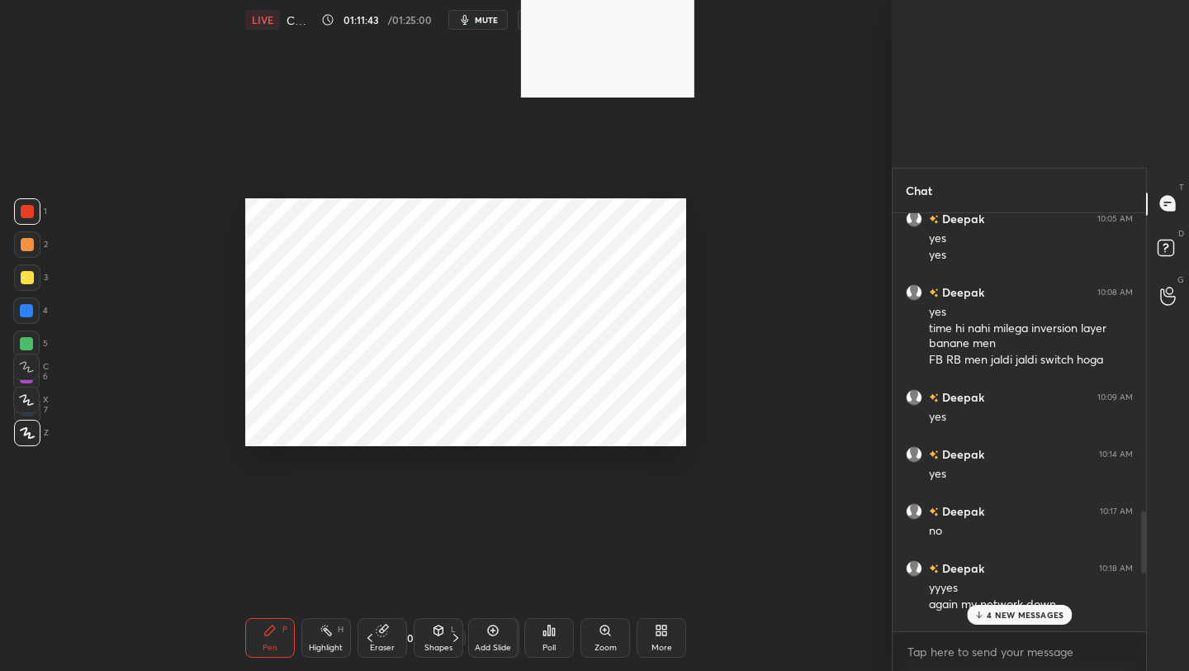
scroll to position [518, 186]
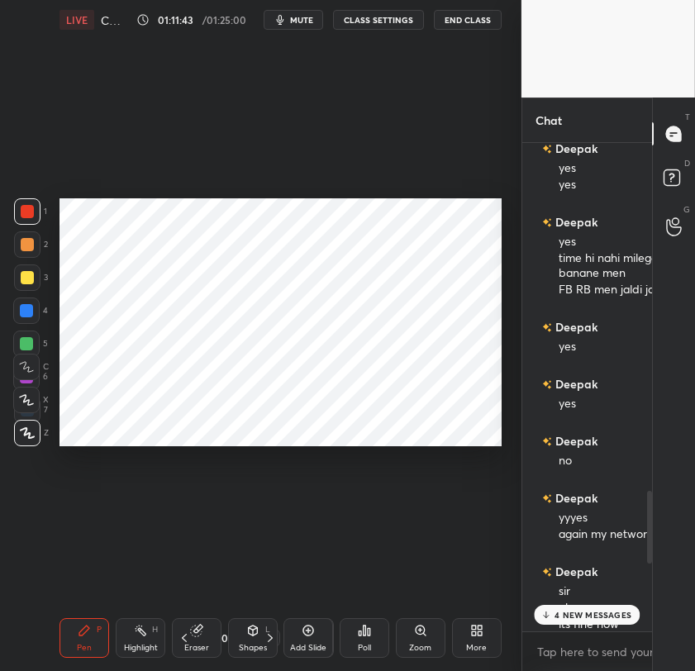
click at [541, 529] on div "1 2 3 4 5 6 7 C X Z C X Z E E Erase all H H LIVE CMOS and MOSCAP XVIII 01:11:43…" at bounding box center [347, 335] width 695 height 671
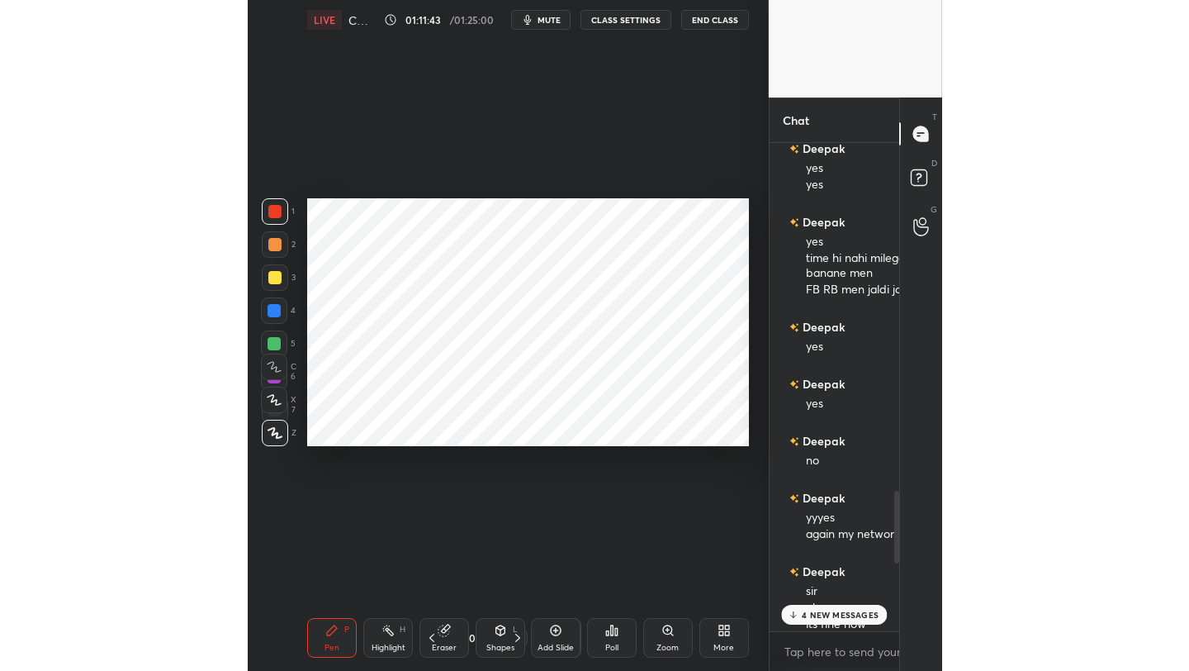
scroll to position [6, 6]
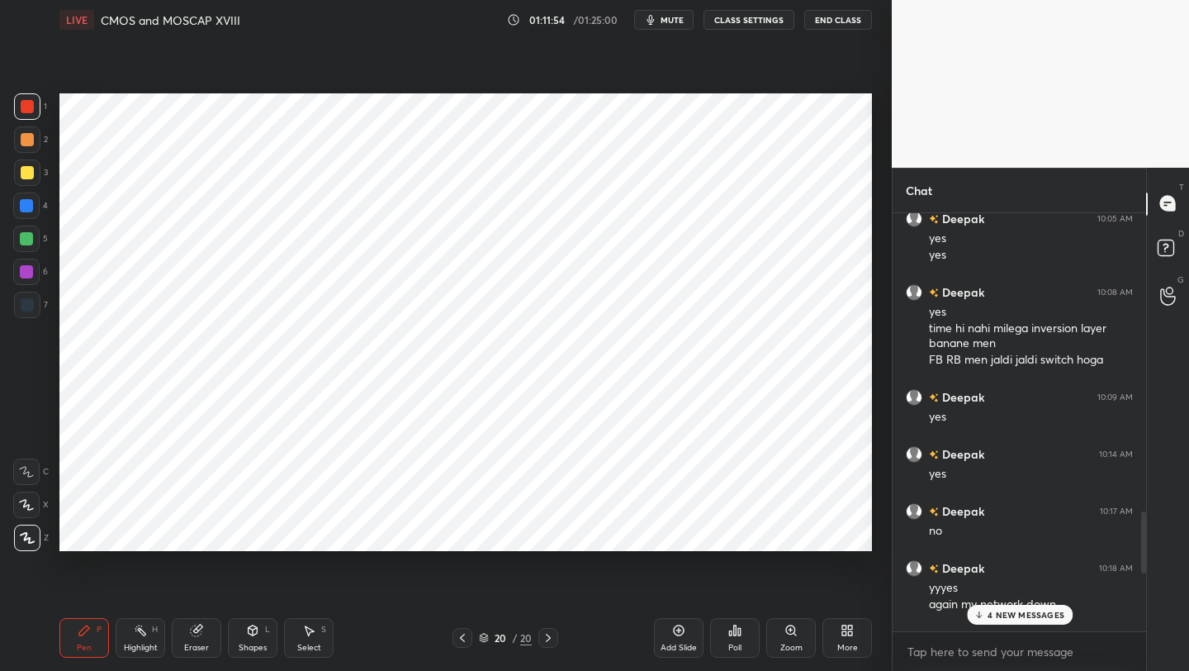
click at [1013, 613] on p "4 NEW MESSAGES" at bounding box center [1025, 615] width 77 height 10
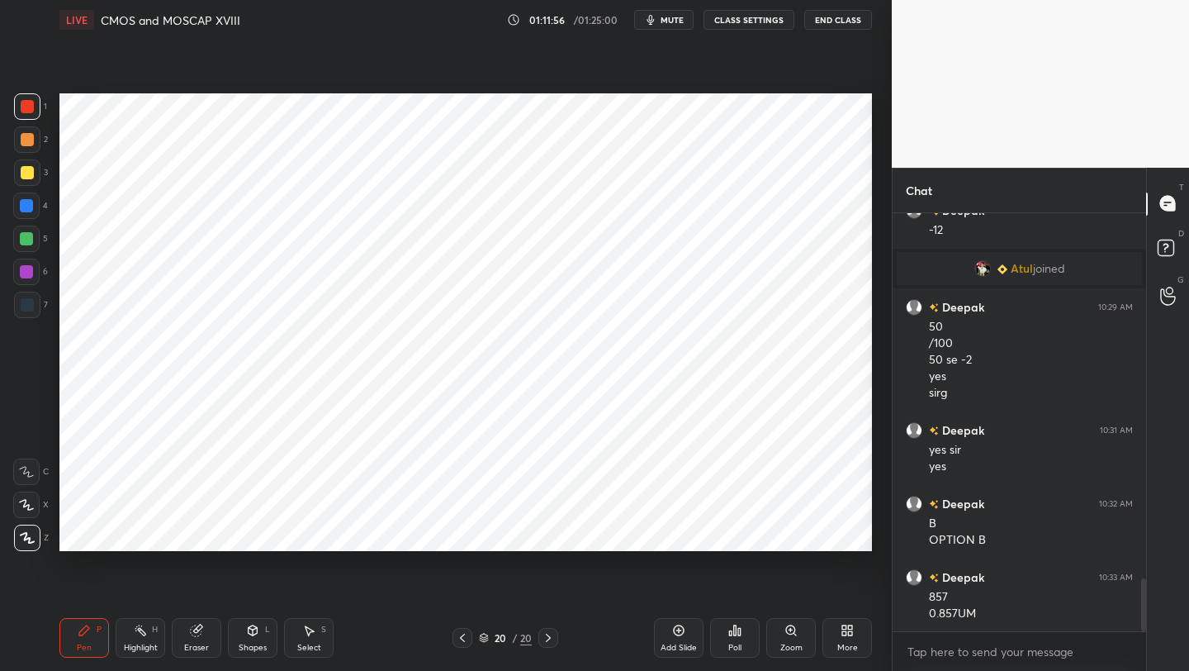
click at [458, 638] on icon at bounding box center [462, 637] width 13 height 13
click at [467, 635] on icon at bounding box center [462, 637] width 13 height 13
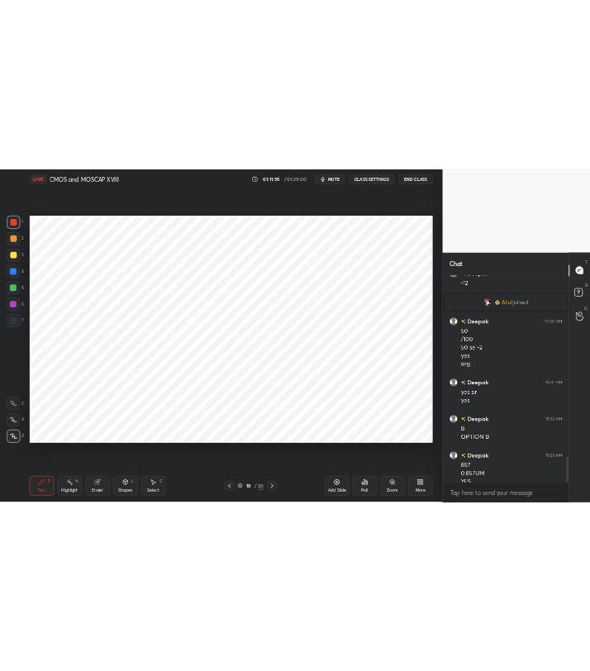
scroll to position [2905, 0]
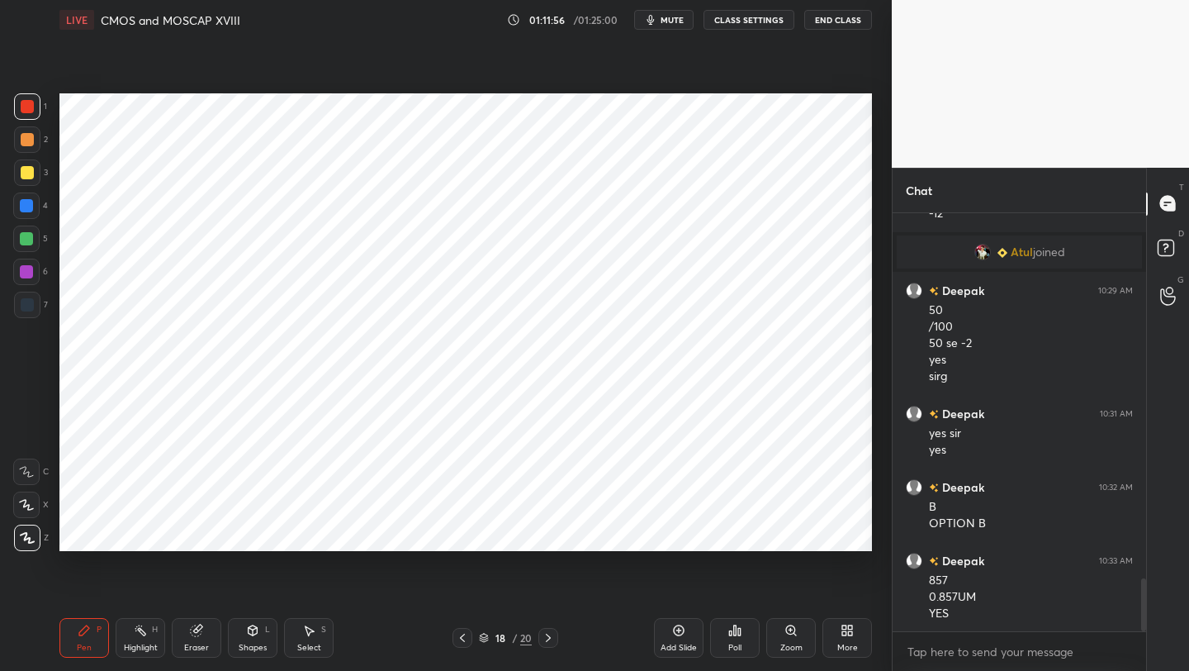
click at [467, 635] on icon at bounding box center [462, 637] width 13 height 13
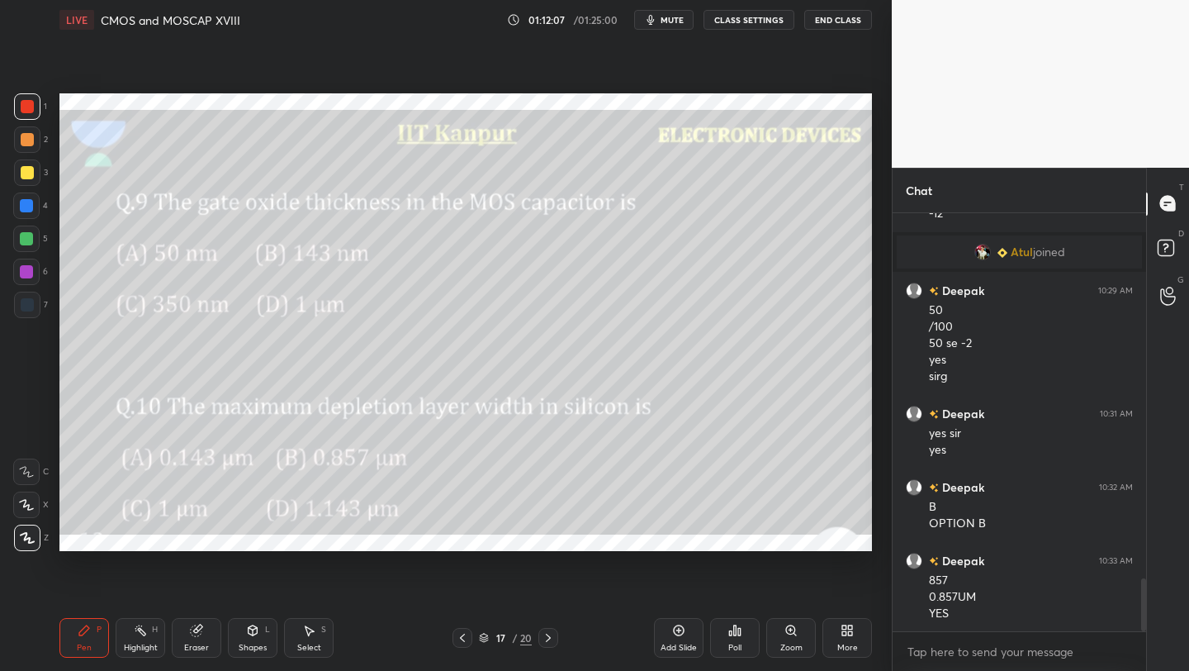
click at [462, 642] on icon at bounding box center [462, 637] width 13 height 13
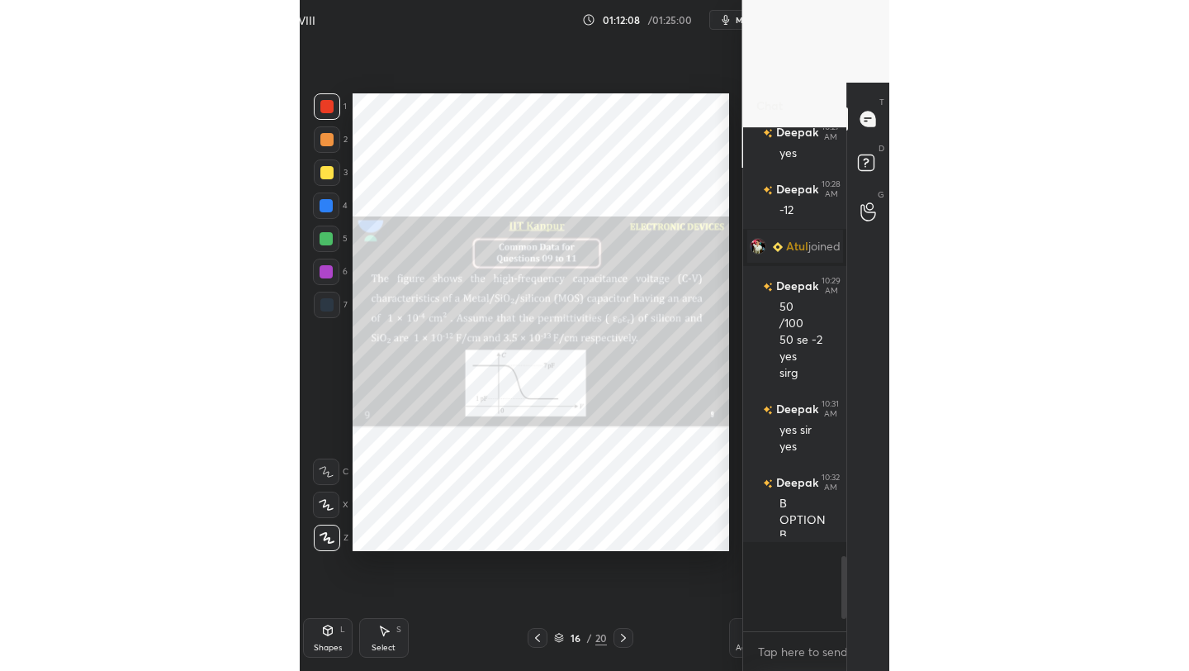
scroll to position [82024, 81763]
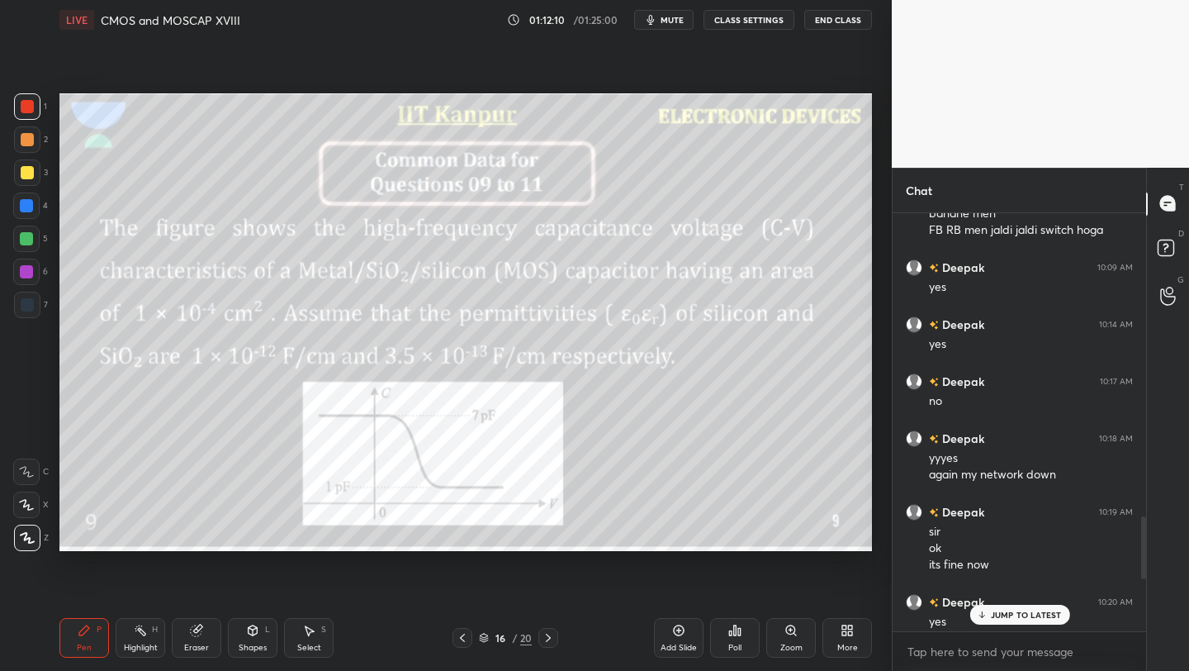
click at [544, 638] on icon at bounding box center [548, 637] width 13 height 13
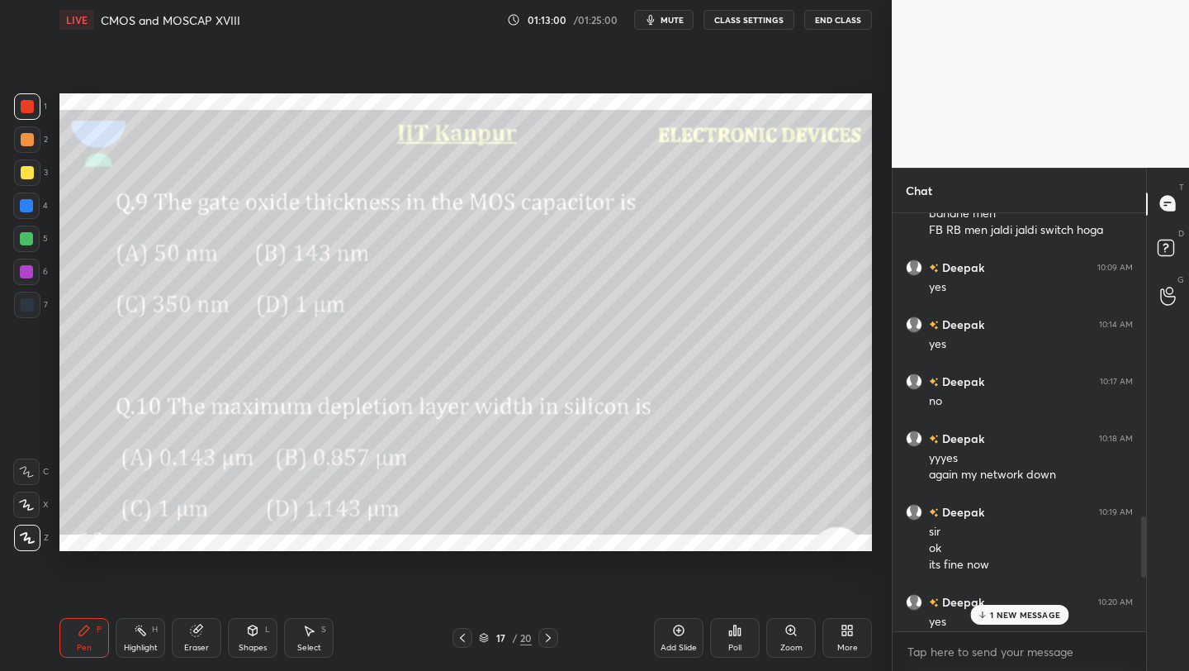
click at [997, 610] on p "1 NEW MESSAGE" at bounding box center [1025, 615] width 70 height 10
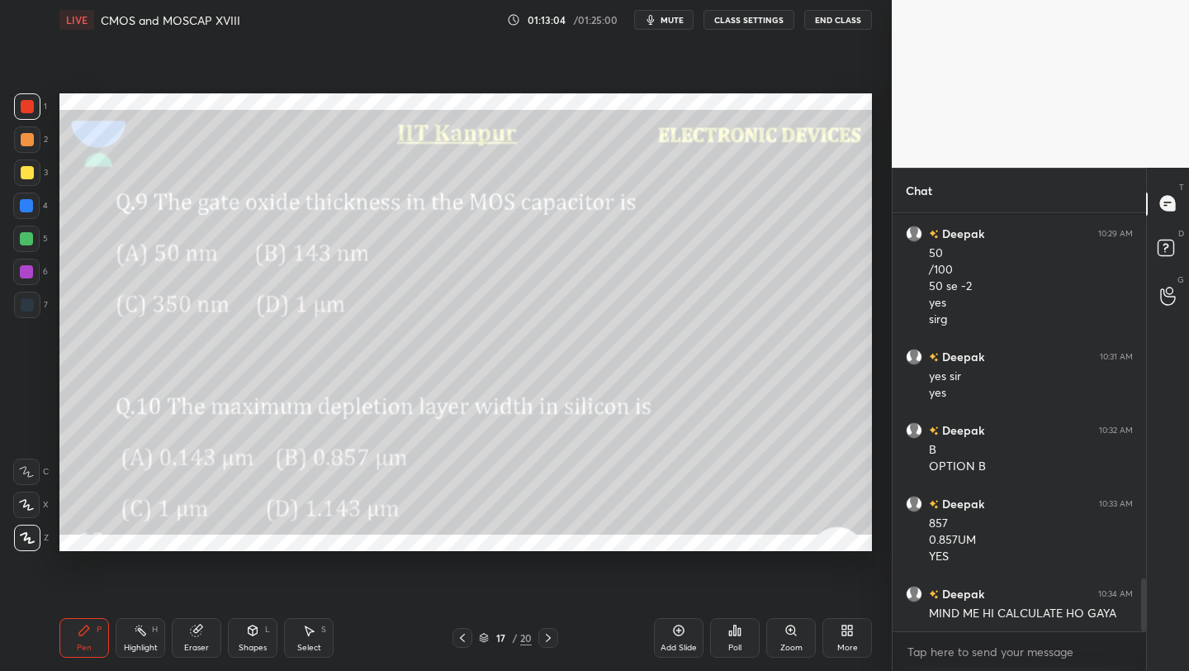
click at [544, 639] on icon at bounding box center [548, 637] width 13 height 13
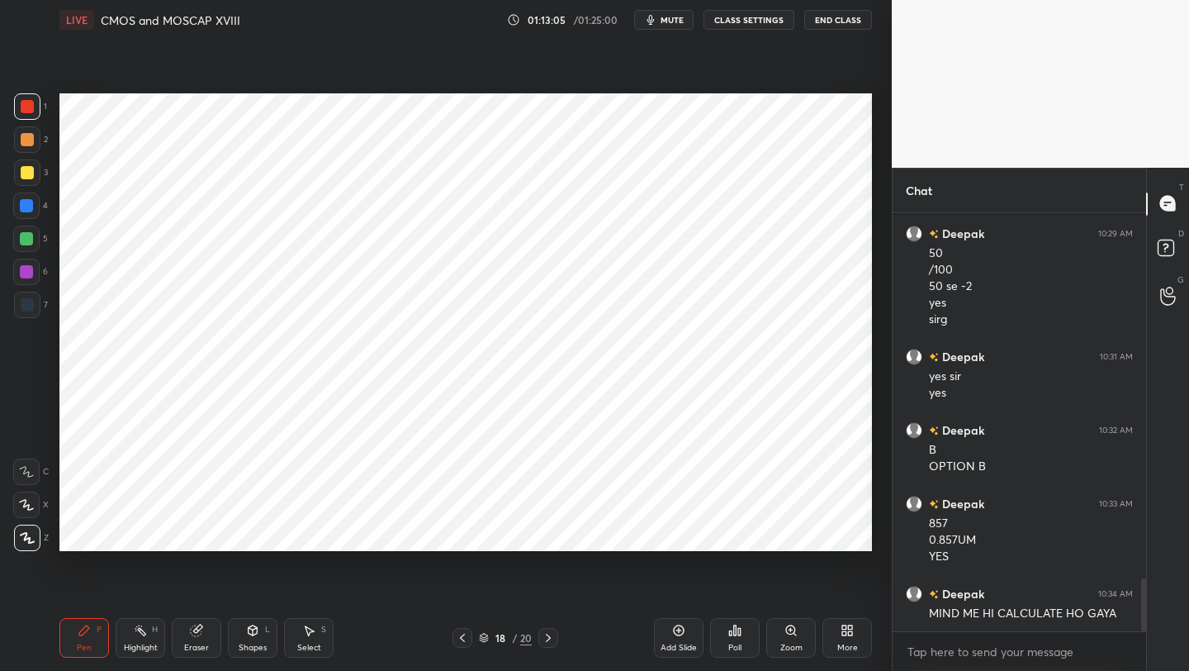
click at [544, 639] on icon at bounding box center [548, 637] width 13 height 13
click at [841, 631] on icon at bounding box center [847, 630] width 13 height 13
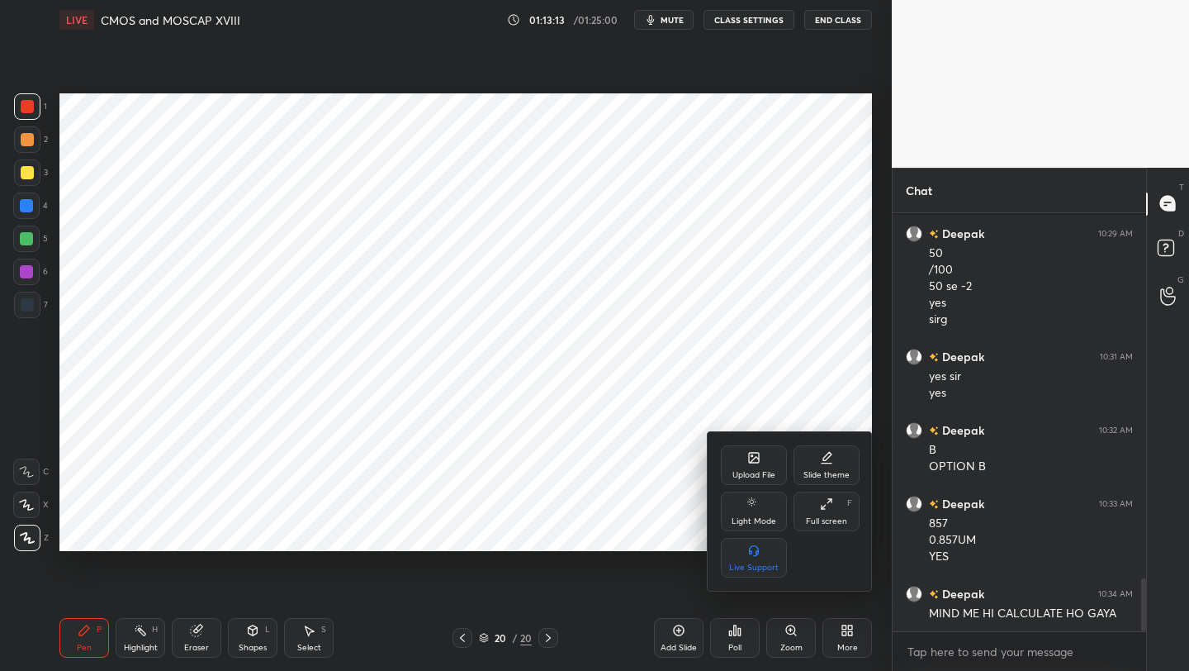
click at [765, 471] on div "Upload File" at bounding box center [754, 475] width 43 height 8
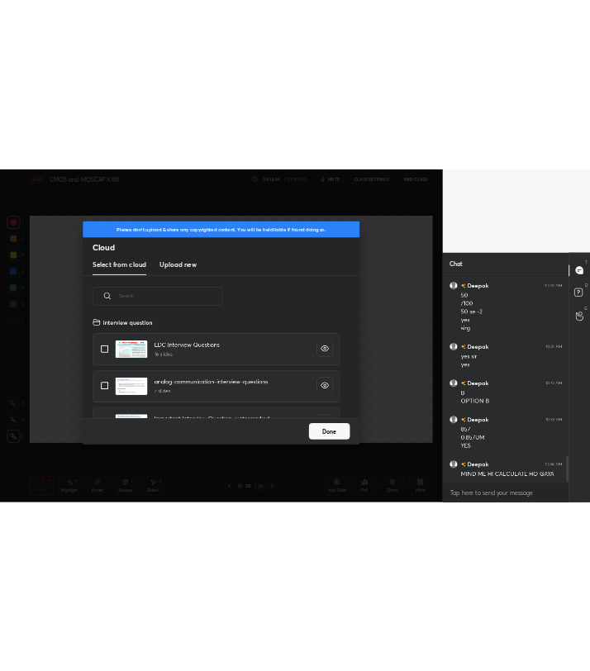
scroll to position [203, 530]
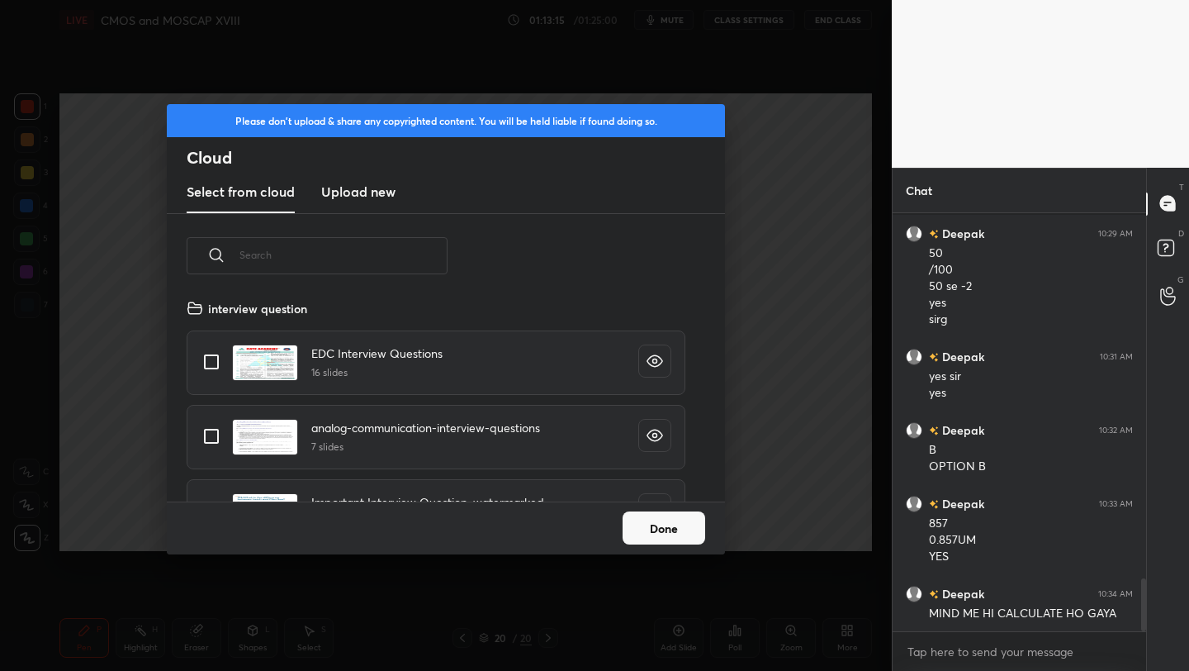
click at [387, 184] on h3 "Upload new" at bounding box center [358, 192] width 74 height 20
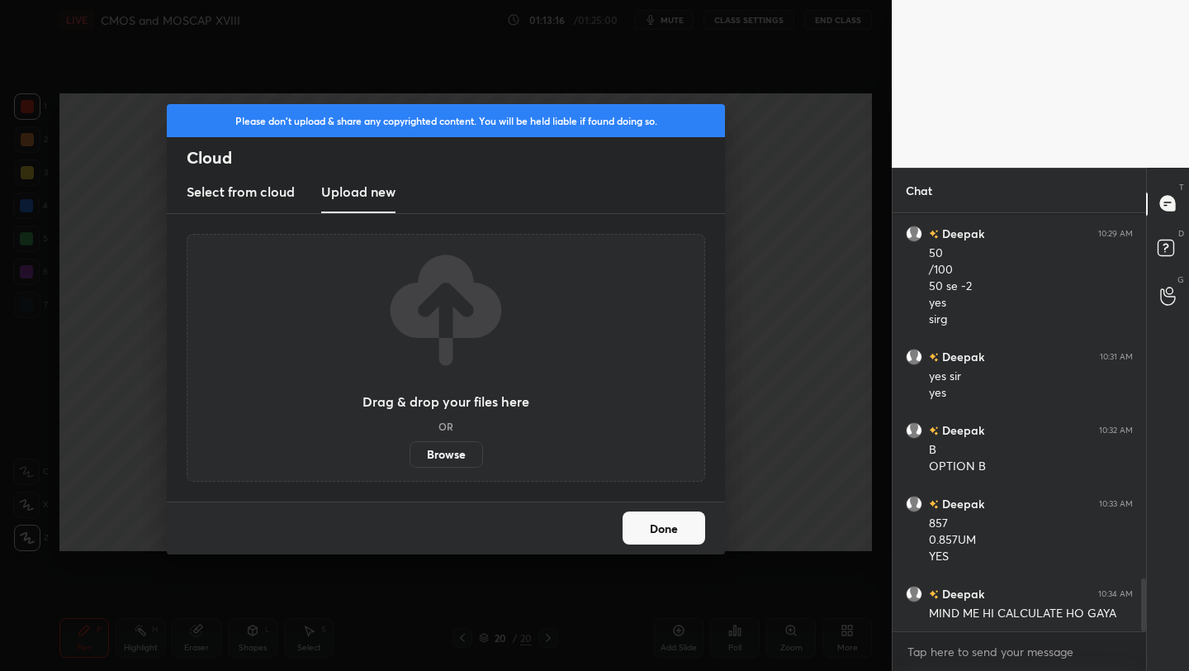
click at [457, 454] on label "Browse" at bounding box center [447, 454] width 74 height 26
click at [410, 454] on input "Browse" at bounding box center [410, 454] width 0 height 26
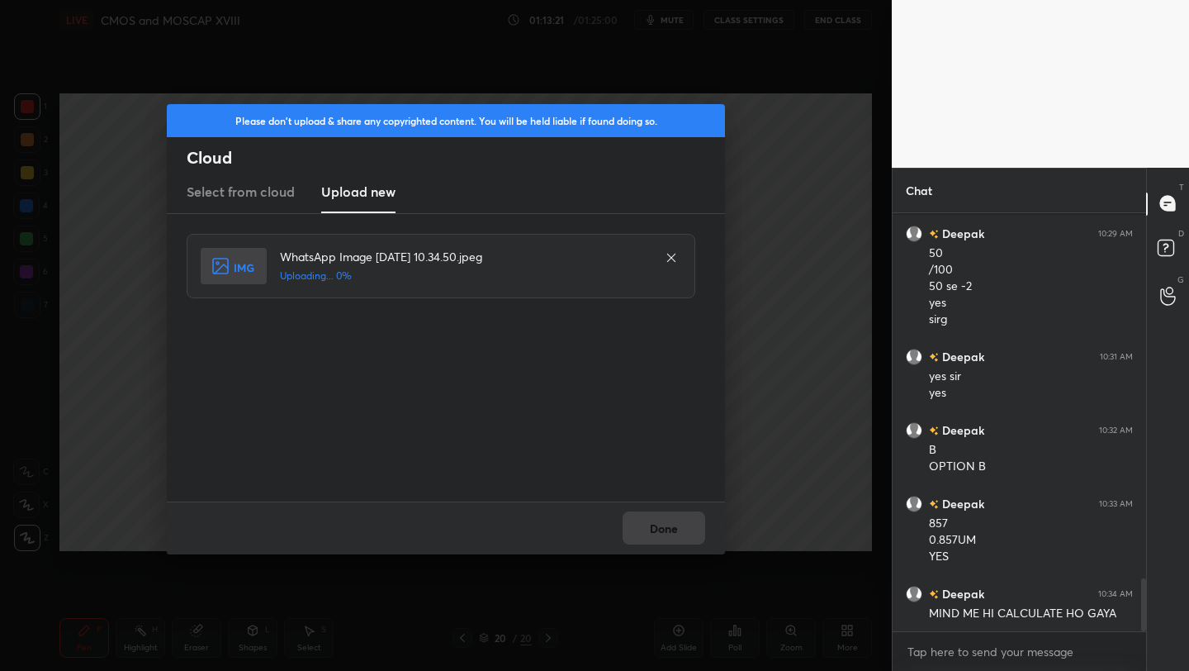
click at [683, 528] on div "Done" at bounding box center [446, 527] width 558 height 53
click at [683, 528] on button "Done" at bounding box center [664, 527] width 83 height 33
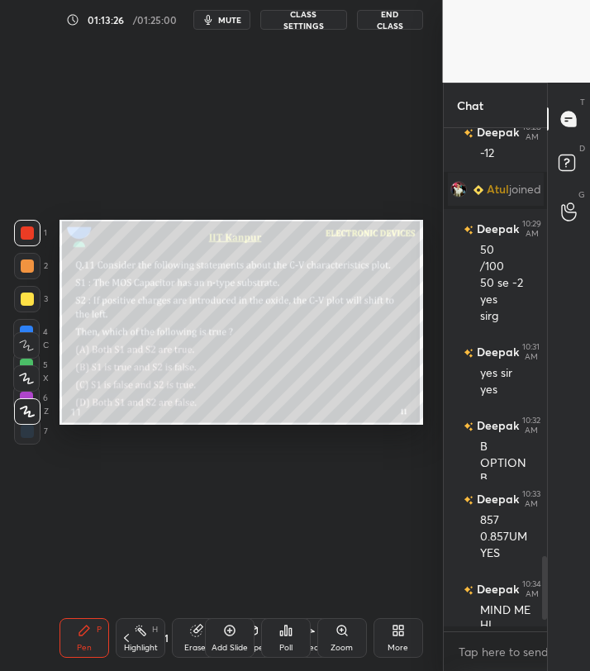
scroll to position [492, 98]
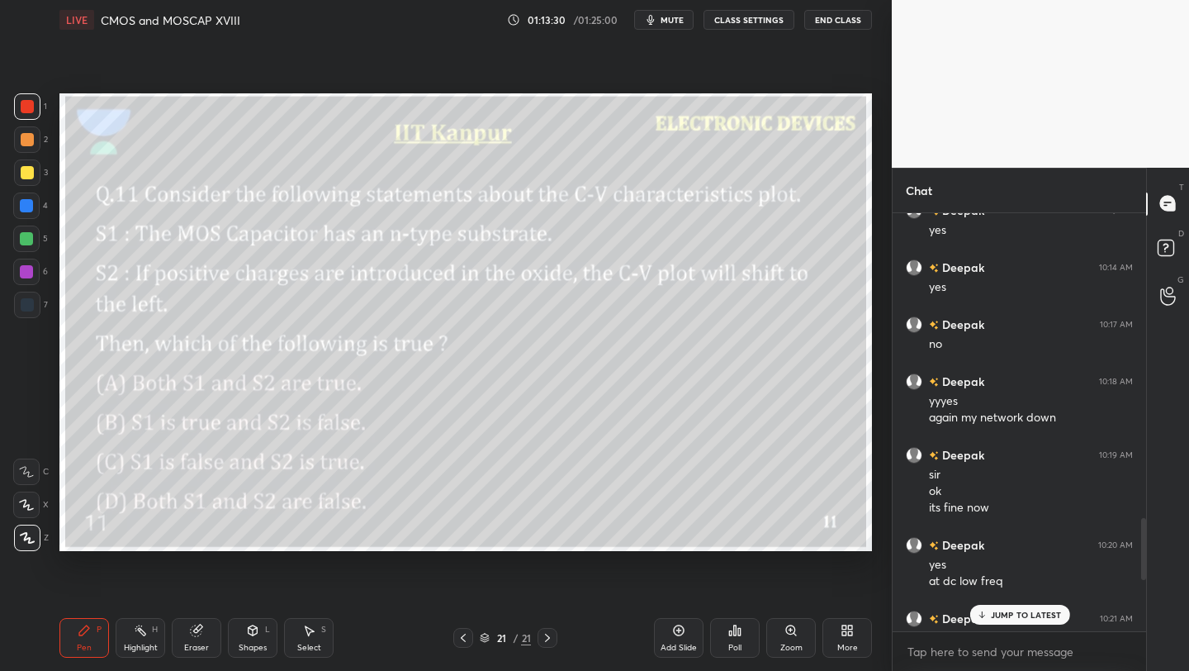
click at [1028, 615] on p "JUMP TO LATEST" at bounding box center [1025, 615] width 71 height 10
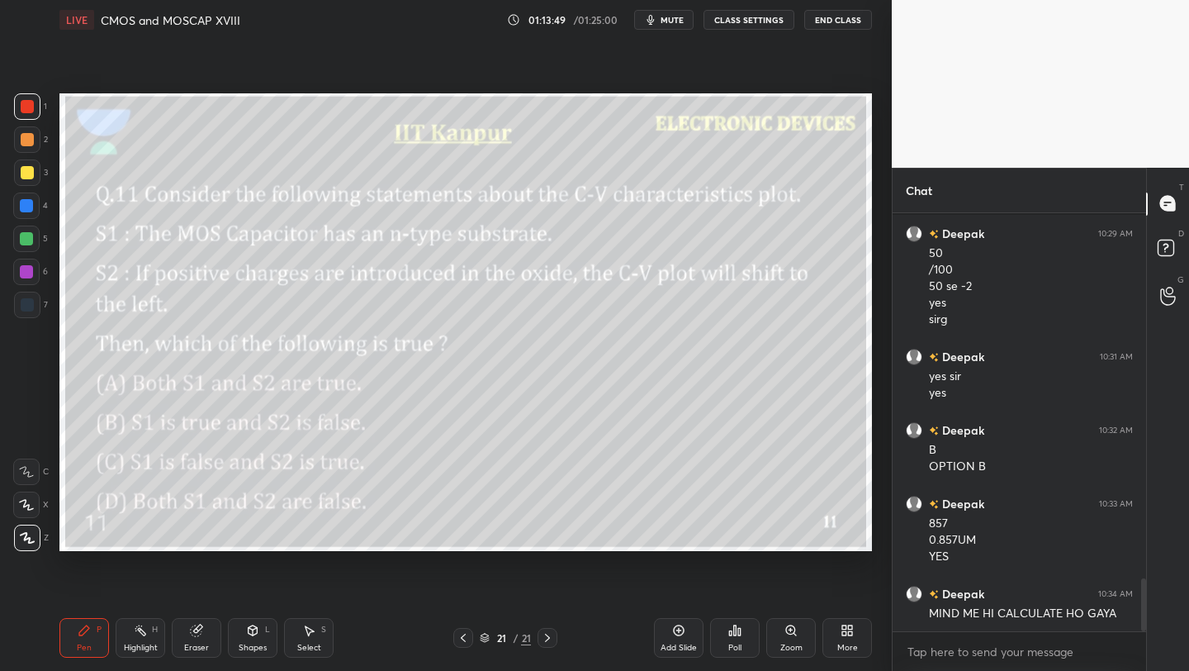
click at [462, 637] on icon at bounding box center [463, 637] width 13 height 13
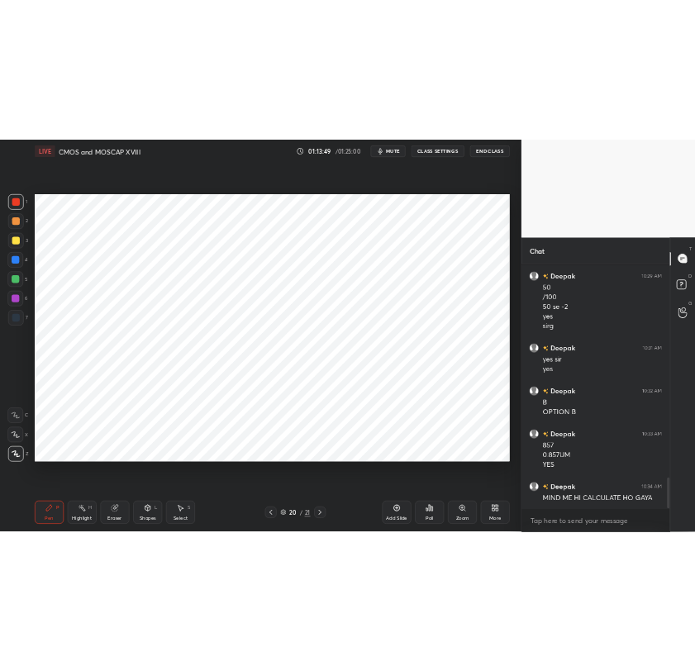
scroll to position [2957, 0]
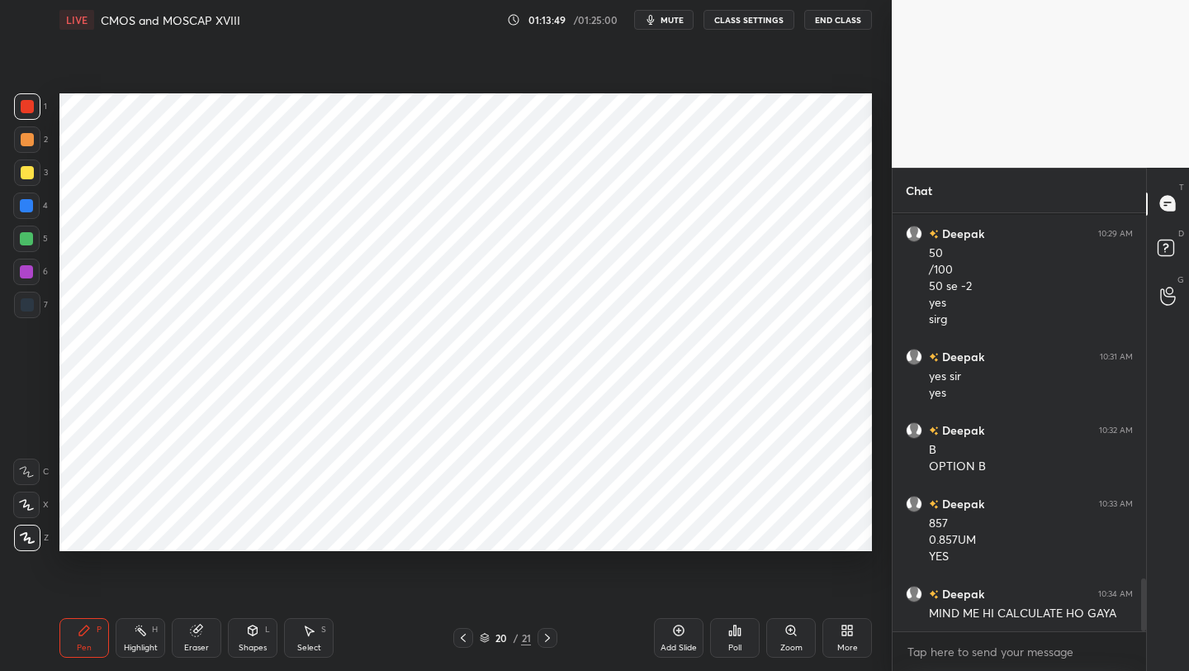
click at [463, 638] on icon at bounding box center [463, 637] width 13 height 13
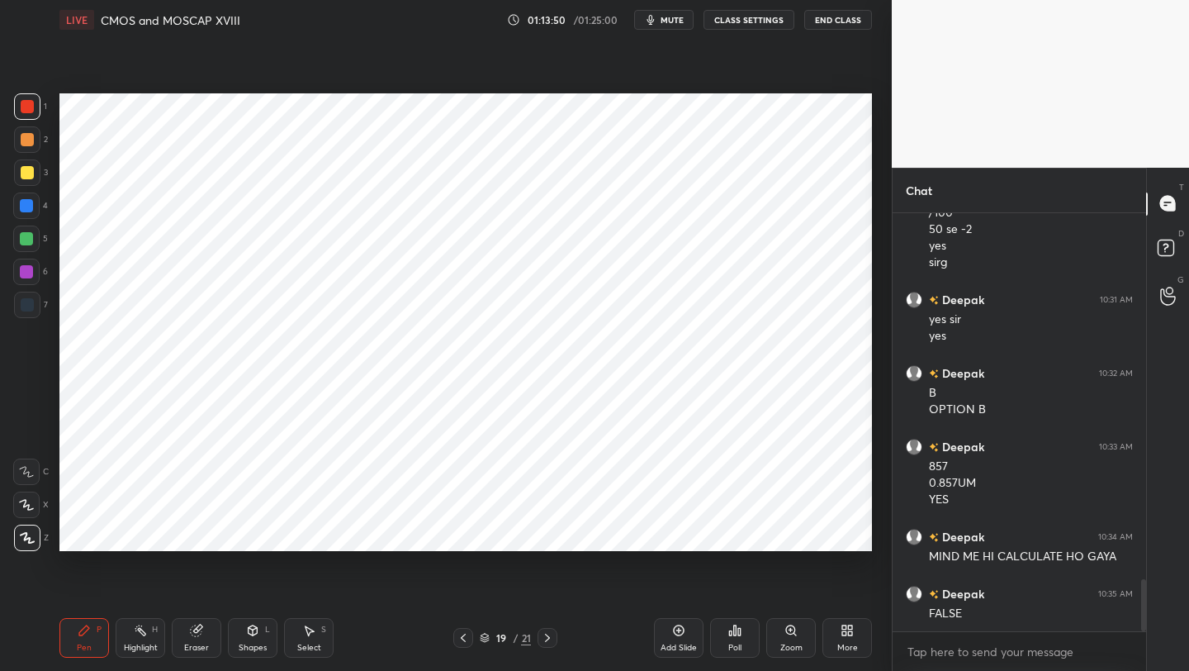
click at [465, 638] on icon at bounding box center [463, 637] width 13 height 13
click at [465, 636] on icon at bounding box center [463, 637] width 13 height 13
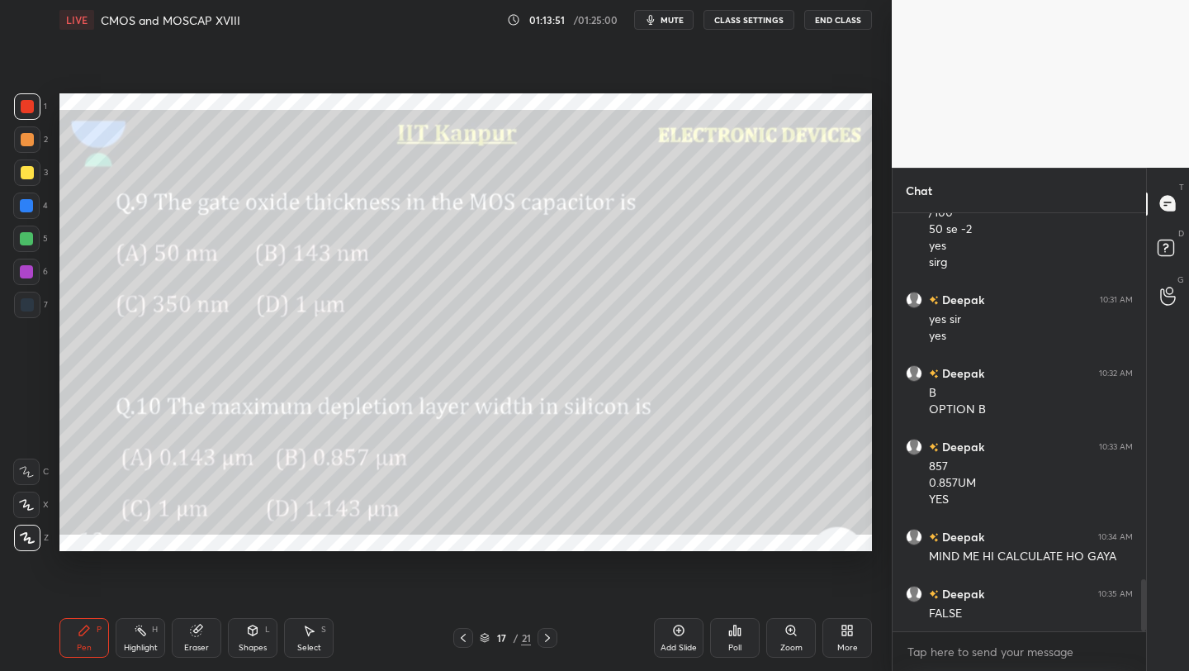
click at [463, 637] on icon at bounding box center [463, 637] width 13 height 13
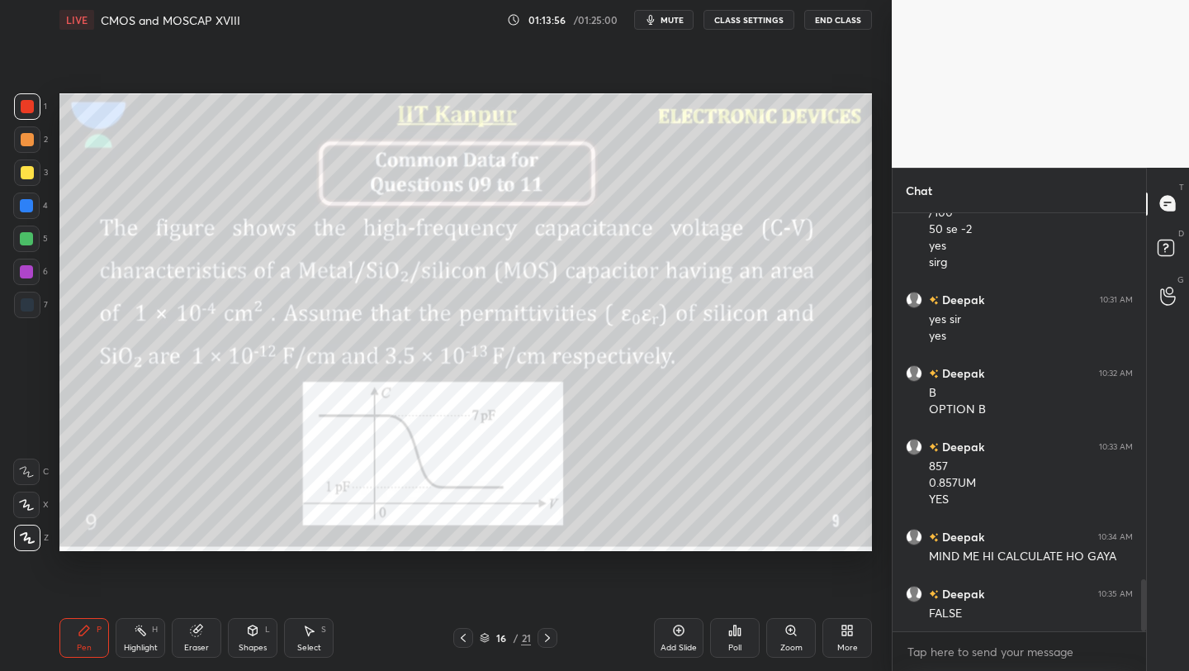
click at [553, 635] on div at bounding box center [548, 638] width 20 height 20
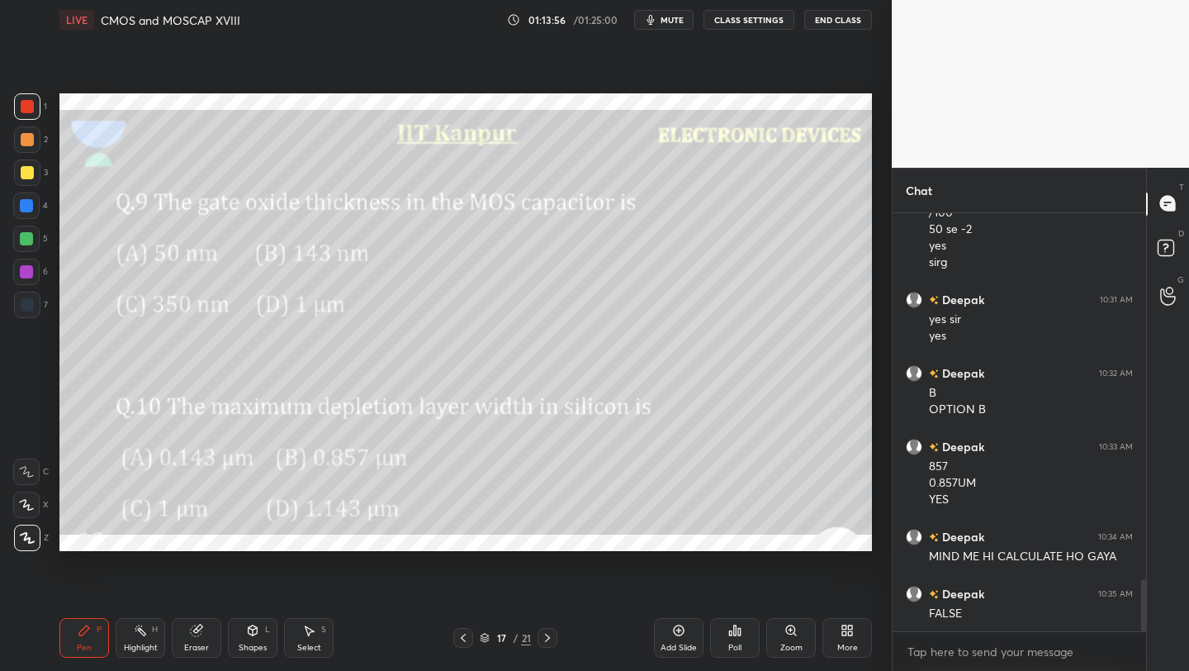
click at [546, 638] on icon at bounding box center [547, 637] width 13 height 13
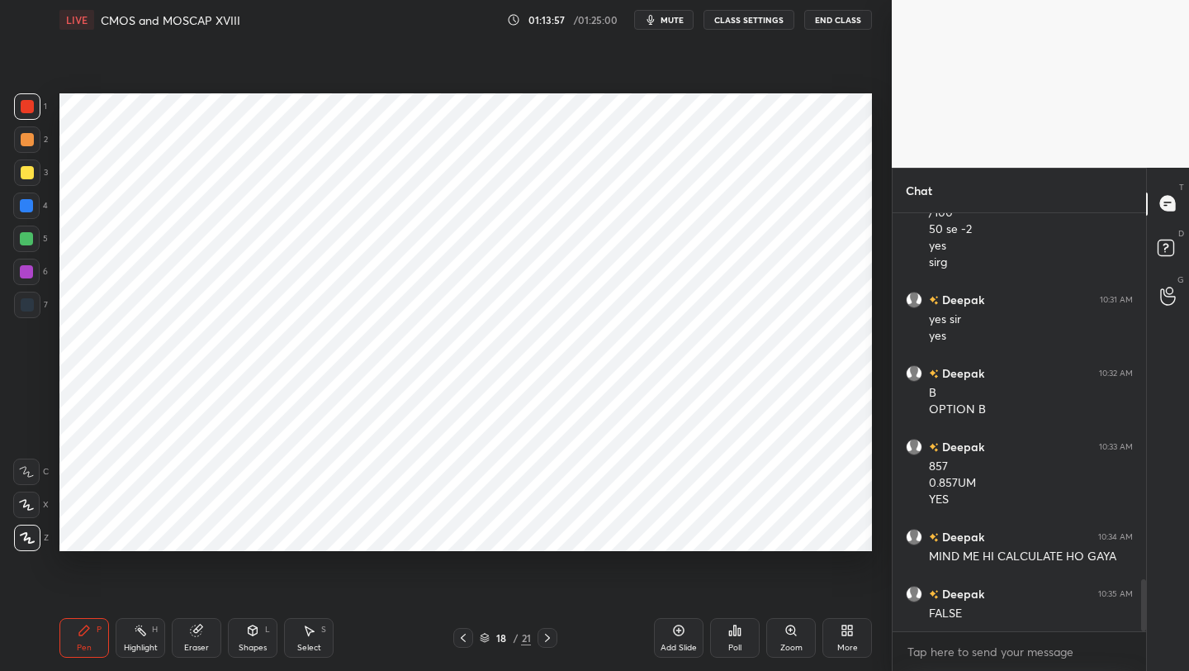
click at [546, 638] on icon at bounding box center [547, 637] width 13 height 13
click at [548, 641] on icon at bounding box center [547, 637] width 13 height 13
click at [548, 642] on icon at bounding box center [547, 637] width 13 height 13
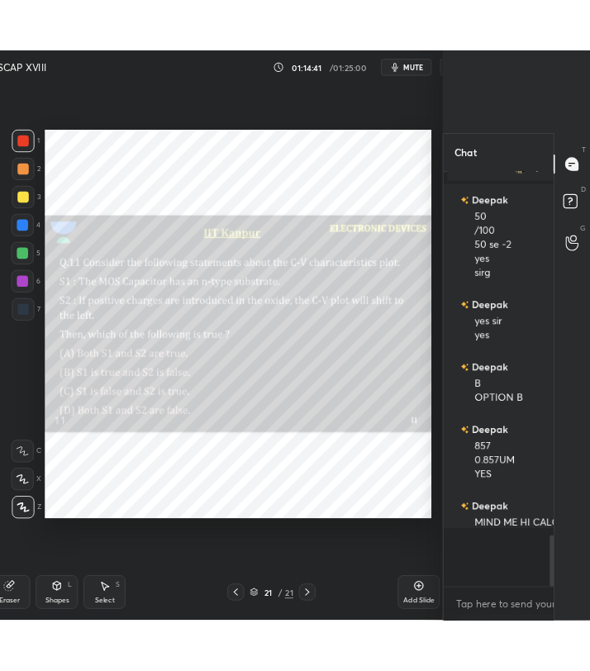
scroll to position [6, 6]
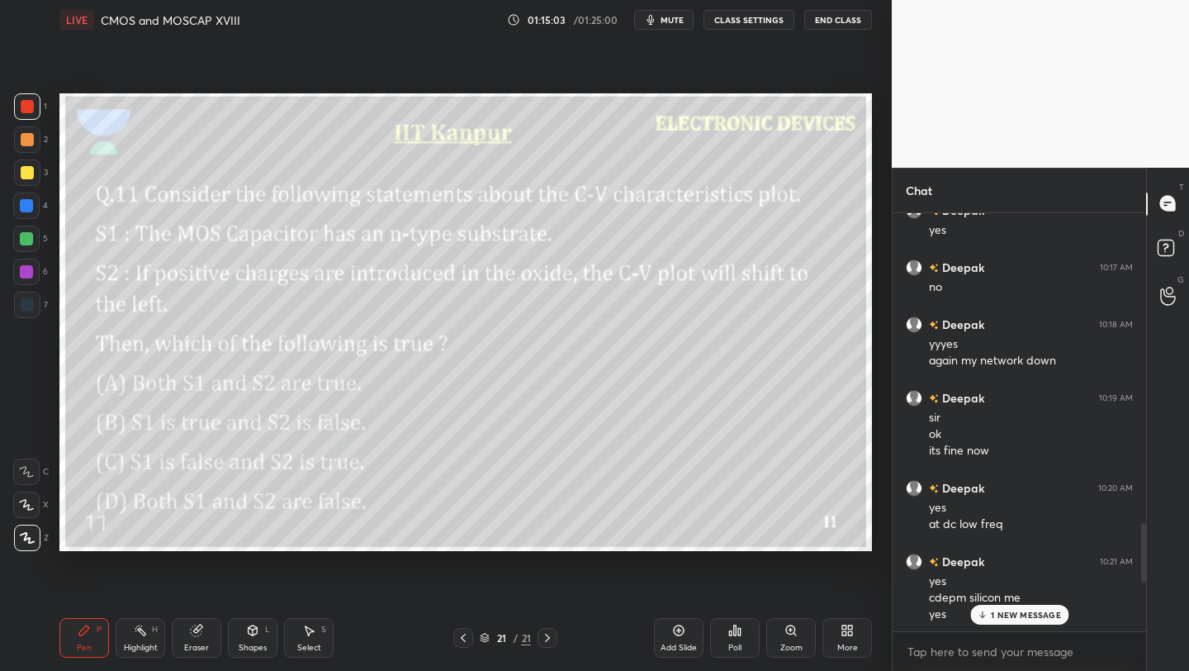
drag, startPoint x: 1150, startPoint y: 548, endPoint x: 1143, endPoint y: 566, distance: 18.6
click at [1140, 576] on div "Chat [PERSON_NAME] joined Deepak 9:55 AM yes substrate RB men [PERSON_NAME] yes…" at bounding box center [1040, 420] width 297 height 504
drag, startPoint x: 1136, startPoint y: 557, endPoint x: 1139, endPoint y: 585, distance: 27.4
click at [1139, 585] on div at bounding box center [1141, 422] width 10 height 419
drag, startPoint x: 1140, startPoint y: 543, endPoint x: 1142, endPoint y: 570, distance: 26.5
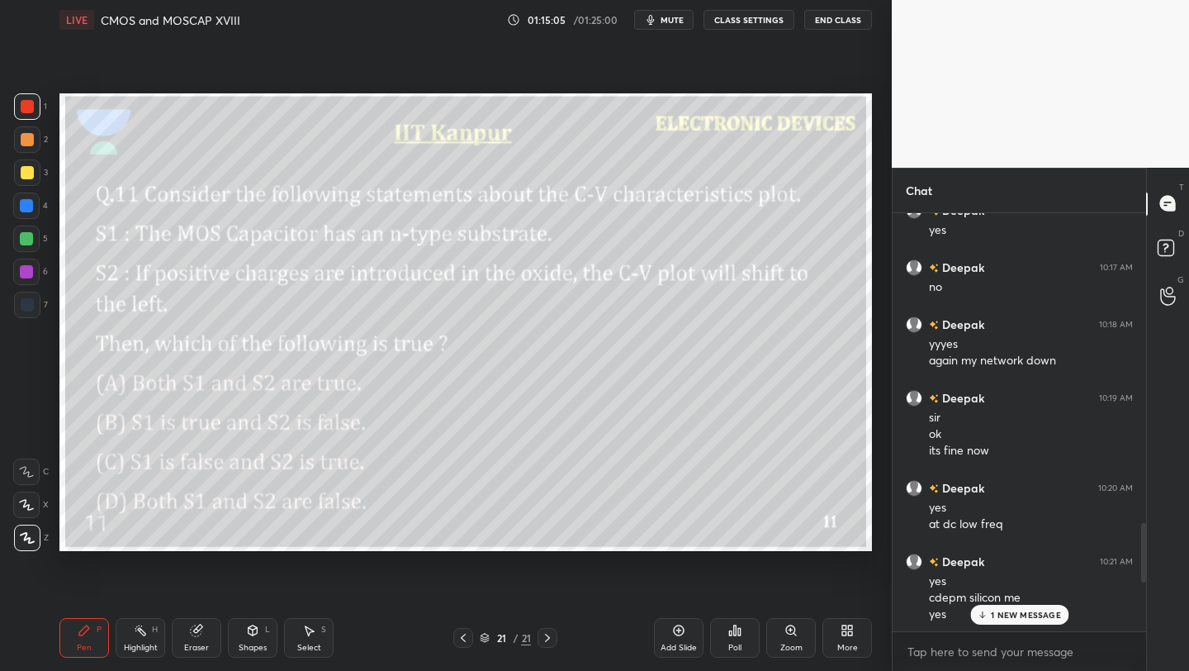
click at [1141, 585] on div at bounding box center [1141, 422] width 10 height 419
drag, startPoint x: 1139, startPoint y: 534, endPoint x: 1139, endPoint y: 581, distance: 47.1
click at [1140, 583] on div at bounding box center [1141, 422] width 10 height 419
click at [1151, 531] on div "T Messages (T) D Doubts (D) G Raise Hand (G)" at bounding box center [1167, 420] width 43 height 504
click at [1146, 529] on div "T Messages (T) D Doubts (D) G Raise Hand (G)" at bounding box center [1167, 420] width 43 height 504
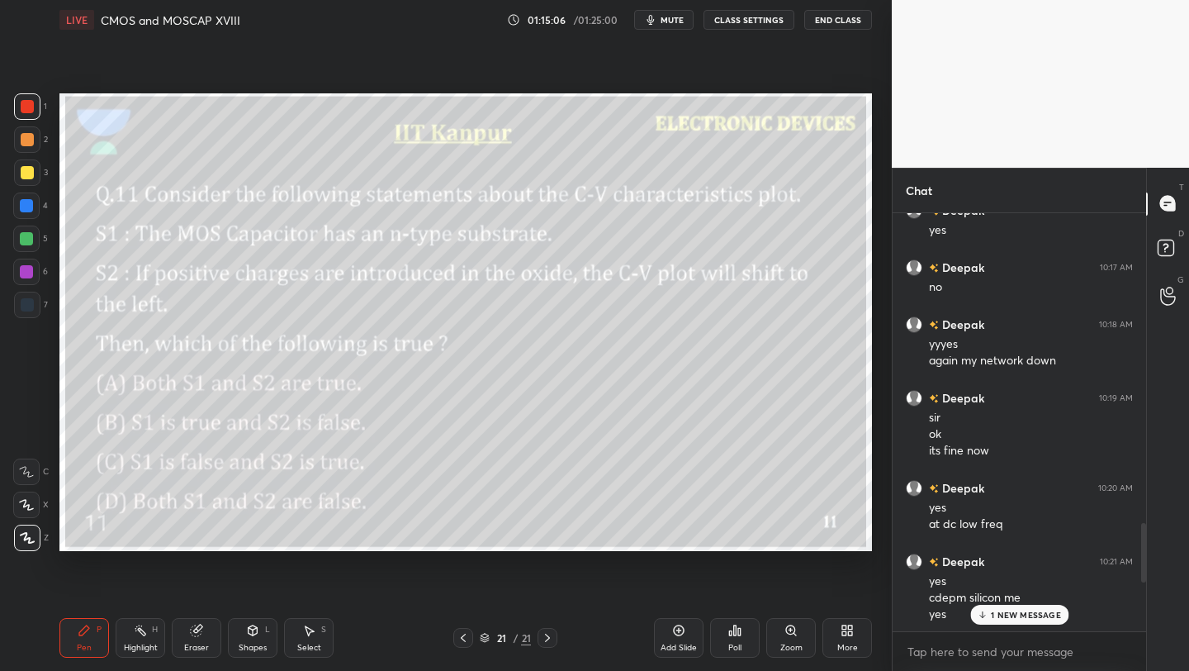
click at [1147, 529] on div "T Messages (T) D Doubts (D) G Raise Hand (G)" at bounding box center [1167, 420] width 43 height 504
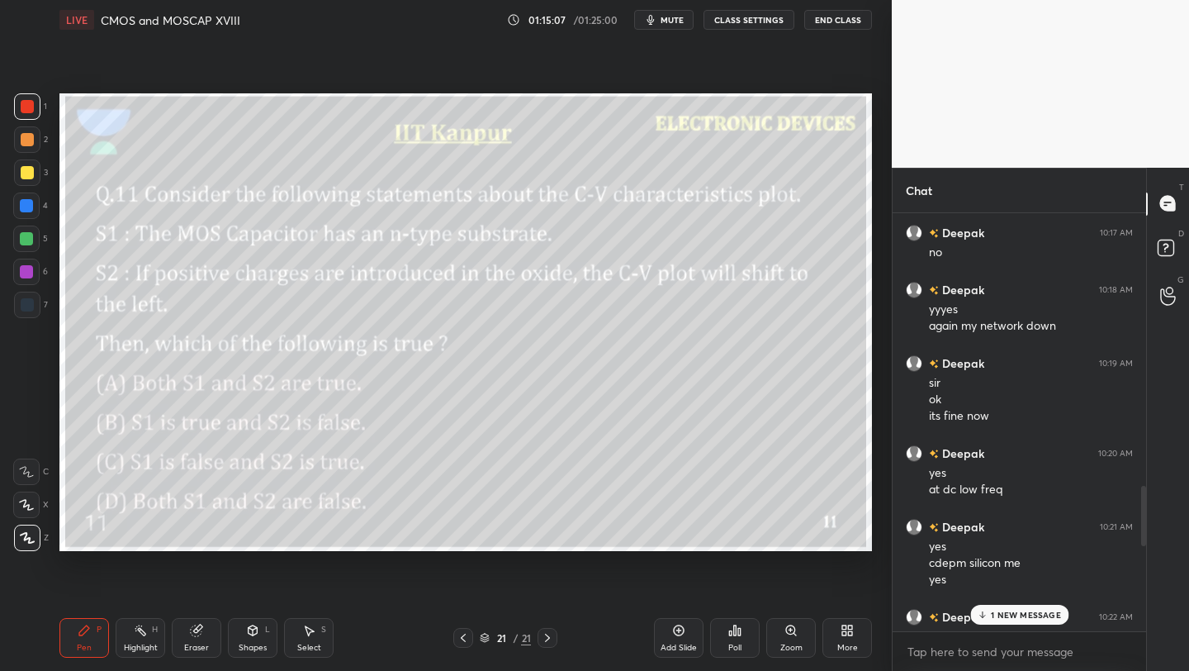
drag, startPoint x: 1141, startPoint y: 532, endPoint x: 1124, endPoint y: 545, distance: 21.8
click at [1140, 544] on div at bounding box center [1141, 422] width 10 height 419
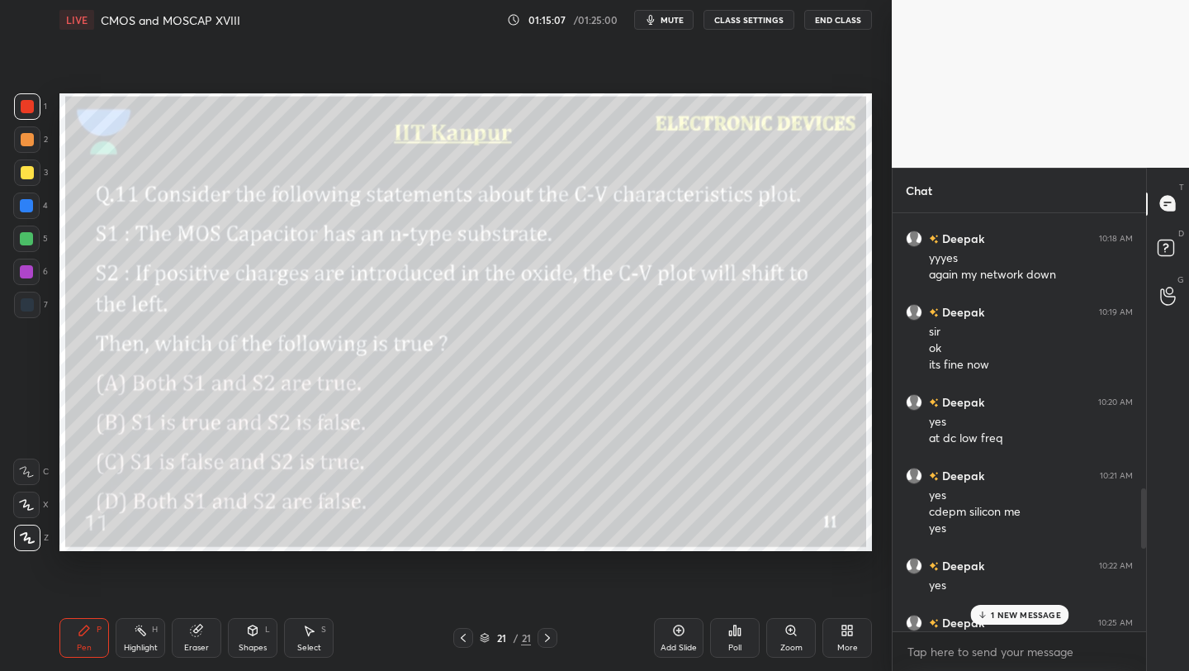
click at [1022, 614] on p "1 NEW MESSAGE" at bounding box center [1025, 615] width 70 height 10
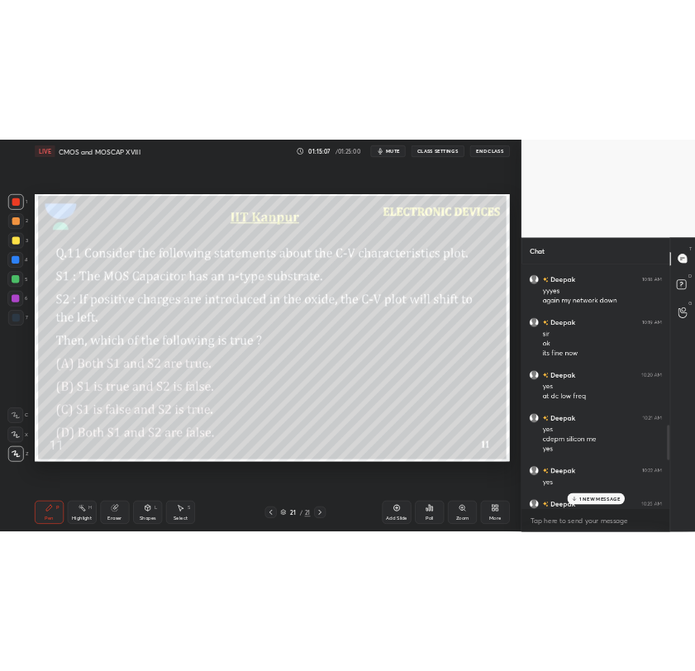
scroll to position [2998, 0]
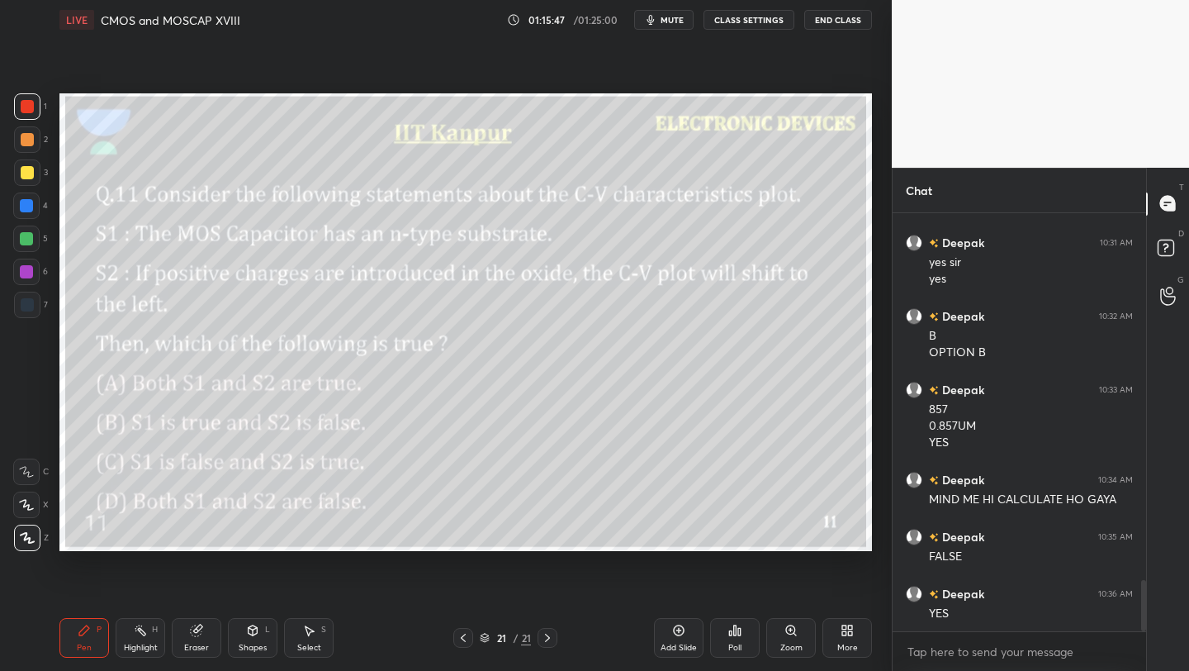
click at [461, 633] on icon at bounding box center [463, 637] width 13 height 13
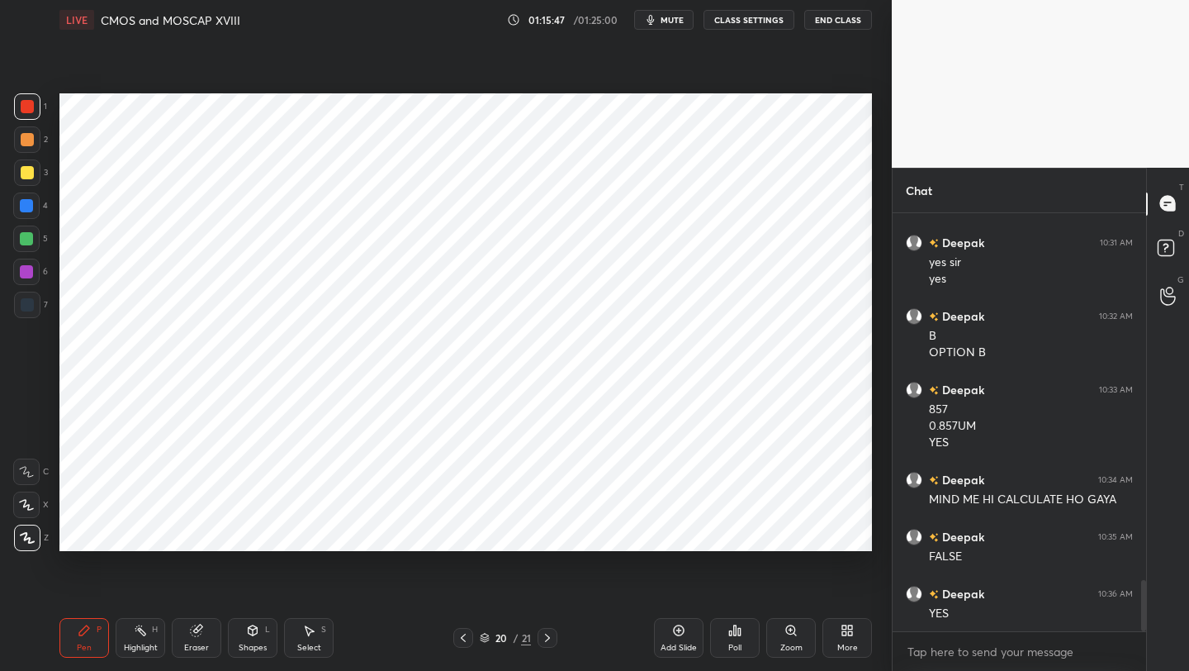
click at [461, 633] on icon at bounding box center [463, 637] width 13 height 13
click at [466, 636] on icon at bounding box center [463, 637] width 13 height 13
click at [465, 636] on icon at bounding box center [463, 637] width 13 height 13
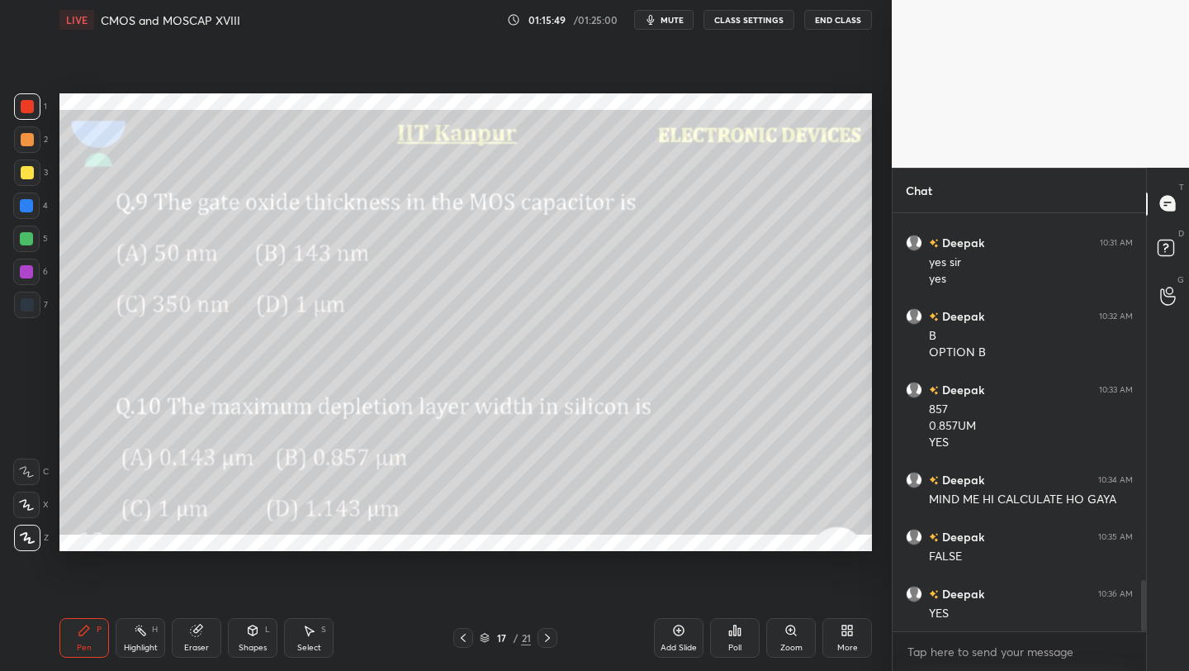
click at [467, 636] on icon at bounding box center [463, 637] width 13 height 13
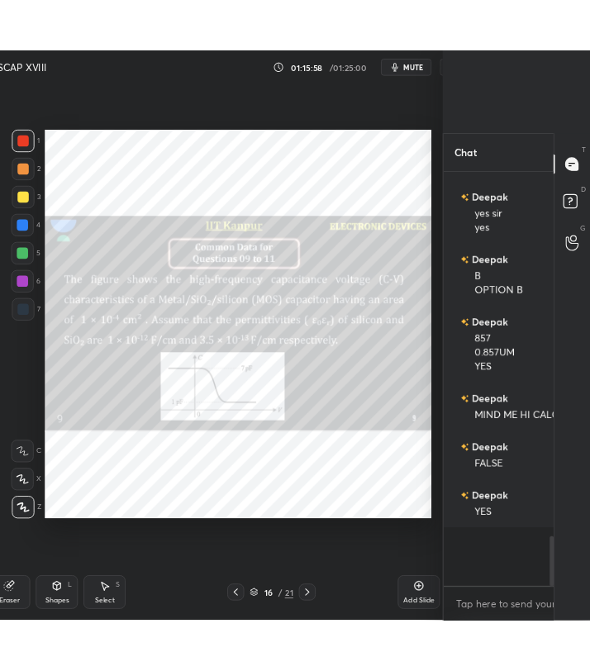
scroll to position [2929, 0]
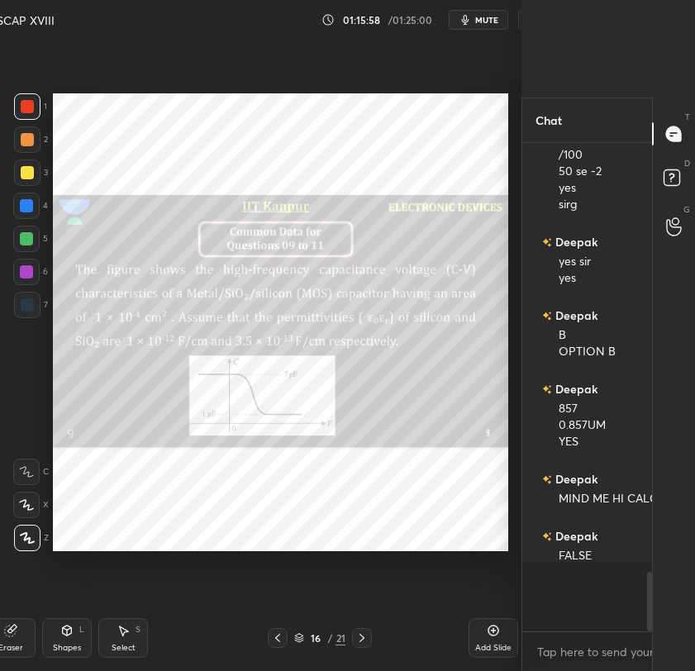
click at [406, 519] on div "Setting up your live class Poll for secs No correct answer Start poll" at bounding box center [280, 322] width 455 height 565
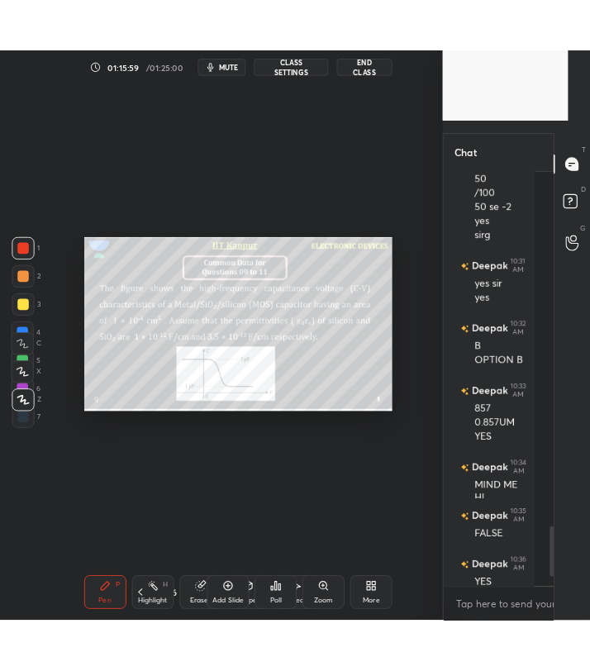
scroll to position [6, 6]
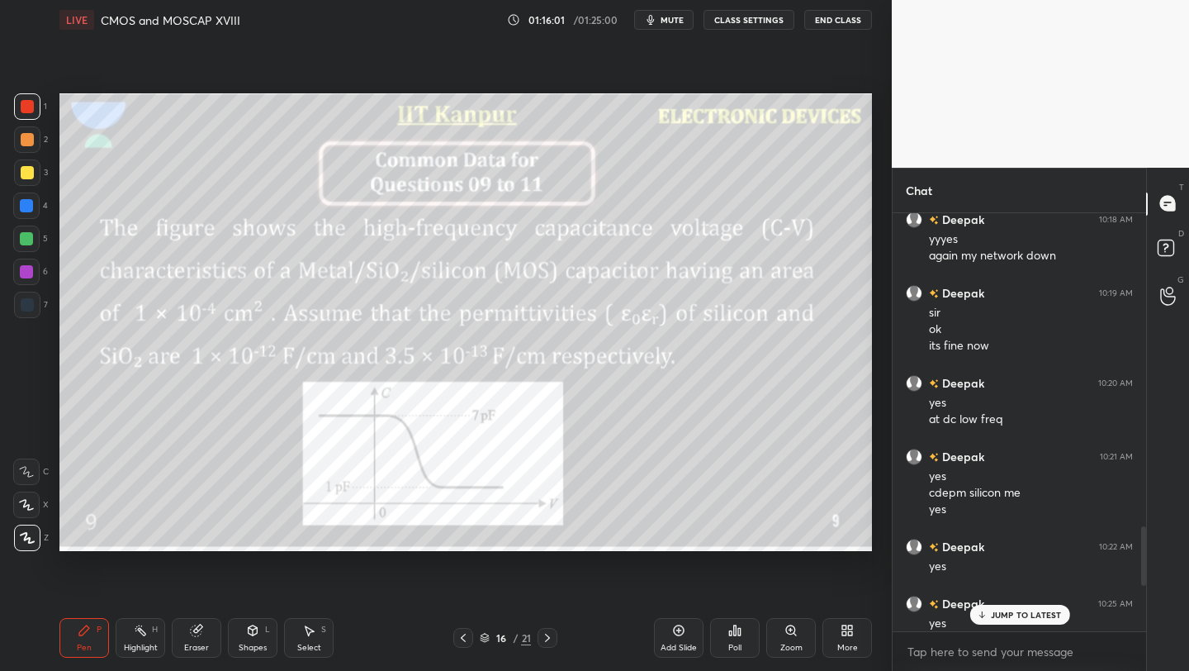
click at [1008, 615] on p "JUMP TO LATEST" at bounding box center [1025, 615] width 71 height 10
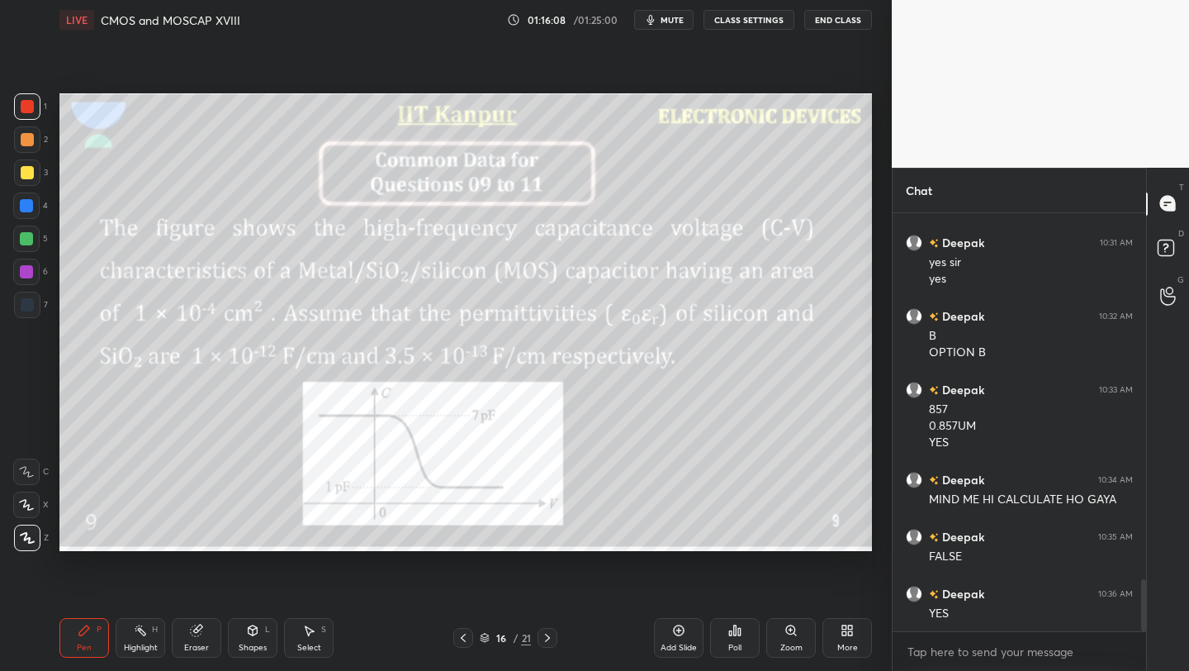
click at [545, 634] on icon at bounding box center [547, 637] width 5 height 8
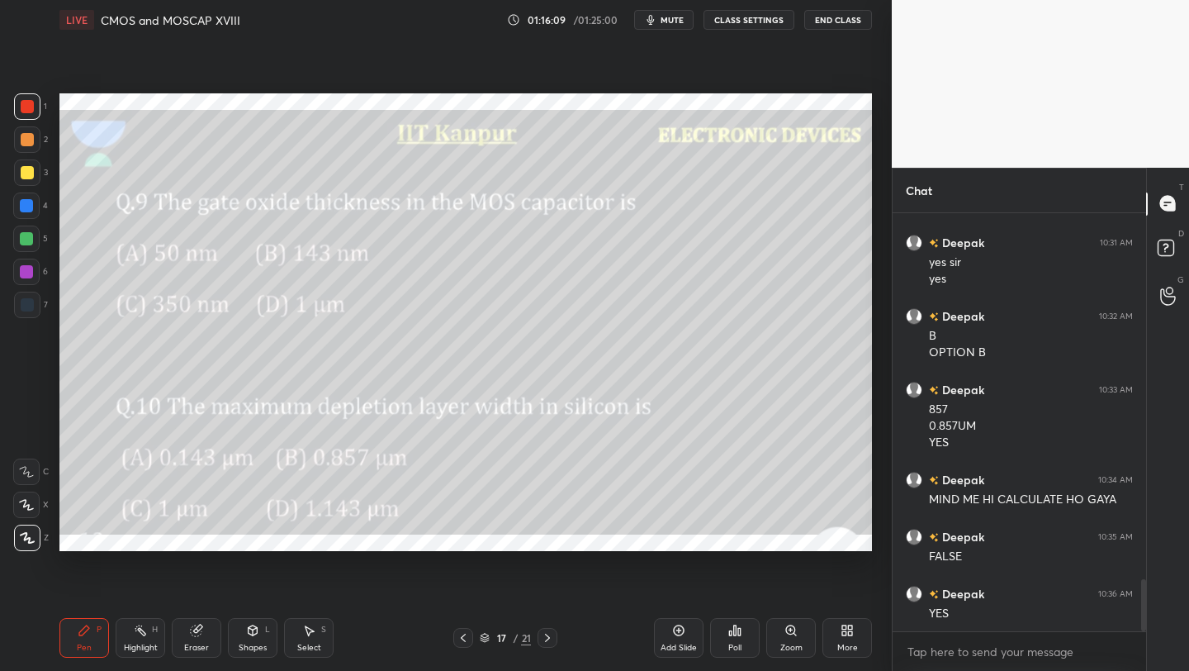
click at [545, 634] on icon at bounding box center [547, 637] width 5 height 8
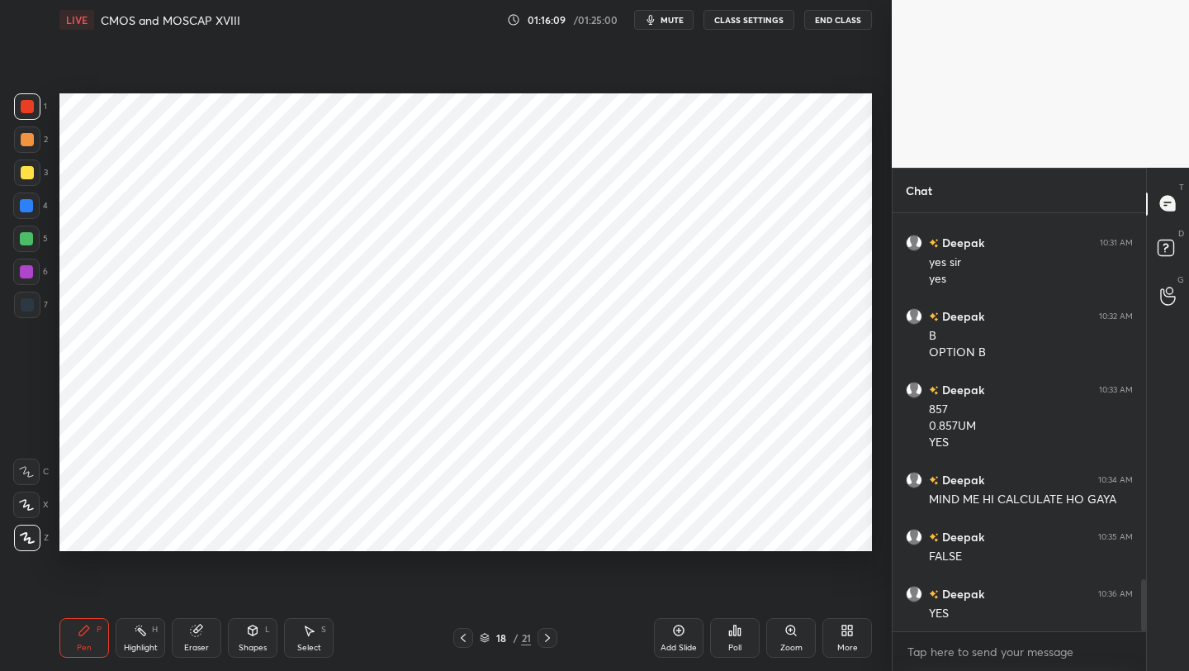
click at [549, 633] on icon at bounding box center [547, 637] width 13 height 13
click at [549, 635] on icon at bounding box center [547, 637] width 13 height 13
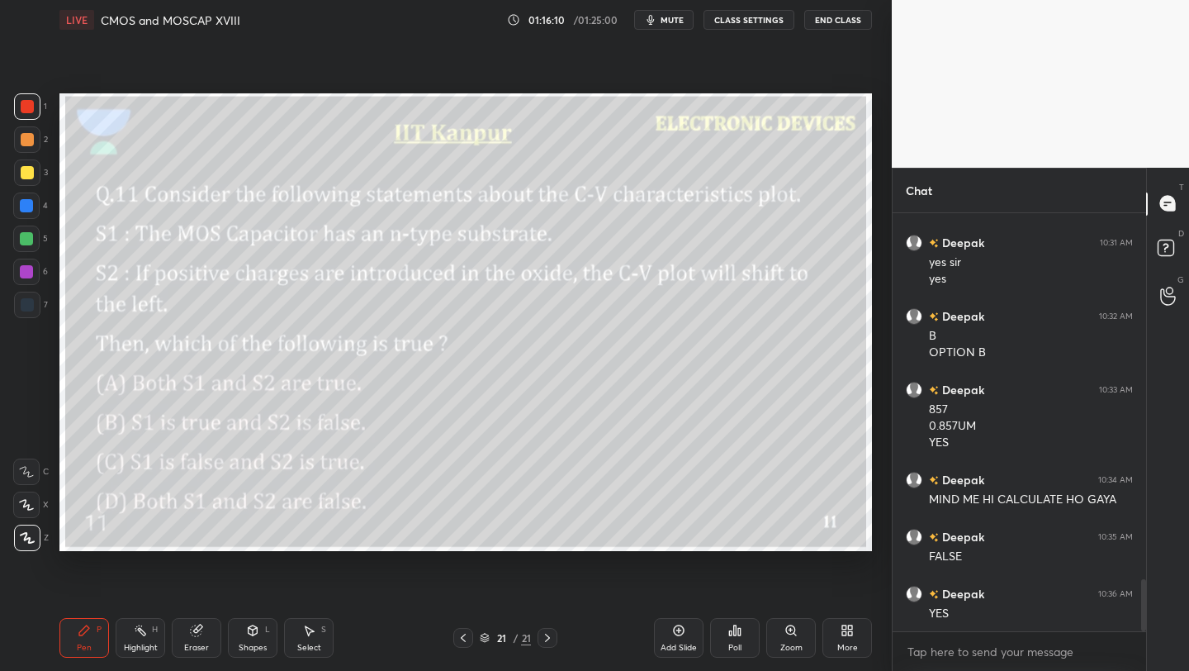
click at [549, 635] on icon at bounding box center [547, 637] width 13 height 13
click at [685, 634] on icon at bounding box center [678, 630] width 13 height 13
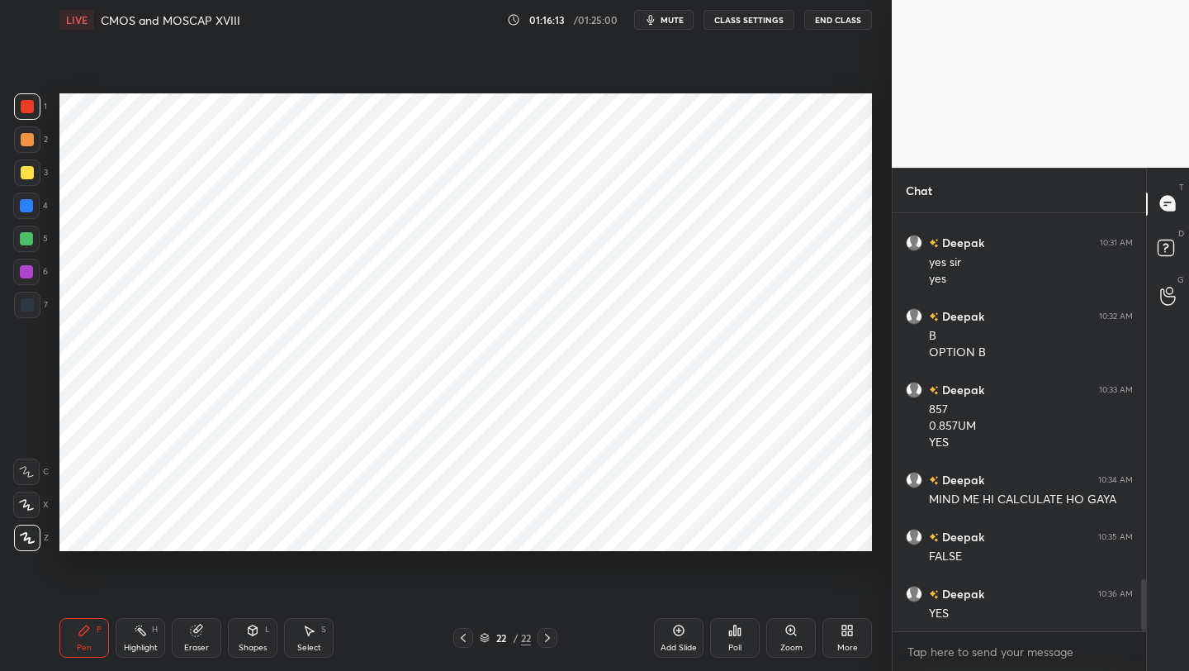
click at [246, 627] on icon at bounding box center [252, 630] width 13 height 13
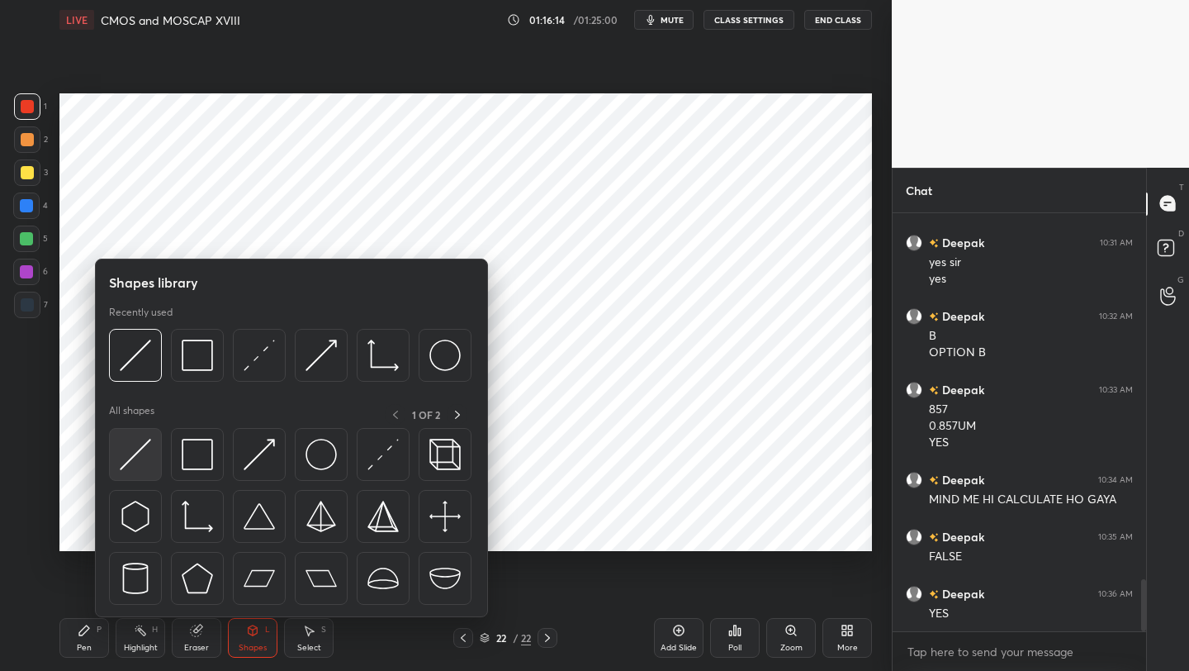
click at [156, 442] on div at bounding box center [135, 454] width 53 height 53
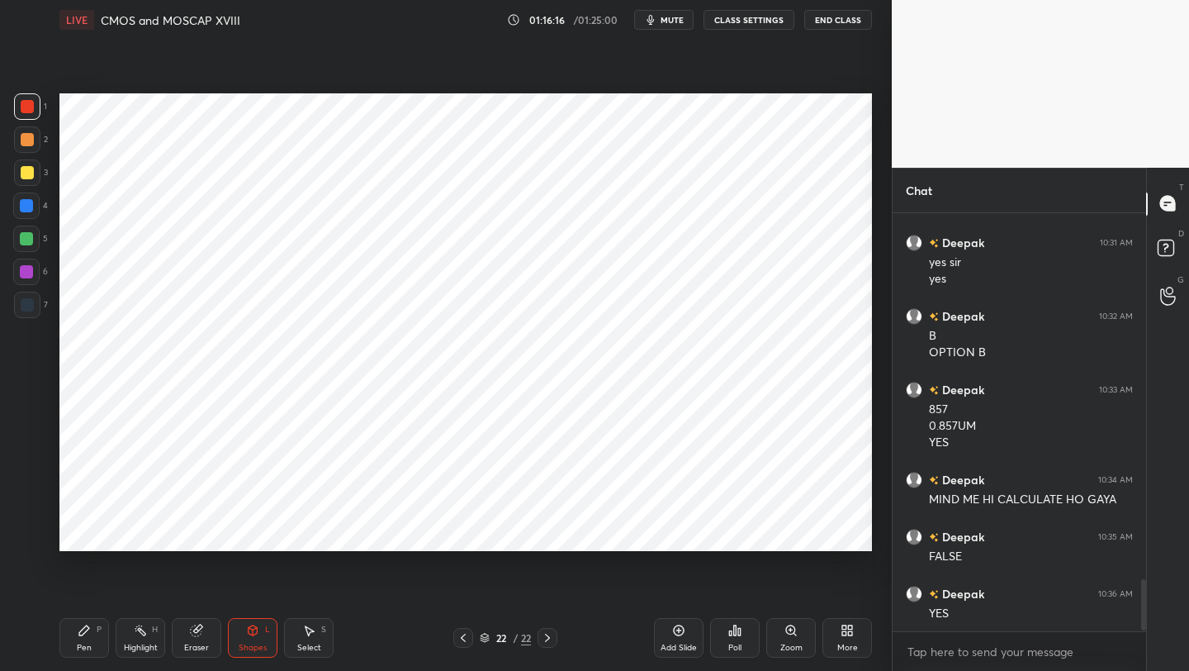
scroll to position [2991, 0]
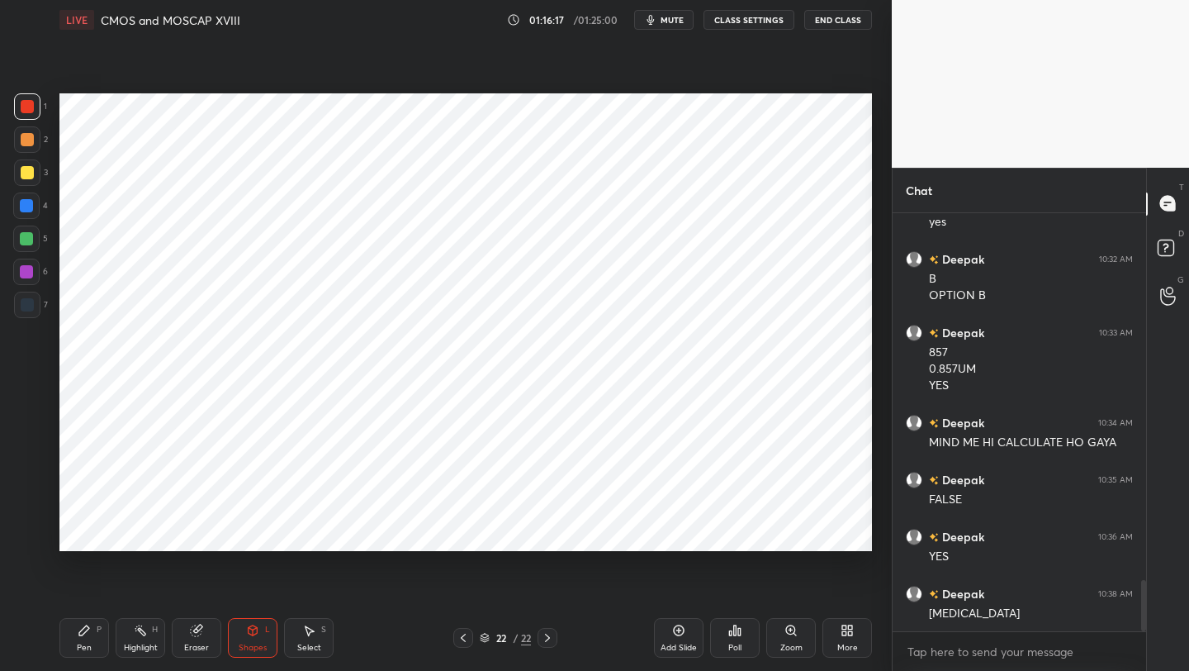
click at [30, 204] on div at bounding box center [26, 205] width 13 height 13
click at [76, 651] on div "Pen P" at bounding box center [84, 638] width 50 height 40
drag, startPoint x: 23, startPoint y: 274, endPoint x: 47, endPoint y: 268, distance: 24.8
click at [25, 273] on div at bounding box center [26, 271] width 13 height 13
drag, startPoint x: 29, startPoint y: 202, endPoint x: 39, endPoint y: 204, distance: 10.2
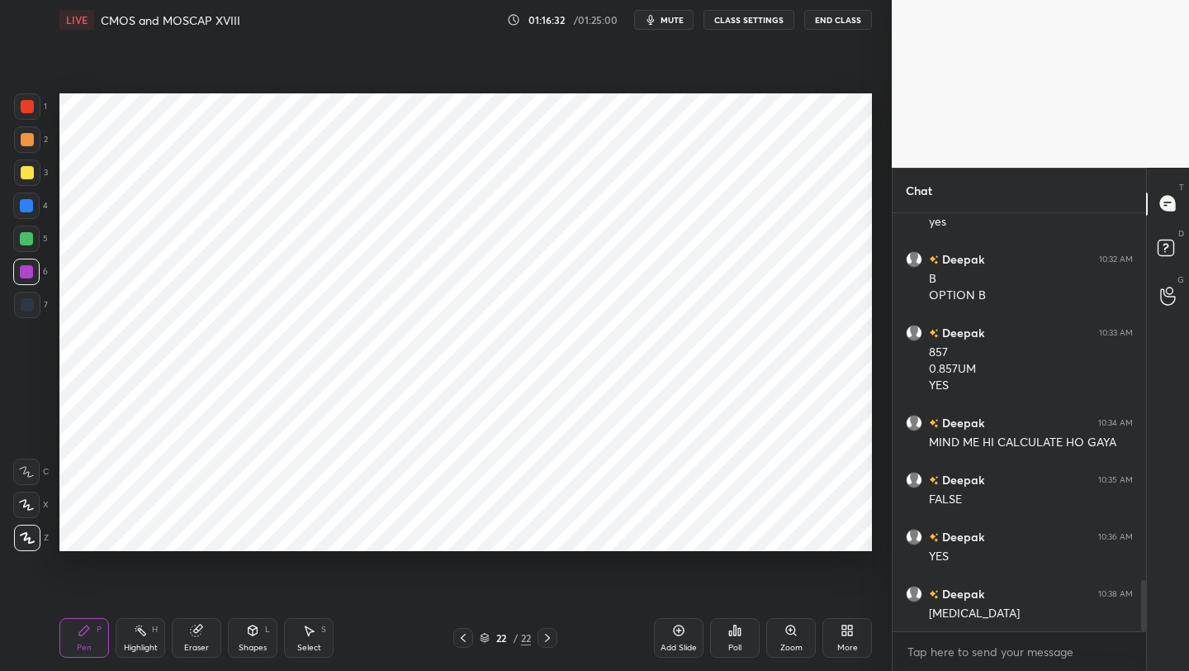
click at [29, 202] on div at bounding box center [26, 205] width 13 height 13
click at [229, 633] on div "Shapes L" at bounding box center [253, 638] width 50 height 40
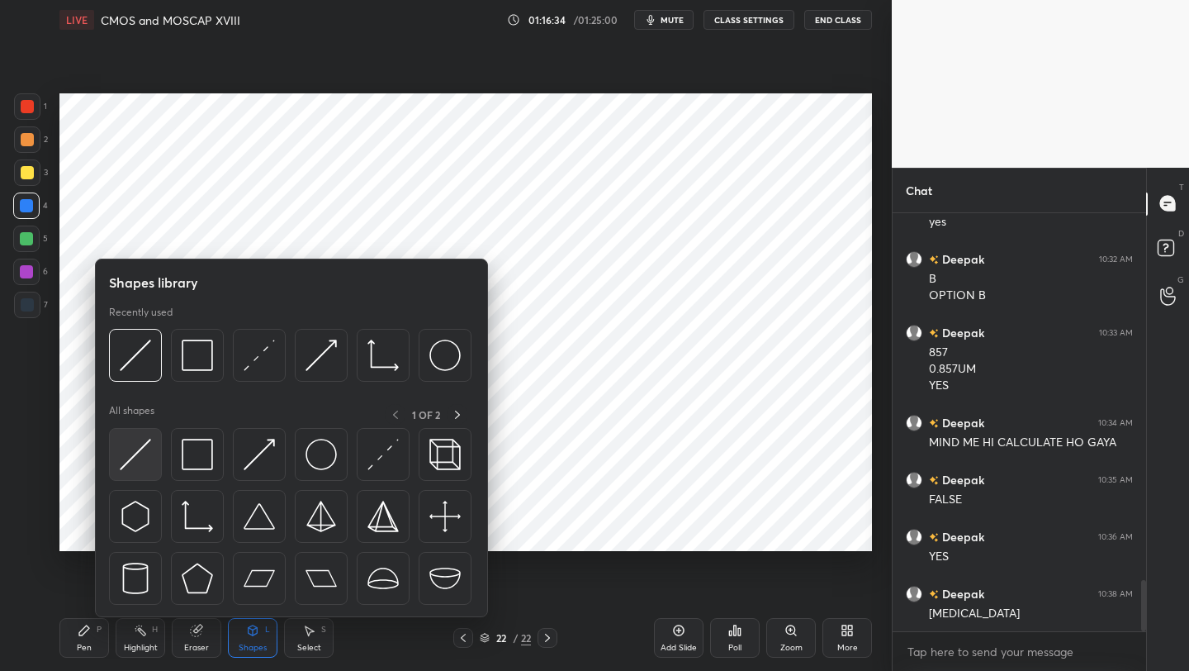
click at [146, 448] on img at bounding box center [135, 454] width 31 height 31
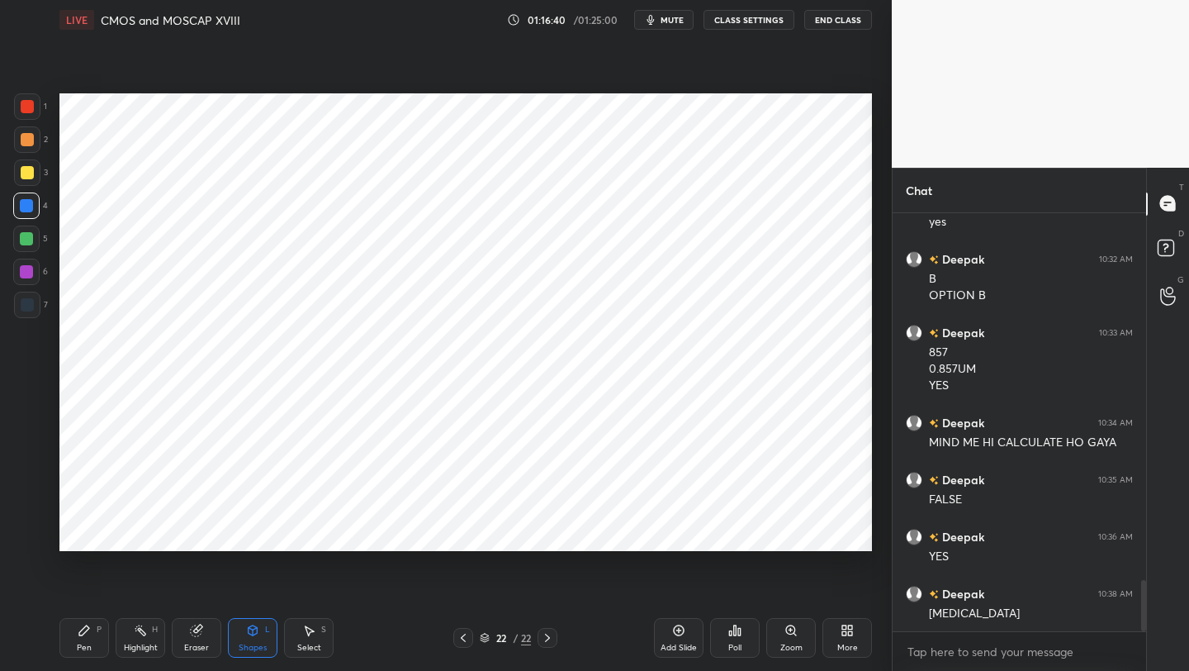
click at [100, 629] on div "P" at bounding box center [99, 629] width 5 height 8
click at [21, 273] on div at bounding box center [26, 272] width 26 height 26
click at [467, 638] on icon at bounding box center [463, 637] width 13 height 13
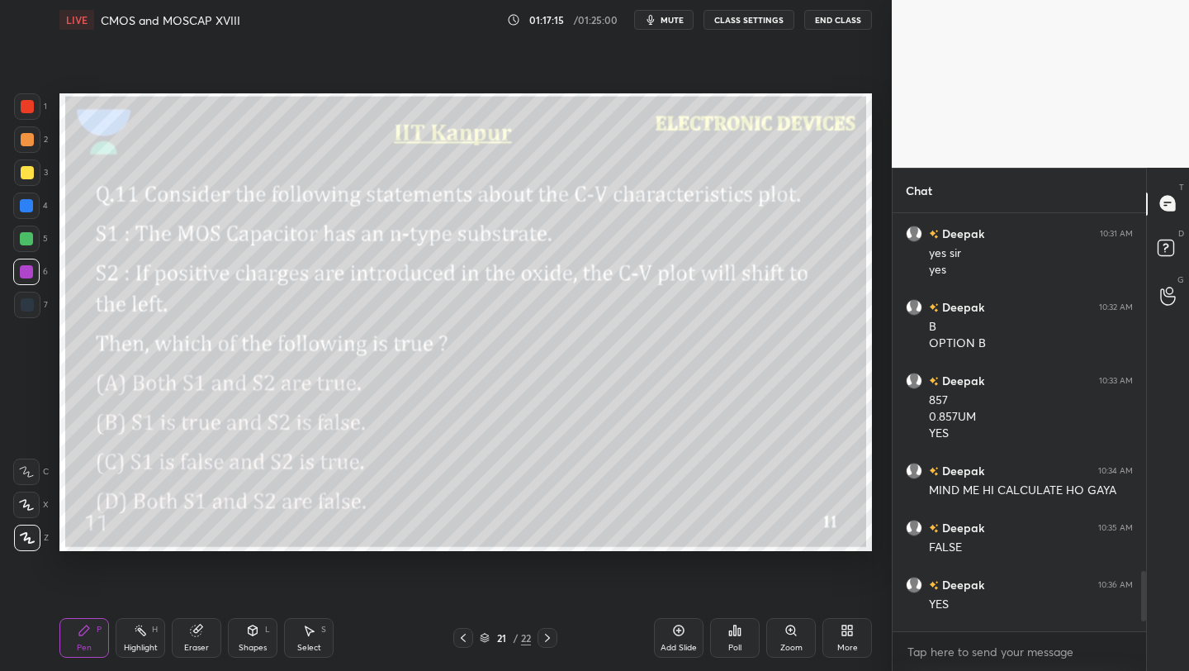
scroll to position [2224, 0]
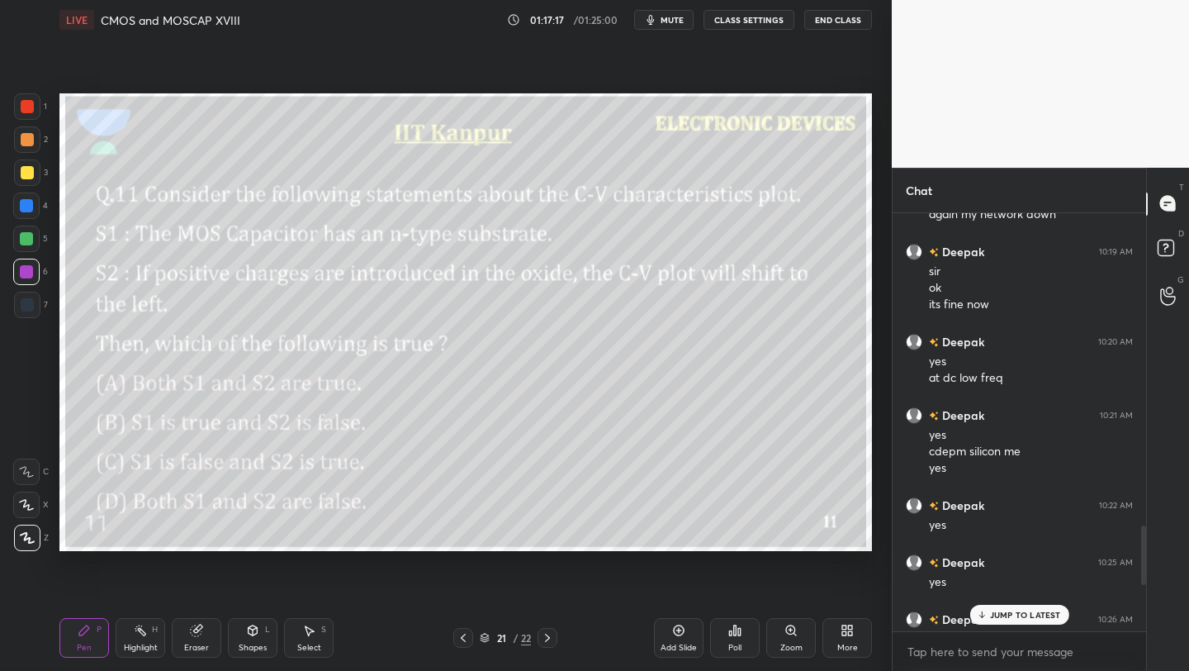
click at [1018, 617] on p "JUMP TO LATEST" at bounding box center [1025, 615] width 71 height 10
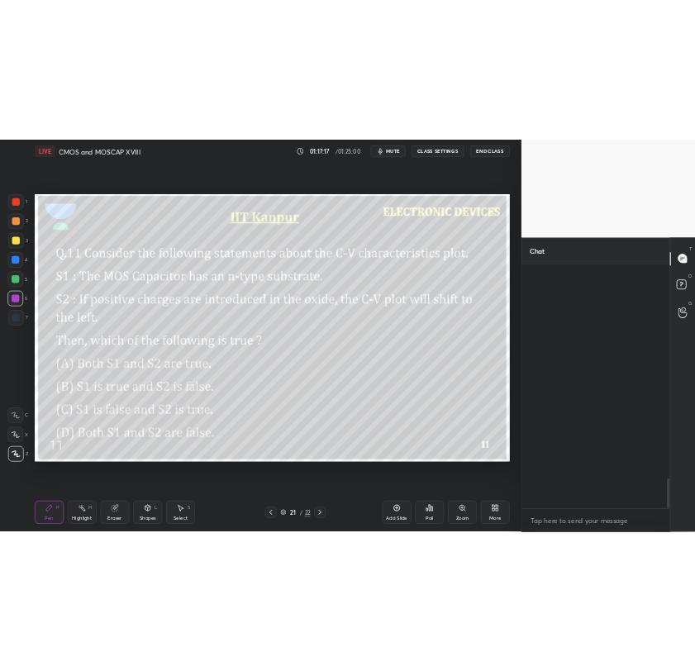
scroll to position [3023, 0]
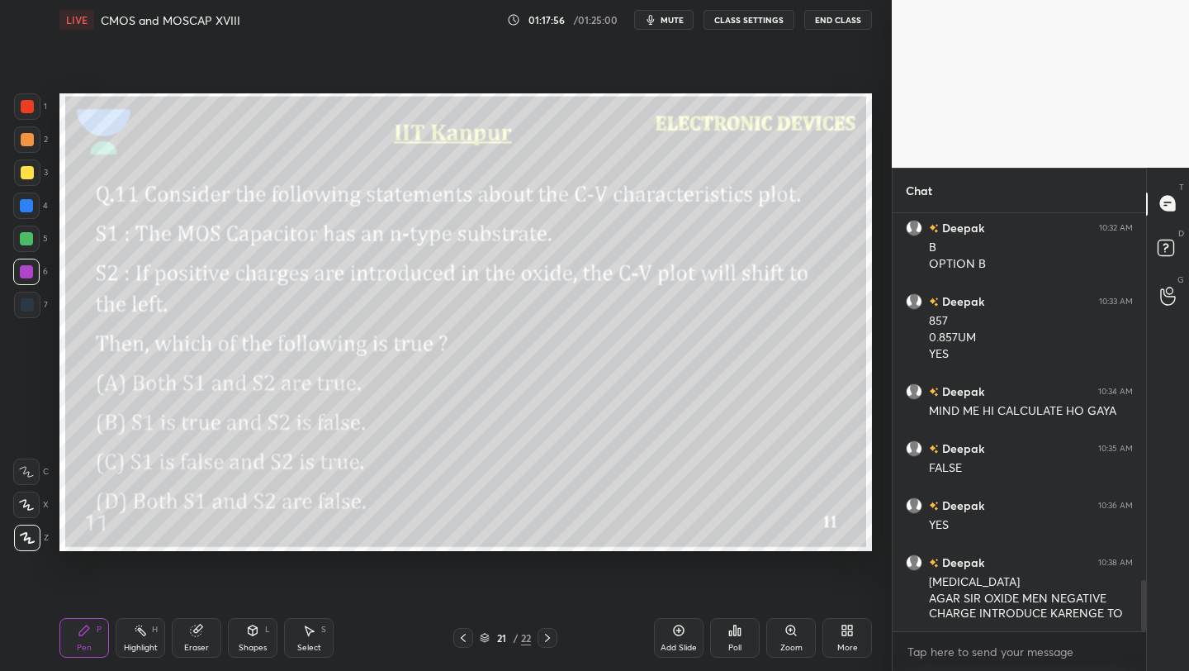
click at [41, 247] on div "5" at bounding box center [30, 238] width 35 height 26
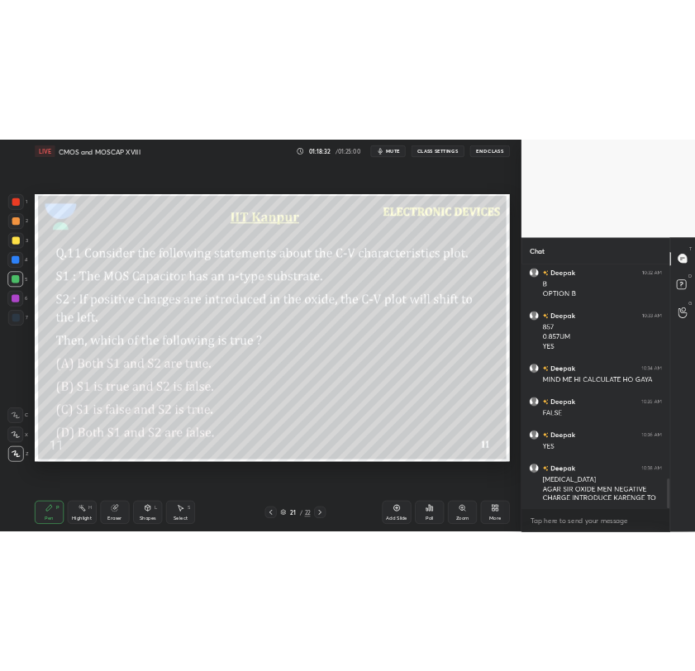
scroll to position [2958, 0]
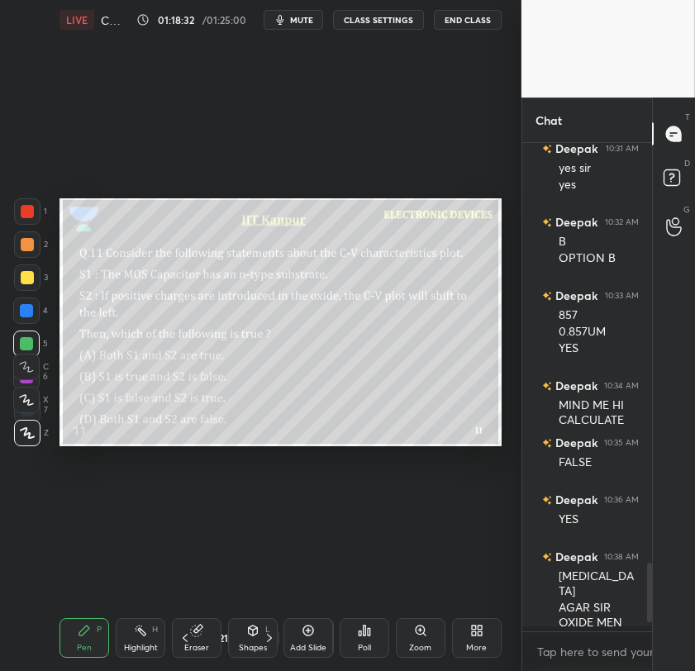
click at [676, 347] on div "1 2 3 4 5 6 7 C X Z C X Z E E Erase all H H LIVE CMOS and MOSCAP XVIII 01:18:32…" at bounding box center [347, 335] width 695 height 671
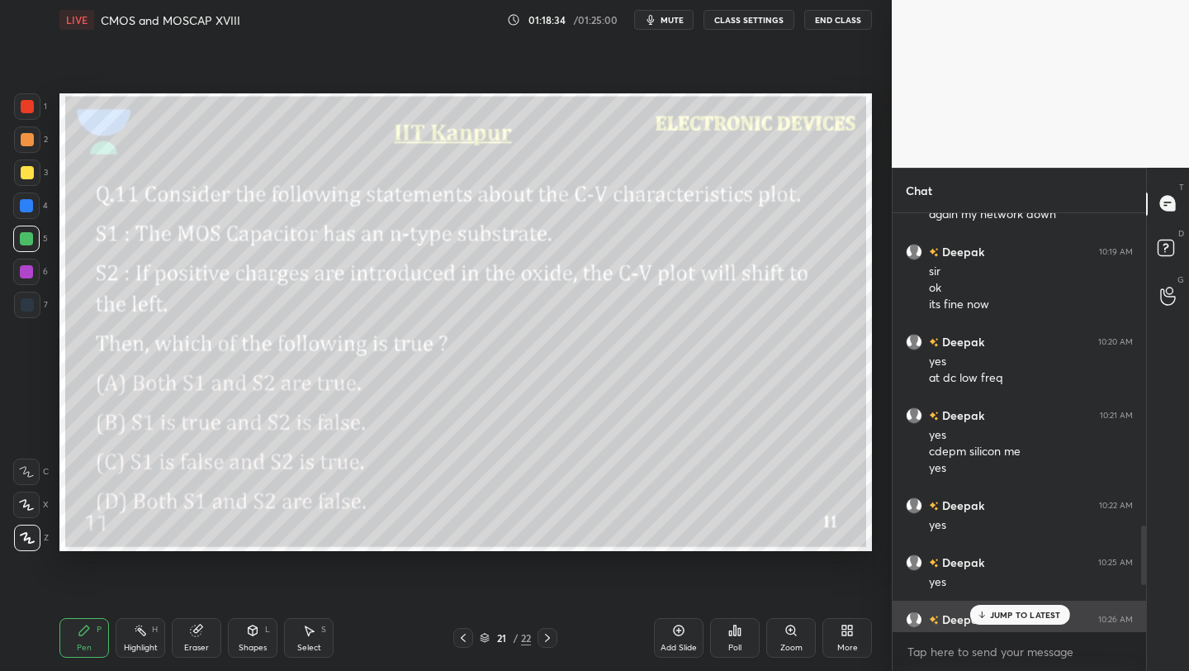
click at [1034, 600] on div "Deepak 10:26 AM yes" at bounding box center [1020, 628] width 254 height 57
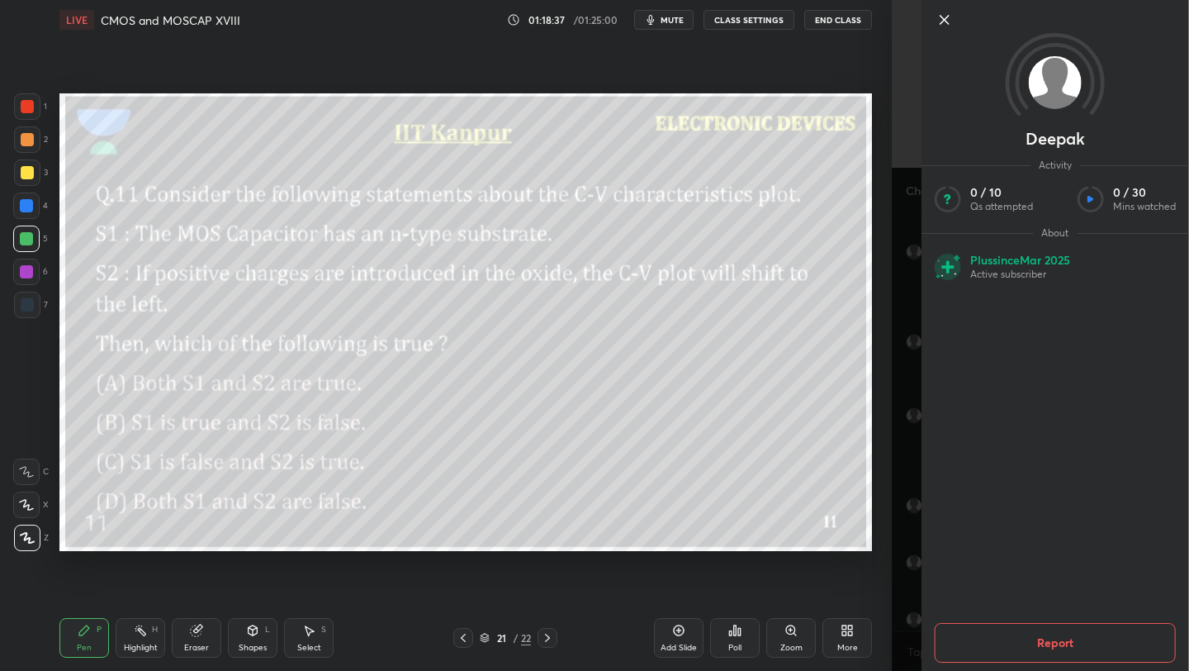
click at [942, 26] on icon at bounding box center [945, 20] width 20 height 20
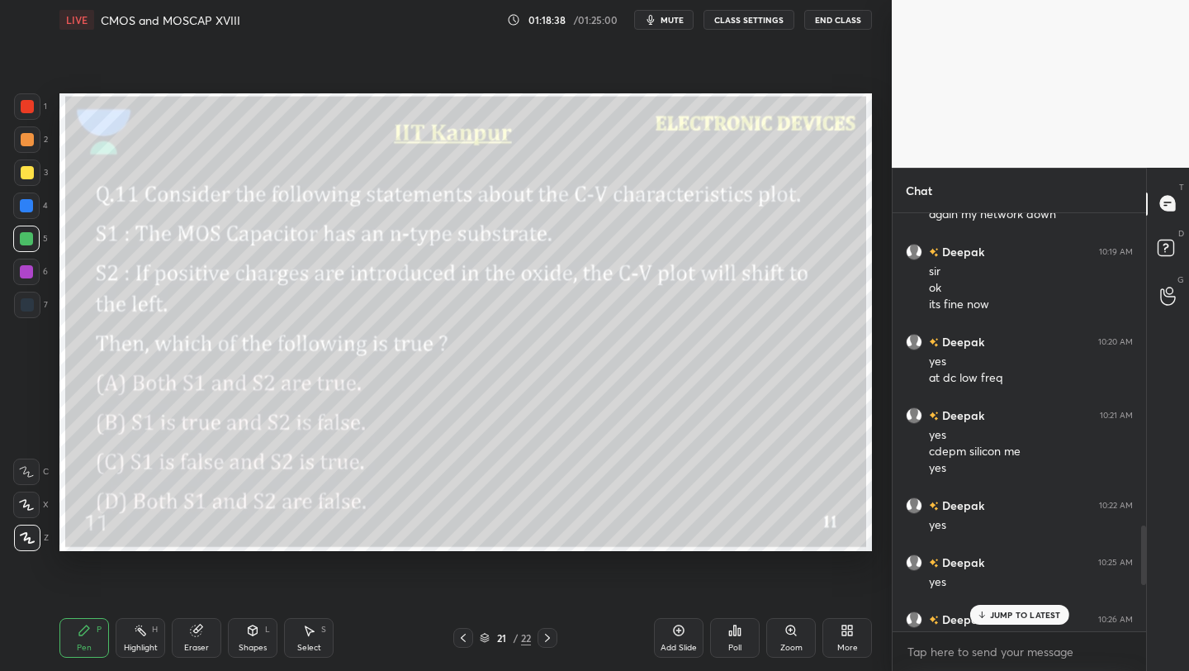
click at [1008, 610] on p "JUMP TO LATEST" at bounding box center [1025, 615] width 71 height 10
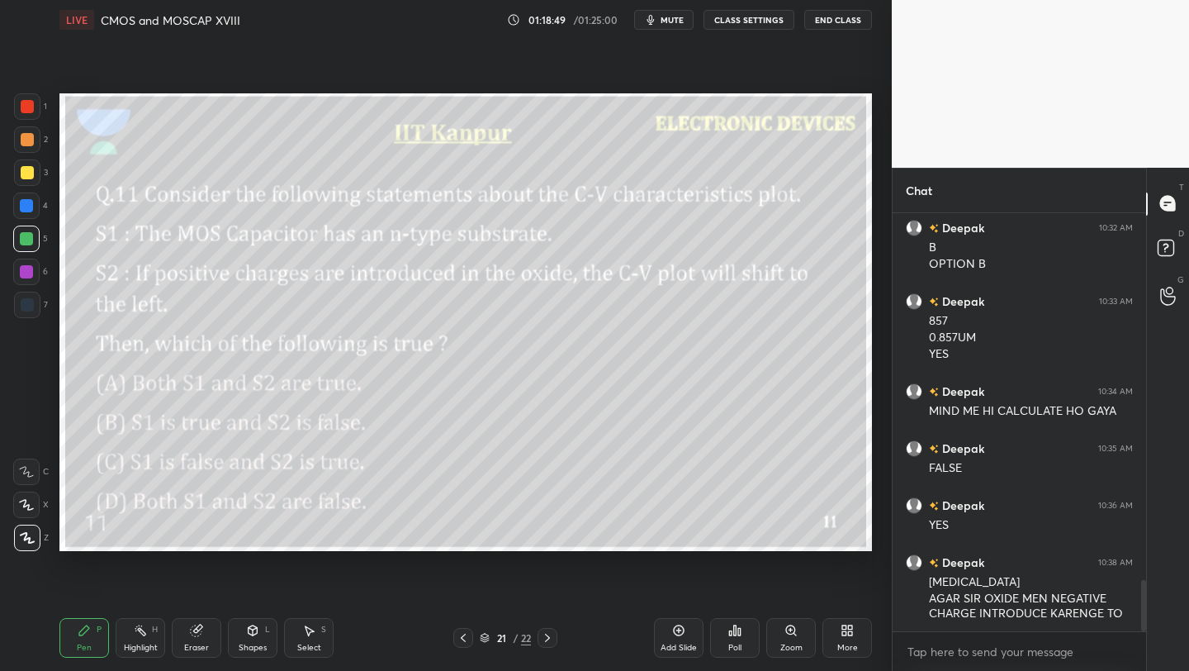
click at [460, 635] on icon at bounding box center [463, 637] width 13 height 13
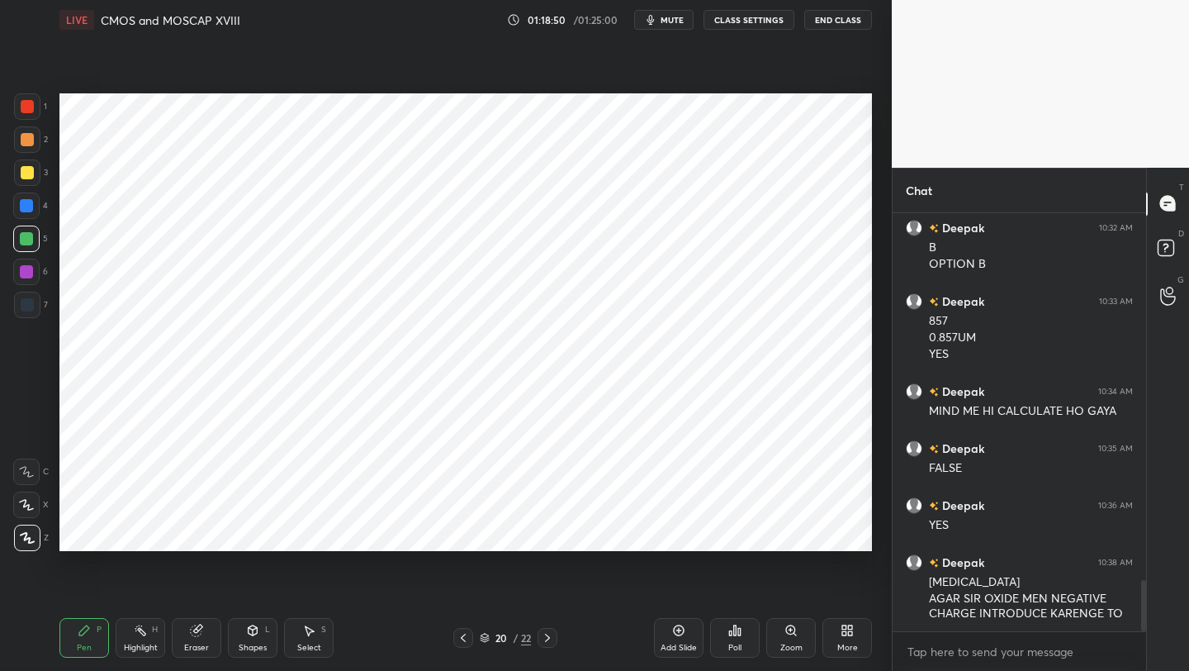
click at [461, 636] on icon at bounding box center [463, 637] width 13 height 13
click at [463, 634] on icon at bounding box center [463, 637] width 5 height 8
click at [463, 633] on icon at bounding box center [463, 637] width 13 height 13
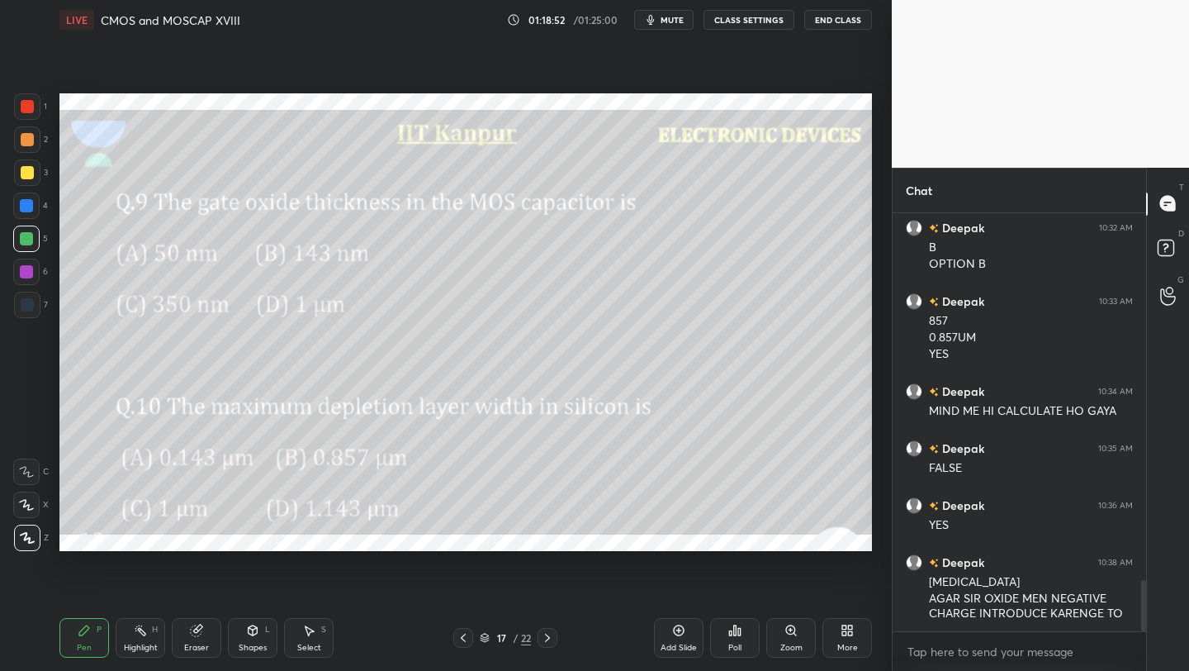
click at [464, 633] on icon at bounding box center [463, 637] width 13 height 13
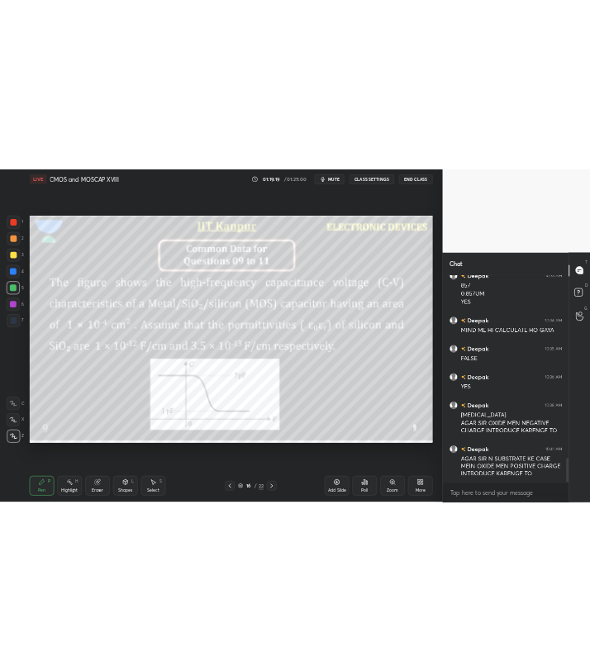
scroll to position [3126, 0]
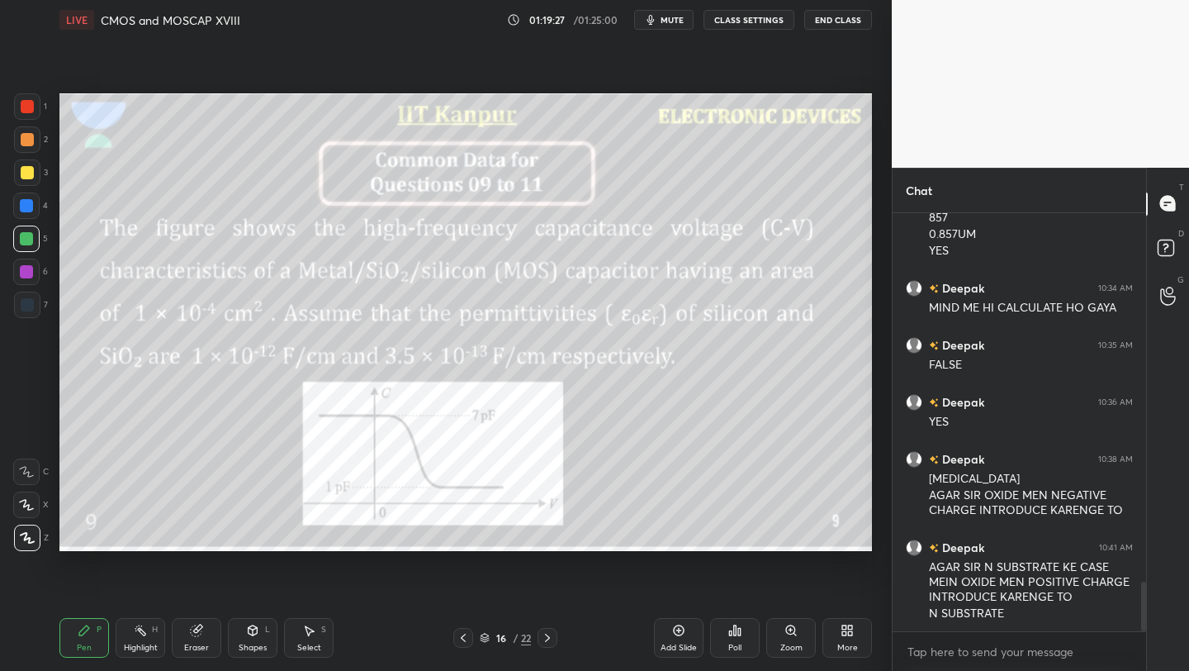
click at [467, 650] on div "Pen P Highlight H Eraser Shapes L Select S 16 / 22 Add Slide Poll Zoom More" at bounding box center [465, 638] width 813 height 66
click at [466, 639] on icon at bounding box center [463, 637] width 13 height 13
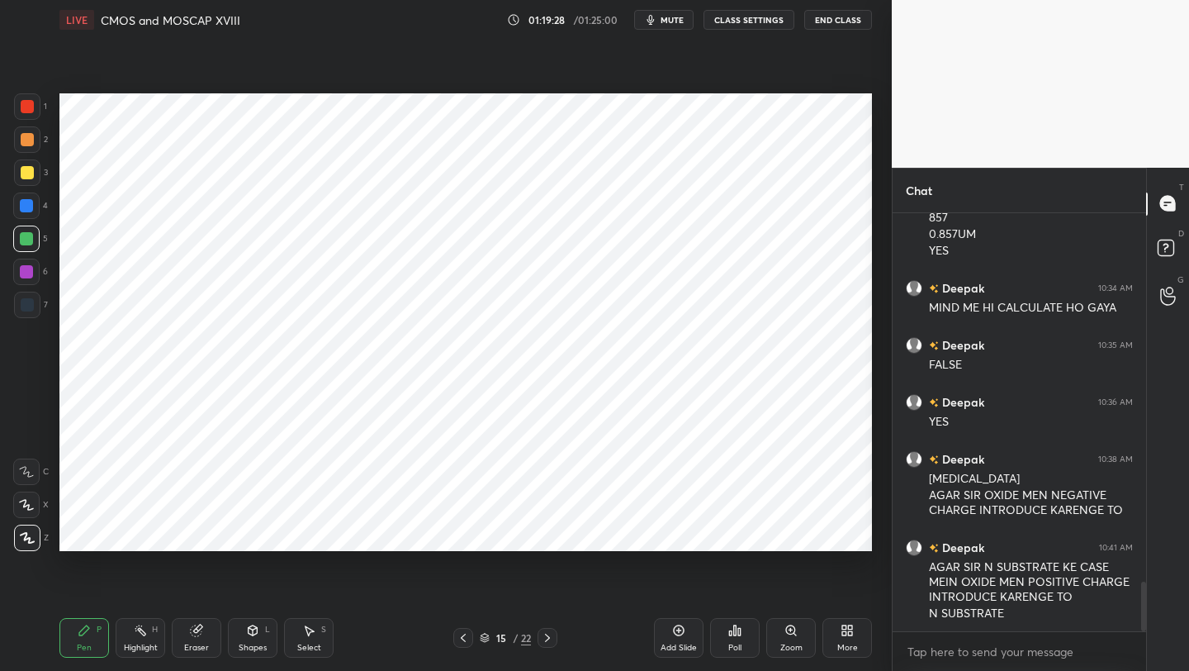
click at [538, 634] on div "15 / 22" at bounding box center [505, 638] width 104 height 20
click at [544, 633] on icon at bounding box center [547, 637] width 13 height 13
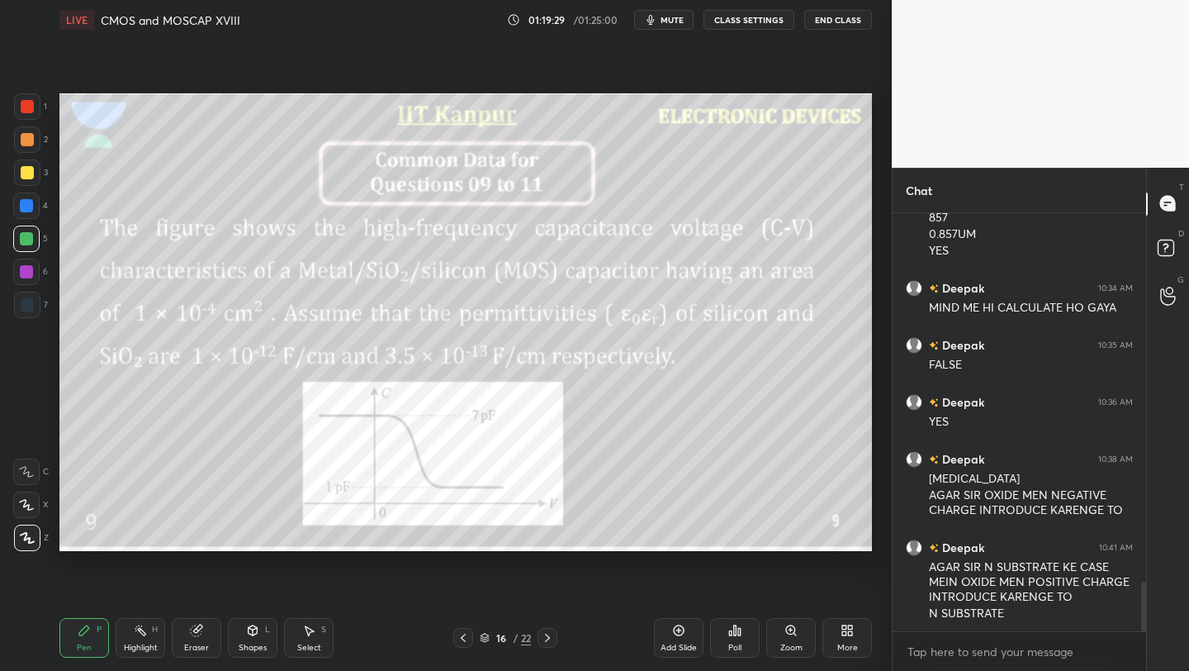
click at [543, 633] on icon at bounding box center [547, 637] width 13 height 13
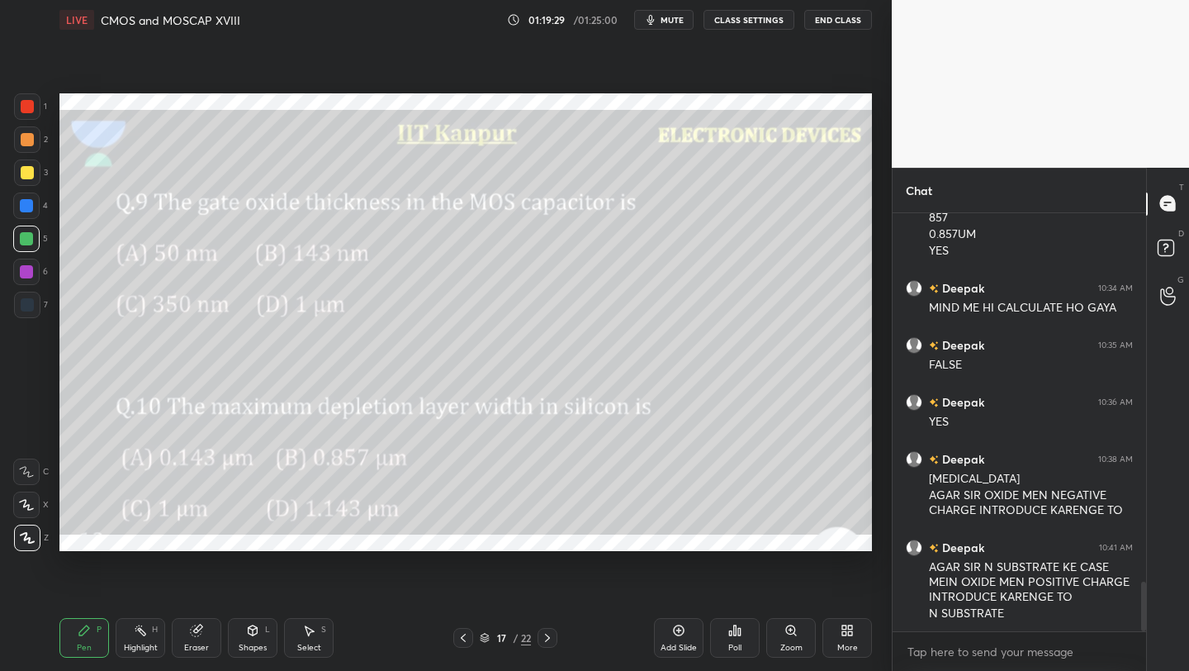
click at [544, 637] on icon at bounding box center [547, 637] width 13 height 13
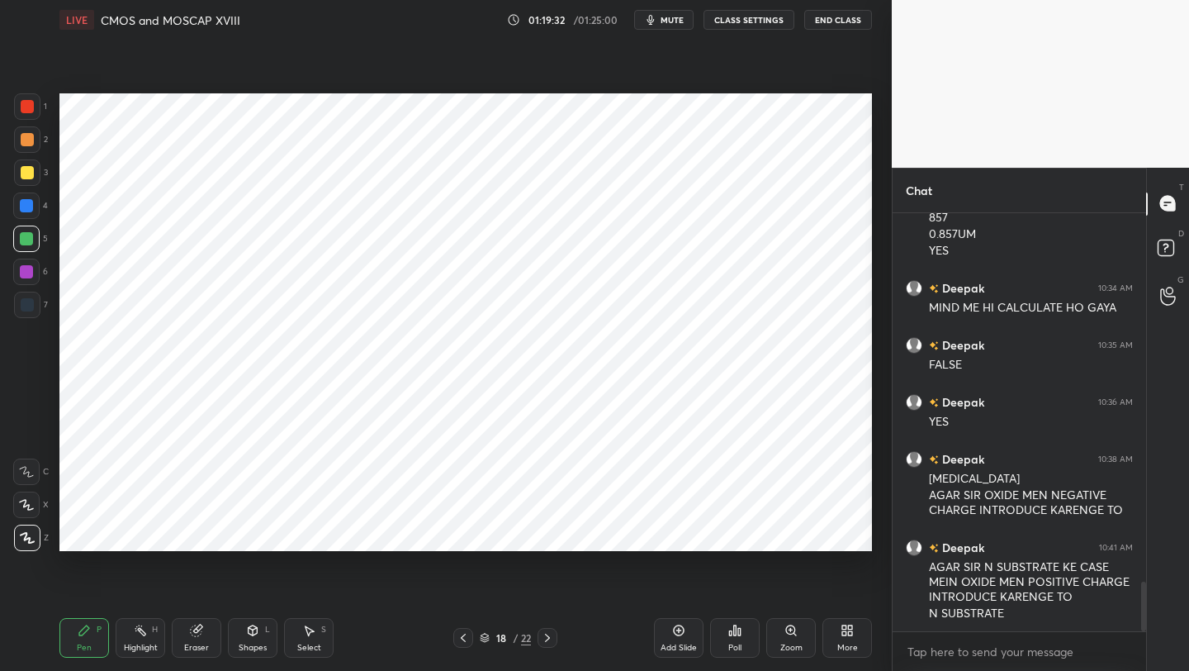
click at [548, 634] on icon at bounding box center [547, 637] width 13 height 13
click at [545, 636] on icon at bounding box center [547, 637] width 13 height 13
click at [544, 638] on icon at bounding box center [547, 637] width 13 height 13
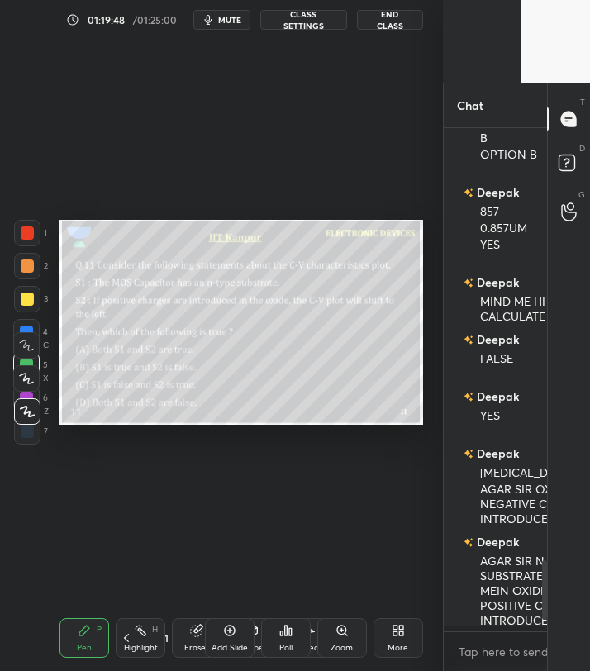
scroll to position [82024, 81763]
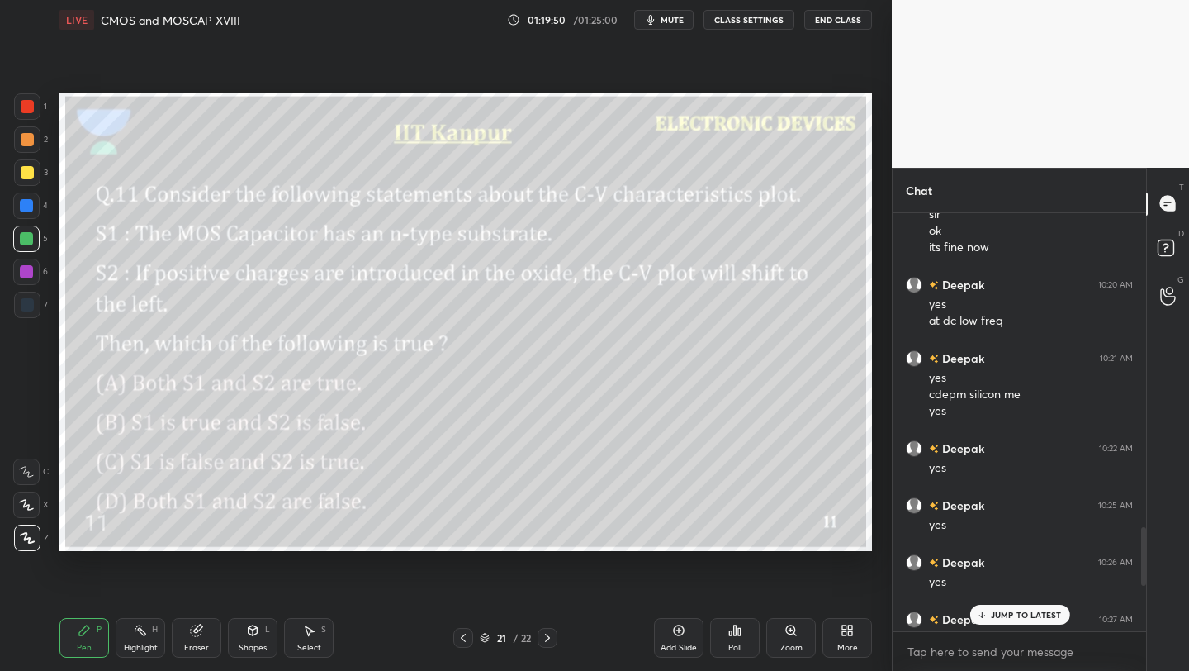
click at [682, 629] on icon at bounding box center [678, 630] width 13 height 13
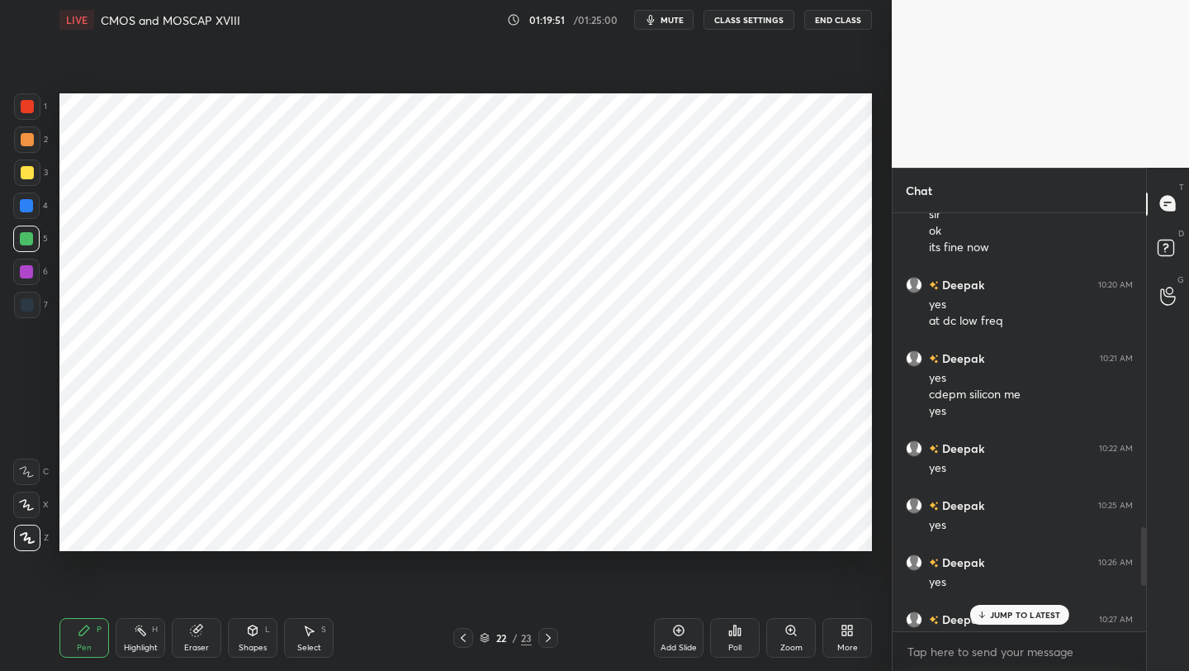
drag, startPoint x: 253, startPoint y: 633, endPoint x: 255, endPoint y: 619, distance: 14.3
click at [254, 631] on icon at bounding box center [253, 630] width 9 height 10
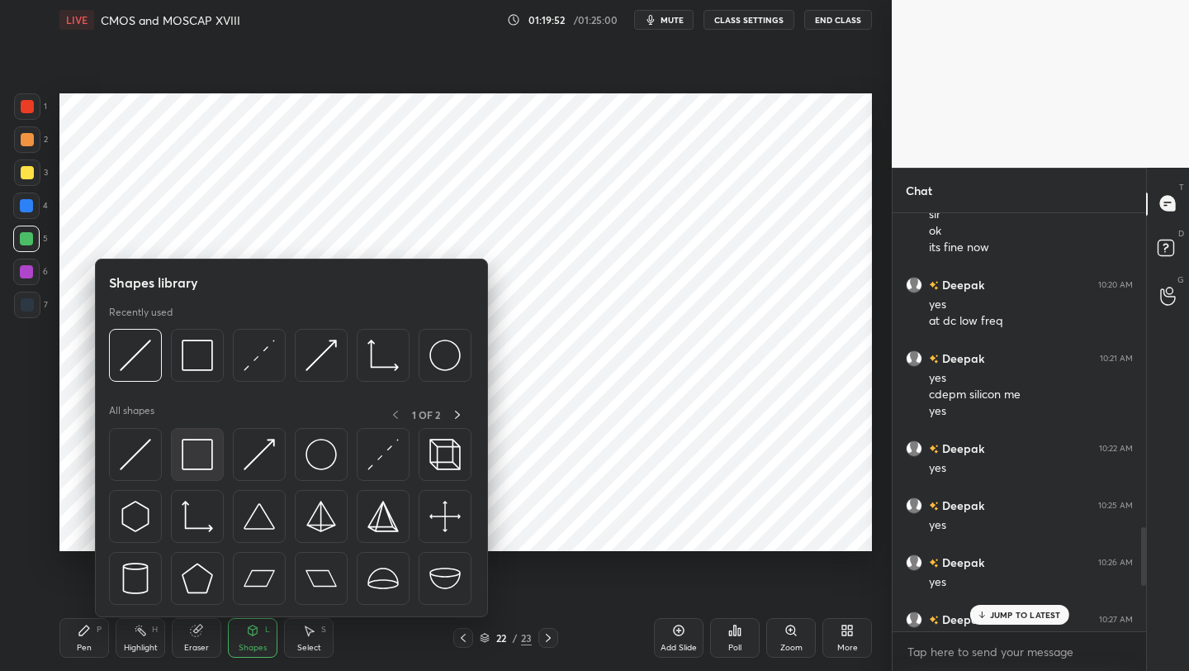
click at [204, 462] on img at bounding box center [197, 454] width 31 height 31
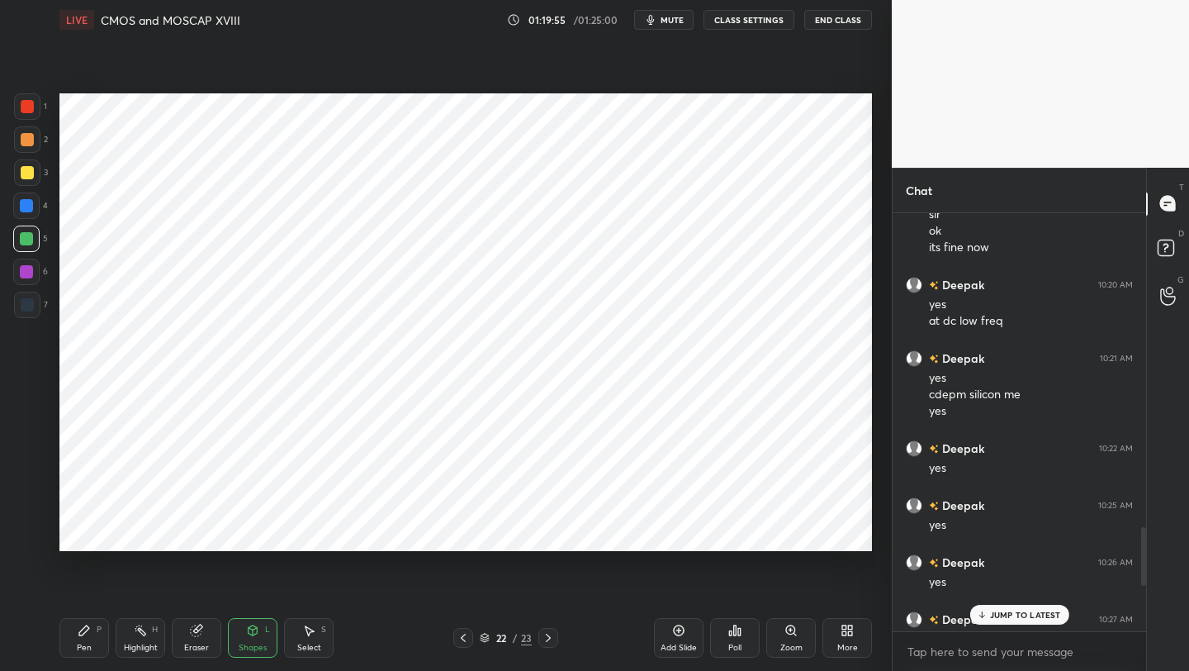
click at [94, 623] on div "Pen P" at bounding box center [84, 638] width 50 height 40
click at [259, 643] on div "Shapes" at bounding box center [253, 647] width 28 height 8
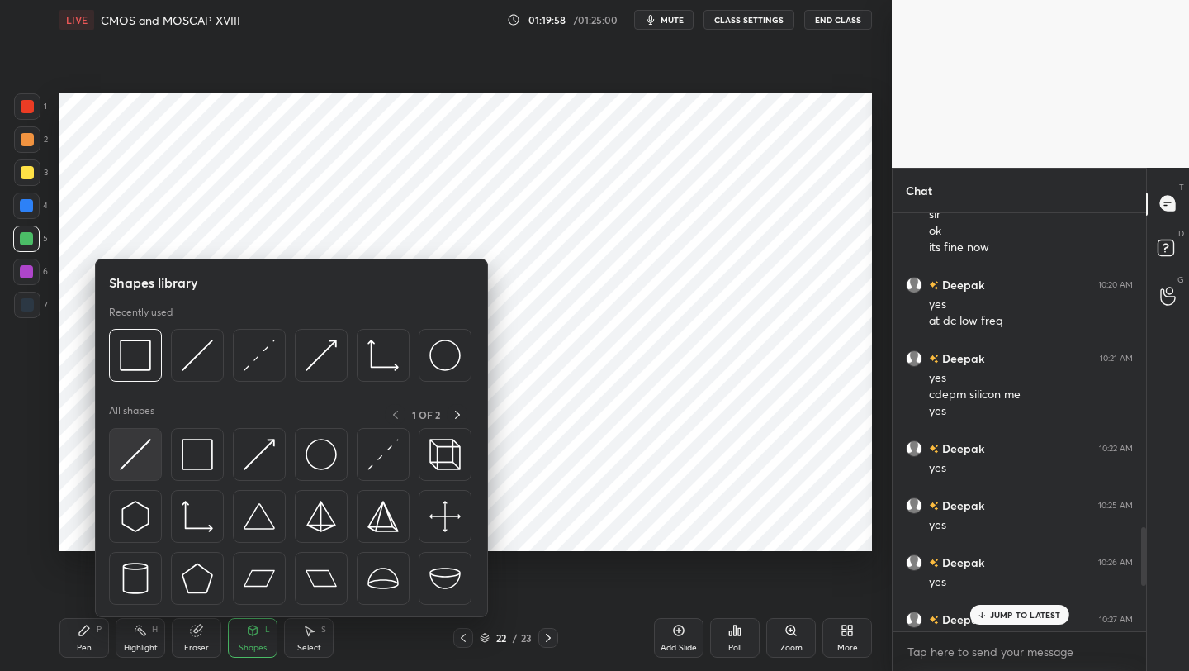
click at [140, 447] on img at bounding box center [135, 454] width 31 height 31
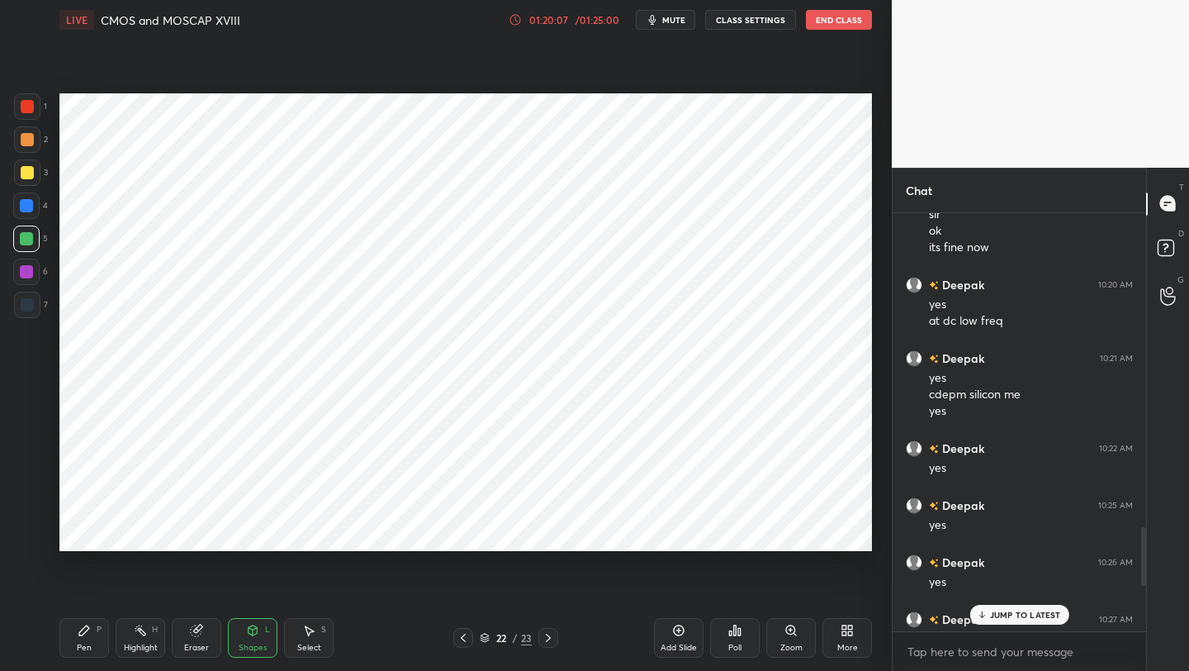
drag, startPoint x: 87, startPoint y: 629, endPoint x: 93, endPoint y: 556, distance: 73.0
click at [81, 629] on icon at bounding box center [84, 630] width 13 height 13
click at [254, 632] on icon at bounding box center [253, 630] width 9 height 10
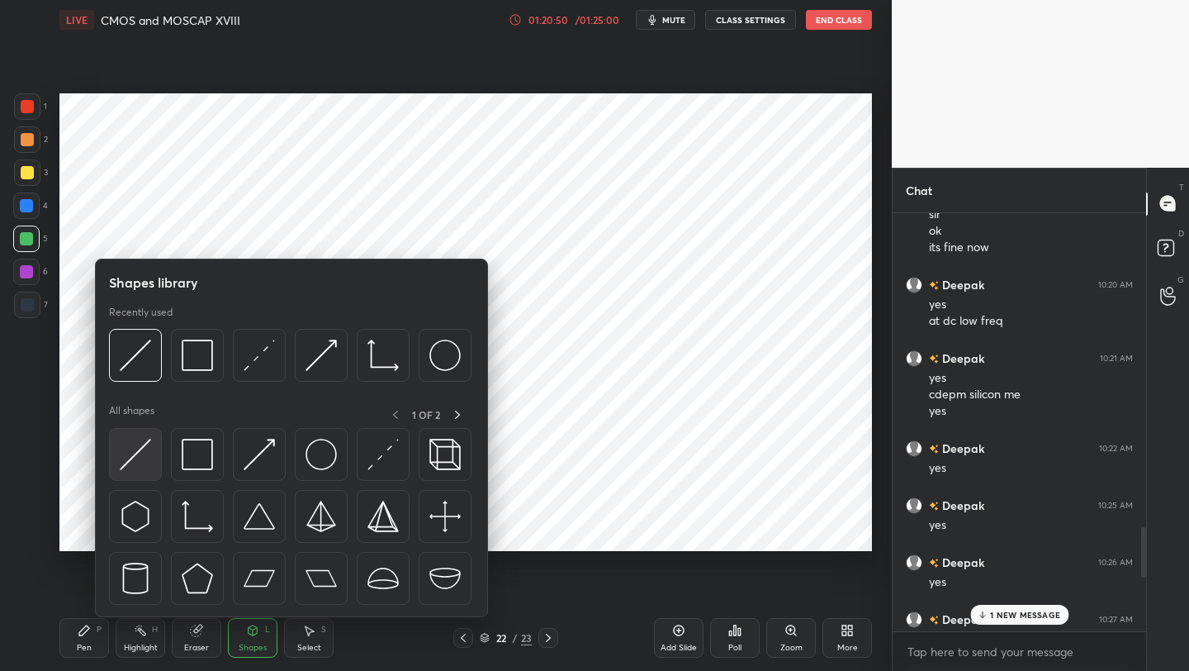
click at [137, 453] on img at bounding box center [135, 454] width 31 height 31
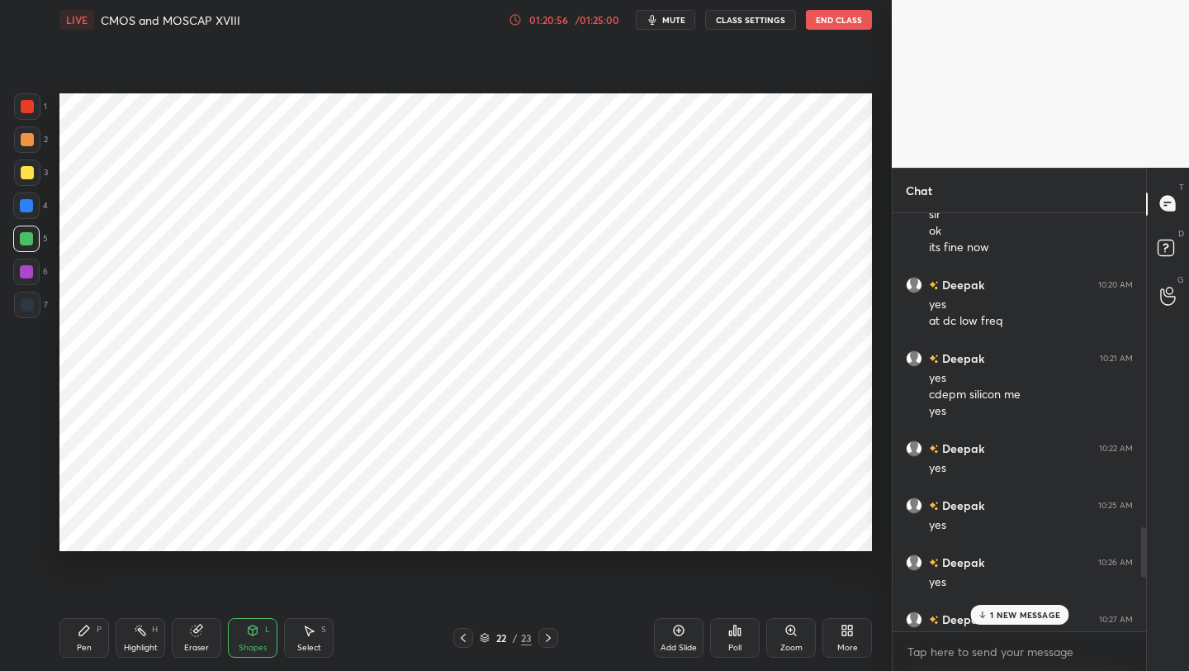
click at [32, 315] on div at bounding box center [27, 305] width 26 height 26
drag, startPoint x: 88, startPoint y: 648, endPoint x: 97, endPoint y: 633, distance: 17.4
click at [89, 646] on div "Pen" at bounding box center [84, 647] width 15 height 8
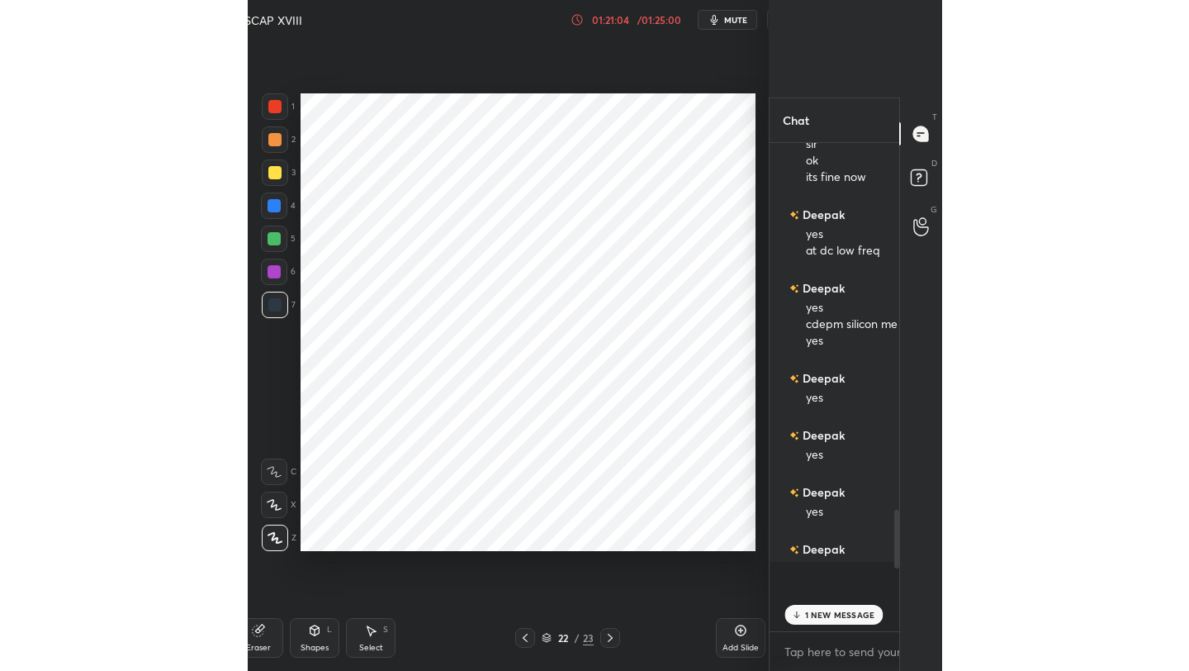
scroll to position [6, 5]
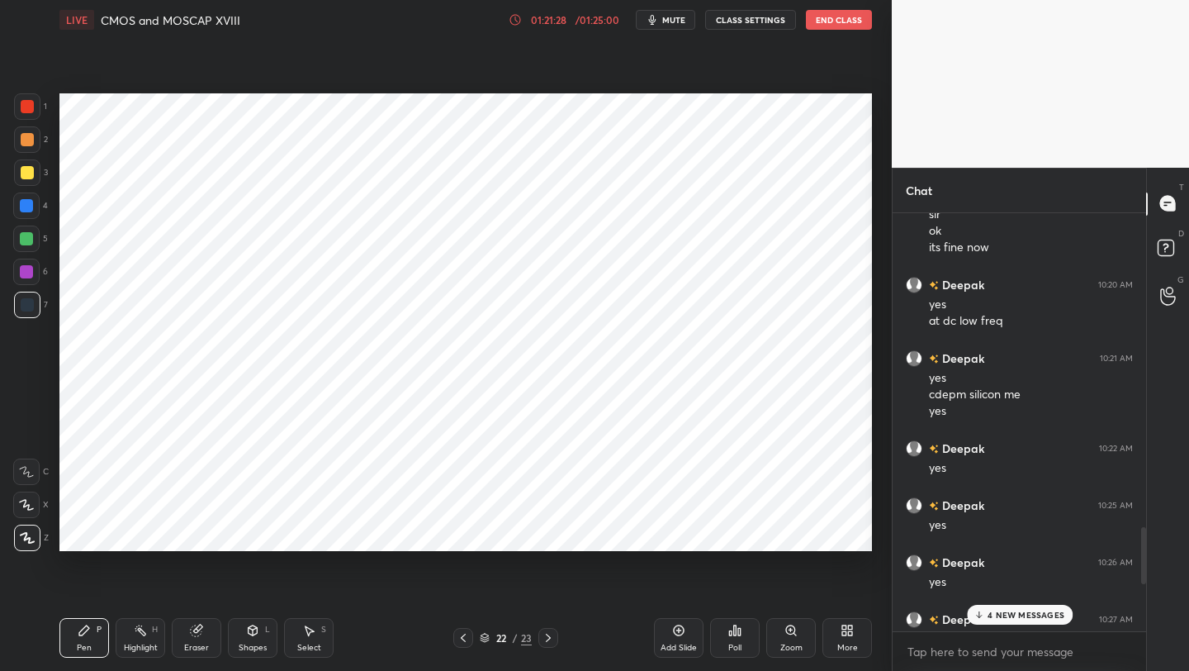
click at [1014, 619] on p "4 NEW MESSAGES" at bounding box center [1025, 615] width 77 height 10
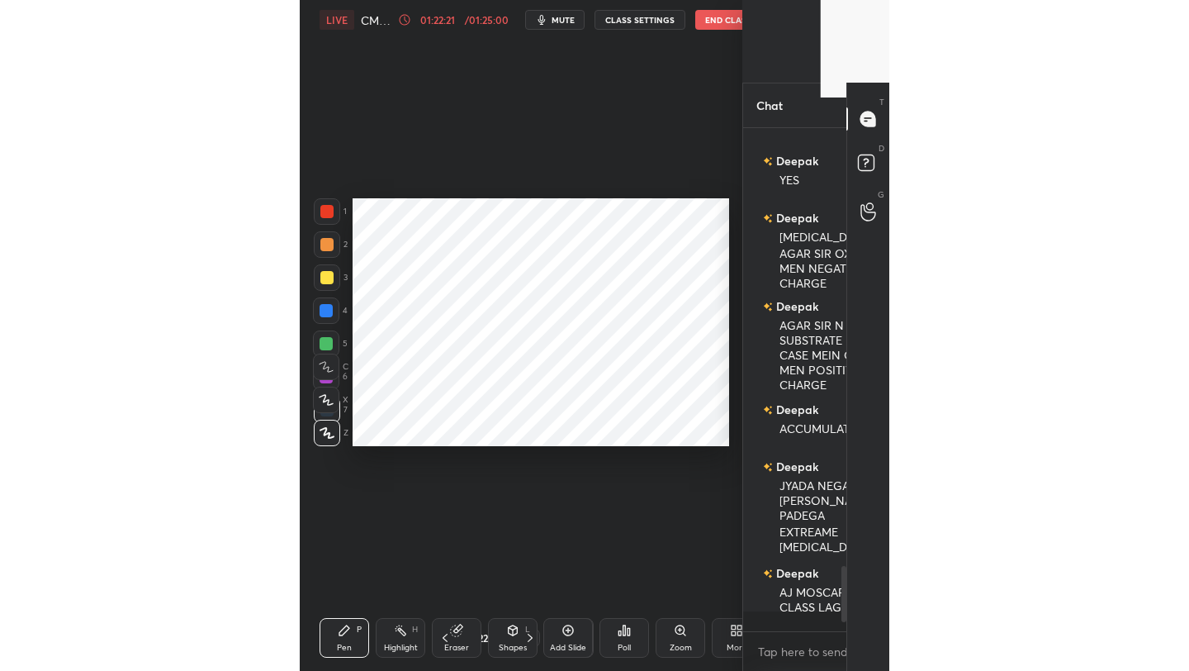
scroll to position [453, 239]
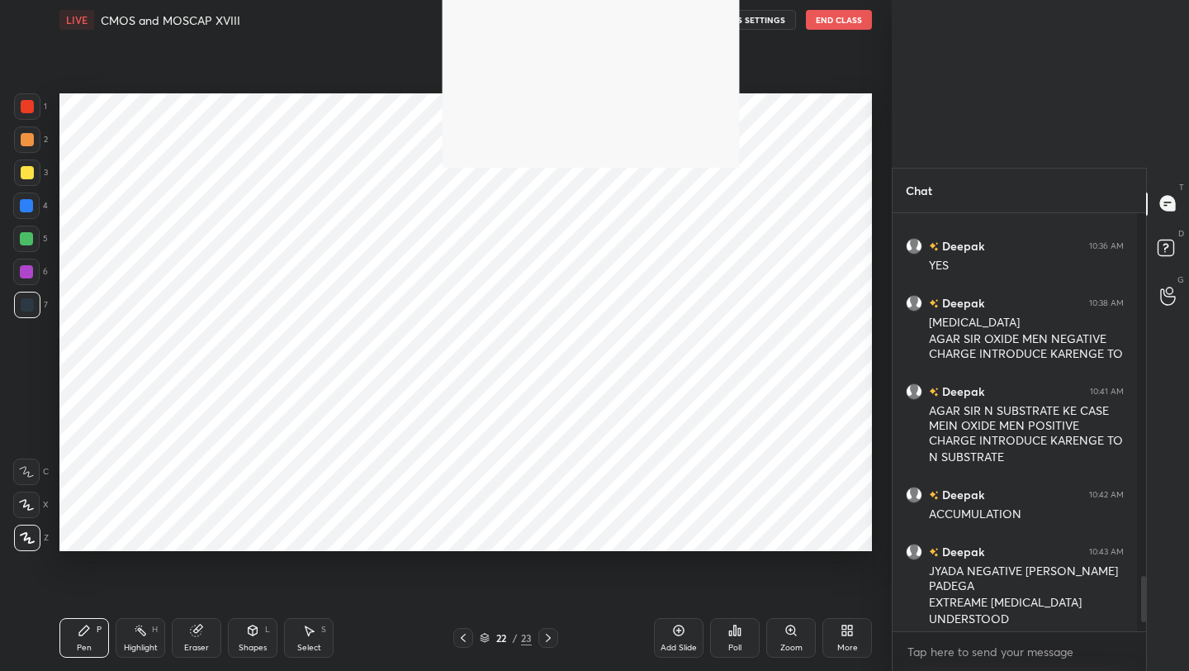
type textarea "x"
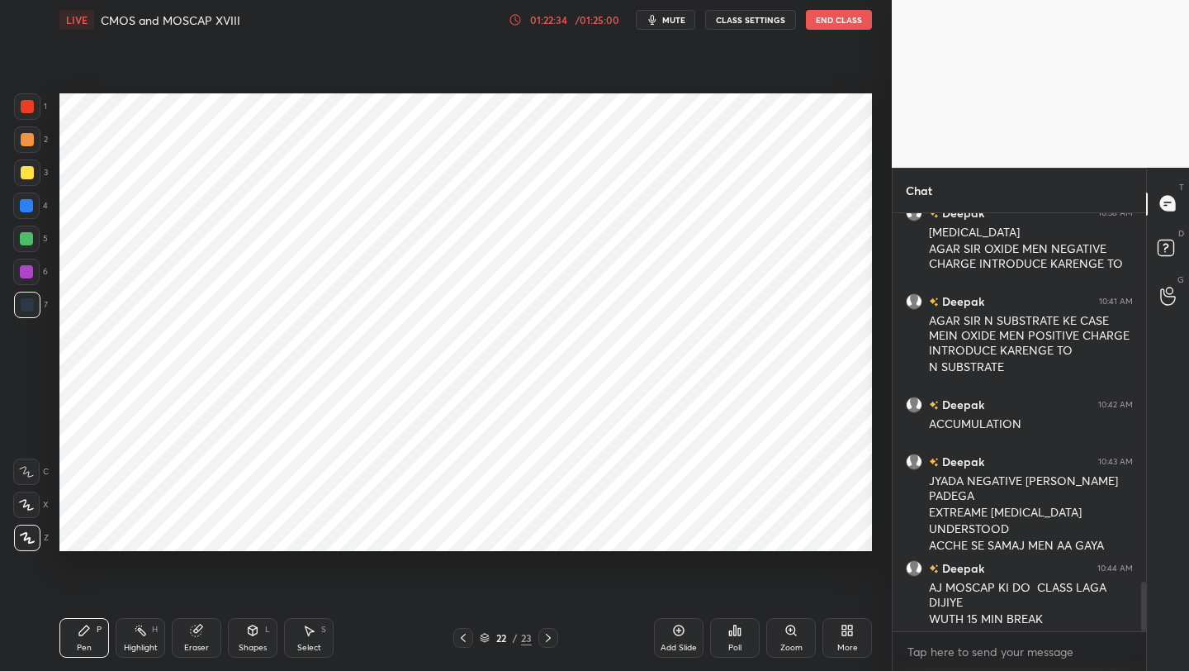
scroll to position [3138, 0]
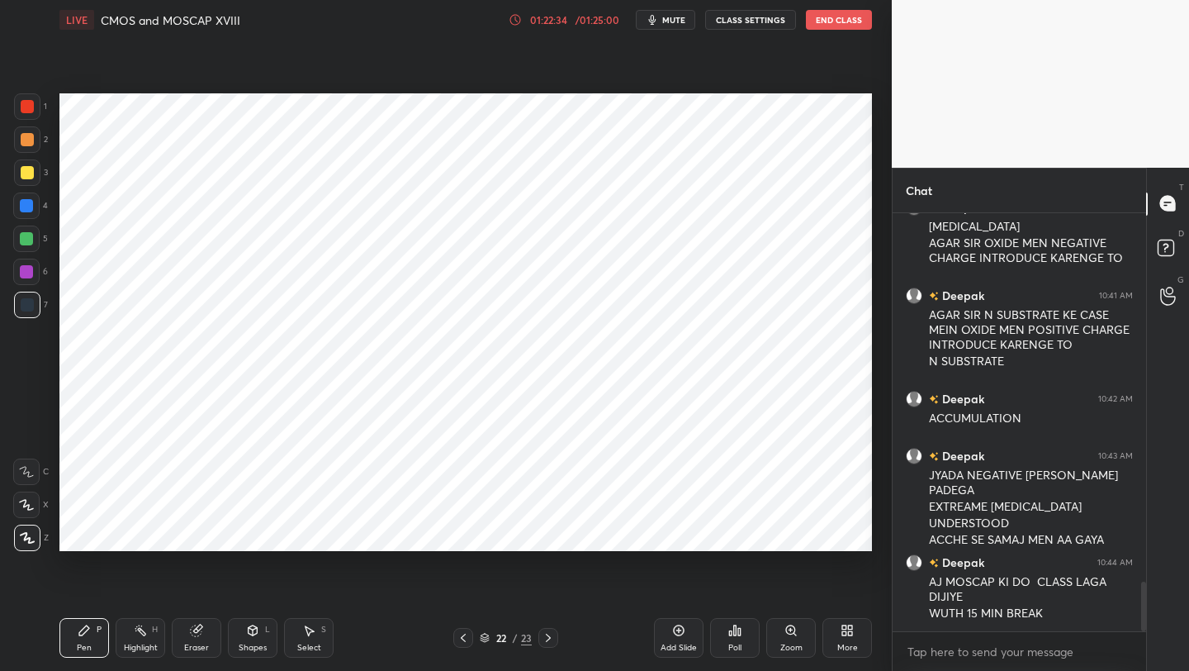
drag, startPoint x: 1141, startPoint y: 562, endPoint x: 1150, endPoint y: 670, distance: 108.5
click at [1150, 670] on div "Chat Deepak 10:36 AM YES Deepak 10:38 AM [MEDICAL_DATA] AGAR SIR OXIDE MEN NEGA…" at bounding box center [1040, 420] width 297 height 504
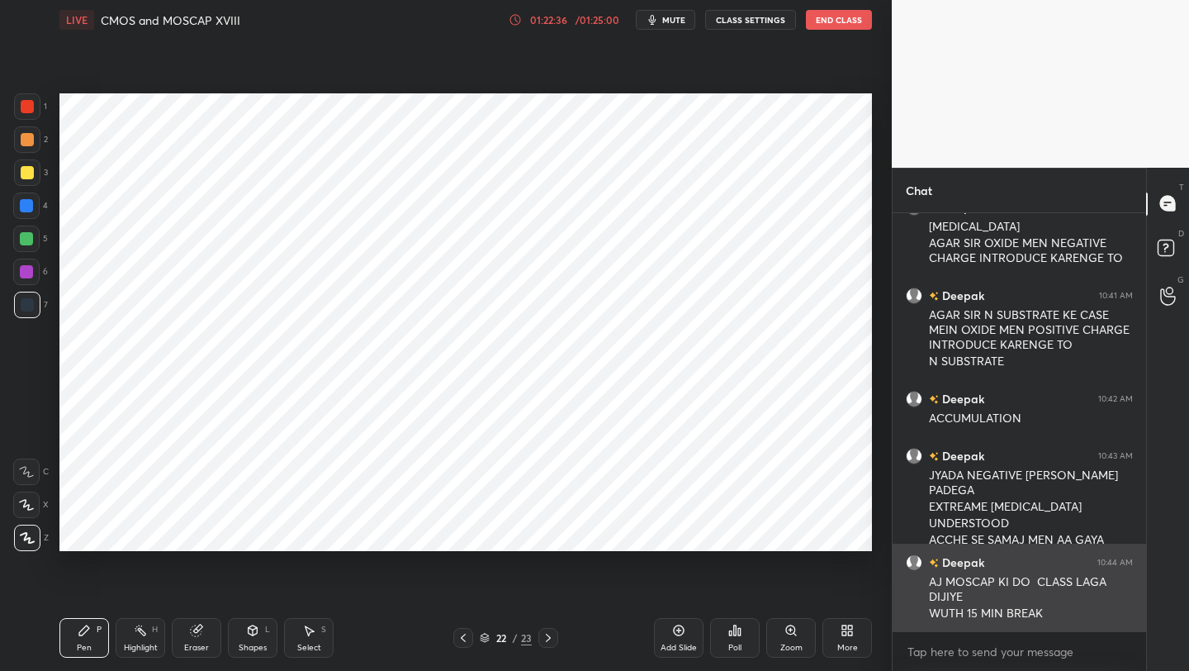
scroll to position [3155, 0]
